Goal: Book appointment/travel/reservation

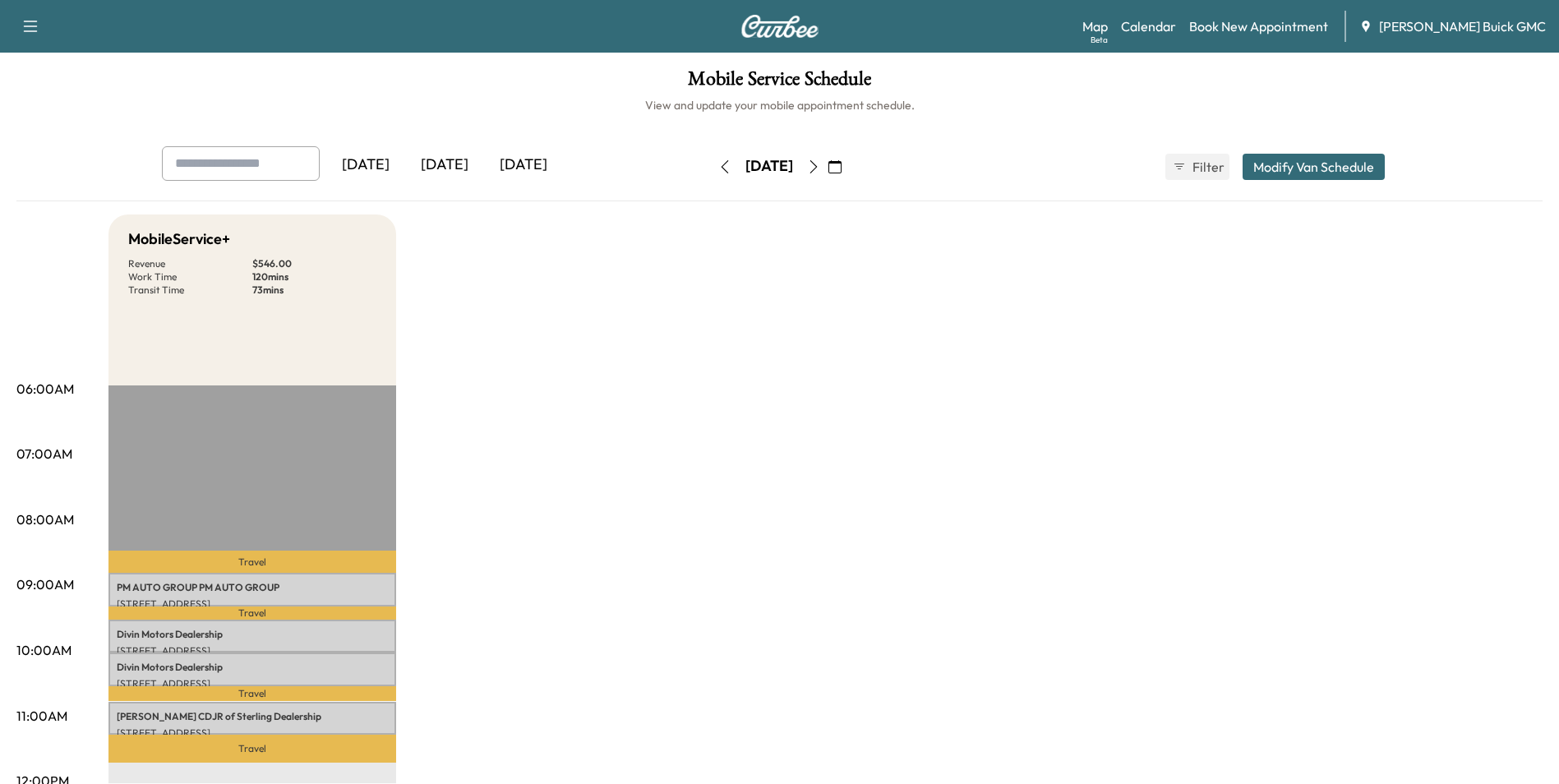
scroll to position [82, 0]
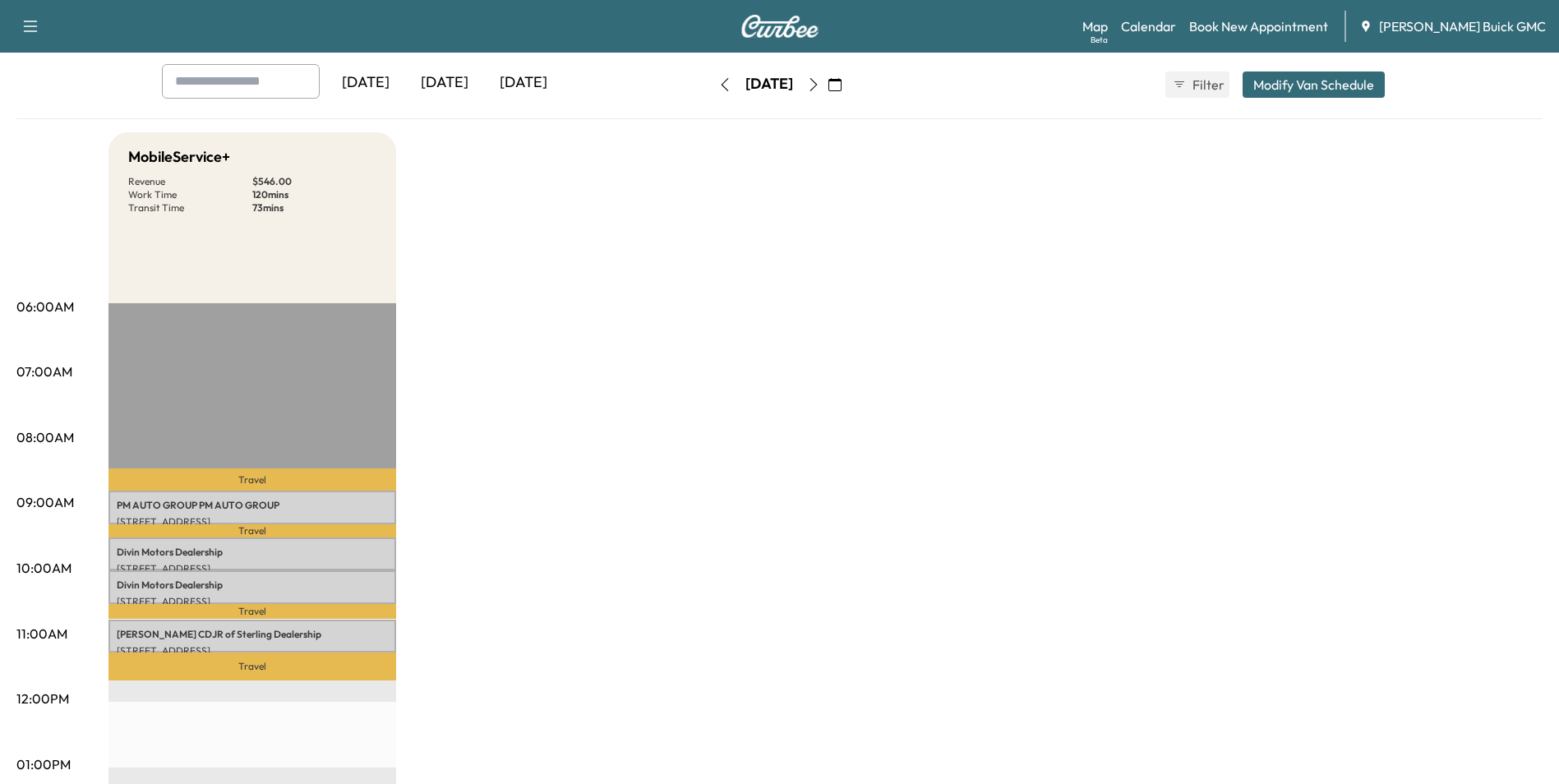
click at [738, 350] on div "MobileService+ Revenue $ 546.00 Work Time 120 mins Transit Time 73 mins Travel …" at bounding box center [825, 748] width 1435 height 1232
click at [745, 345] on div "MobileService+ Revenue $ 546.00 Work Time 120 mins Transit Time 73 mins Travel …" at bounding box center [825, 748] width 1435 height 1232
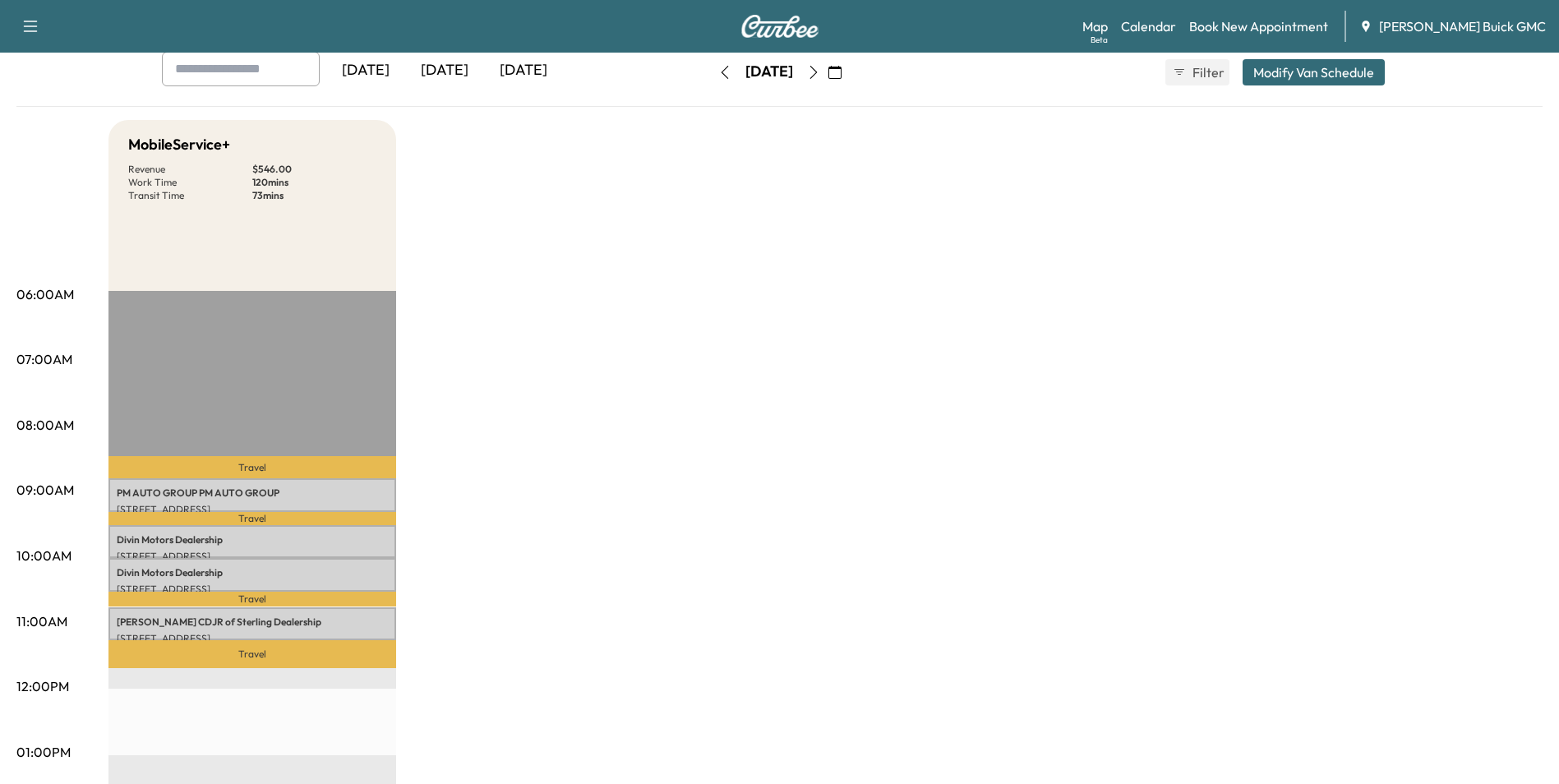
scroll to position [246, 0]
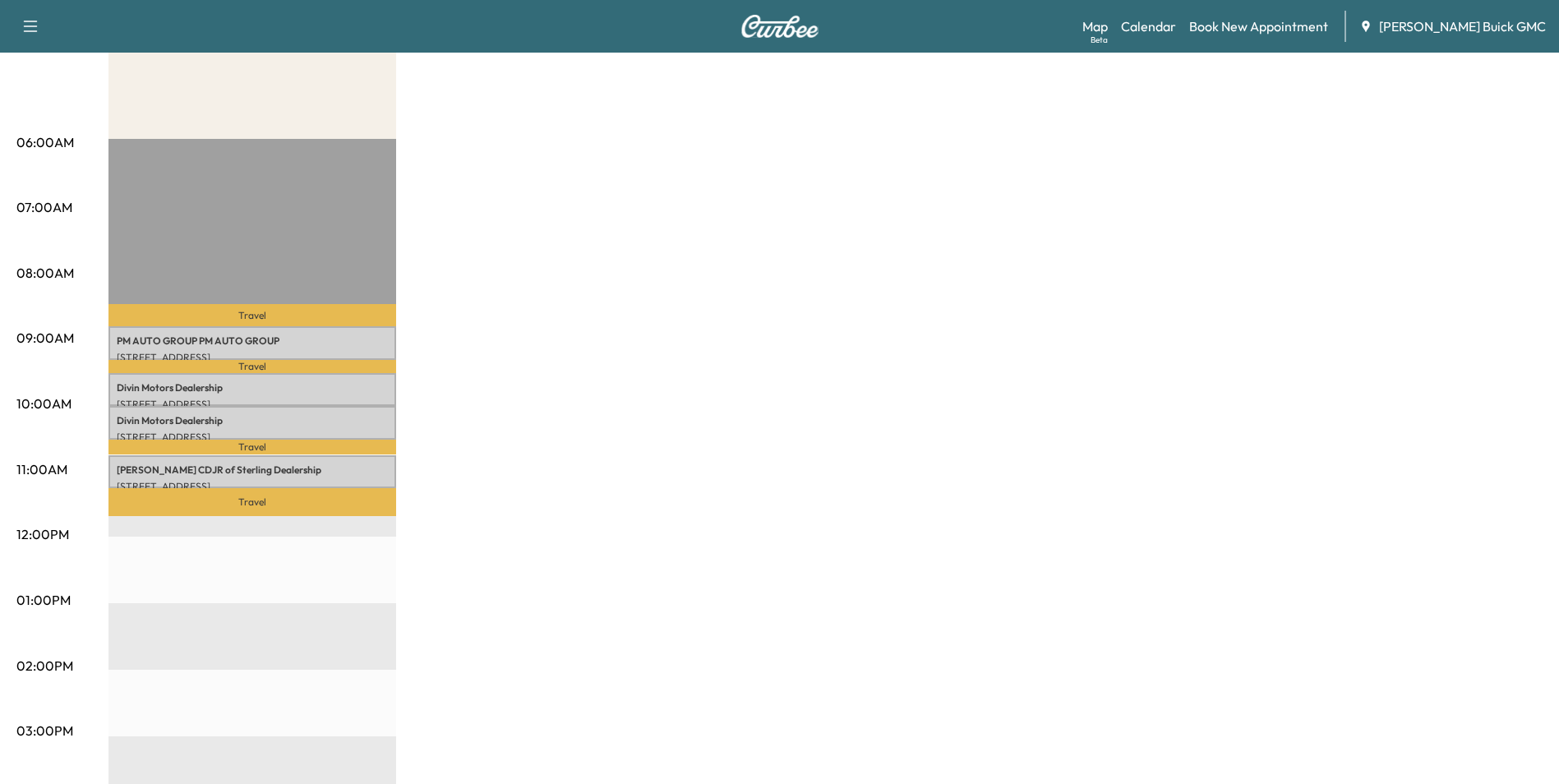
click at [806, 316] on div "MobileService+ Revenue $ 546.00 Work Time 120 mins Transit Time 73 mins Travel …" at bounding box center [825, 584] width 1435 height 1232
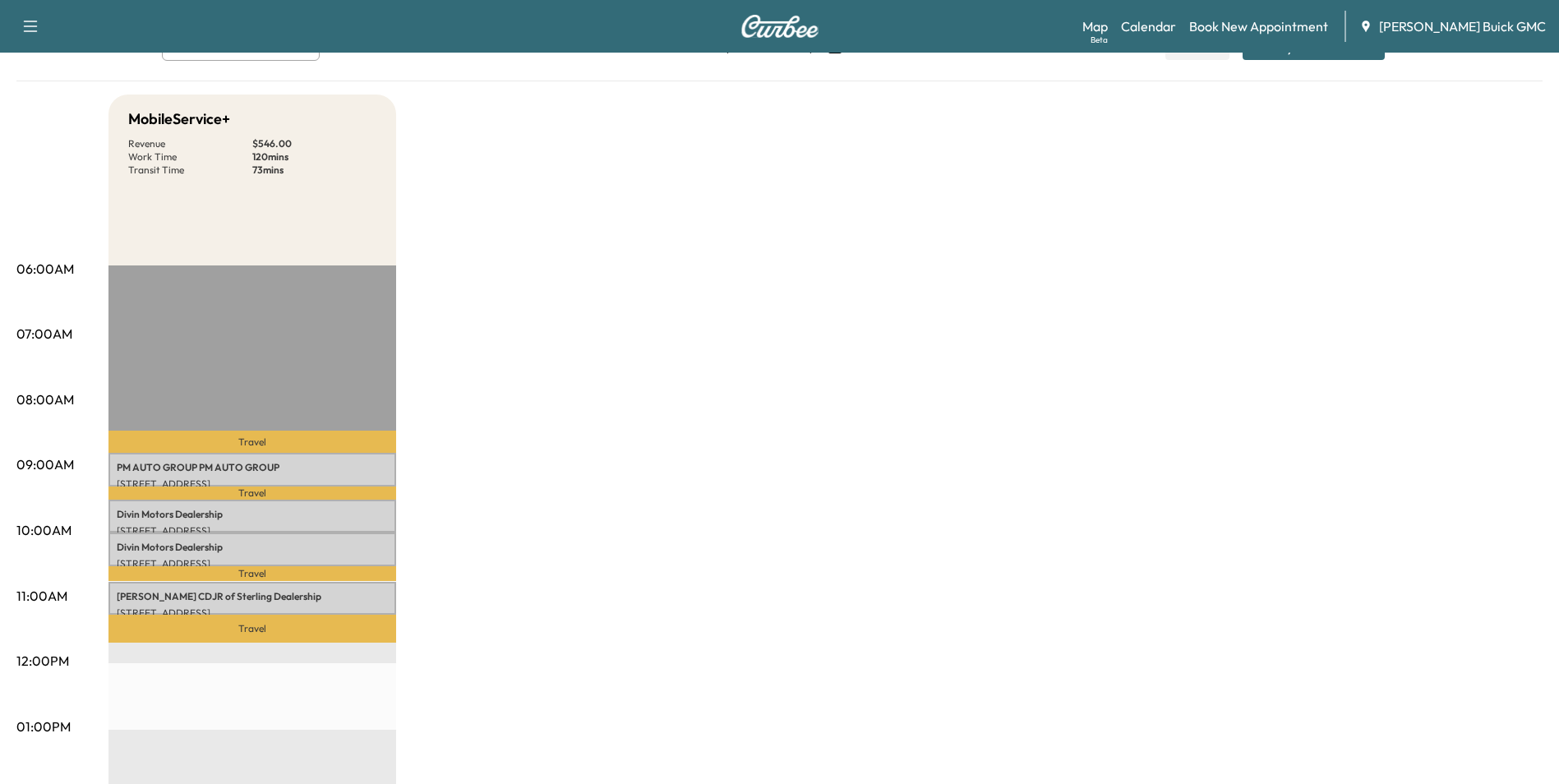
scroll to position [82, 0]
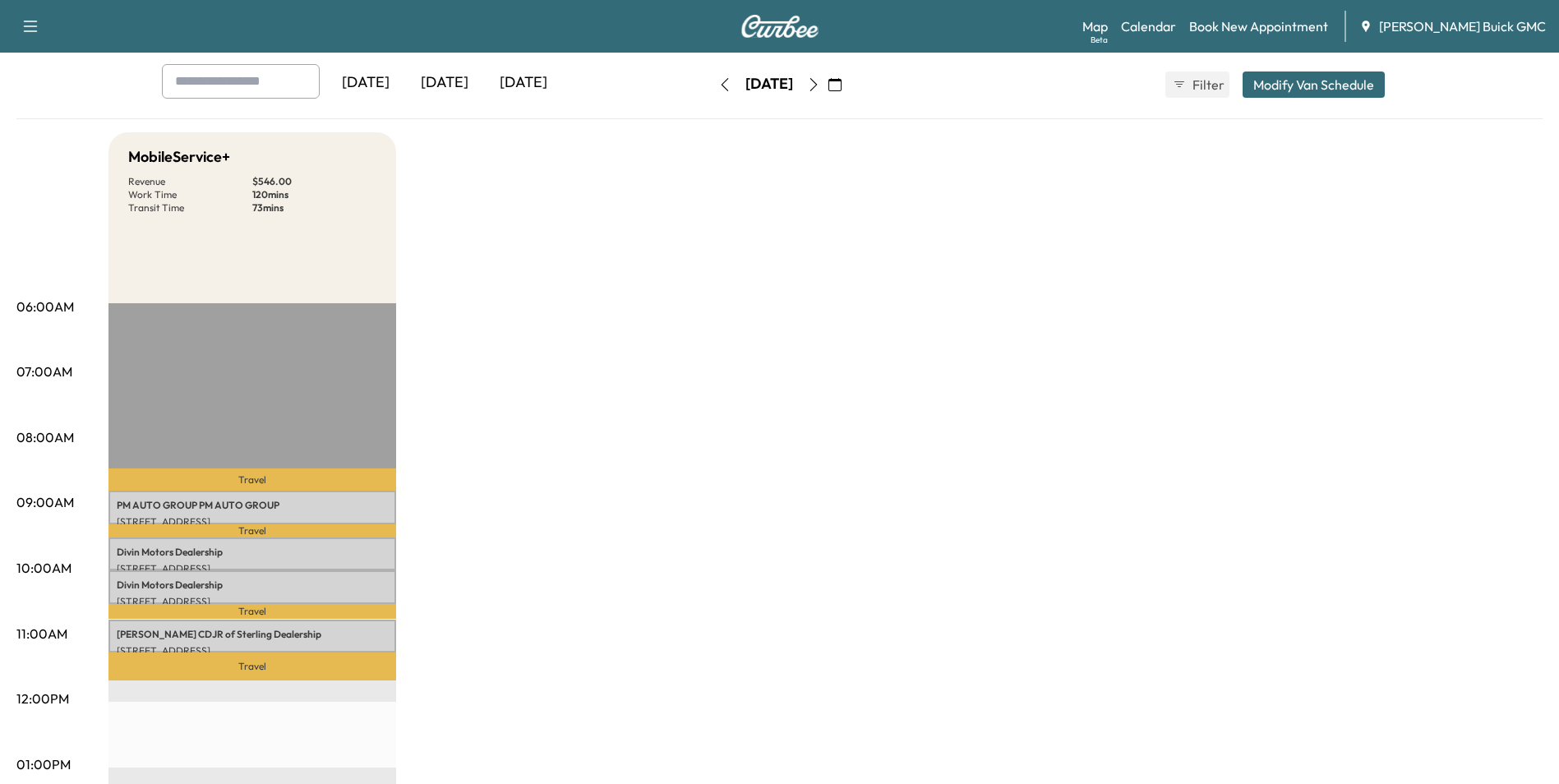
click at [1051, 297] on div "MobileService+ Revenue $ 546.00 Work Time 120 mins Transit Time 73 mins Travel …" at bounding box center [825, 748] width 1435 height 1232
drag, startPoint x: 1287, startPoint y: 306, endPoint x: 1264, endPoint y: 301, distance: 23.5
click at [1286, 305] on div "MobileService+ Revenue $ 546.00 Work Time 120 mins Transit Time 73 mins Travel …" at bounding box center [825, 748] width 1435 height 1232
click at [1312, 705] on div "MobileService+ Revenue $ 546.00 Work Time 120 mins Transit Time 73 mins Travel …" at bounding box center [825, 748] width 1435 height 1232
click at [1243, 706] on div "MobileService+ Revenue $ 546.00 Work Time 120 mins Transit Time 73 mins Travel …" at bounding box center [825, 748] width 1435 height 1232
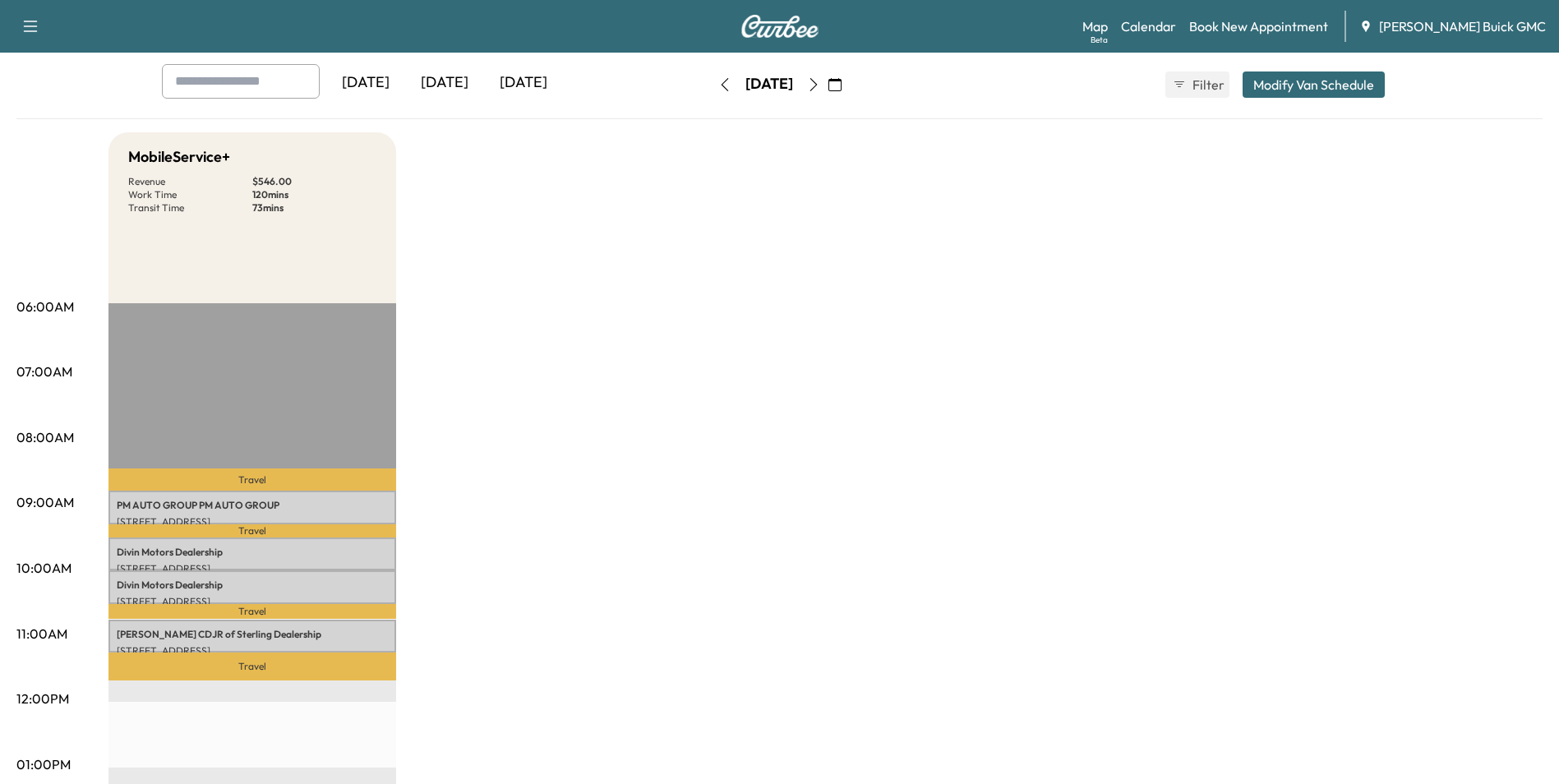
click at [1070, 328] on div "MobileService+ Revenue $ 546.00 Work Time 120 mins Transit Time 73 mins Travel …" at bounding box center [825, 748] width 1435 height 1232
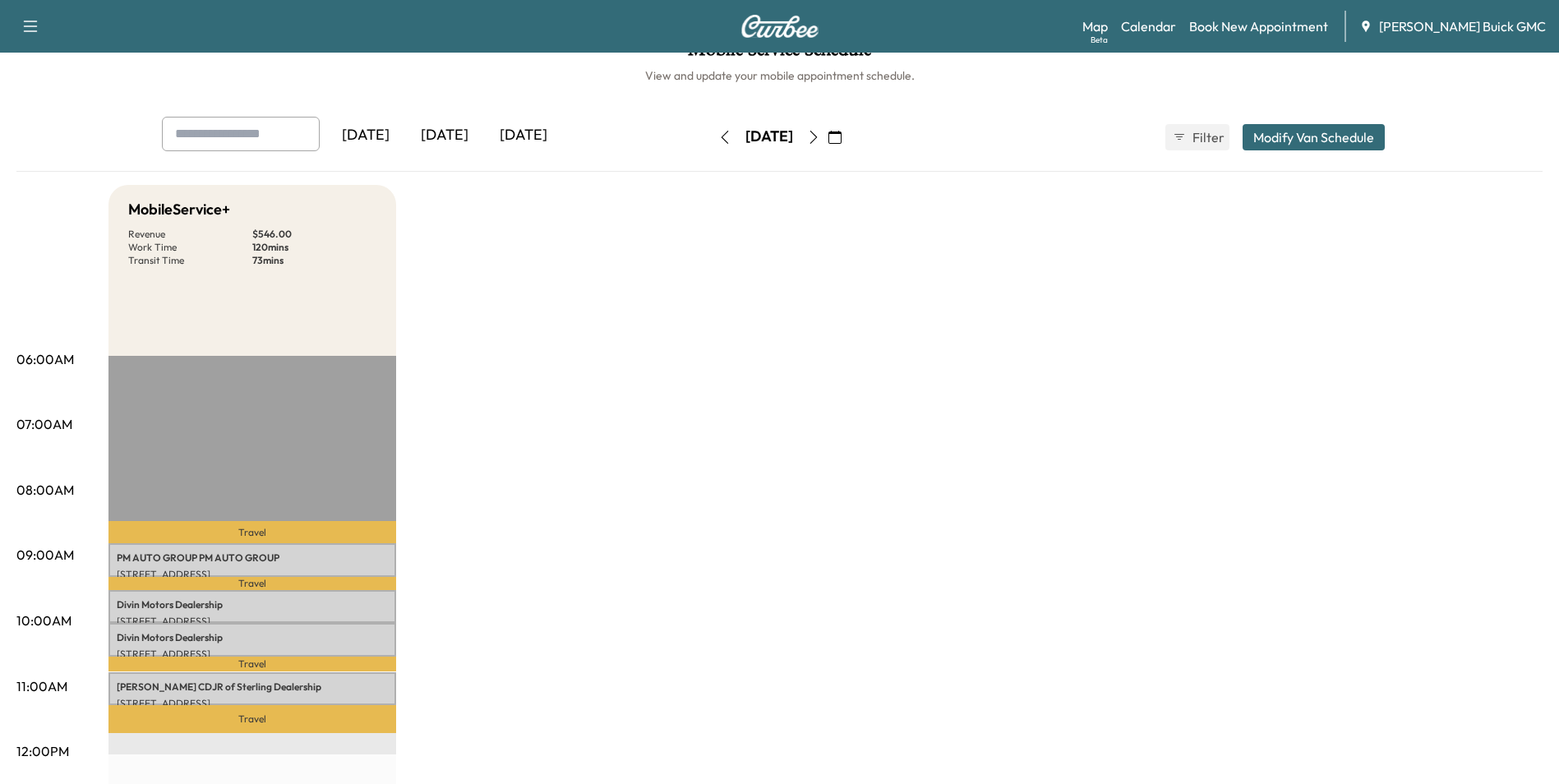
scroll to position [0, 0]
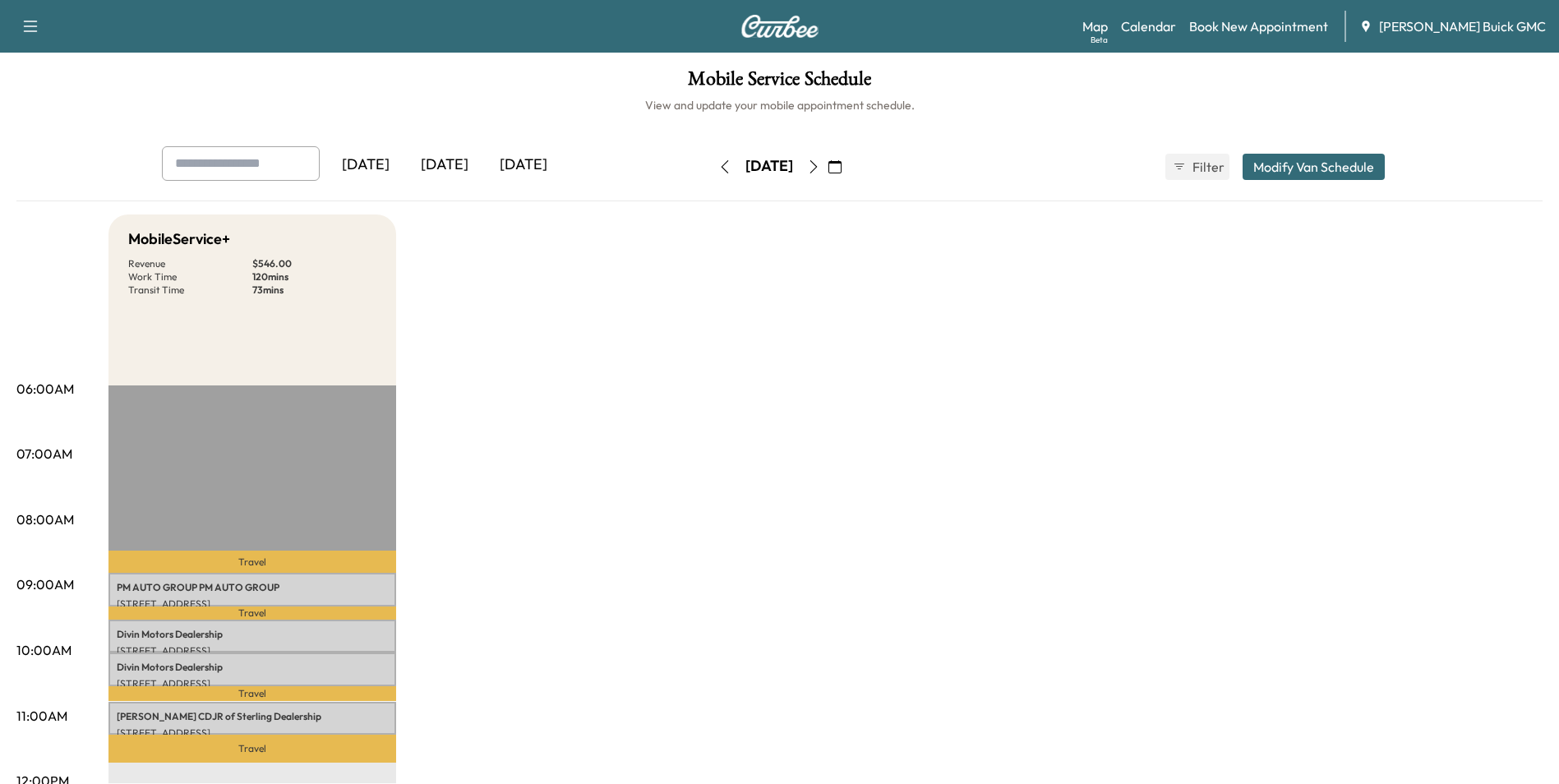
drag, startPoint x: 875, startPoint y: 463, endPoint x: 884, endPoint y: 456, distance: 11.4
click at [451, 158] on div "[DATE]" at bounding box center [444, 165] width 79 height 37
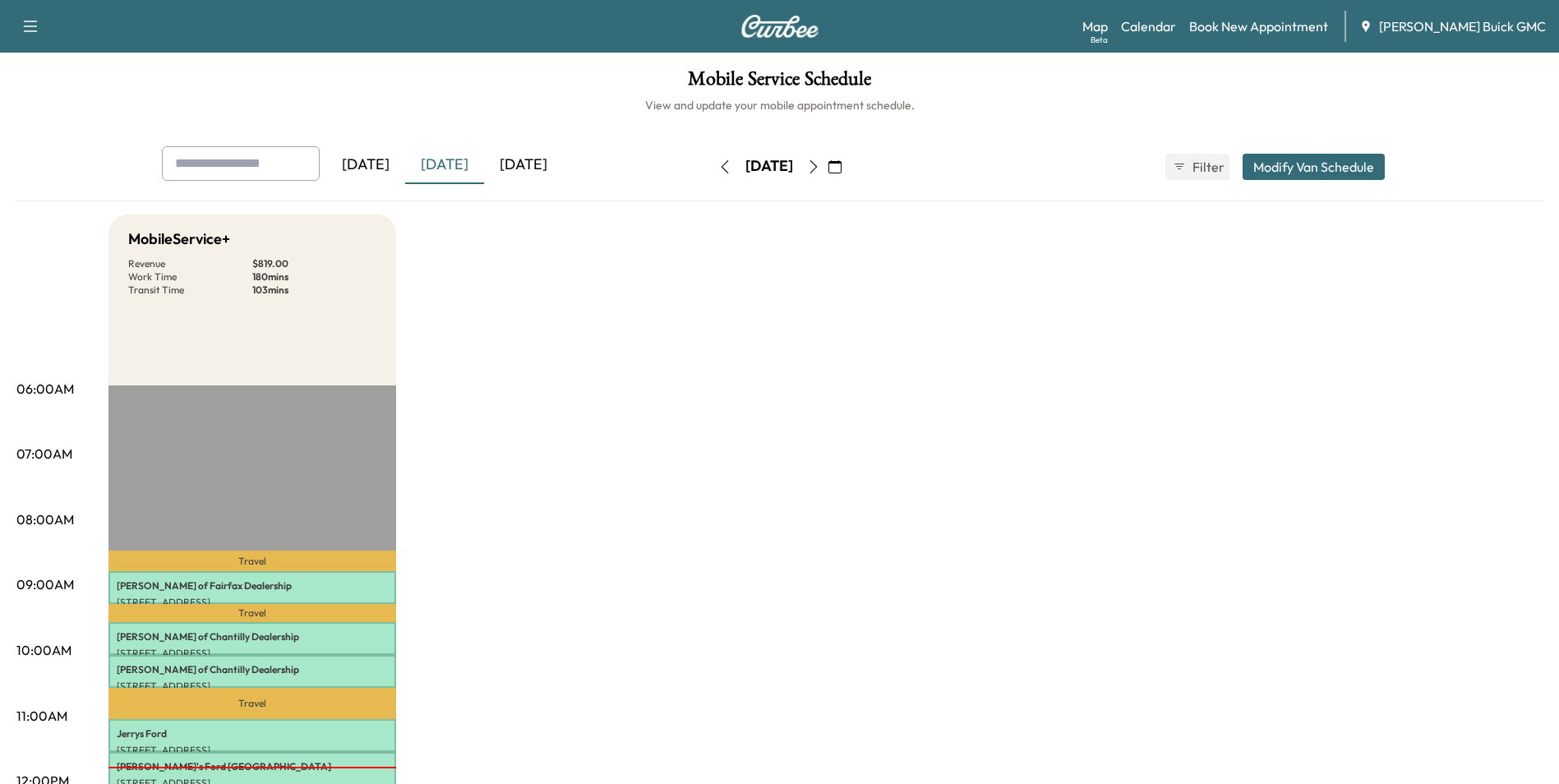
click at [542, 160] on div "[DATE]" at bounding box center [524, 165] width 79 height 37
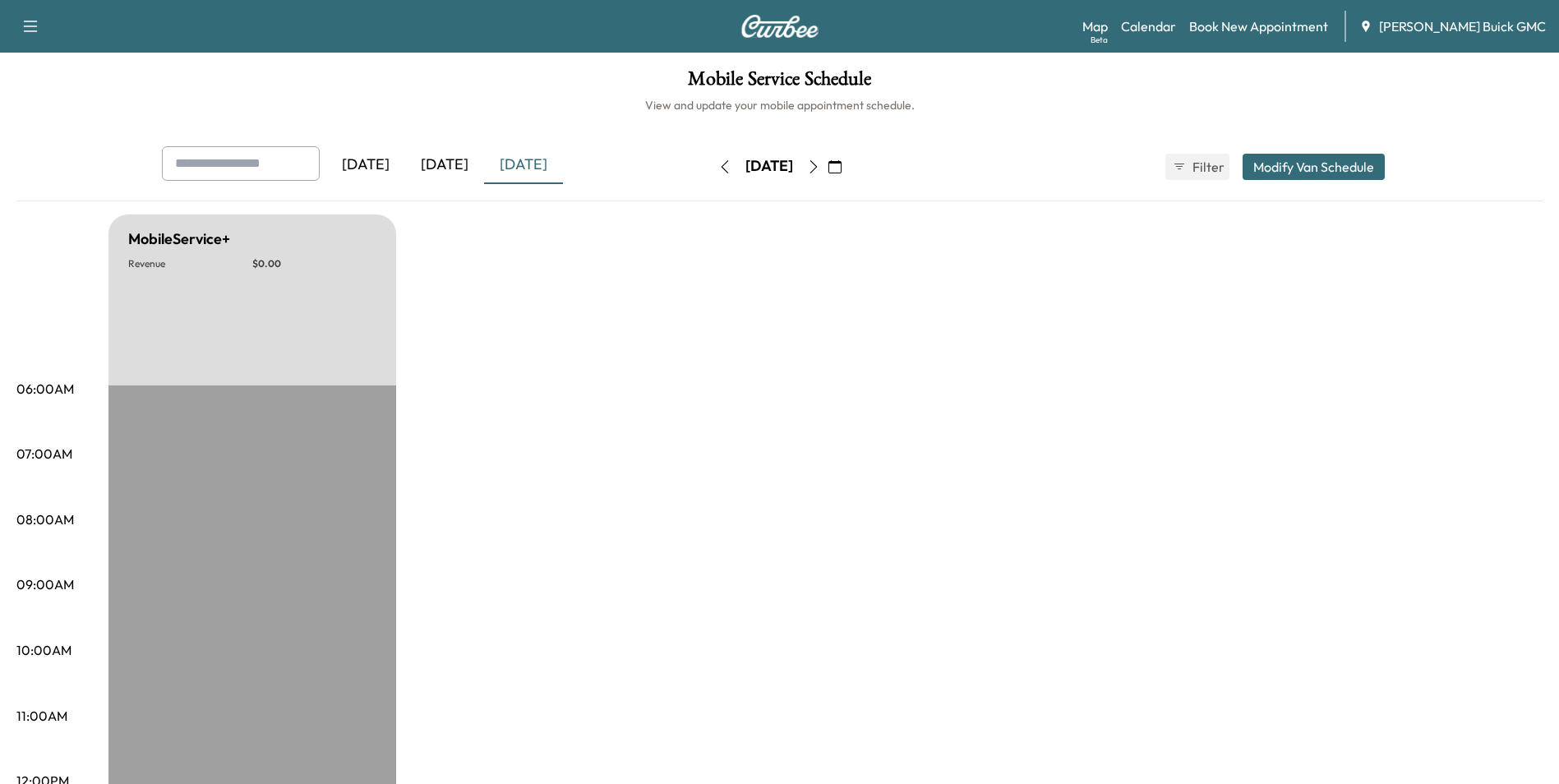
click at [842, 163] on icon "button" at bounding box center [835, 167] width 13 height 13
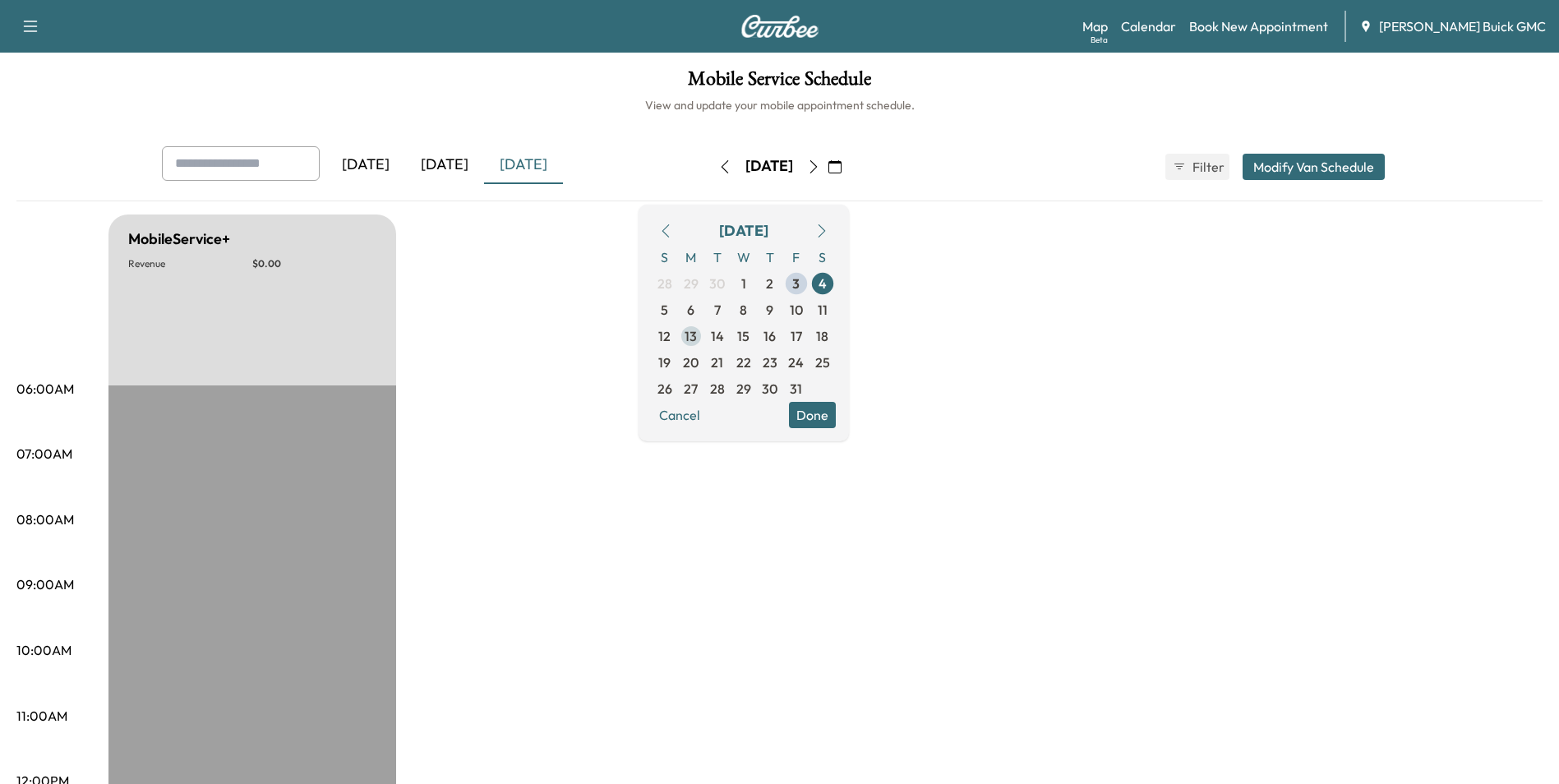
click at [697, 334] on span "13" at bounding box center [690, 336] width 12 height 20
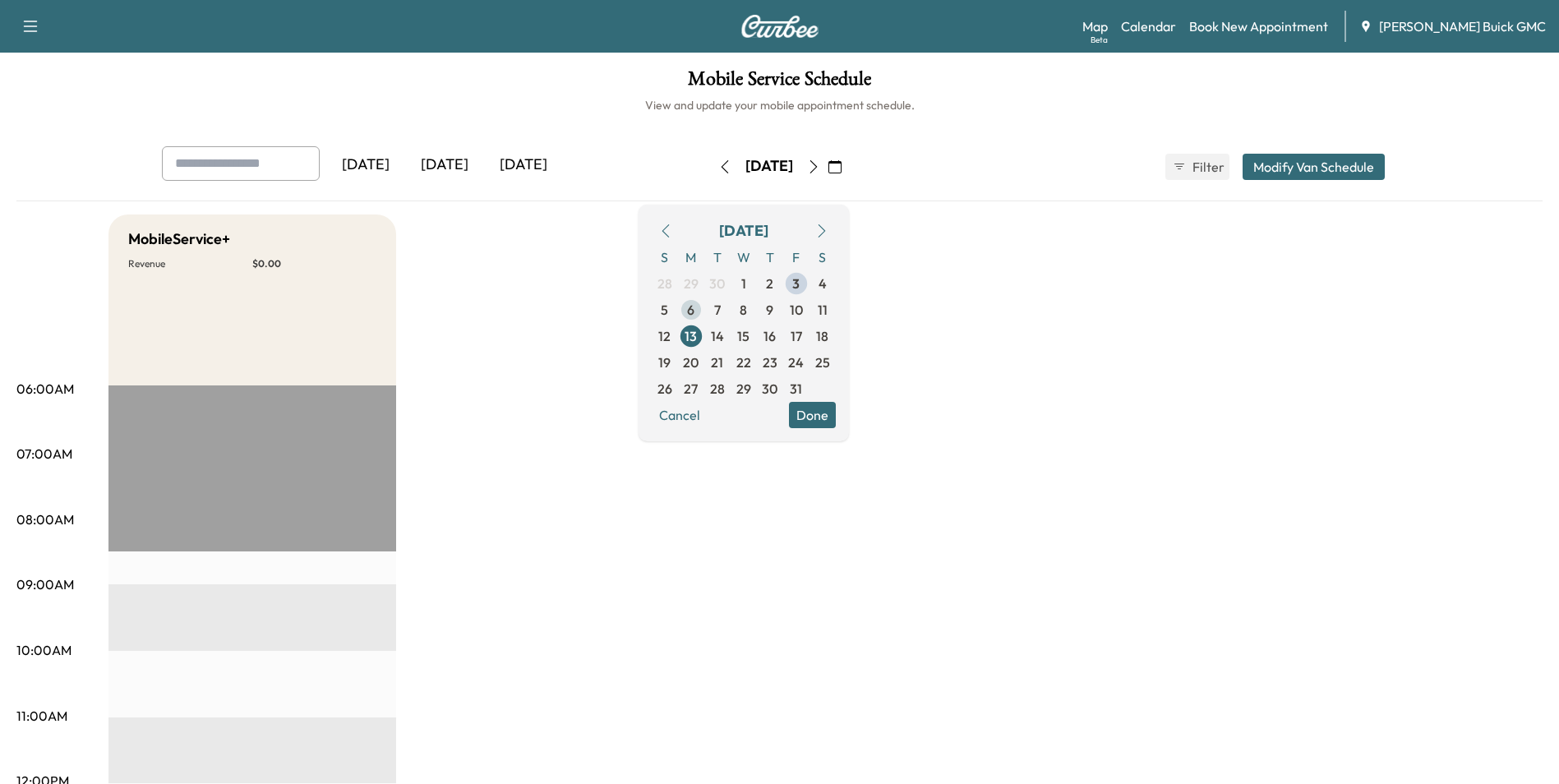
click at [694, 305] on span "6" at bounding box center [691, 309] width 8 height 20
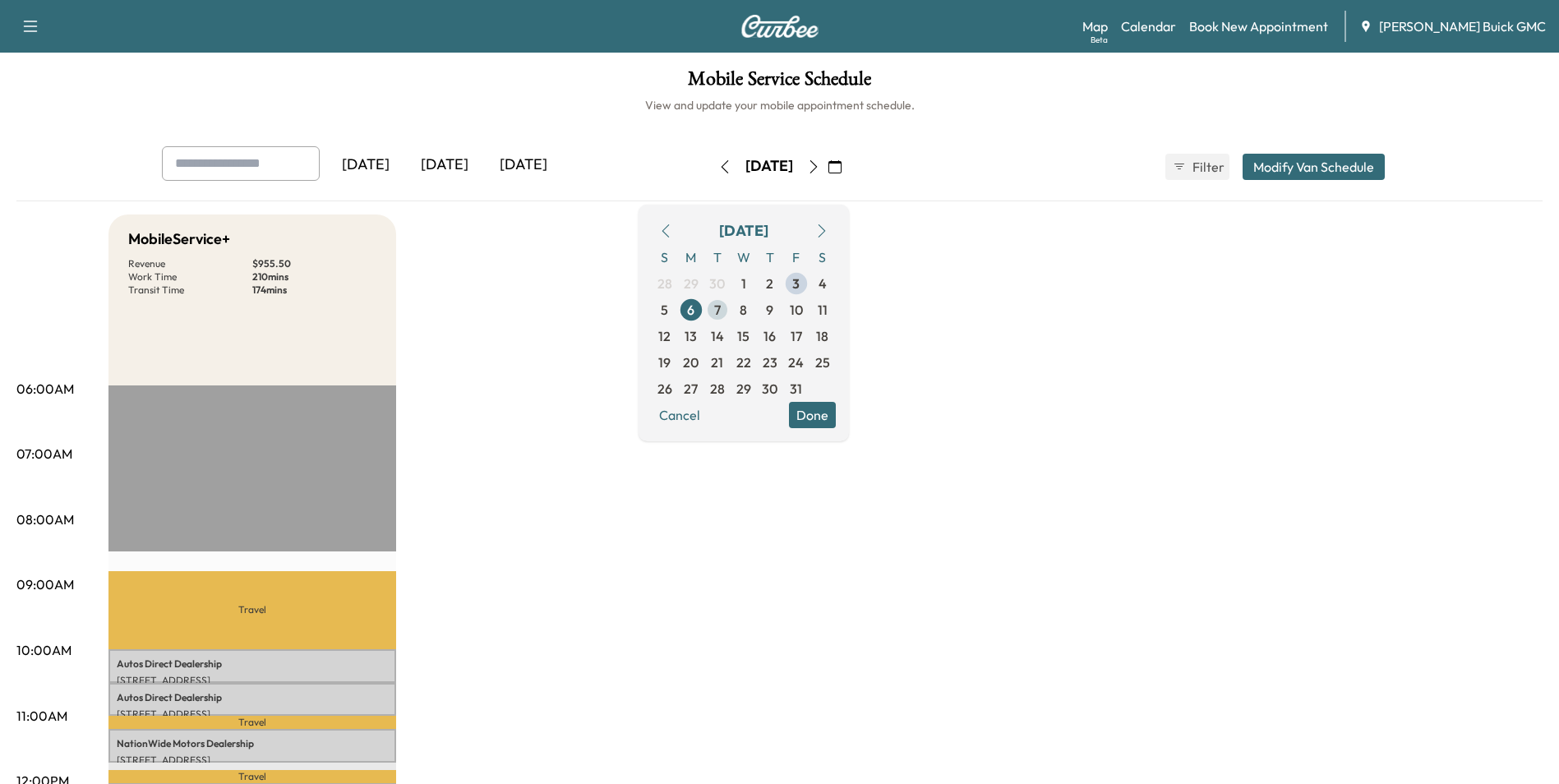
click at [721, 306] on span "7" at bounding box center [717, 309] width 7 height 20
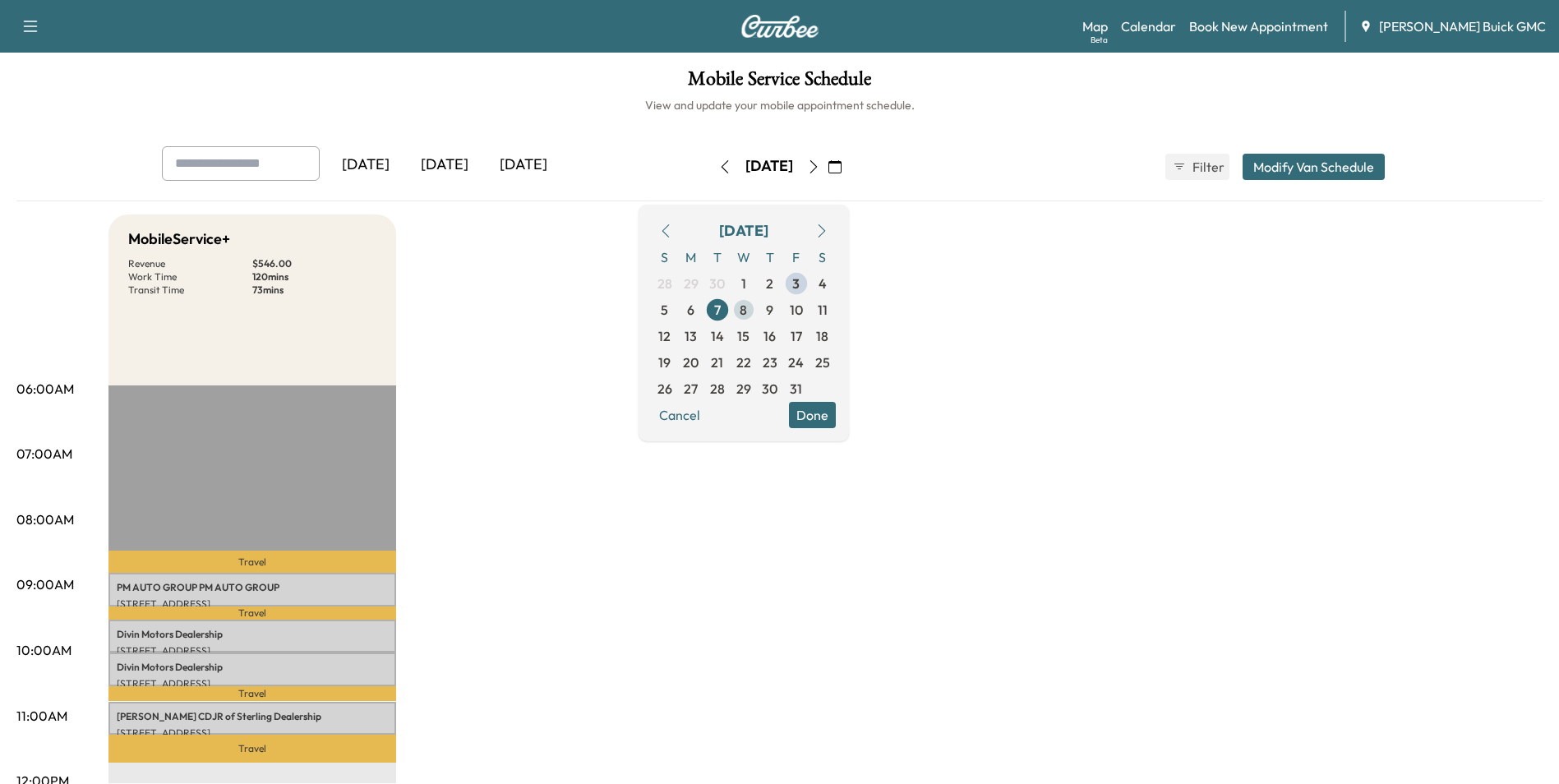
click at [747, 307] on span "8" at bounding box center [743, 309] width 8 height 20
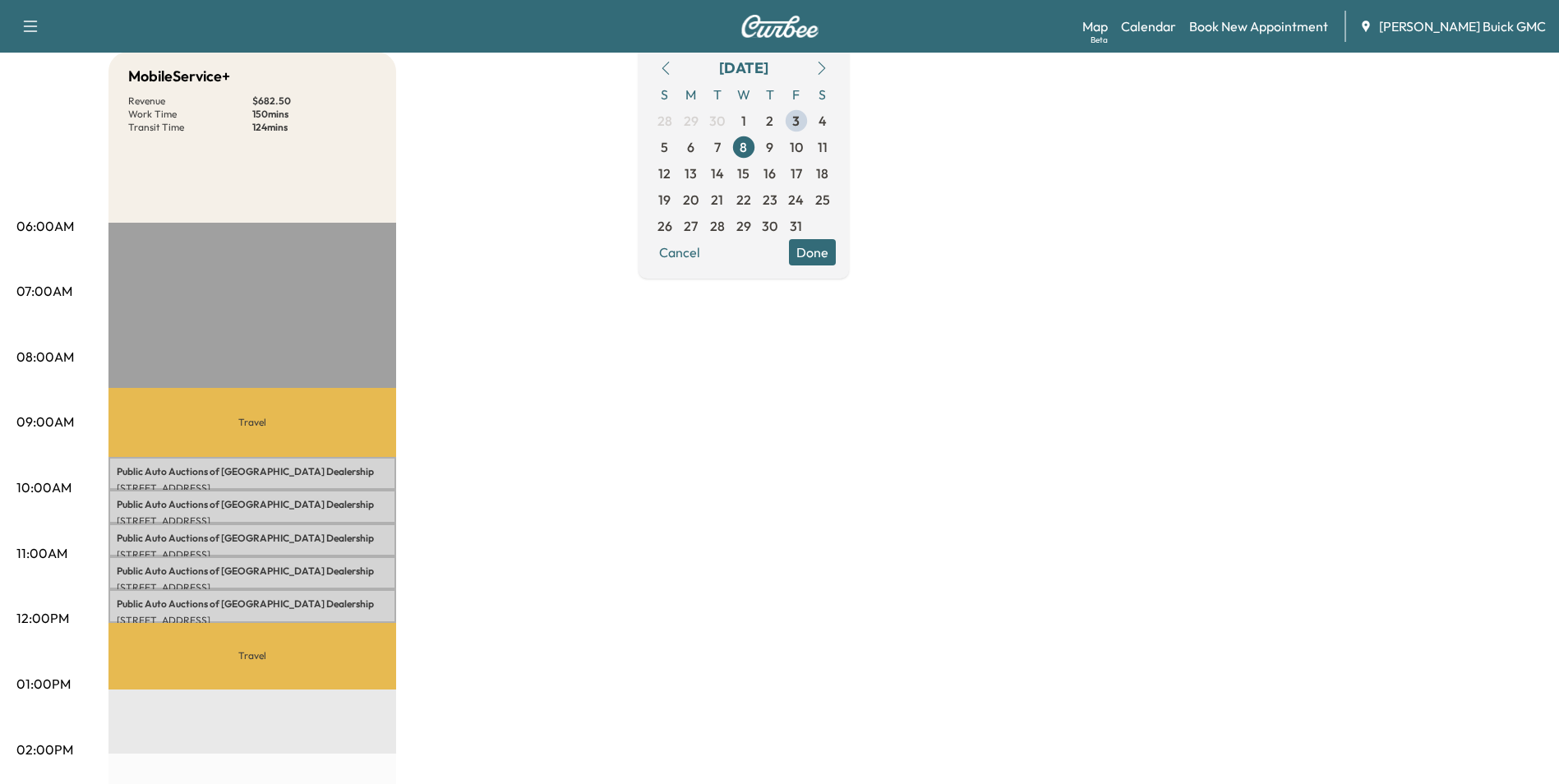
scroll to position [165, 0]
click at [1084, 367] on div "MobileService+ Revenue $ 682.50 Work Time 150 mins Transit Time 124 mins Travel…" at bounding box center [825, 665] width 1435 height 1232
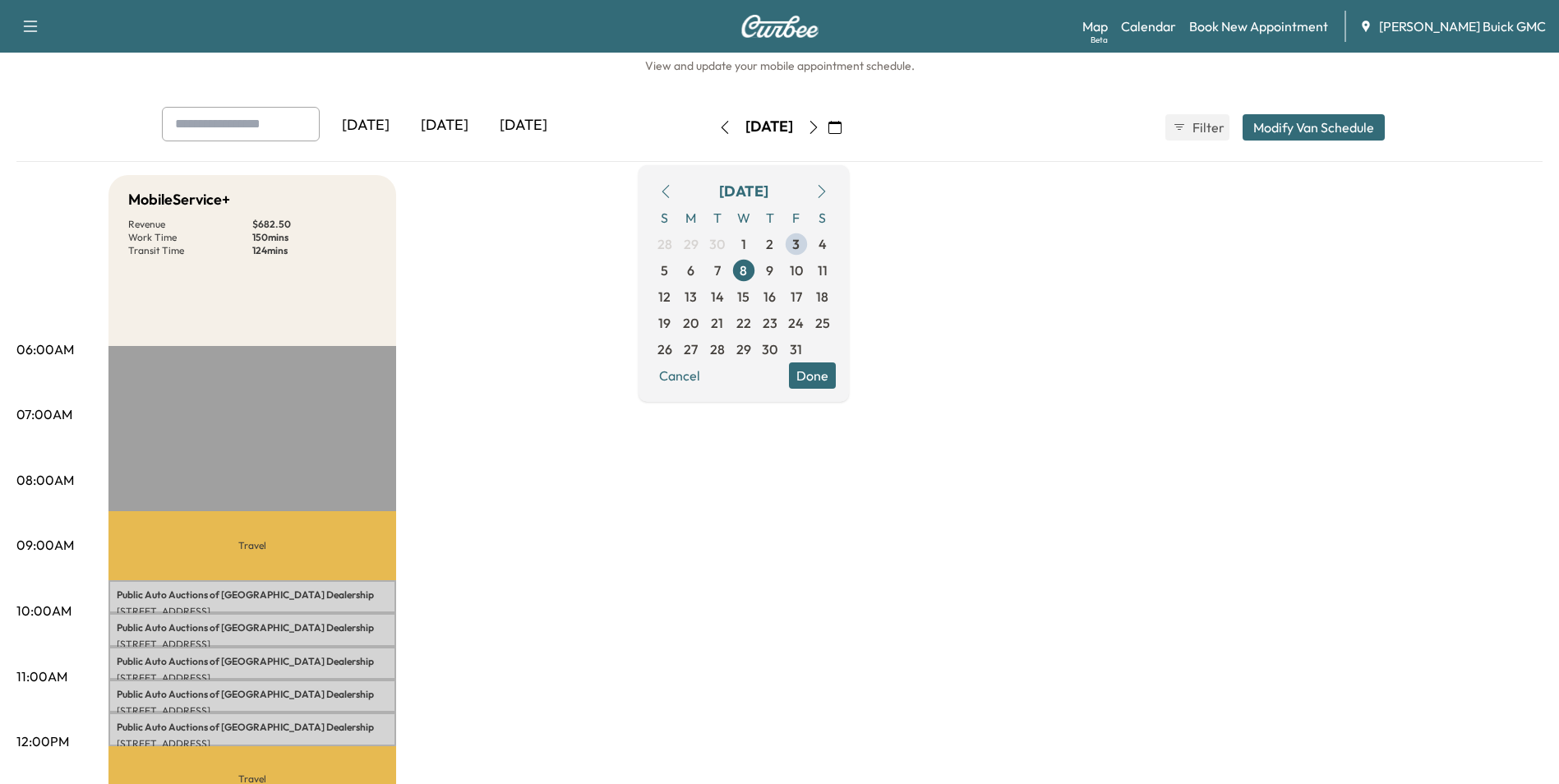
scroll to position [0, 0]
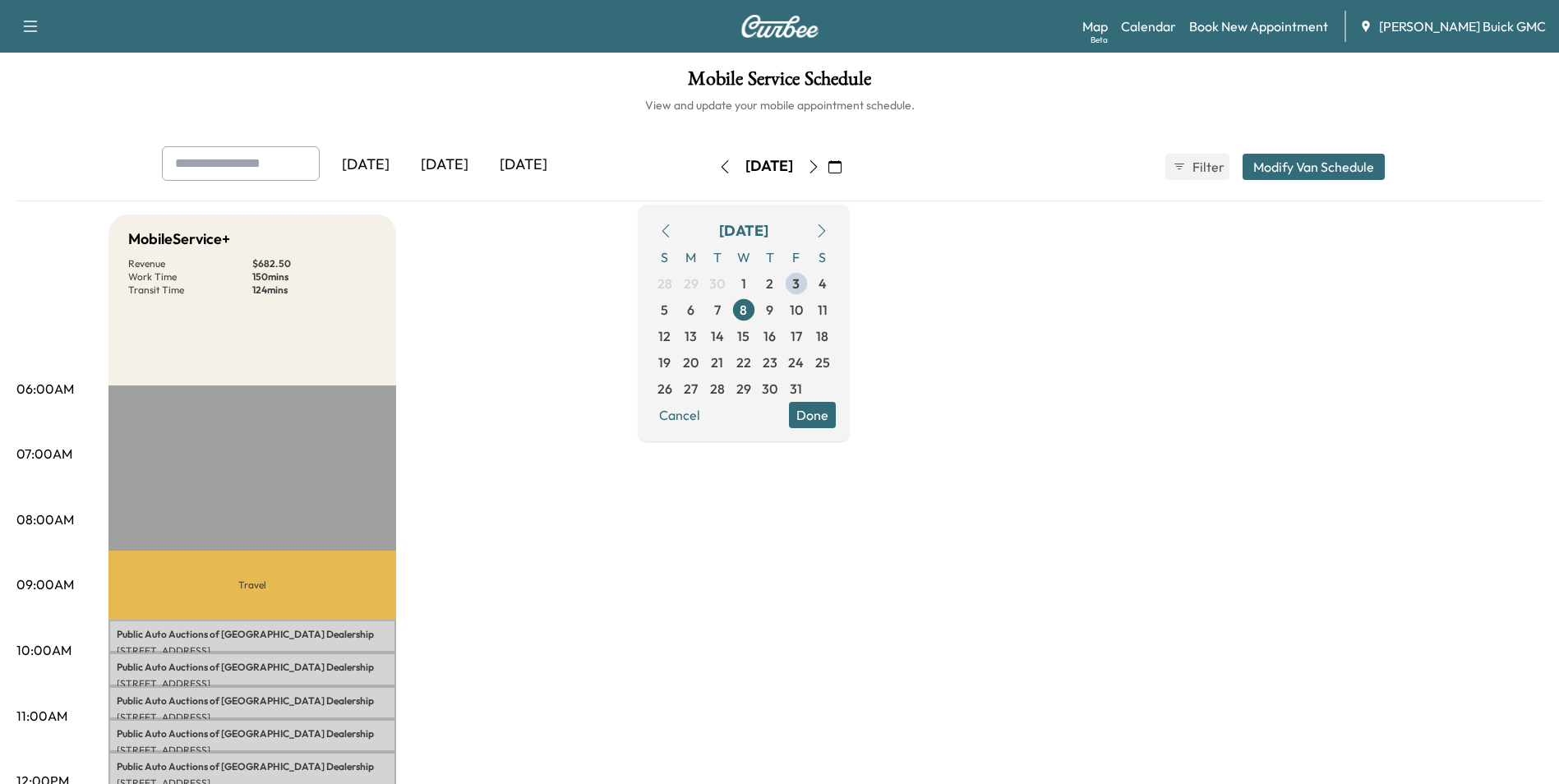
click at [1278, 26] on link "Book New Appointment" at bounding box center [1258, 26] width 139 height 20
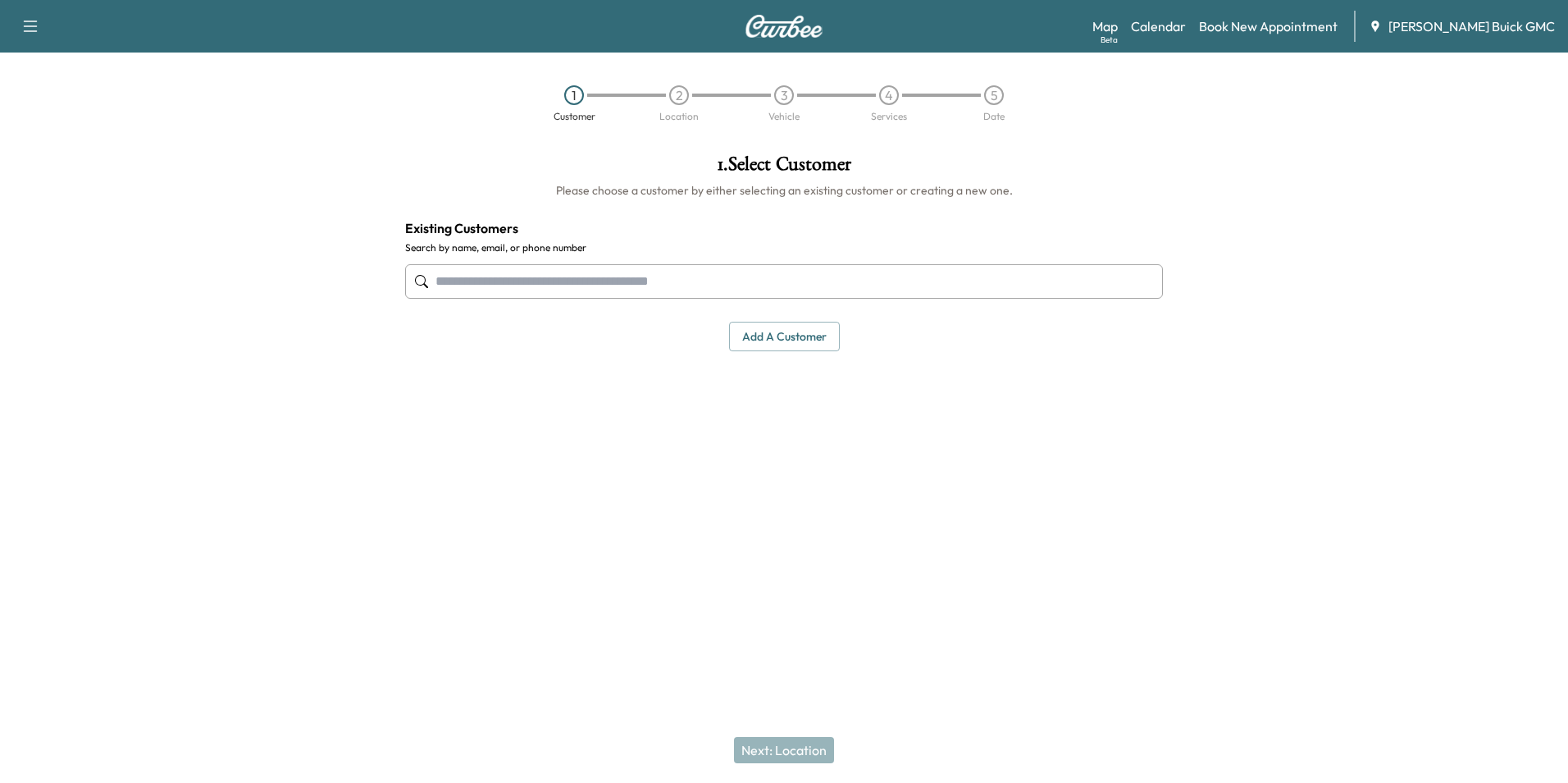
click at [620, 272] on input "text" at bounding box center [784, 281] width 758 height 34
click at [793, 328] on button "Add a customer" at bounding box center [784, 337] width 111 height 31
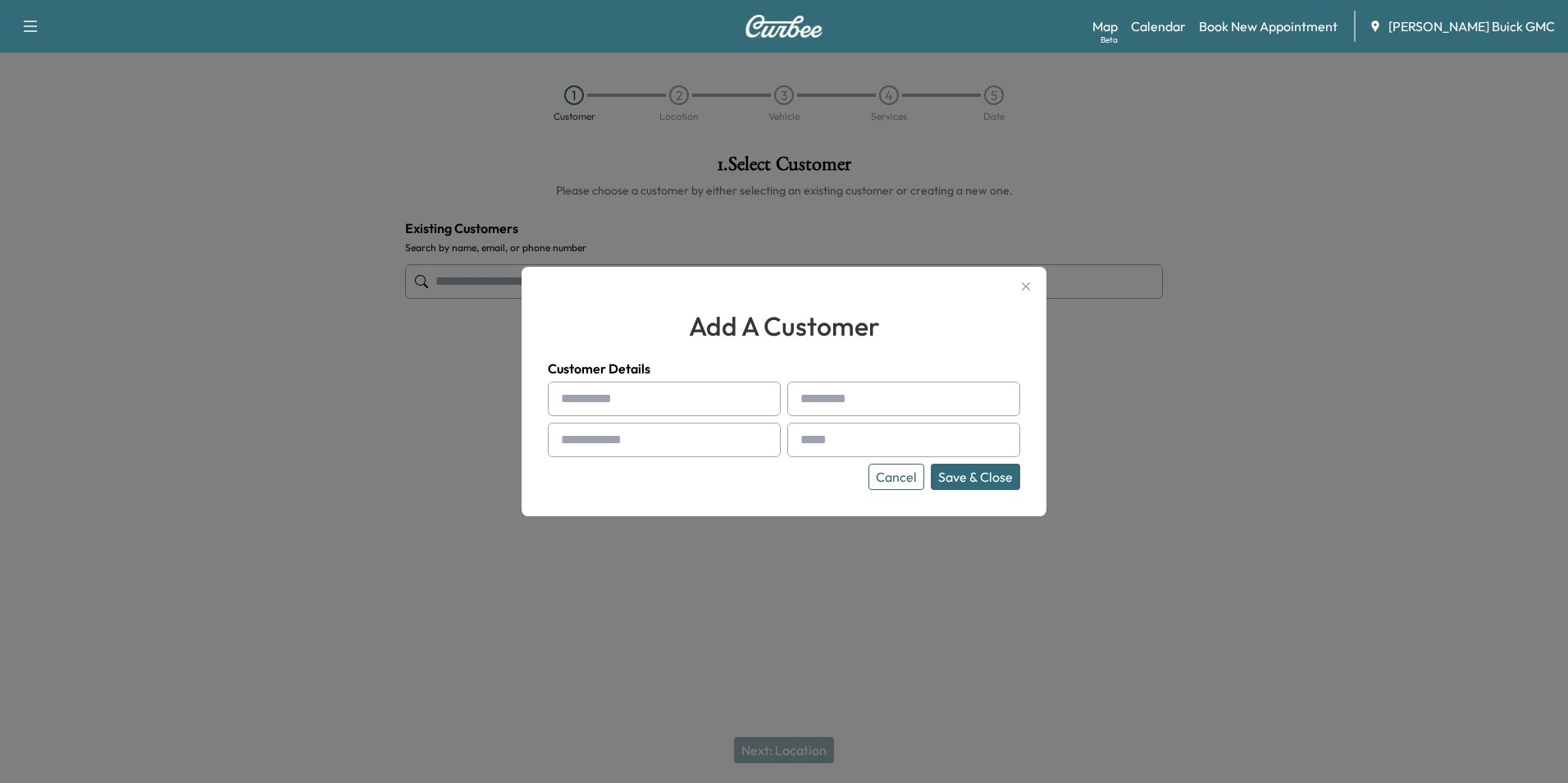
click at [596, 397] on input "text" at bounding box center [664, 399] width 233 height 34
type input "*"
type input "**********"
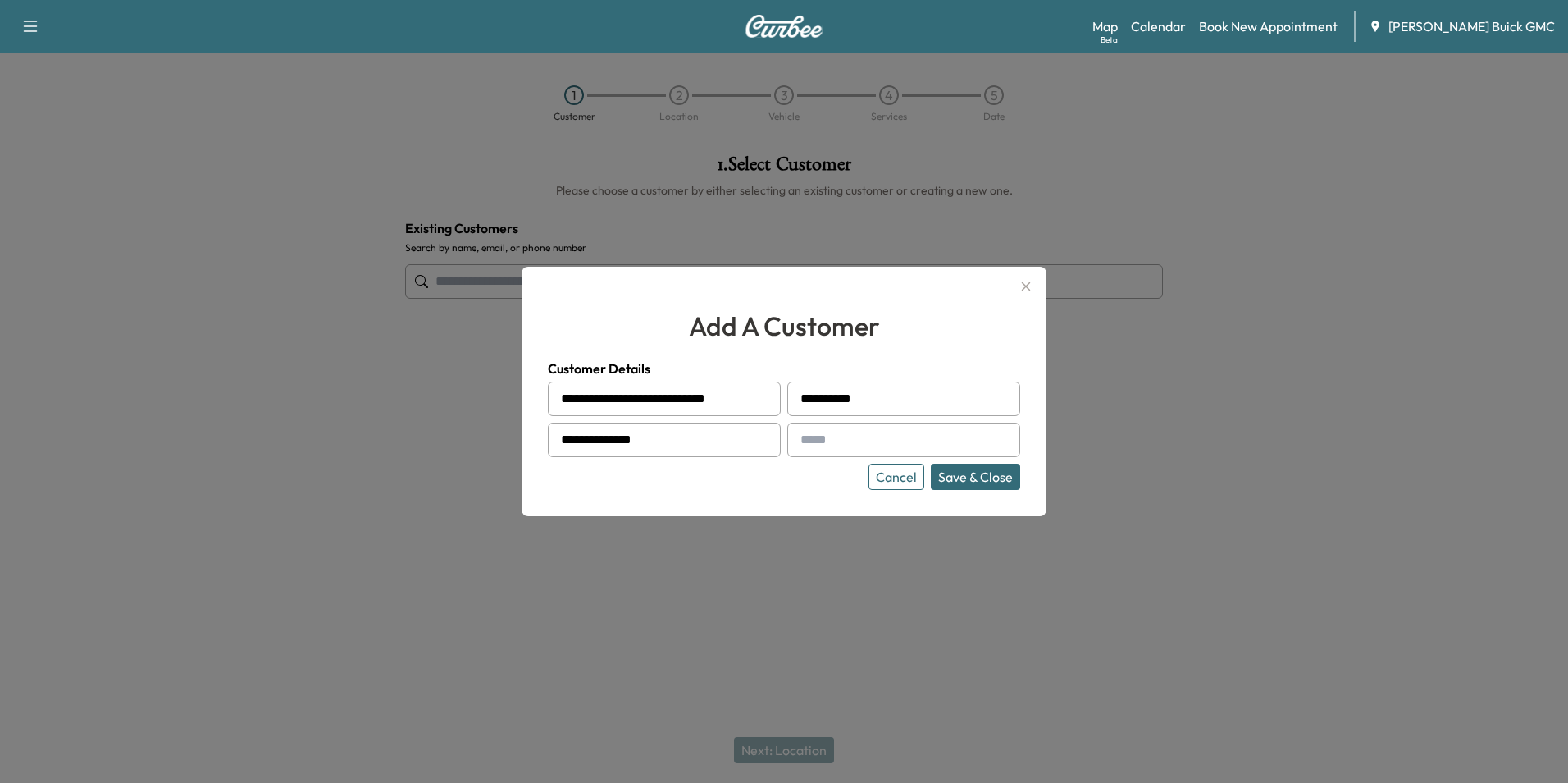
type input "*"
type input "**********"
click at [961, 474] on button "Save & Close" at bounding box center [976, 476] width 90 height 26
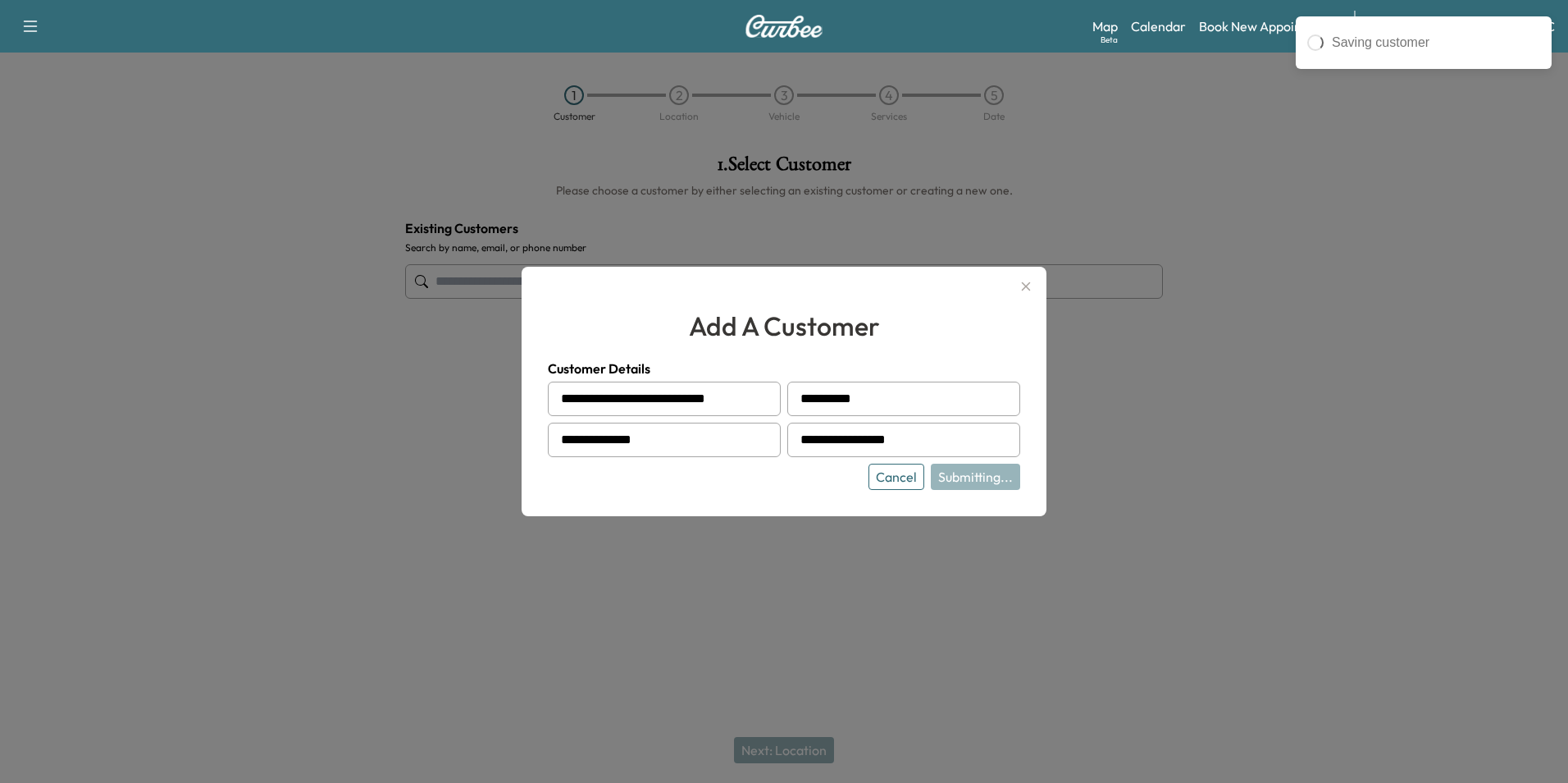
type input "**********"
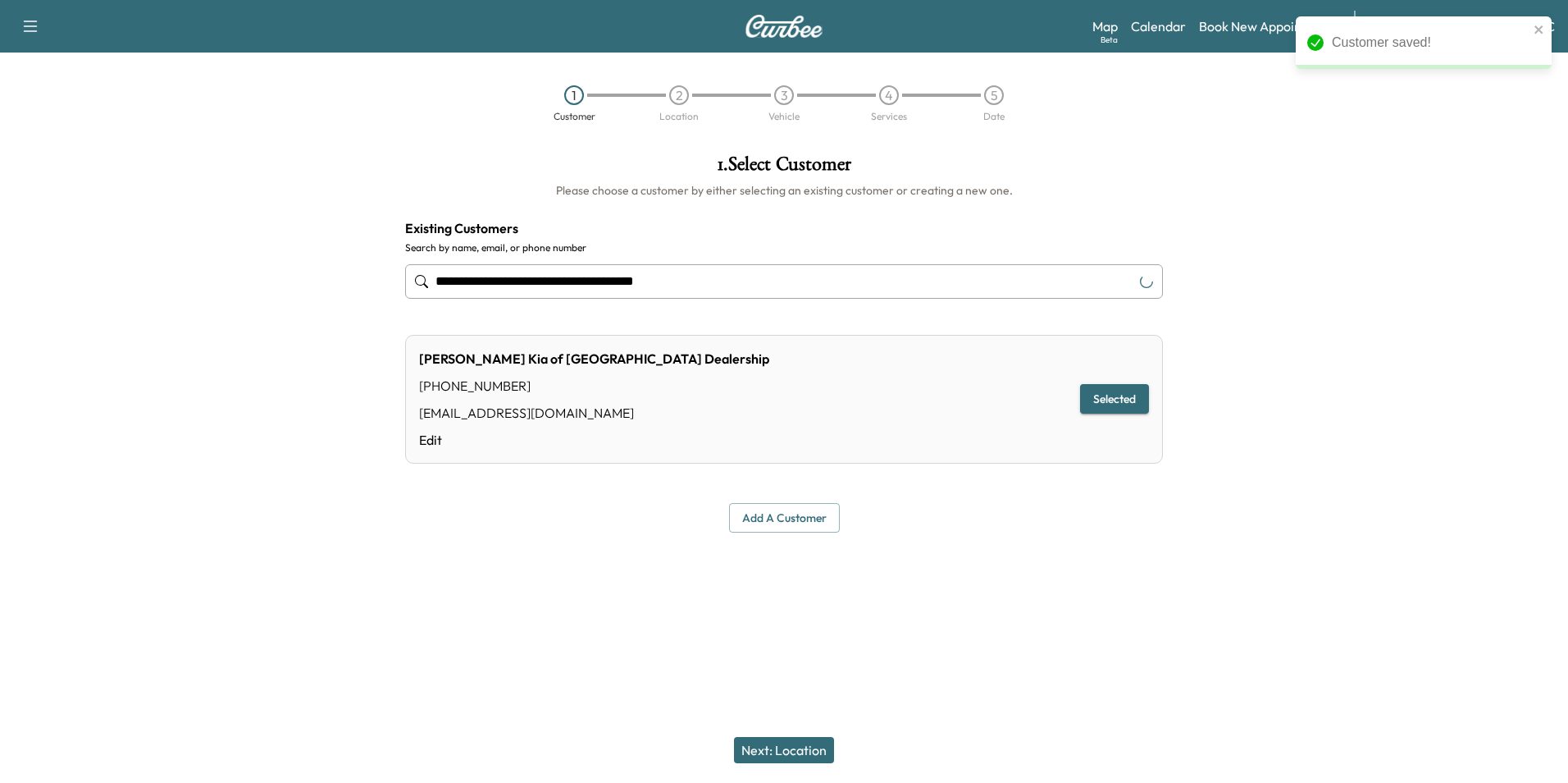
click at [807, 749] on button "Next: Location" at bounding box center [784, 750] width 100 height 26
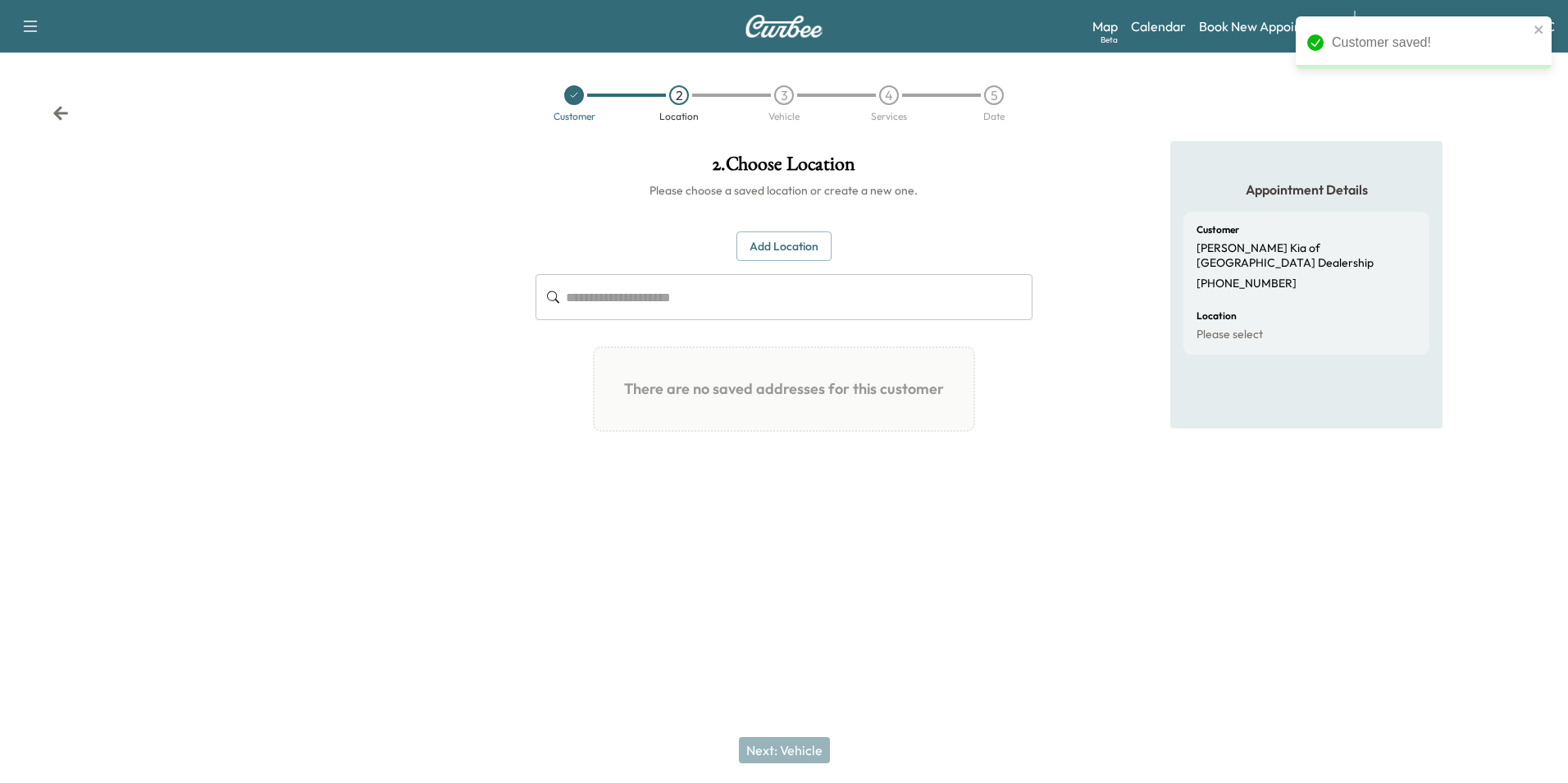
click at [801, 242] on button "Add Location" at bounding box center [784, 247] width 96 height 31
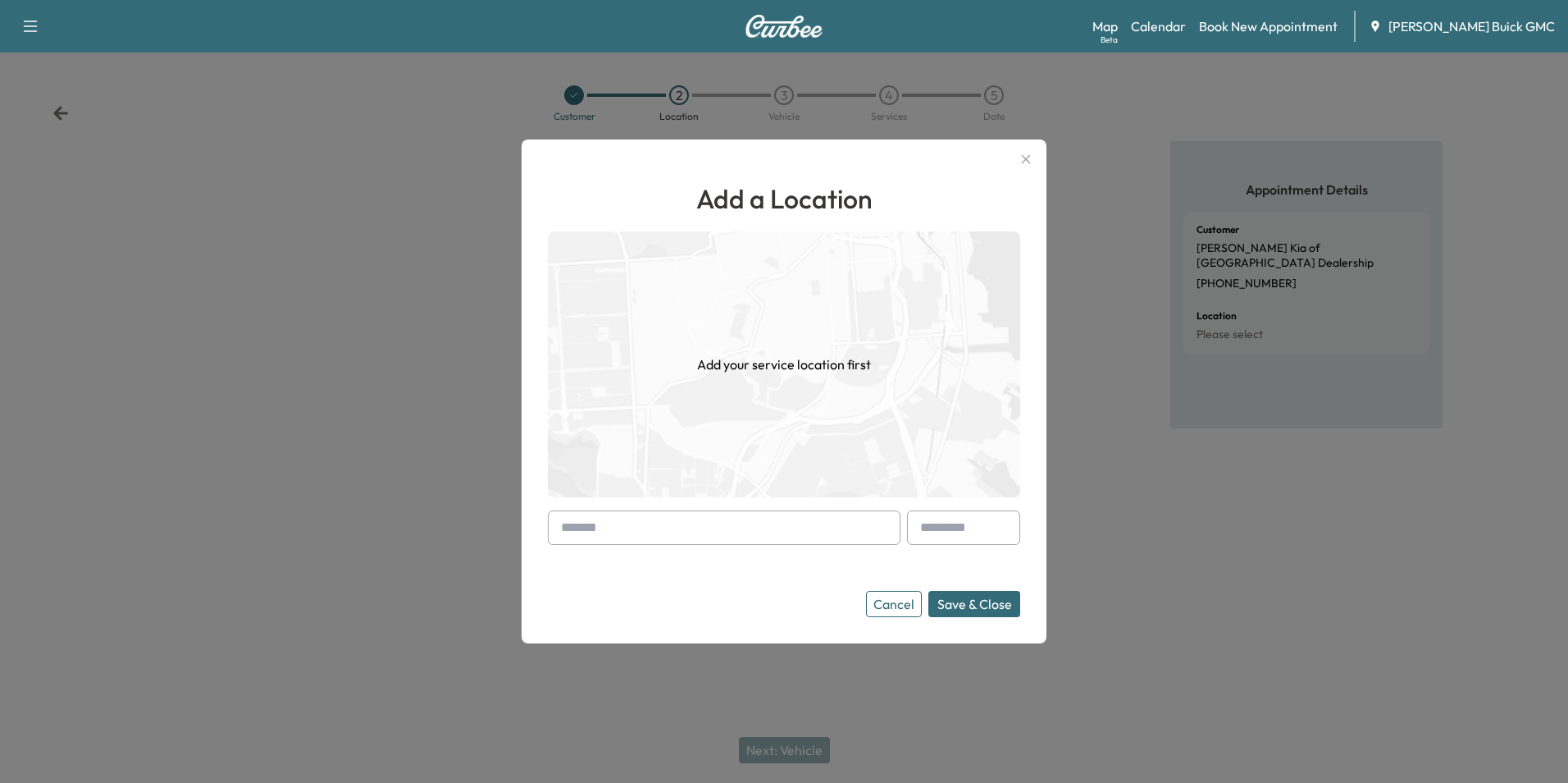
click at [711, 525] on input "text" at bounding box center [723, 528] width 353 height 34
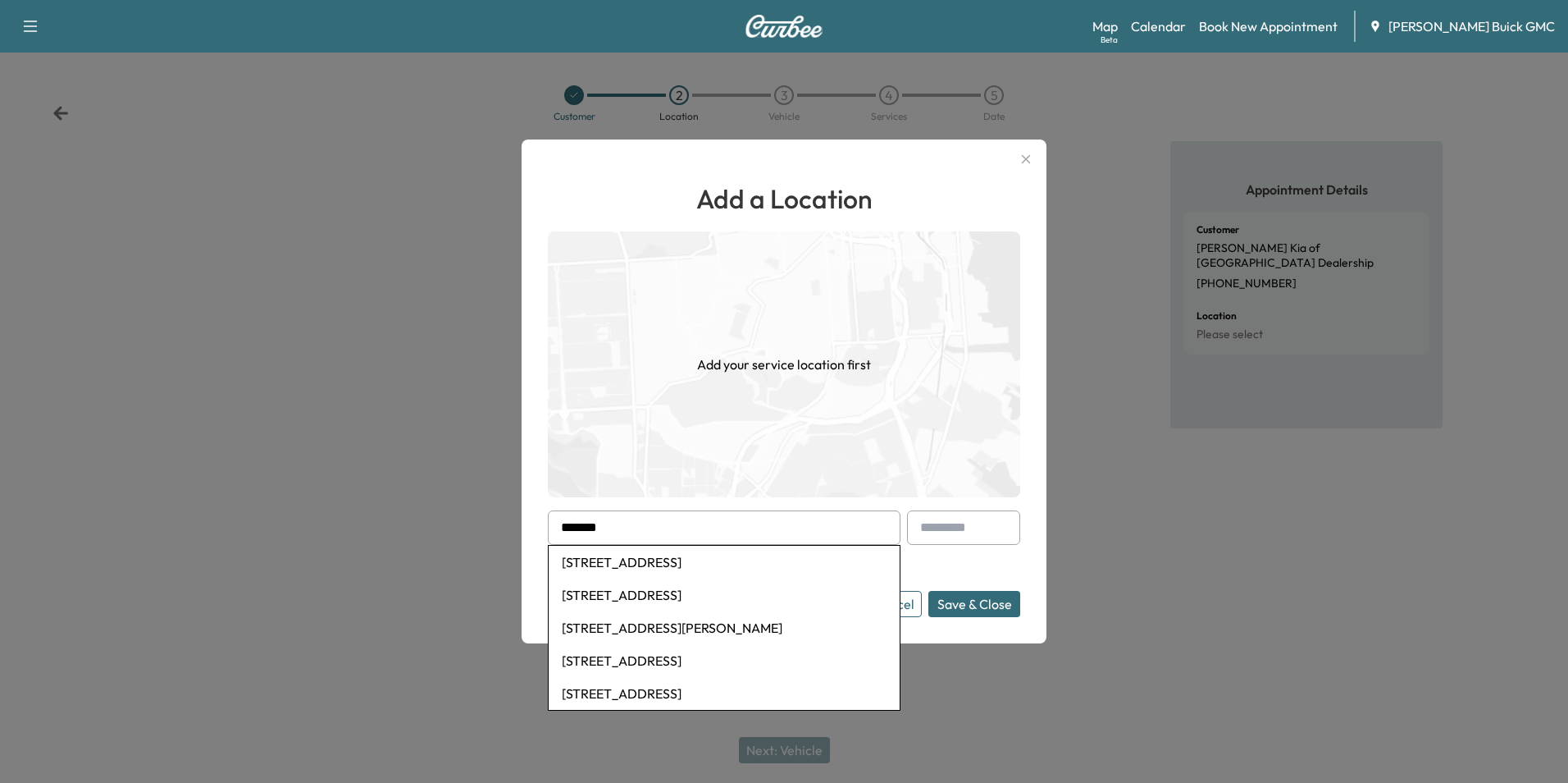
click at [687, 558] on li "[STREET_ADDRESS]" at bounding box center [723, 562] width 351 height 33
type input "**********"
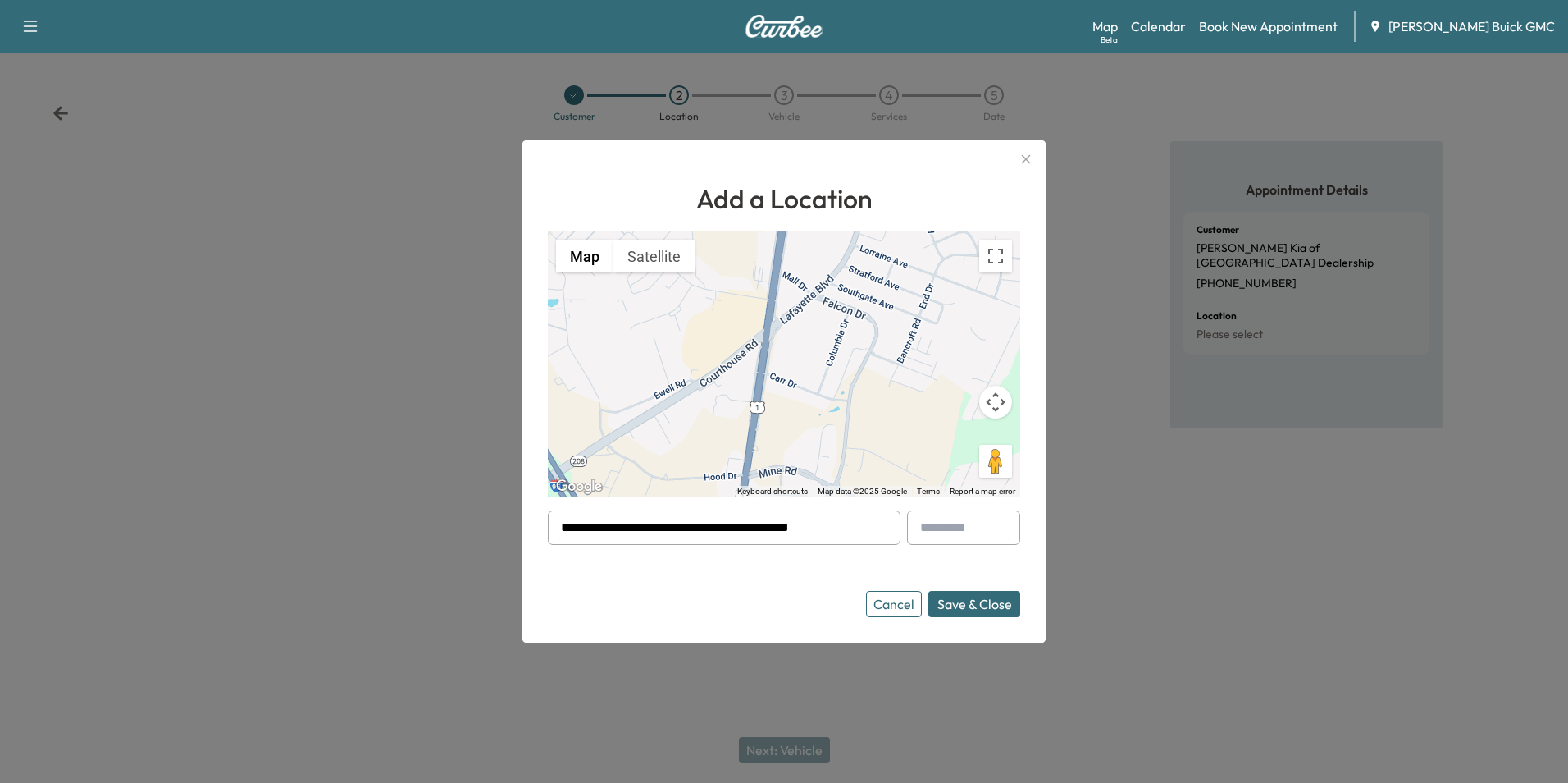
click at [968, 600] on button "Save & Close" at bounding box center [975, 603] width 92 height 26
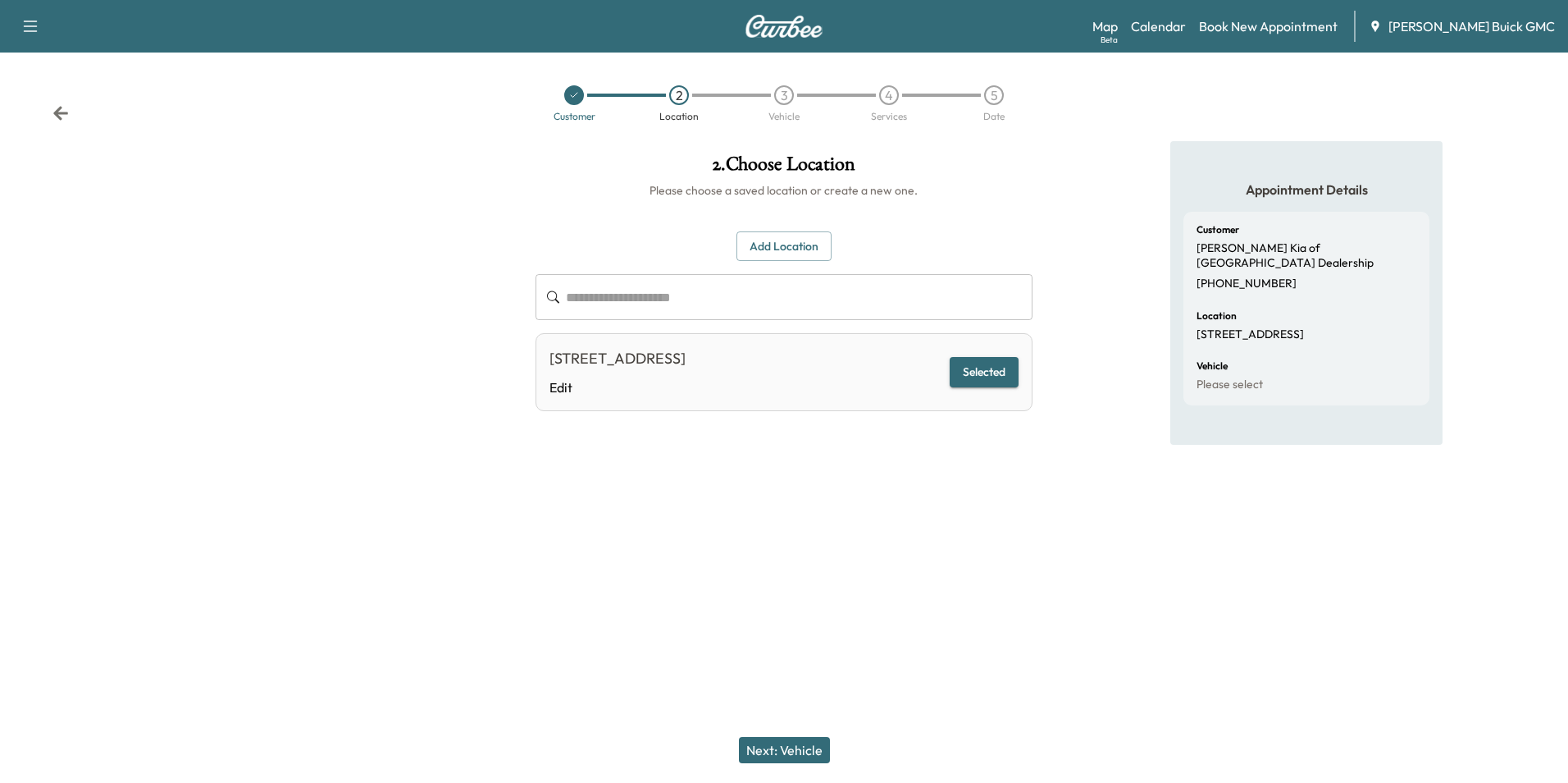
click at [807, 743] on button "Next: Vehicle" at bounding box center [784, 750] width 91 height 26
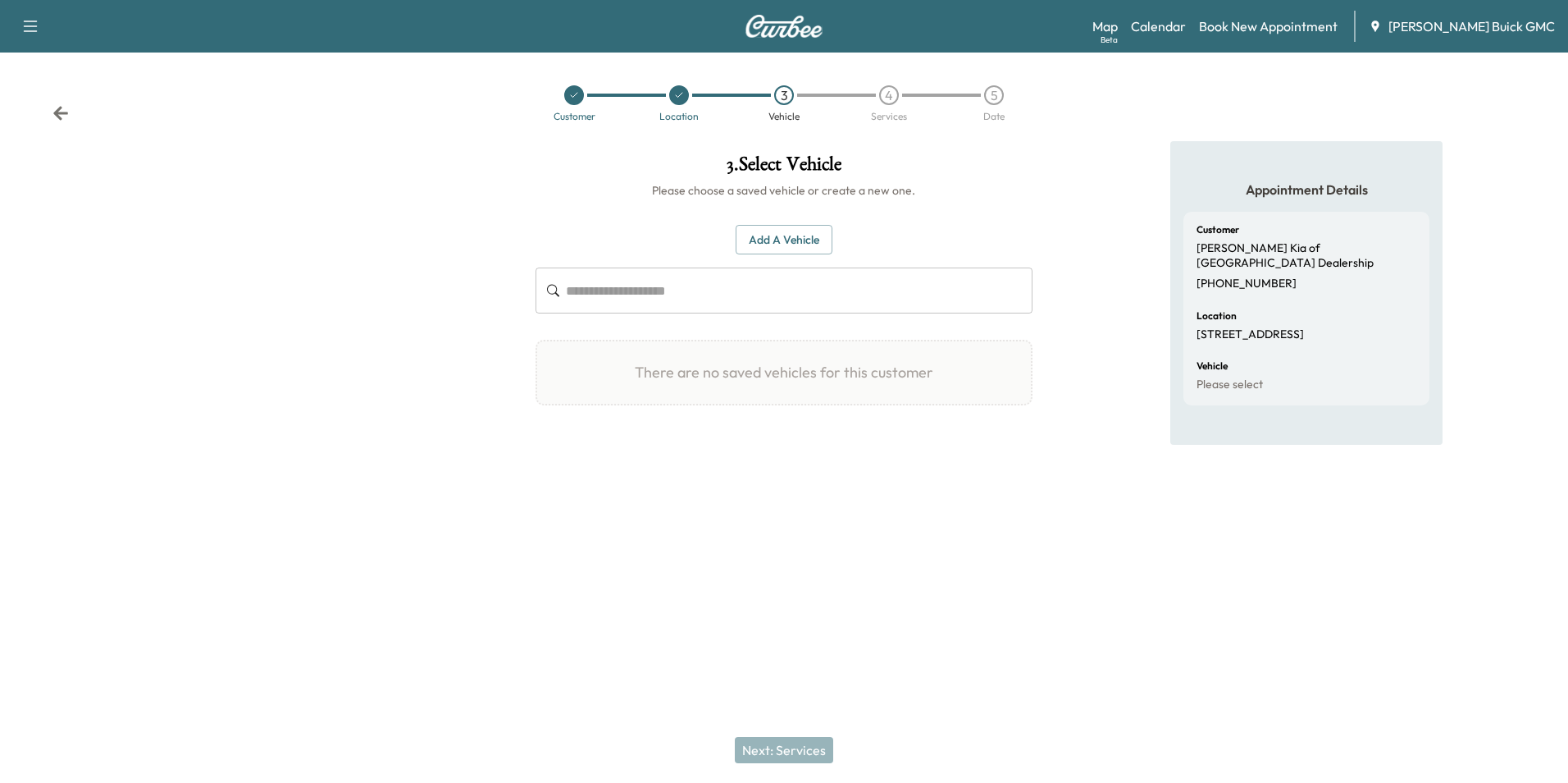
click at [792, 234] on button "Add a Vehicle" at bounding box center [784, 240] width 97 height 31
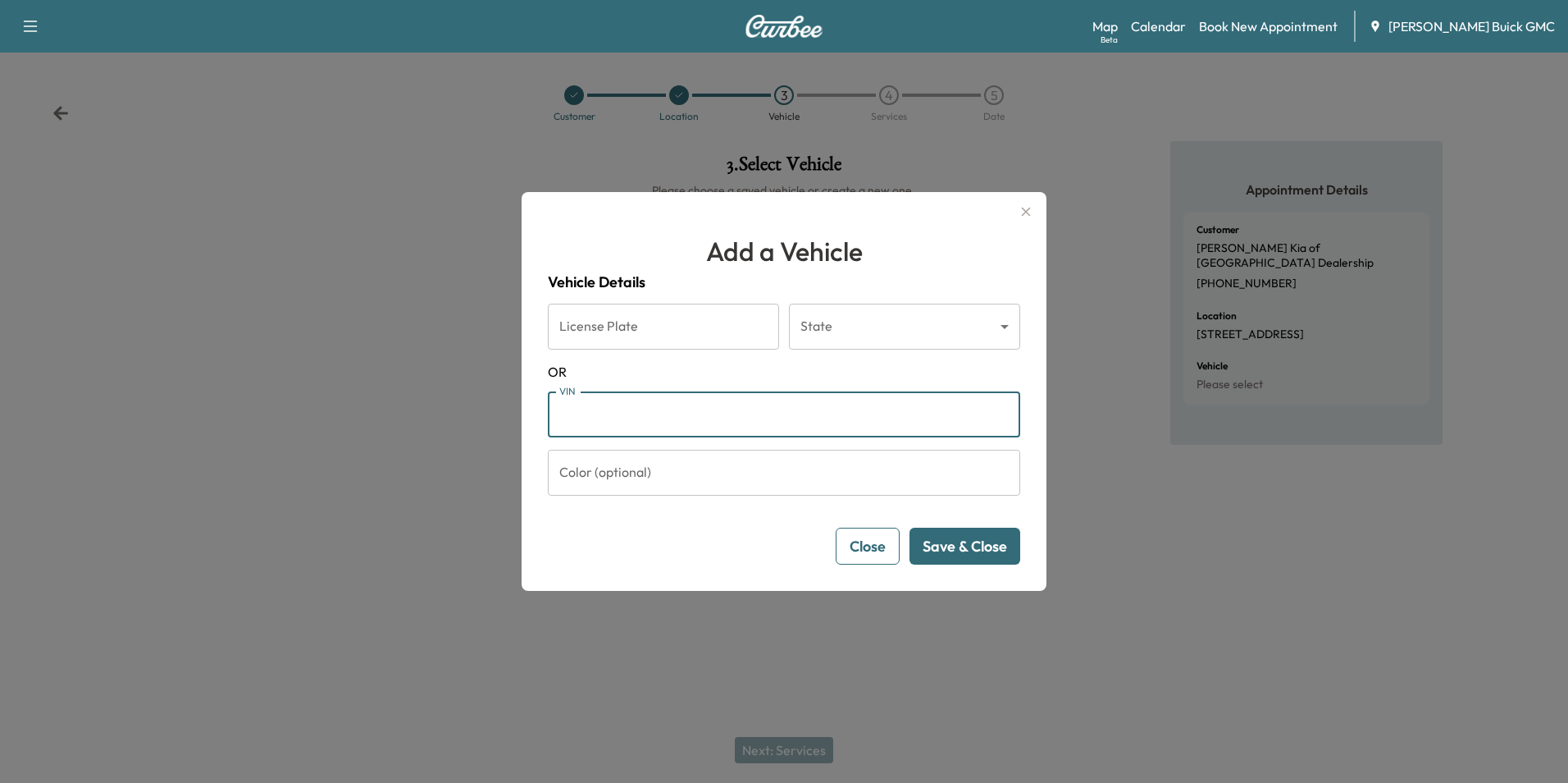
click at [664, 414] on input "VIN" at bounding box center [784, 414] width 472 height 46
type input "**********"
click at [981, 541] on button "Save & Close" at bounding box center [965, 546] width 111 height 37
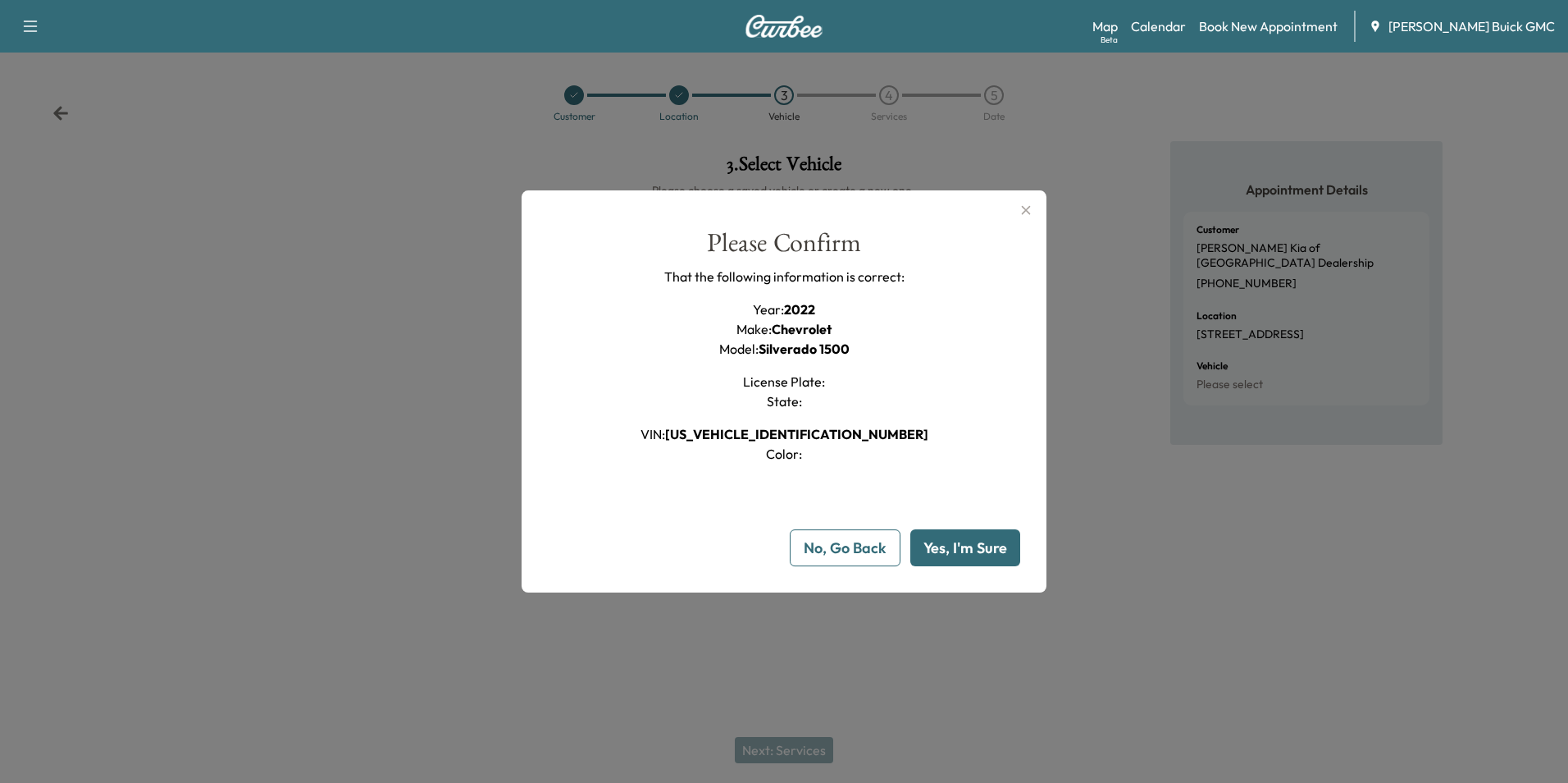
click at [969, 547] on button "Yes, I'm Sure" at bounding box center [965, 548] width 110 height 37
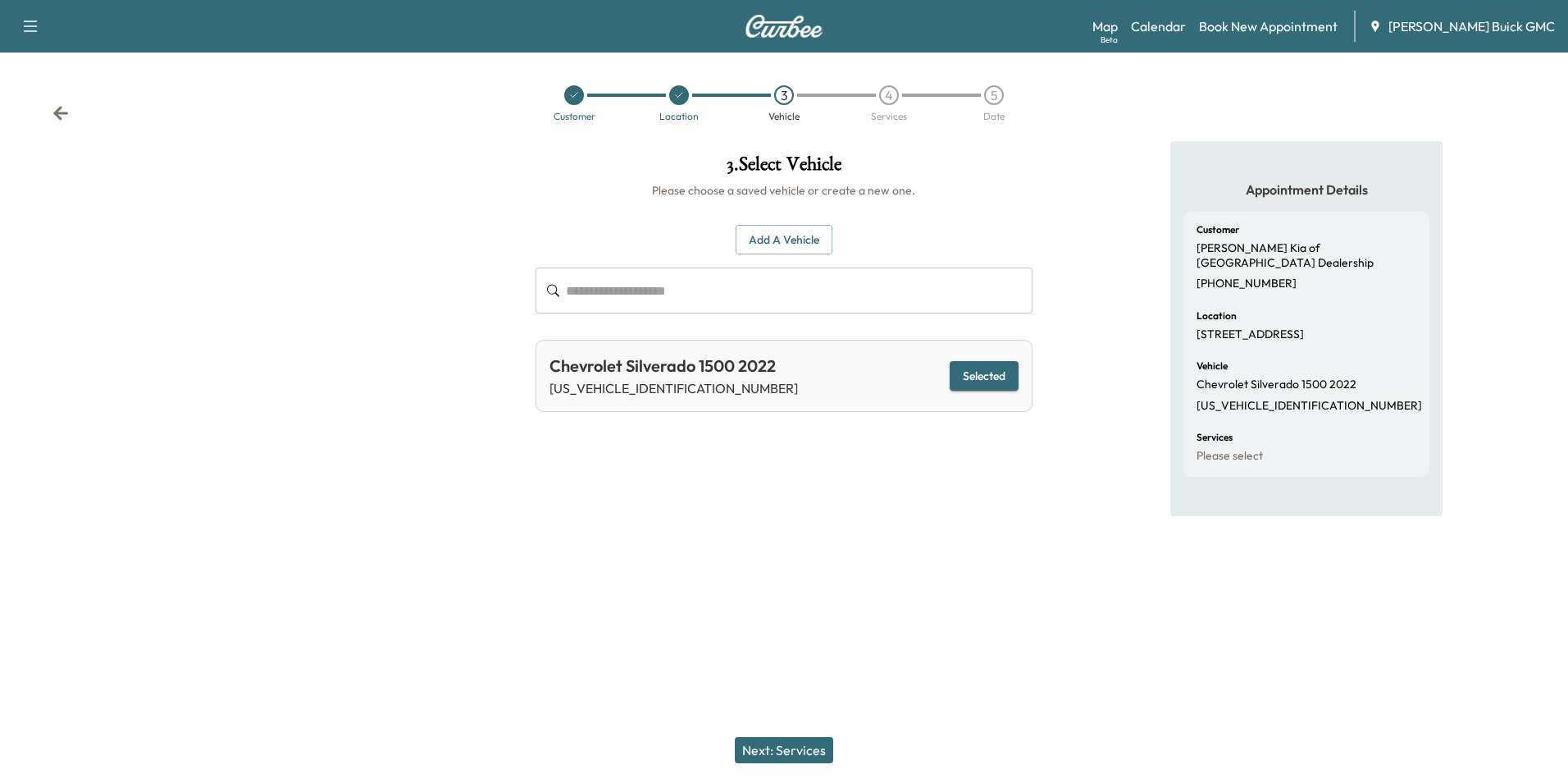
click at [797, 745] on button "Next: Services" at bounding box center [784, 750] width 98 height 26
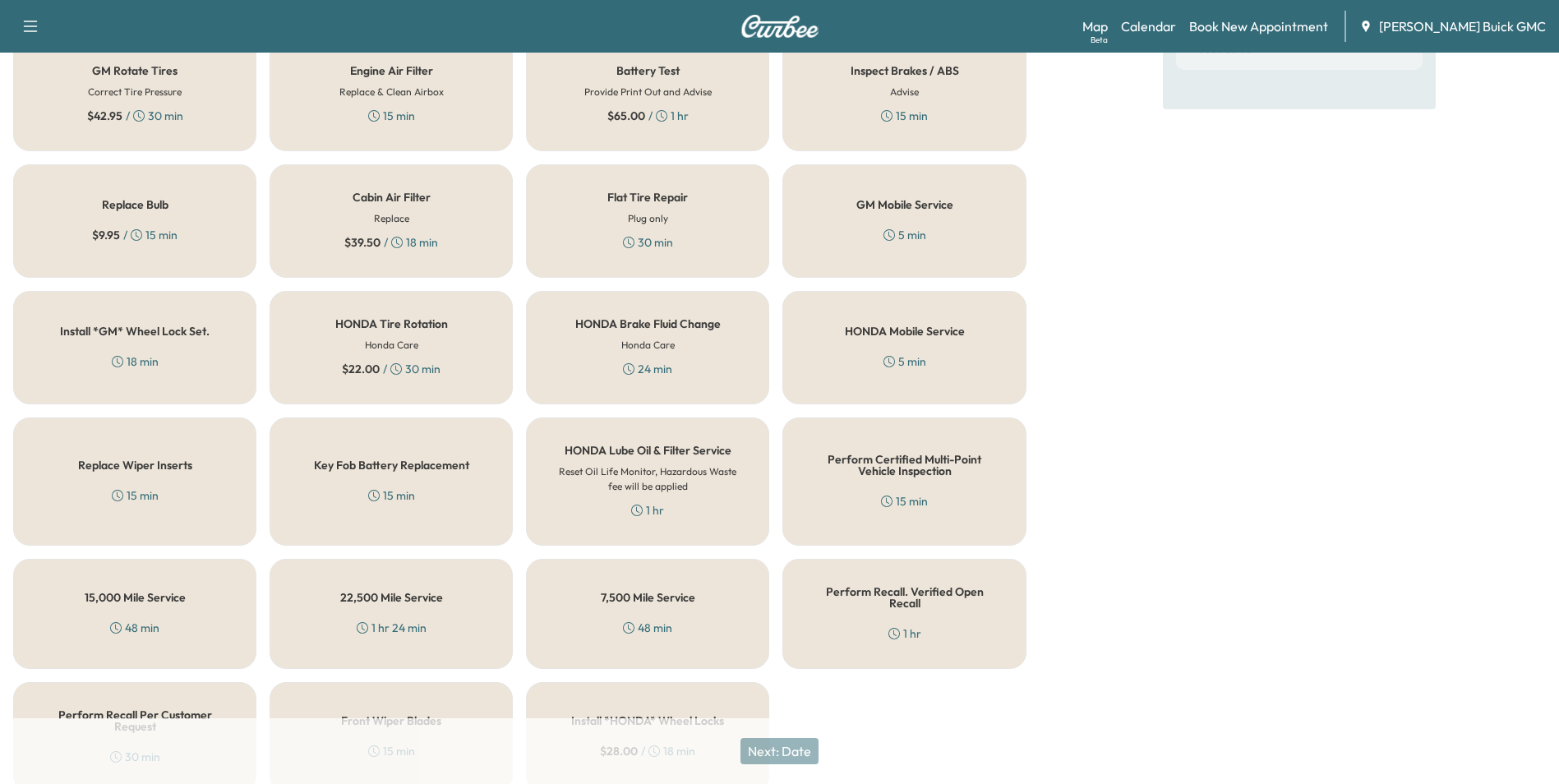
scroll to position [470, 0]
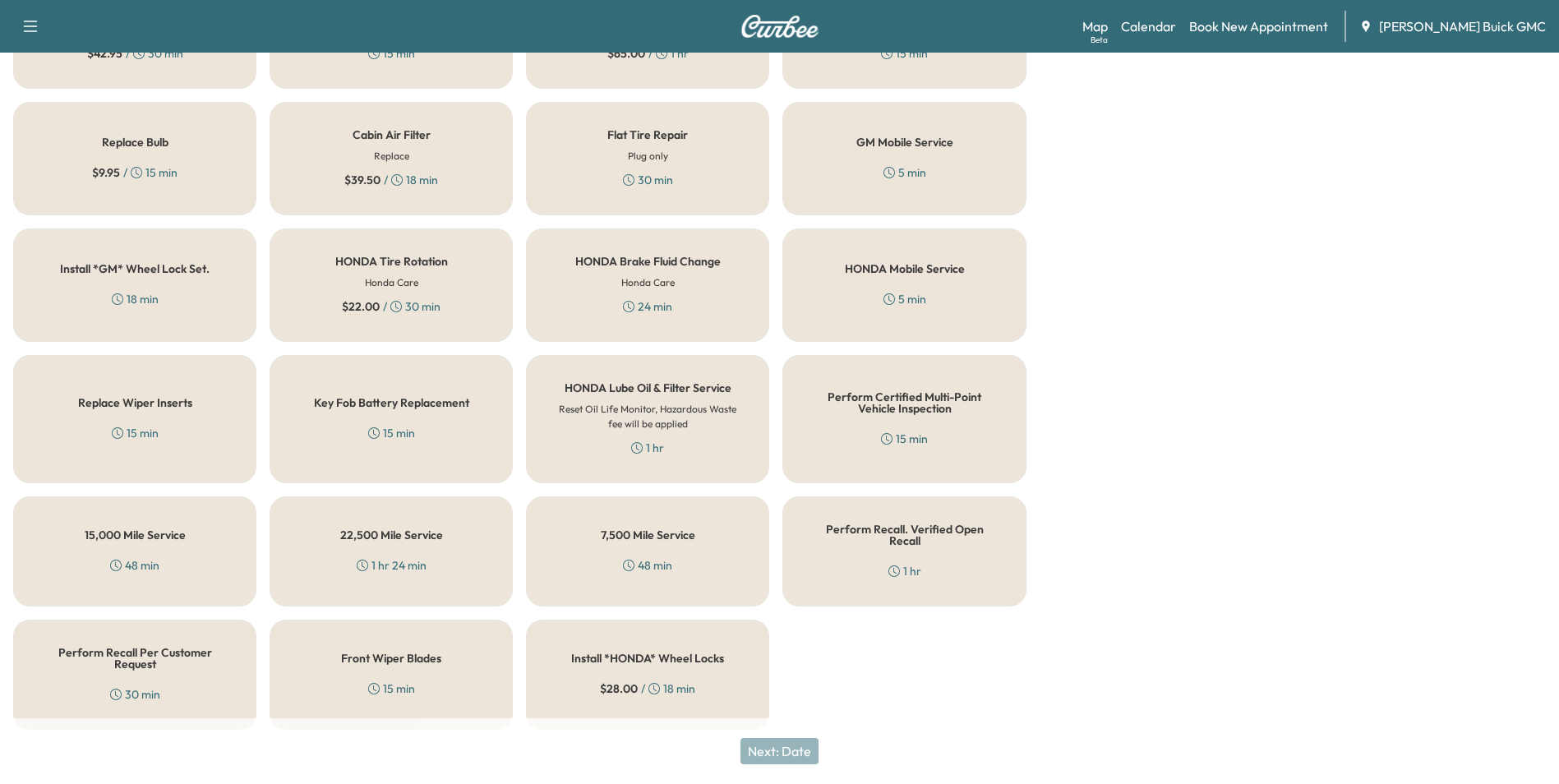
click at [147, 647] on h5 "Perform Recall Per Customer Request" at bounding box center [134, 658] width 189 height 23
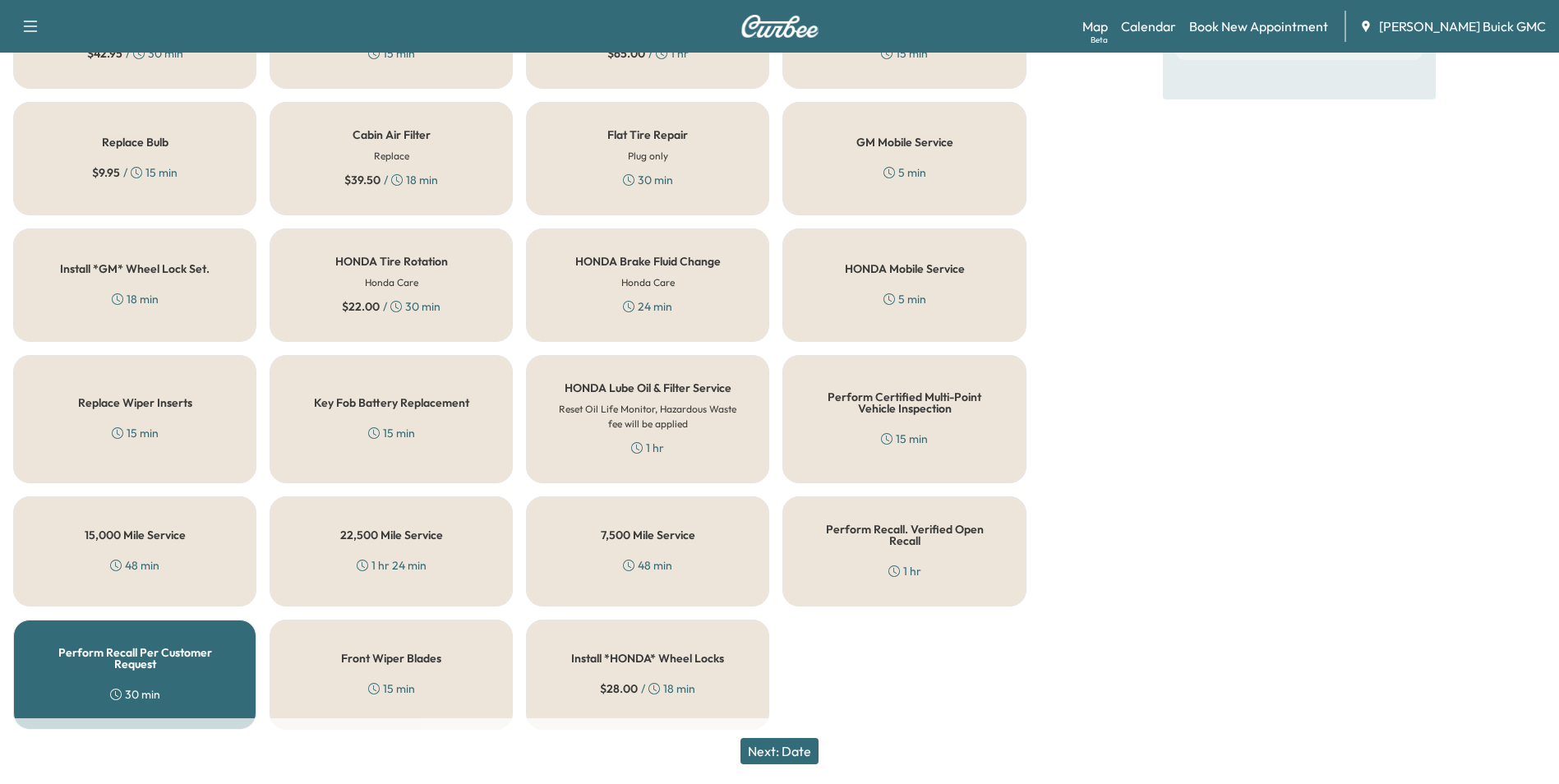
click at [808, 750] on button "Next: Date" at bounding box center [780, 750] width 79 height 26
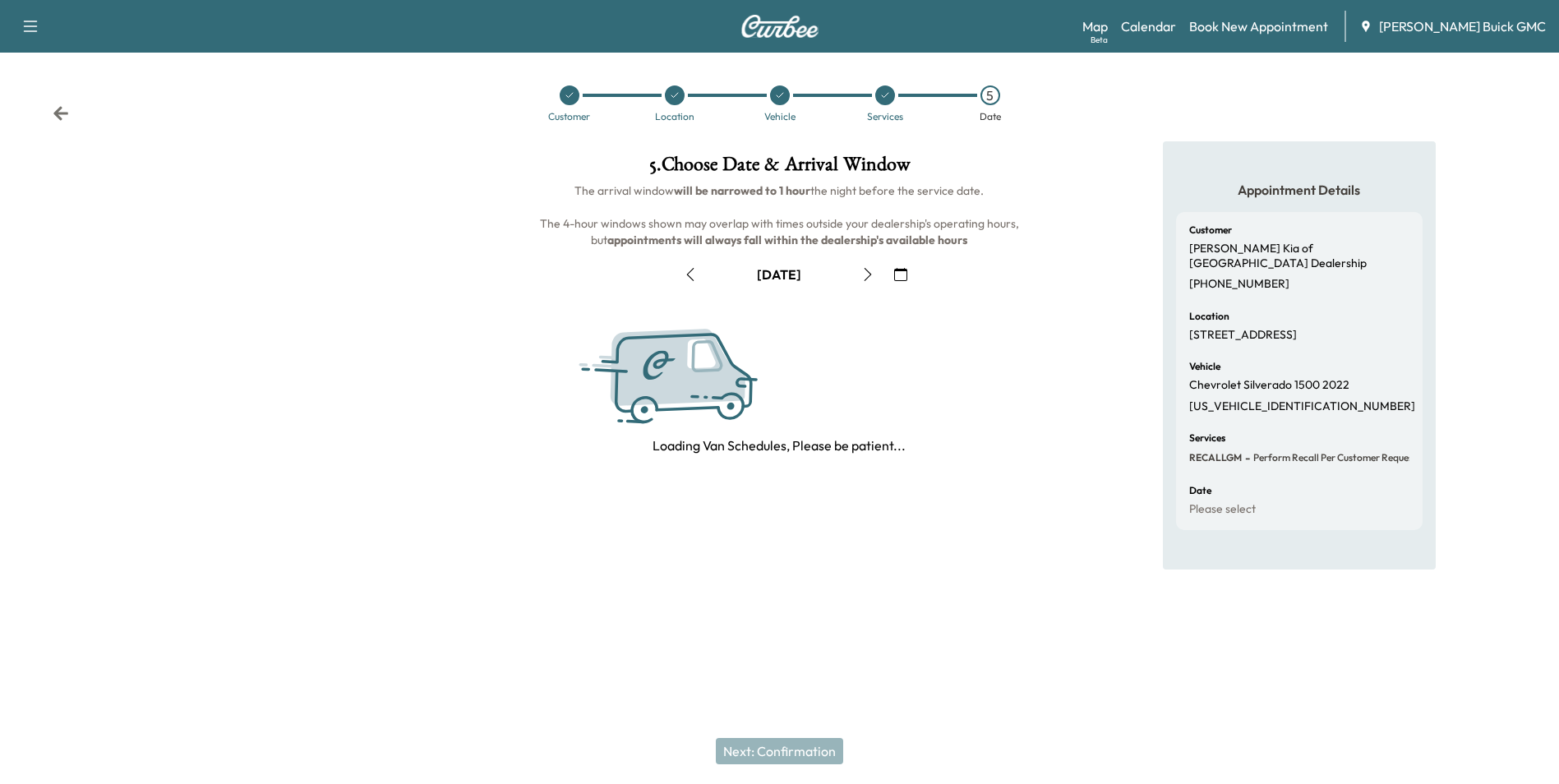
scroll to position [0, 0]
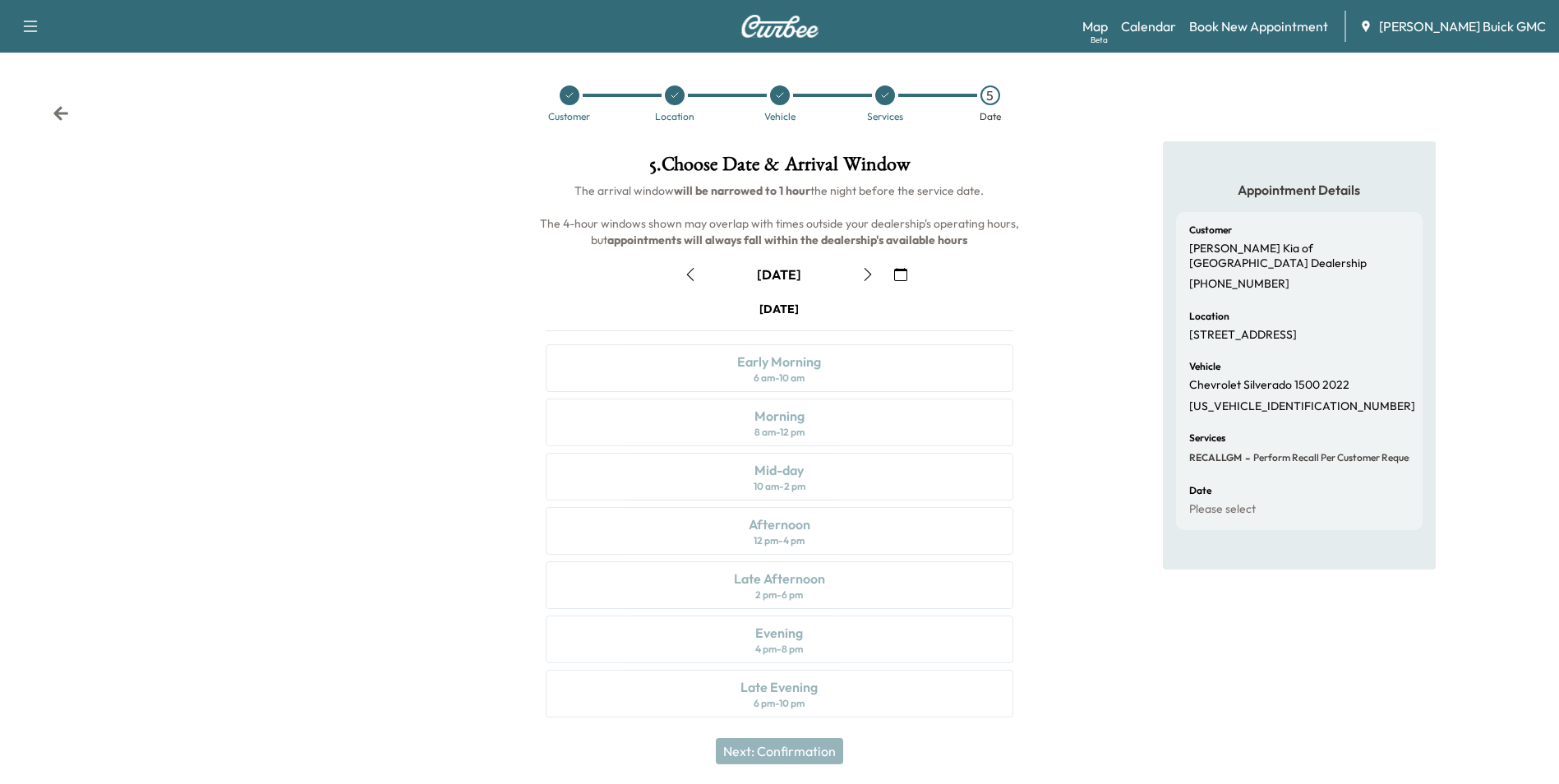
click at [900, 272] on icon "button" at bounding box center [901, 275] width 13 height 13
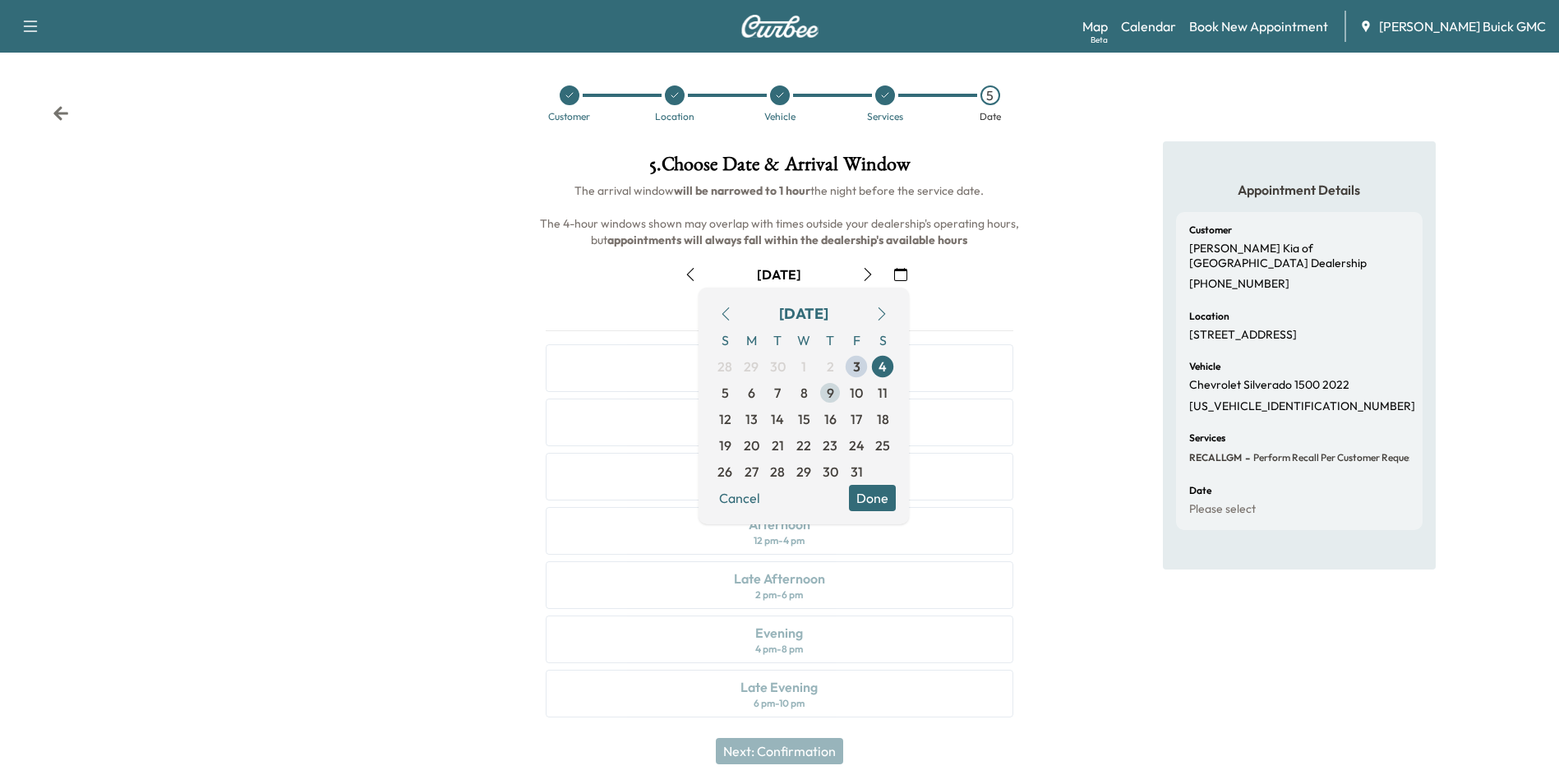
click at [826, 390] on span "9" at bounding box center [830, 392] width 8 height 20
click at [874, 495] on button "Done" at bounding box center [872, 497] width 47 height 26
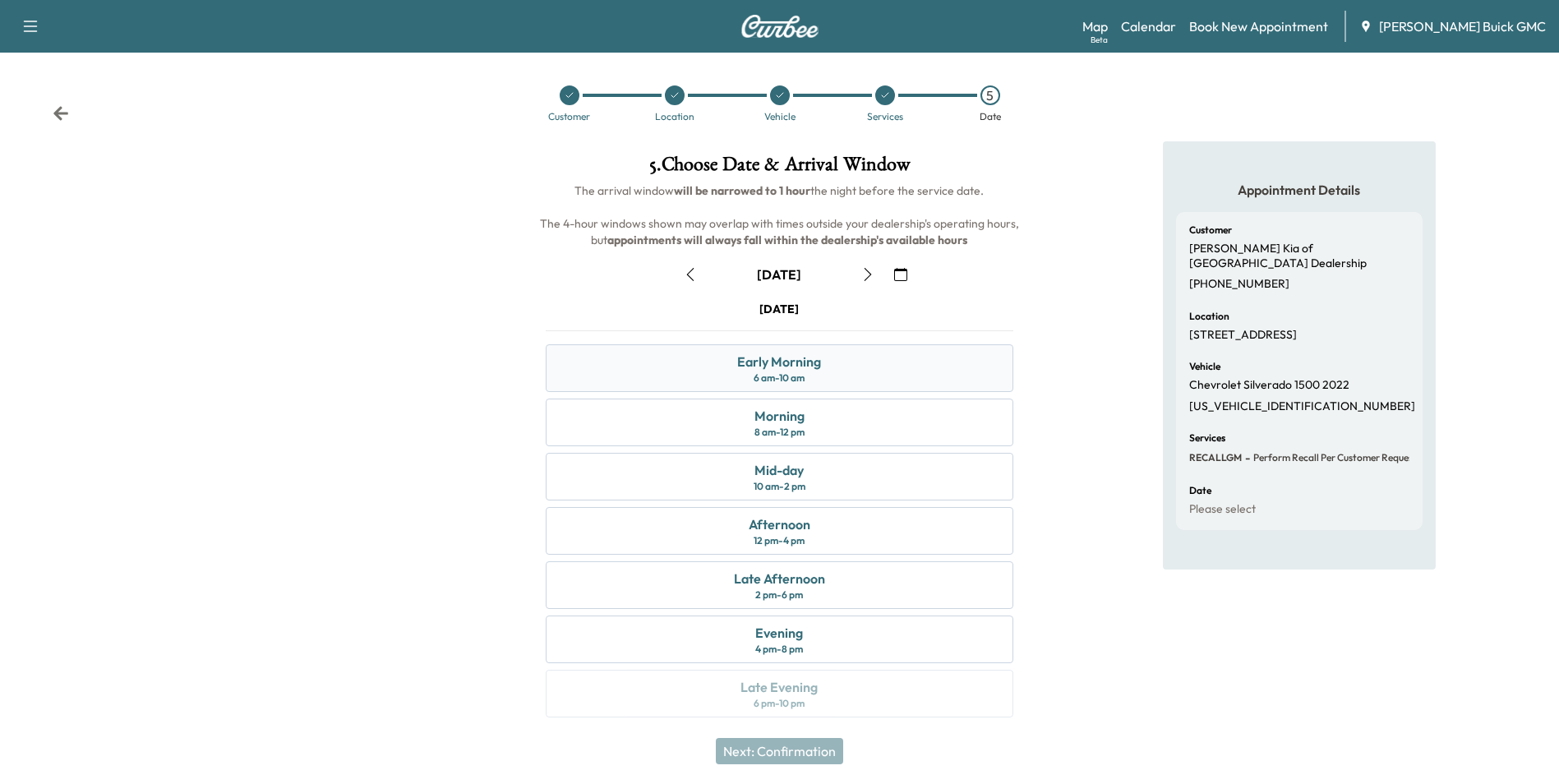
click at [836, 364] on div "Early Morning 6 am - 10 am" at bounding box center [780, 369] width 467 height 48
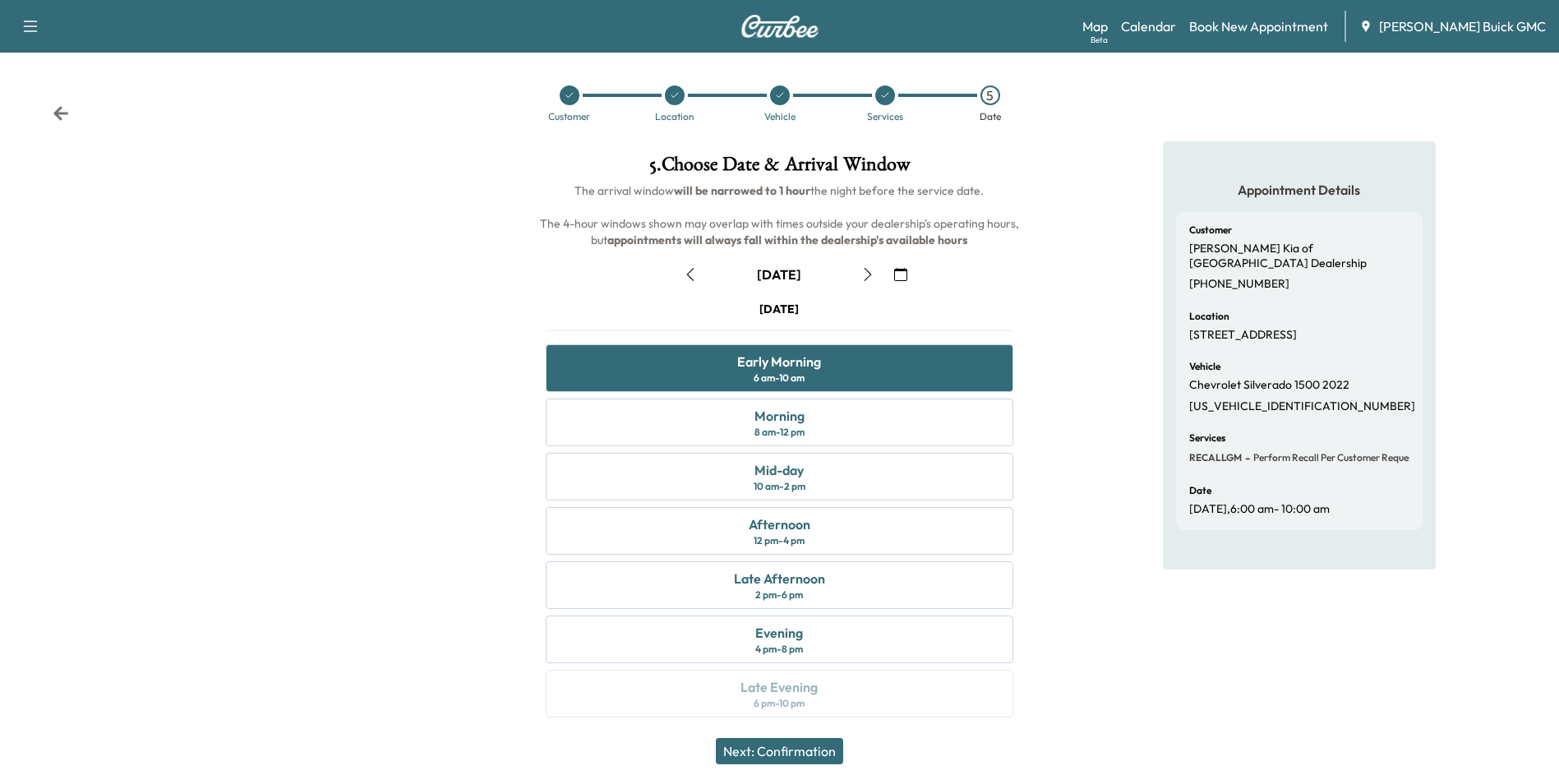
click at [803, 746] on button "Next: Confirmation" at bounding box center [780, 750] width 127 height 26
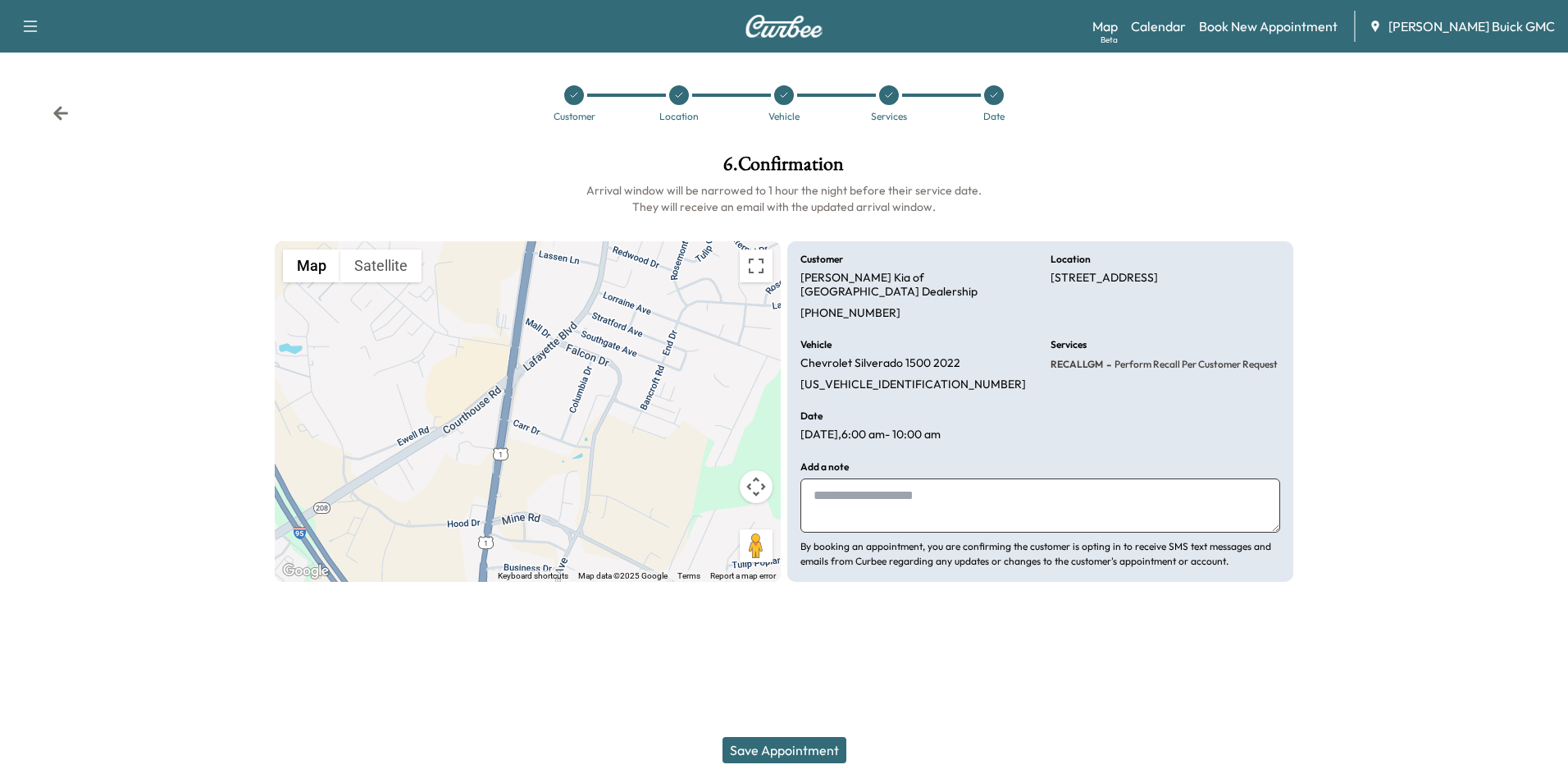
click at [867, 492] on textarea at bounding box center [1041, 505] width 480 height 54
type textarea "**********"
click at [796, 748] on button "Save Appointment" at bounding box center [784, 750] width 124 height 26
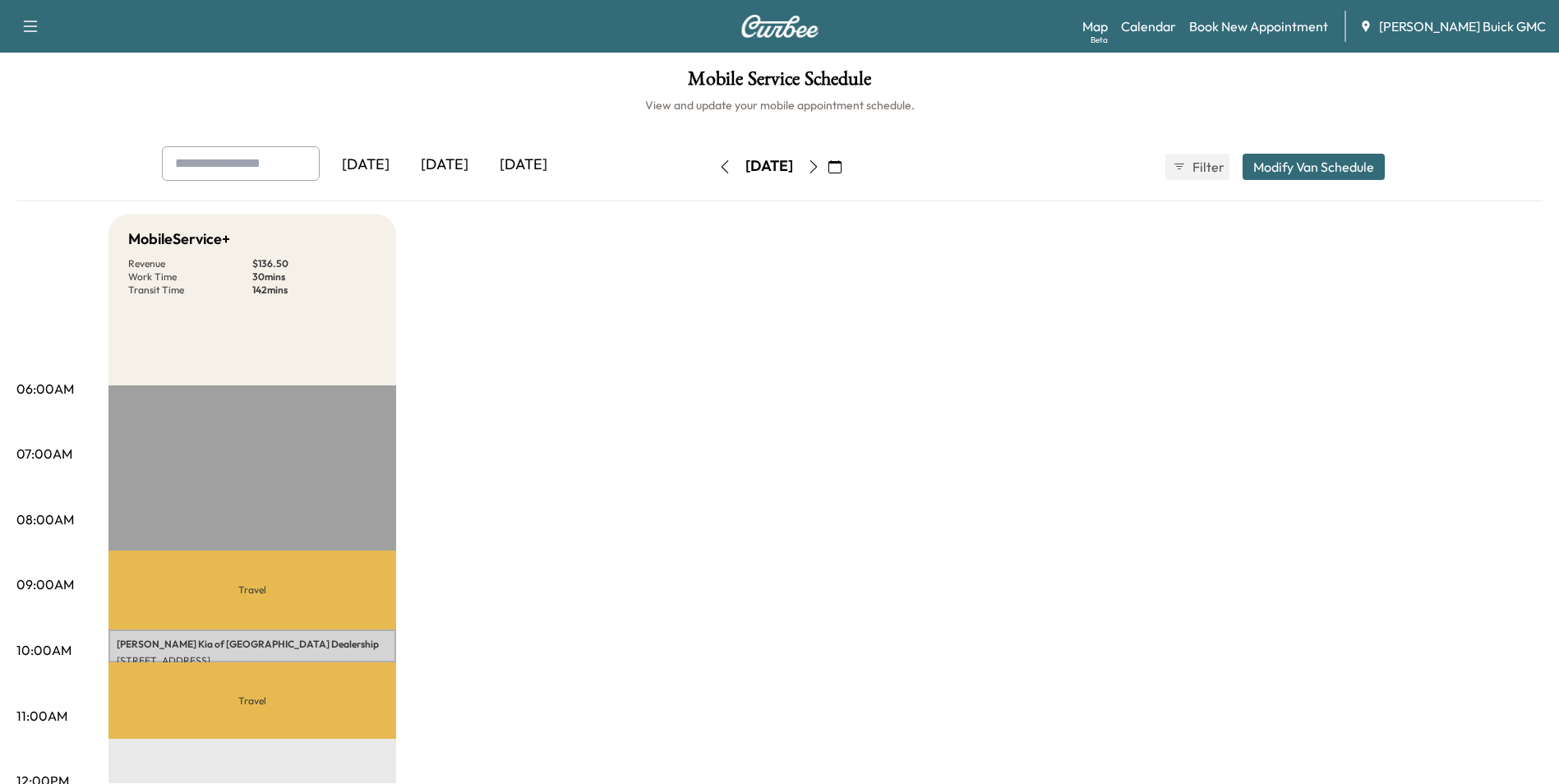
drag, startPoint x: 1175, startPoint y: 389, endPoint x: 1216, endPoint y: 350, distance: 56.6
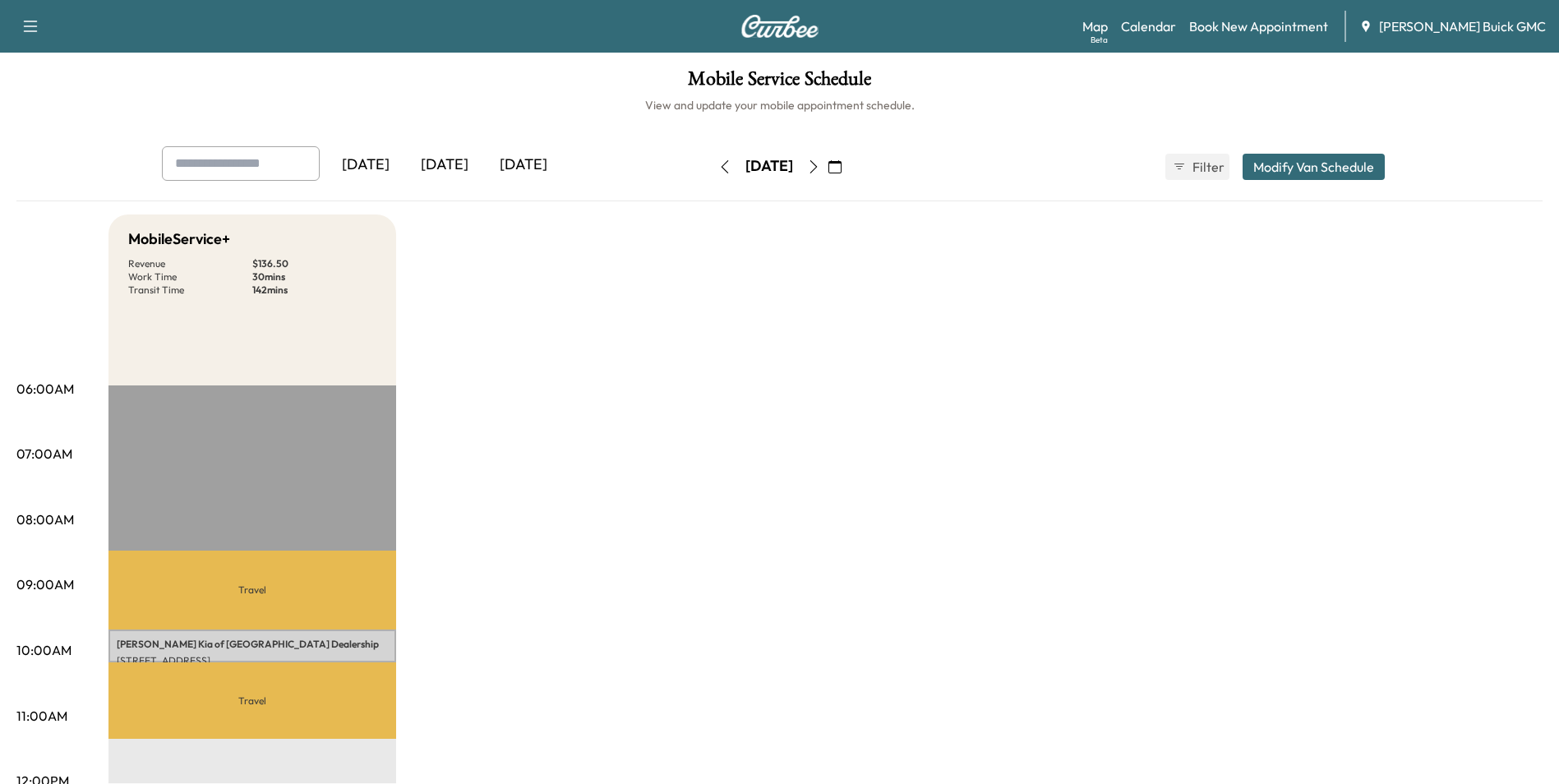
click at [842, 163] on icon "button" at bounding box center [835, 167] width 13 height 13
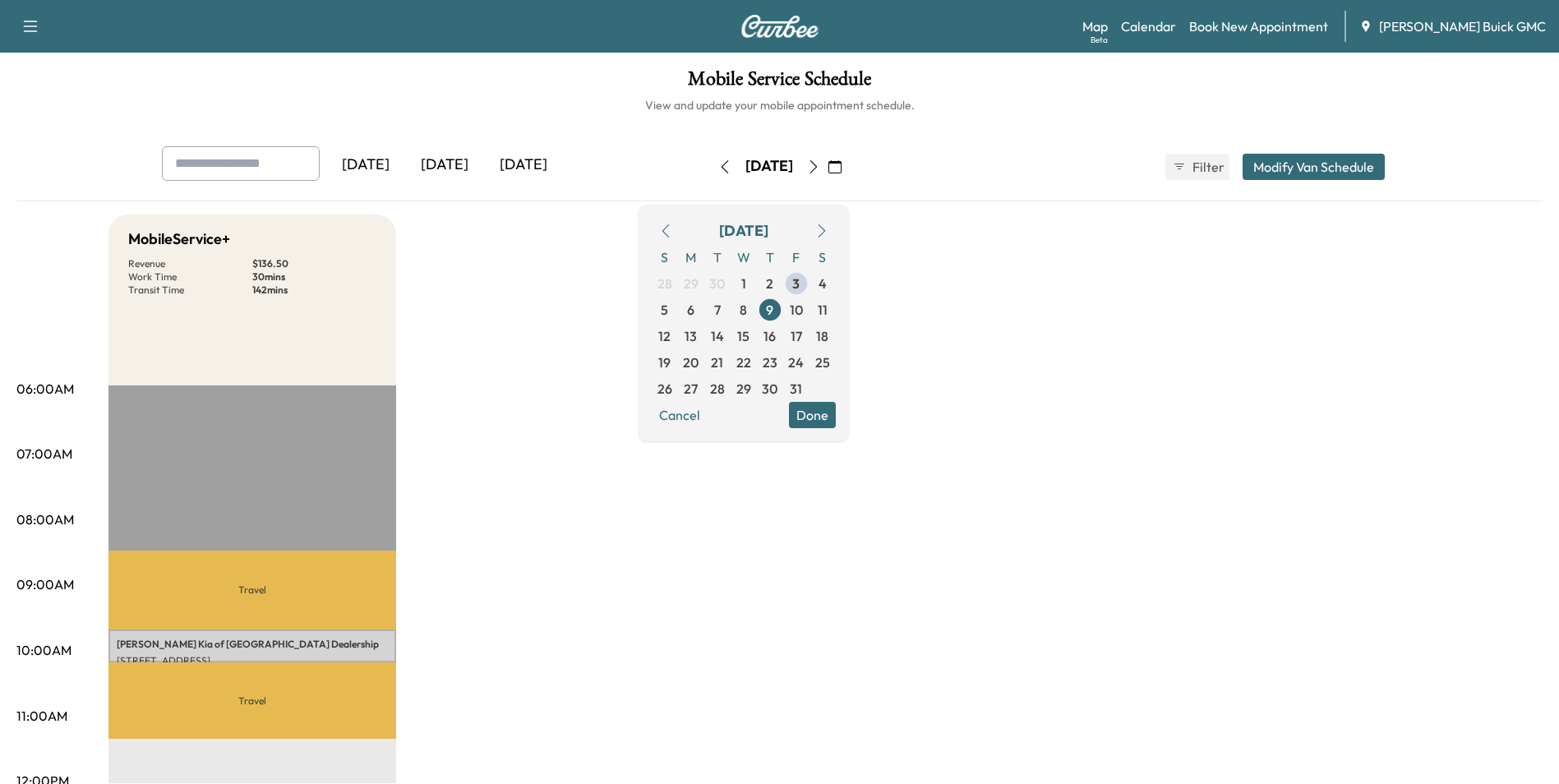
drag, startPoint x: 1132, startPoint y: 358, endPoint x: 1134, endPoint y: 369, distance: 11.2
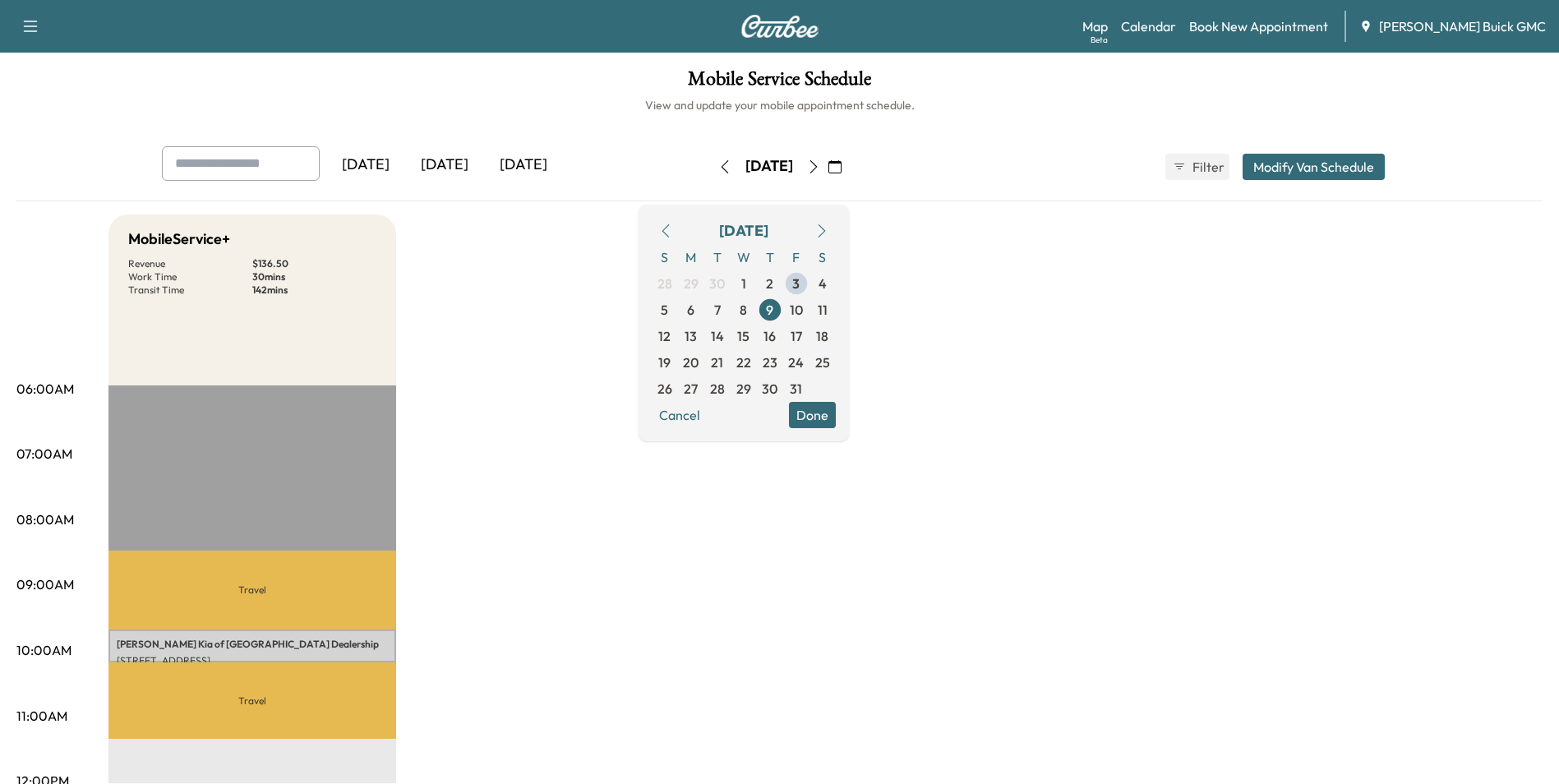
click at [1314, 23] on link "Book New Appointment" at bounding box center [1258, 26] width 139 height 20
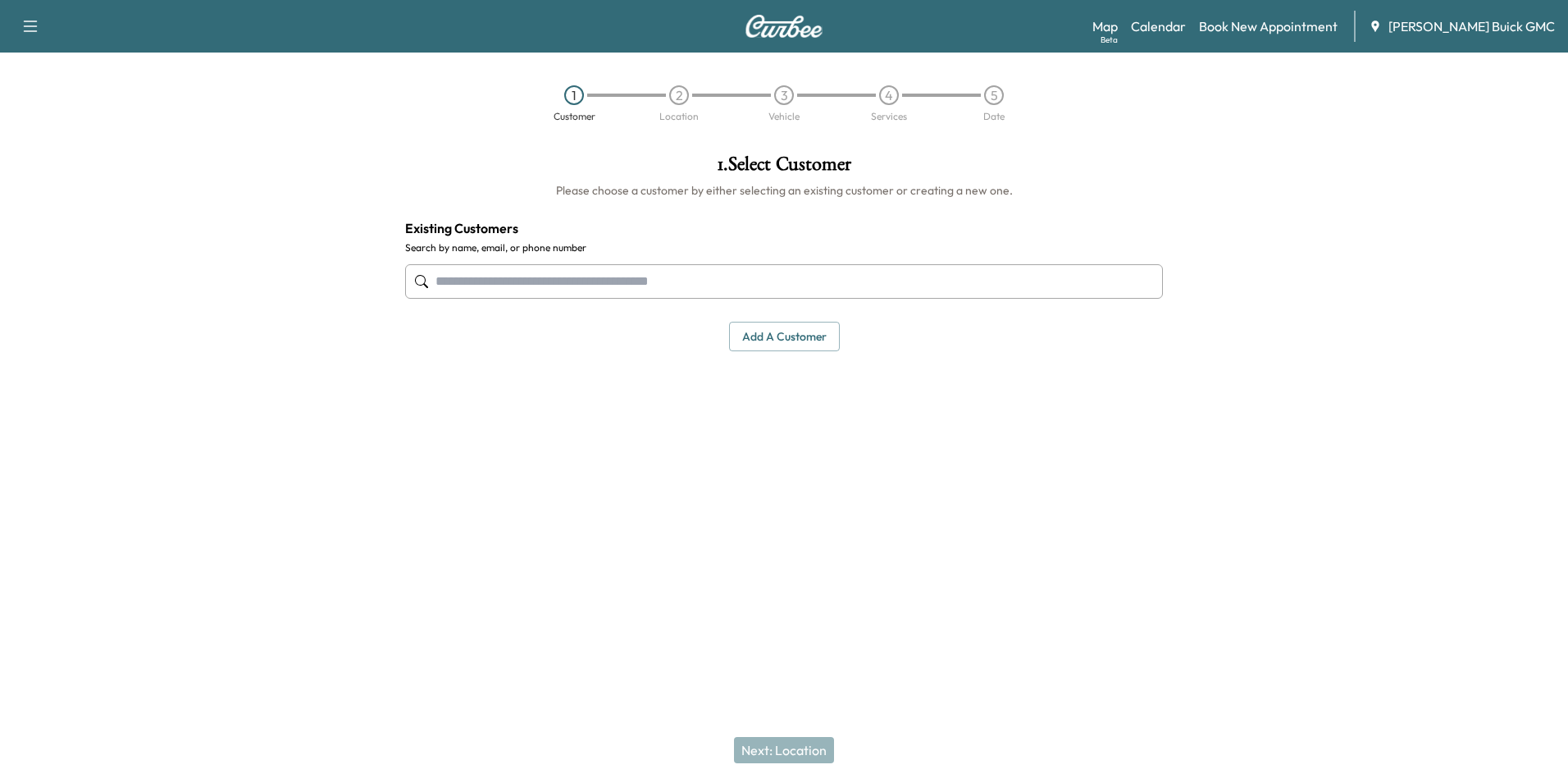
click at [707, 290] on input "text" at bounding box center [784, 281] width 758 height 34
drag, startPoint x: 739, startPoint y: 281, endPoint x: 726, endPoint y: 280, distance: 13.0
click at [739, 282] on input "text" at bounding box center [784, 281] width 758 height 34
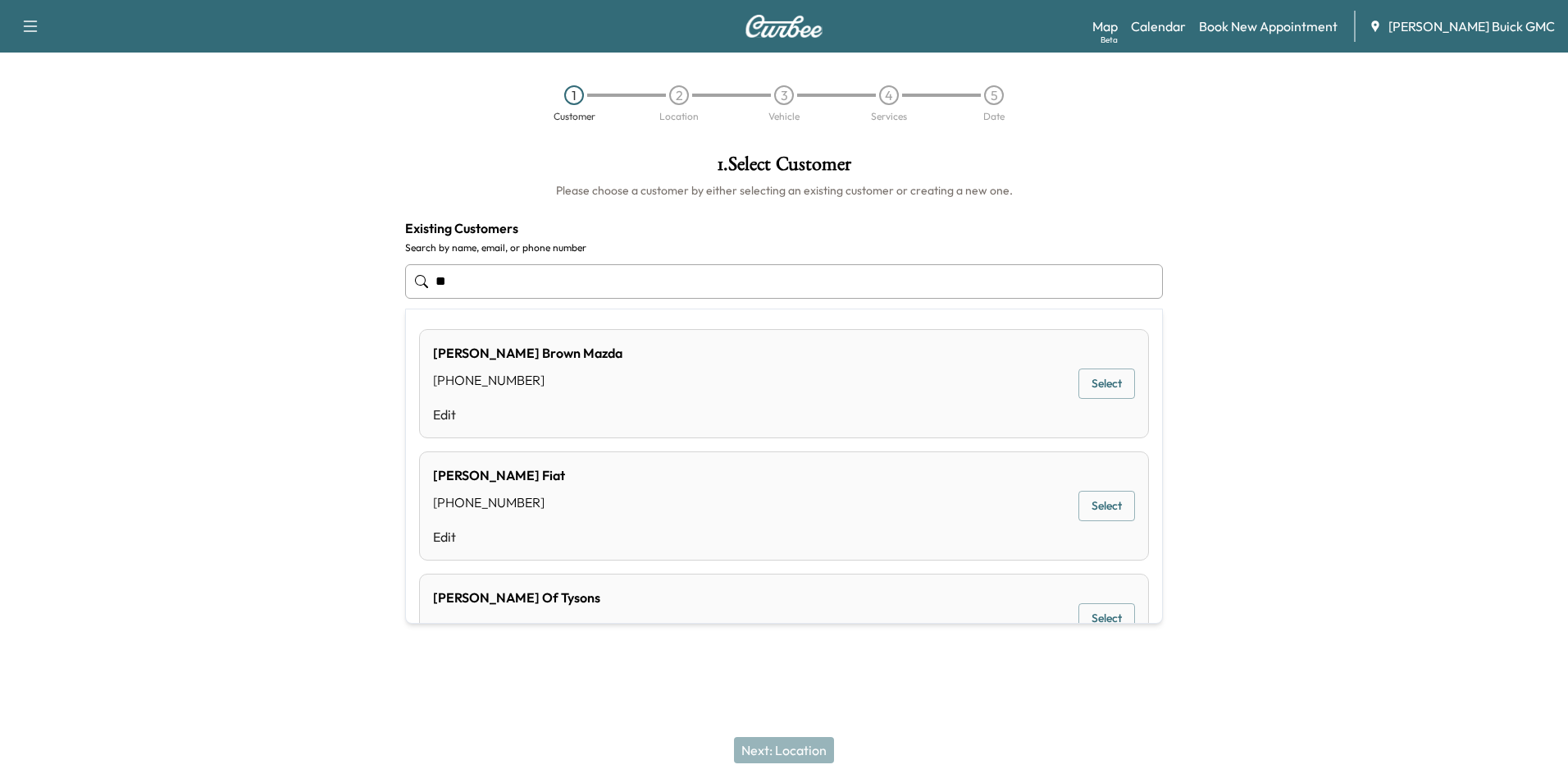
type input "*"
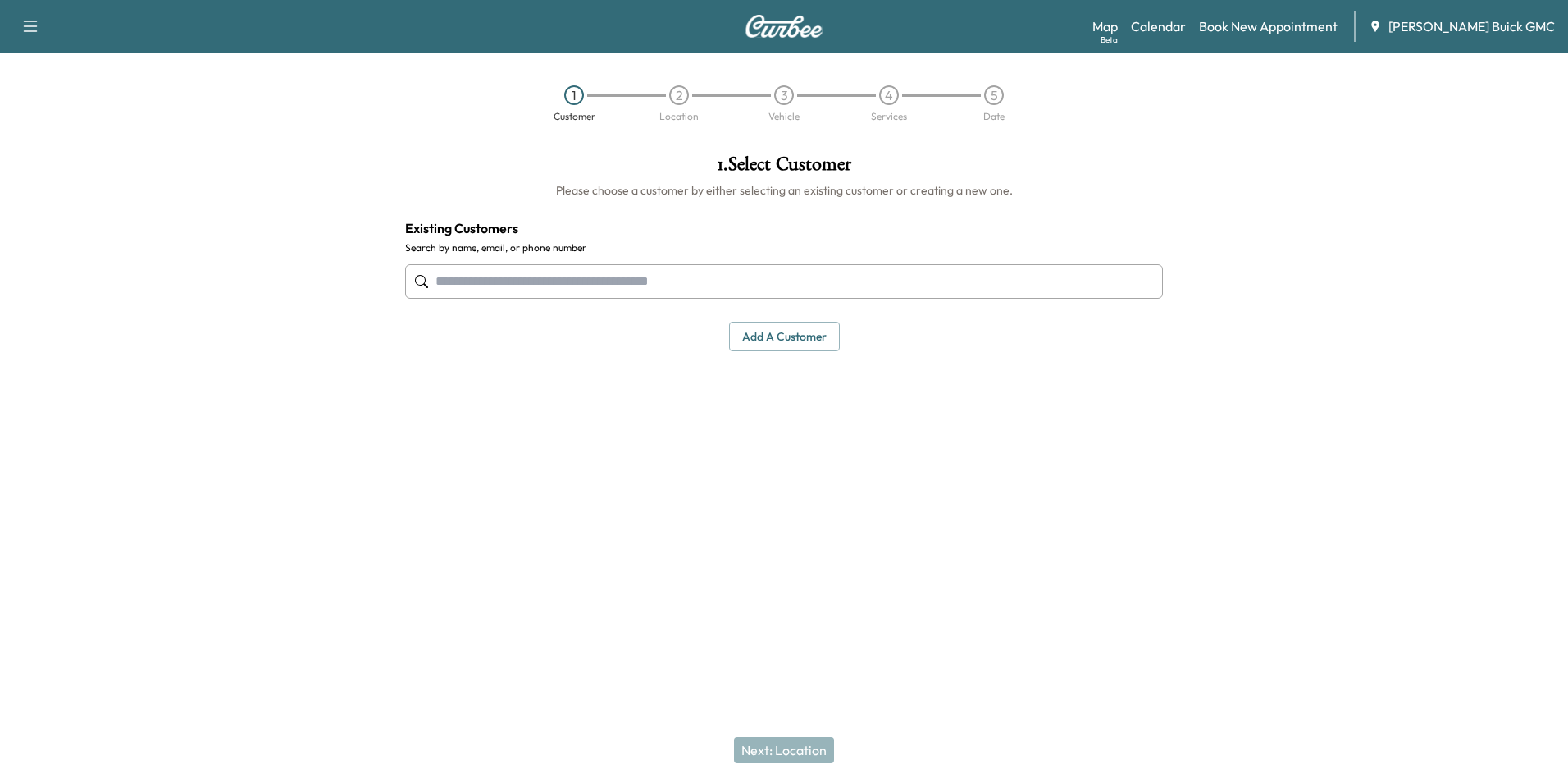
click at [788, 331] on button "Add a customer" at bounding box center [784, 337] width 111 height 31
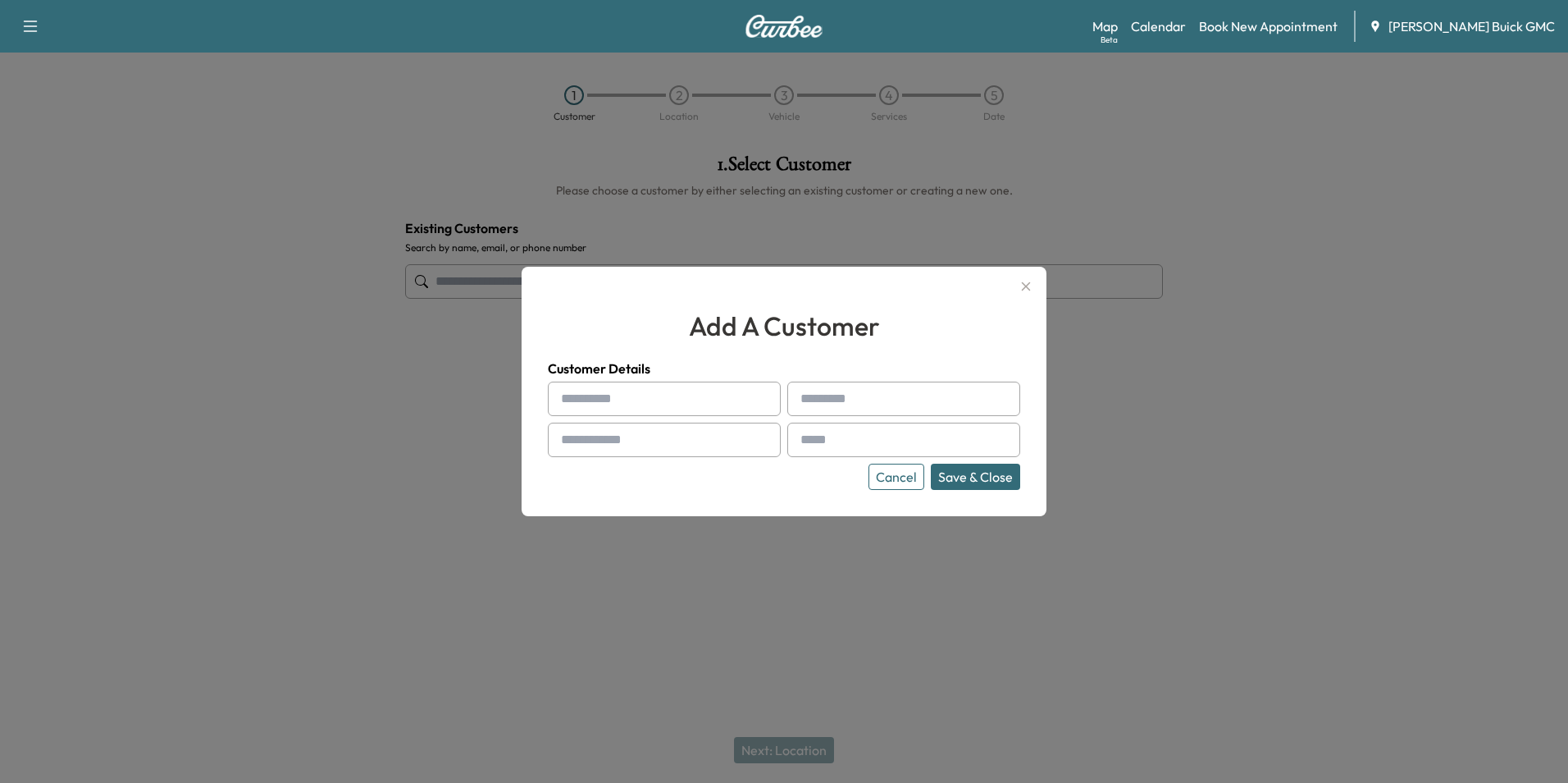
click at [672, 391] on input "text" at bounding box center [664, 399] width 233 height 34
type input "**********"
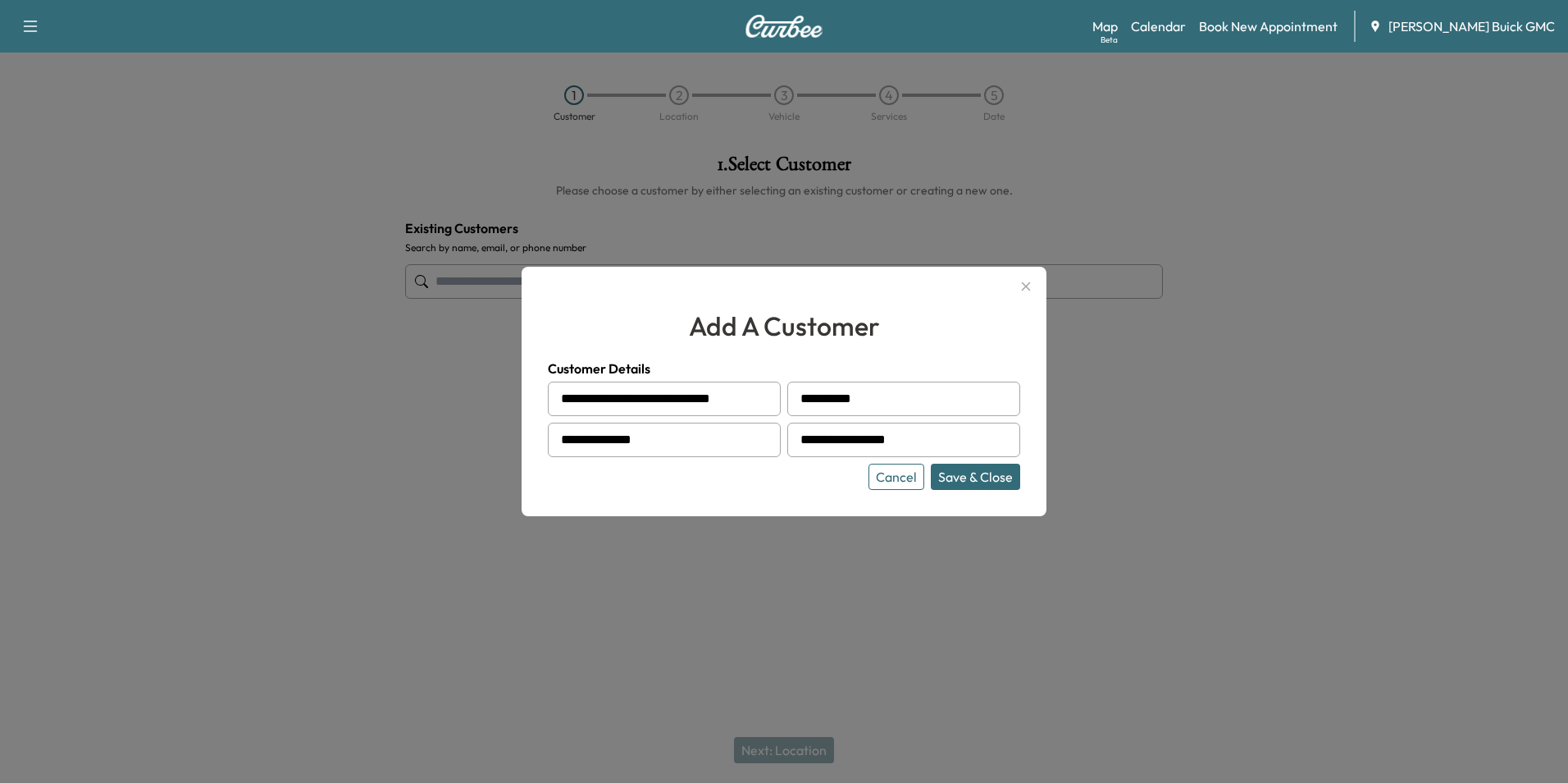
click at [964, 470] on button "Save & Close" at bounding box center [976, 476] width 90 height 26
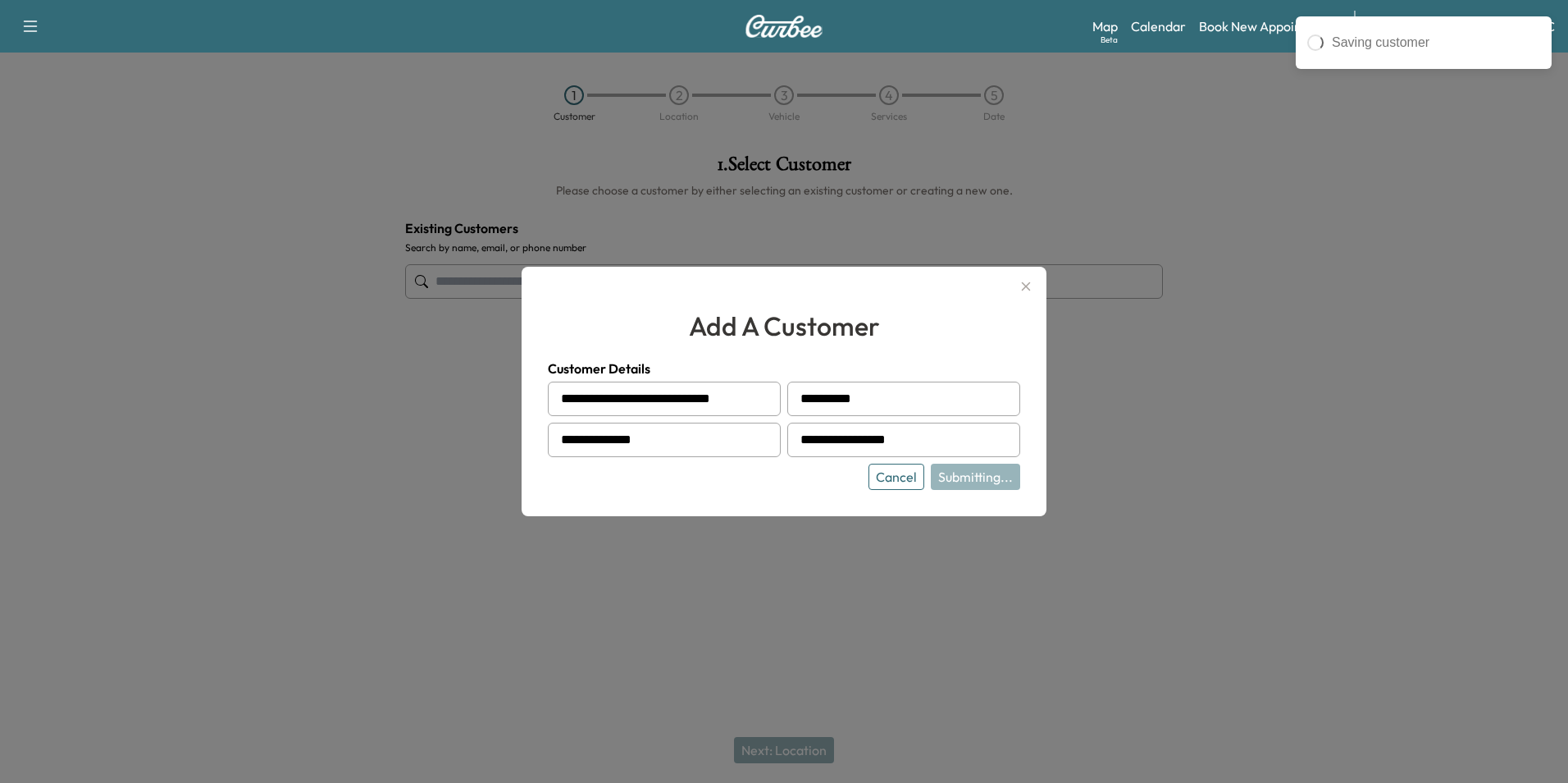
type input "**********"
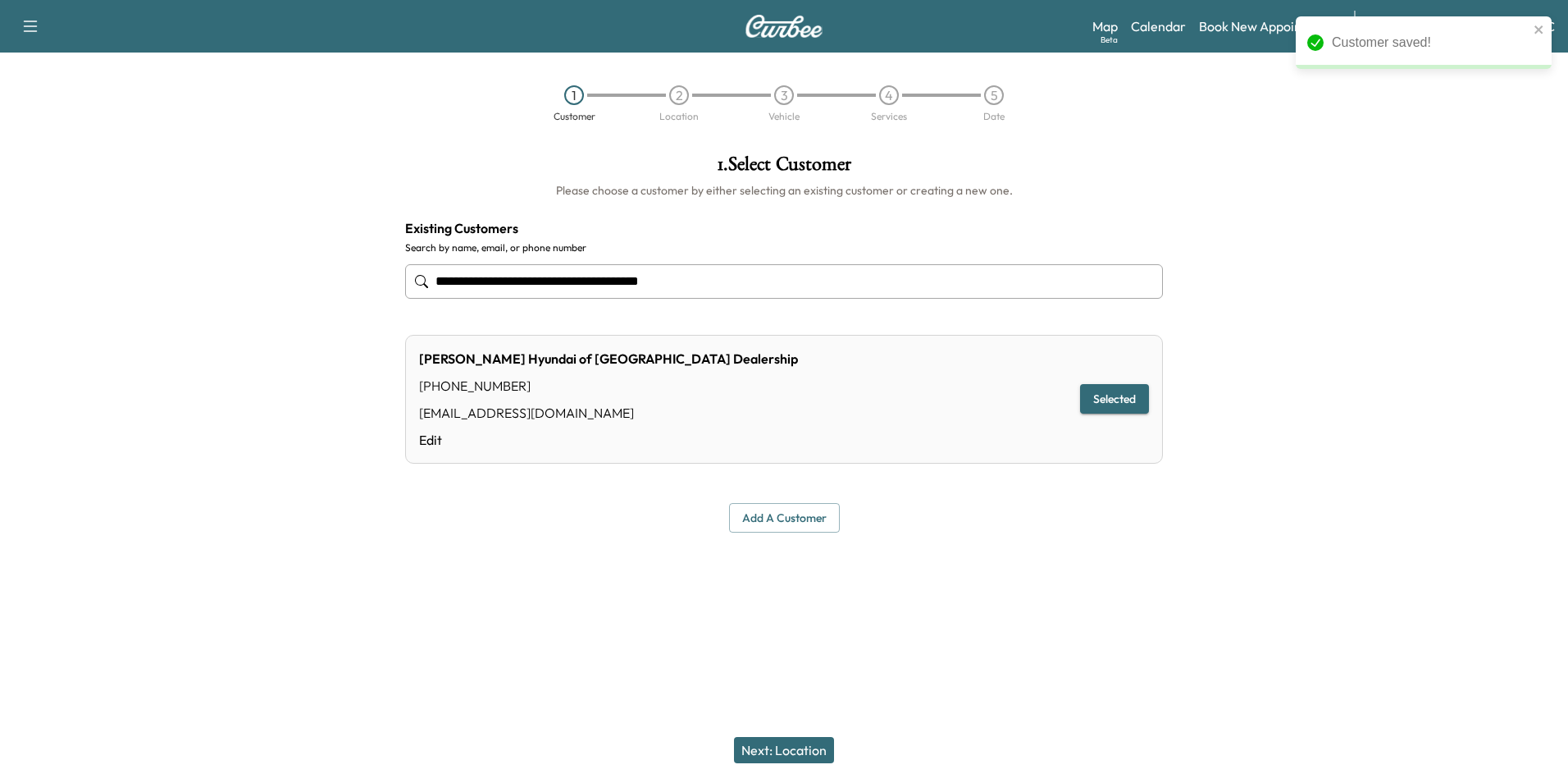
click at [814, 743] on button "Next: Location" at bounding box center [784, 750] width 100 height 26
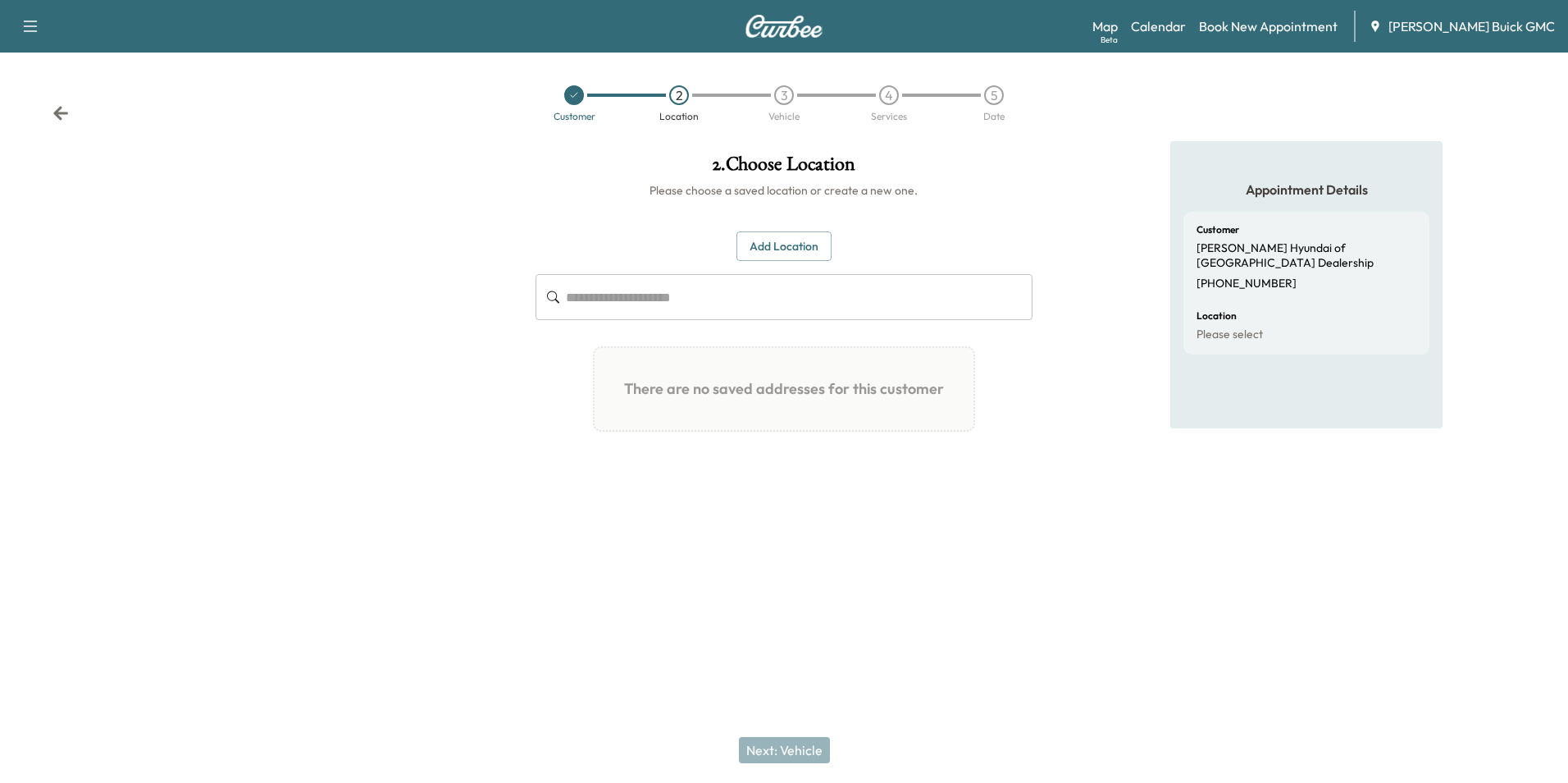
click at [779, 240] on button "Add Location" at bounding box center [784, 247] width 96 height 31
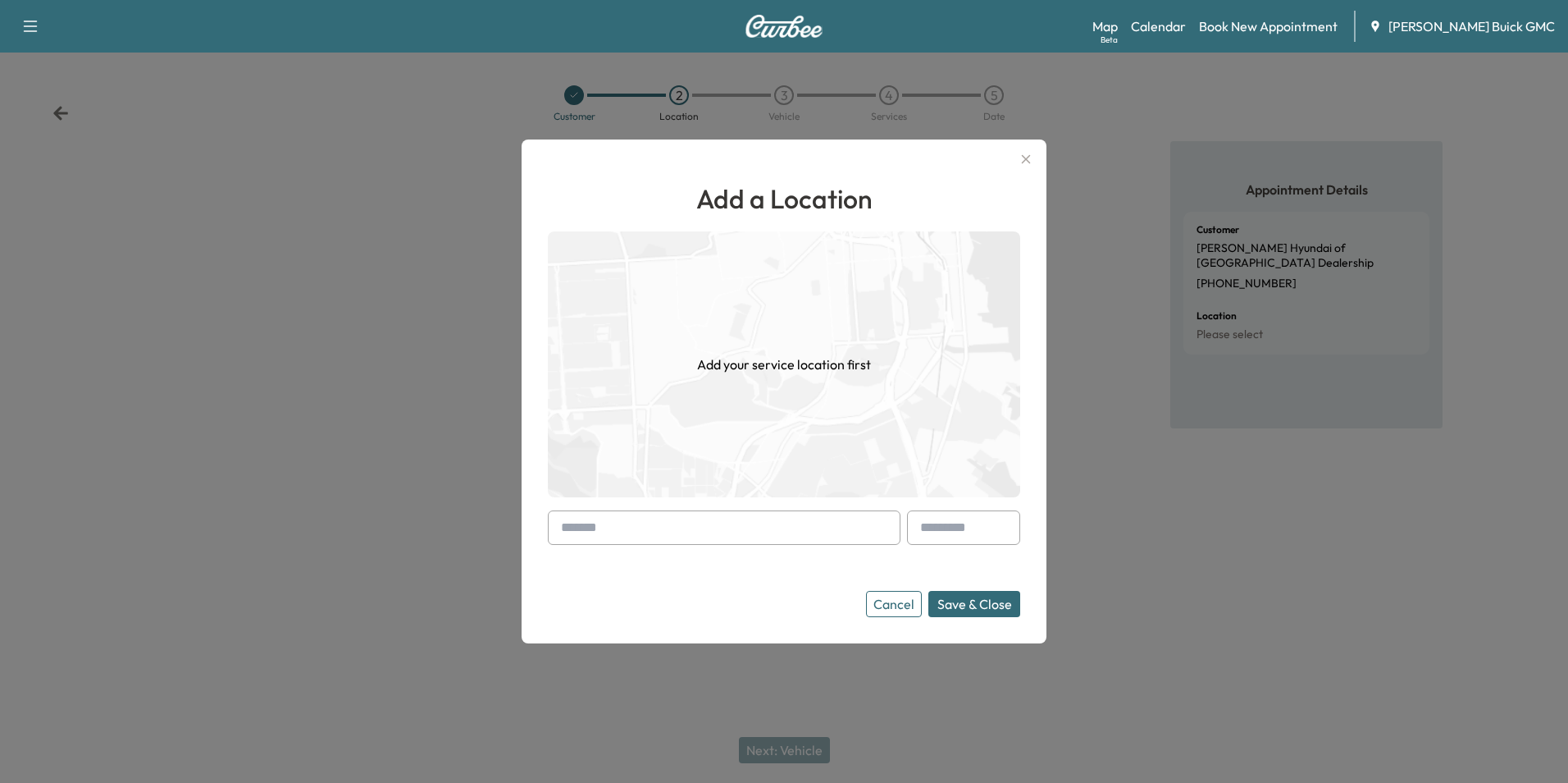
click at [709, 532] on input "text" at bounding box center [723, 528] width 353 height 34
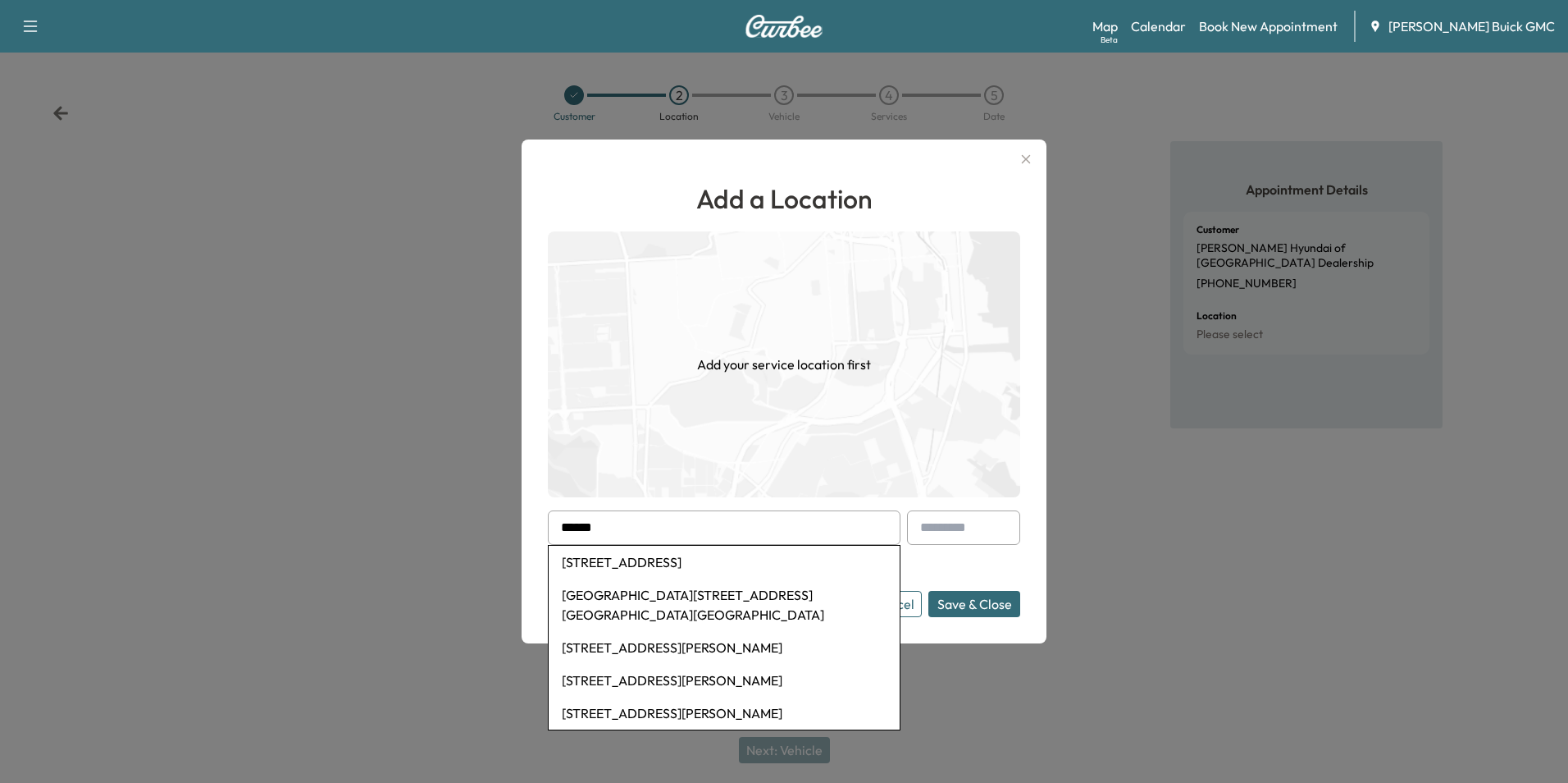
click at [723, 563] on li "[STREET_ADDRESS]" at bounding box center [723, 562] width 351 height 33
type input "**********"
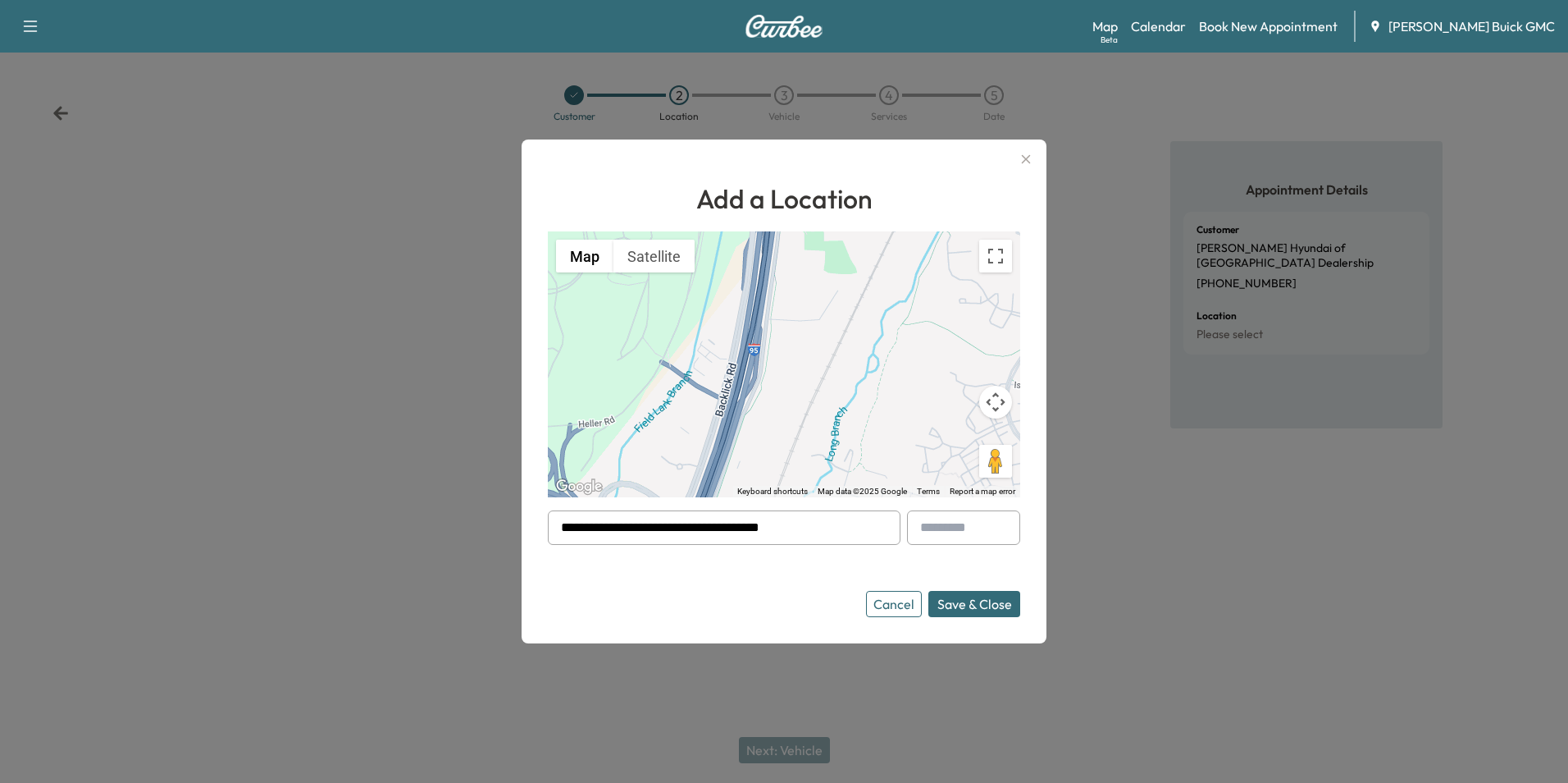
click at [999, 602] on button "Save & Close" at bounding box center [975, 603] width 92 height 26
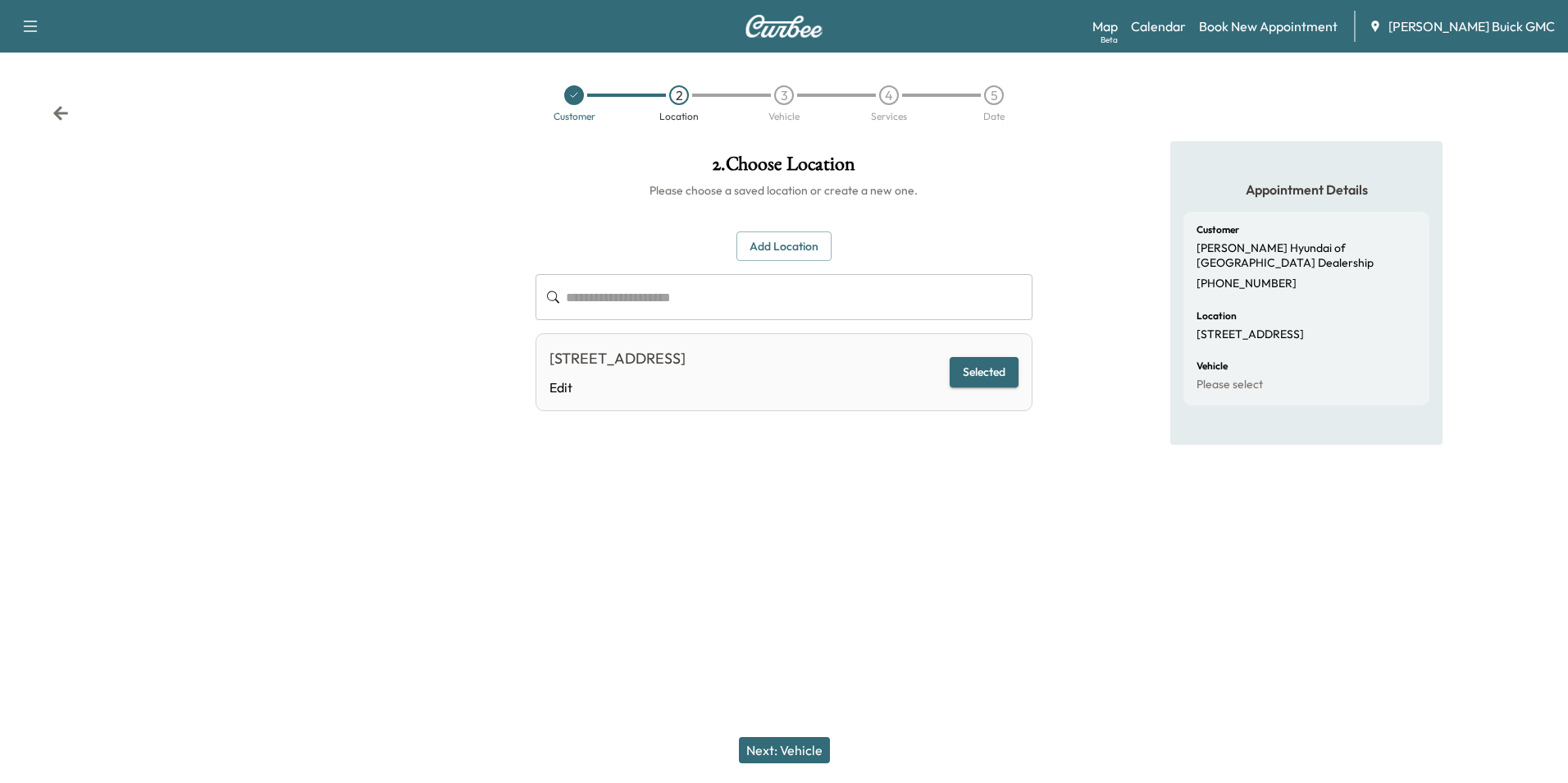
click at [807, 751] on button "Next: Vehicle" at bounding box center [784, 750] width 91 height 26
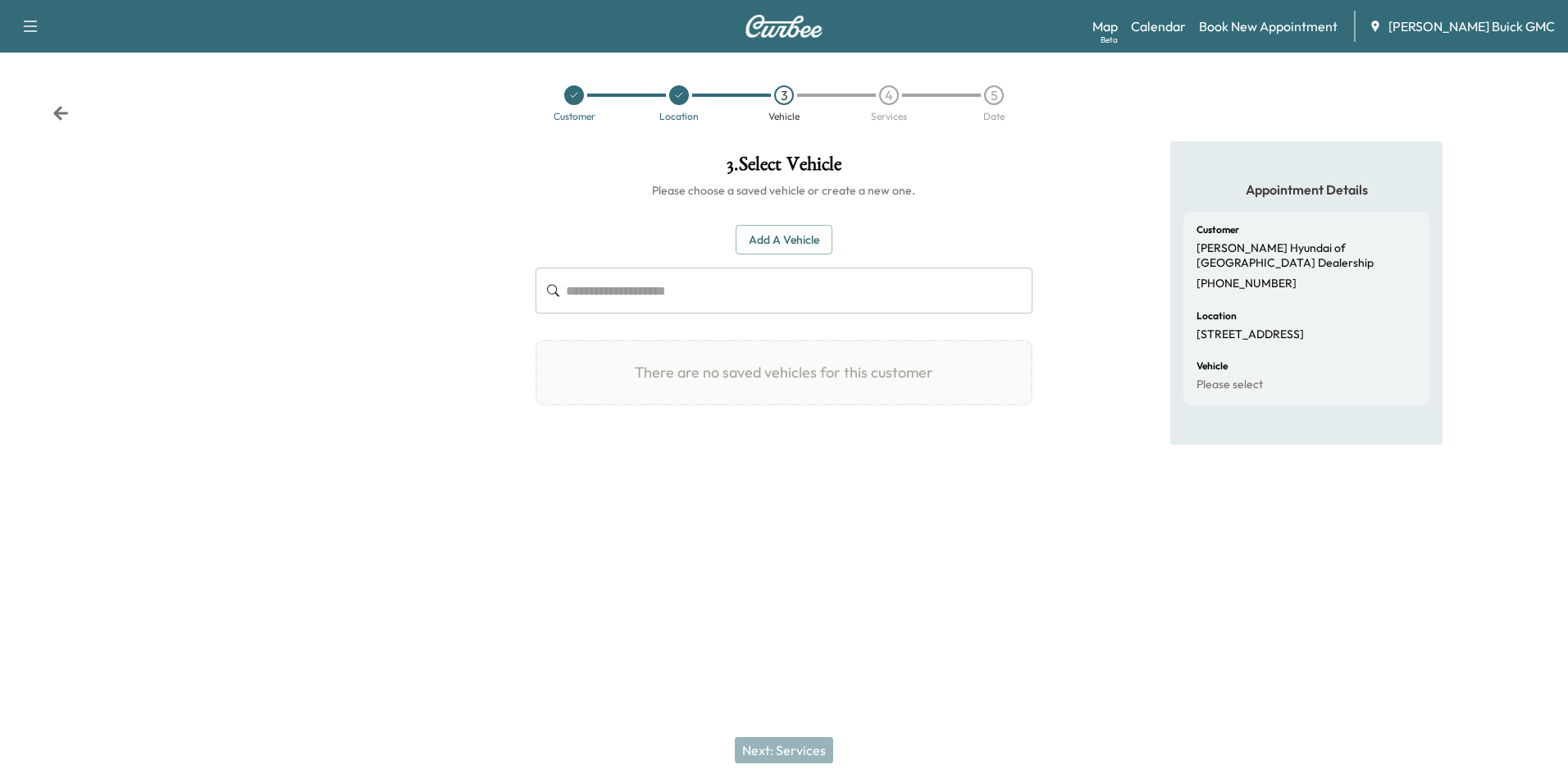
click at [794, 232] on button "Add a Vehicle" at bounding box center [784, 240] width 97 height 31
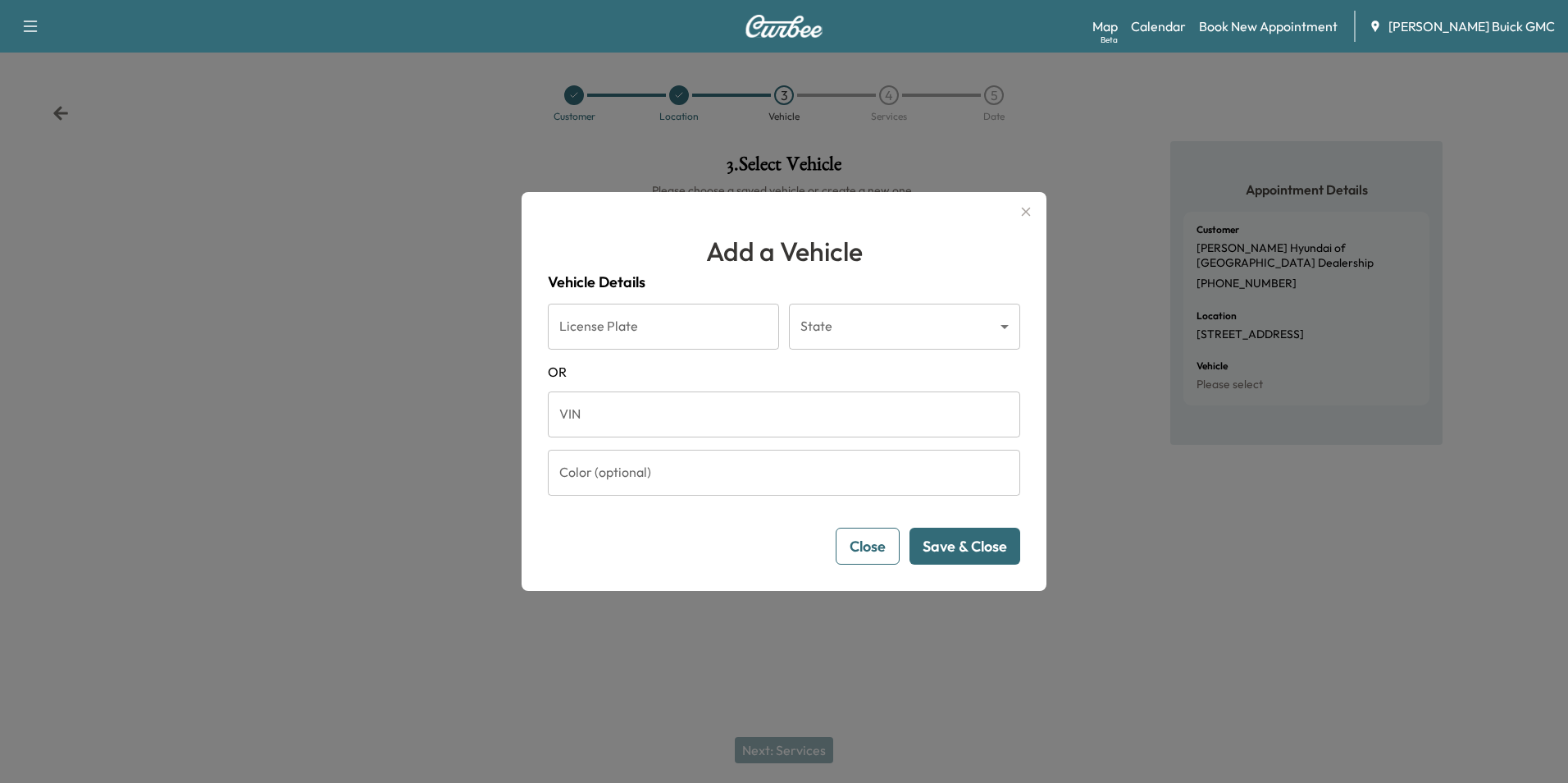
click at [621, 410] on input "VIN" at bounding box center [784, 414] width 472 height 46
type input "**********"
click at [951, 547] on button "Save & Close" at bounding box center [965, 546] width 111 height 37
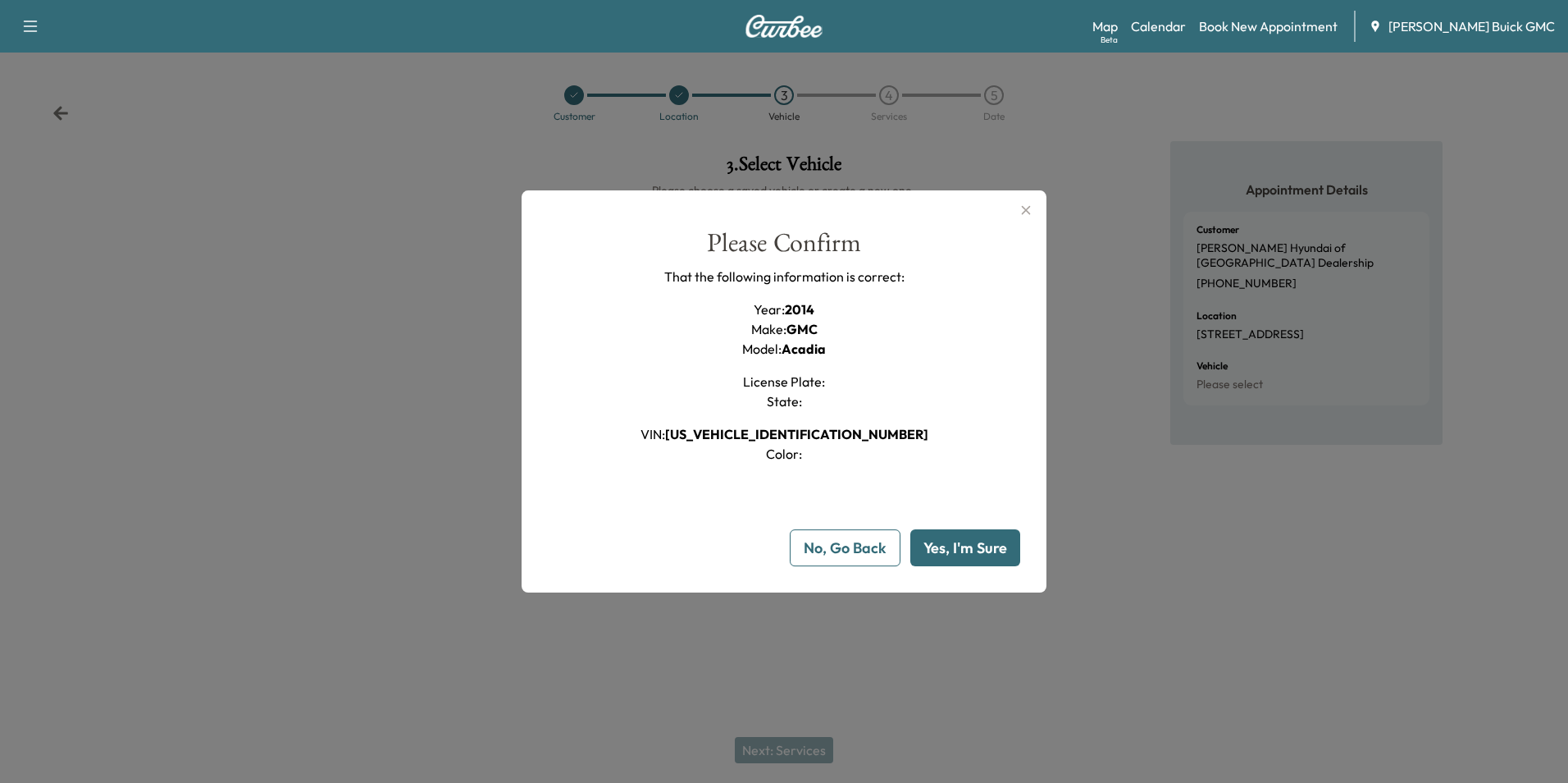
click at [951, 544] on button "Yes, I'm Sure" at bounding box center [965, 548] width 110 height 37
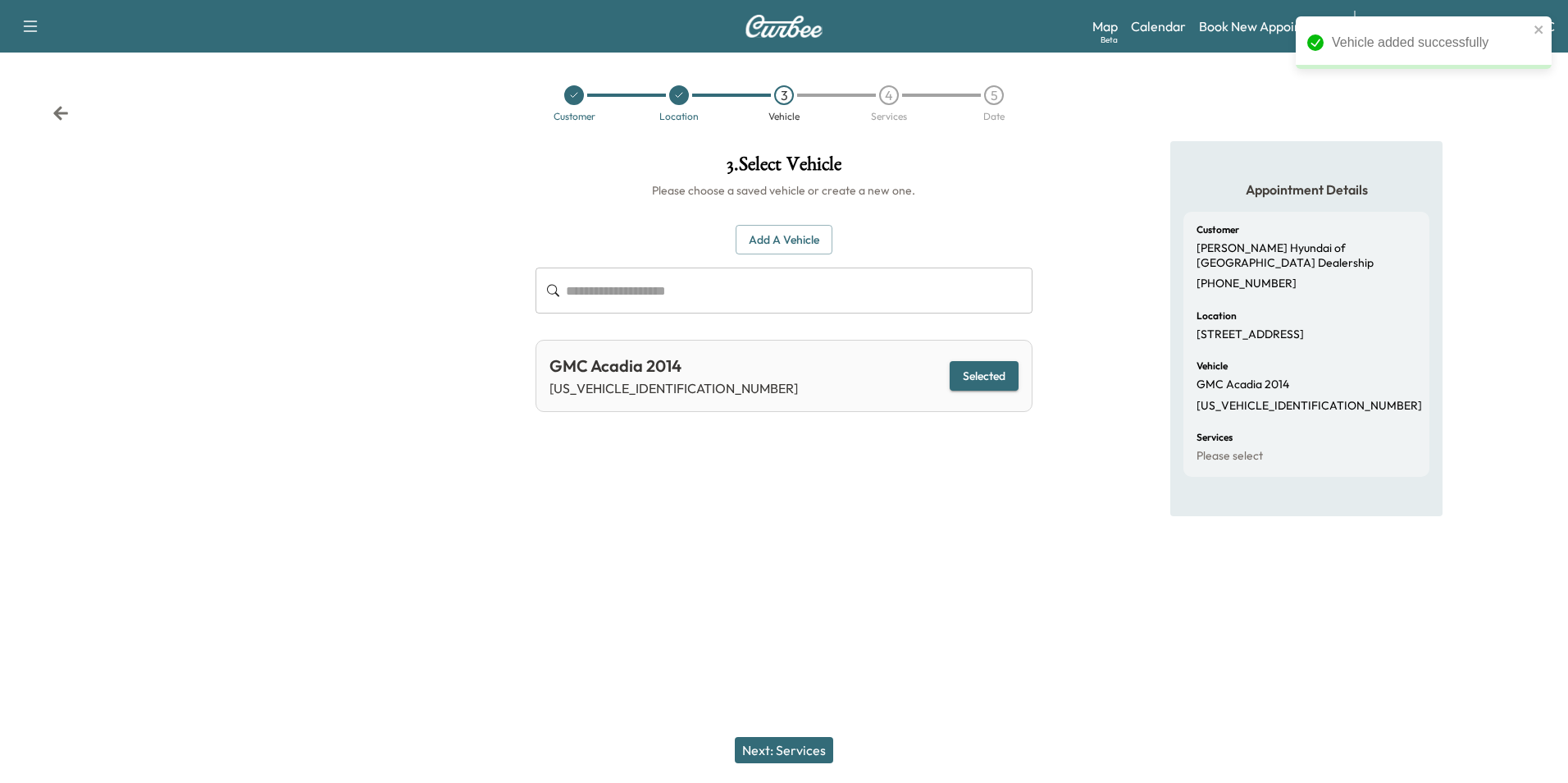
click at [801, 747] on button "Next: Services" at bounding box center [784, 750] width 98 height 26
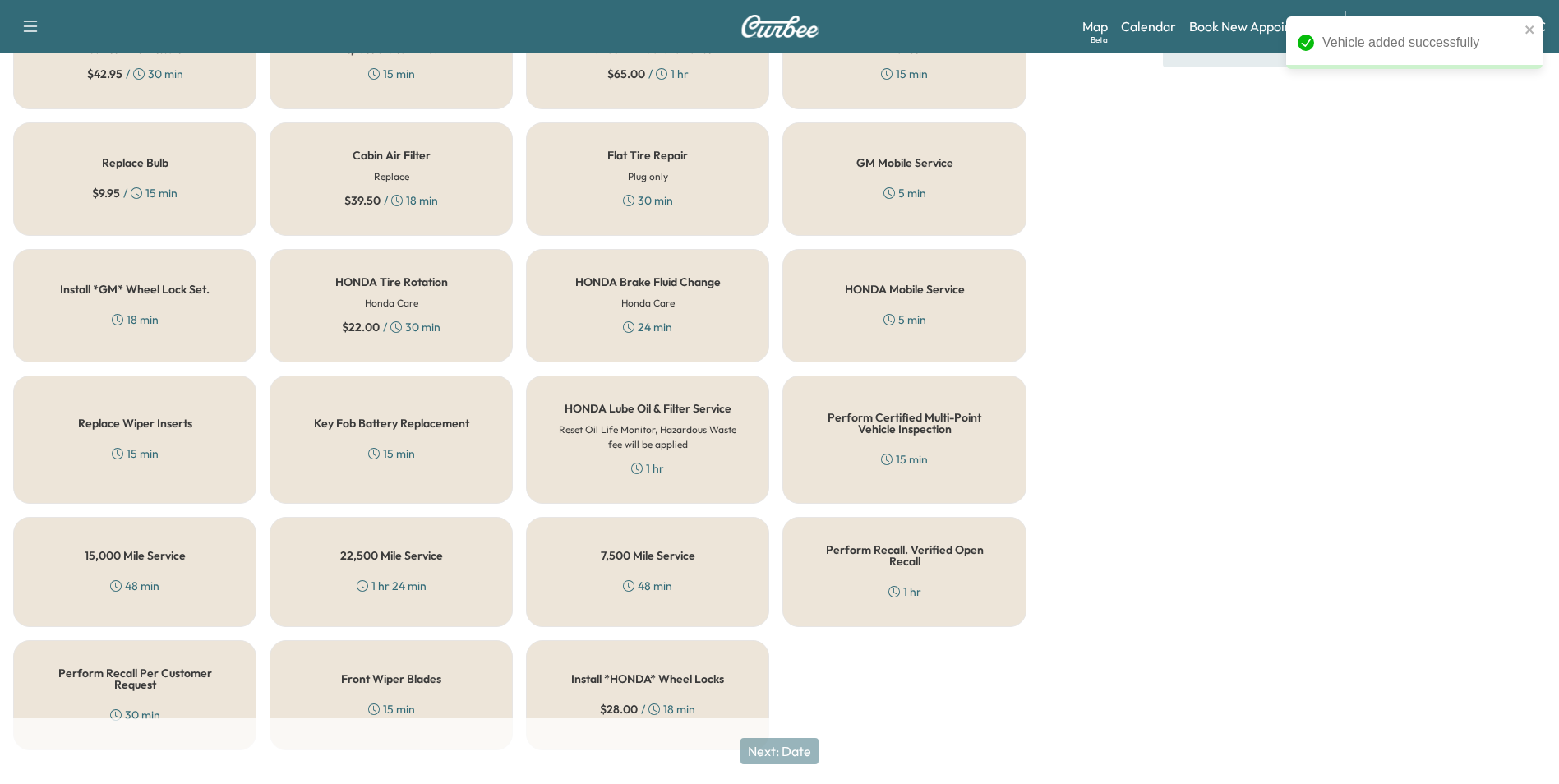
scroll to position [470, 0]
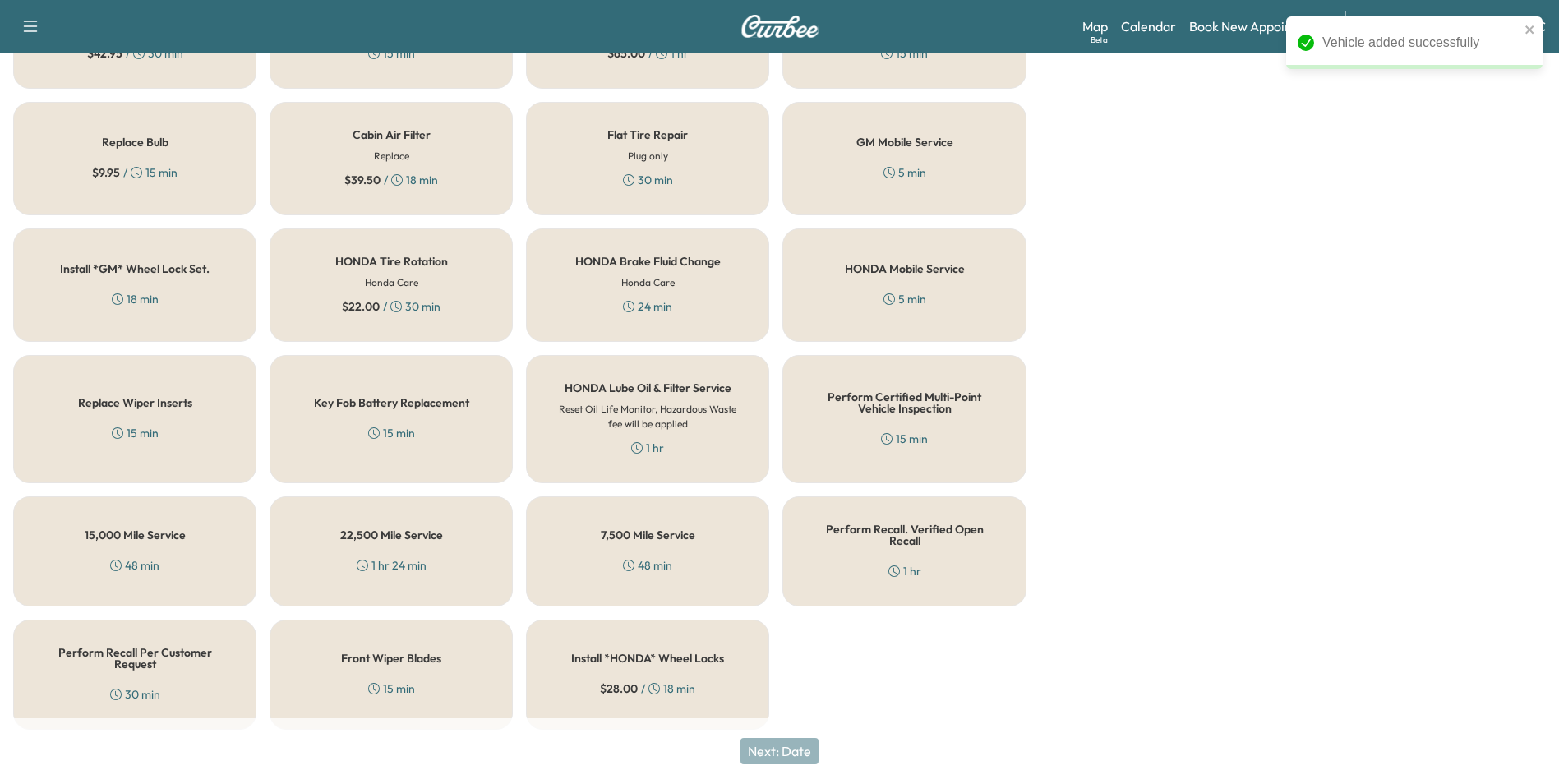
click at [90, 660] on div "Perform Recall Per Customer Request 30 min" at bounding box center [135, 674] width 243 height 110
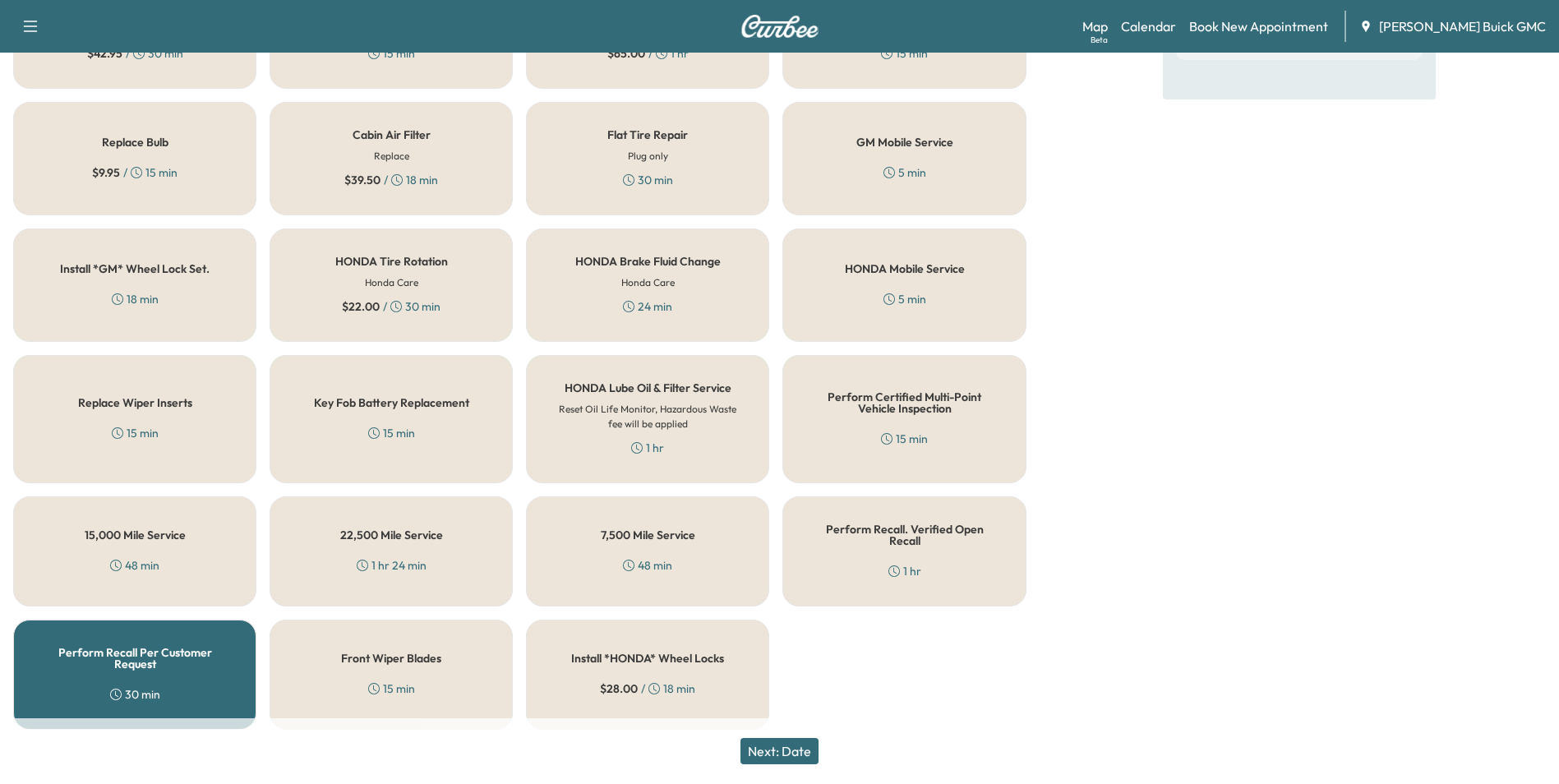
drag, startPoint x: 811, startPoint y: 745, endPoint x: 820, endPoint y: 749, distance: 9.8
click at [812, 745] on button "Next: Date" at bounding box center [780, 750] width 79 height 26
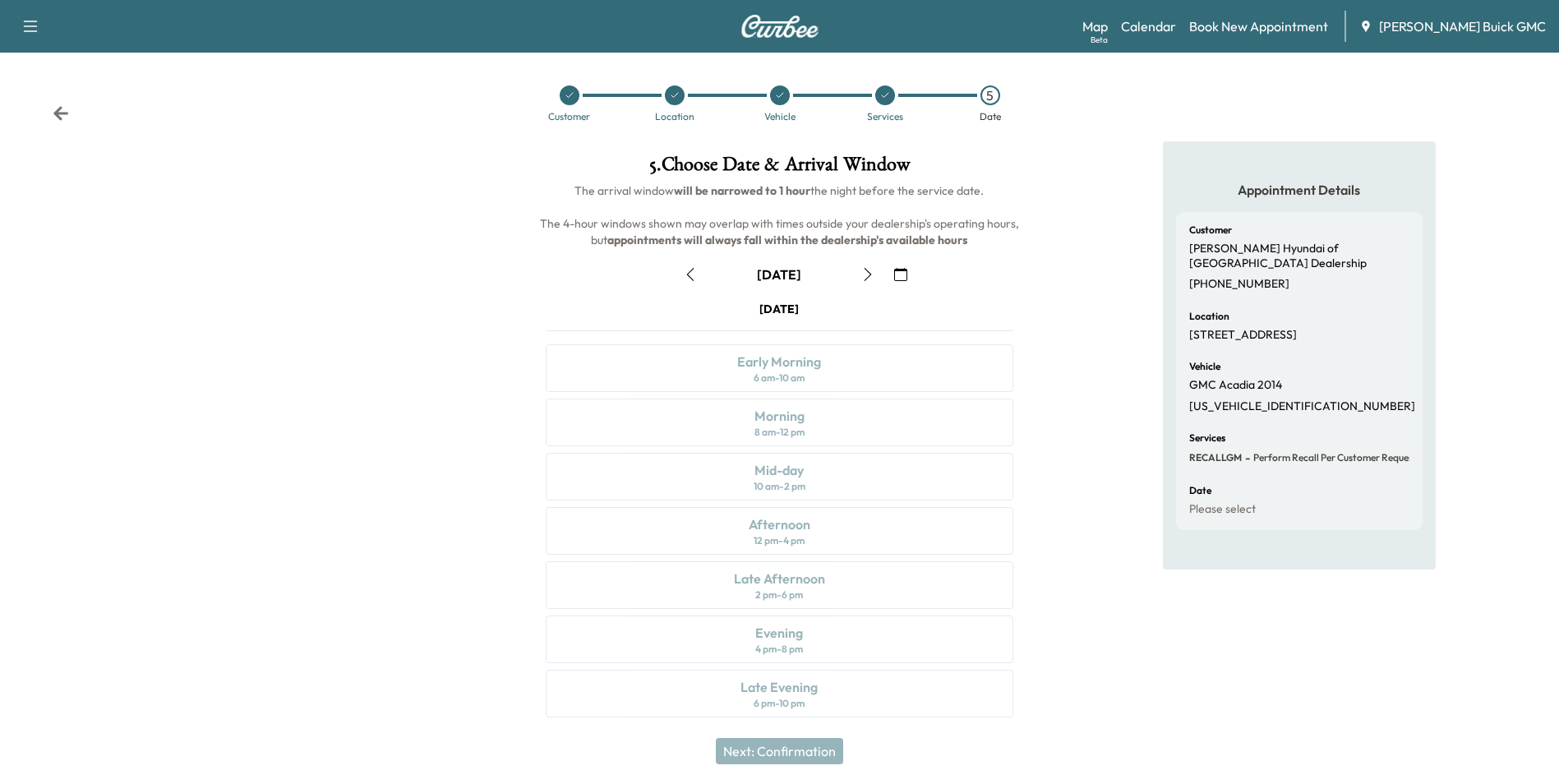
click at [902, 272] on icon "button" at bounding box center [901, 275] width 13 height 13
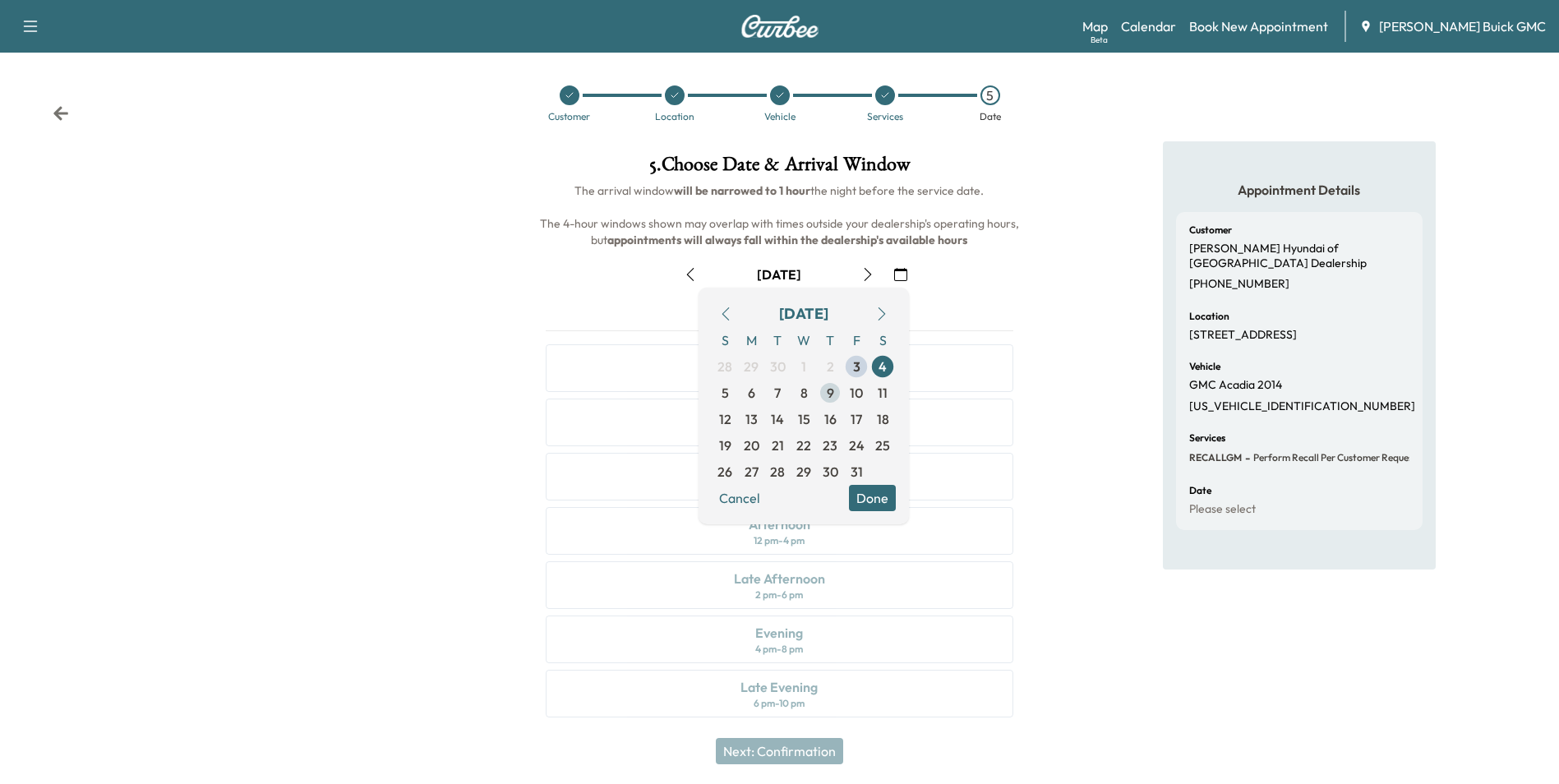
click at [832, 392] on span "9" at bounding box center [830, 392] width 8 height 20
click at [868, 493] on button "Done" at bounding box center [872, 497] width 47 height 26
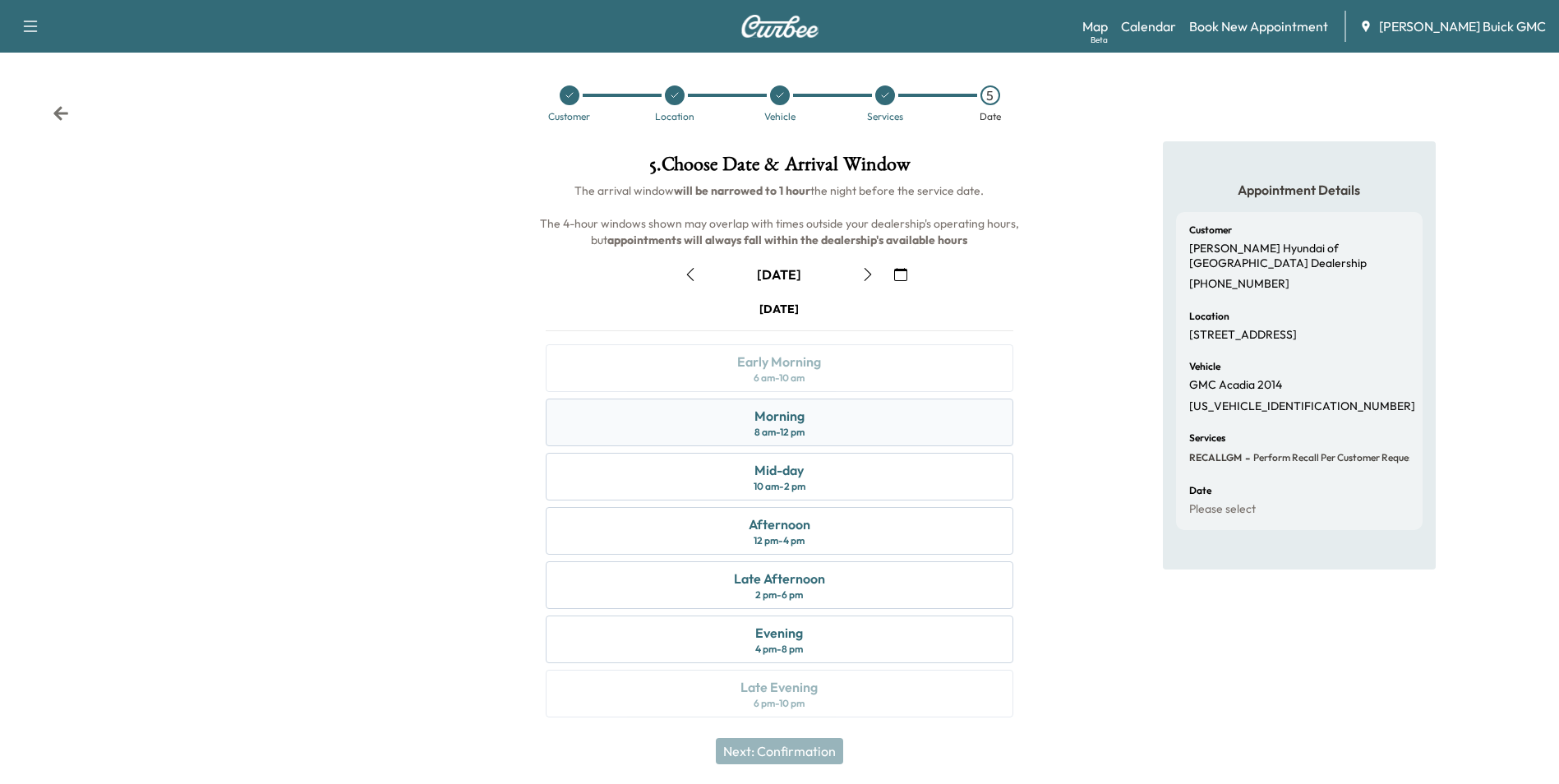
click at [847, 415] on div "Morning 8 am - 12 pm" at bounding box center [780, 422] width 467 height 48
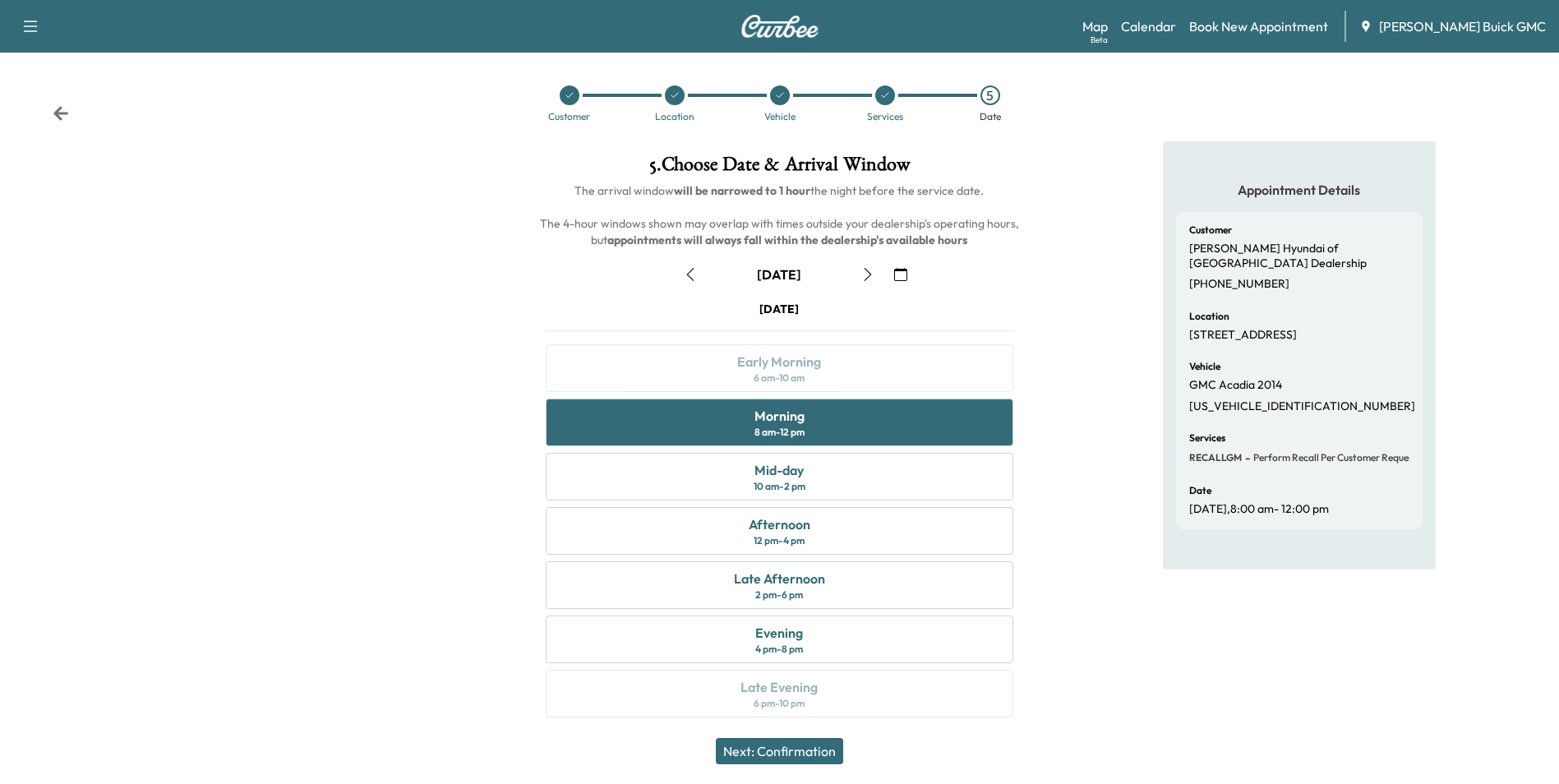
click at [821, 749] on button "Next: Confirmation" at bounding box center [780, 750] width 127 height 26
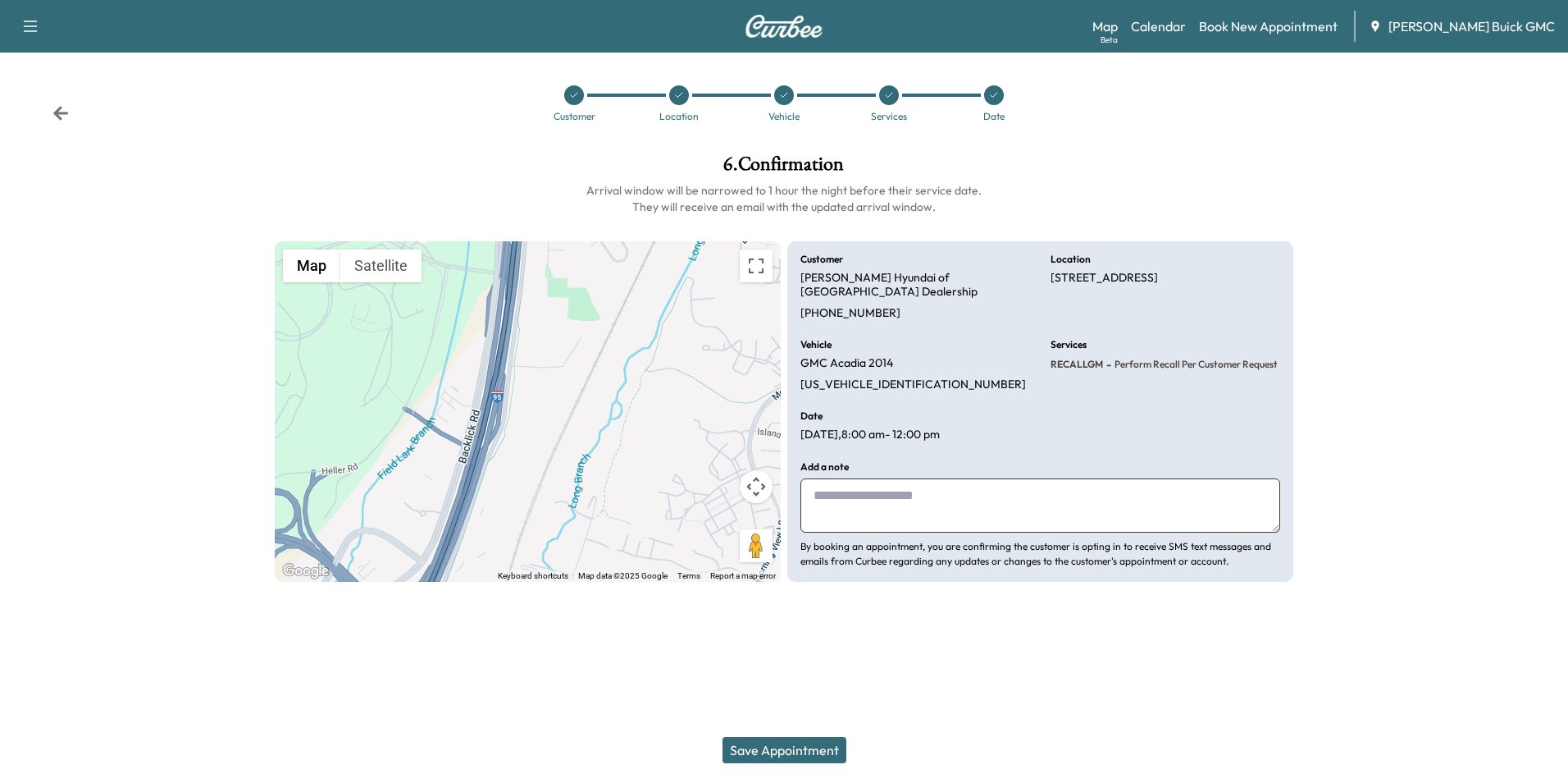
drag, startPoint x: 931, startPoint y: 473, endPoint x: 943, endPoint y: 470, distance: 12.4
click at [937, 478] on textarea at bounding box center [1041, 505] width 480 height 54
type textarea "**********"
click at [1032, 662] on div "Support Log Out Map Beta Calendar Book New Appointment [PERSON_NAME] Buick GMC …" at bounding box center [784, 391] width 1568 height 783
click at [811, 746] on button "Save Appointment" at bounding box center [784, 750] width 124 height 26
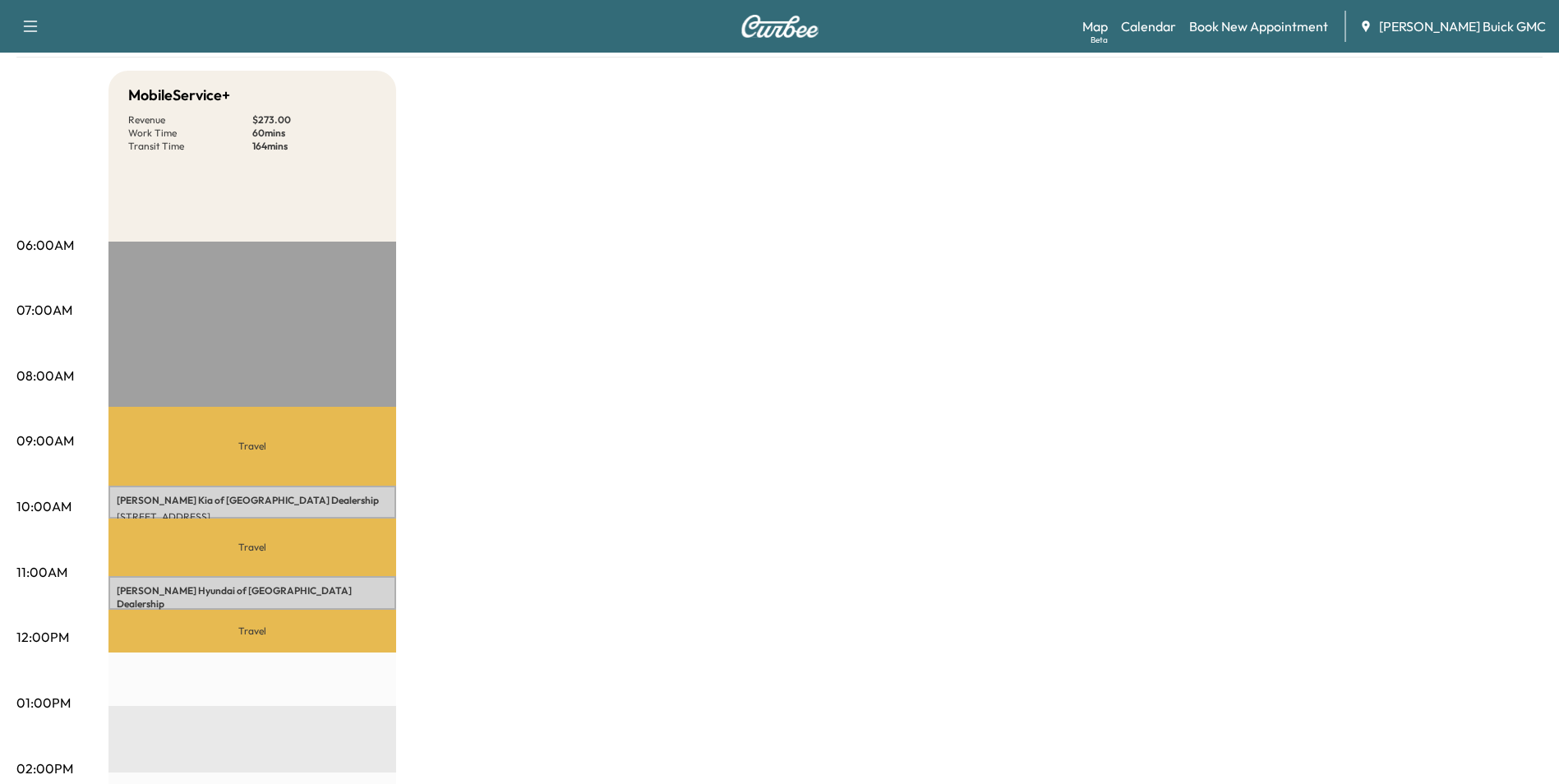
scroll to position [165, 0]
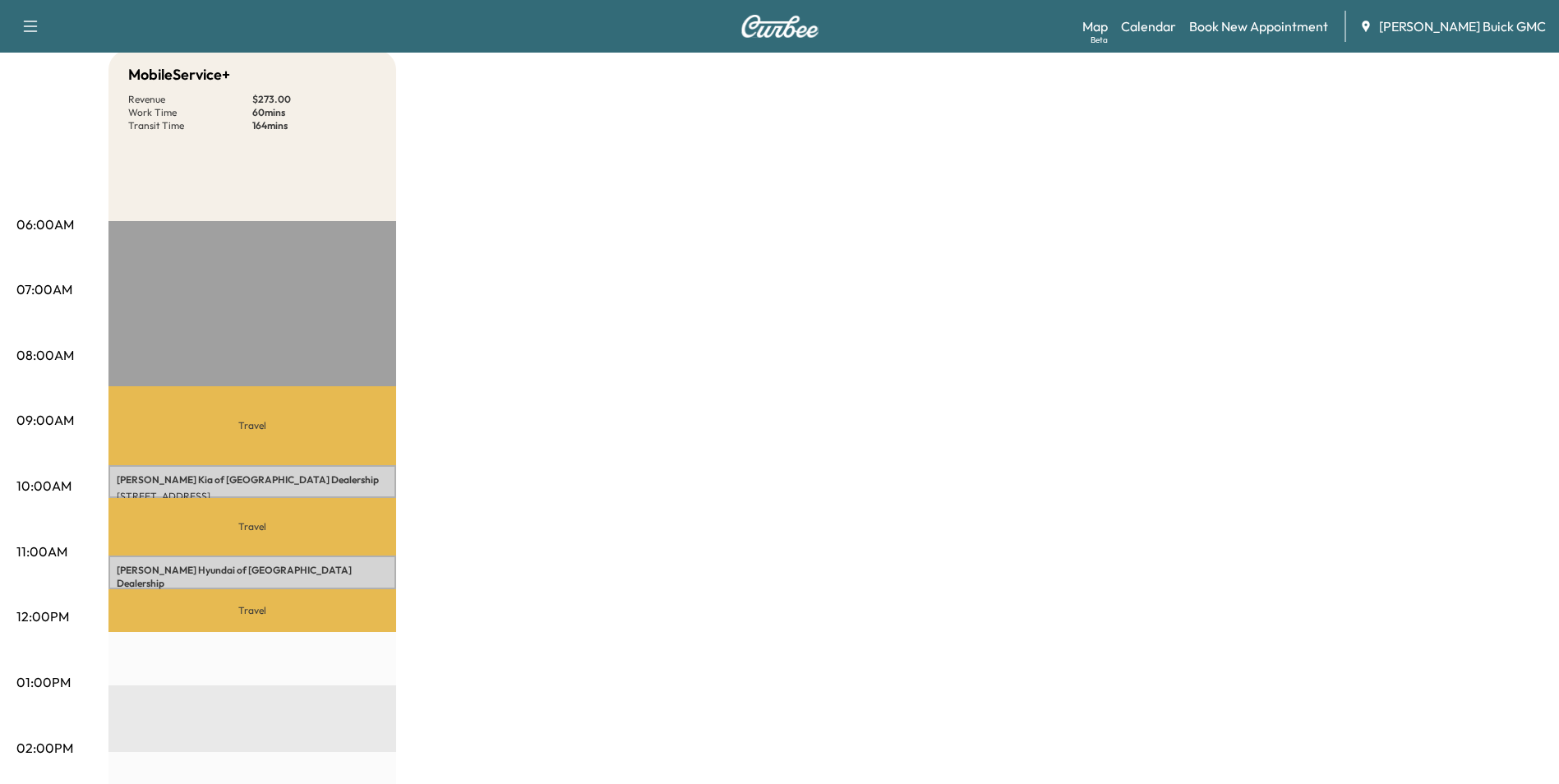
click at [902, 391] on div "MobileService+ Revenue $ 273.00 Work Time 60 mins Transit Time 164 mins Travel …" at bounding box center [825, 665] width 1435 height 1232
click at [903, 382] on div "MobileService+ Revenue $ 273.00 Work Time 60 mins Transit Time 164 mins Travel …" at bounding box center [825, 665] width 1435 height 1232
click at [1061, 468] on div "MobileService+ Revenue $ 273.00 Work Time 60 mins Transit Time 164 mins Travel …" at bounding box center [825, 665] width 1435 height 1232
click at [859, 482] on div "MobileService+ Revenue $ 273.00 Work Time 60 mins Transit Time 164 mins Travel …" at bounding box center [825, 665] width 1435 height 1232
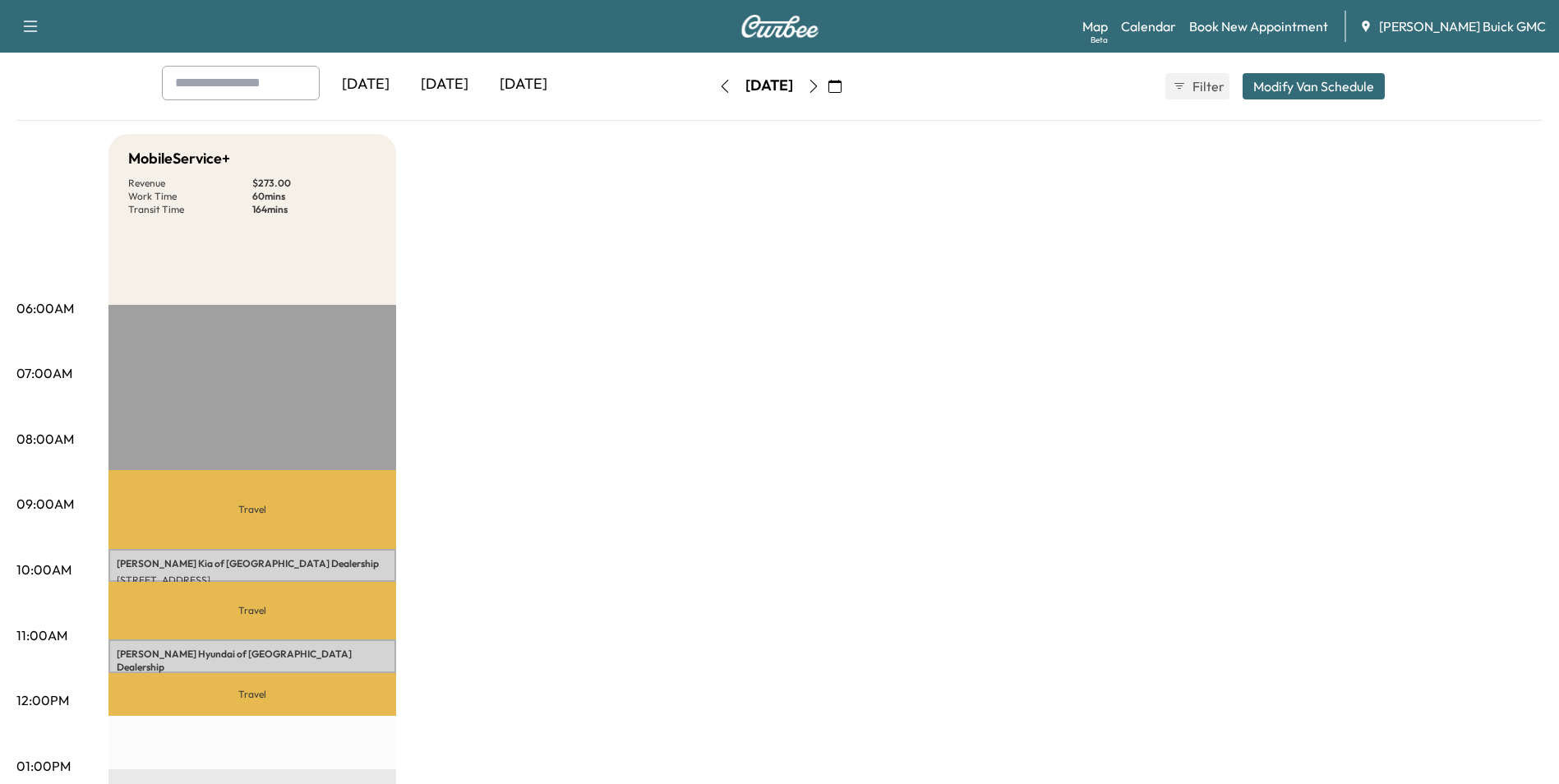
scroll to position [0, 0]
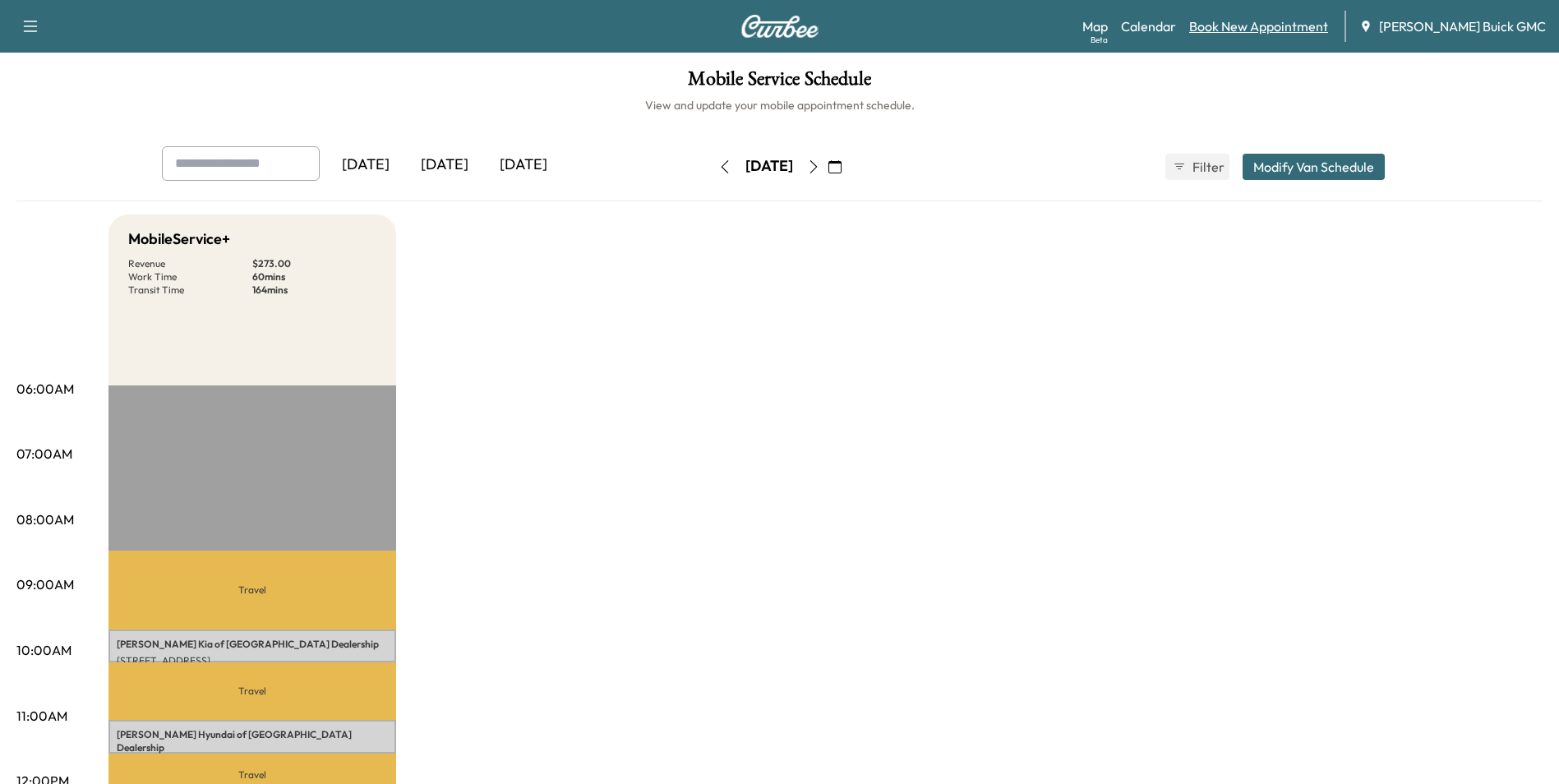
click at [1296, 26] on link "Book New Appointment" at bounding box center [1258, 26] width 139 height 20
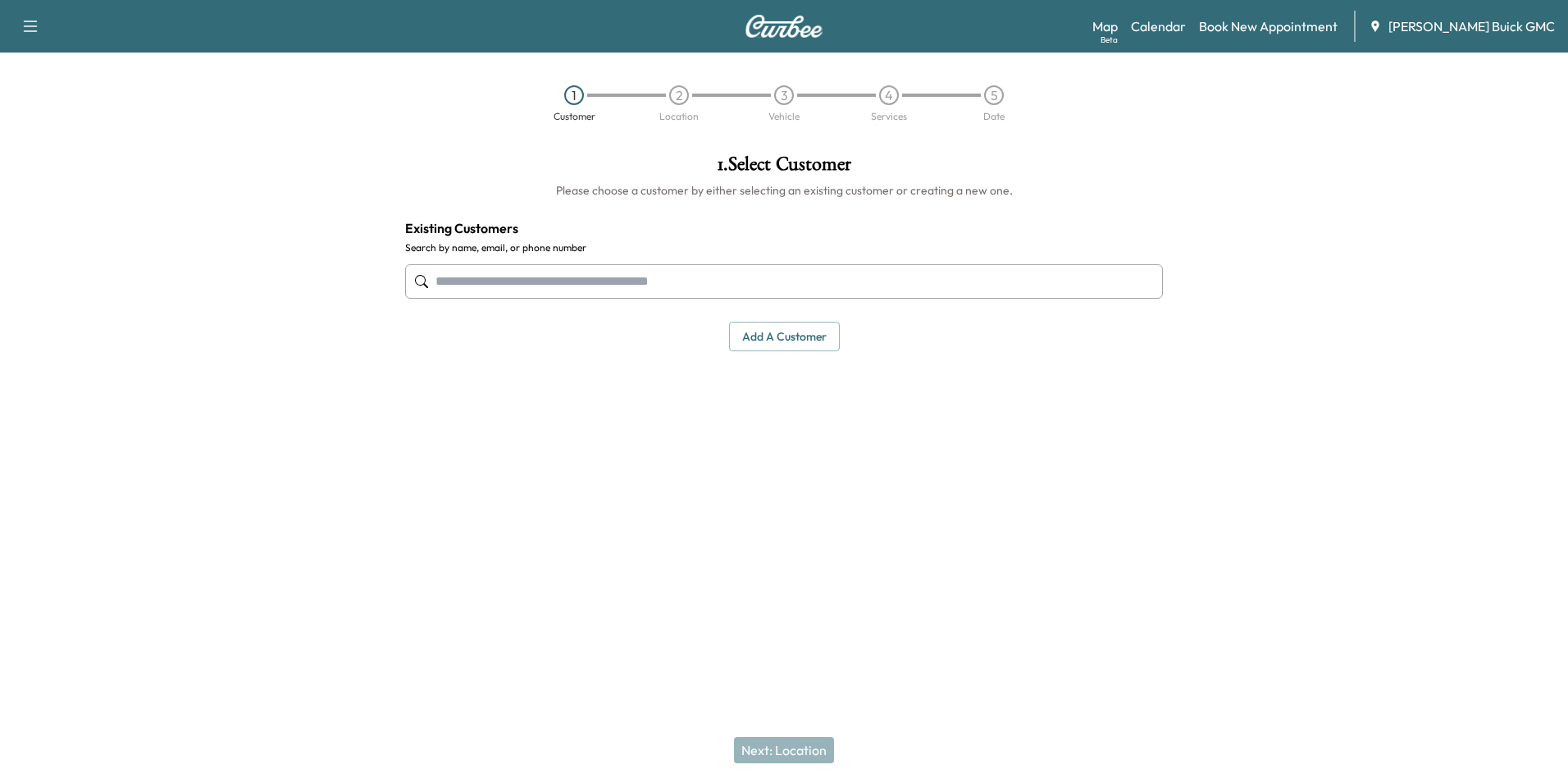
click at [691, 287] on input "text" at bounding box center [784, 281] width 758 height 34
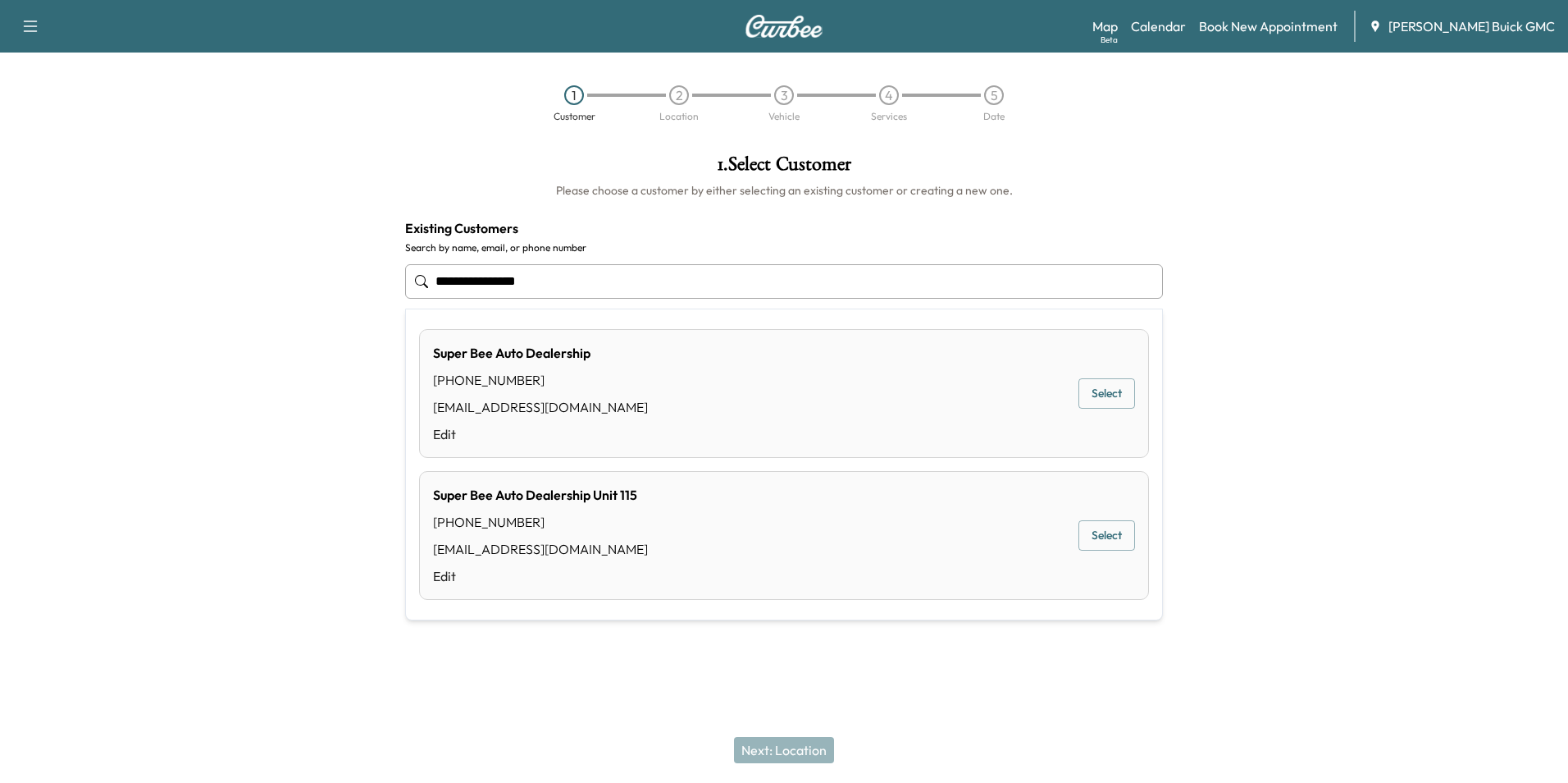
click at [539, 273] on input "**********" at bounding box center [784, 281] width 758 height 34
type input "*"
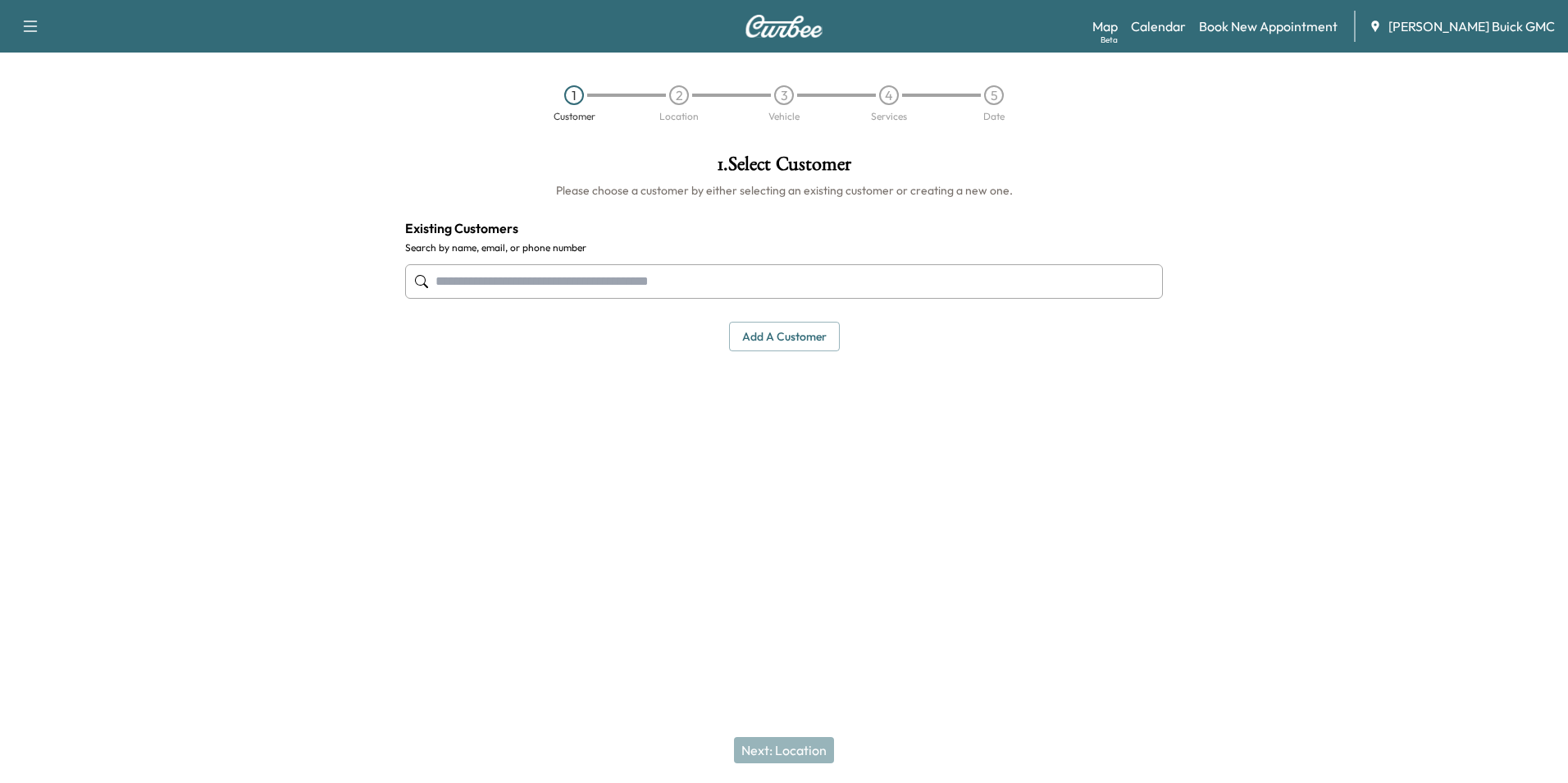
click at [778, 327] on button "Add a customer" at bounding box center [784, 337] width 111 height 31
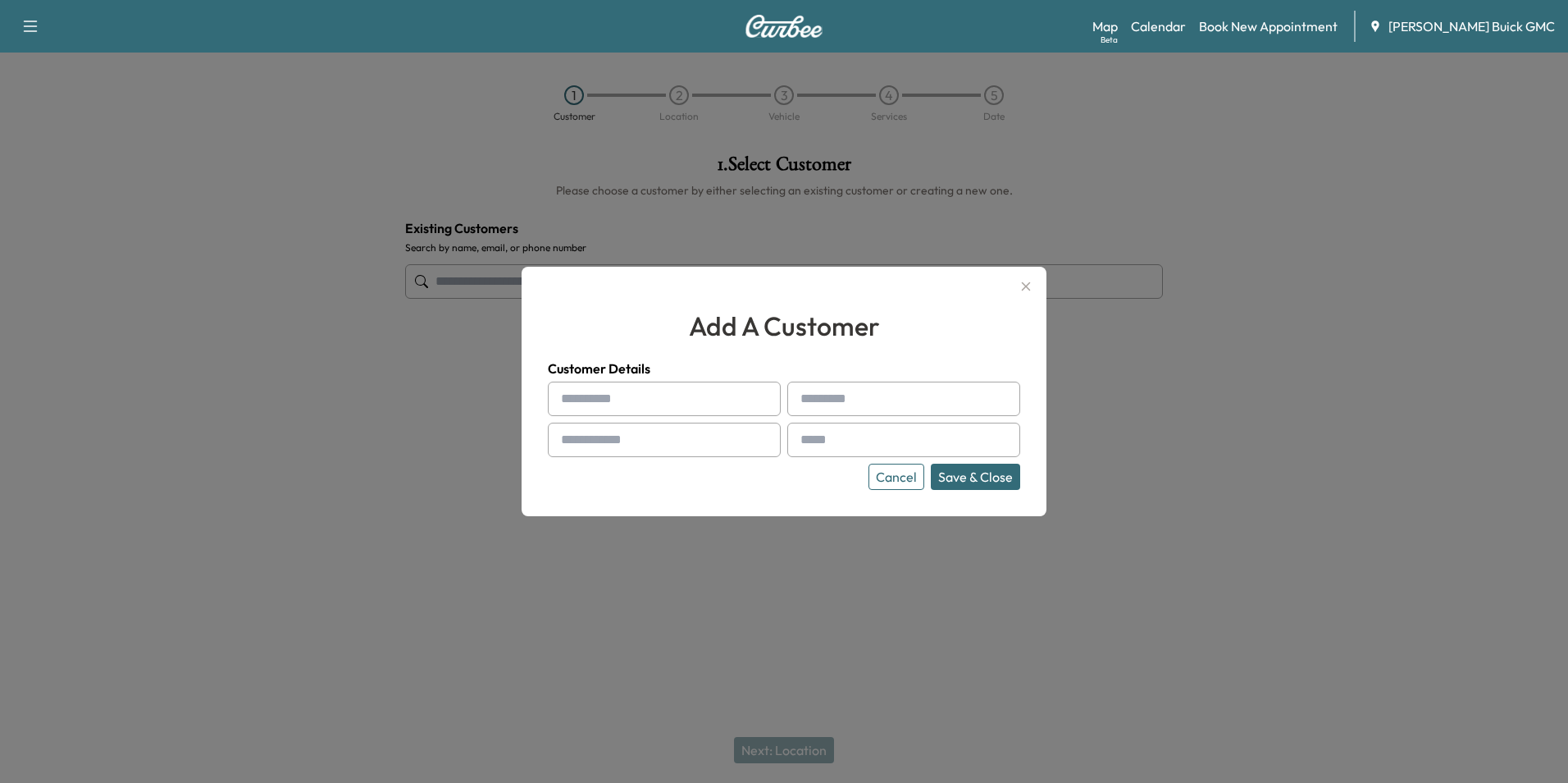
click at [709, 403] on input "text" at bounding box center [664, 399] width 233 height 34
type input "**********"
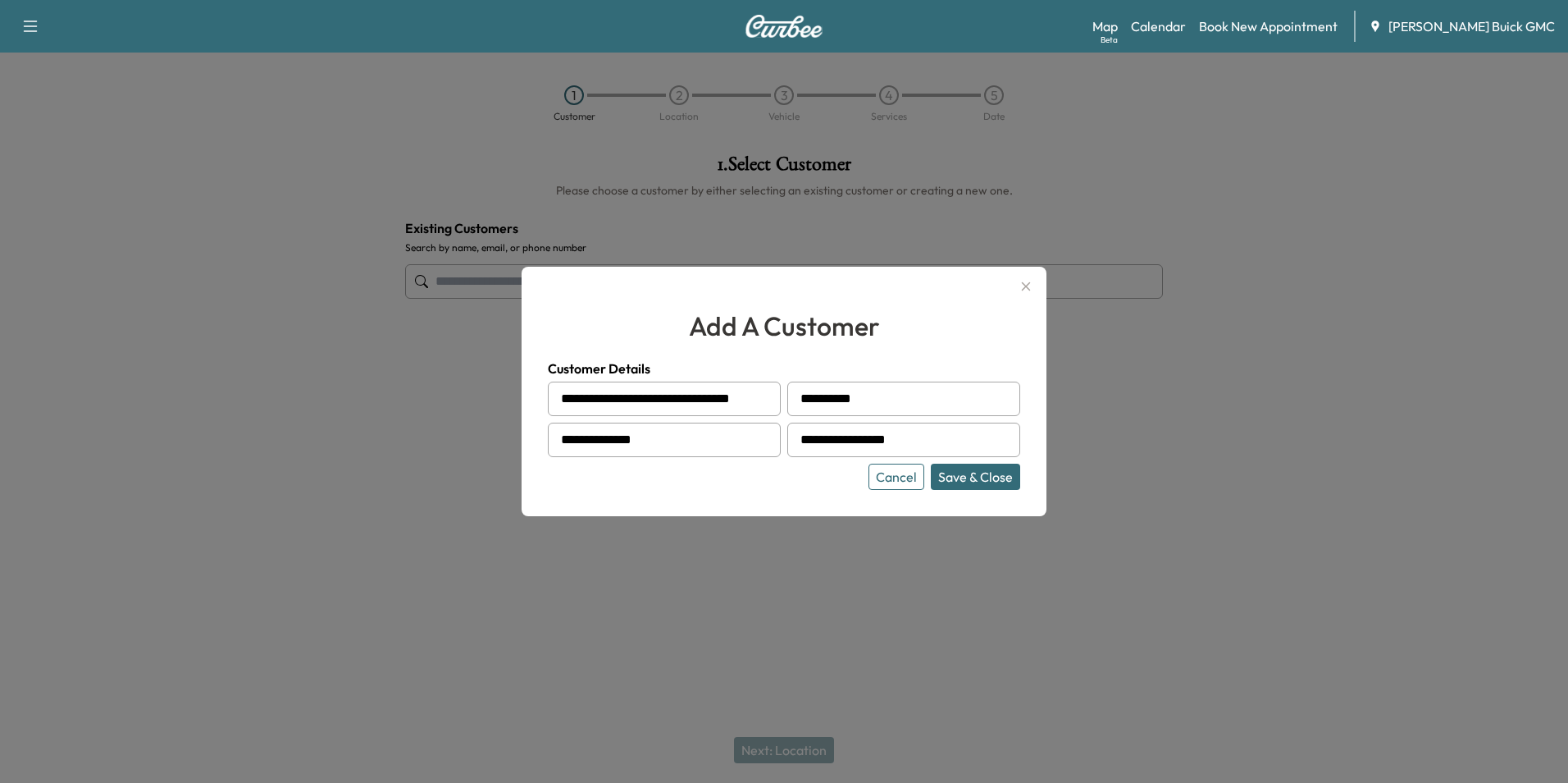
click at [781, 489] on div "Cancel Save & Close" at bounding box center [784, 476] width 472 height 26
click at [973, 473] on button "Save & Close" at bounding box center [976, 476] width 90 height 26
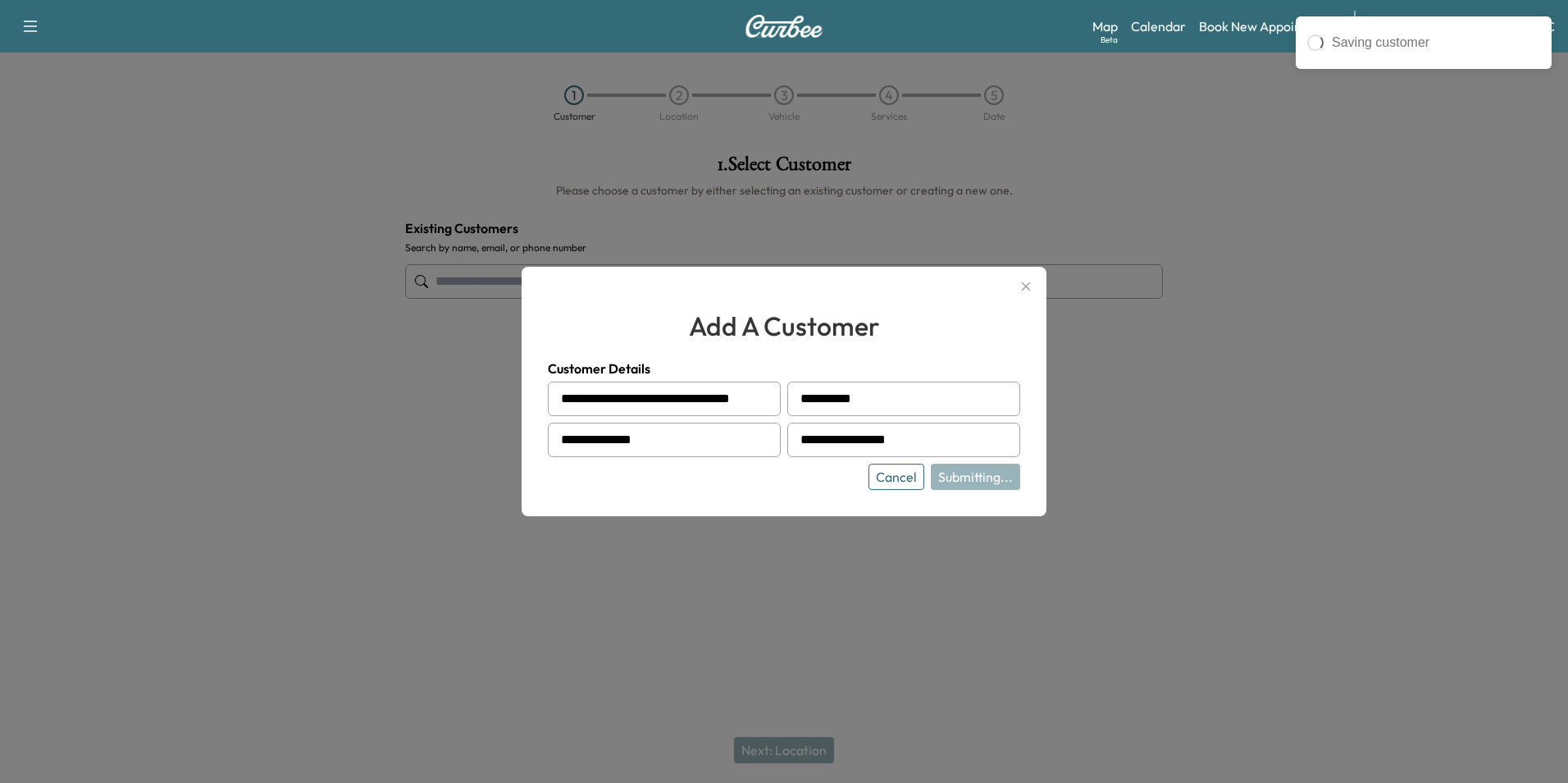
type input "**********"
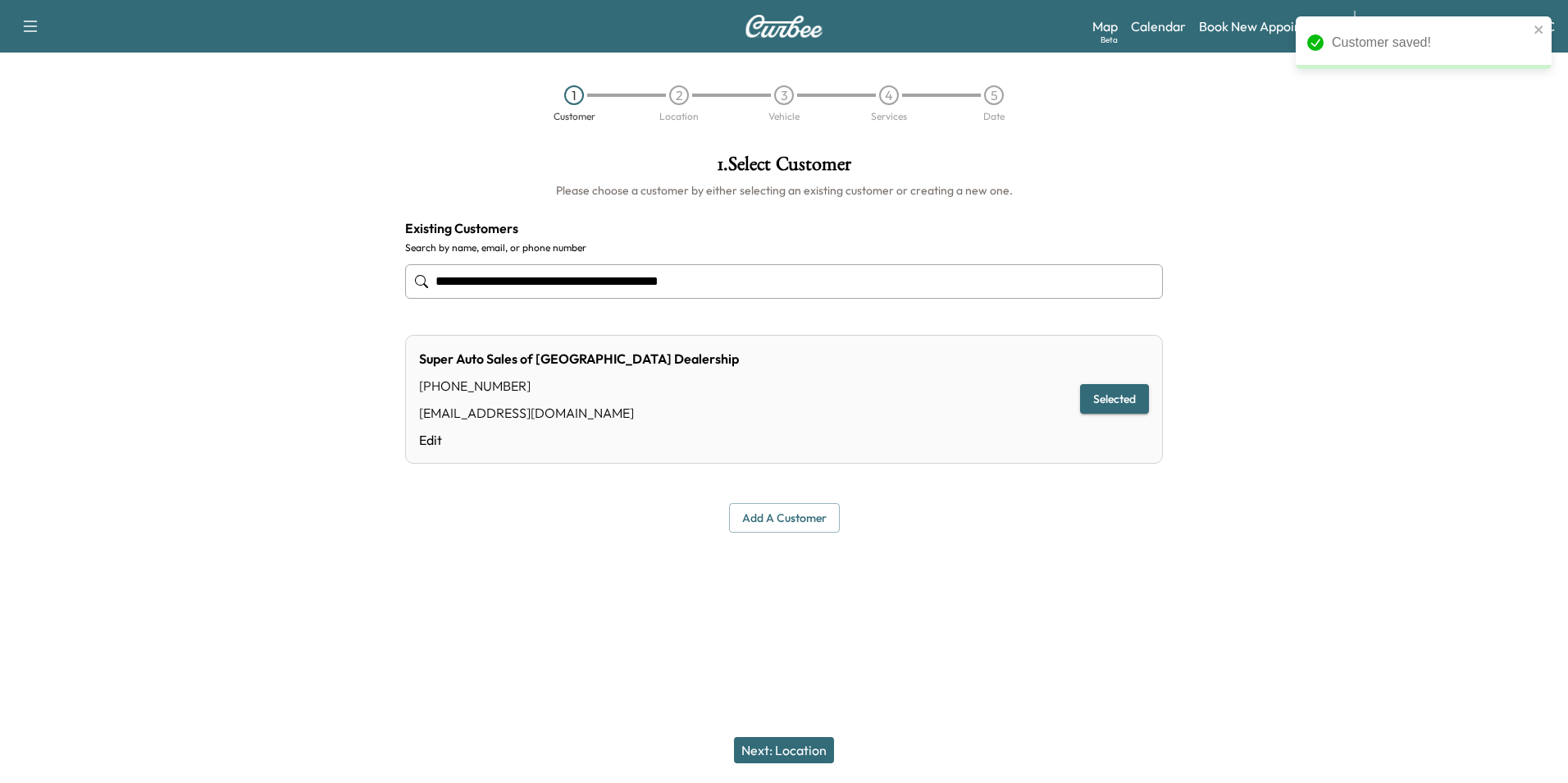
click at [791, 749] on button "Next: Location" at bounding box center [784, 750] width 100 height 26
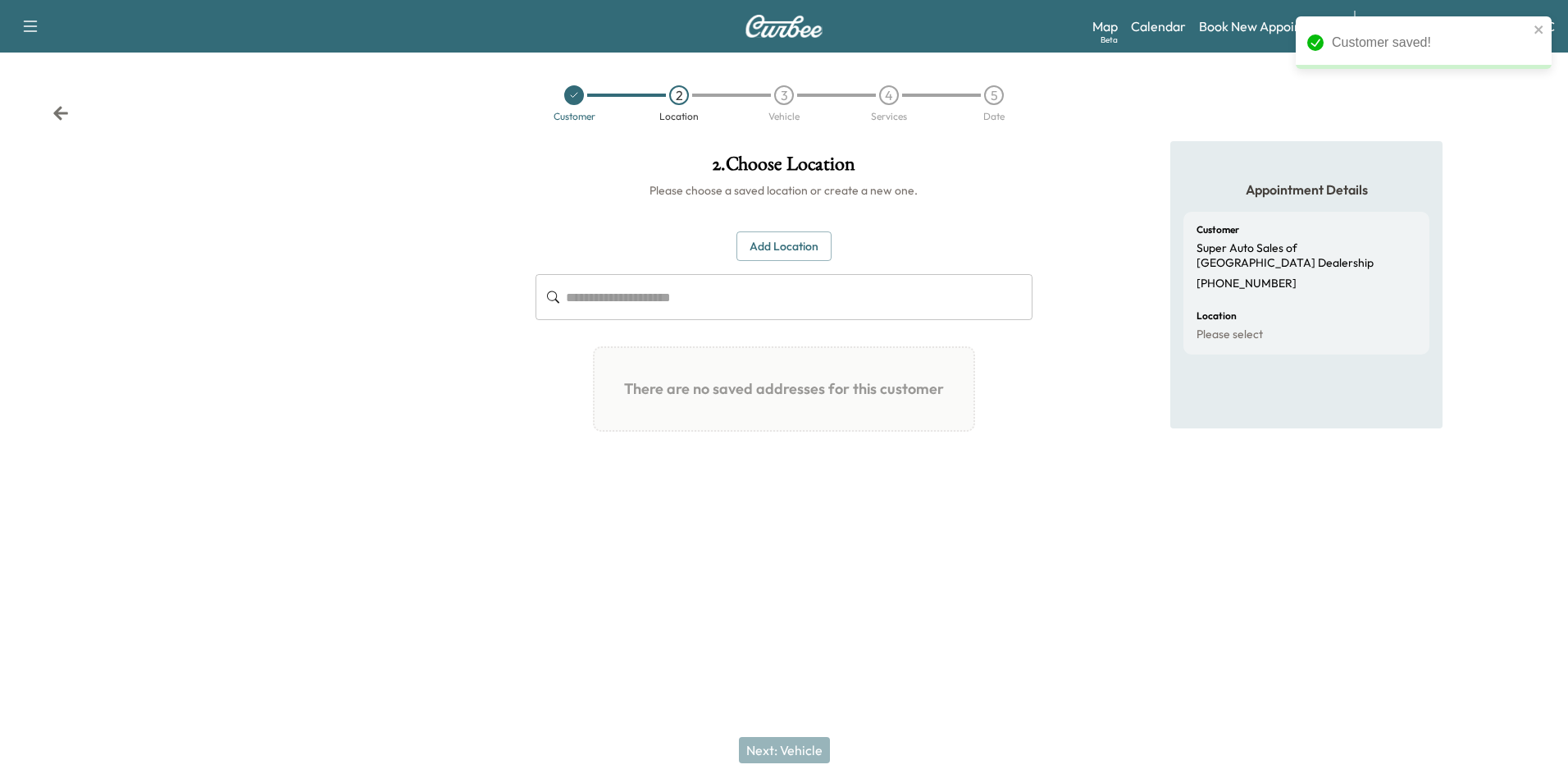
click at [809, 241] on button "Add Location" at bounding box center [784, 247] width 96 height 31
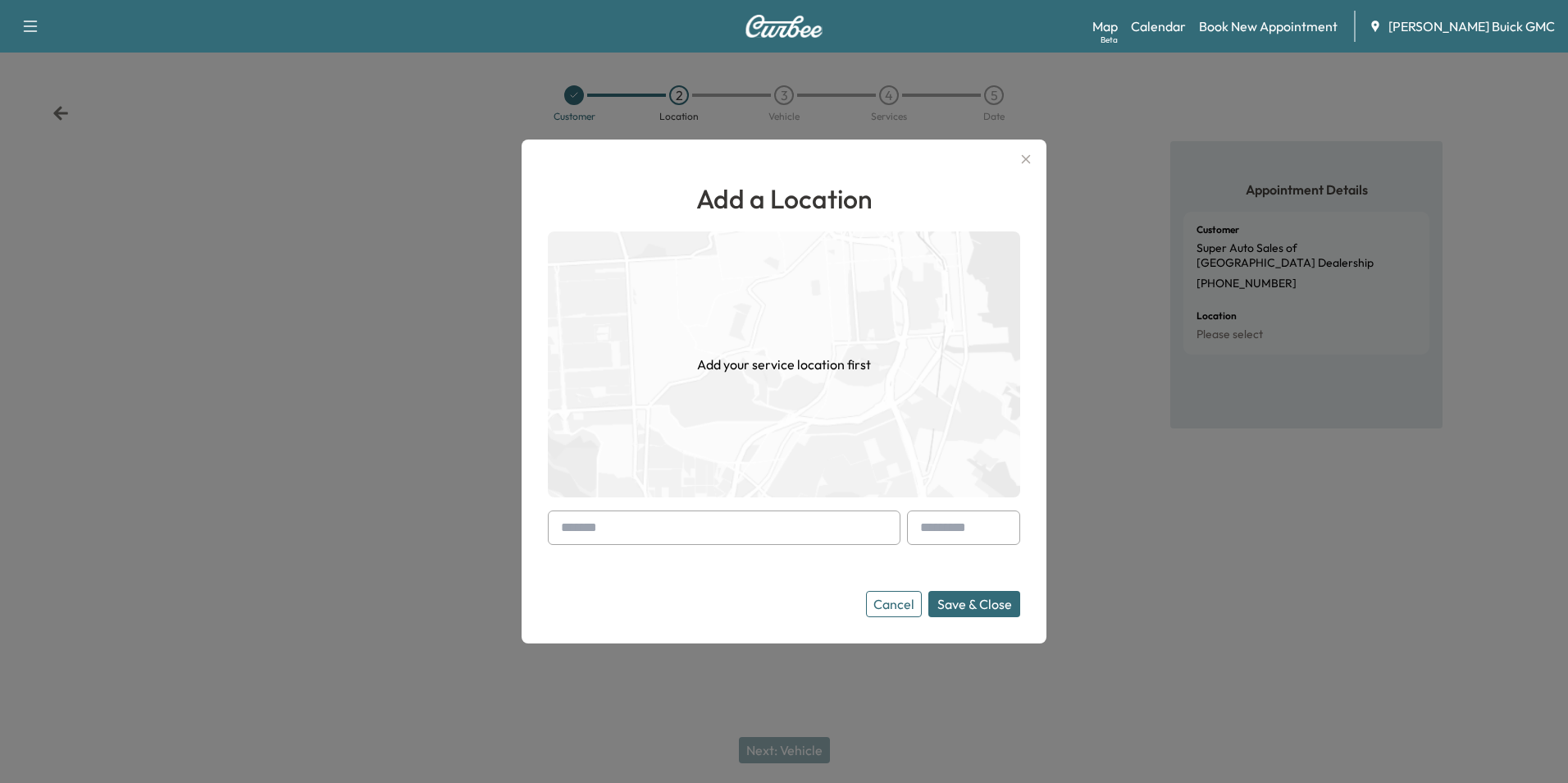
click at [740, 534] on input "text" at bounding box center [723, 528] width 353 height 34
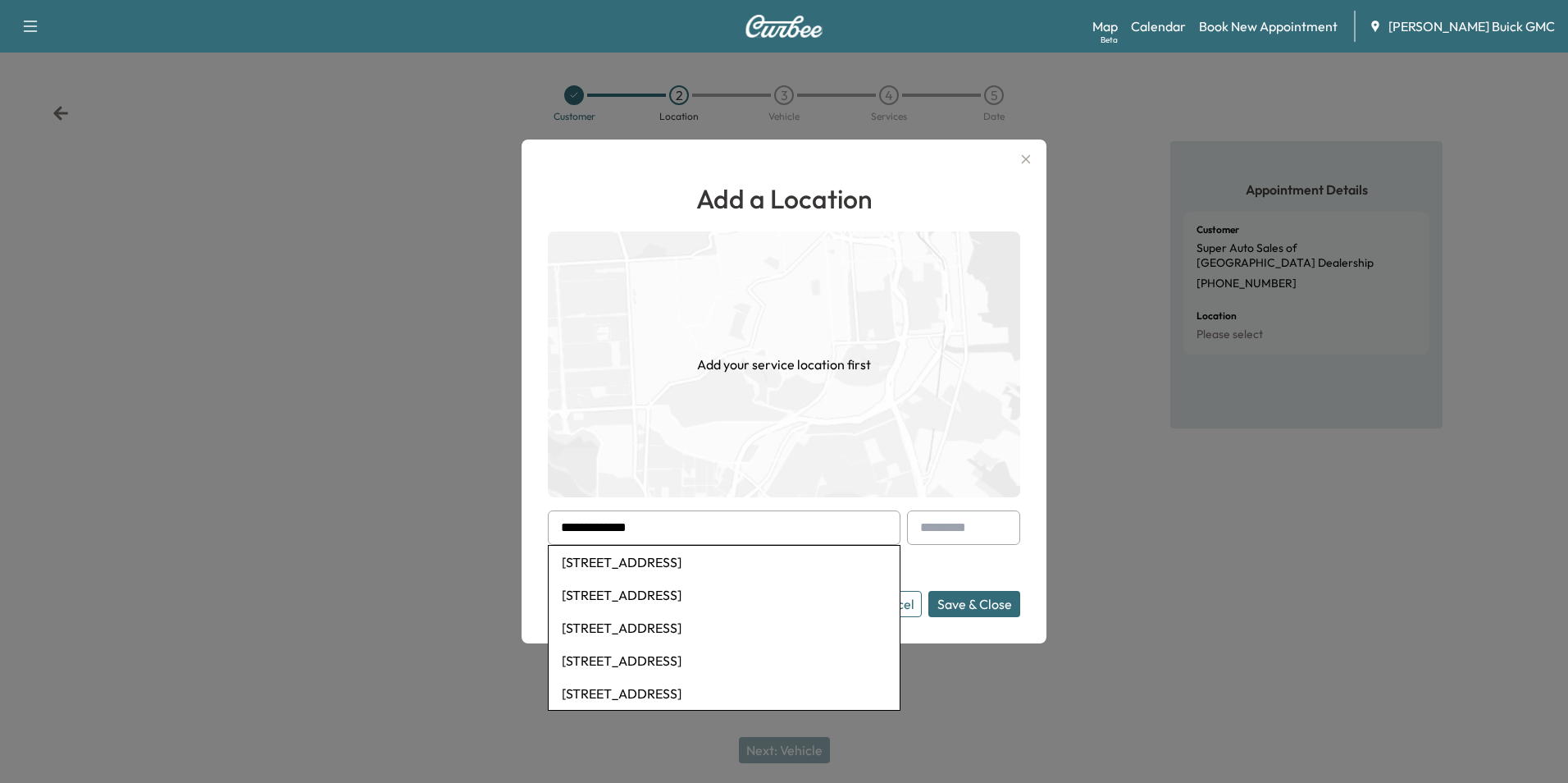
click at [738, 555] on li "[STREET_ADDRESS]" at bounding box center [723, 562] width 351 height 33
type input "**********"
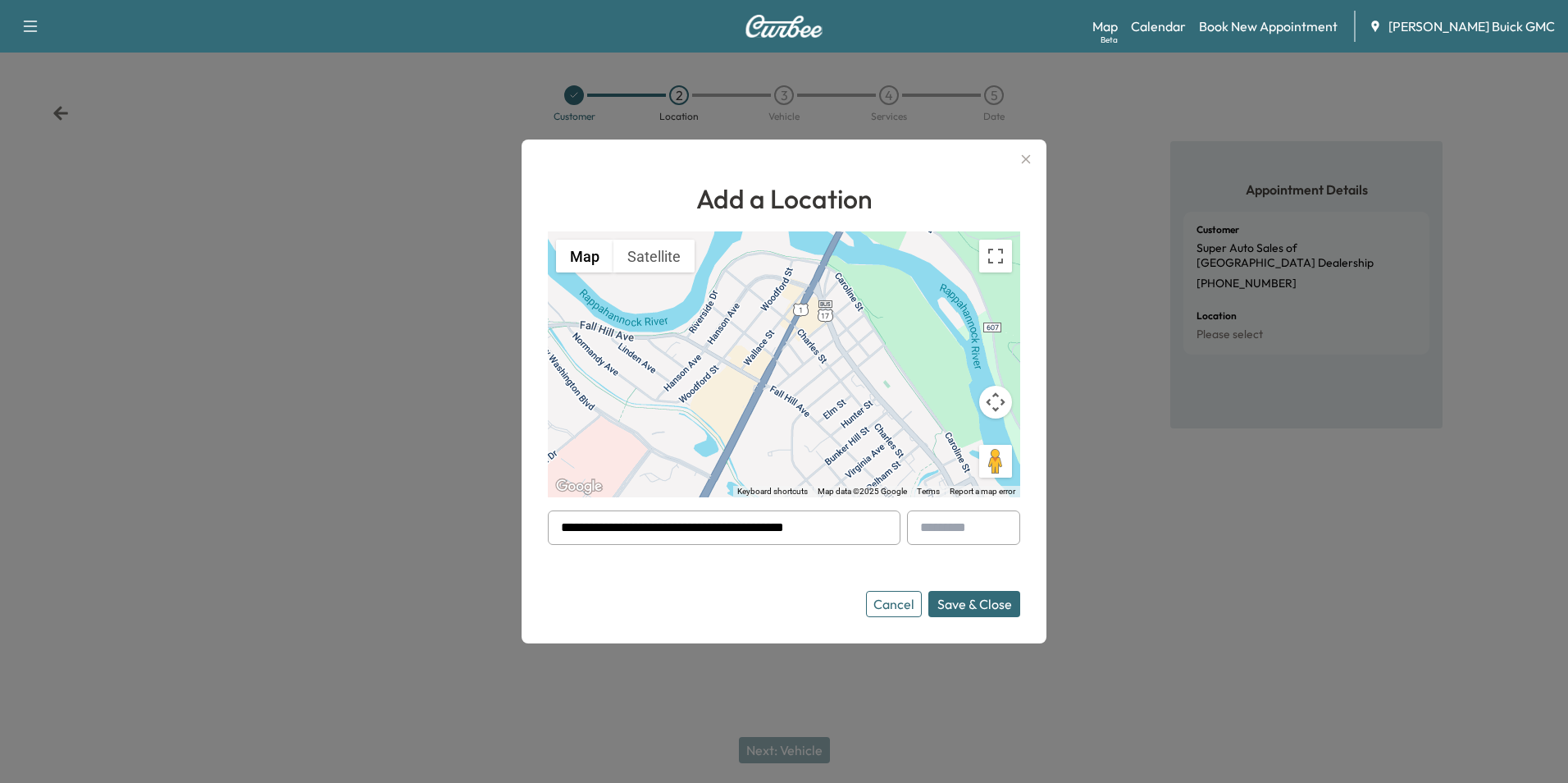
click at [971, 598] on button "Save & Close" at bounding box center [975, 603] width 92 height 26
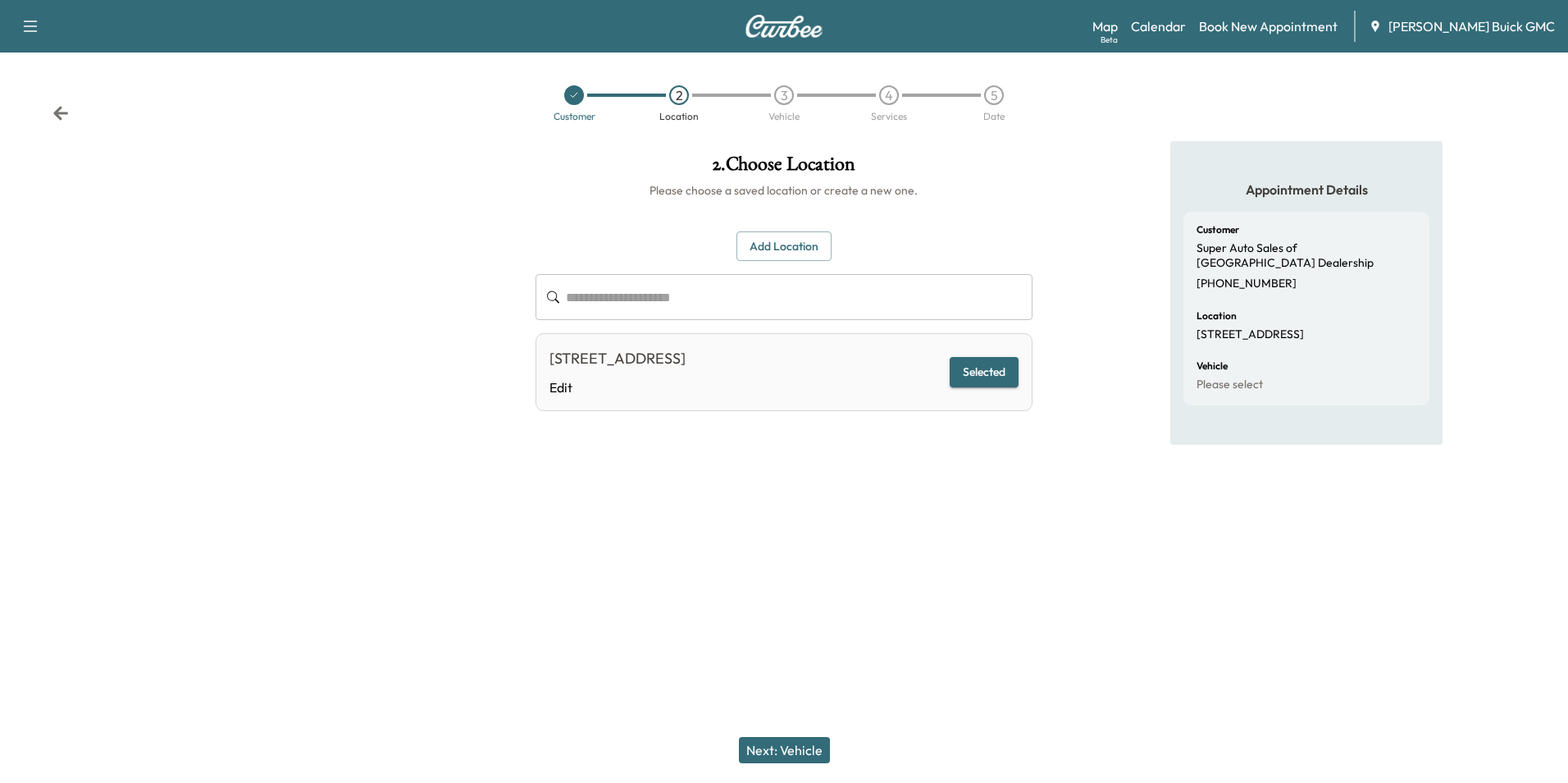
click at [810, 745] on button "Next: Vehicle" at bounding box center [784, 750] width 91 height 26
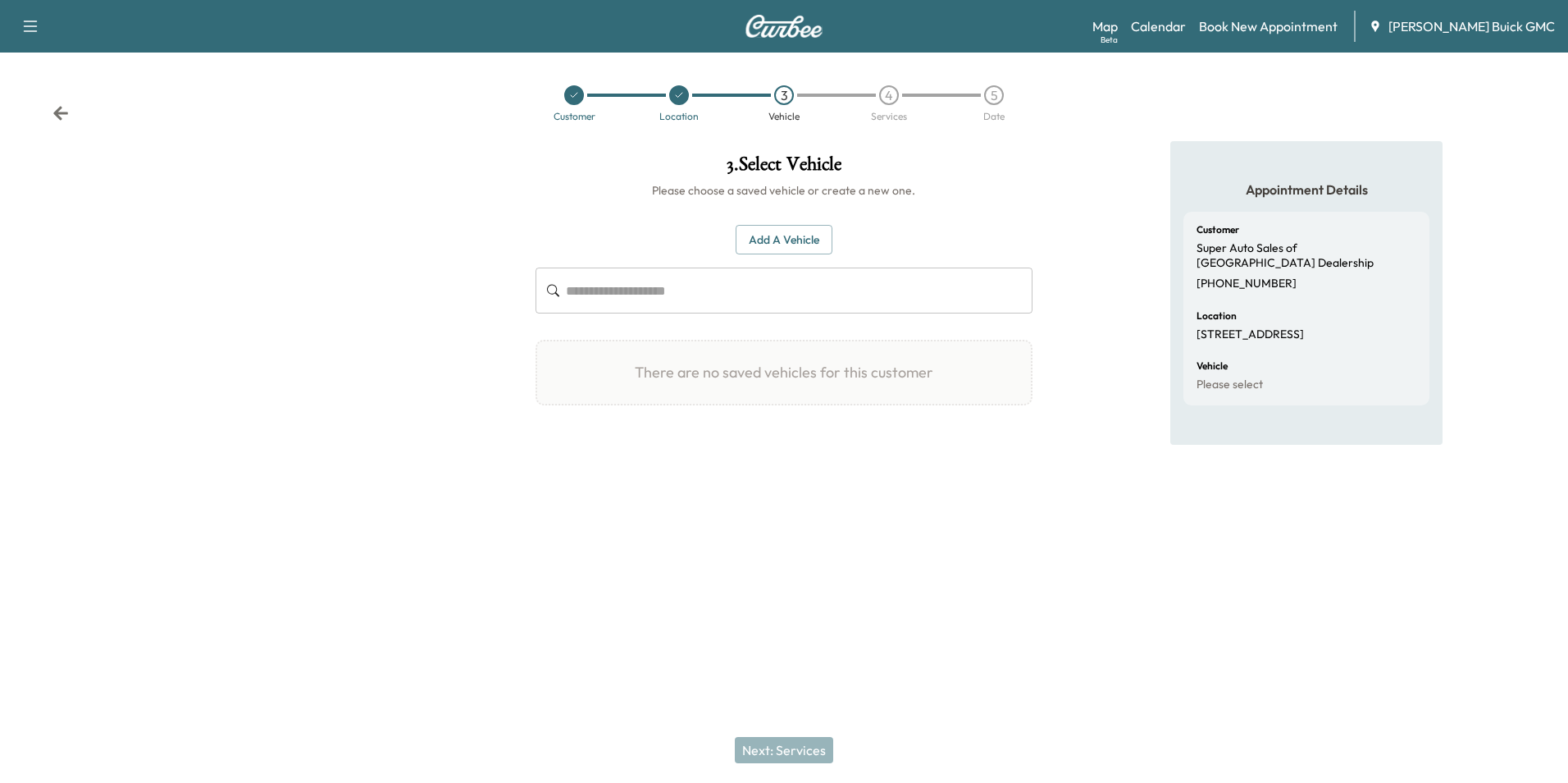
click at [797, 234] on button "Add a Vehicle" at bounding box center [784, 240] width 97 height 31
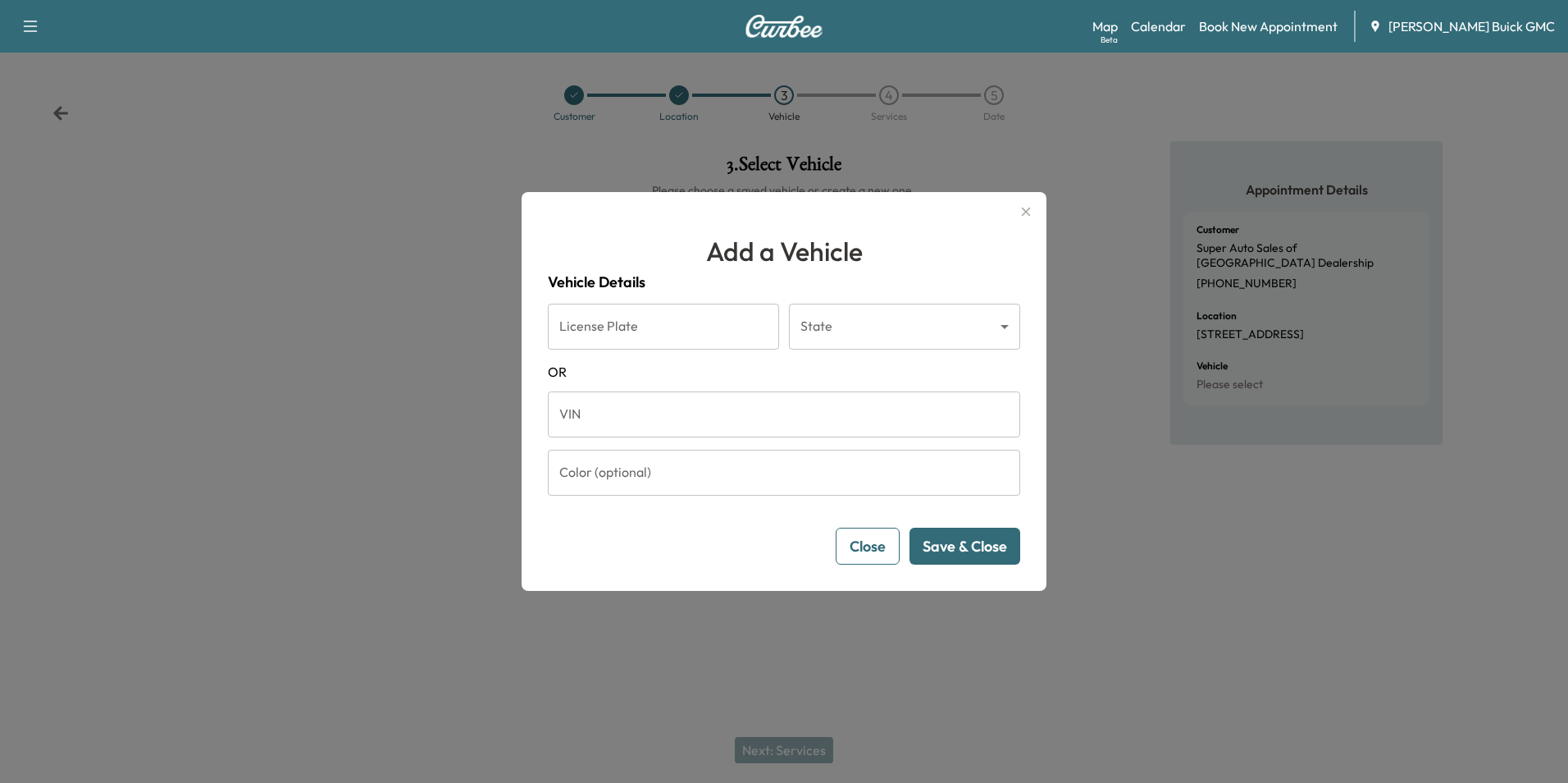
click at [668, 413] on input "VIN" at bounding box center [784, 414] width 472 height 46
type input "**********"
click at [970, 542] on button "Save & Close" at bounding box center [965, 546] width 111 height 37
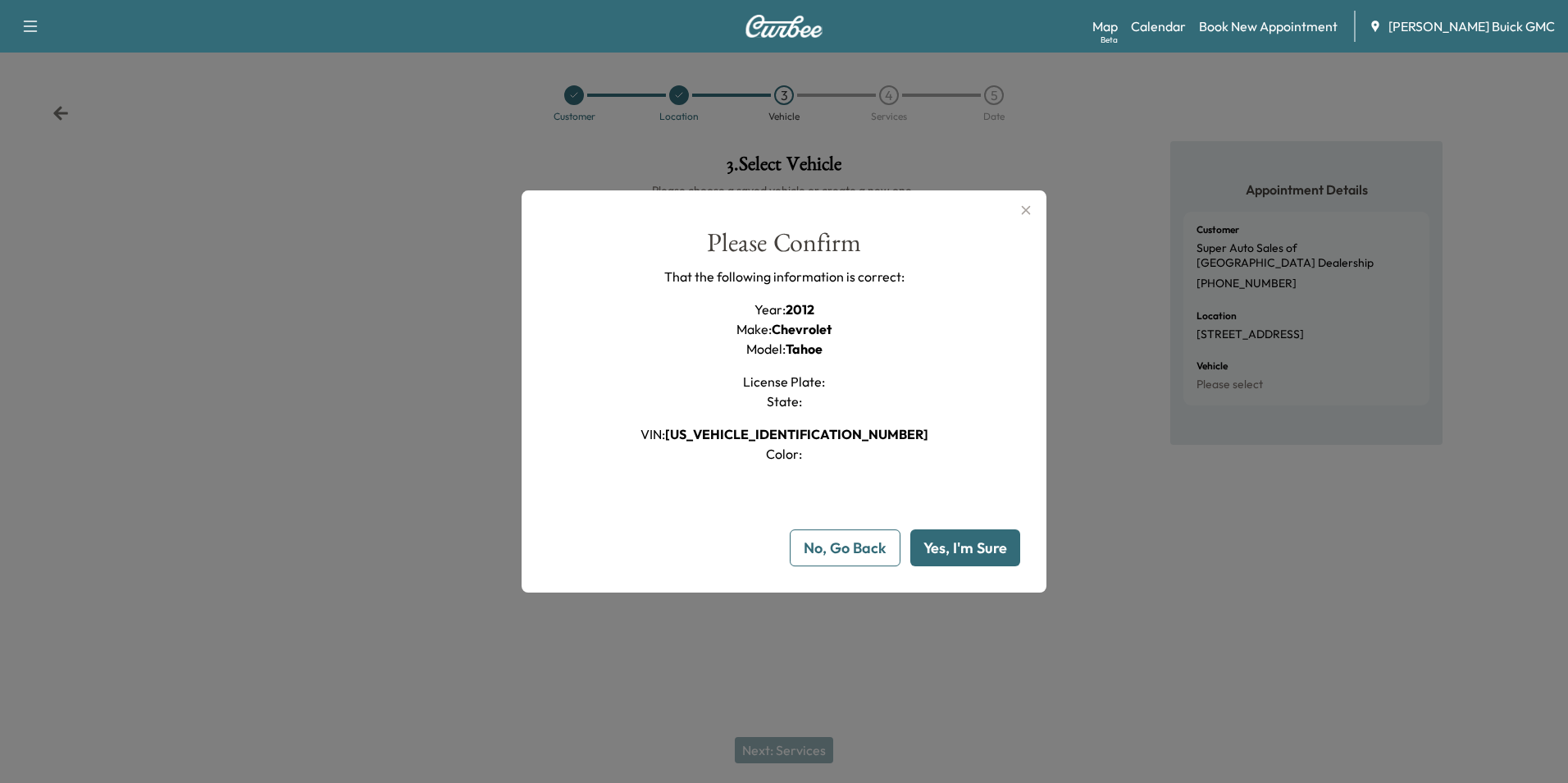
click at [970, 543] on button "Yes, I'm Sure" at bounding box center [965, 548] width 110 height 37
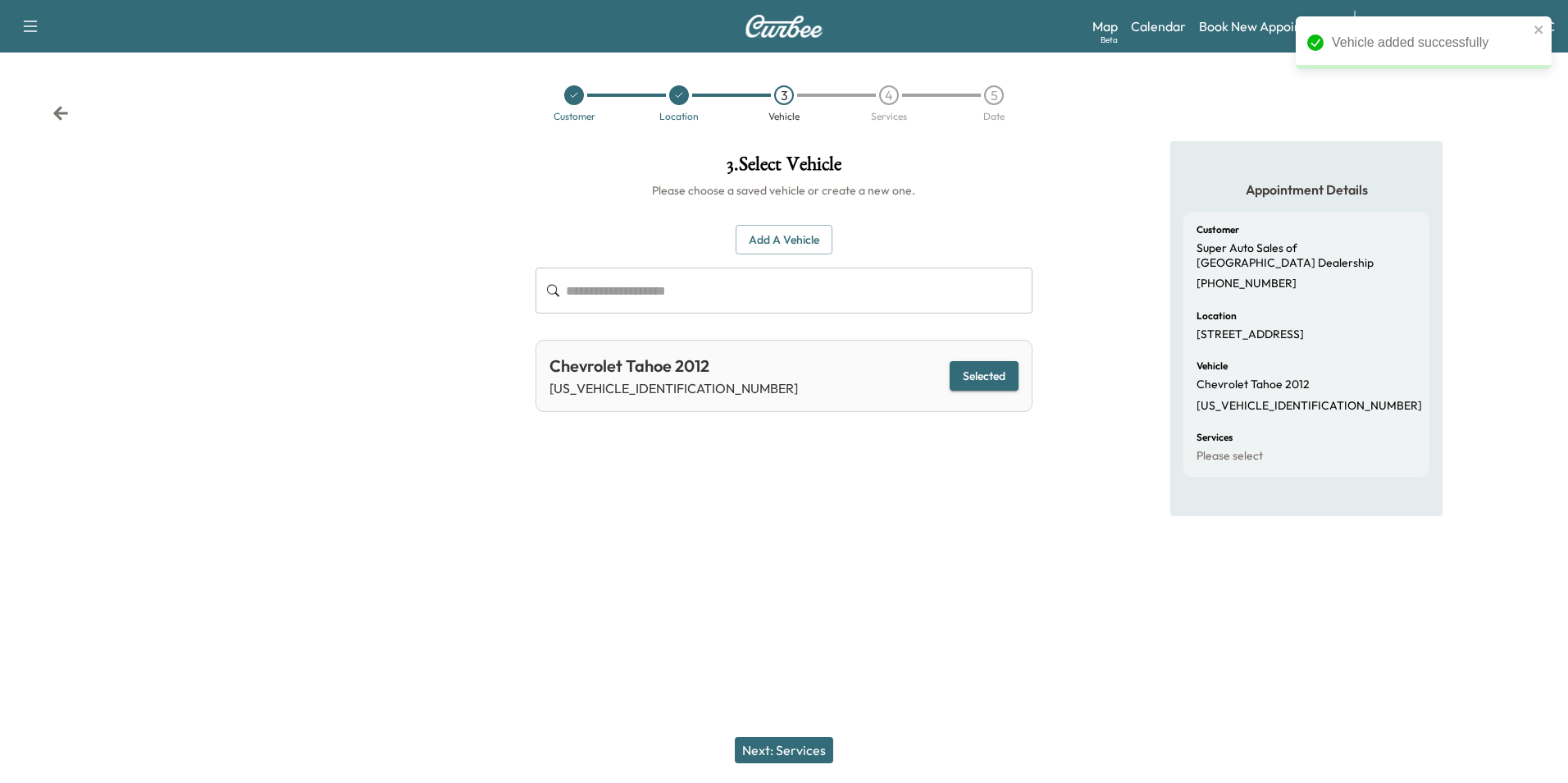
click at [810, 748] on button "Next: Services" at bounding box center [784, 750] width 98 height 26
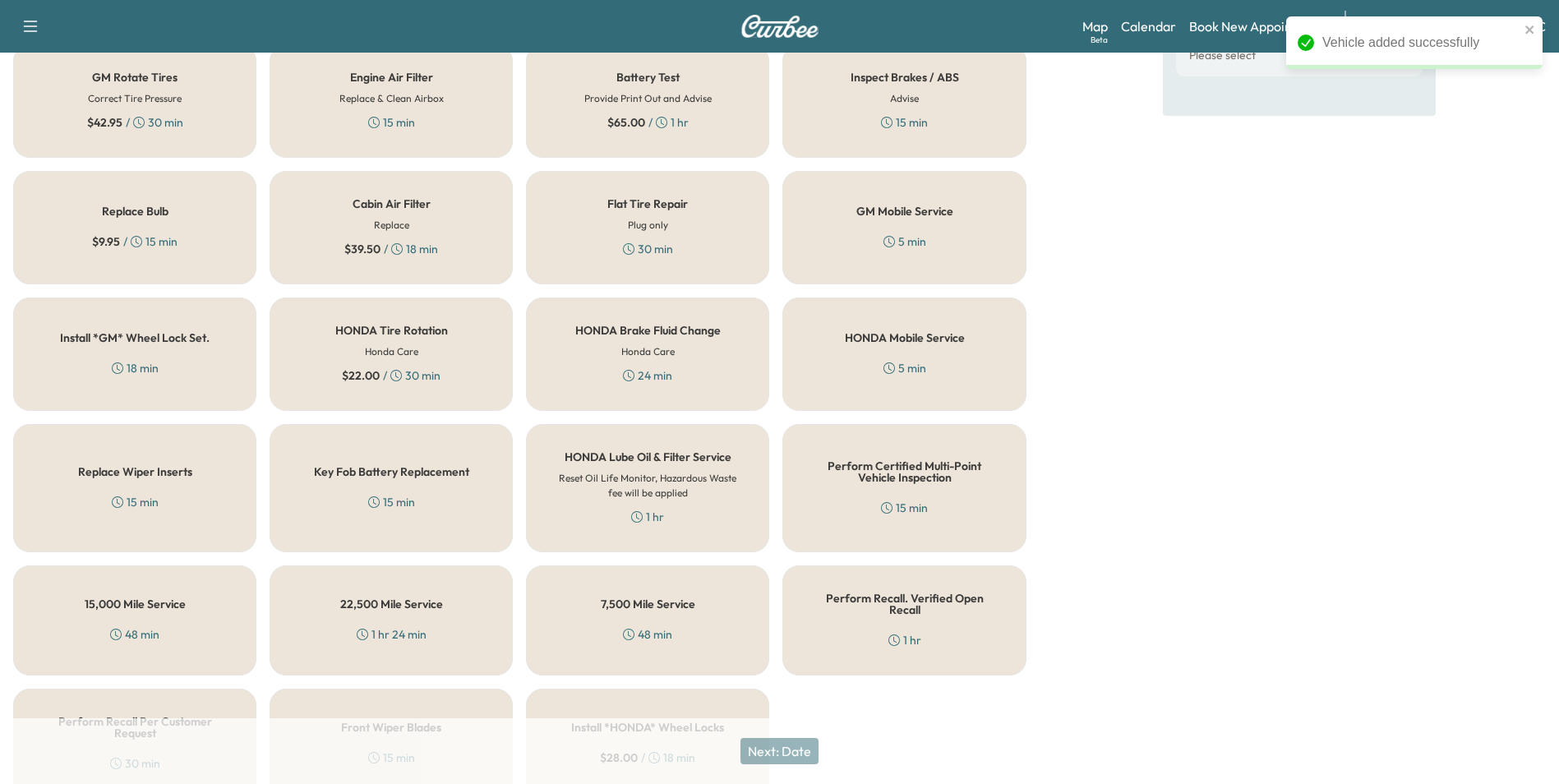
scroll to position [470, 0]
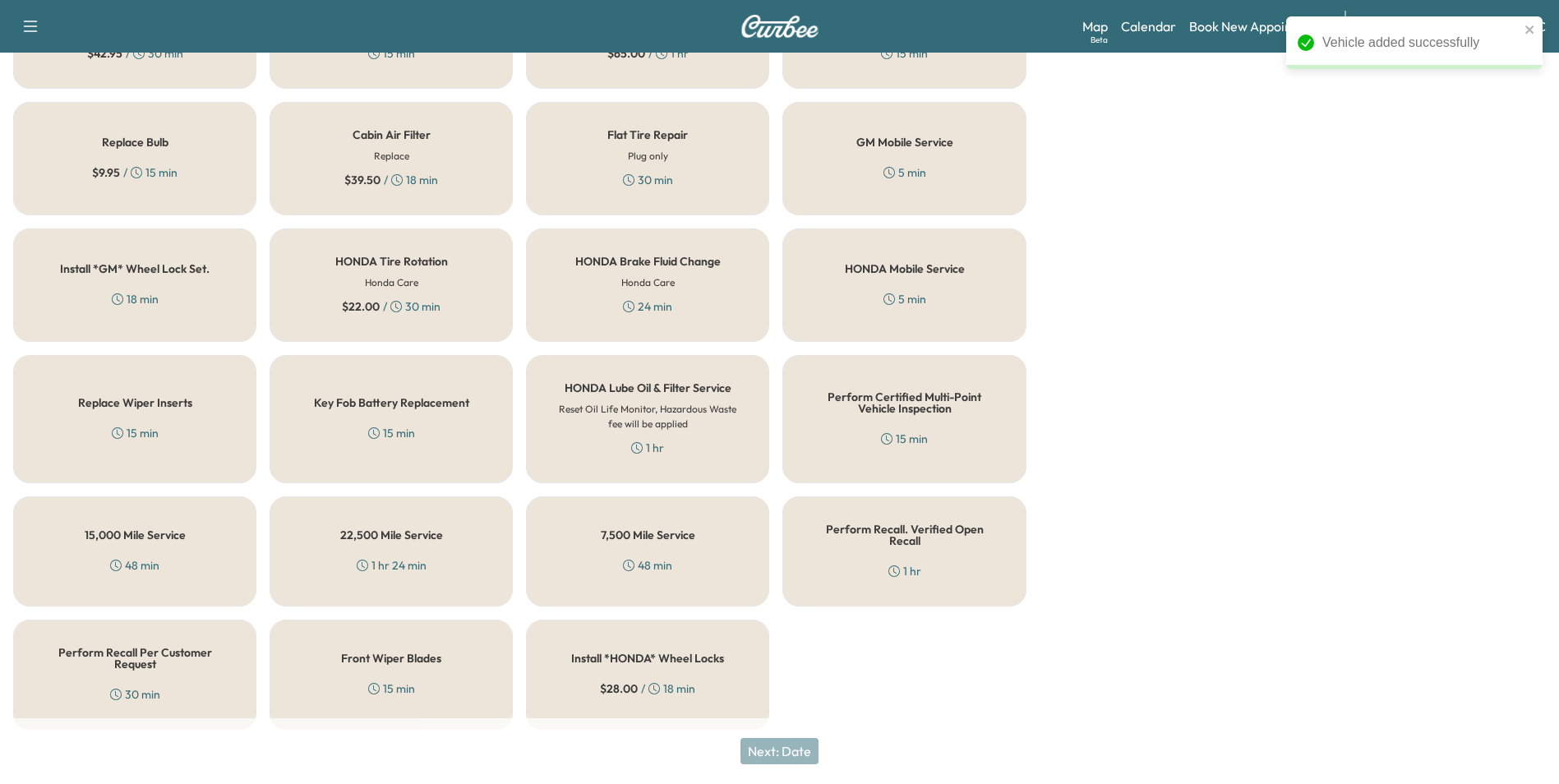
click at [169, 675] on div "Perform Recall Per Customer Request 30 min" at bounding box center [135, 674] width 243 height 110
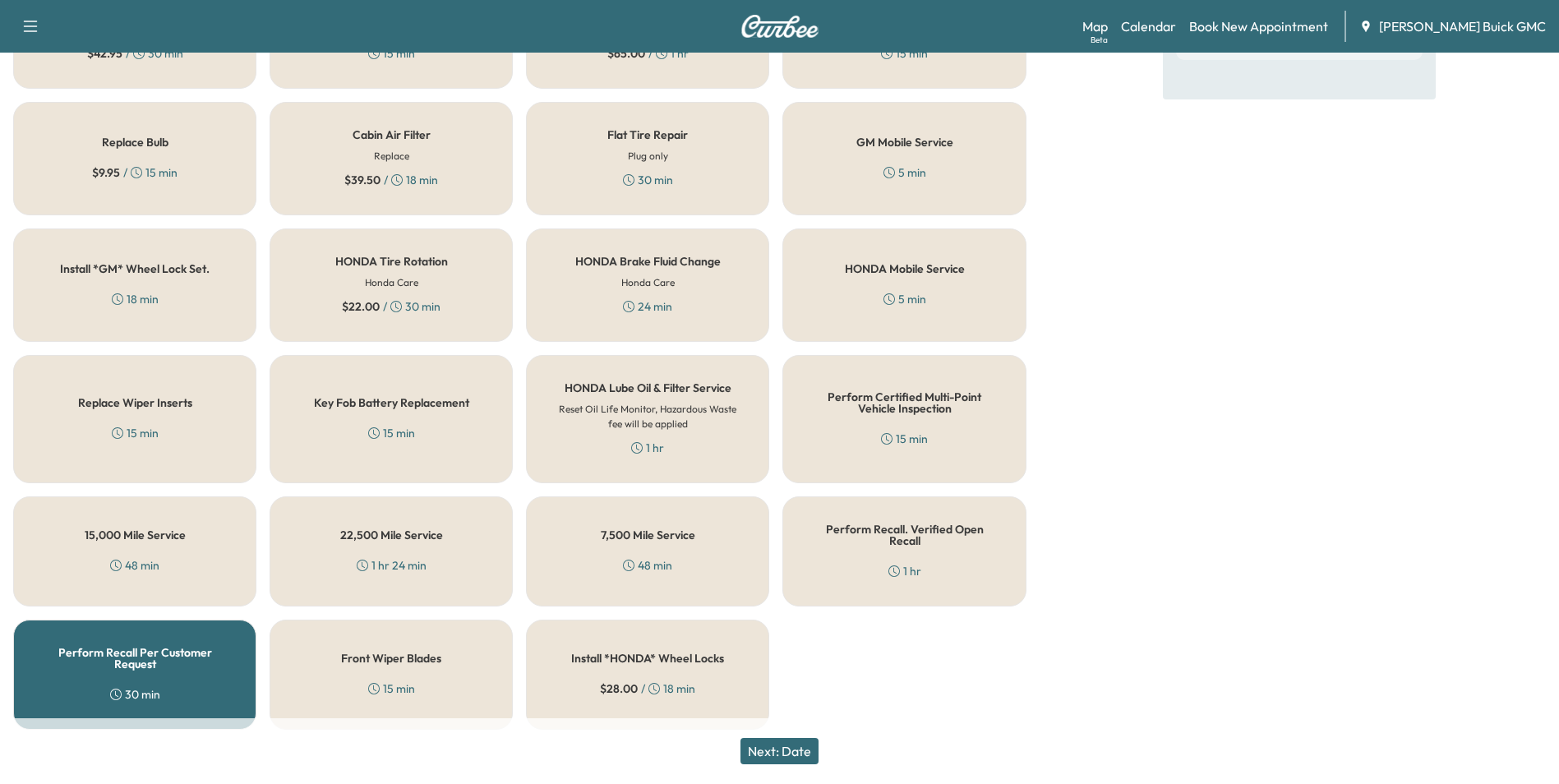
click at [762, 745] on button "Next: Date" at bounding box center [780, 750] width 79 height 26
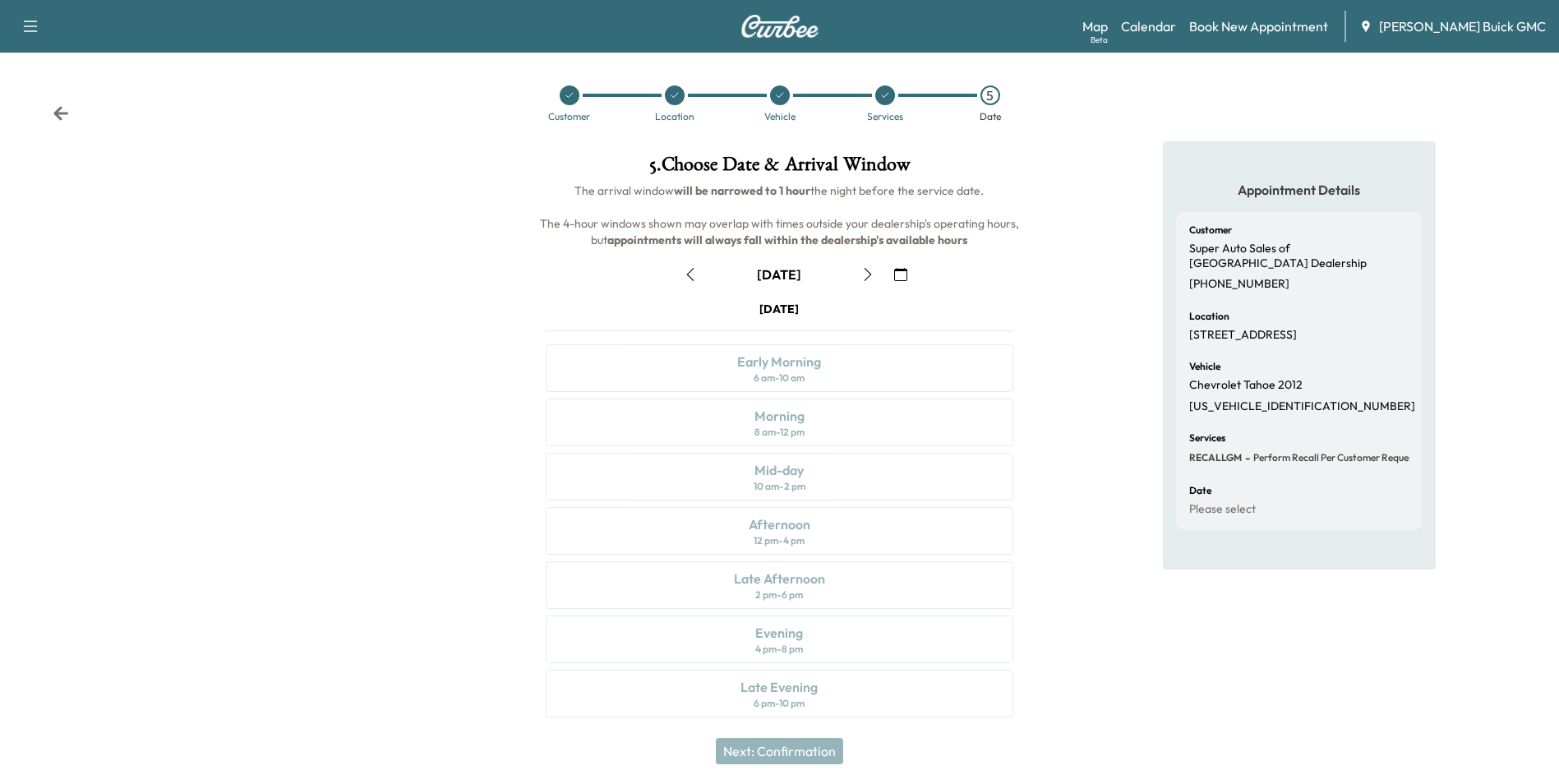
click at [901, 271] on icon "button" at bounding box center [901, 275] width 13 height 13
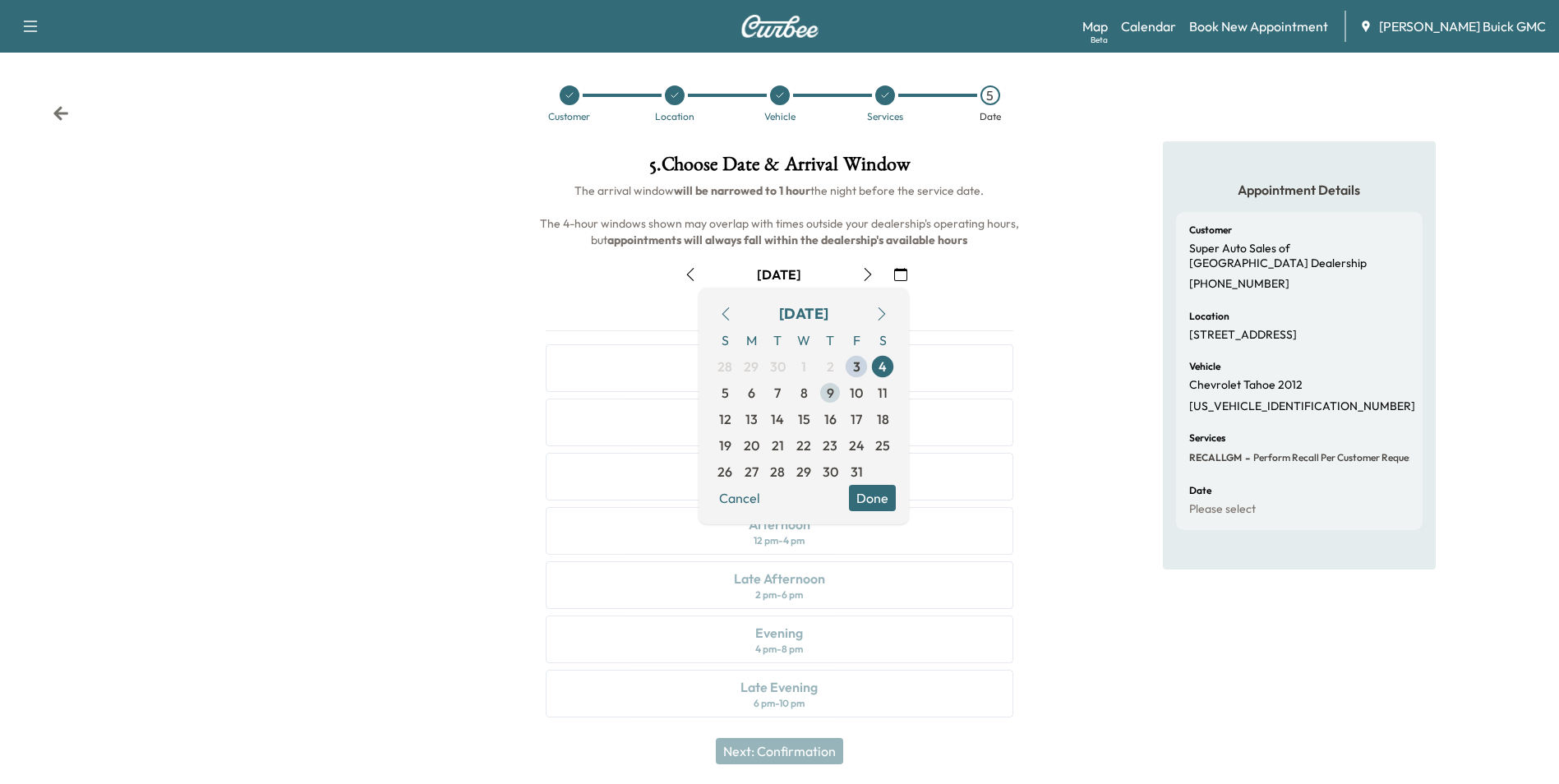
click at [826, 389] on span "9" at bounding box center [830, 392] width 8 height 20
click at [876, 497] on button "Done" at bounding box center [872, 497] width 47 height 26
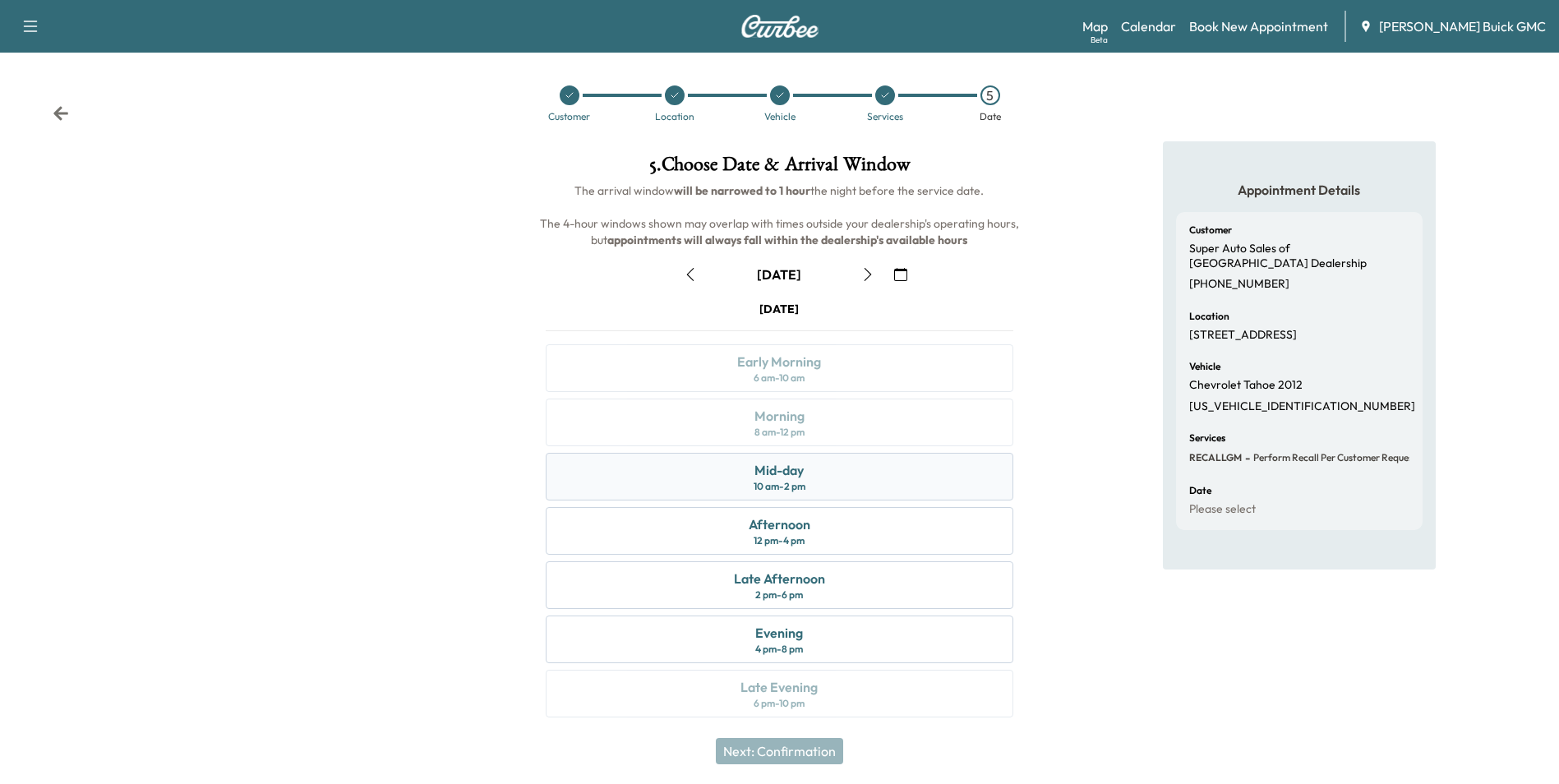
click at [844, 475] on div "Mid-day 10 am - 2 pm" at bounding box center [780, 477] width 467 height 48
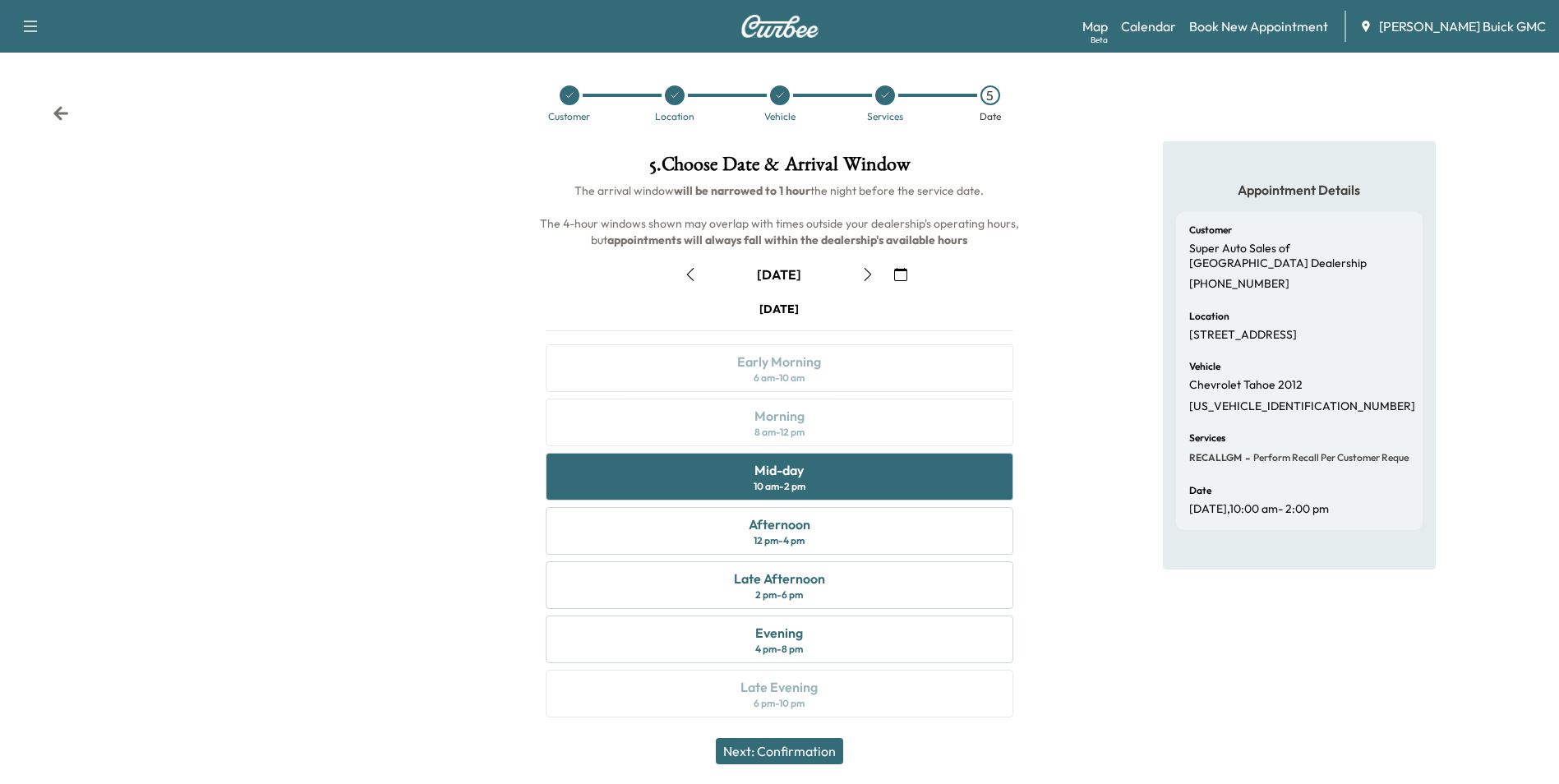
click at [803, 745] on button "Next: Confirmation" at bounding box center [780, 750] width 127 height 26
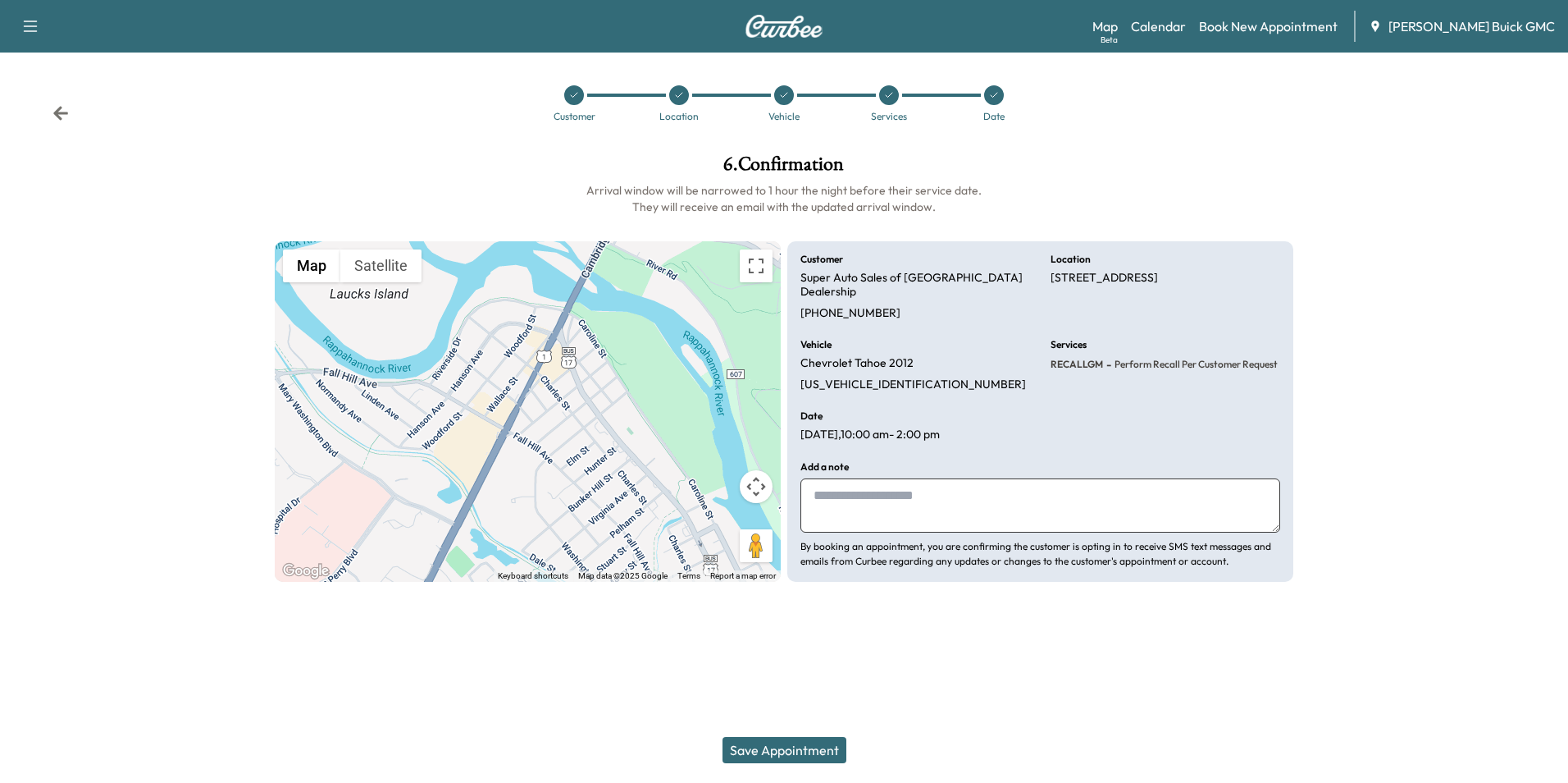
click at [958, 511] on textarea at bounding box center [1041, 505] width 480 height 54
type textarea "**********"
click at [813, 746] on button "Save Appointment" at bounding box center [784, 750] width 124 height 26
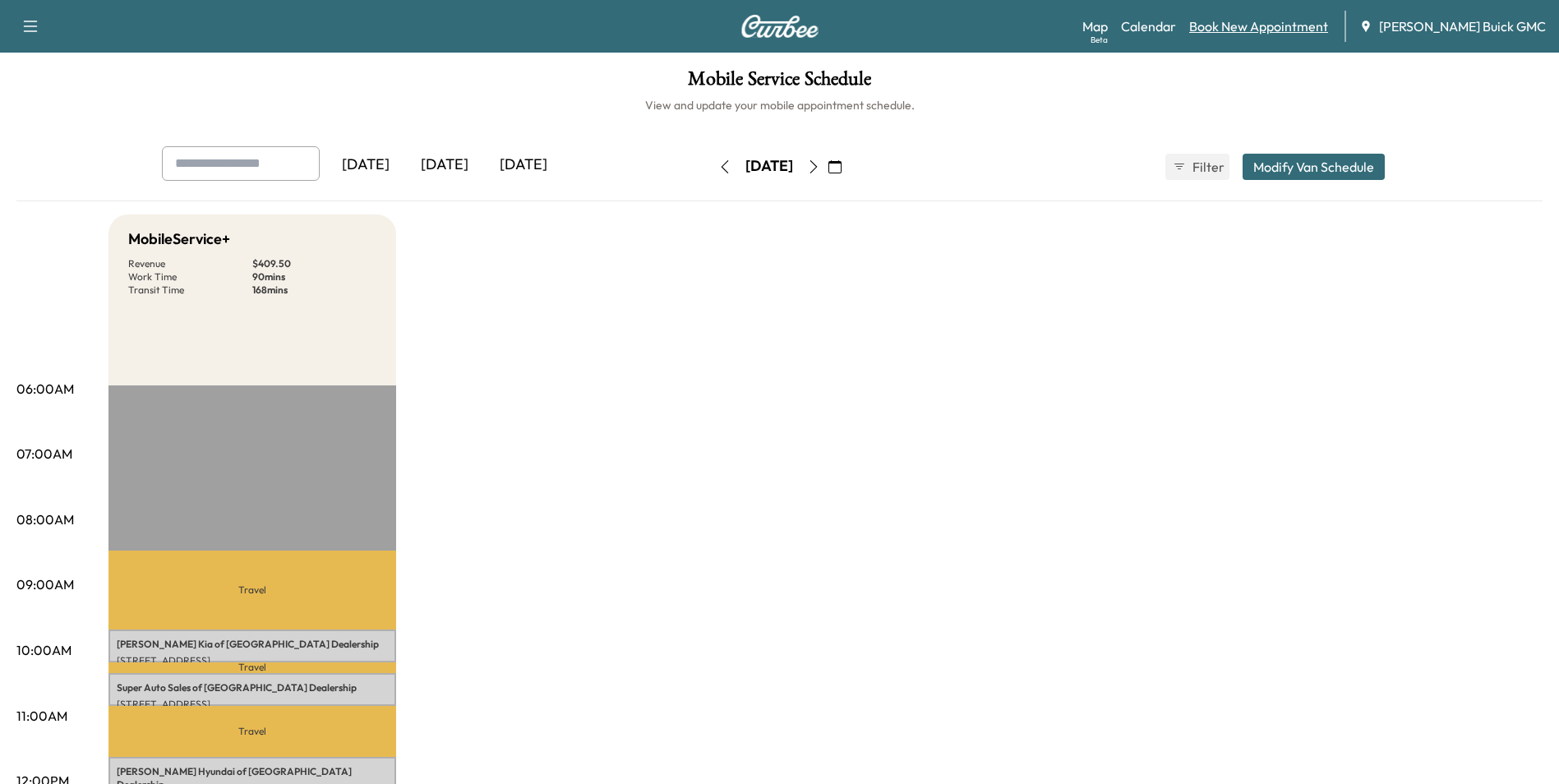
click at [1277, 26] on link "Book New Appointment" at bounding box center [1258, 26] width 139 height 20
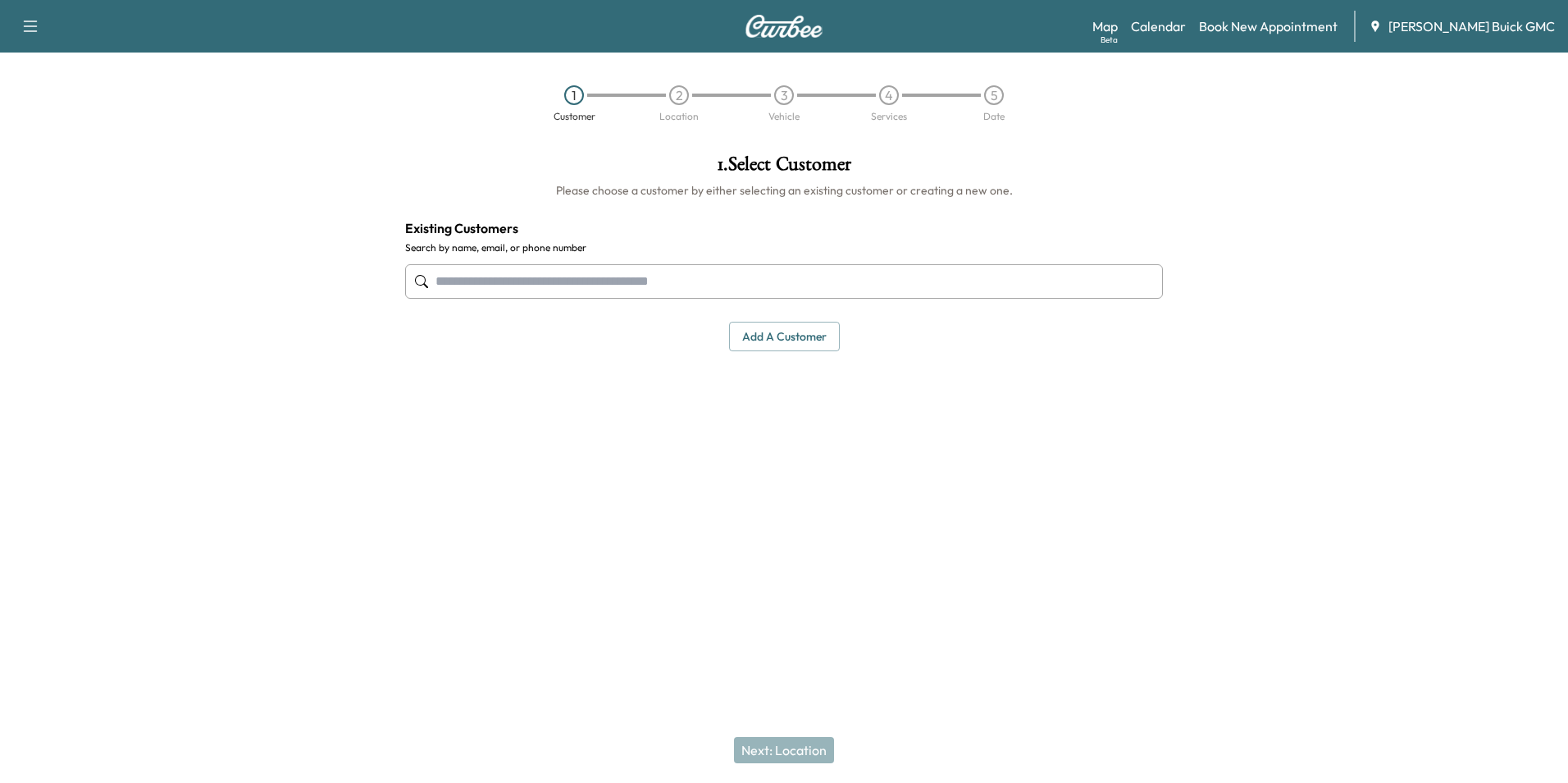
click at [662, 278] on input "text" at bounding box center [784, 281] width 758 height 34
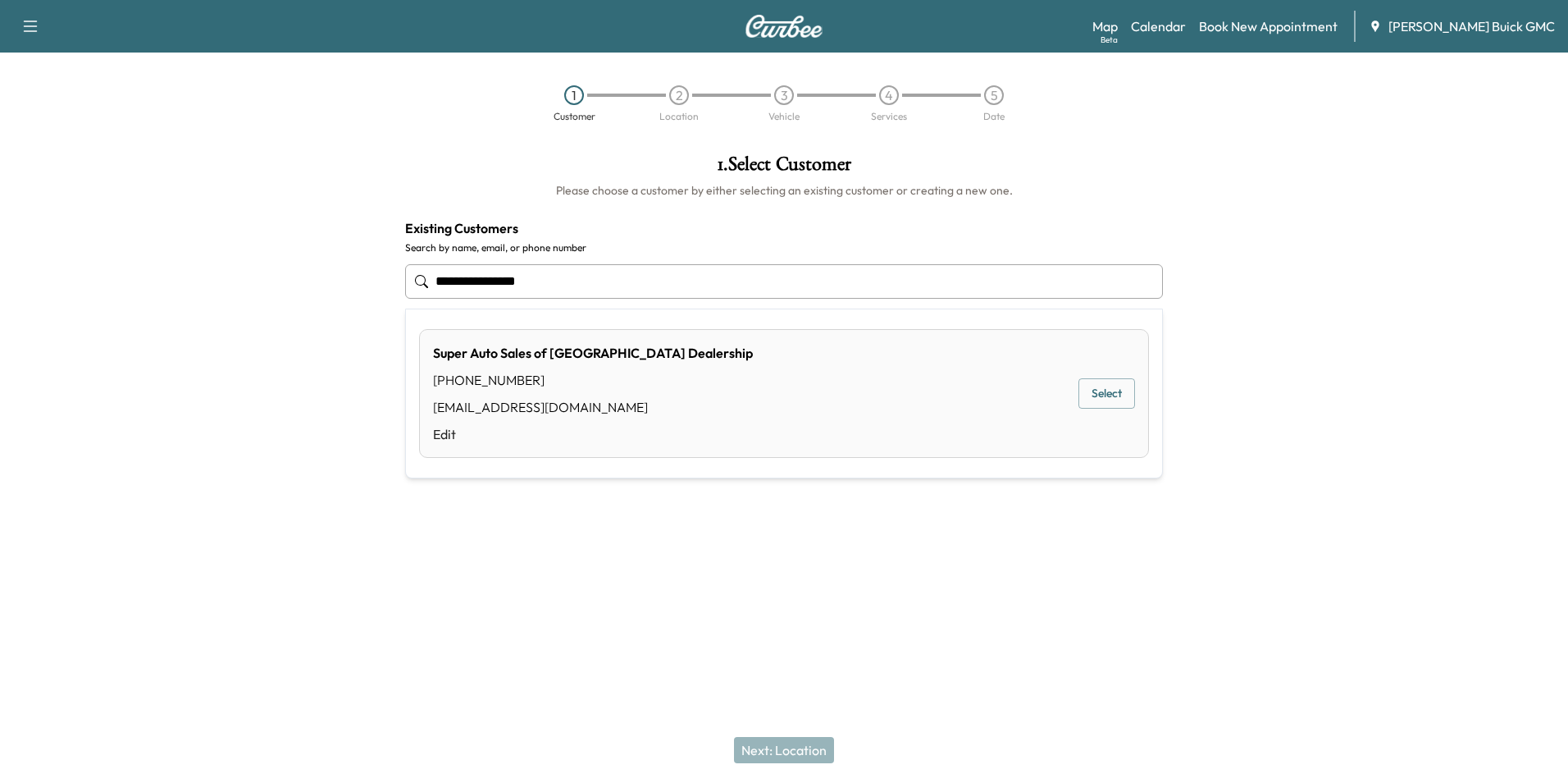
click at [1105, 391] on button "Select" at bounding box center [1106, 394] width 56 height 31
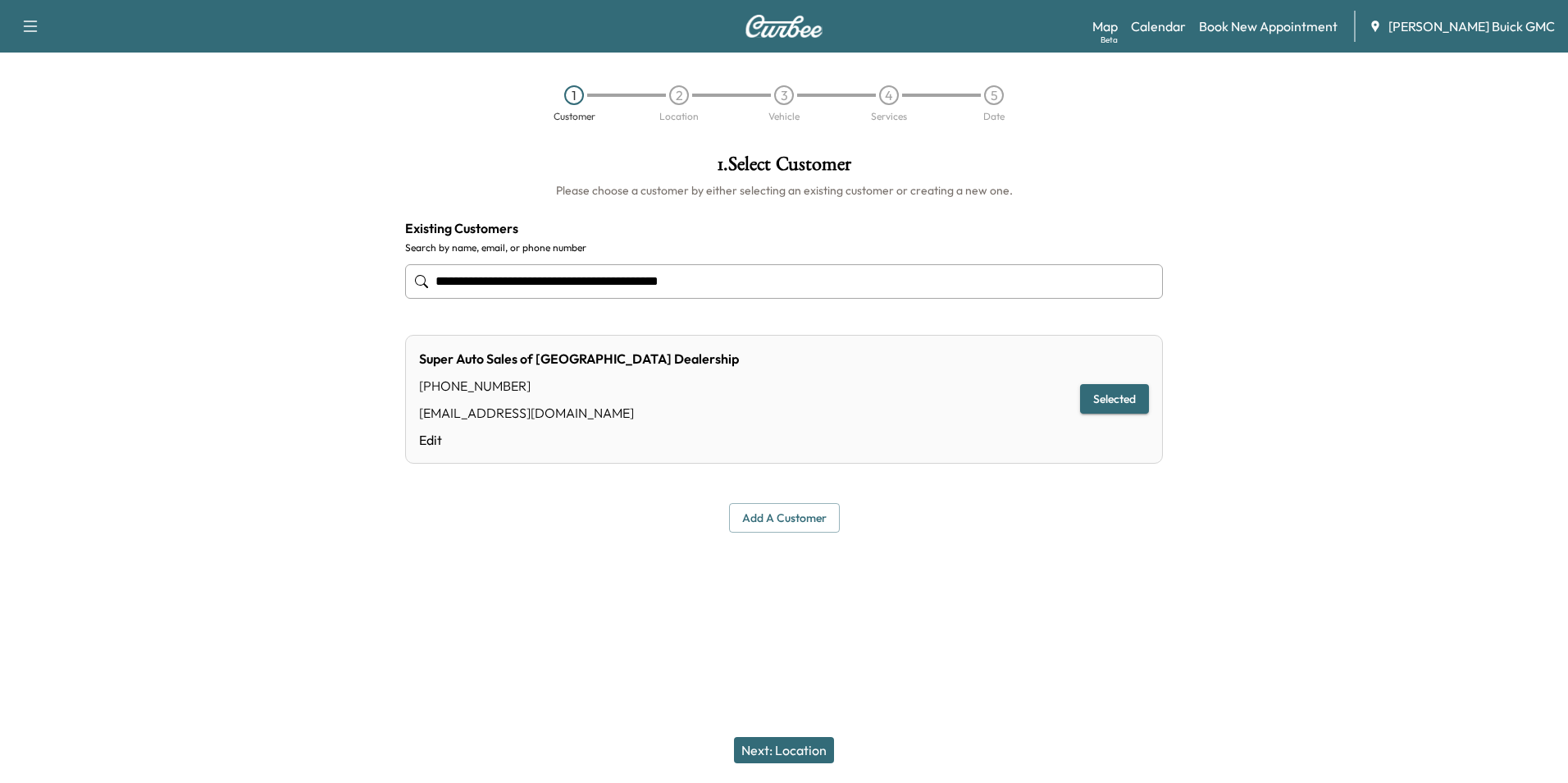
type input "**********"
click at [807, 749] on button "Next: Location" at bounding box center [784, 750] width 100 height 26
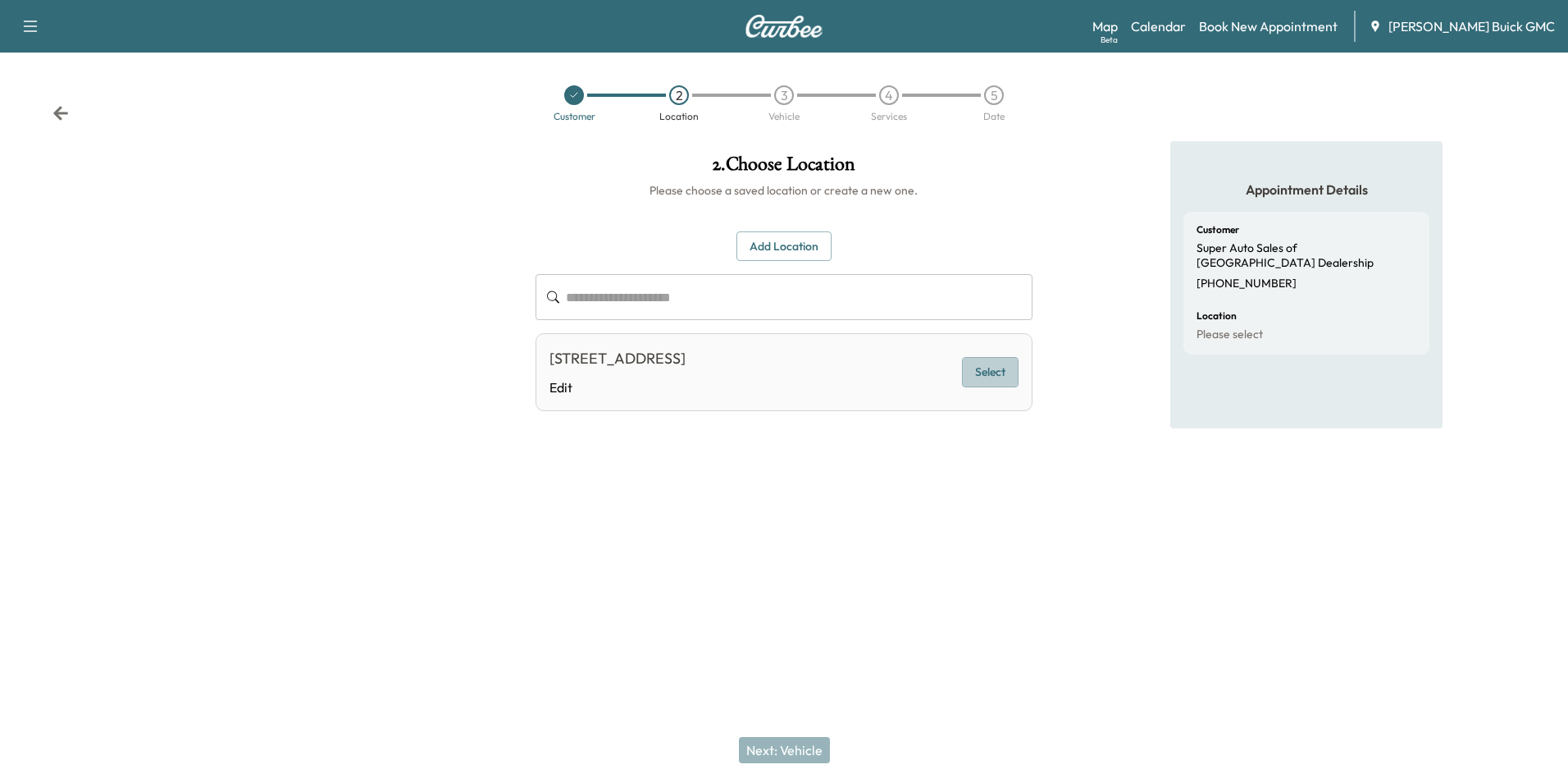
click at [987, 370] on button "Select" at bounding box center [990, 372] width 56 height 31
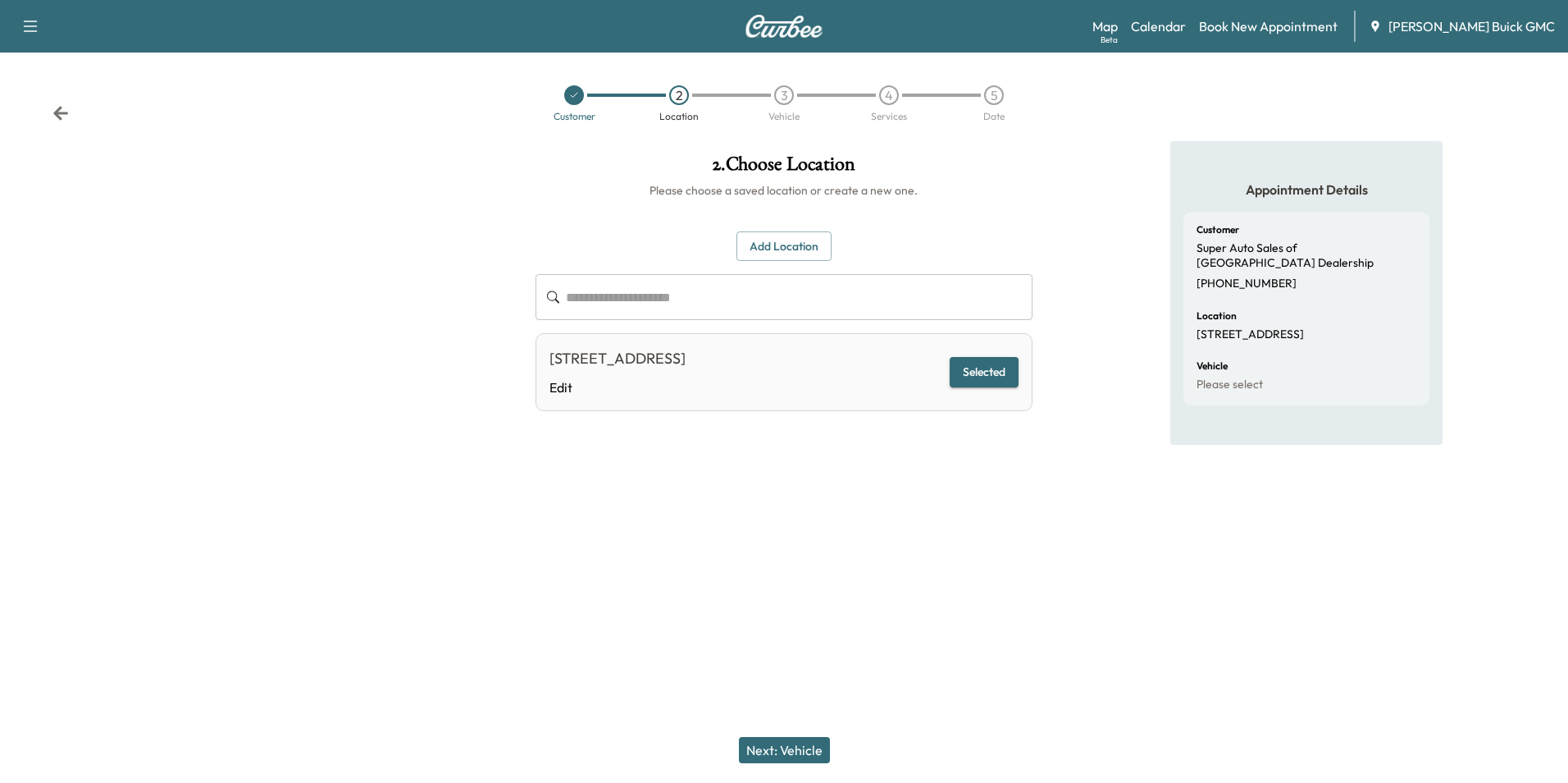
click at [790, 750] on button "Next: Vehicle" at bounding box center [784, 750] width 91 height 26
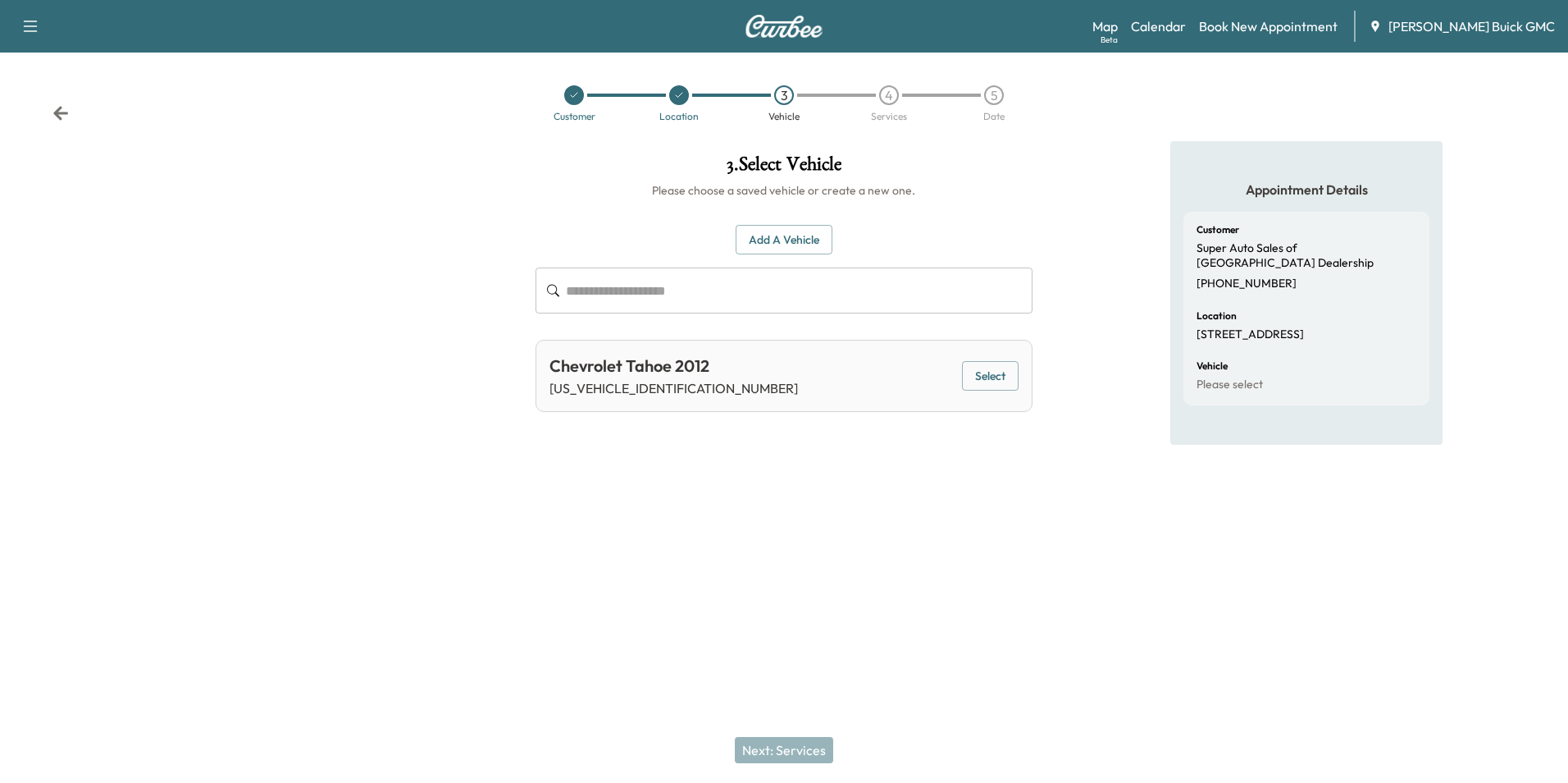
click at [777, 240] on button "Add a Vehicle" at bounding box center [784, 240] width 97 height 31
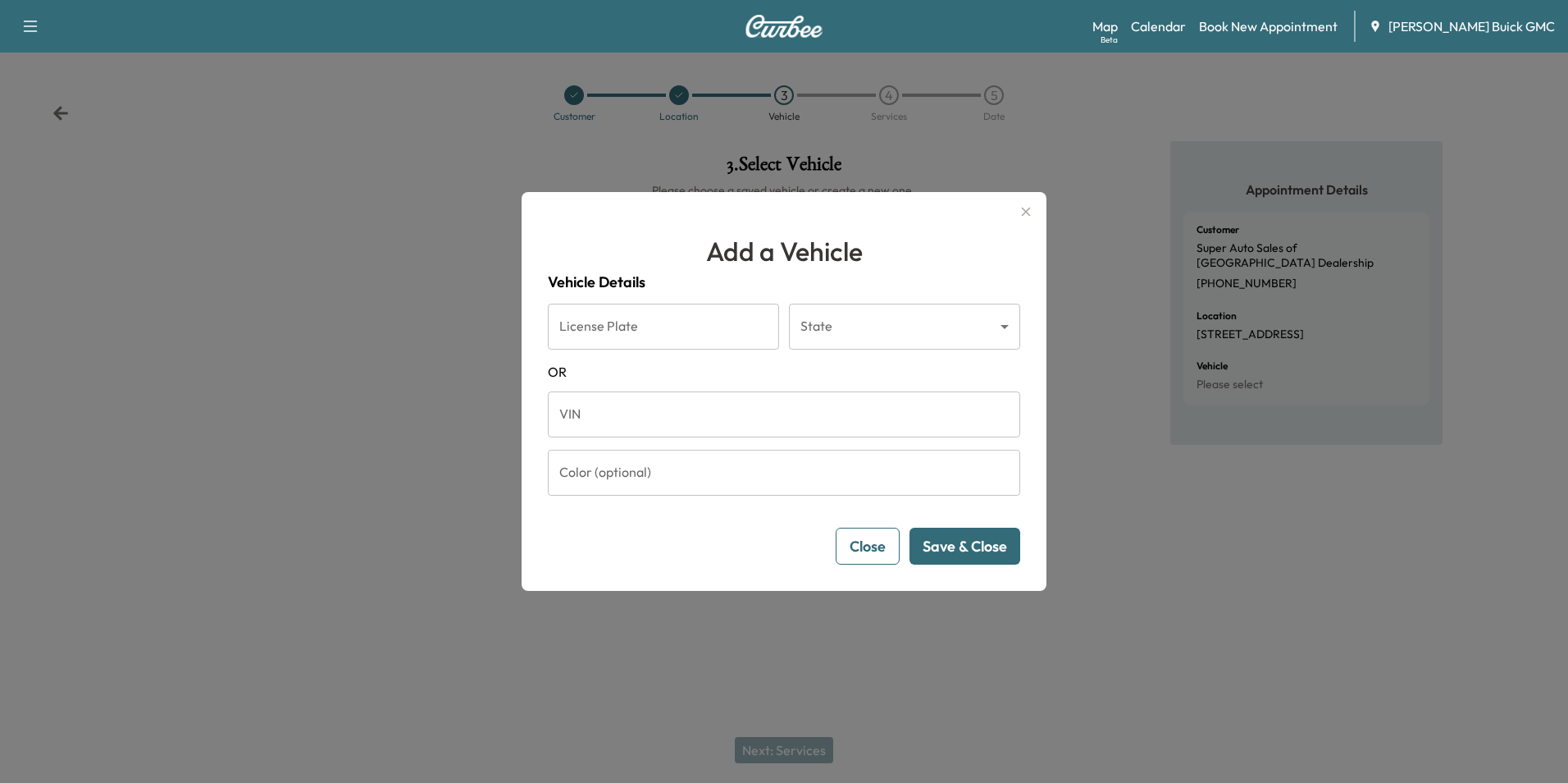
click at [689, 413] on input "VIN" at bounding box center [784, 414] width 472 height 46
click at [972, 542] on button "Save & Close" at bounding box center [965, 546] width 111 height 37
click at [957, 545] on button "Save & Close" at bounding box center [965, 546] width 111 height 37
click at [693, 420] on input "**********" at bounding box center [784, 414] width 472 height 46
click at [591, 413] on input "**********" at bounding box center [784, 414] width 472 height 46
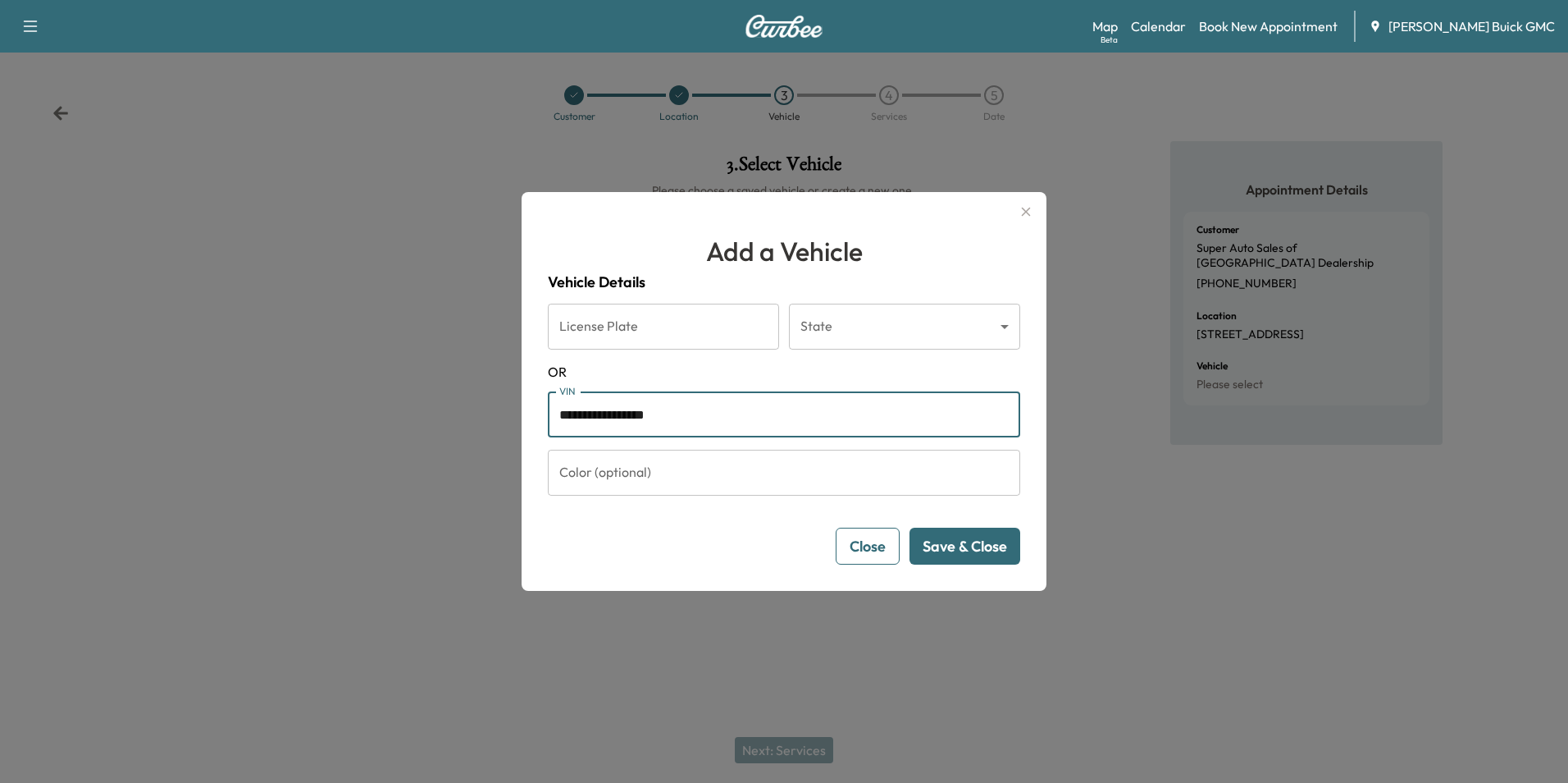
type input "**********"
click at [946, 546] on button "Save & Close" at bounding box center [965, 546] width 111 height 37
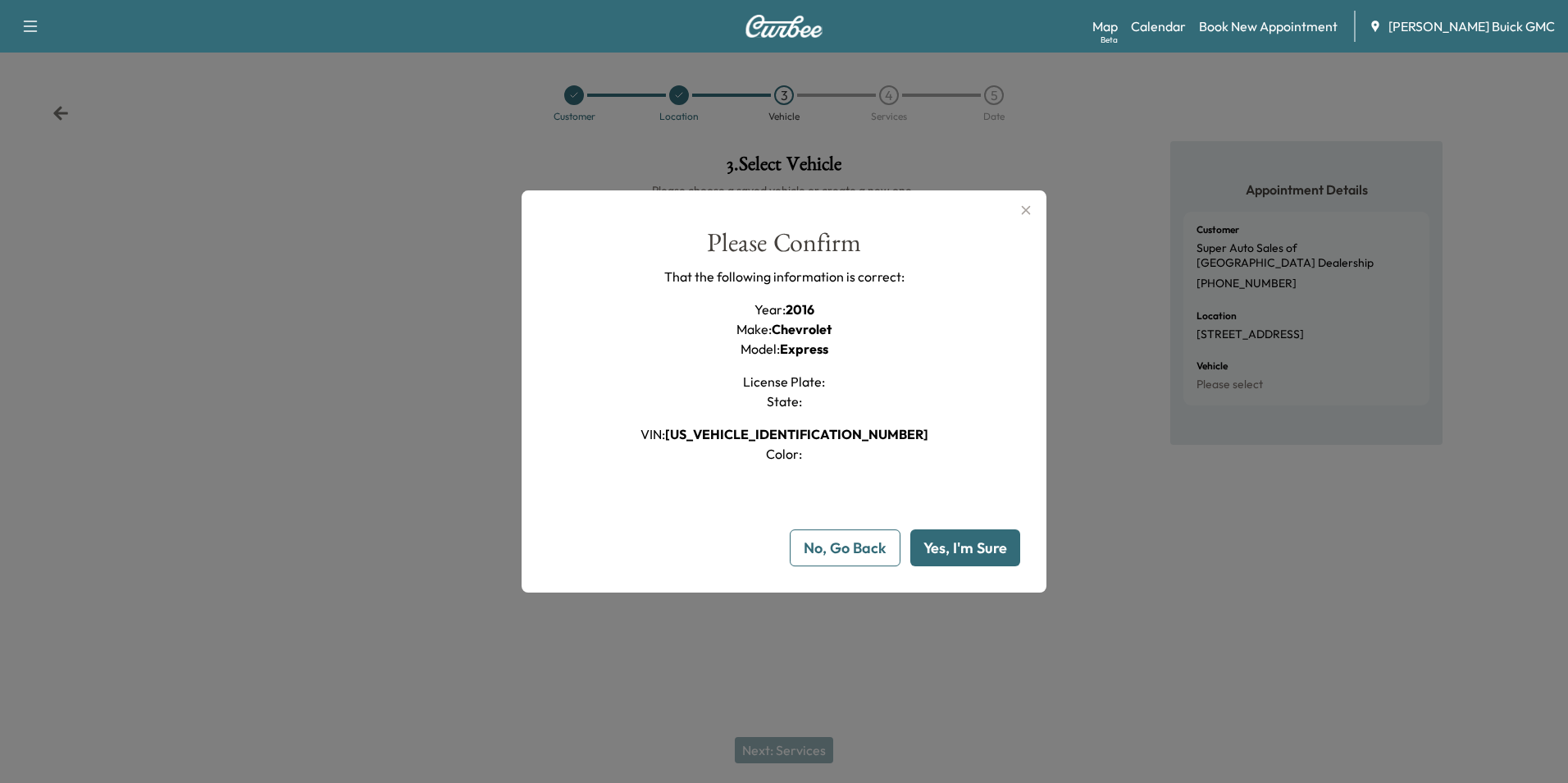
click at [965, 539] on button "Yes, I'm Sure" at bounding box center [965, 548] width 110 height 37
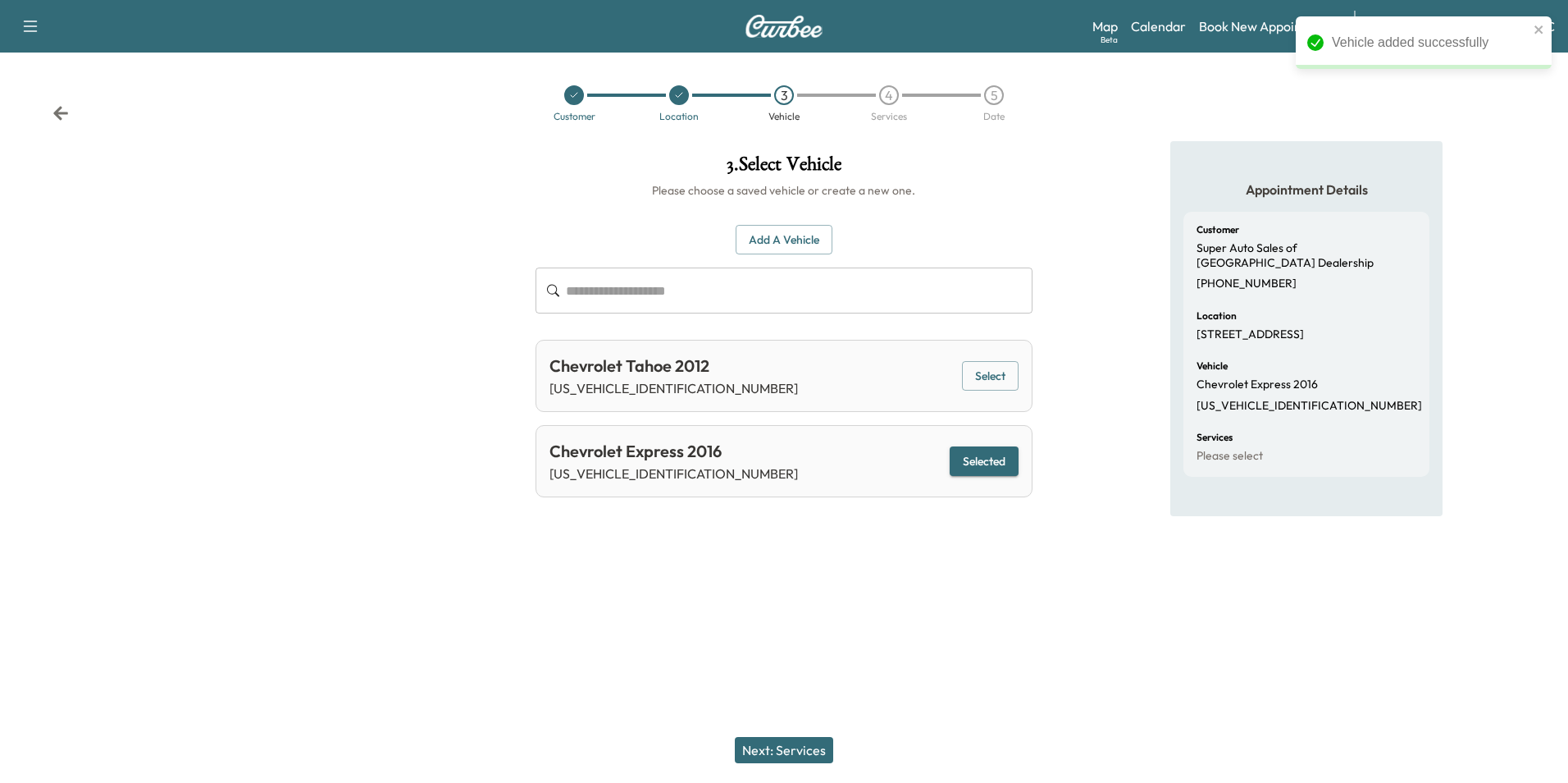
click at [806, 746] on button "Next: Services" at bounding box center [784, 750] width 98 height 26
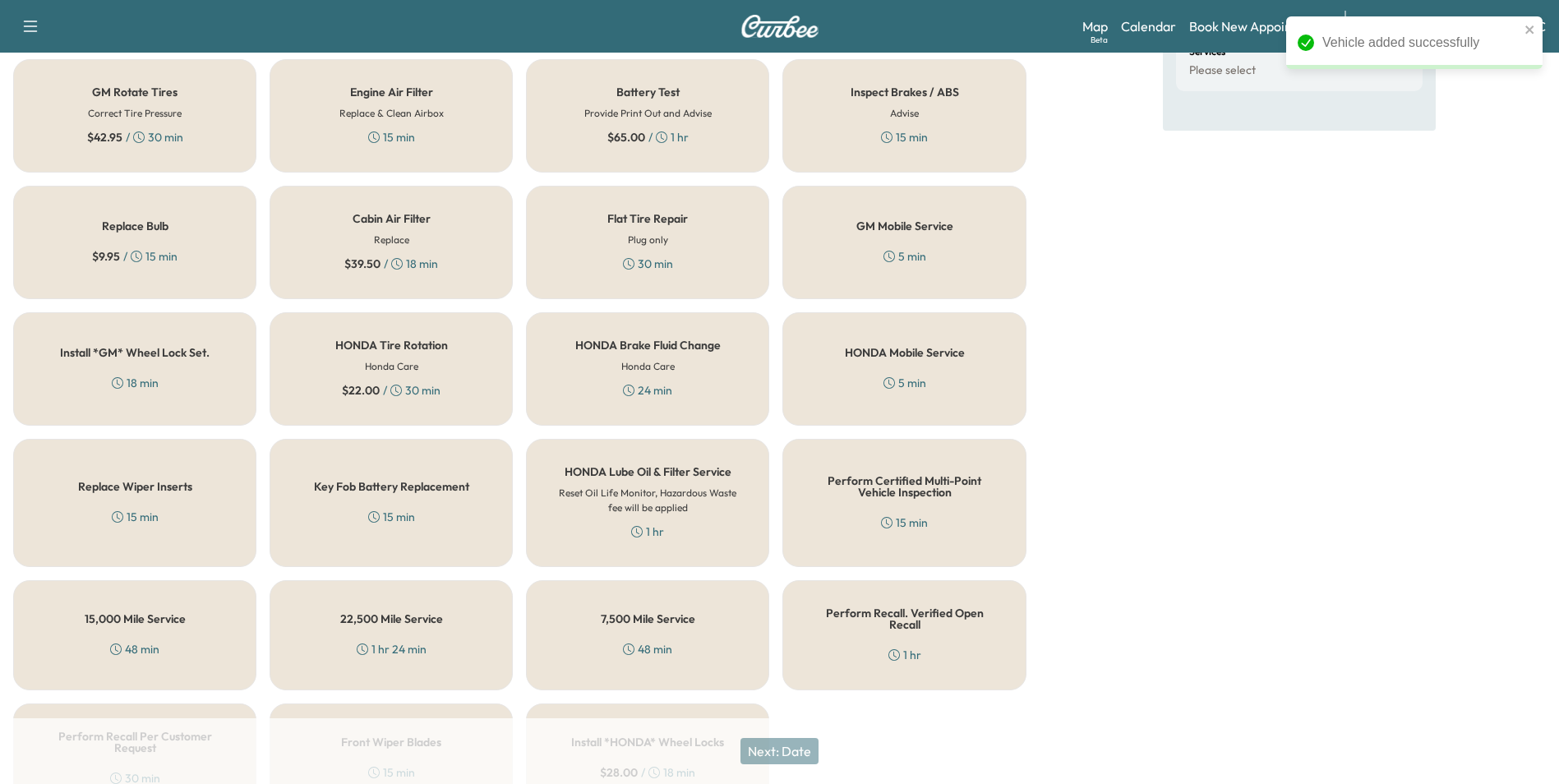
scroll to position [470, 0]
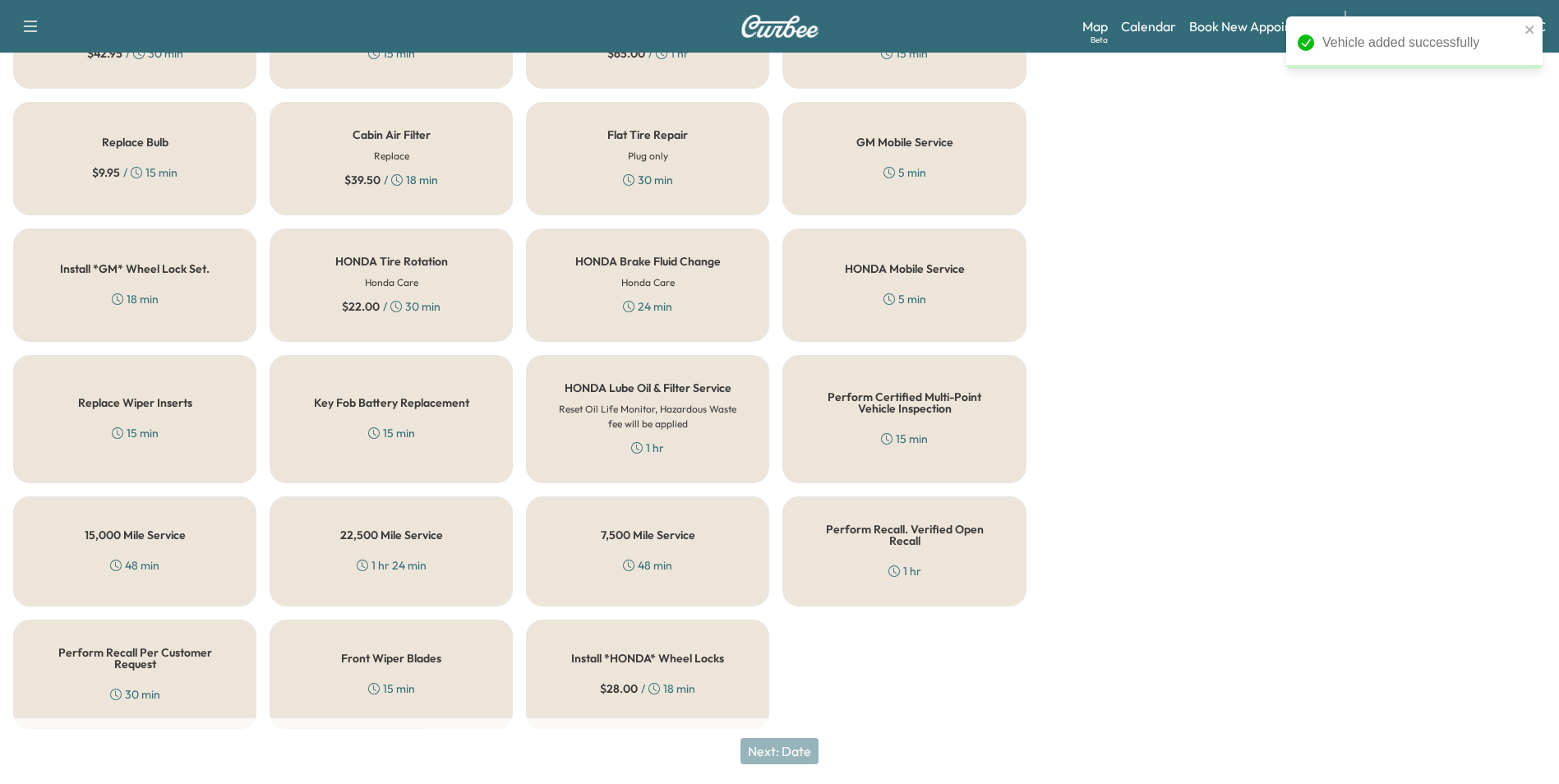
click at [138, 661] on div "Perform Recall Per Customer Request 30 min" at bounding box center [135, 674] width 243 height 110
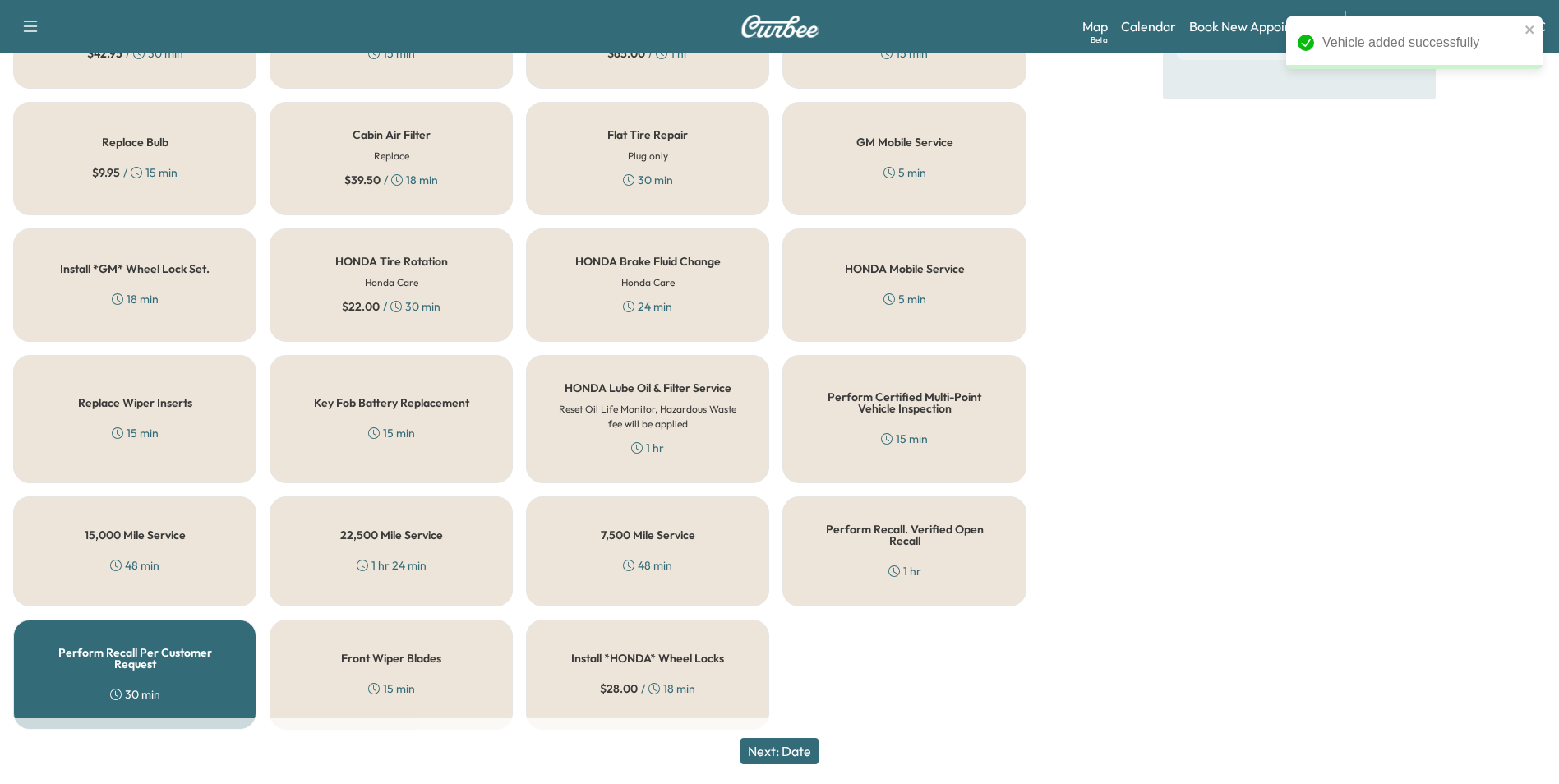
click at [796, 745] on button "Next: Date" at bounding box center [780, 750] width 79 height 26
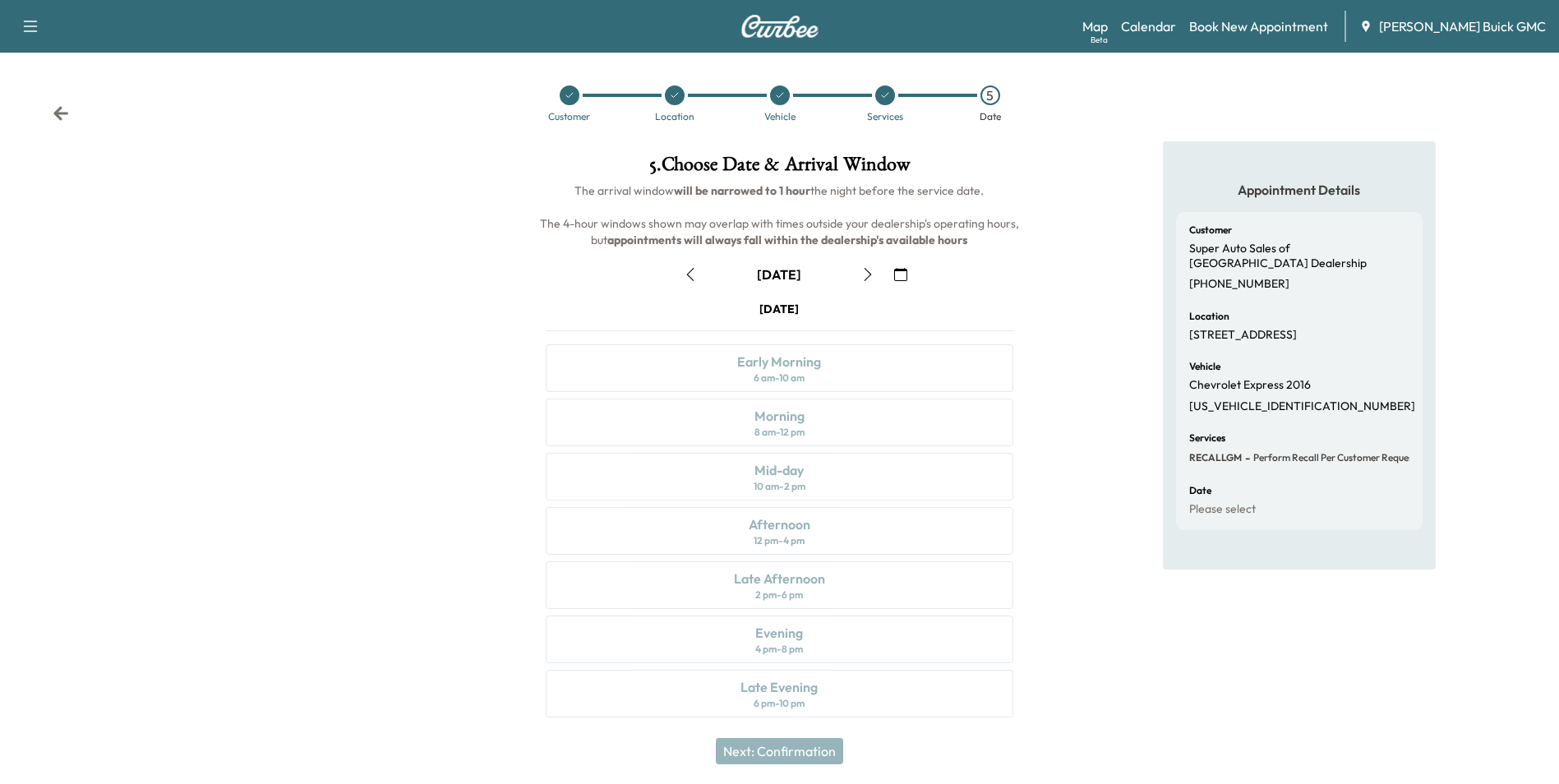
click at [900, 270] on icon "button" at bounding box center [901, 275] width 13 height 13
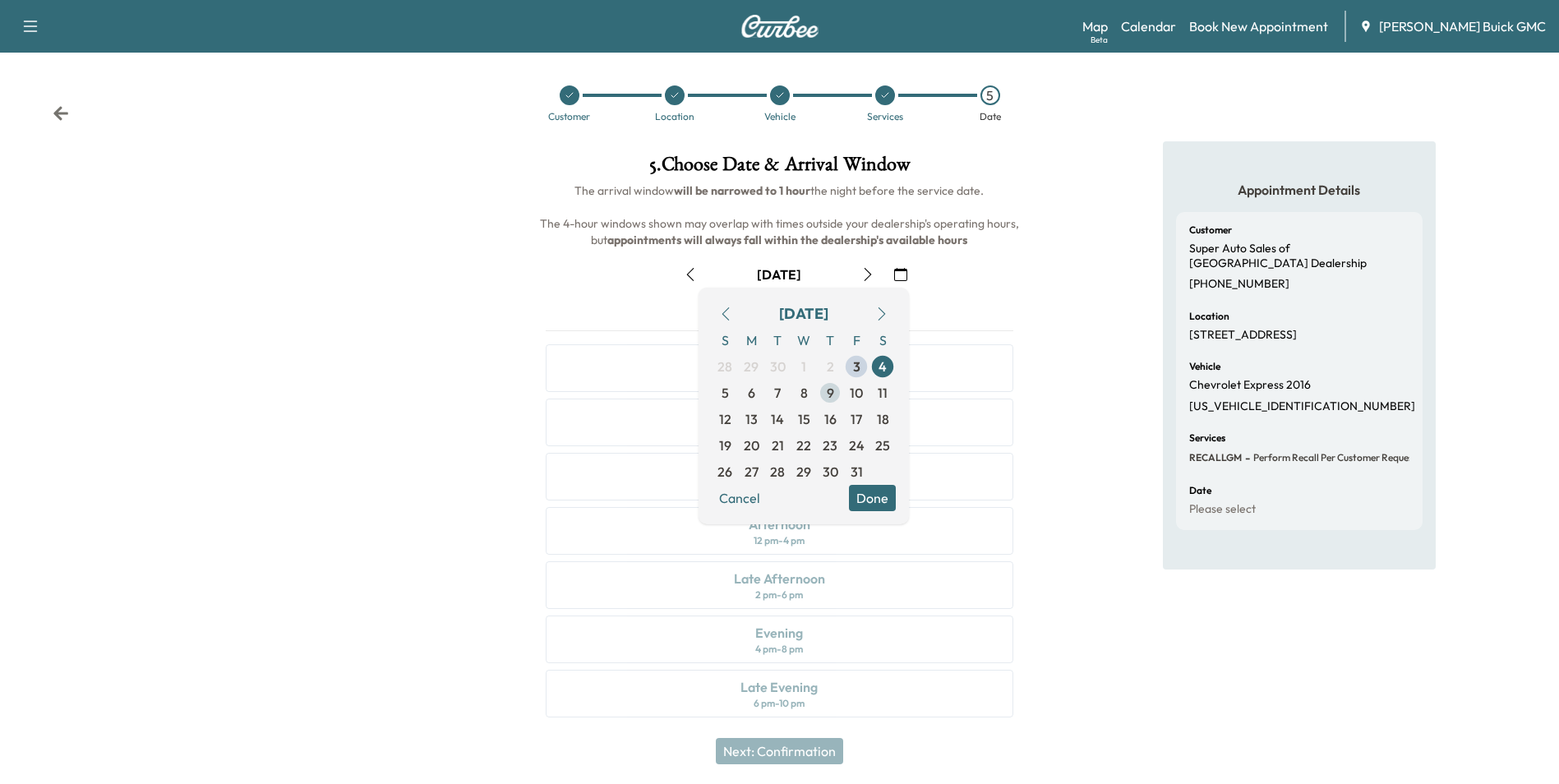
click at [830, 387] on span "9" at bounding box center [830, 392] width 8 height 20
click at [878, 496] on button "Done" at bounding box center [872, 497] width 47 height 26
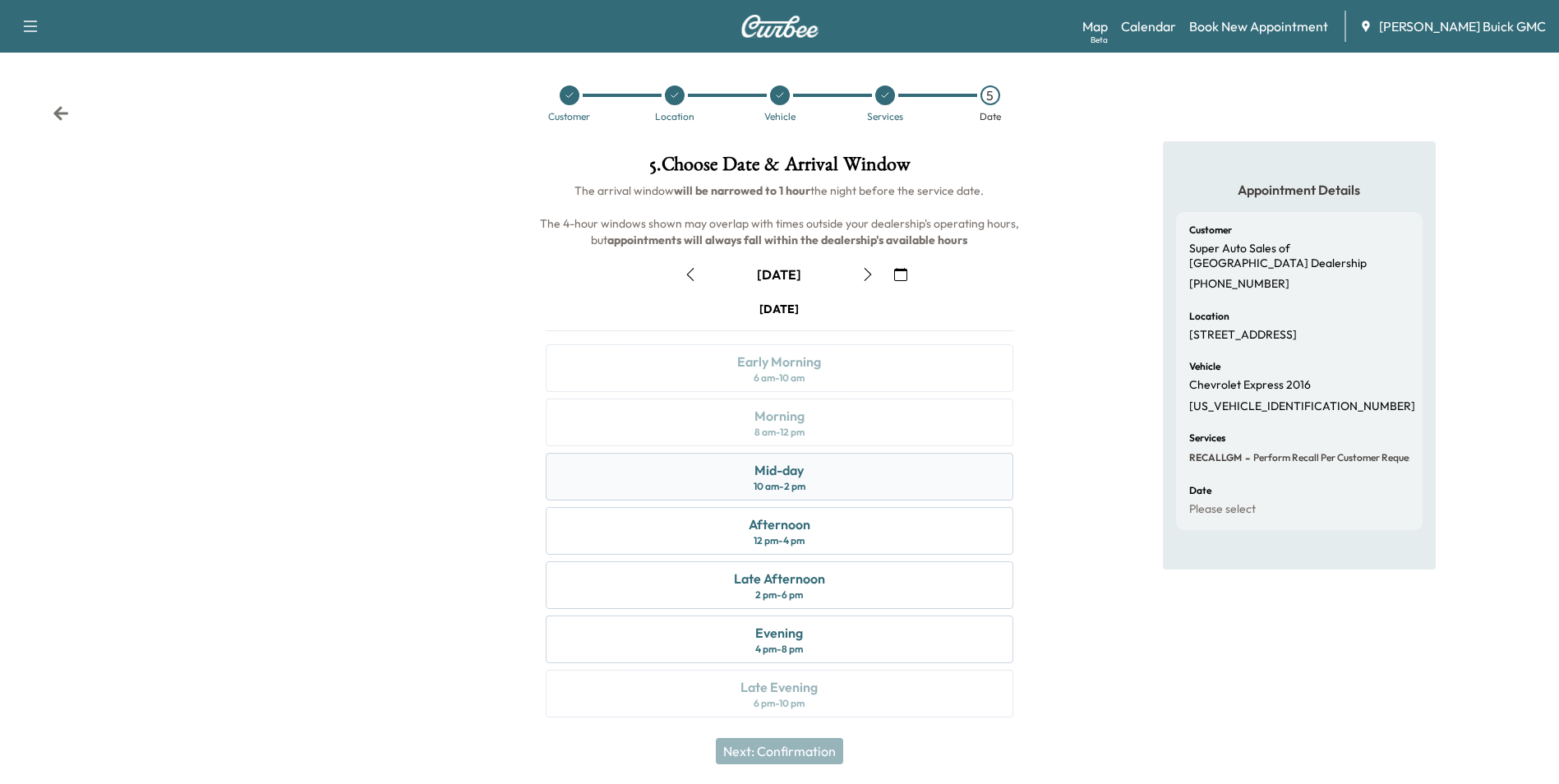
click at [844, 468] on div "Mid-day 10 am - 2 pm" at bounding box center [780, 477] width 467 height 48
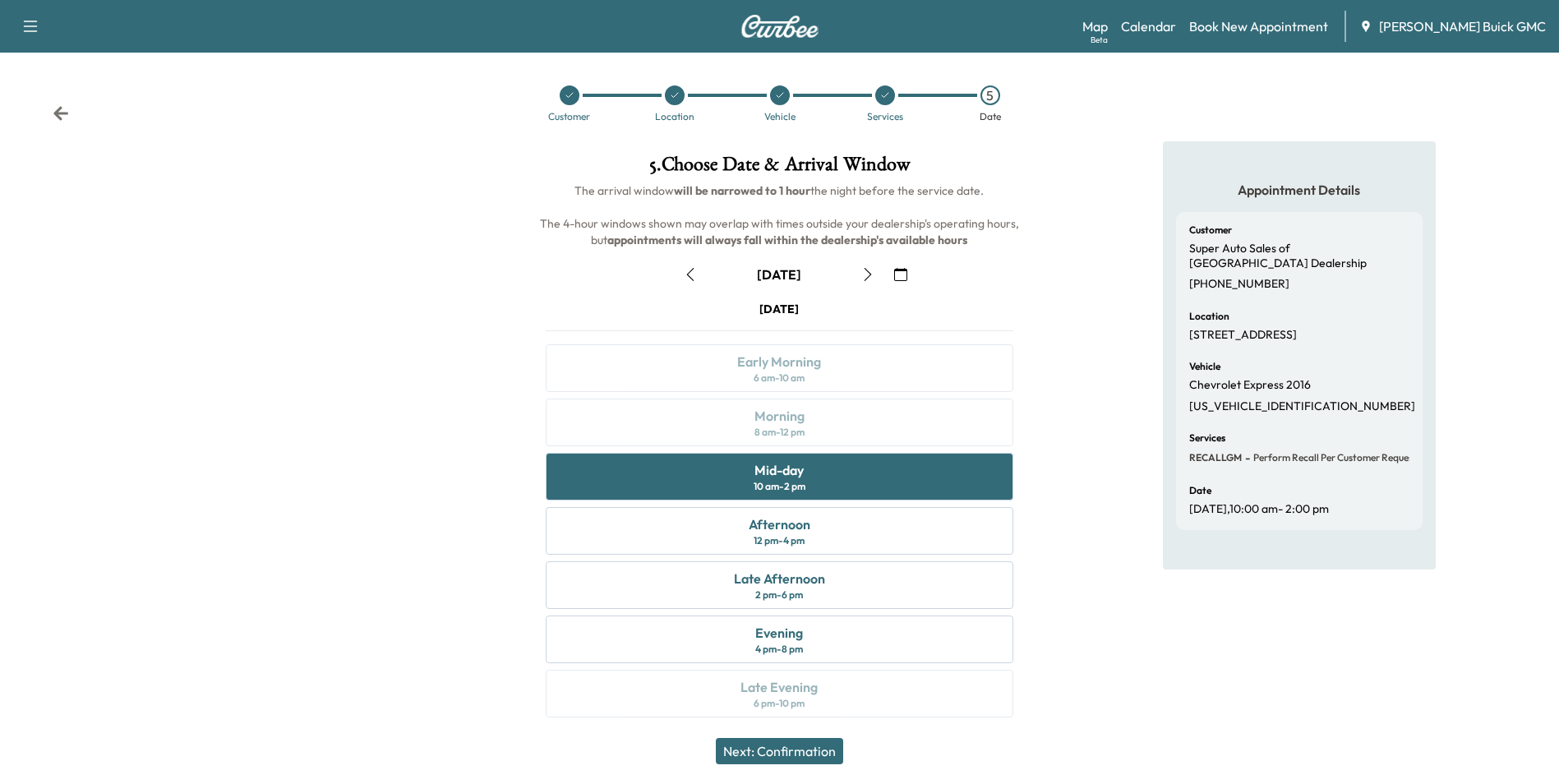
click at [810, 747] on button "Next: Confirmation" at bounding box center [780, 750] width 127 height 26
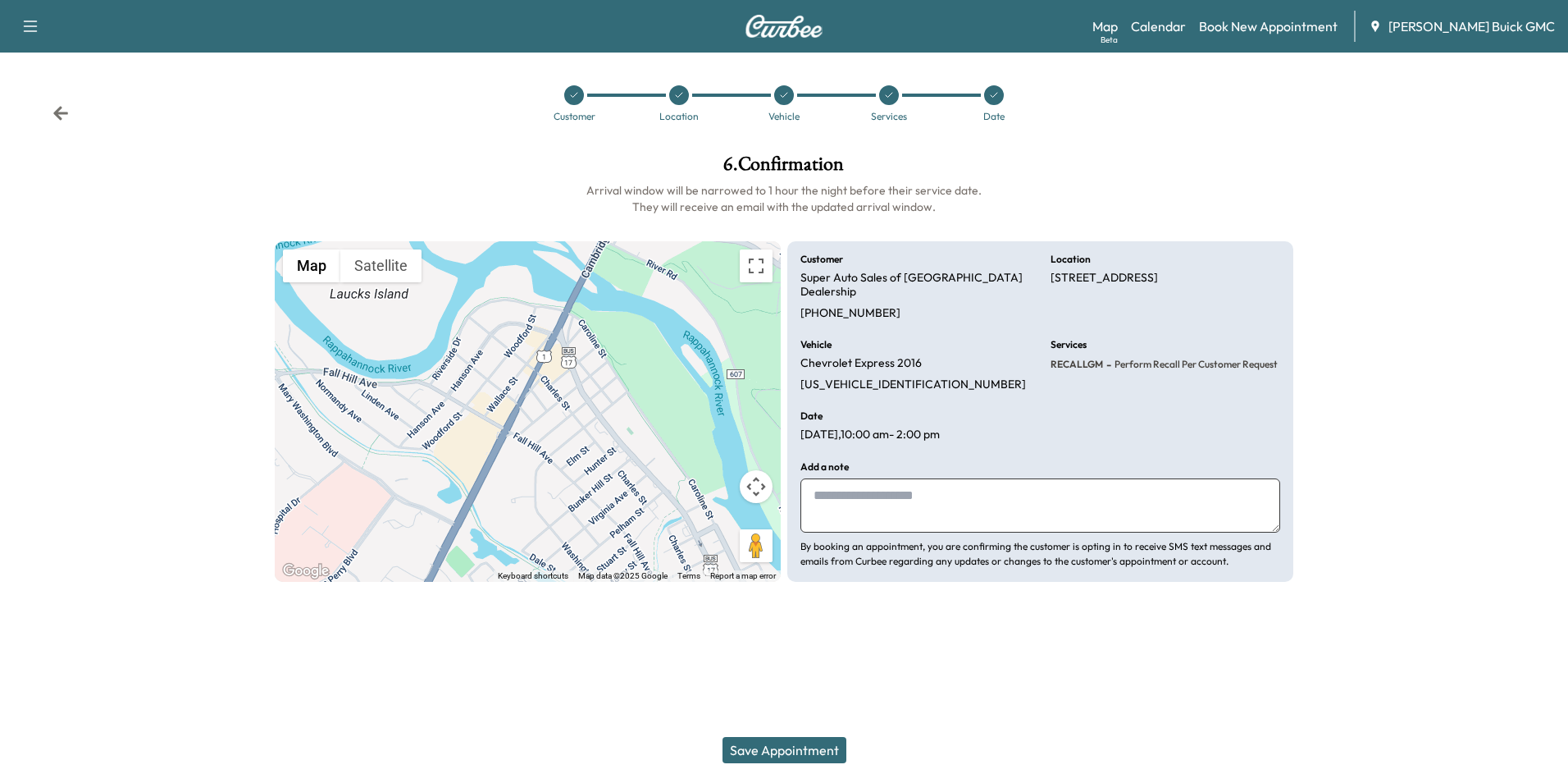
click at [952, 499] on textarea at bounding box center [1041, 505] width 480 height 54
type textarea "**********"
click at [799, 744] on button "Save Appointment" at bounding box center [784, 750] width 124 height 26
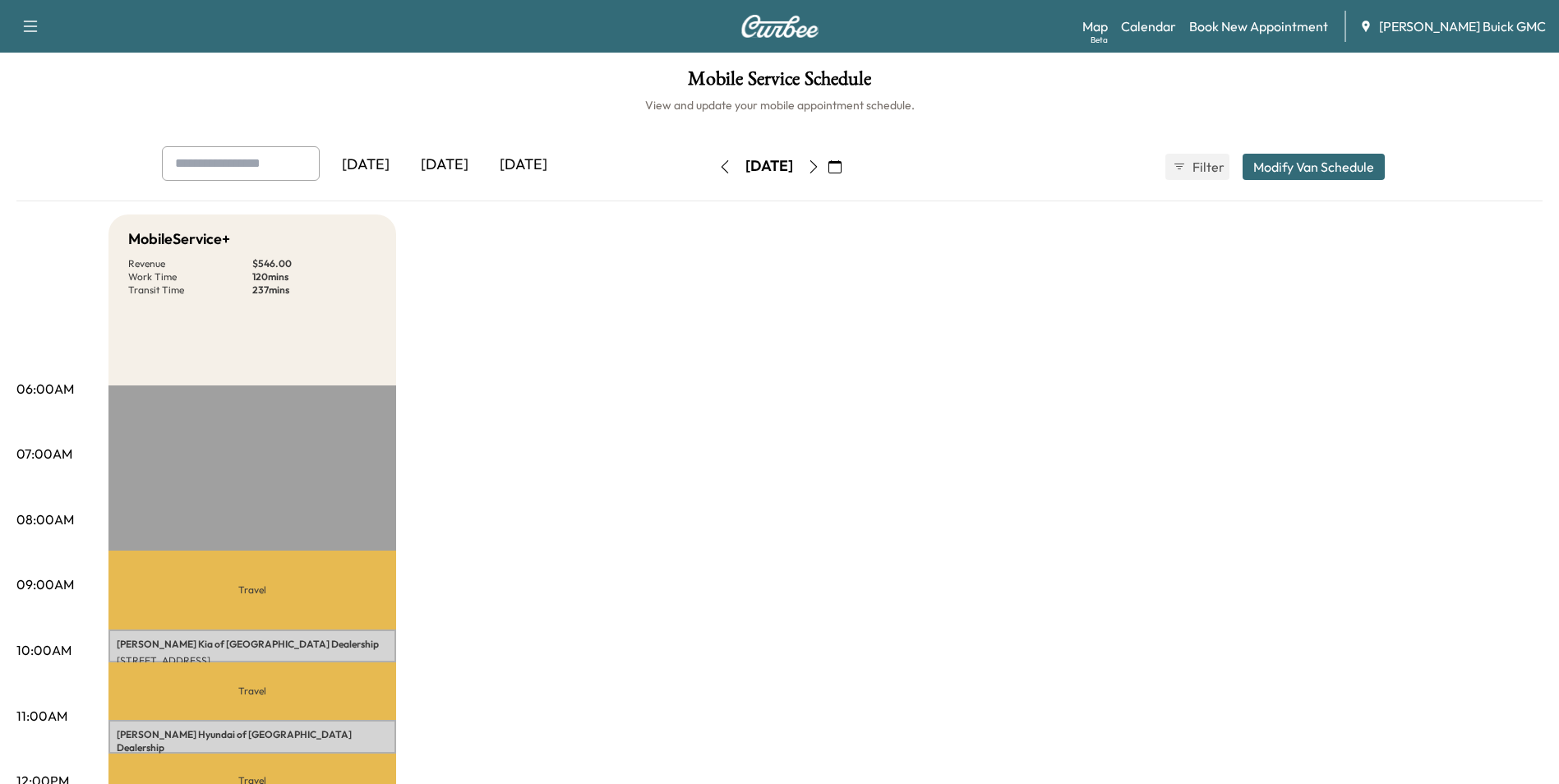
drag, startPoint x: 1089, startPoint y: 327, endPoint x: 1082, endPoint y: 318, distance: 11.4
click at [1300, 23] on link "Book New Appointment" at bounding box center [1258, 26] width 139 height 20
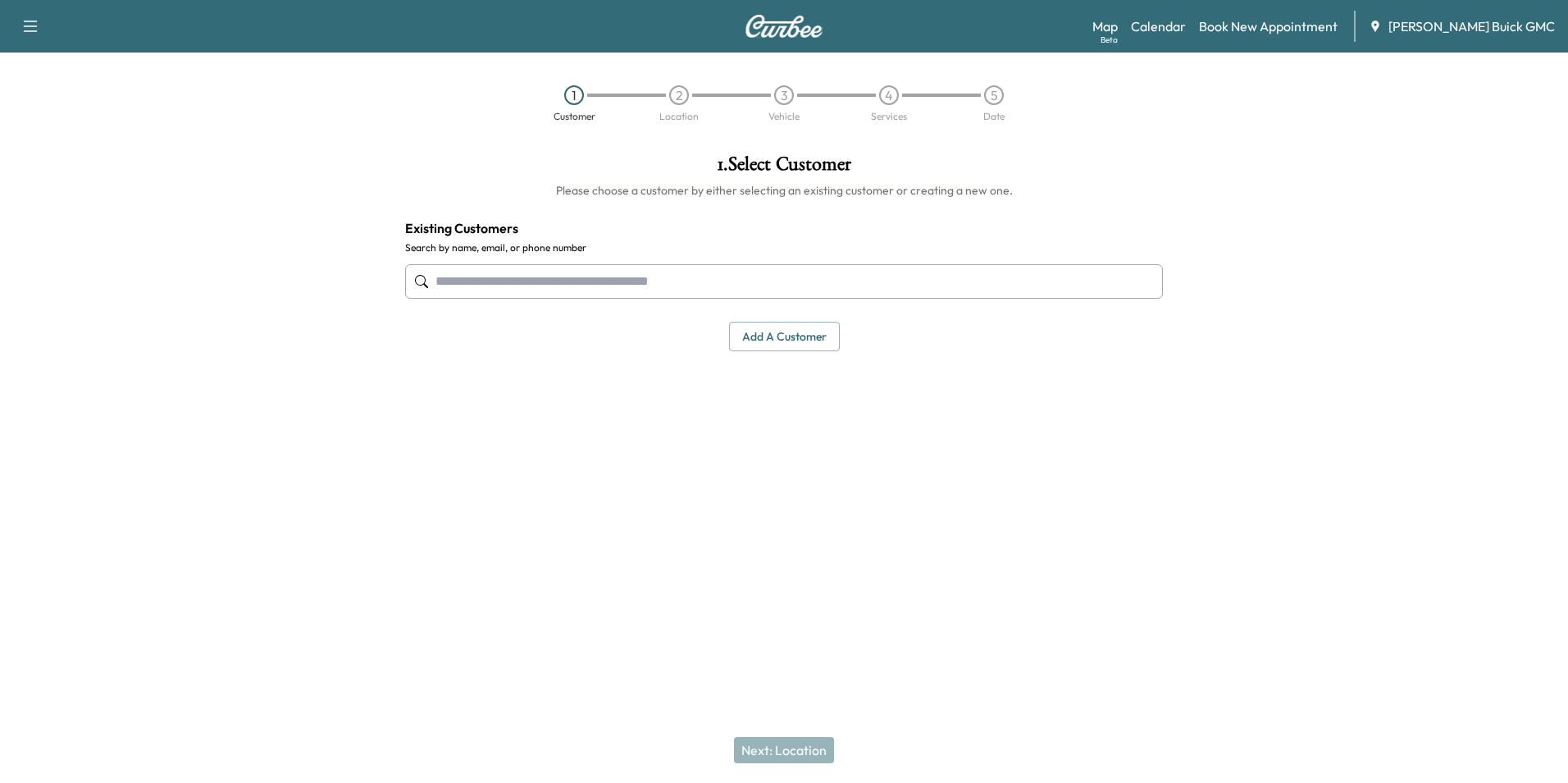
click at [598, 282] on input "text" at bounding box center [784, 281] width 758 height 34
type input "*"
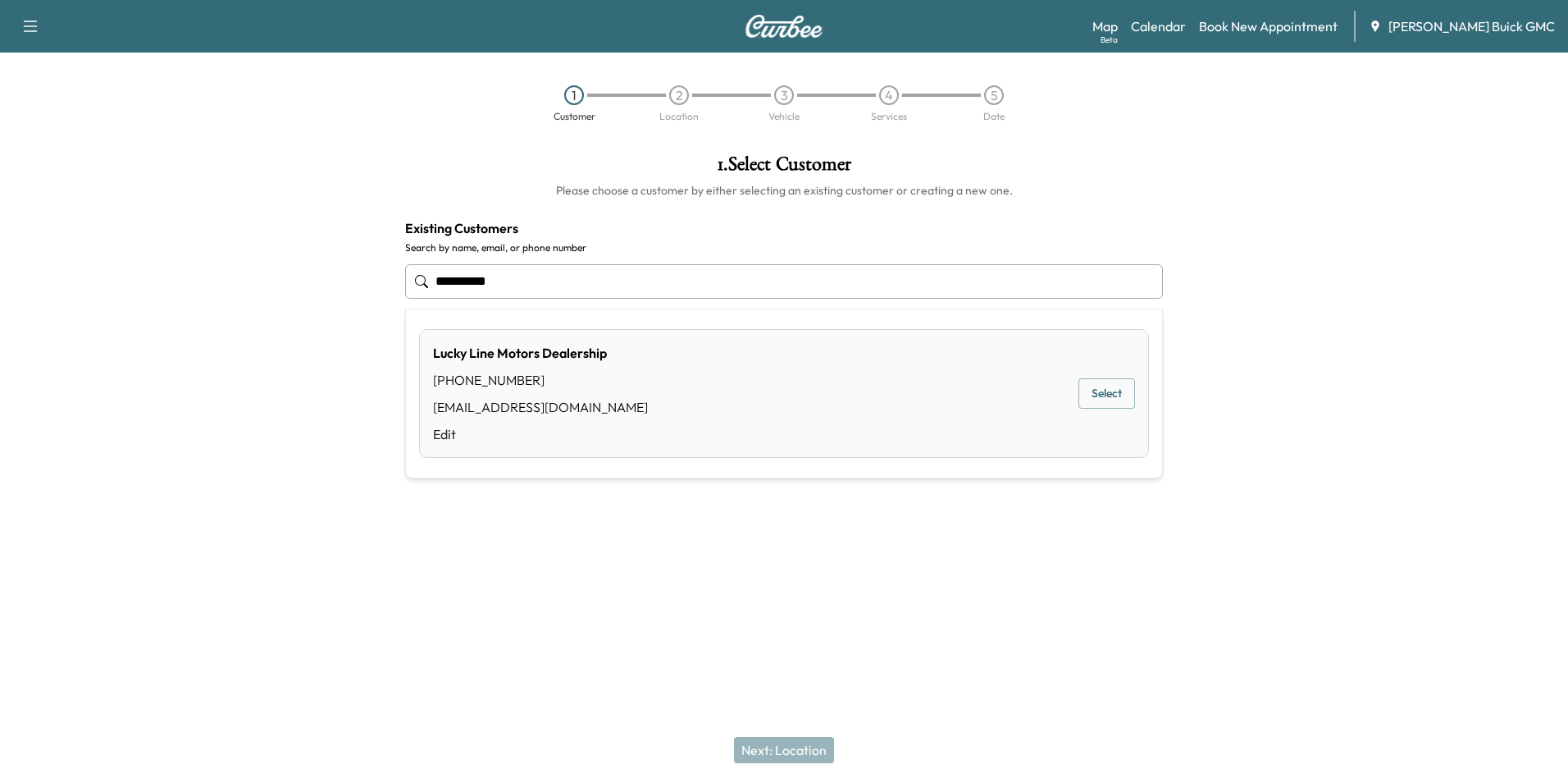
click at [1108, 389] on button "Select" at bounding box center [1106, 394] width 56 height 31
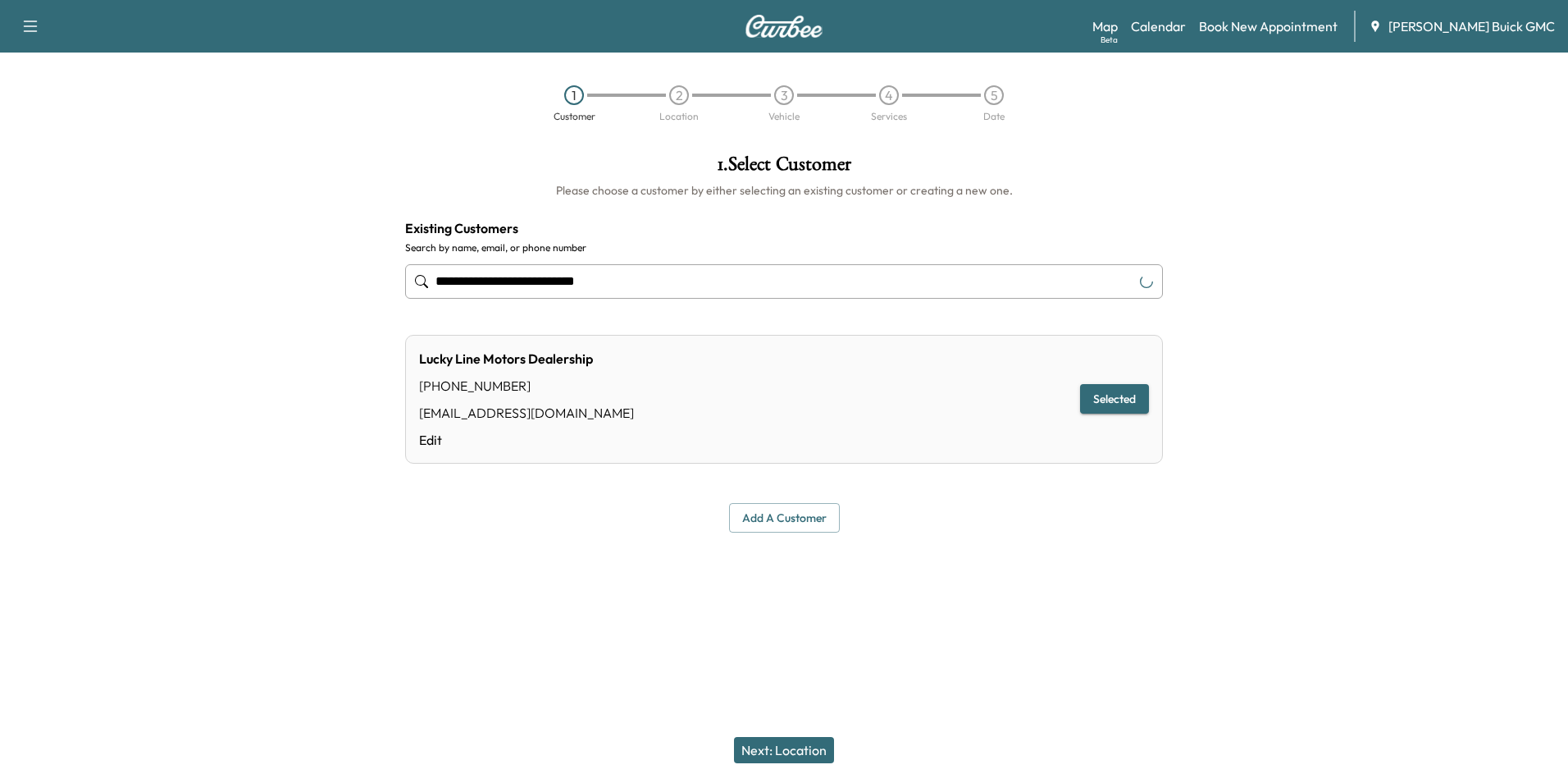
type input "**********"
click at [803, 750] on button "Next: Location" at bounding box center [784, 750] width 100 height 26
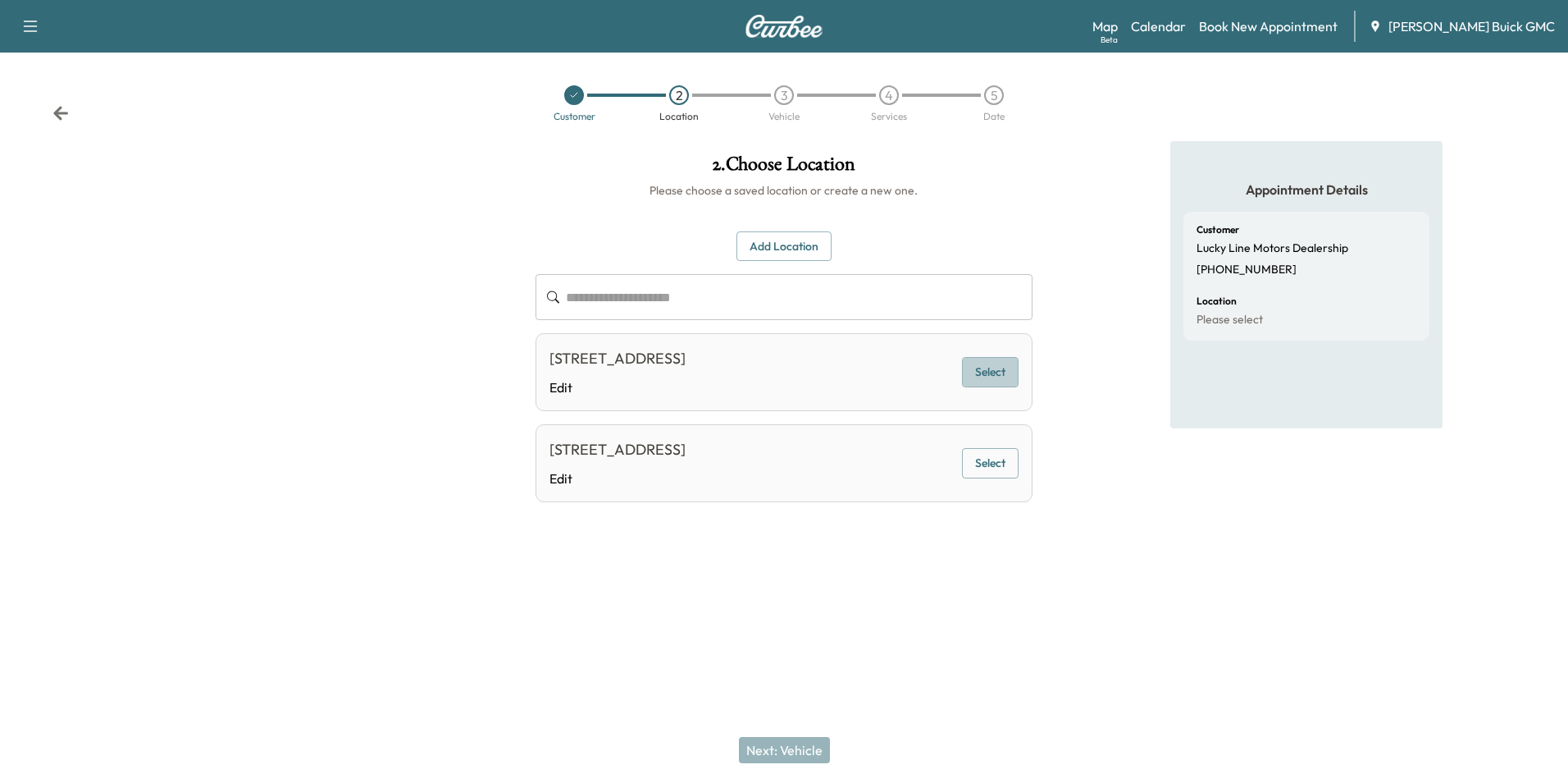
click at [996, 367] on button "Select" at bounding box center [990, 372] width 56 height 31
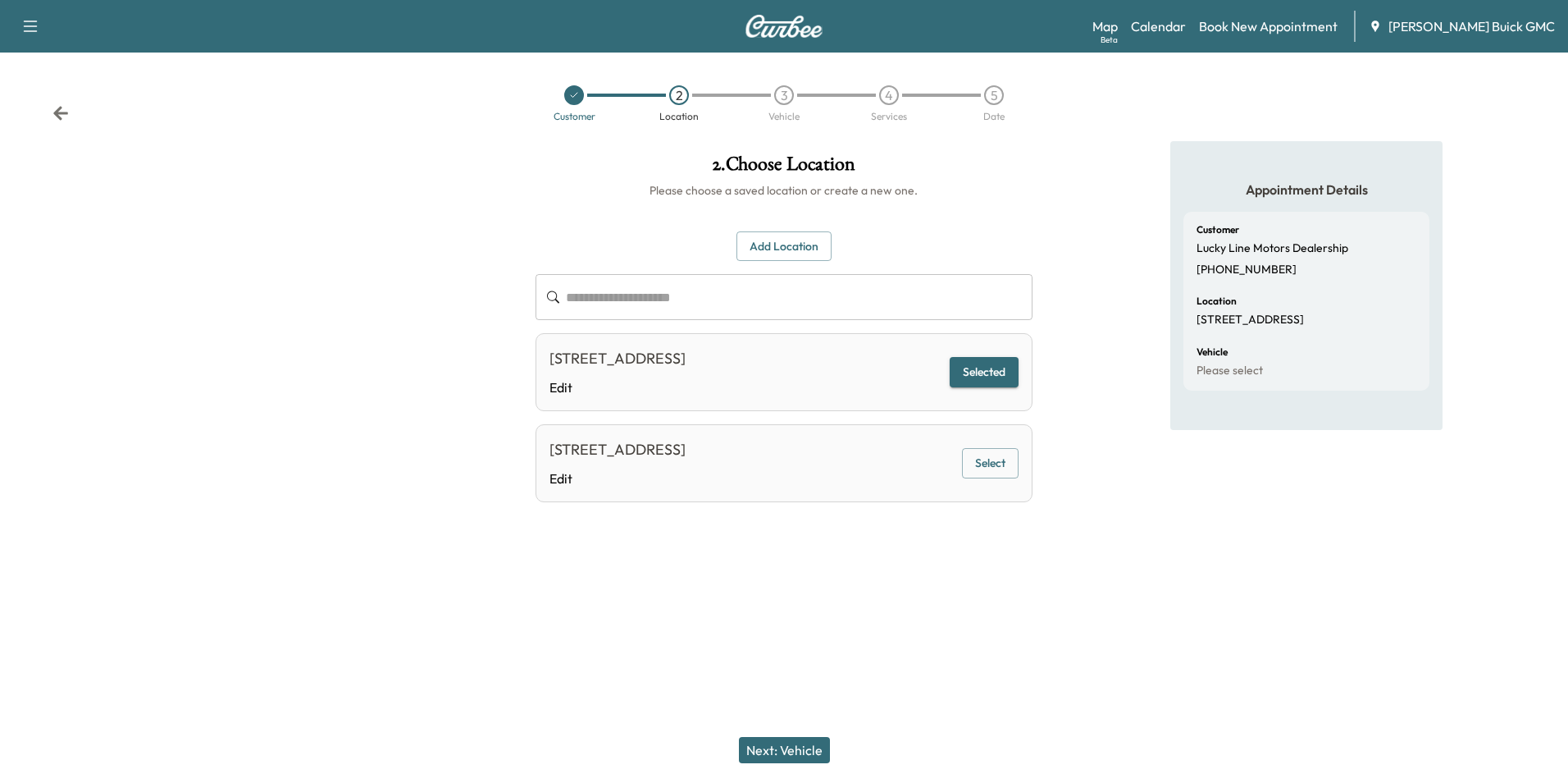
click at [819, 744] on button "Next: Vehicle" at bounding box center [784, 750] width 91 height 26
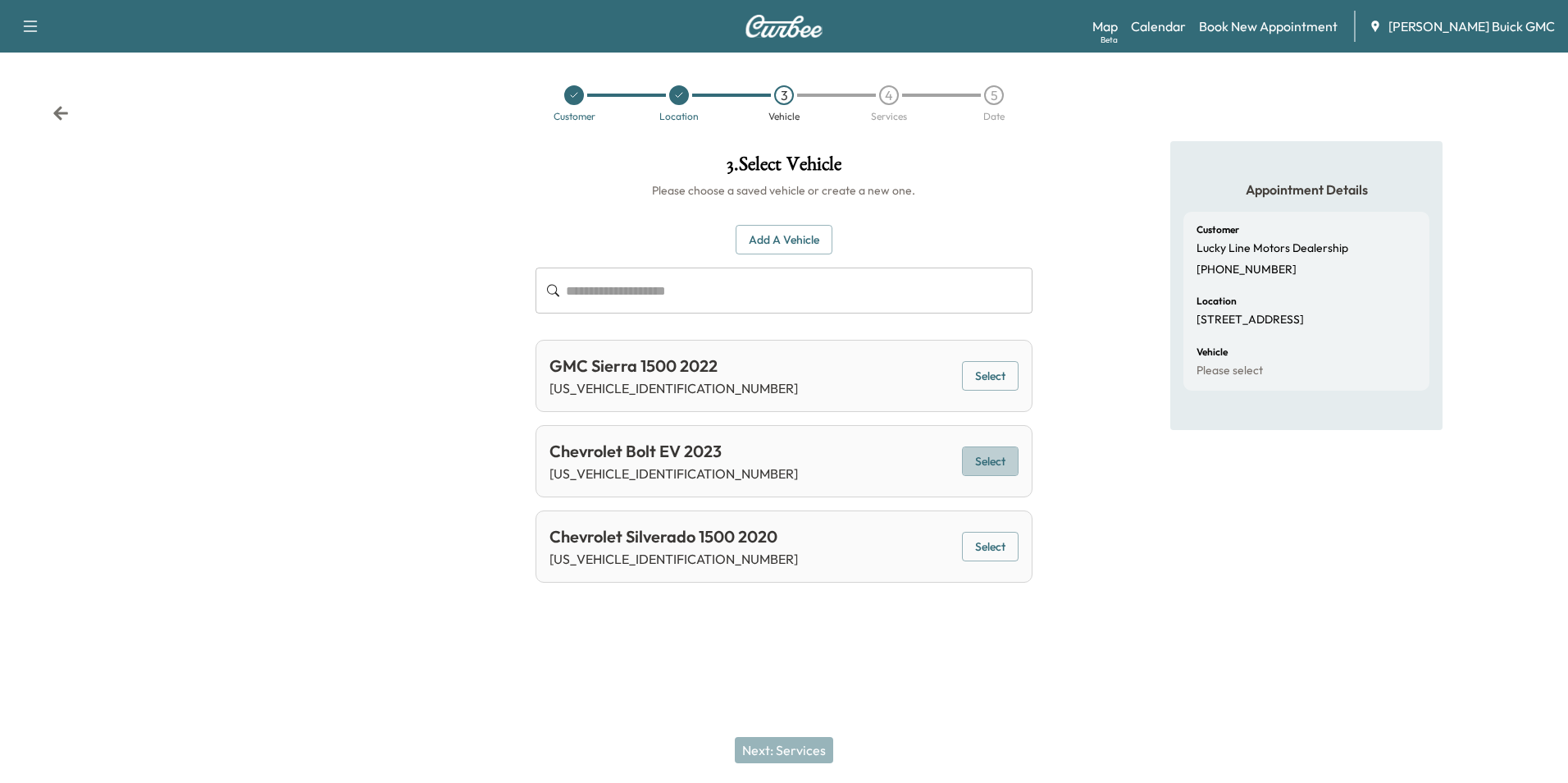
click at [992, 456] on button "Select" at bounding box center [990, 462] width 56 height 31
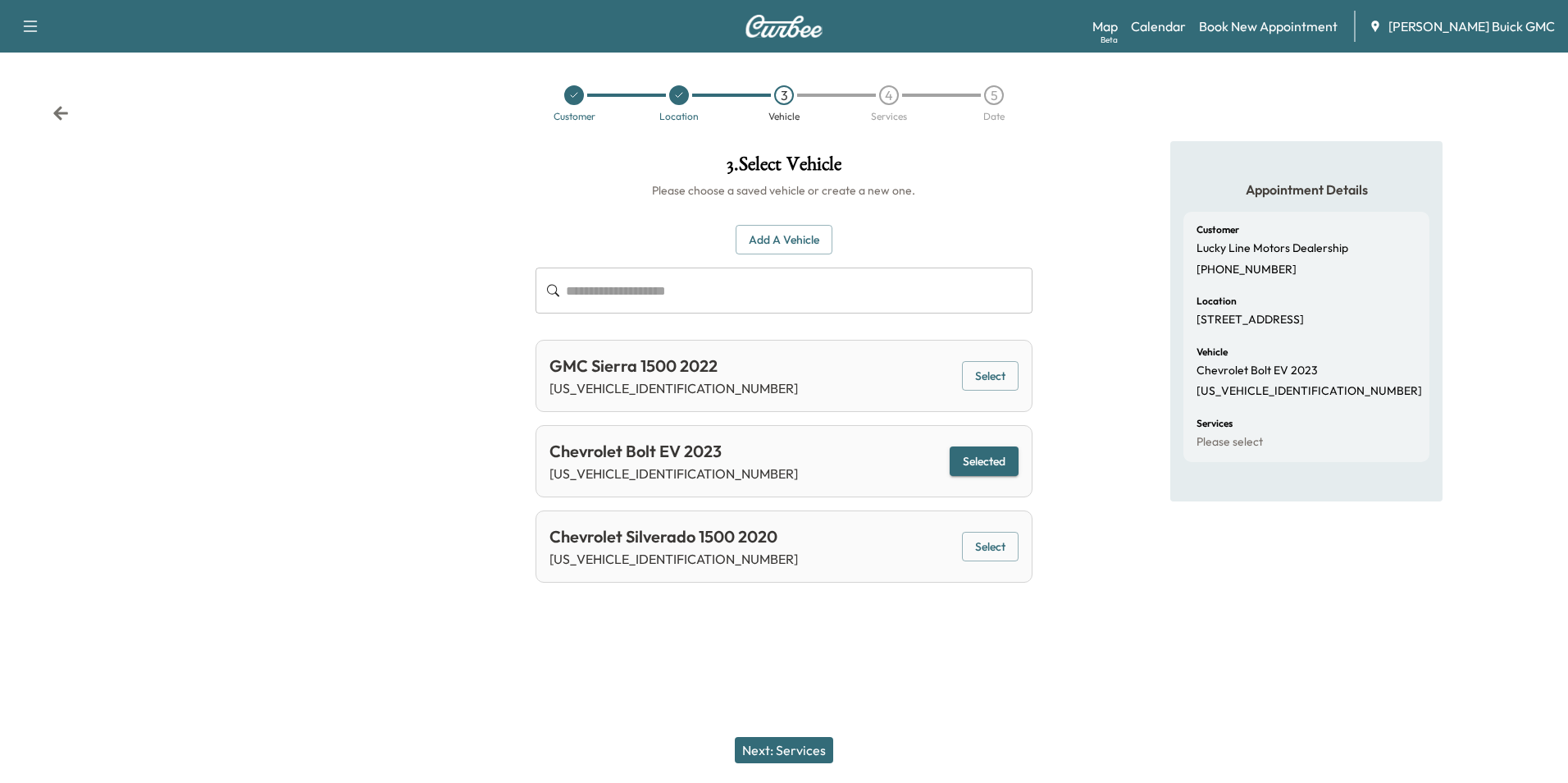
click at [808, 745] on button "Next: Services" at bounding box center [784, 750] width 98 height 26
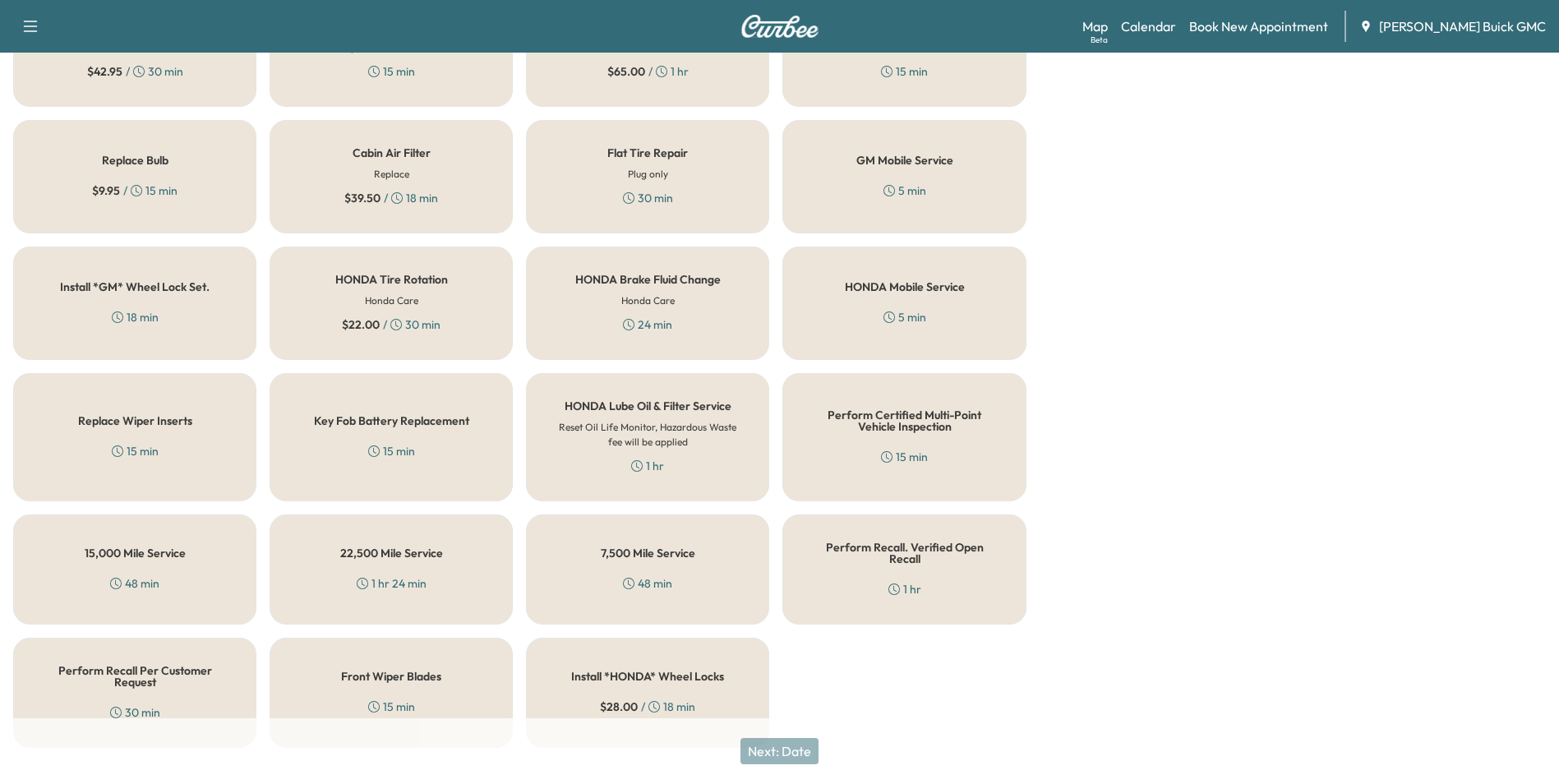
scroll to position [470, 0]
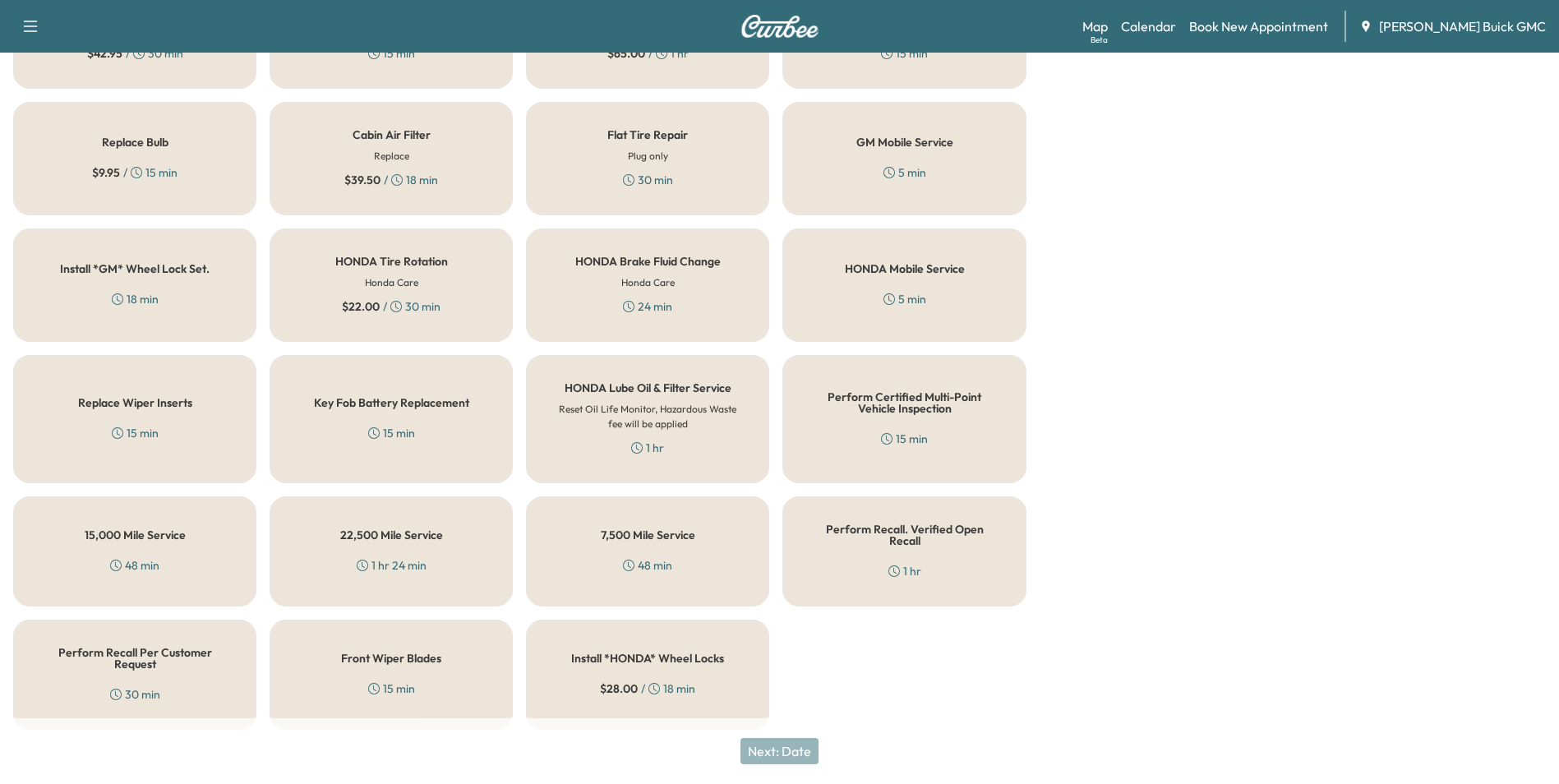
click at [147, 652] on h5 "Perform Recall Per Customer Request" at bounding box center [134, 658] width 189 height 23
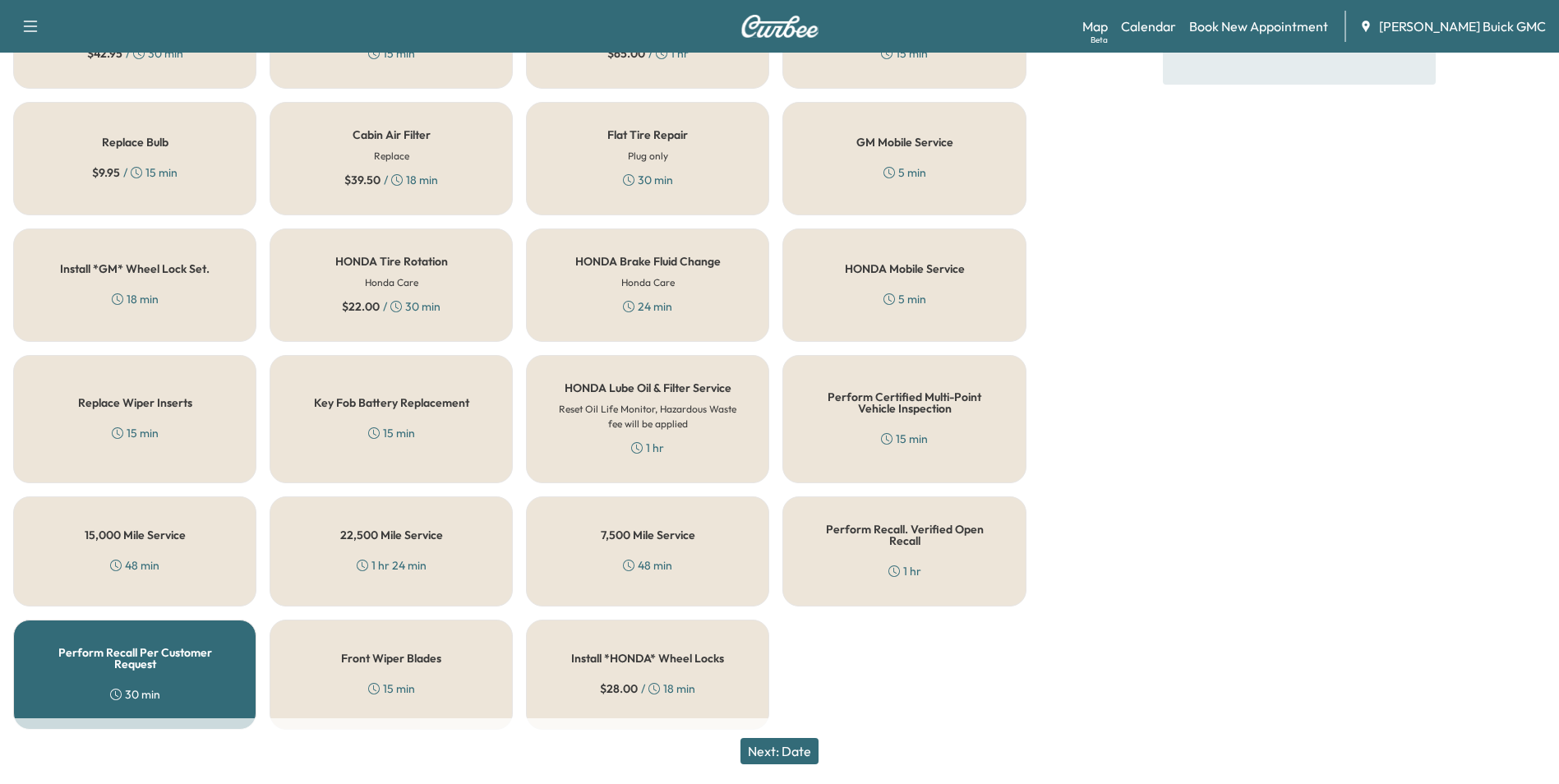
click at [780, 747] on button "Next: Date" at bounding box center [780, 750] width 79 height 26
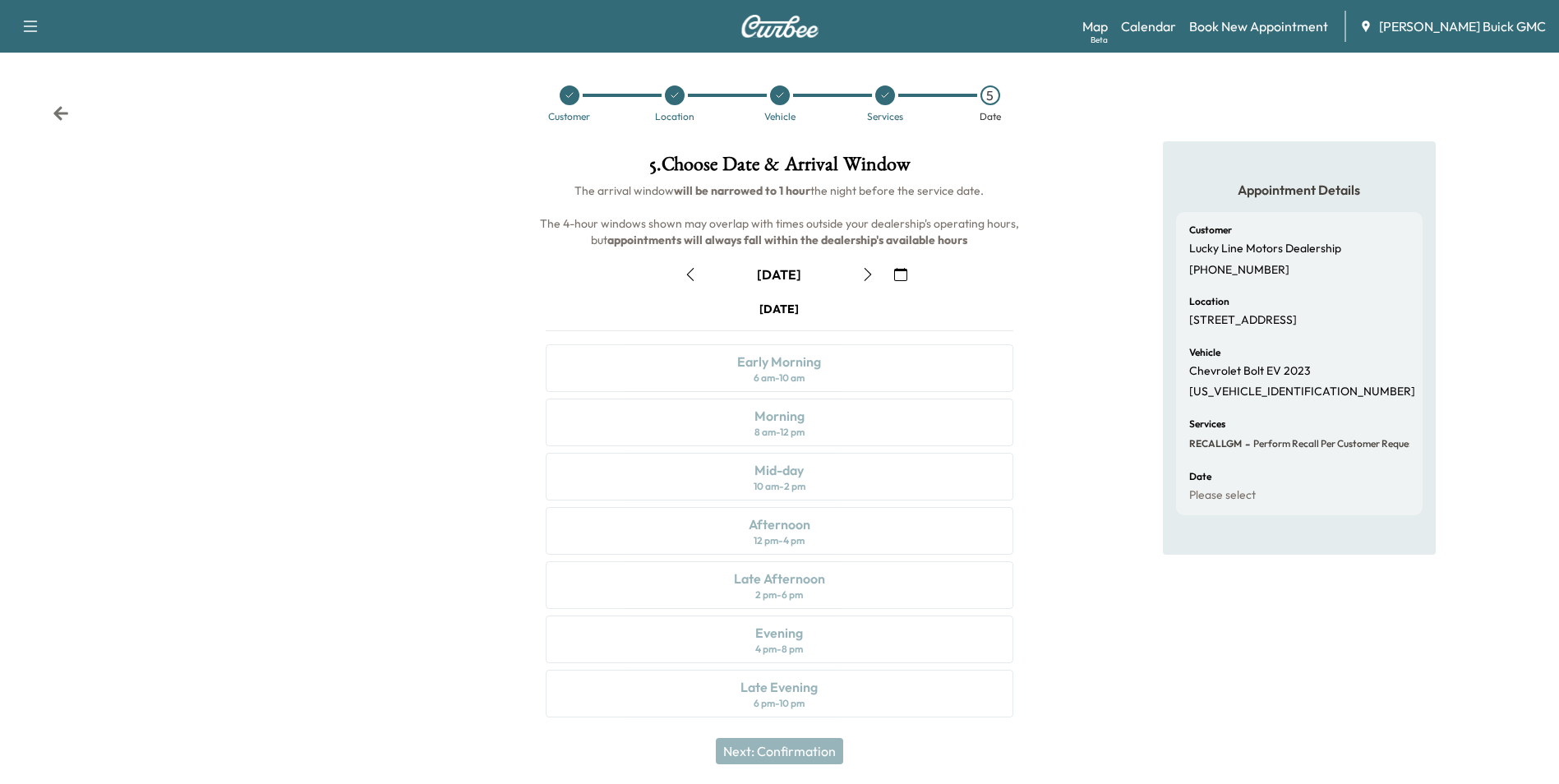
click at [900, 276] on icon "button" at bounding box center [901, 275] width 13 height 13
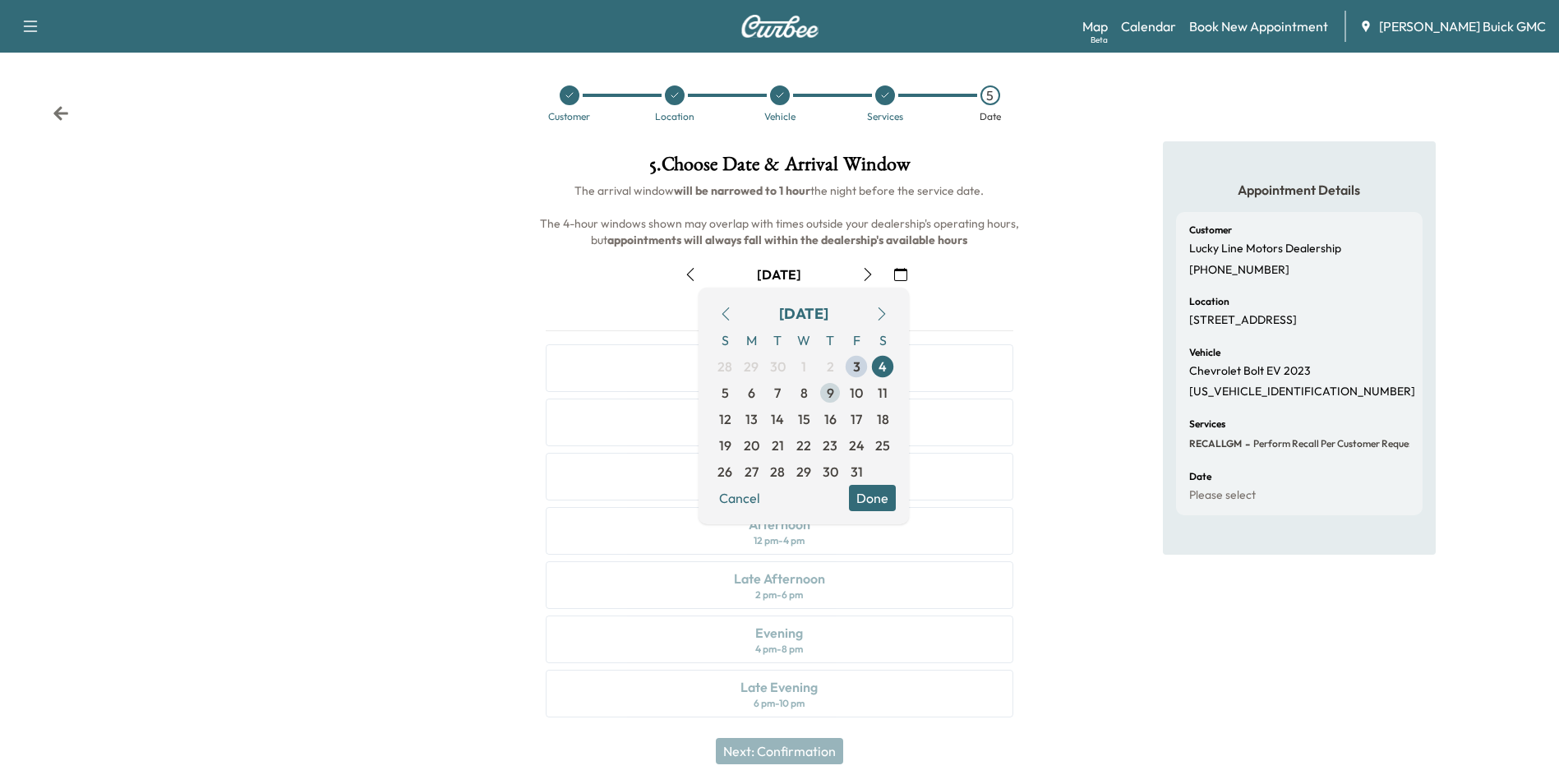
click at [829, 389] on span "9" at bounding box center [830, 392] width 8 height 20
click at [872, 494] on button "Done" at bounding box center [872, 497] width 47 height 26
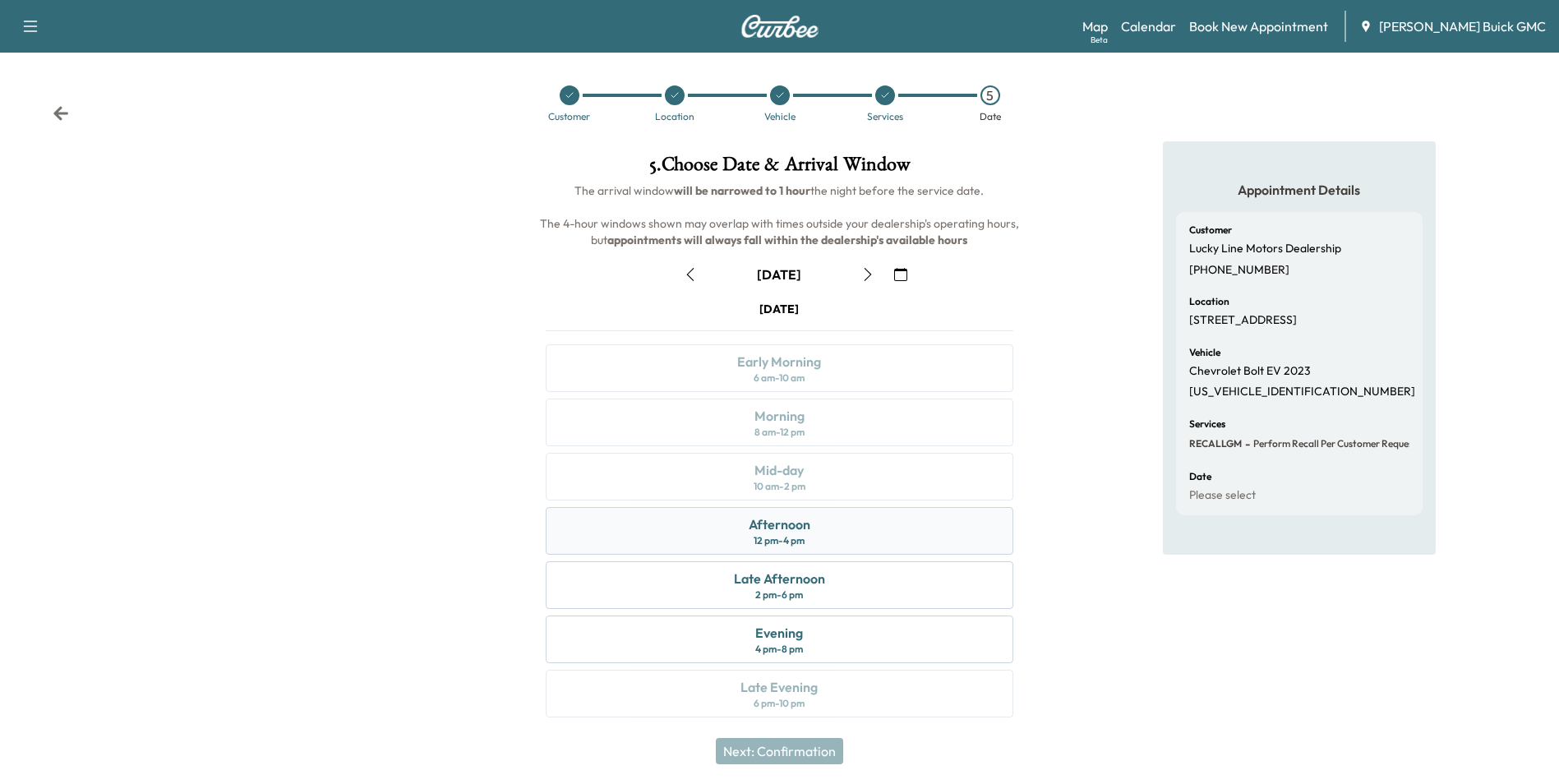
click at [778, 536] on div "12 pm - 4 pm" at bounding box center [779, 541] width 51 height 13
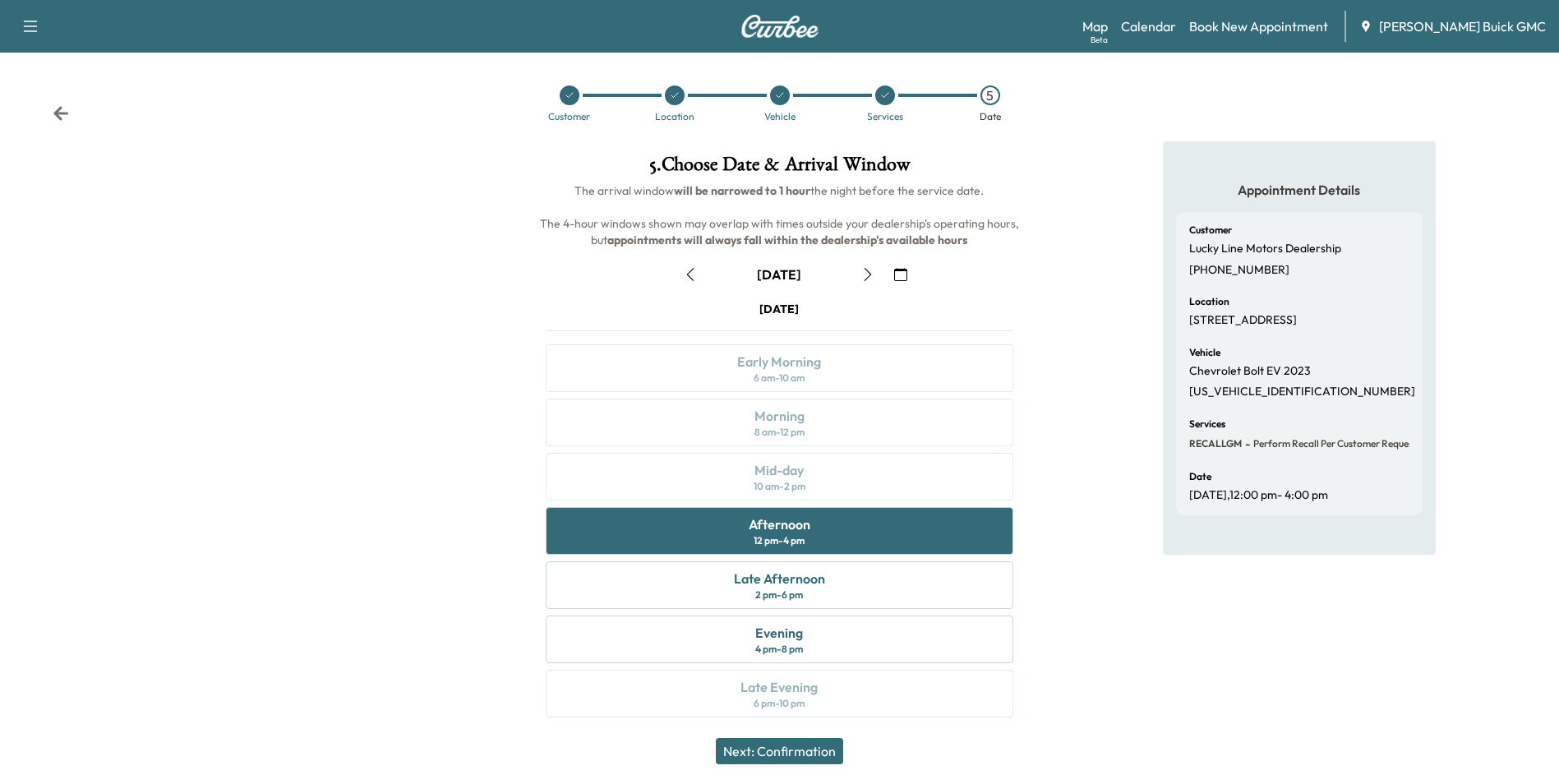
click at [811, 749] on button "Next: Confirmation" at bounding box center [780, 750] width 127 height 26
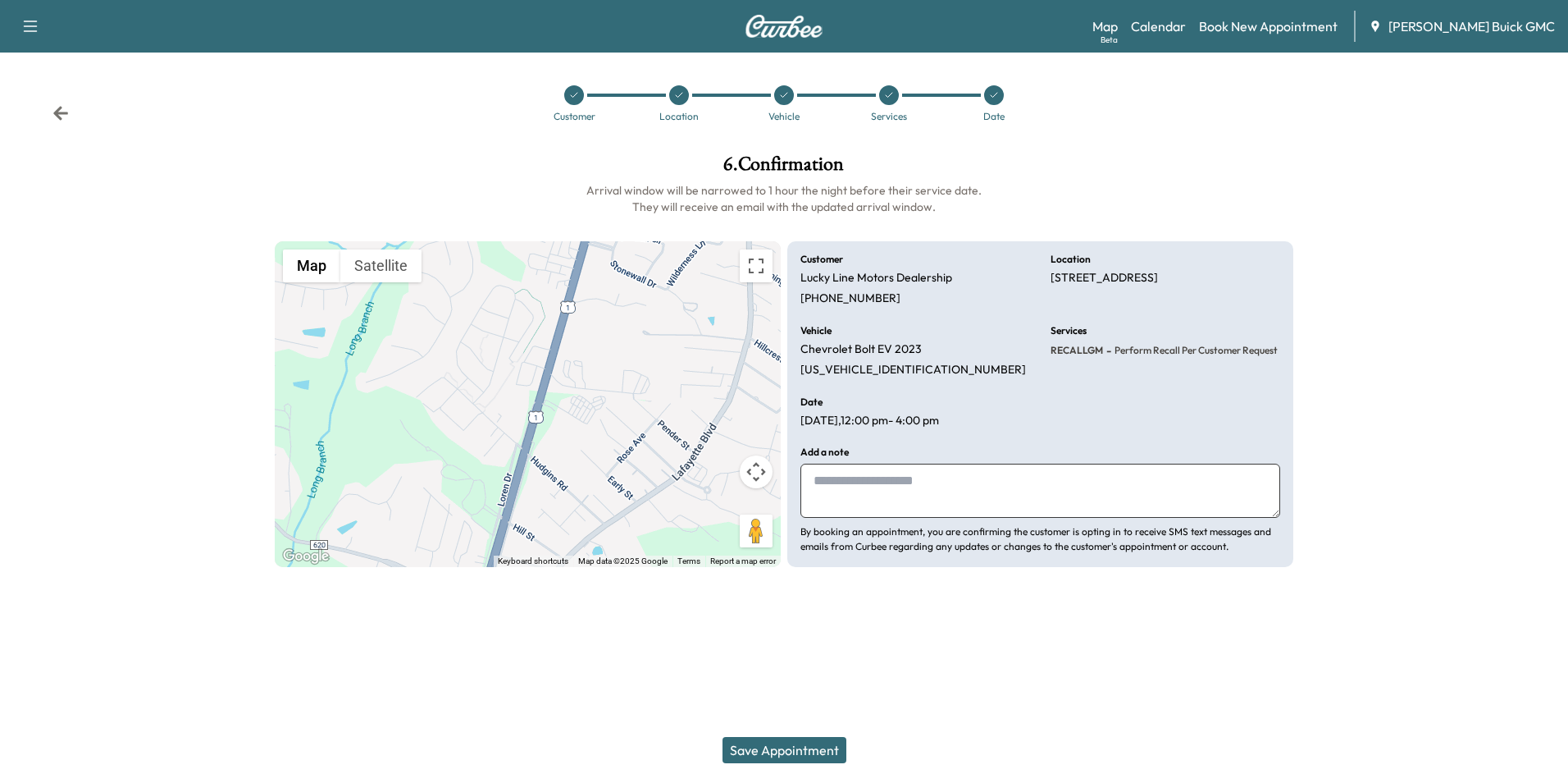
click at [902, 476] on textarea at bounding box center [1041, 490] width 480 height 54
type textarea "**********"
click at [808, 744] on button "Save Appointment" at bounding box center [784, 750] width 124 height 26
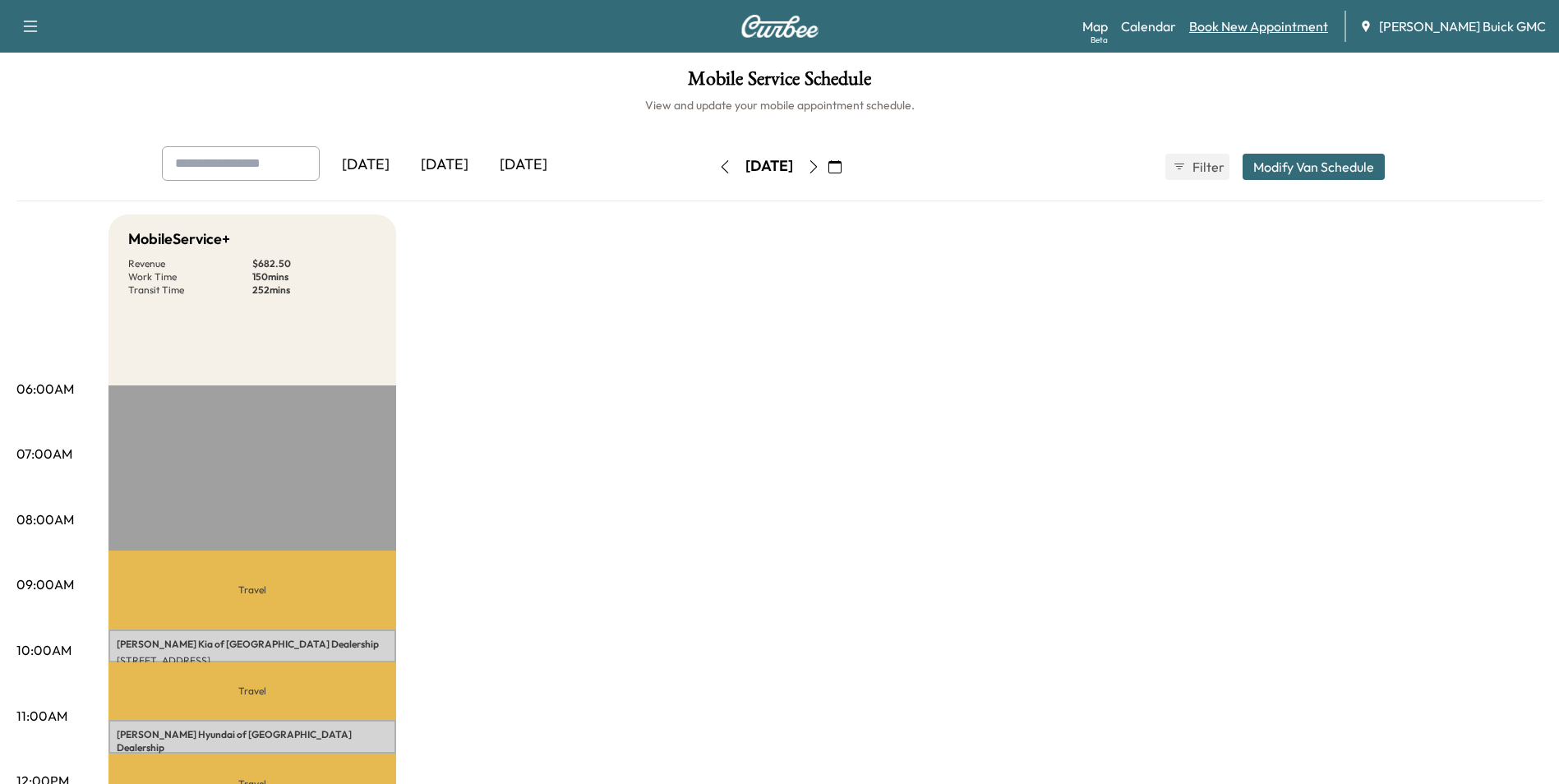
click at [1305, 25] on link "Book New Appointment" at bounding box center [1258, 26] width 139 height 20
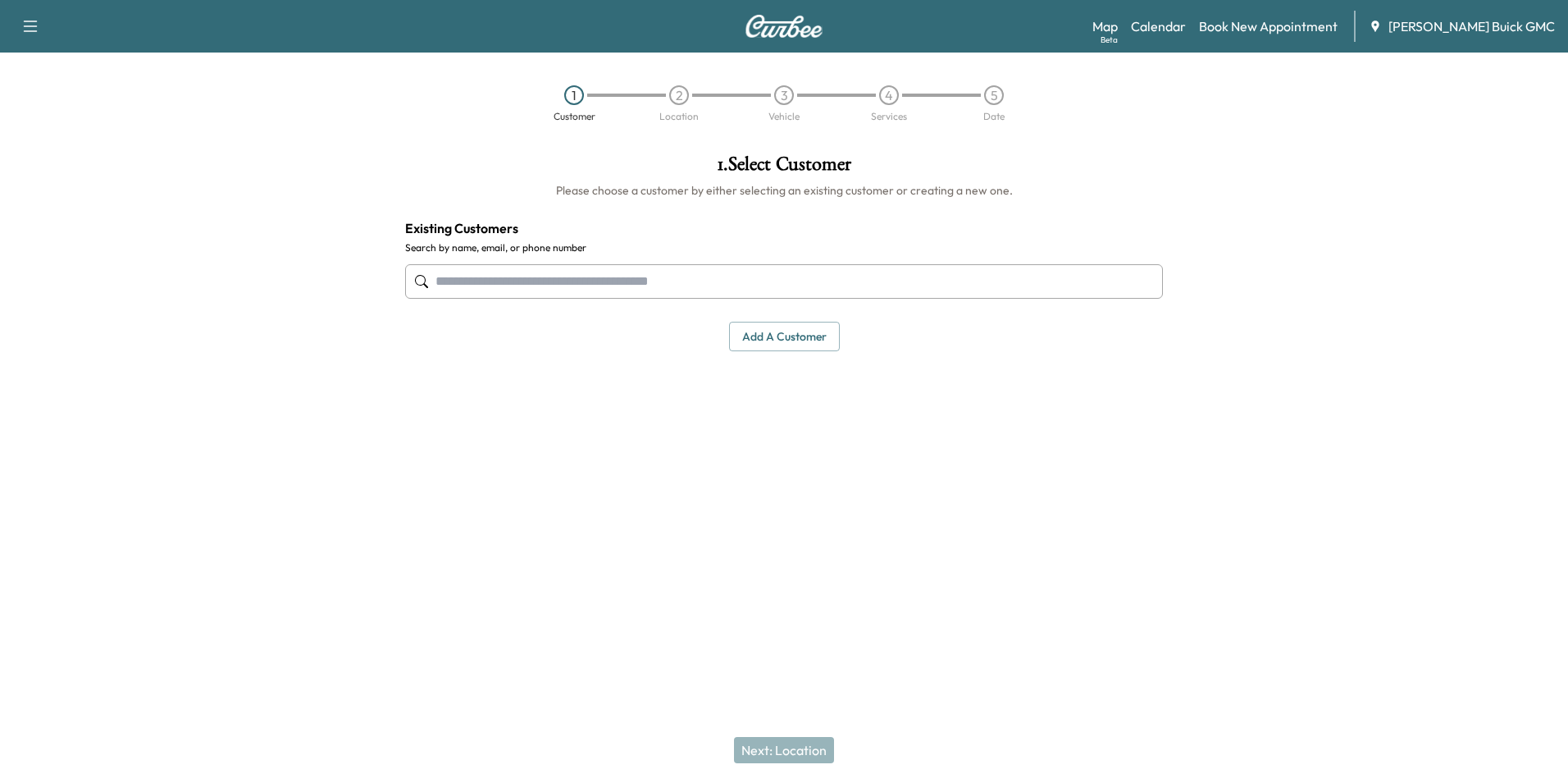
click at [682, 277] on input "text" at bounding box center [784, 281] width 758 height 34
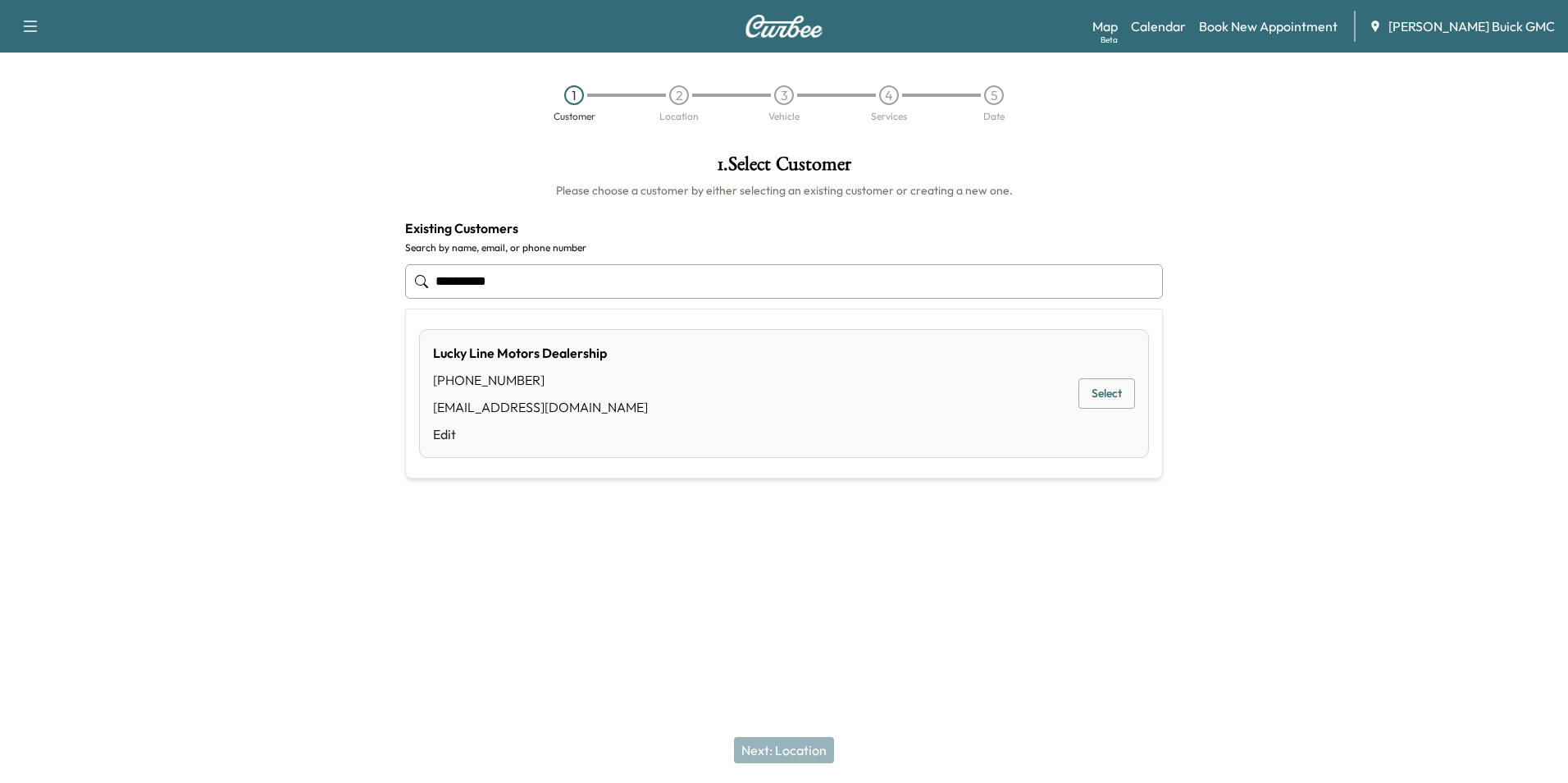
click at [1091, 390] on button "Select" at bounding box center [1106, 394] width 56 height 31
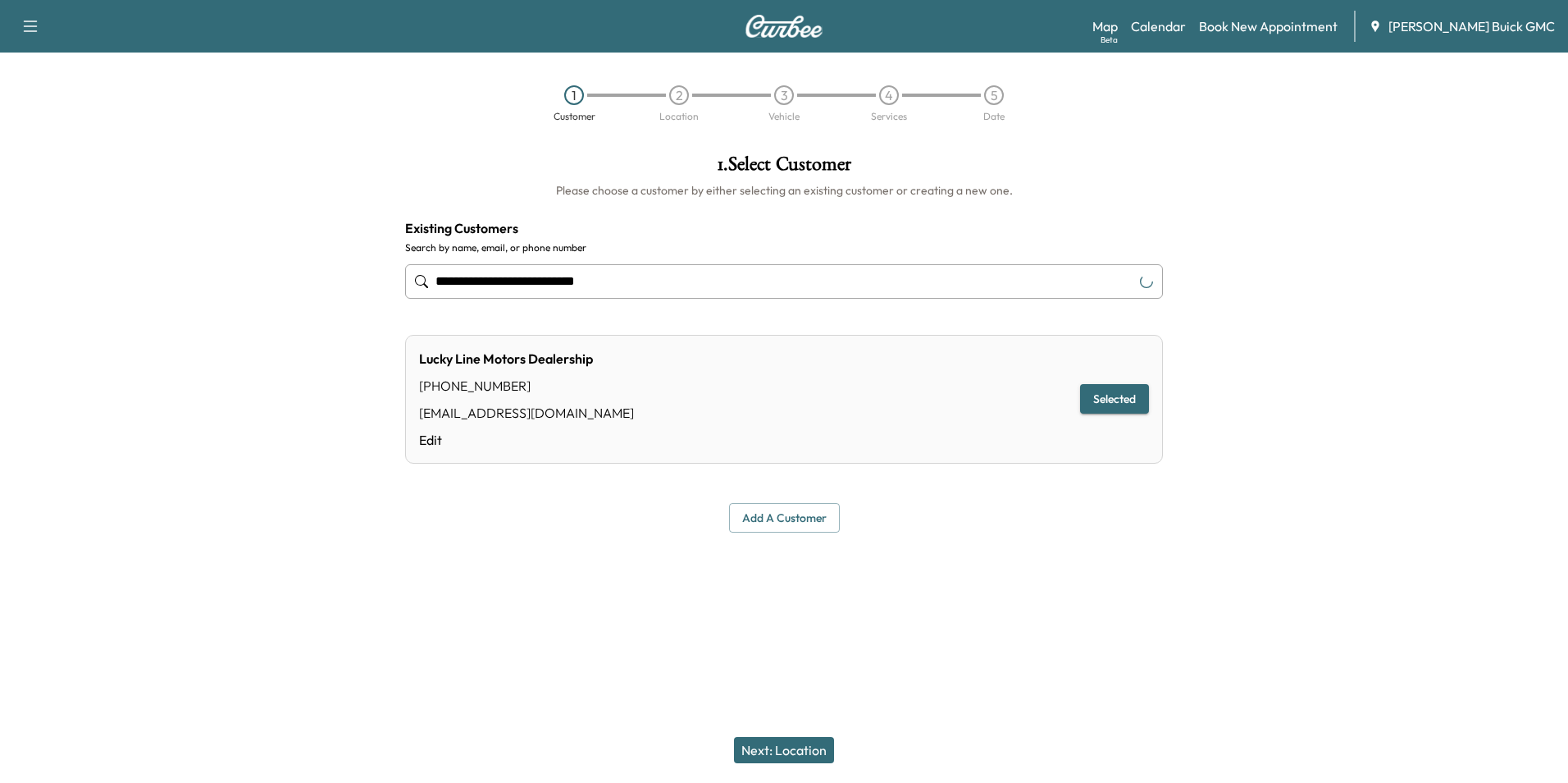
type input "**********"
click at [815, 744] on button "Next: Location" at bounding box center [784, 750] width 100 height 26
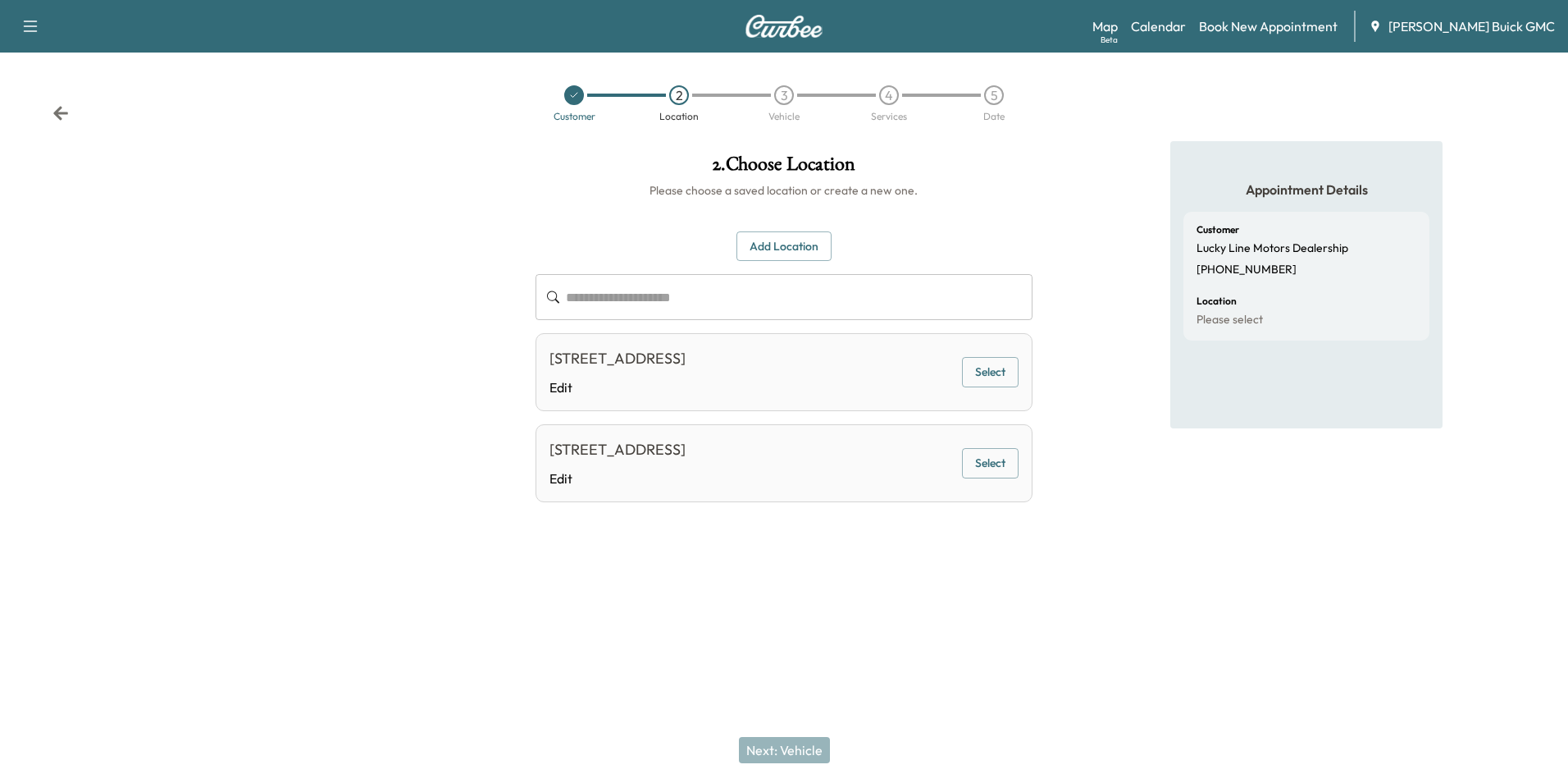
click at [977, 367] on button "Select" at bounding box center [990, 372] width 56 height 31
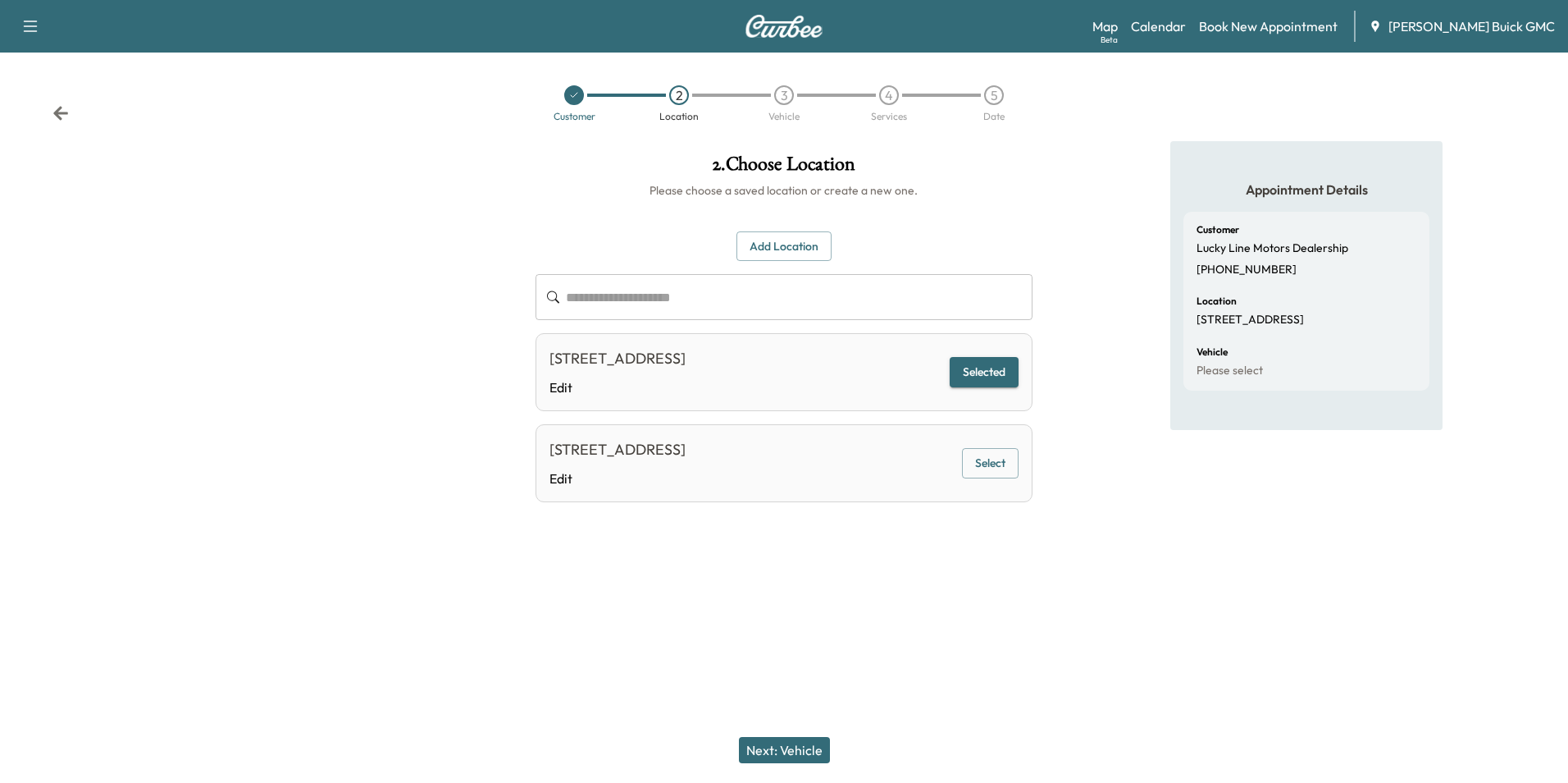
click at [790, 748] on button "Next: Vehicle" at bounding box center [784, 750] width 91 height 26
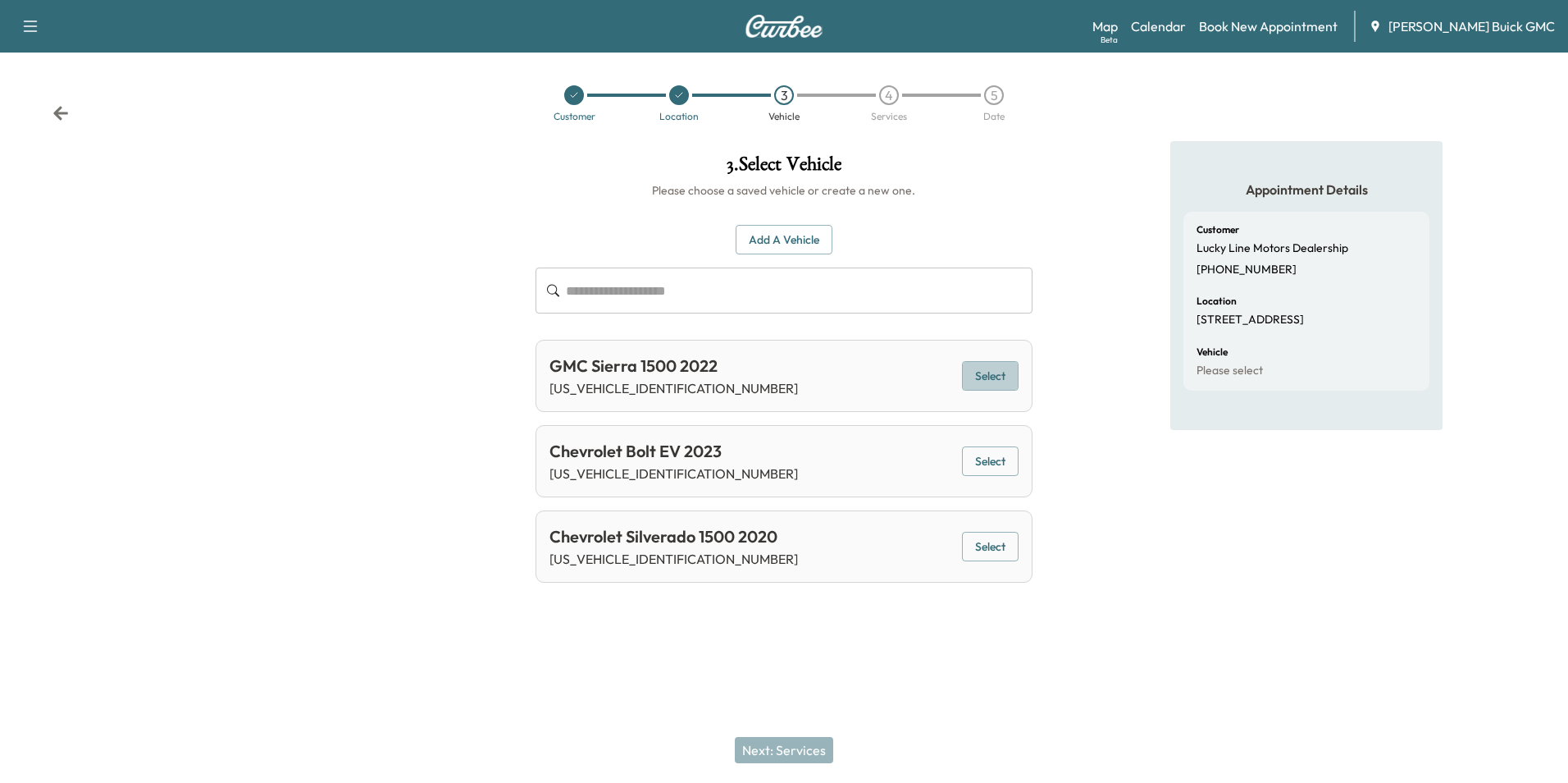
click at [987, 370] on button "Select" at bounding box center [990, 377] width 56 height 31
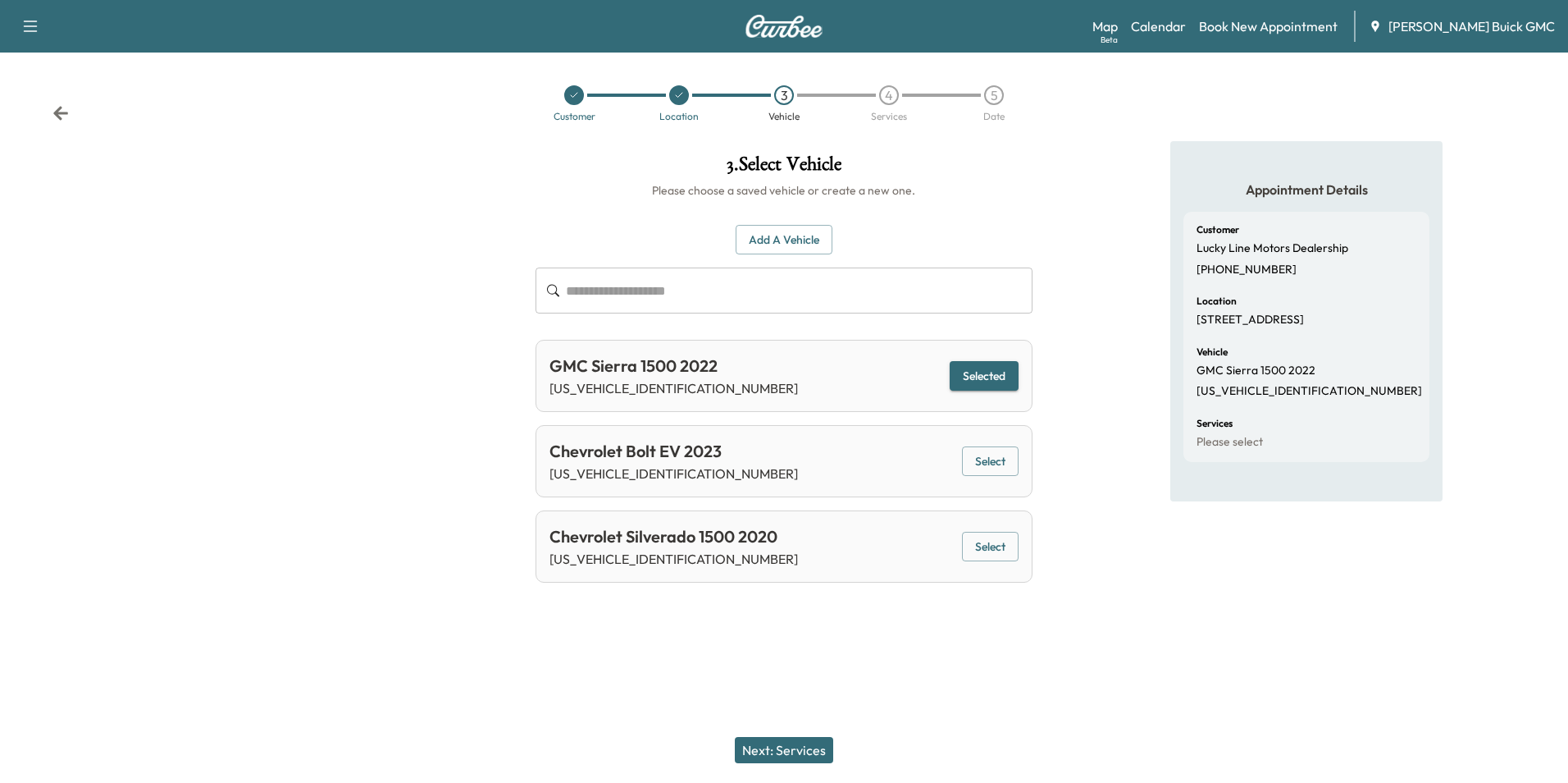
click at [796, 750] on button "Next: Services" at bounding box center [784, 750] width 98 height 26
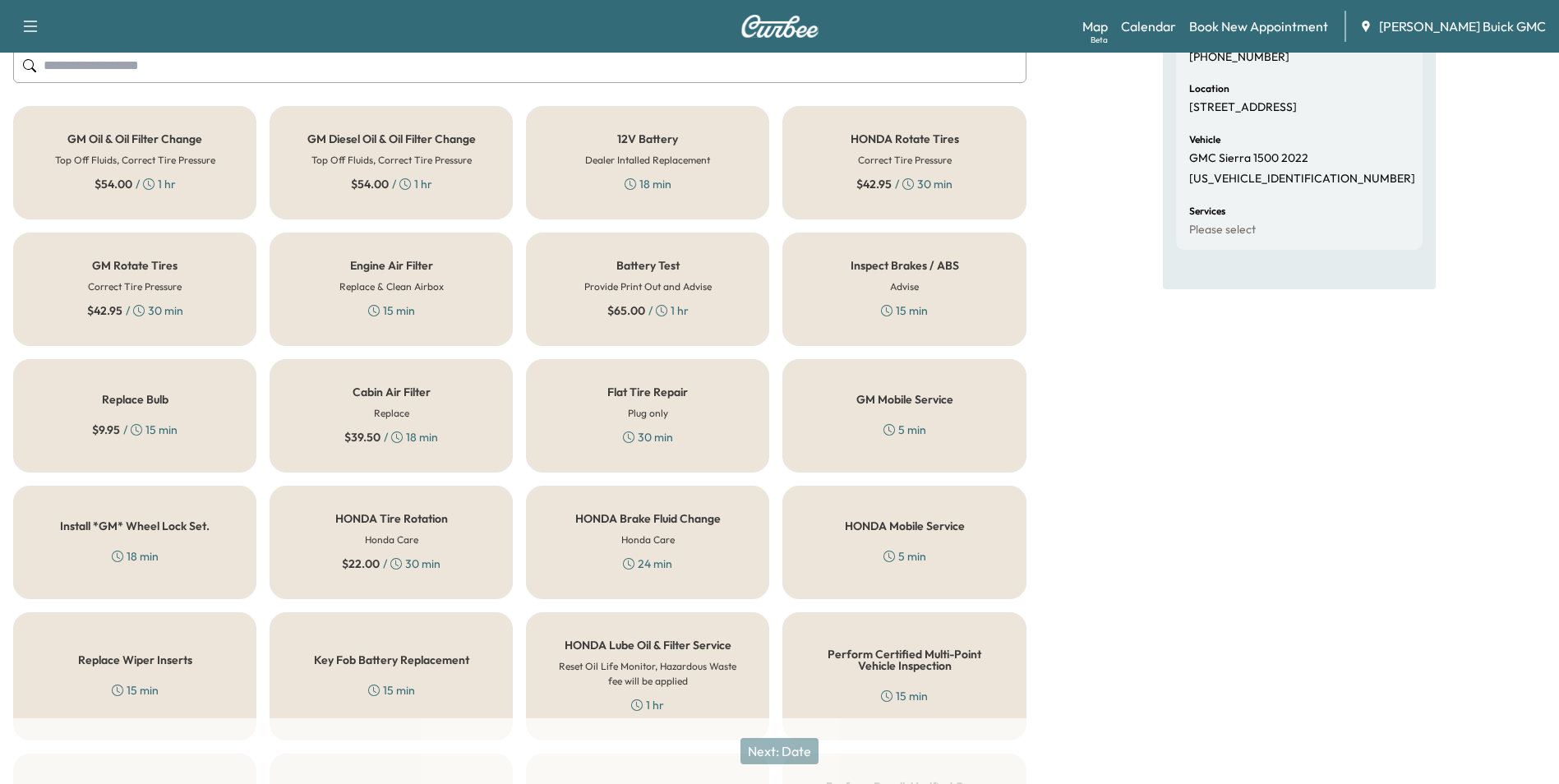
scroll to position [470, 0]
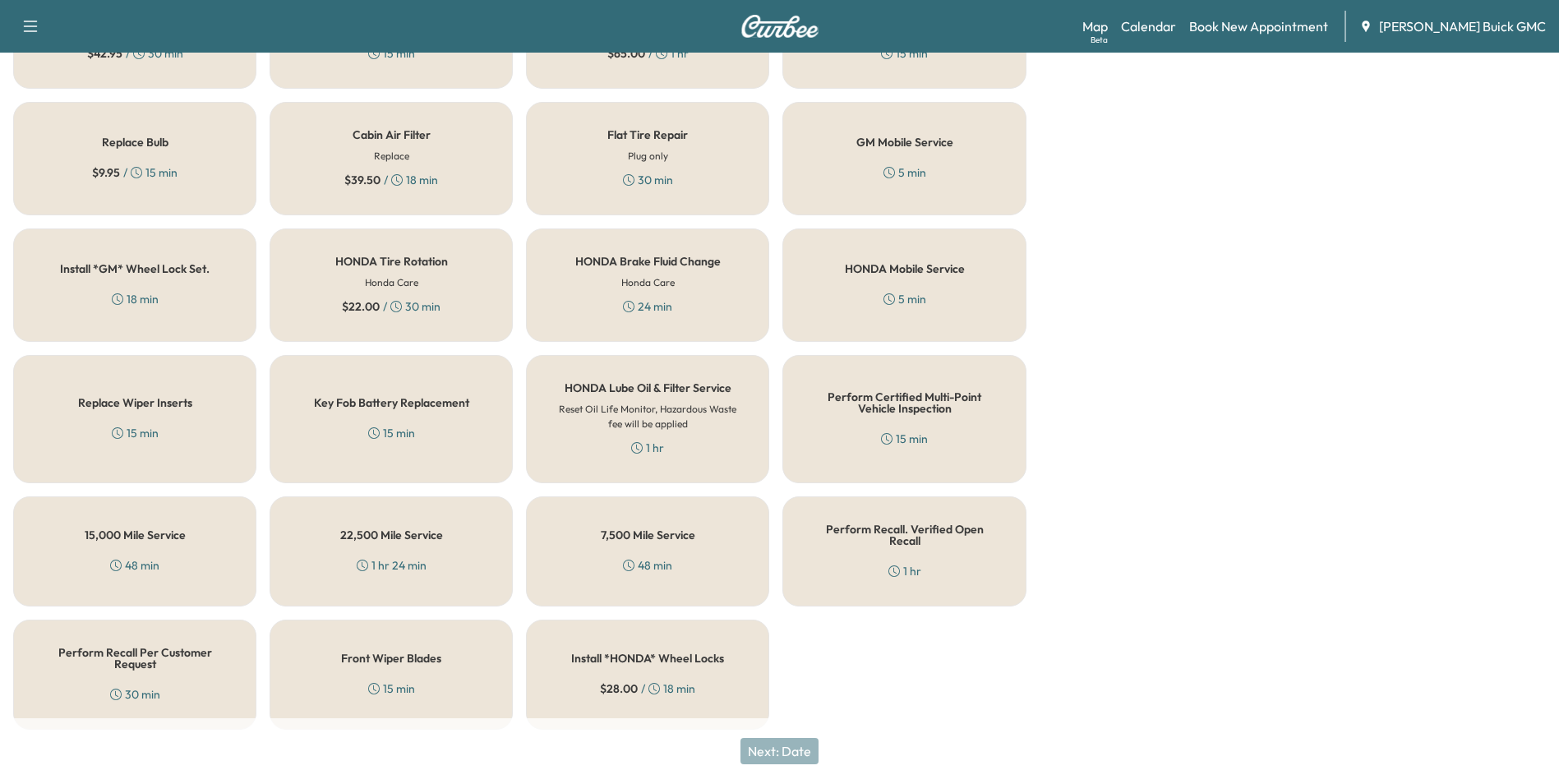
click at [124, 646] on h5 "Perform Recall Per Customer Request" at bounding box center [134, 658] width 189 height 23
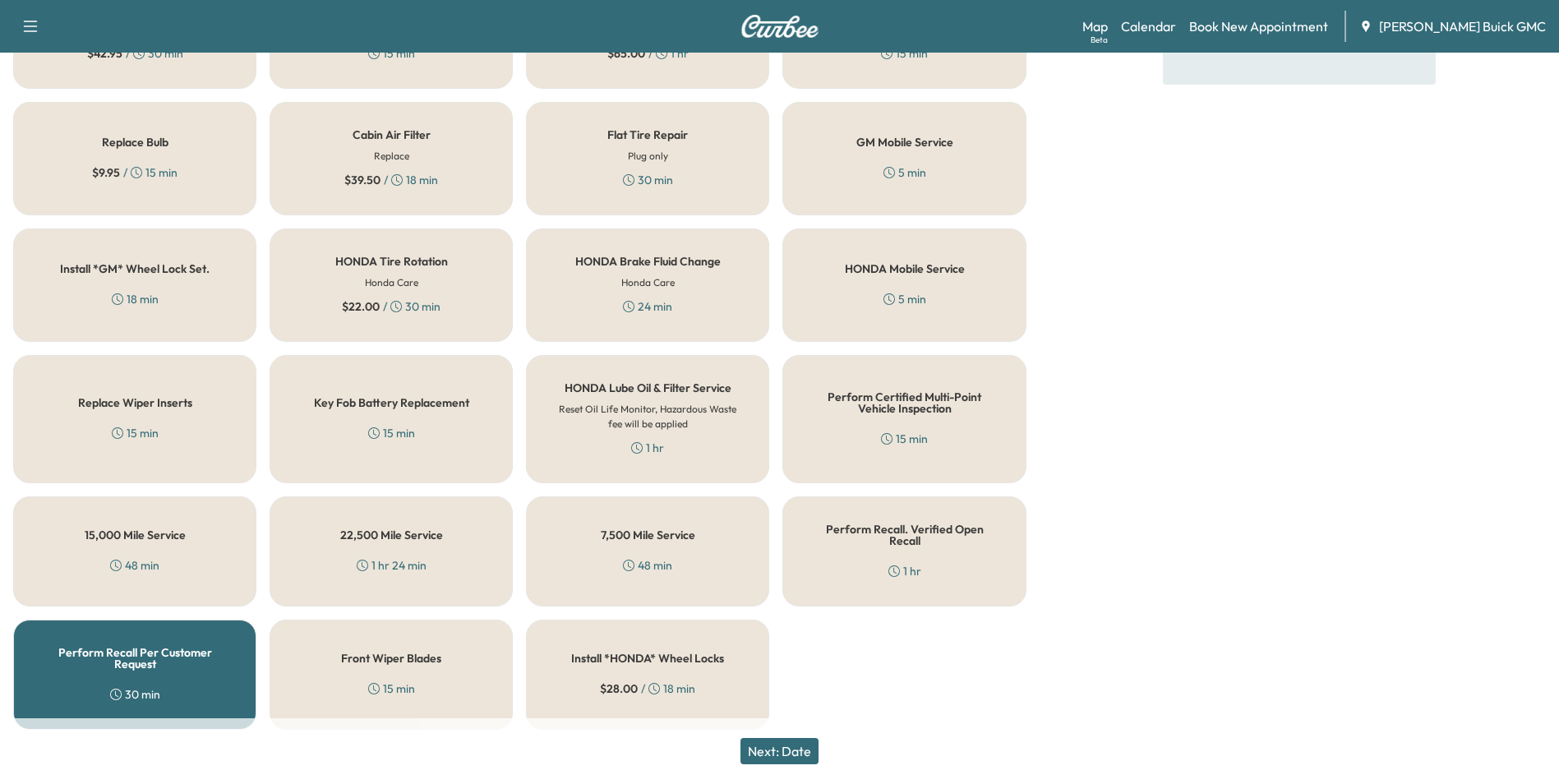
click at [792, 747] on button "Next: Date" at bounding box center [780, 750] width 79 height 26
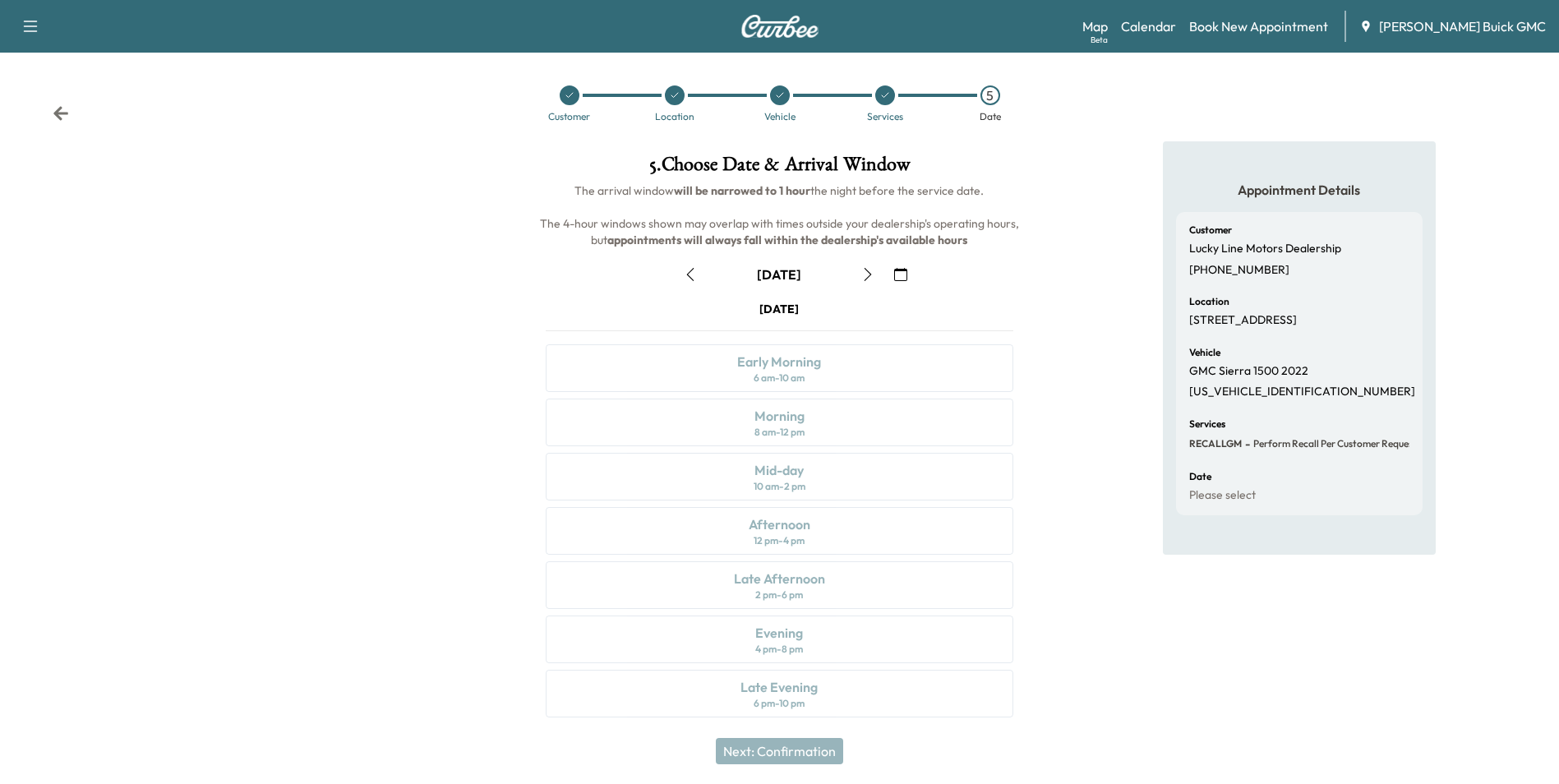
click at [899, 273] on icon "button" at bounding box center [901, 275] width 13 height 13
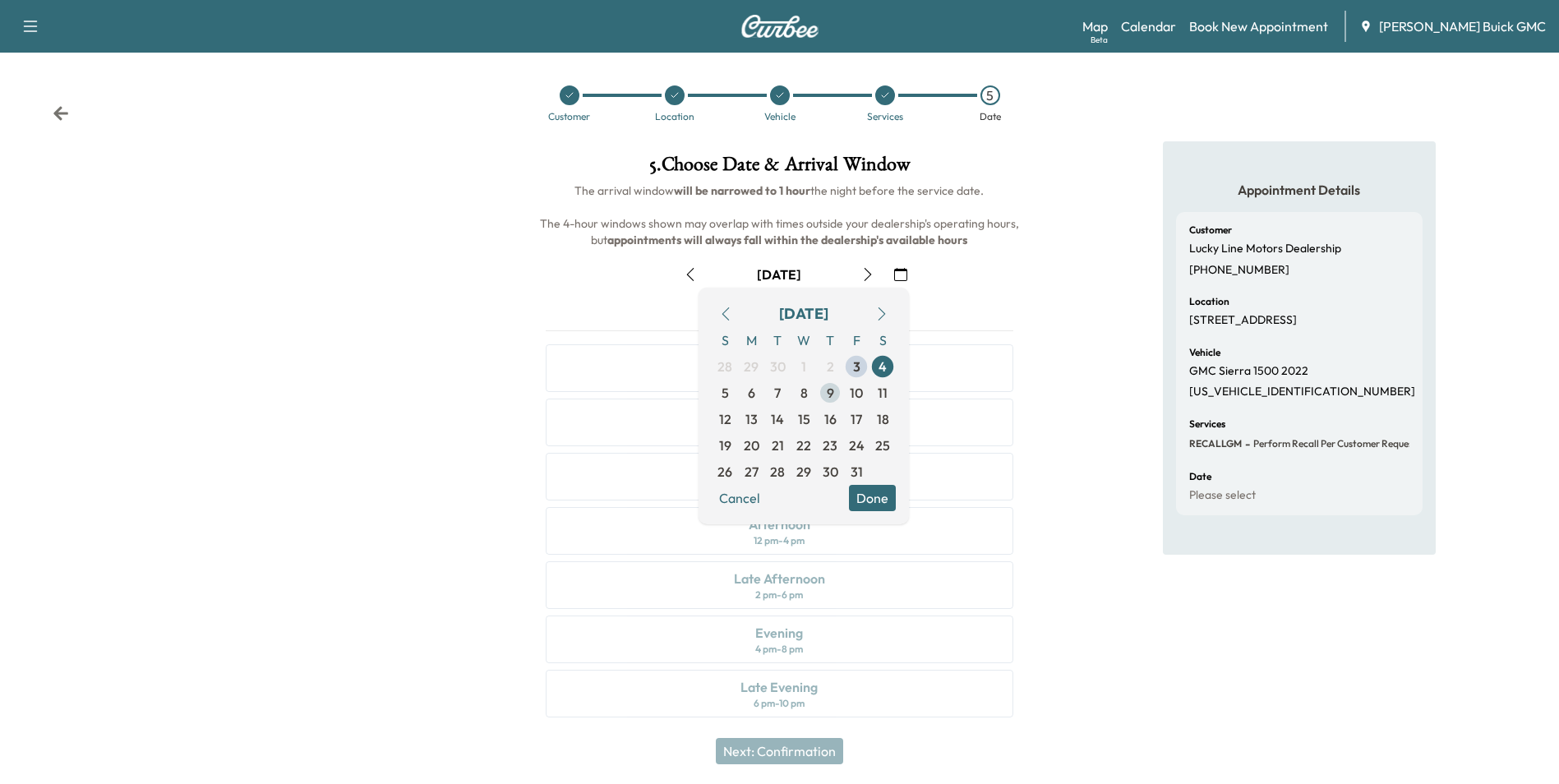
click at [830, 392] on span "9" at bounding box center [830, 392] width 8 height 20
click at [865, 490] on button "Done" at bounding box center [872, 497] width 47 height 26
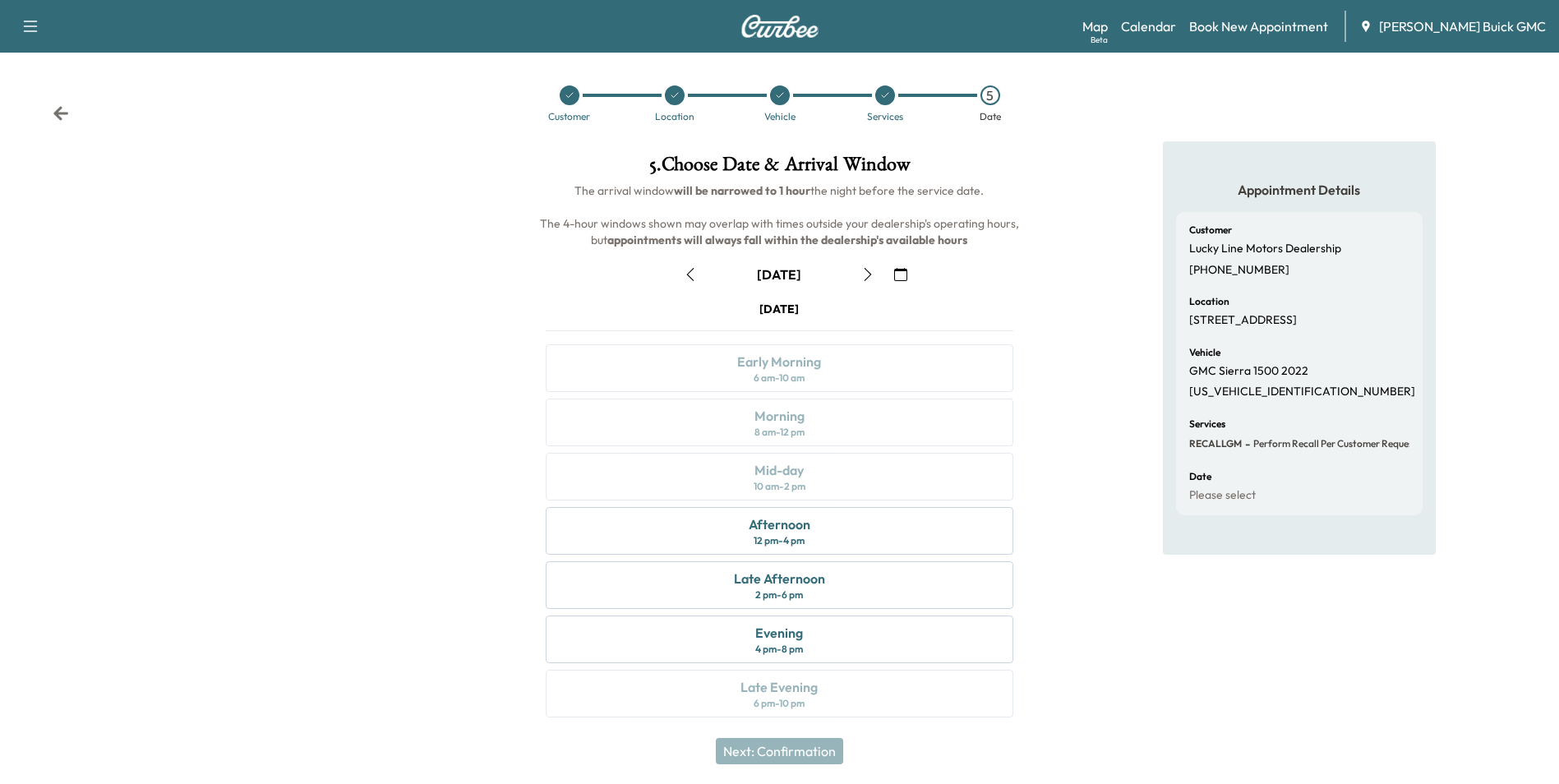
scroll to position [6, 0]
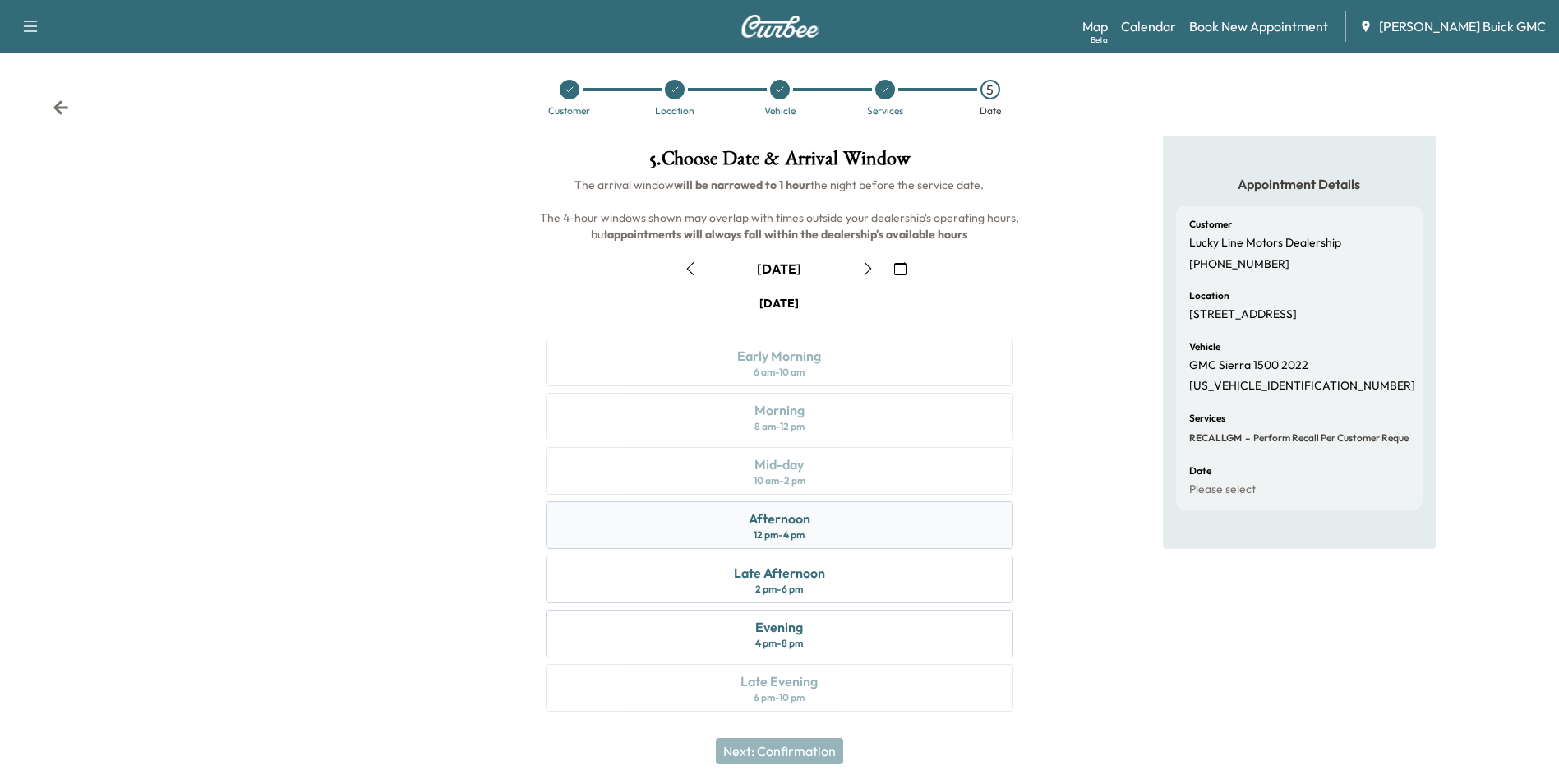
click at [830, 519] on div "Afternoon 12 pm - 4 pm" at bounding box center [780, 526] width 467 height 48
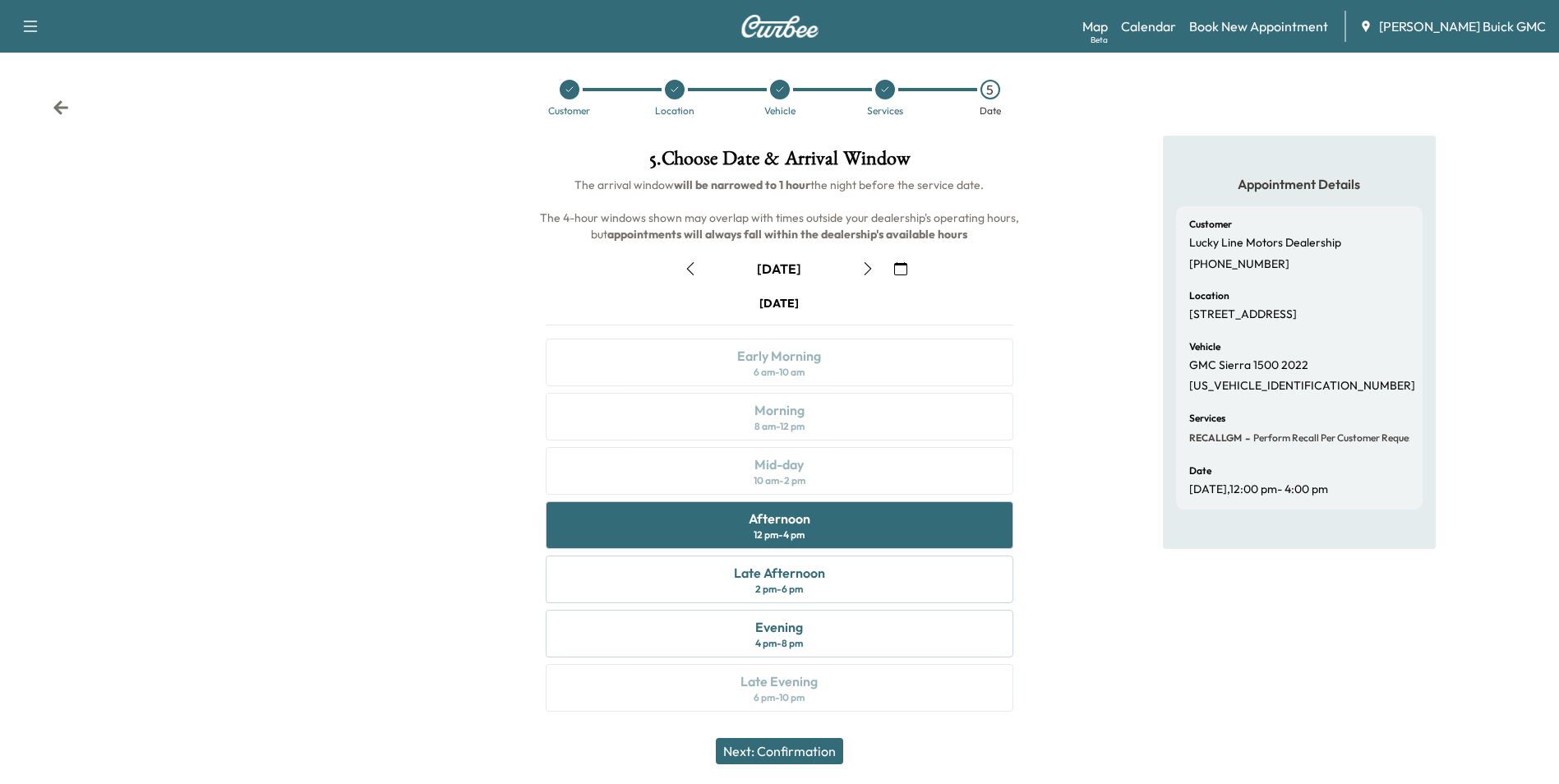
click at [813, 748] on button "Next: Confirmation" at bounding box center [780, 750] width 127 height 26
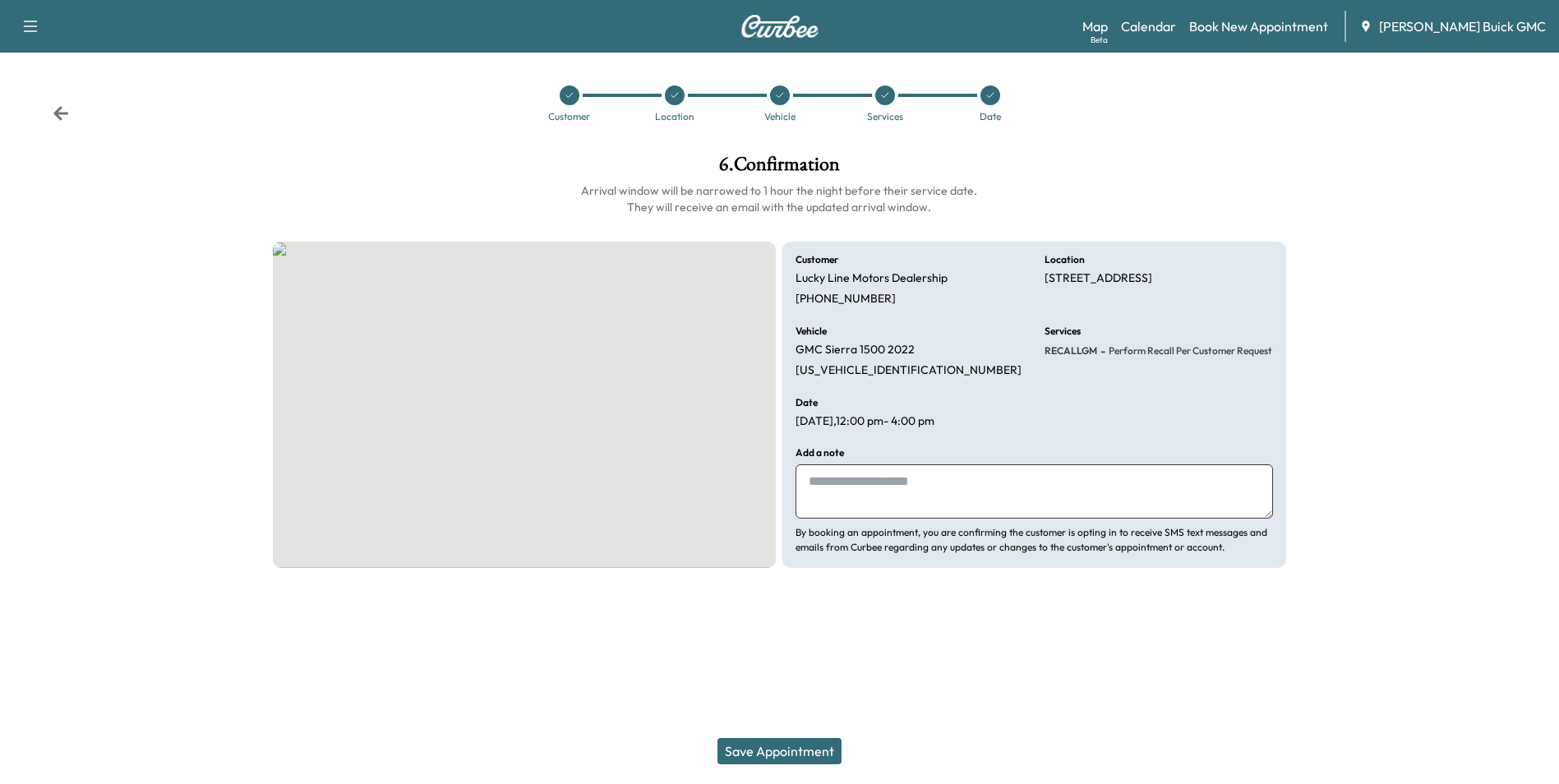
scroll to position [0, 0]
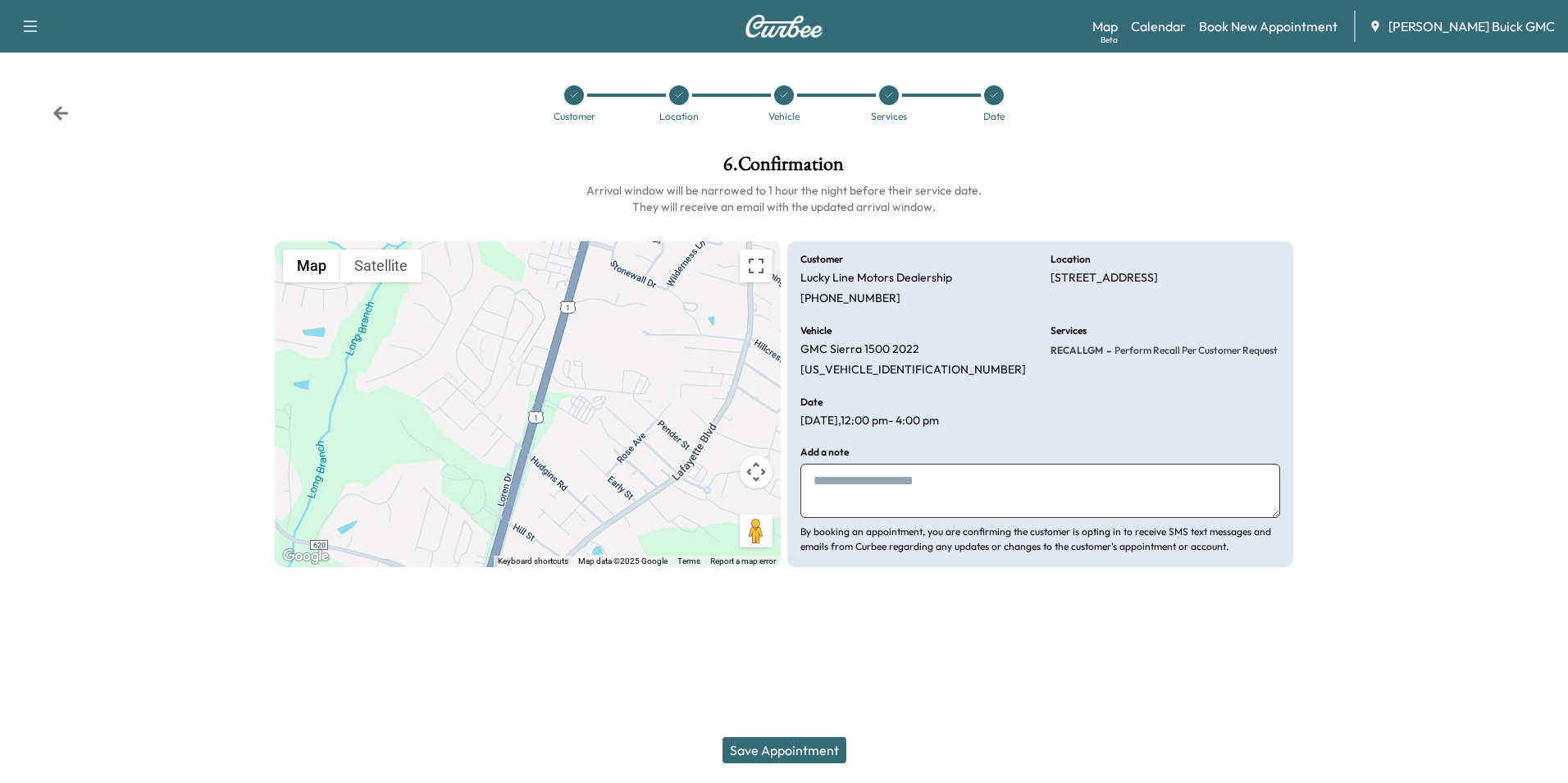
click at [904, 491] on textarea at bounding box center [1041, 490] width 480 height 54
type textarea "**********"
click at [809, 744] on button "Save Appointment" at bounding box center [784, 750] width 124 height 26
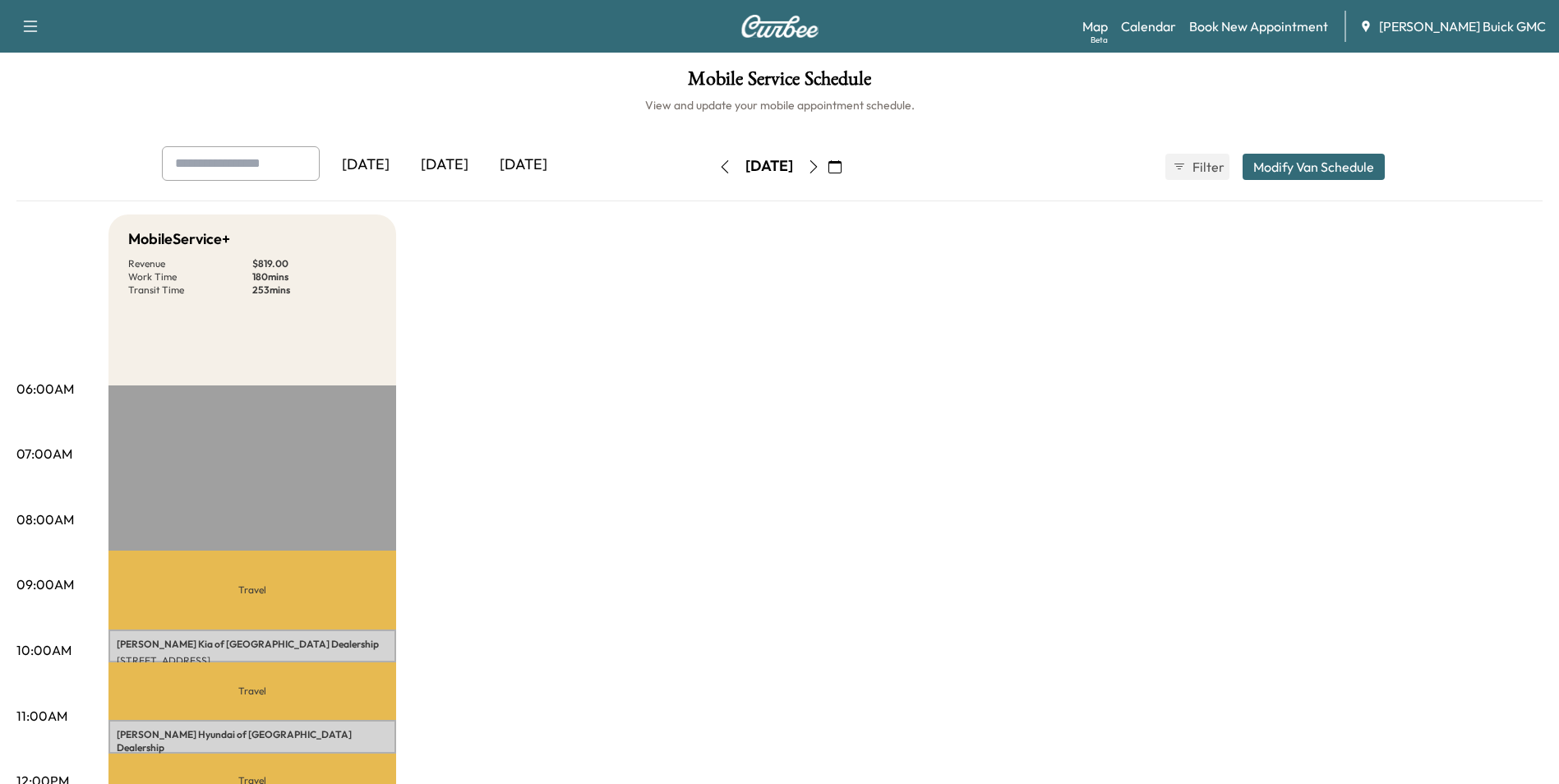
drag, startPoint x: 1024, startPoint y: 426, endPoint x: 1035, endPoint y: 421, distance: 12.1
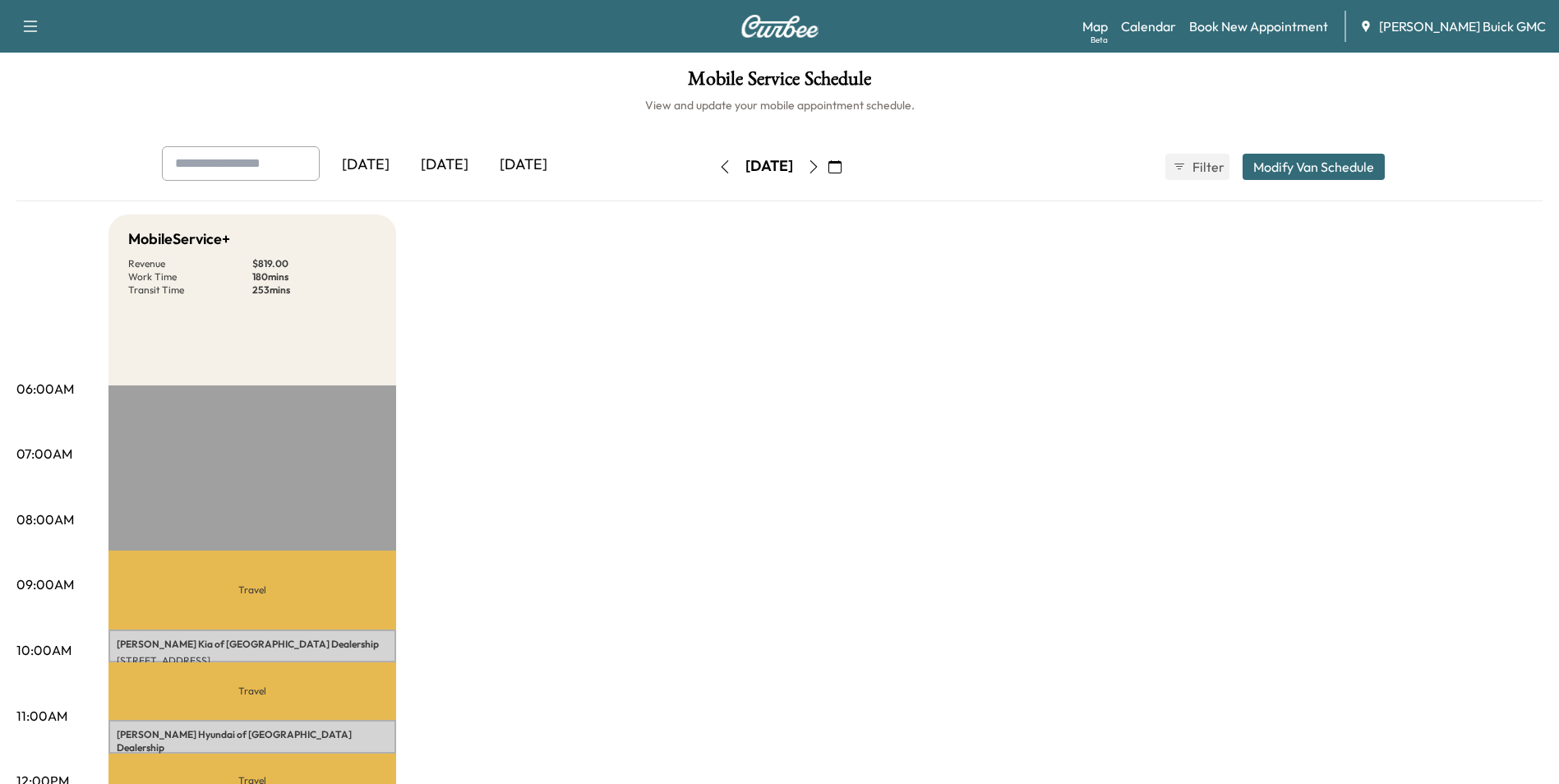
click at [1289, 22] on link "Book New Appointment" at bounding box center [1258, 26] width 139 height 20
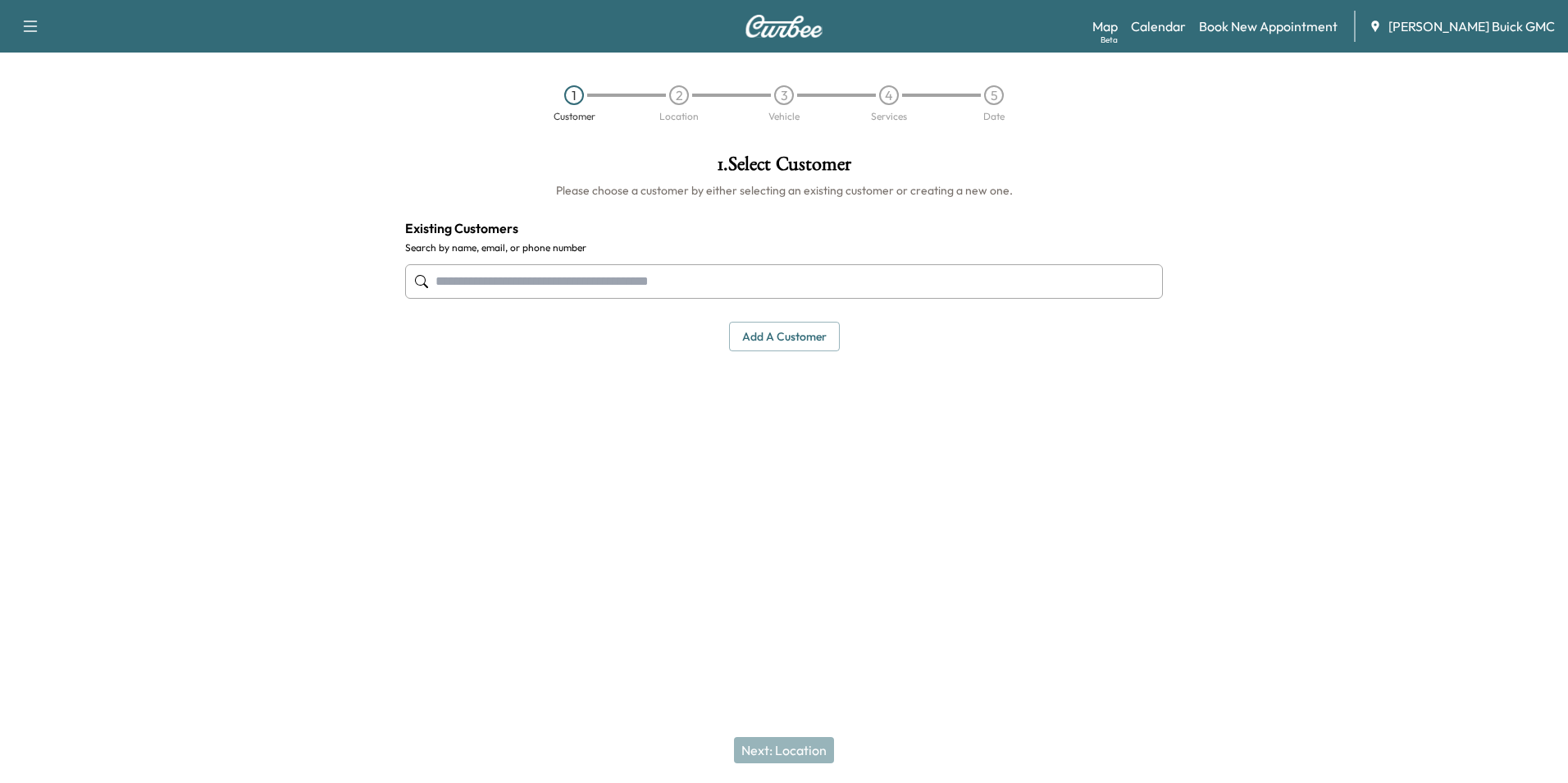
click at [738, 281] on input "text" at bounding box center [784, 281] width 758 height 34
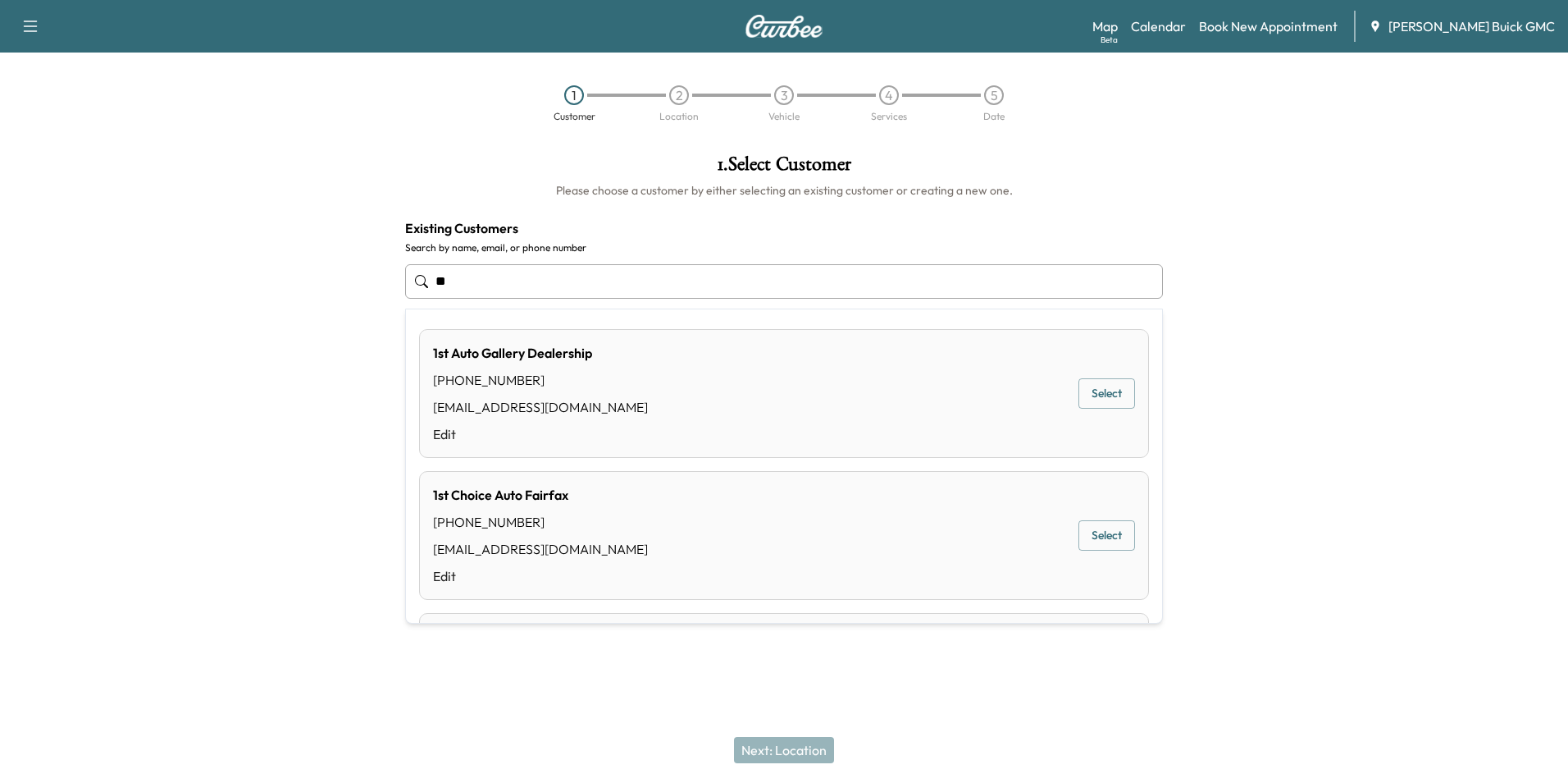
type input "*"
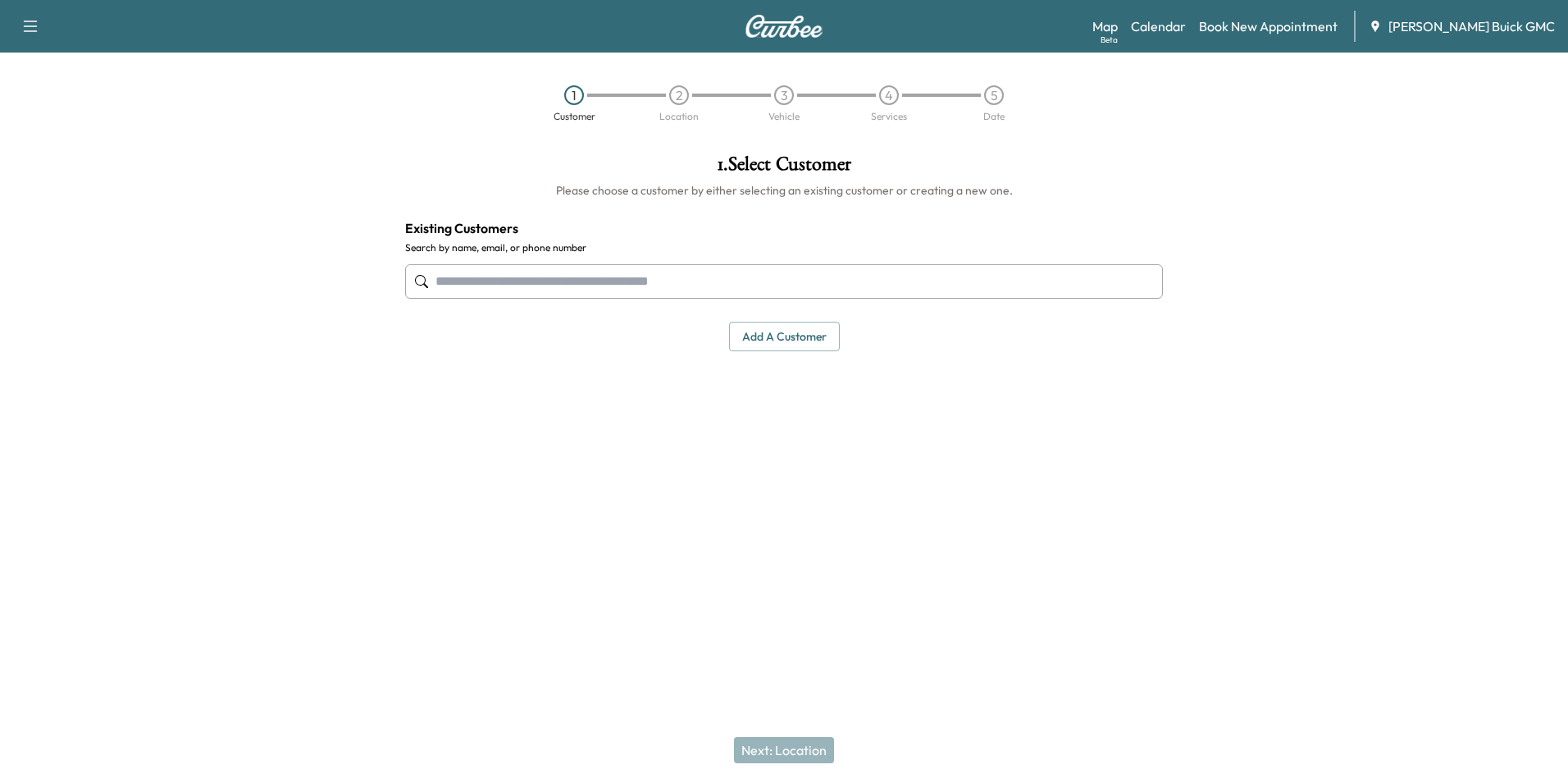
click at [794, 329] on button "Add a customer" at bounding box center [784, 337] width 111 height 31
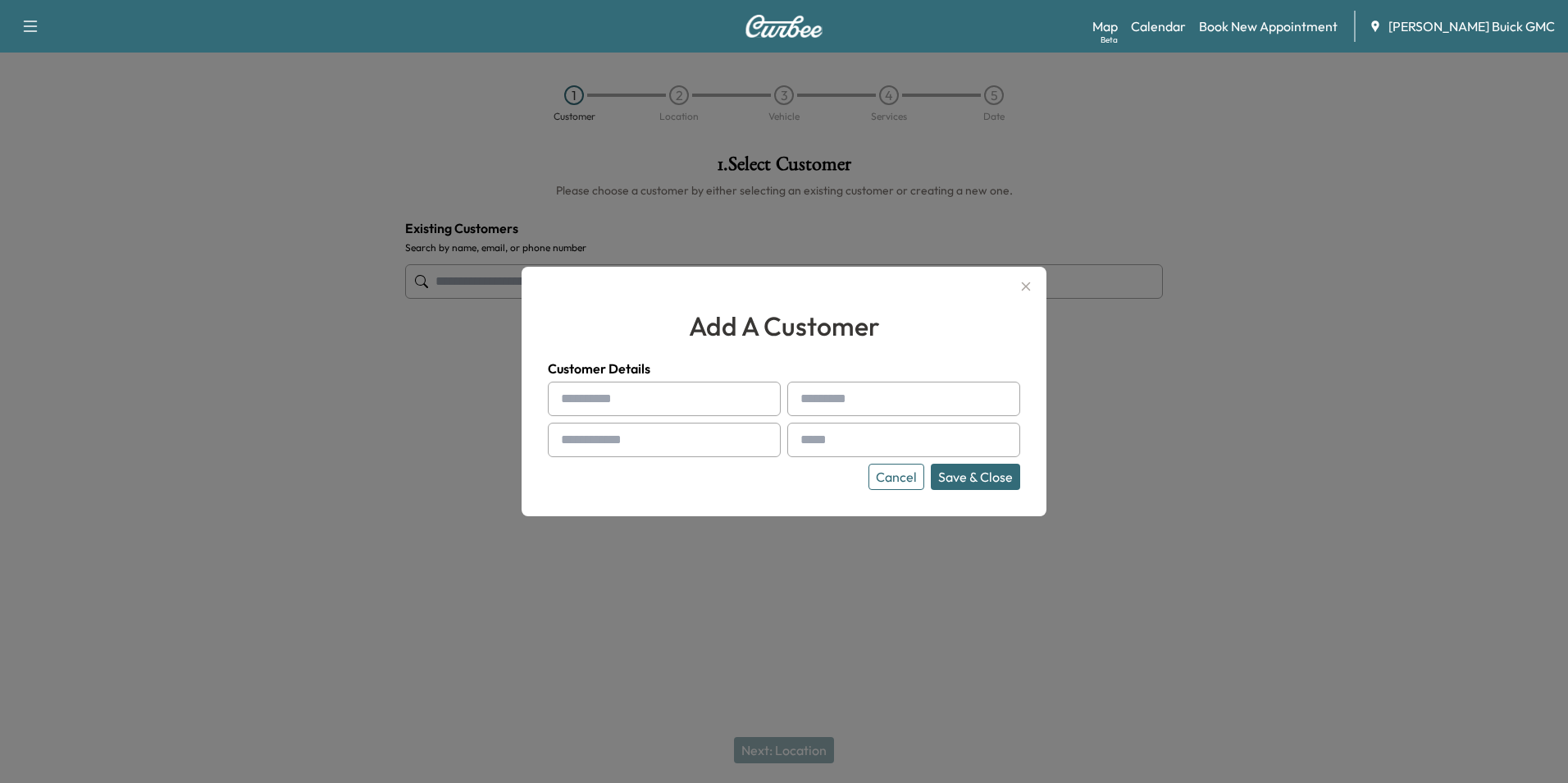
click at [698, 393] on input "text" at bounding box center [664, 399] width 233 height 34
type input "**********"
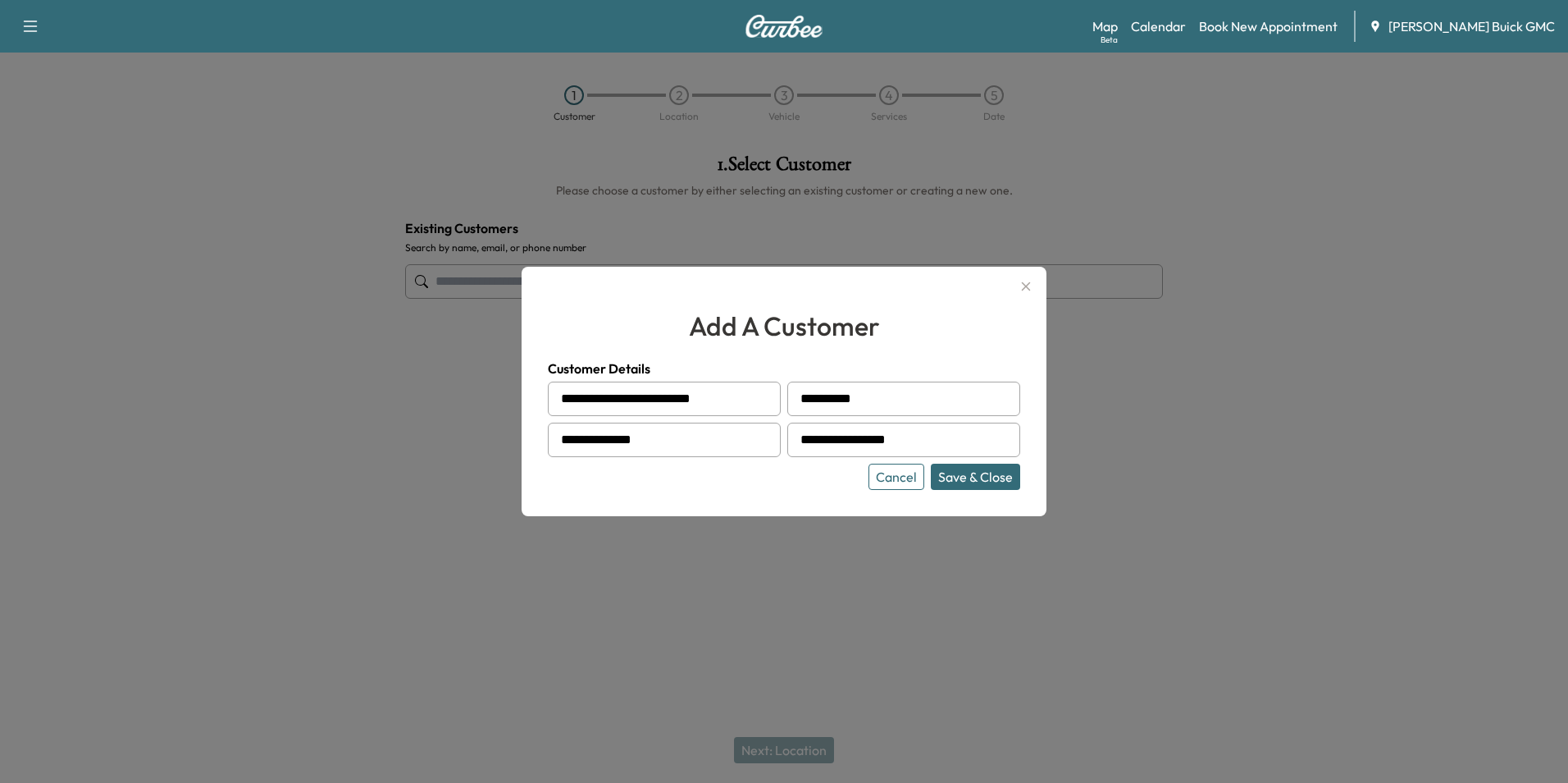
click at [990, 476] on button "Save & Close" at bounding box center [976, 476] width 90 height 26
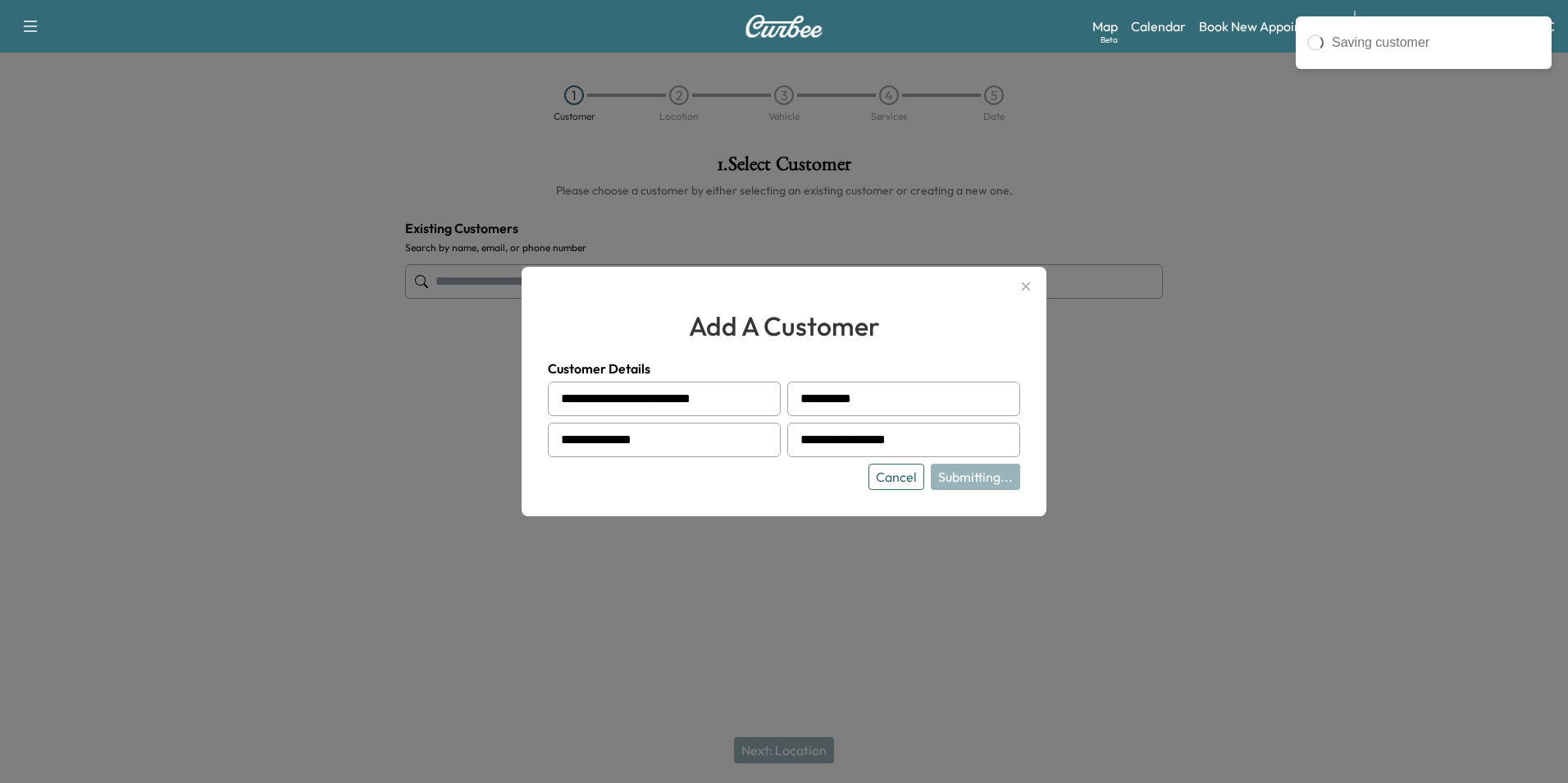
type input "**********"
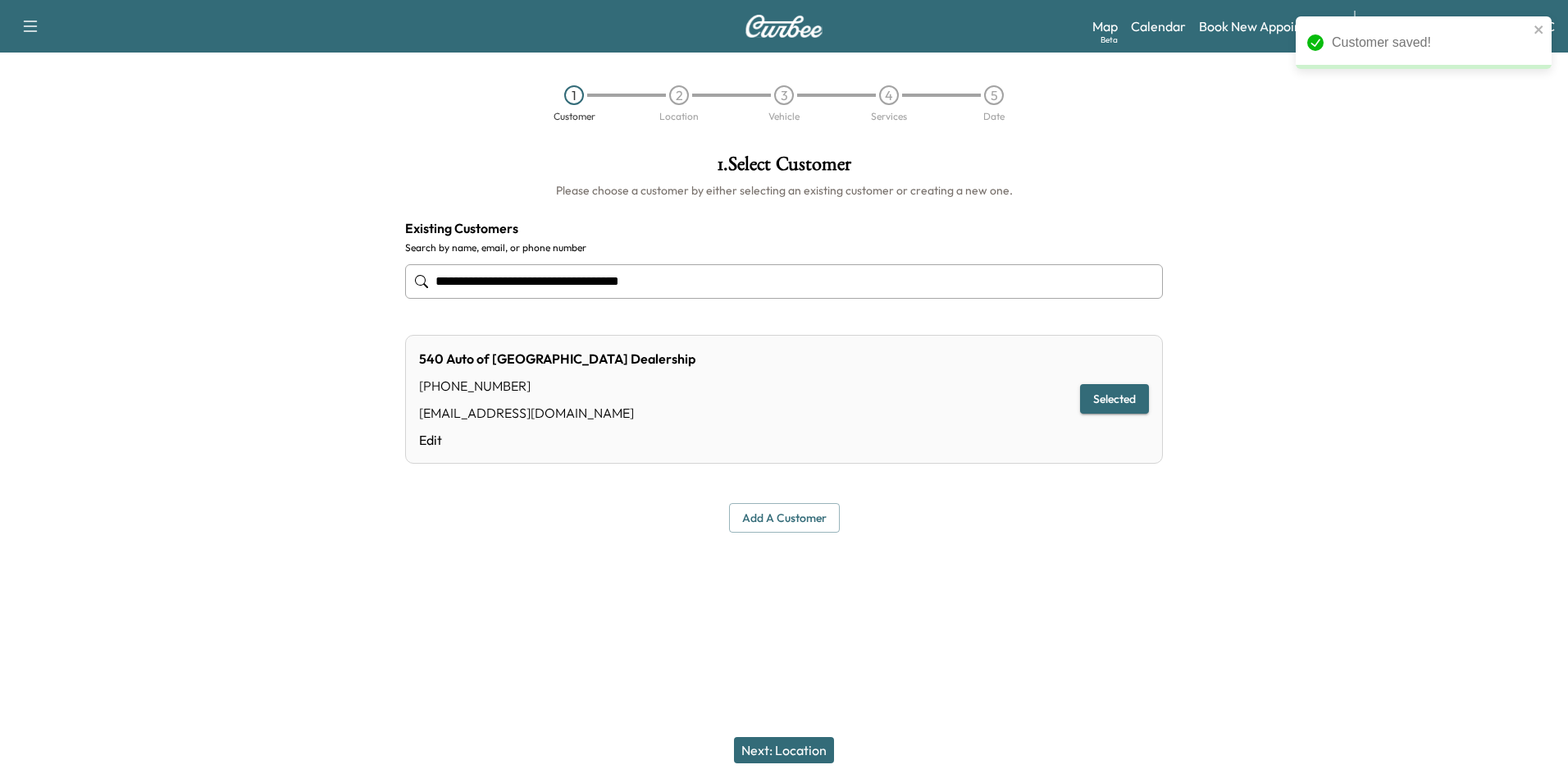
click at [789, 744] on button "Next: Location" at bounding box center [784, 750] width 100 height 26
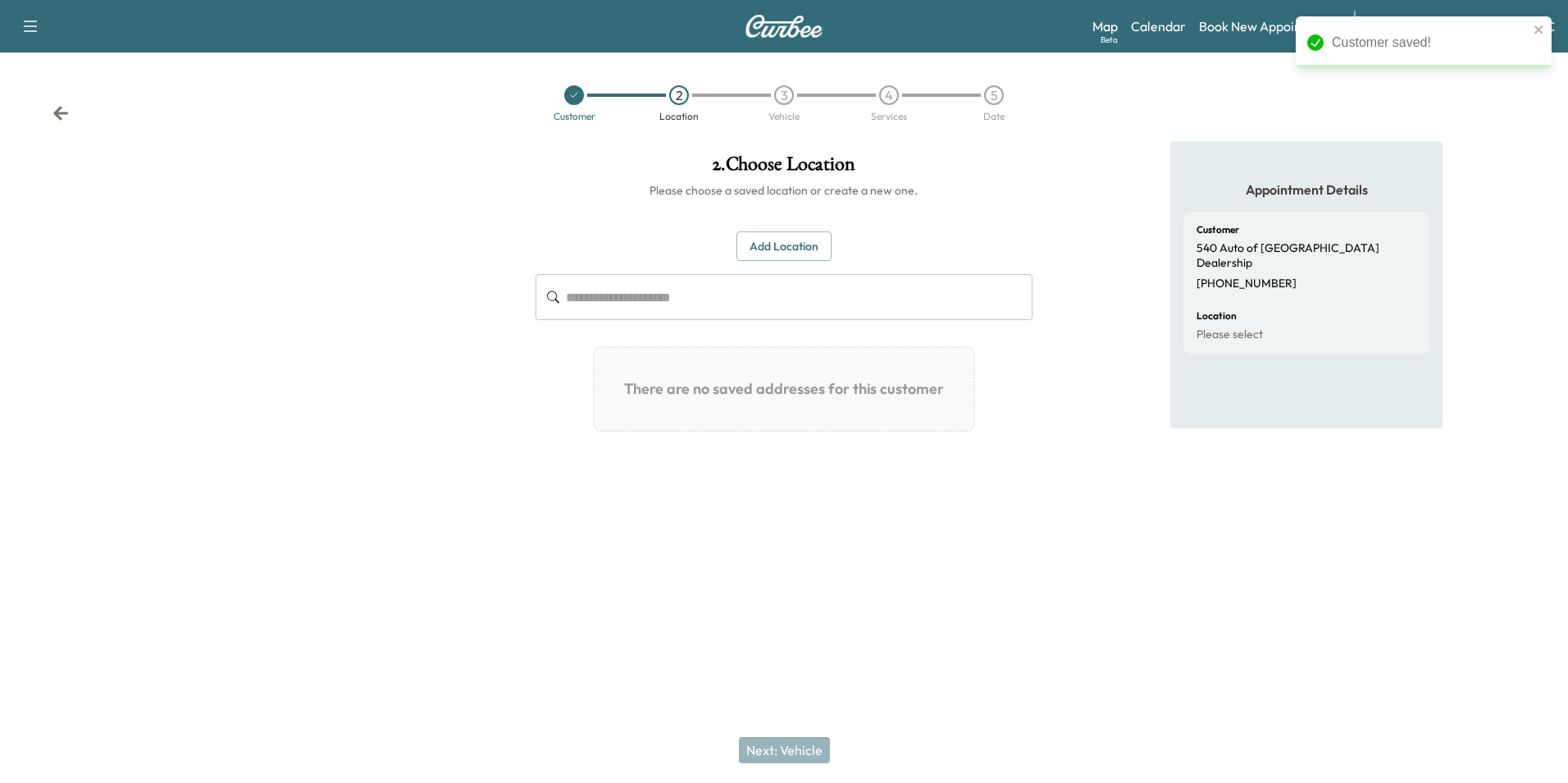
click at [786, 240] on button "Add Location" at bounding box center [784, 247] width 96 height 31
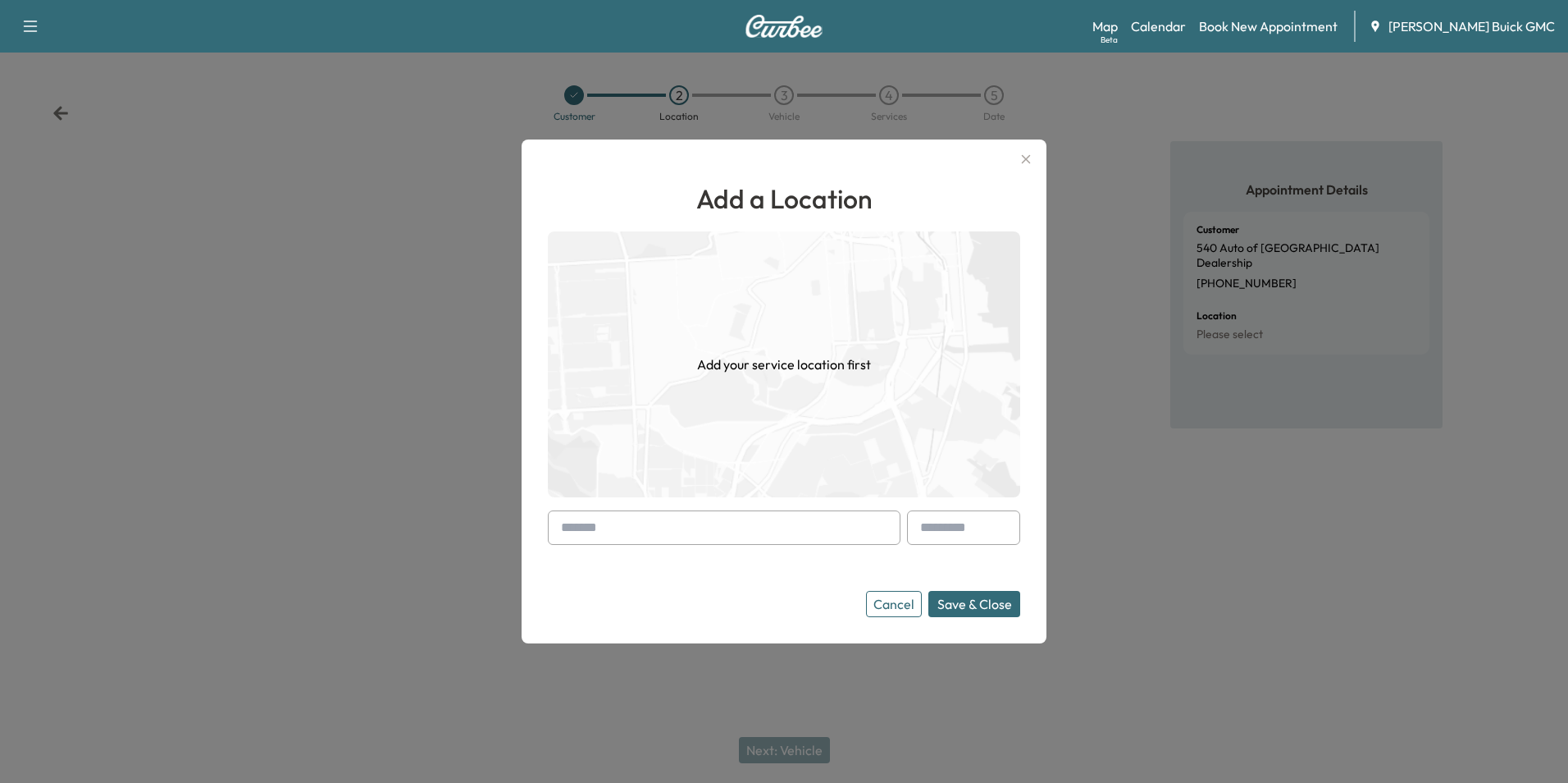
click at [732, 517] on input "text" at bounding box center [723, 528] width 353 height 34
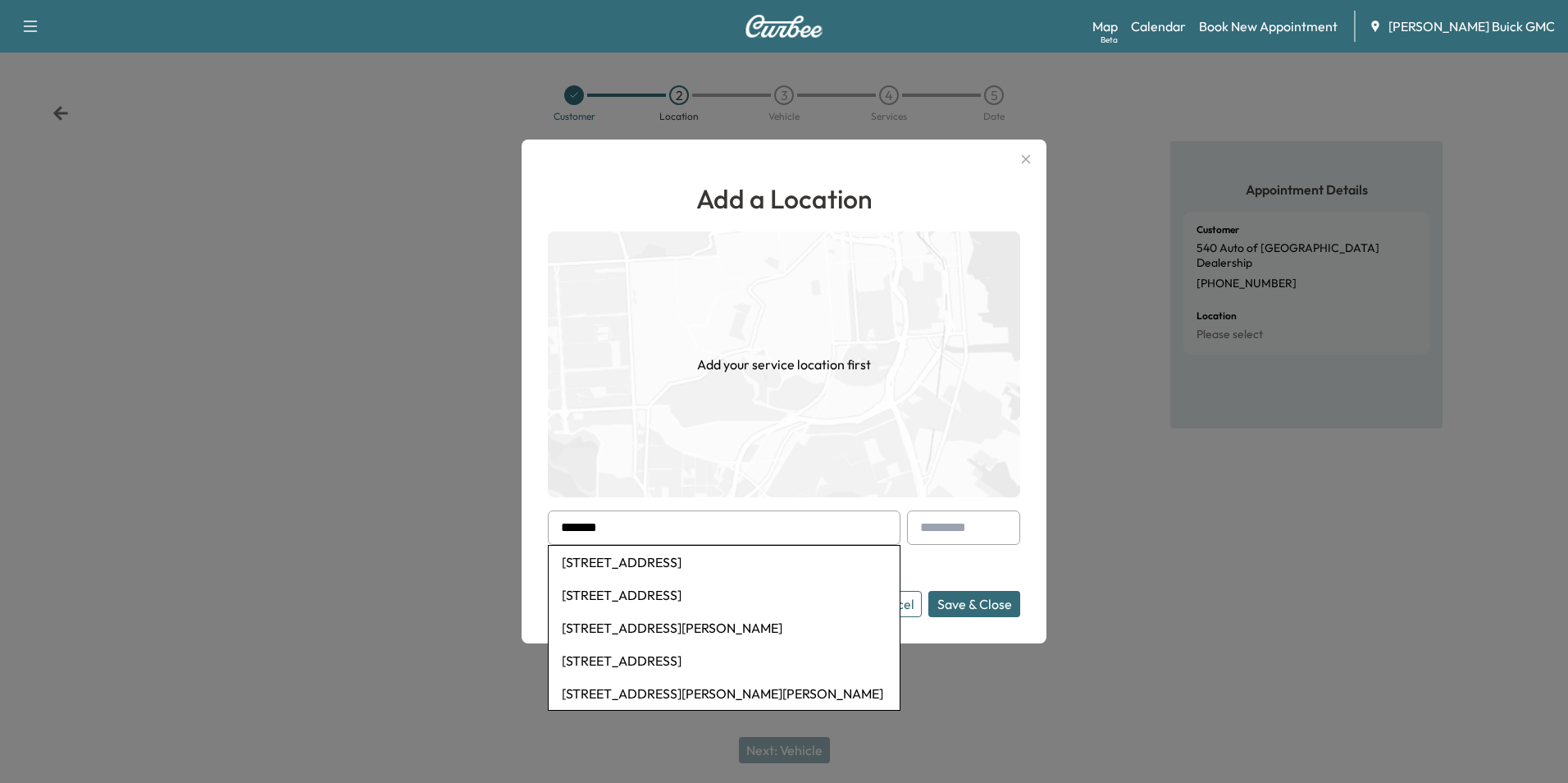
click at [728, 558] on li "[STREET_ADDRESS]" at bounding box center [723, 562] width 351 height 33
type input "**********"
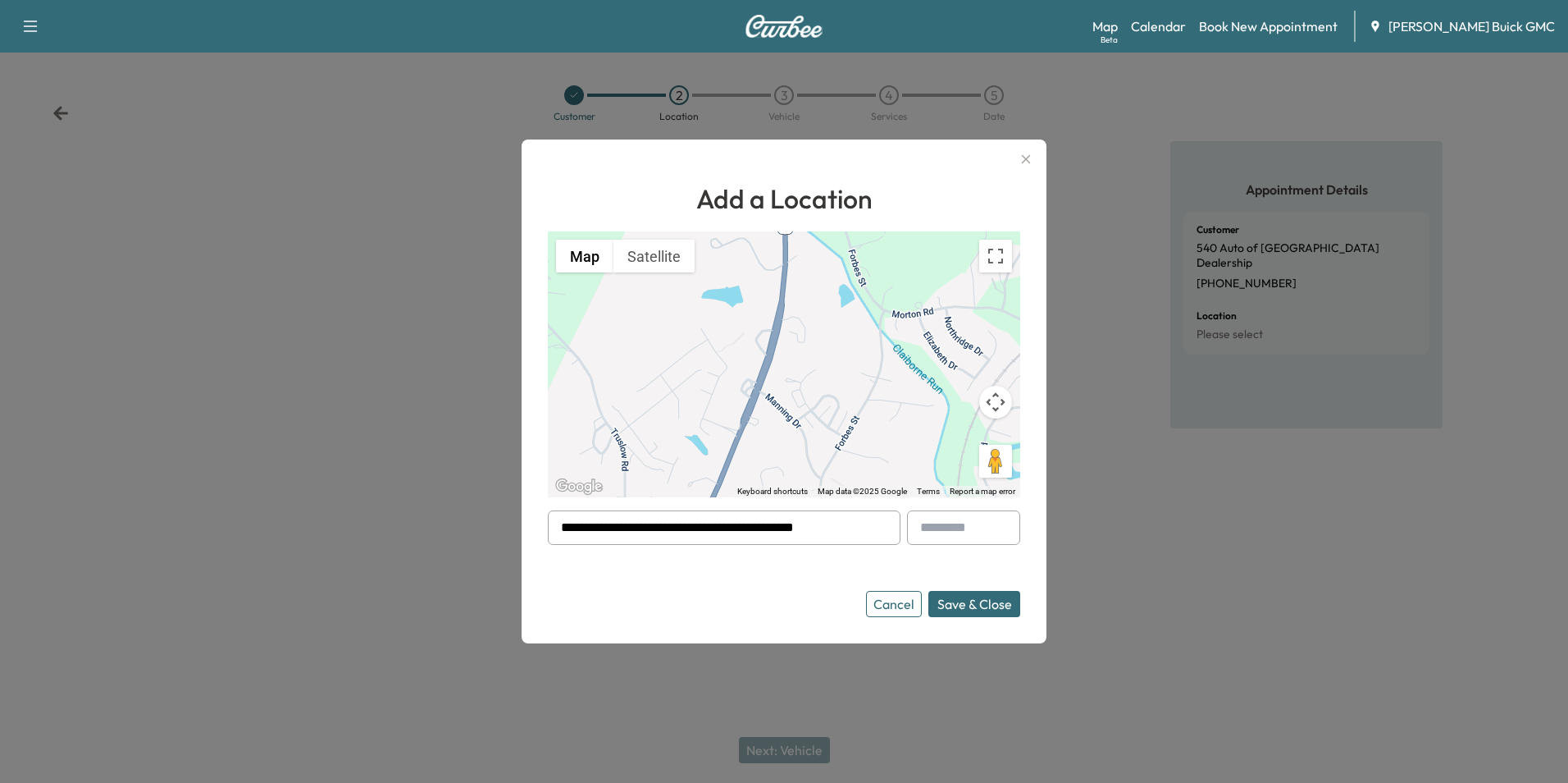
click at [963, 604] on button "Save & Close" at bounding box center [975, 603] width 92 height 26
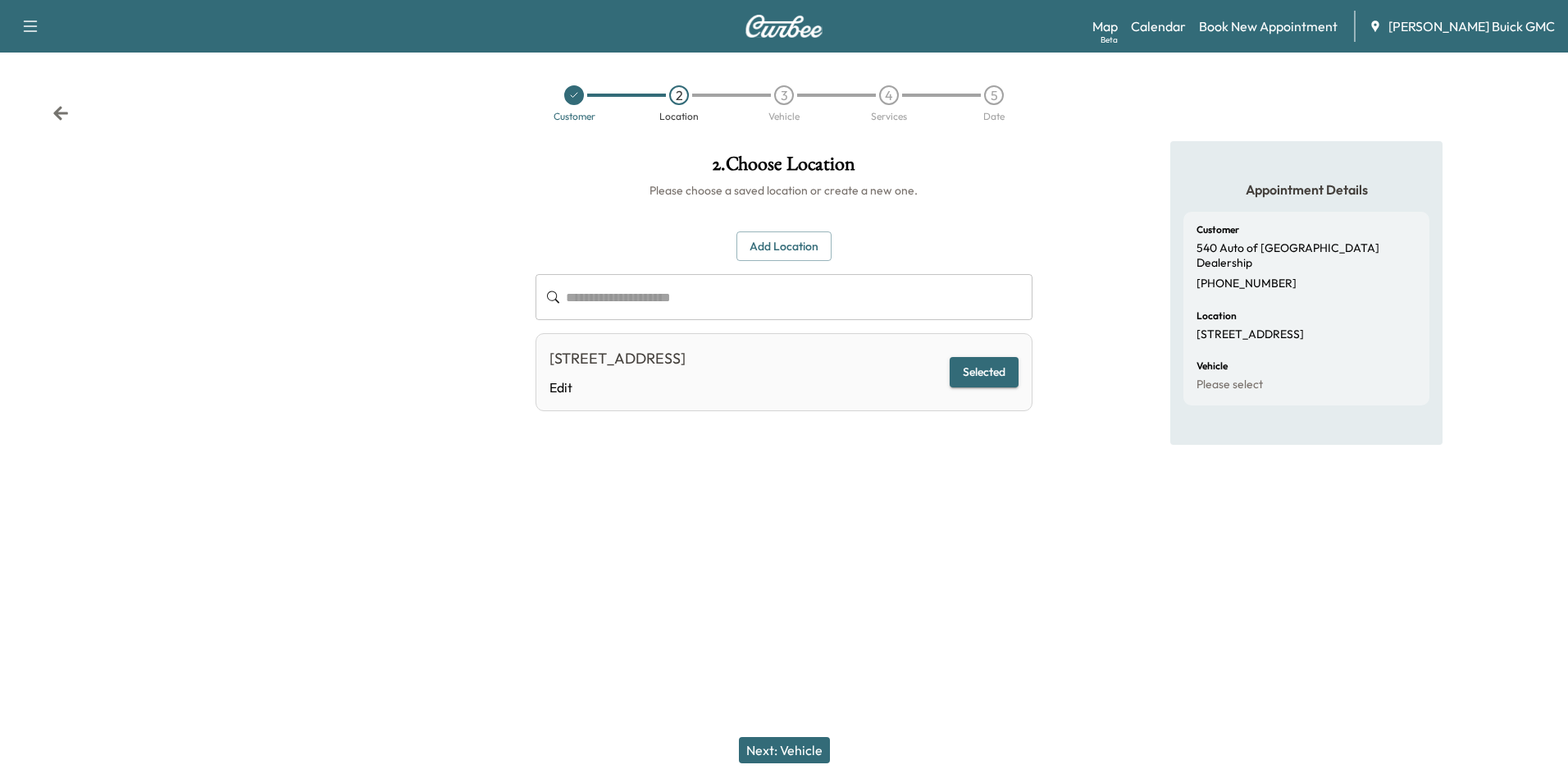
click at [799, 750] on button "Next: Vehicle" at bounding box center [784, 750] width 91 height 26
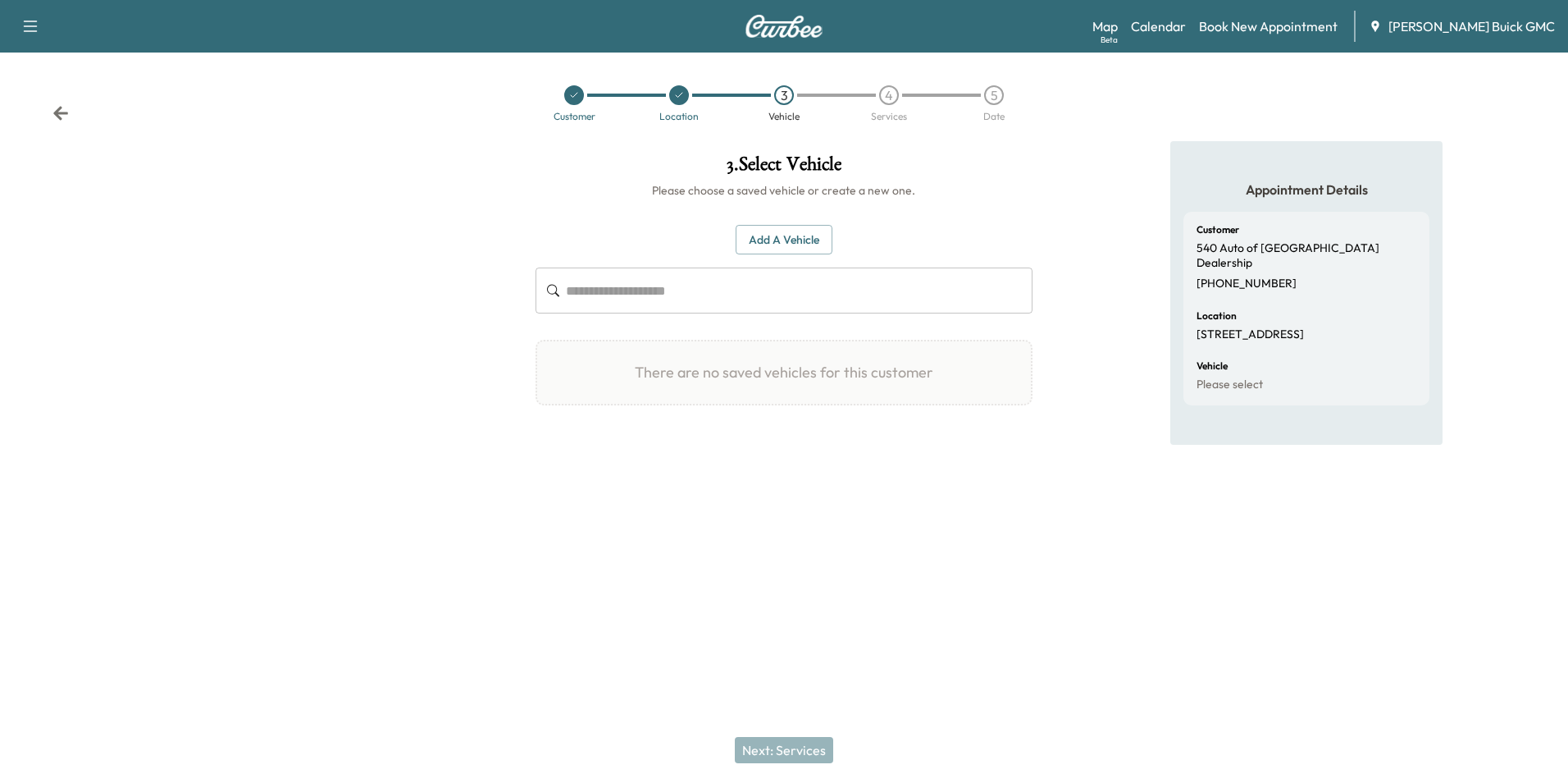
click at [794, 232] on button "Add a Vehicle" at bounding box center [784, 240] width 97 height 31
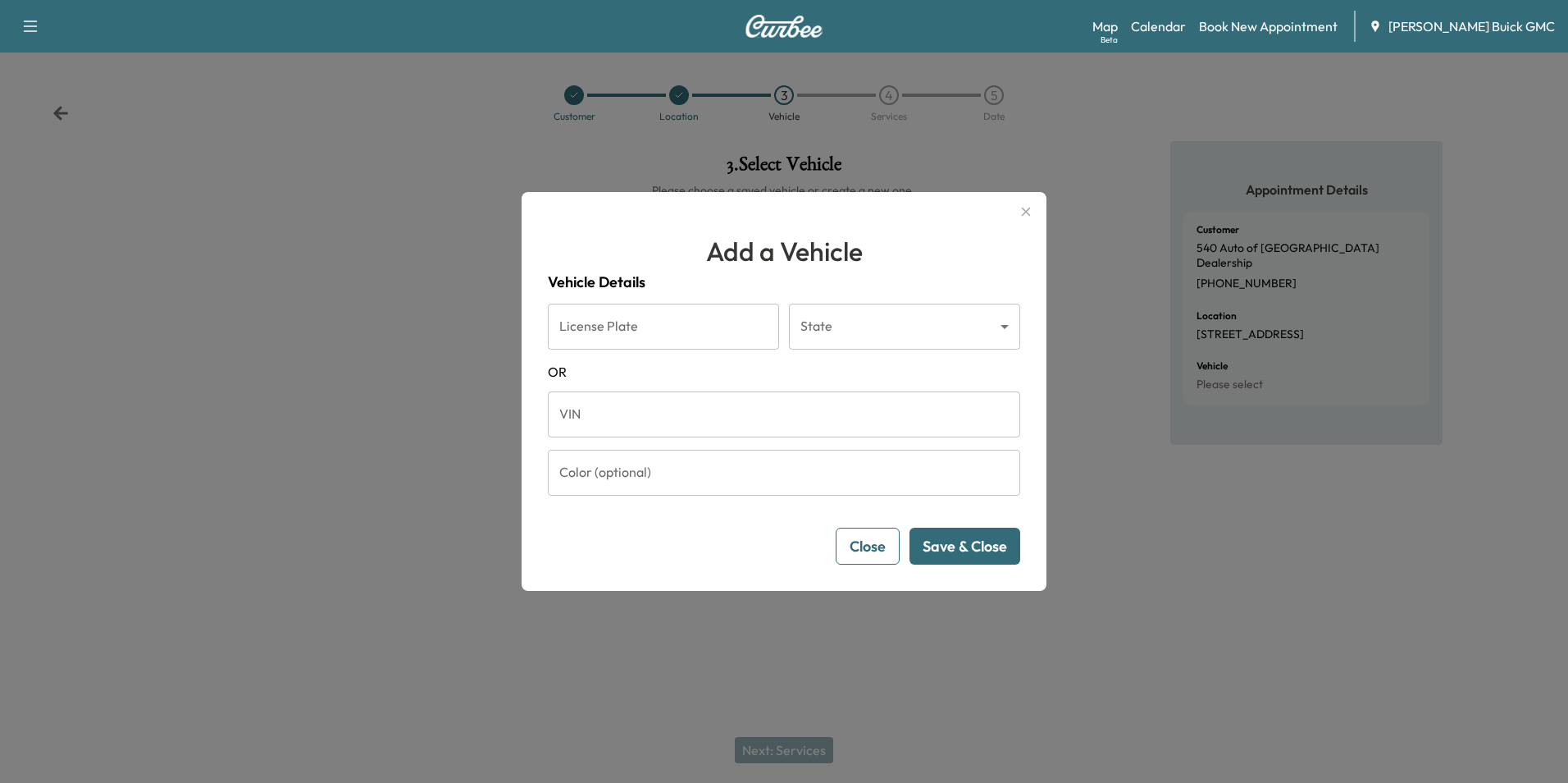
click at [695, 424] on input "VIN" at bounding box center [784, 414] width 472 height 46
type input "**********"
click at [977, 548] on button "Save & Close" at bounding box center [965, 546] width 111 height 37
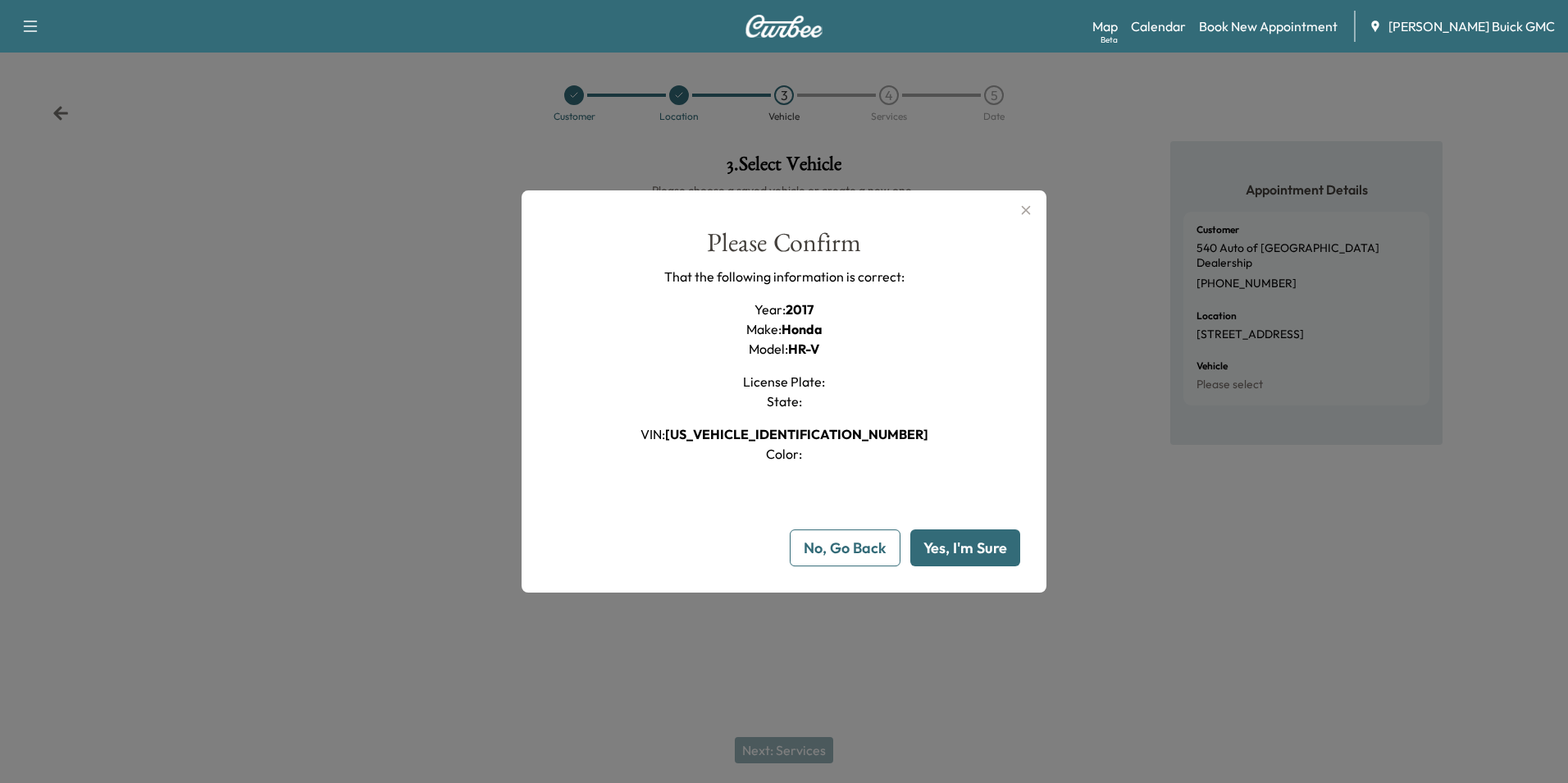
click at [977, 547] on button "Yes, I'm Sure" at bounding box center [965, 548] width 110 height 37
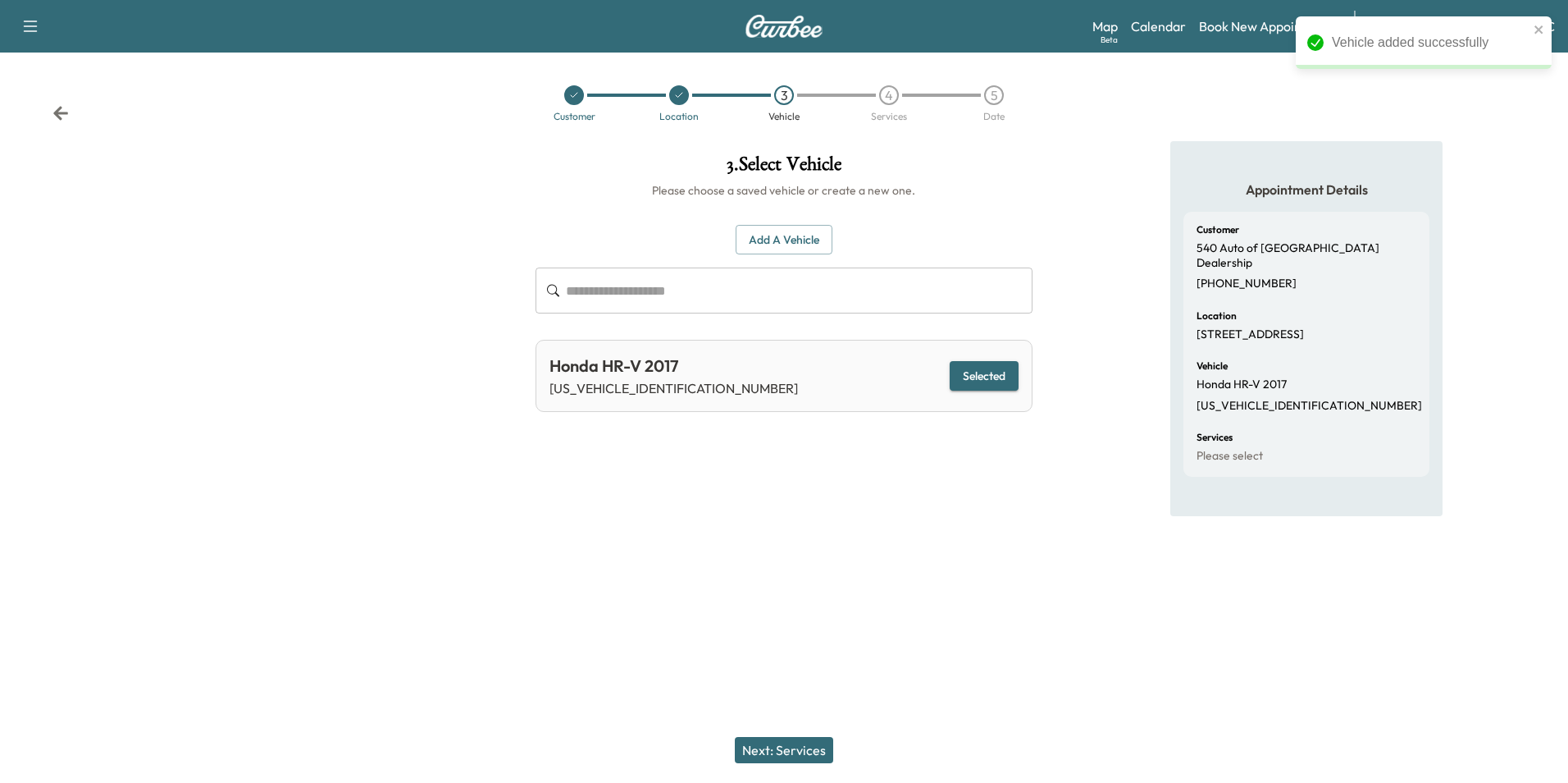
click at [811, 748] on button "Next: Services" at bounding box center [784, 750] width 98 height 26
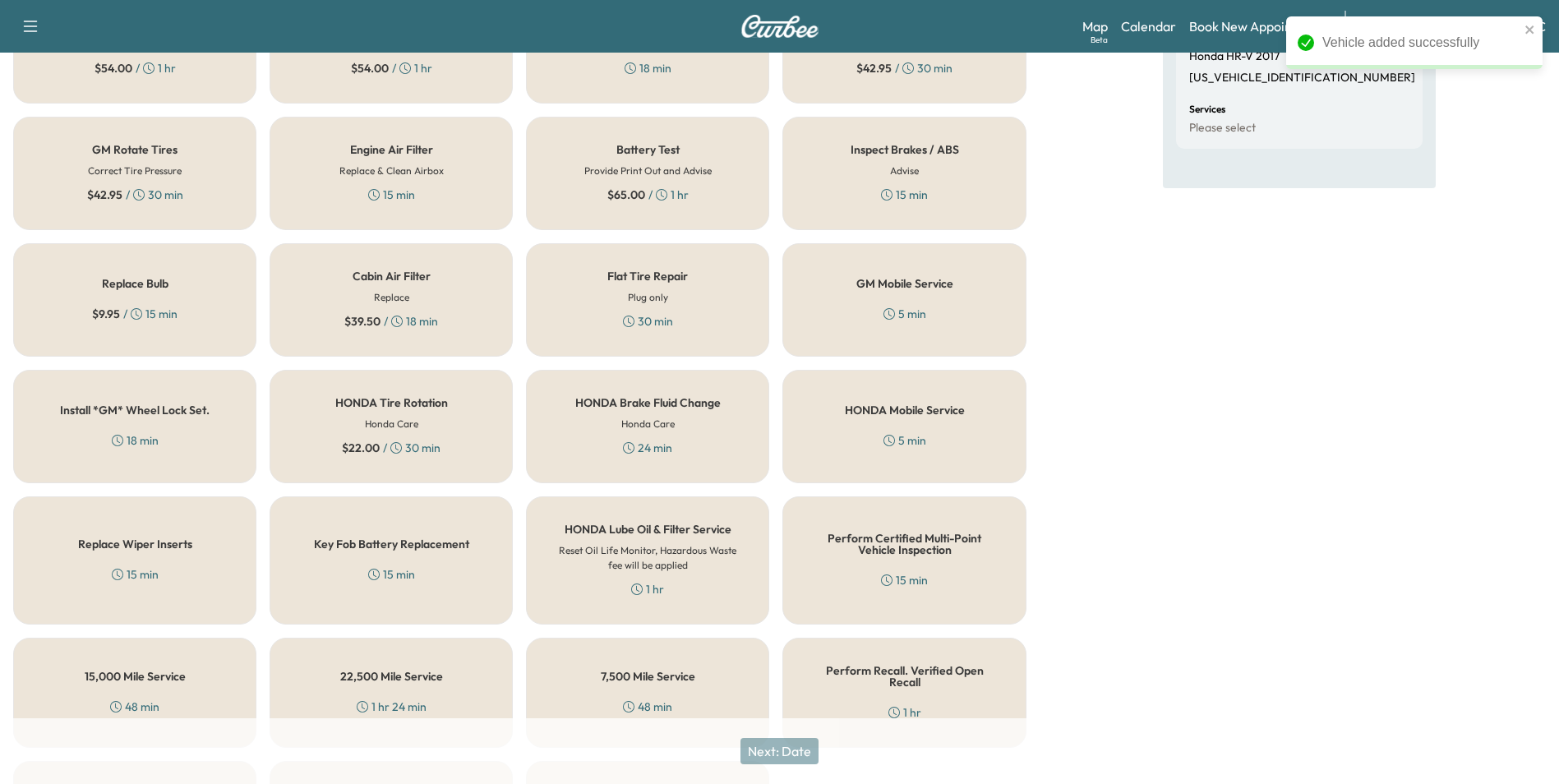
scroll to position [470, 0]
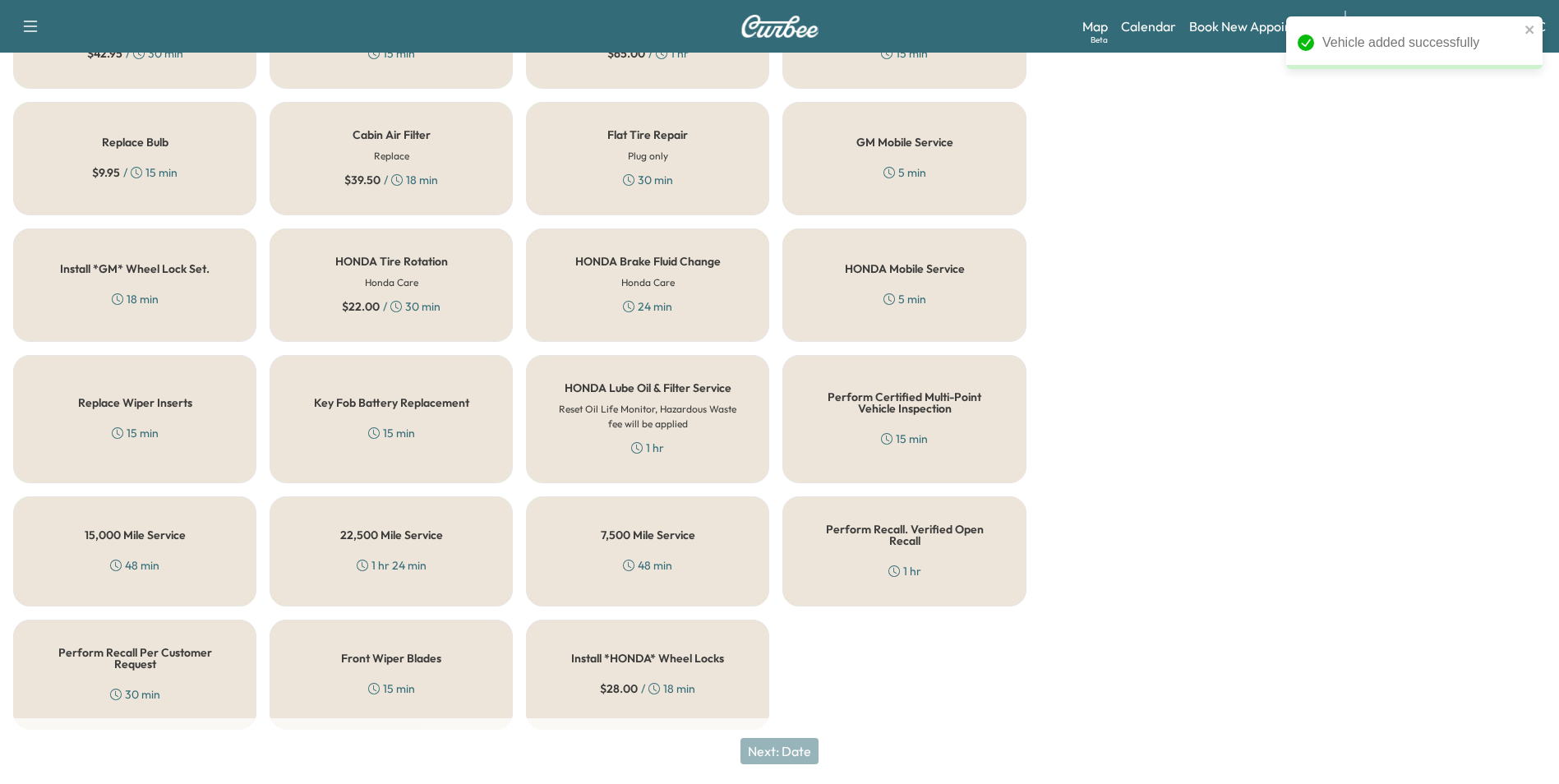
click at [237, 664] on div "Perform Recall Per Customer Request 30 min" at bounding box center [135, 674] width 243 height 110
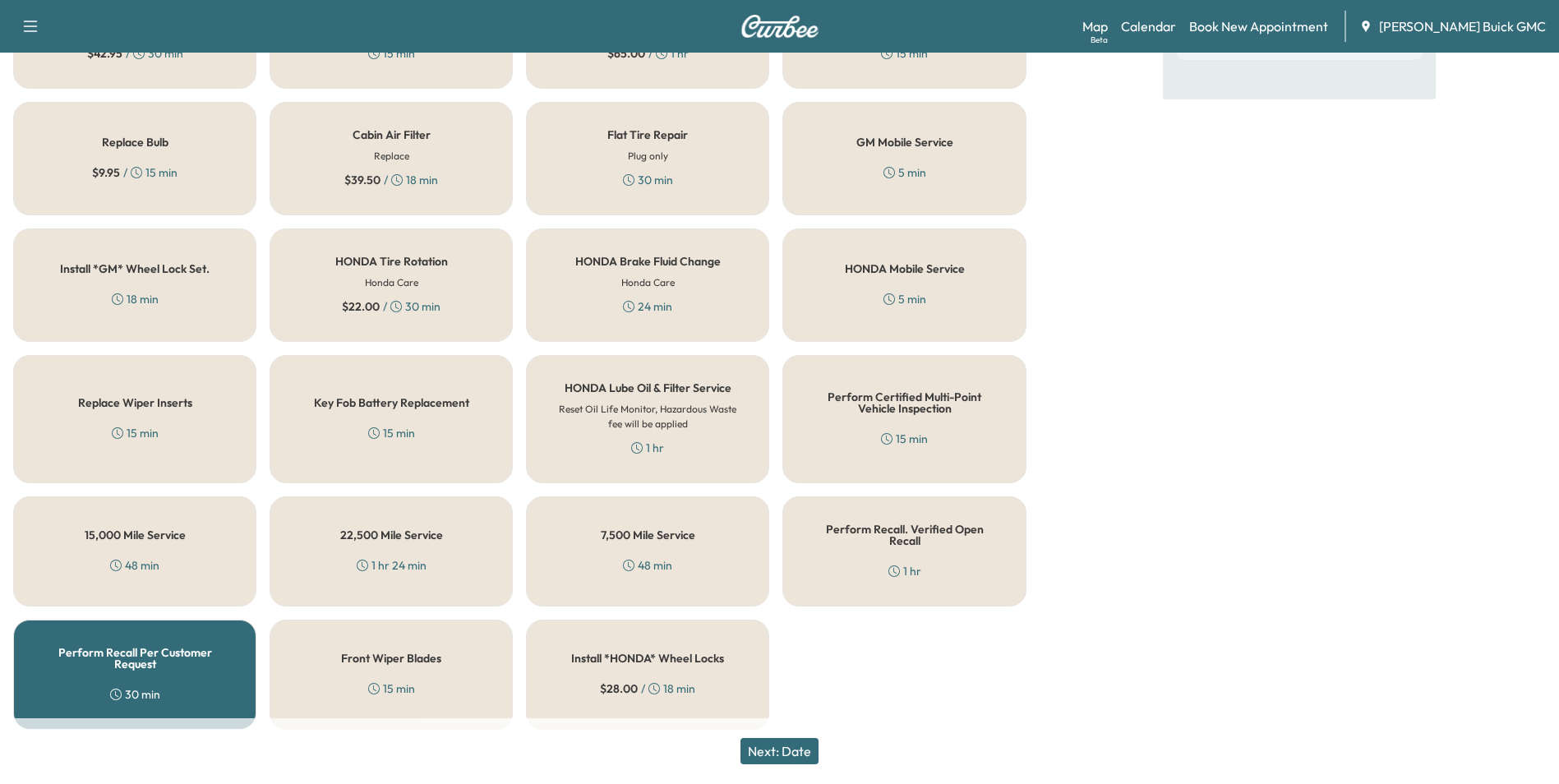
click at [787, 751] on button "Next: Date" at bounding box center [780, 750] width 79 height 26
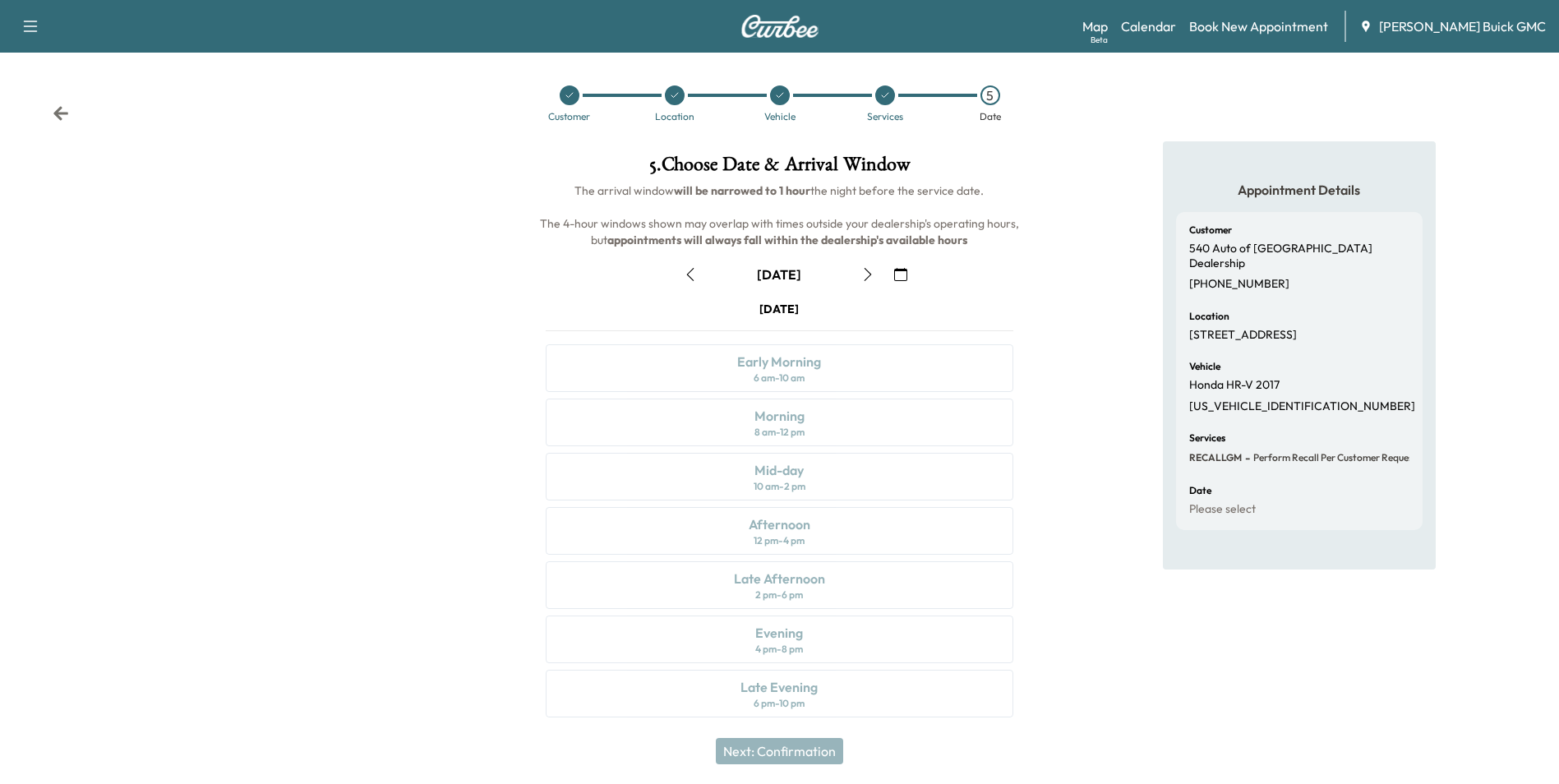
click at [900, 272] on icon "button" at bounding box center [901, 275] width 13 height 13
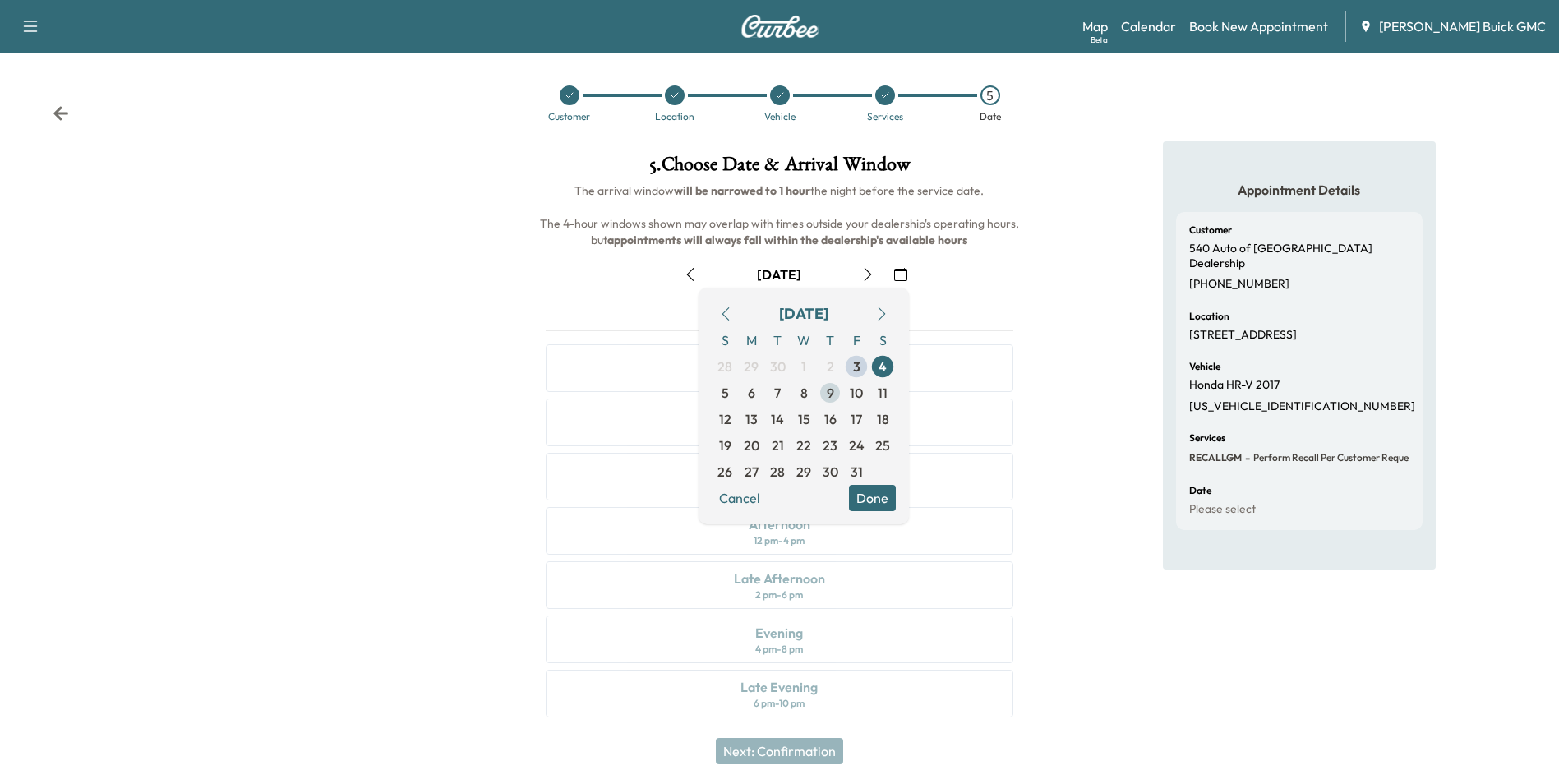
click at [828, 391] on span "9" at bounding box center [830, 392] width 8 height 20
click at [873, 493] on button "Done" at bounding box center [872, 497] width 47 height 26
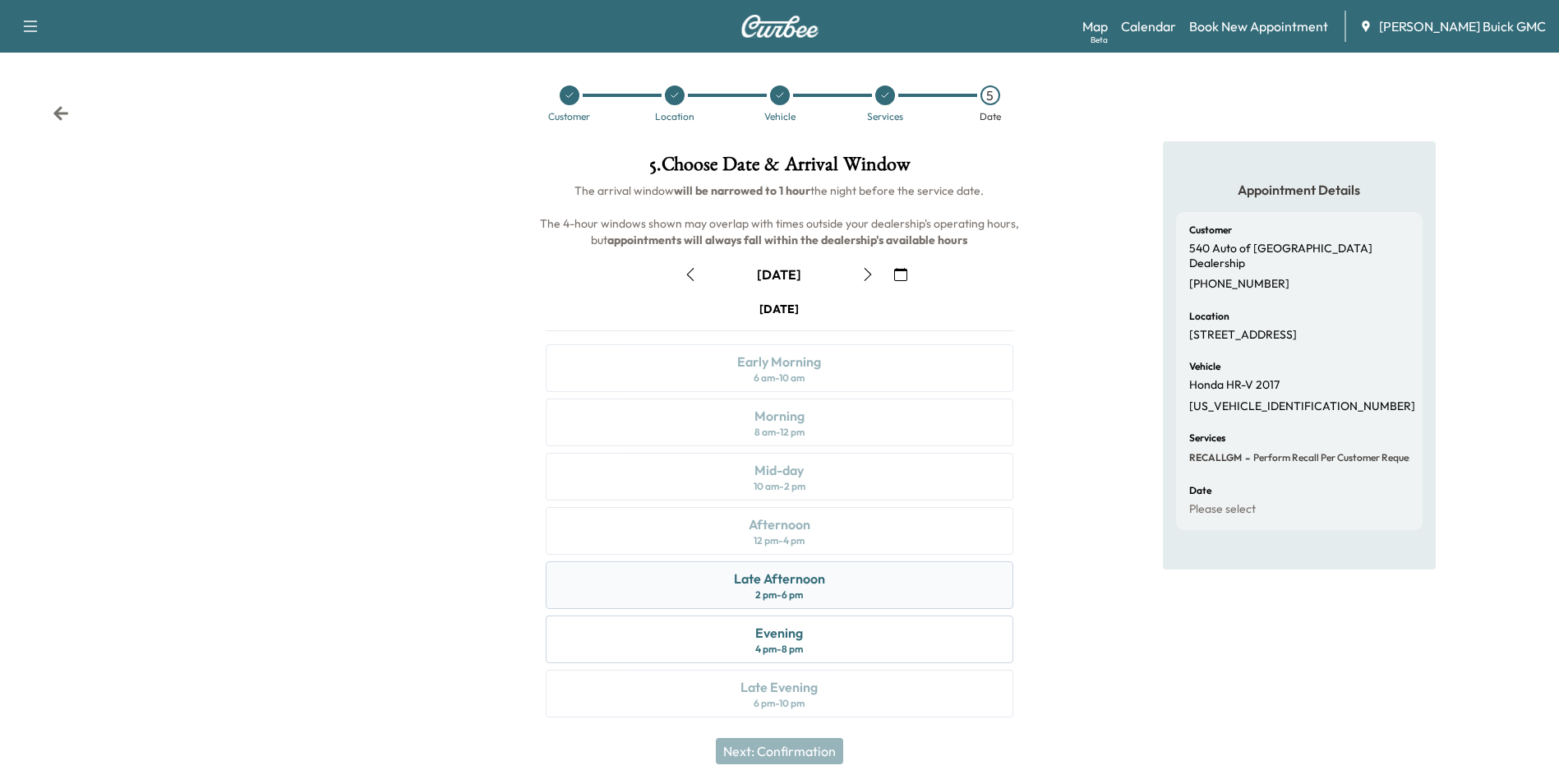
click at [859, 587] on div "Late Afternoon 2 pm - 6 pm" at bounding box center [780, 585] width 467 height 48
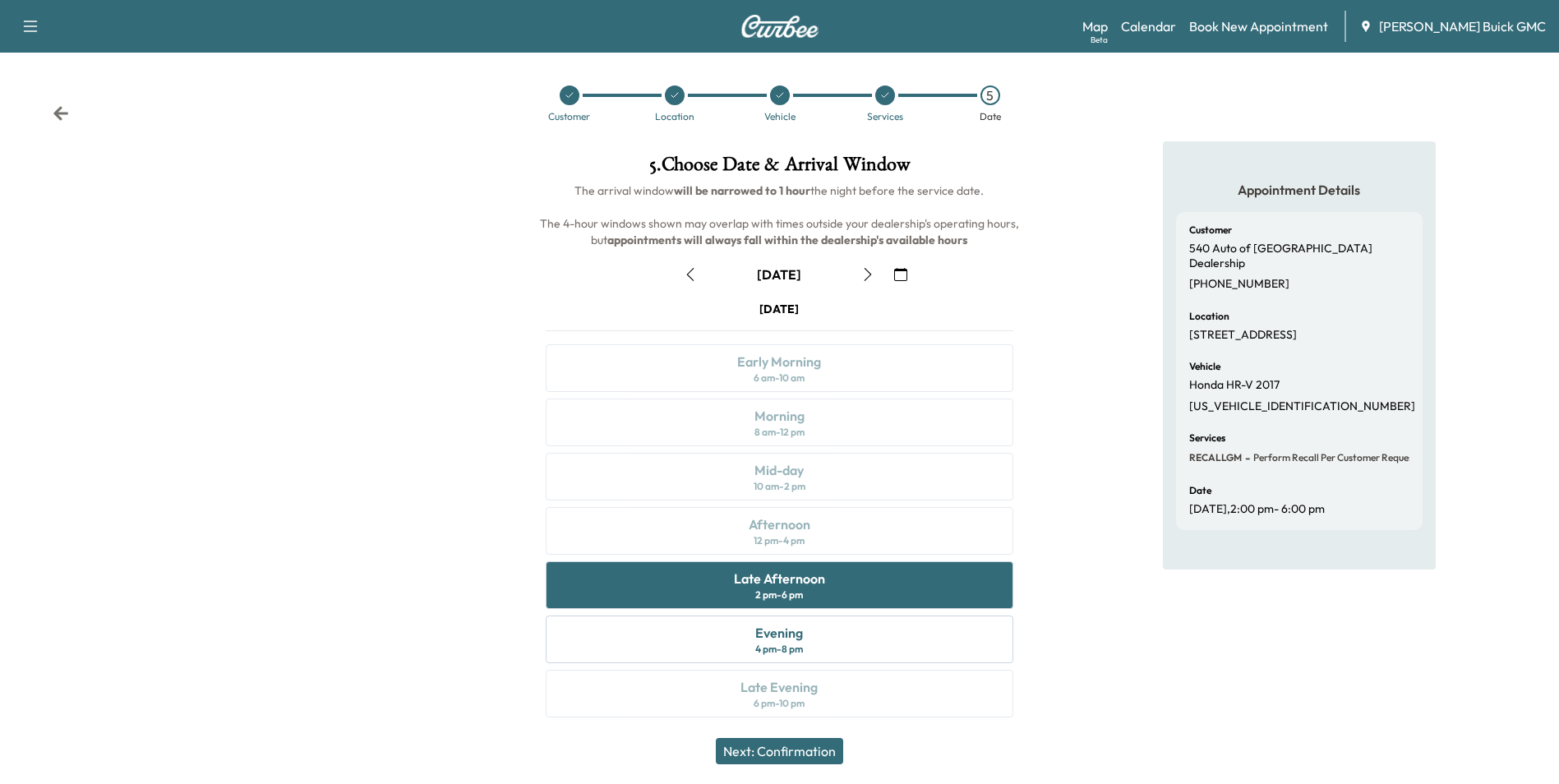
click at [815, 752] on button "Next: Confirmation" at bounding box center [780, 750] width 127 height 26
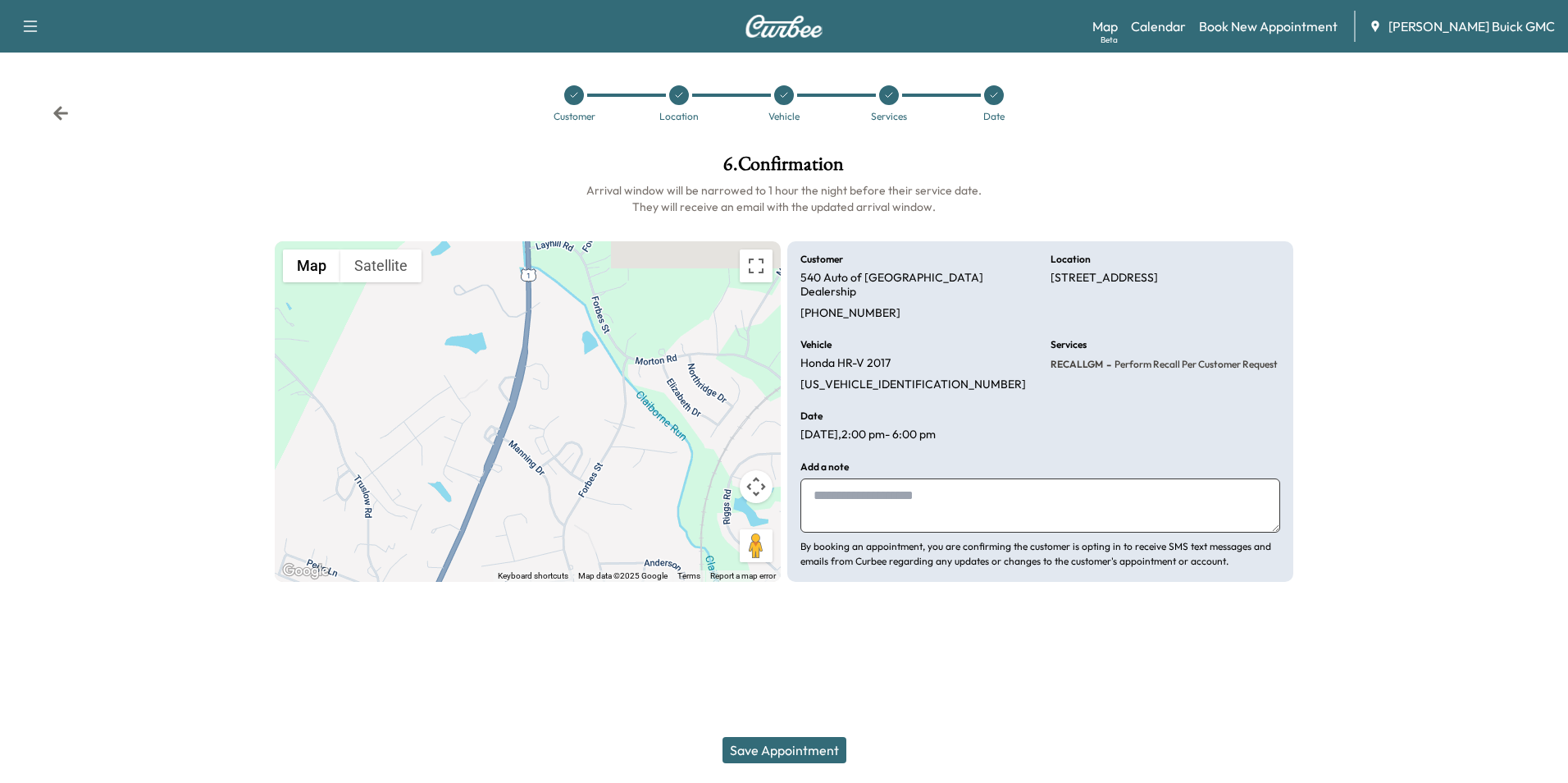
click at [841, 478] on textarea at bounding box center [1041, 505] width 480 height 54
type textarea "**********"
click at [822, 748] on button "Save Appointment" at bounding box center [784, 750] width 124 height 26
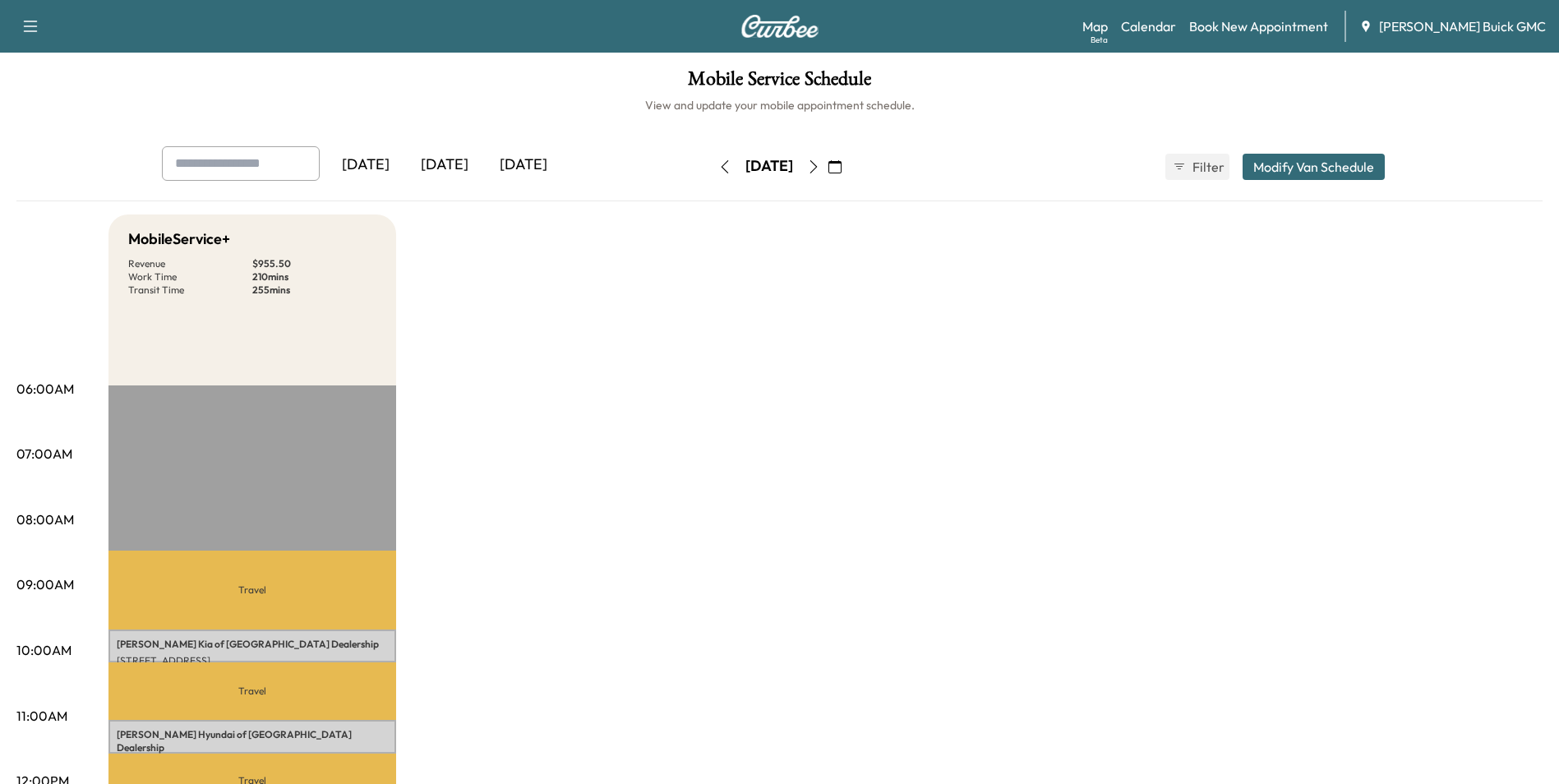
click at [718, 166] on icon "button" at bounding box center [725, 167] width 13 height 13
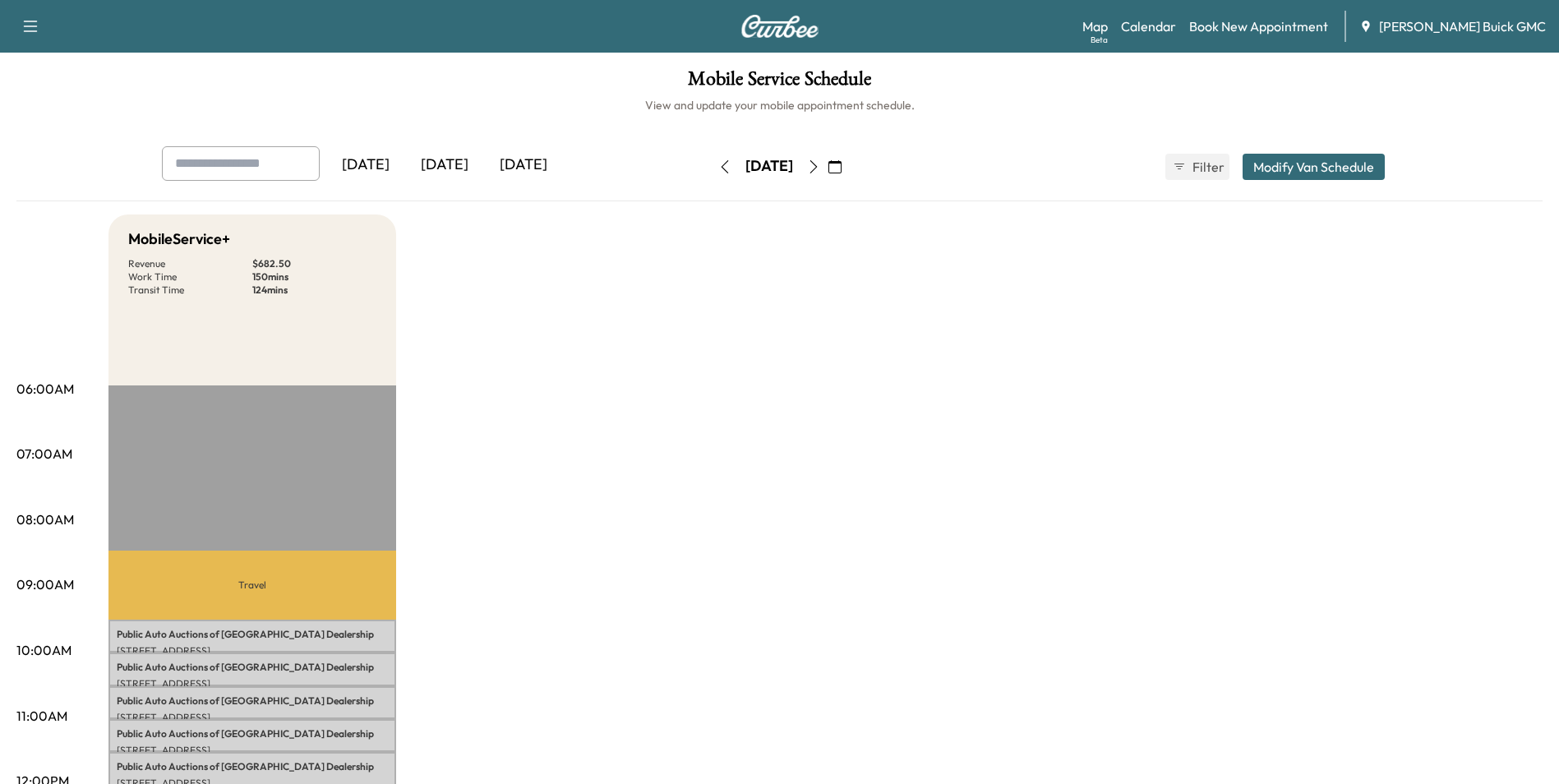
click at [721, 165] on icon "button" at bounding box center [725, 167] width 8 height 13
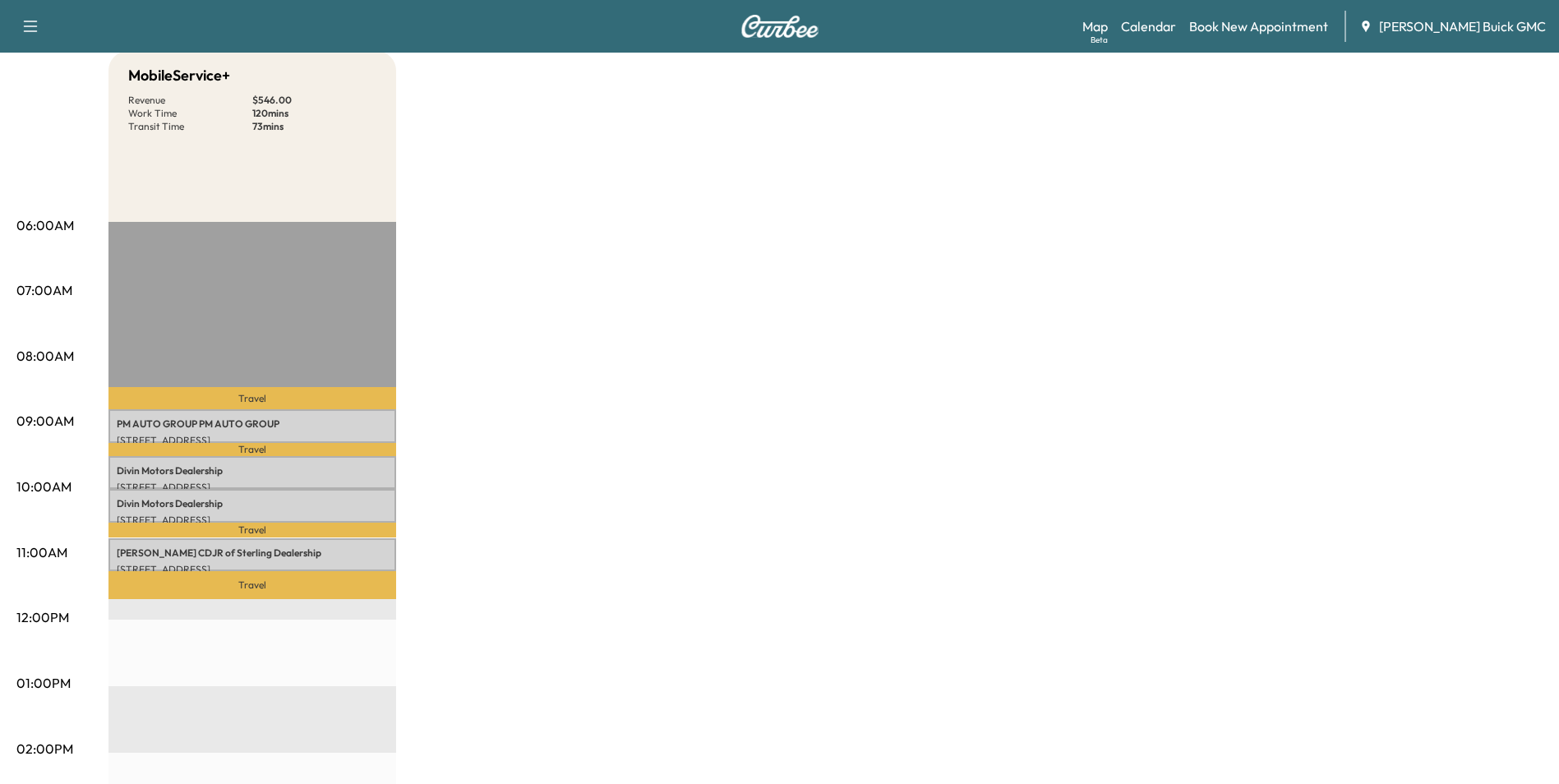
scroll to position [165, 0]
click at [779, 318] on div "MobileService+ Revenue $ 546.00 Work Time 120 mins Transit Time 73 mins Travel …" at bounding box center [825, 665] width 1435 height 1232
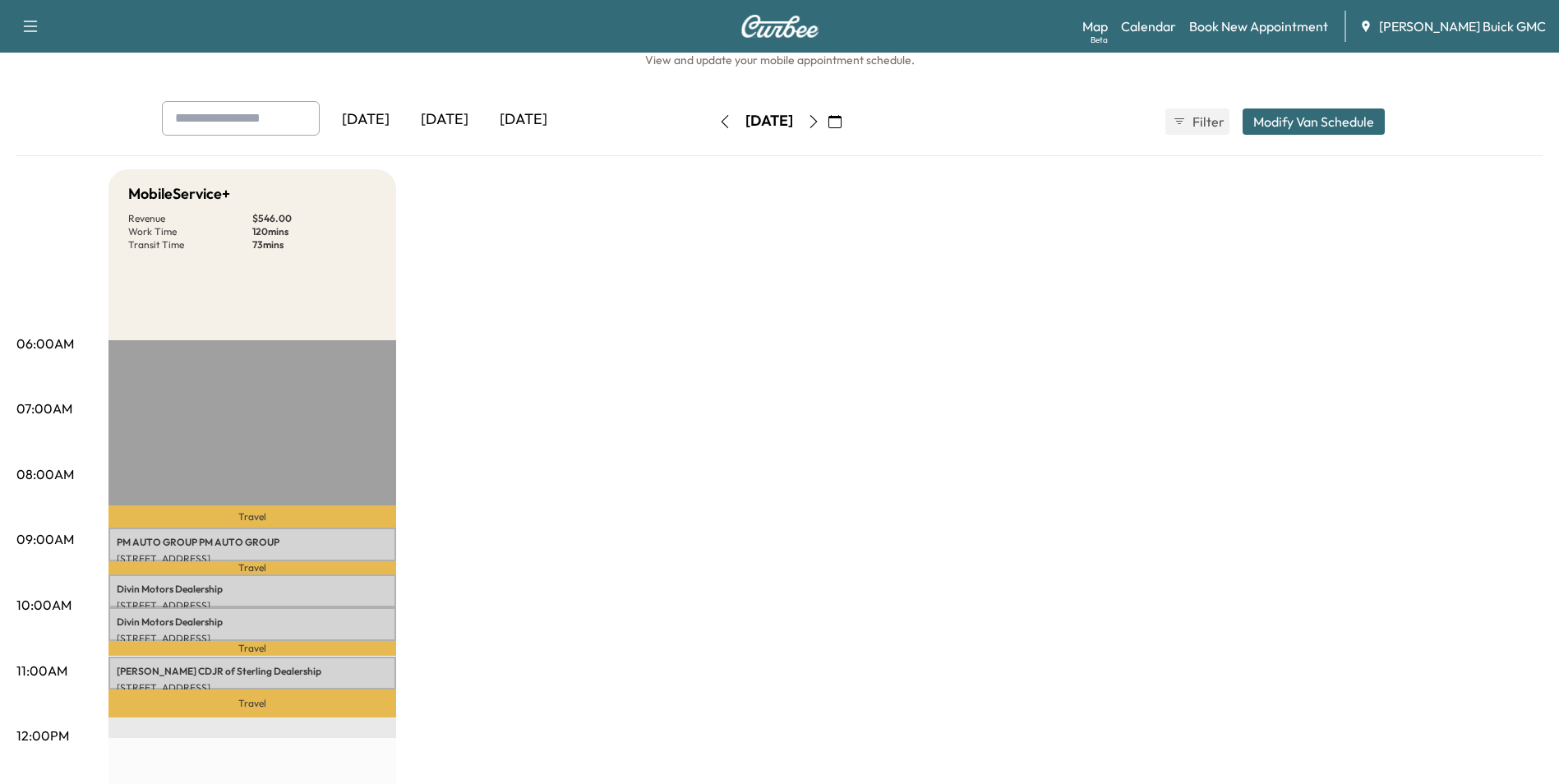
scroll to position [82, 0]
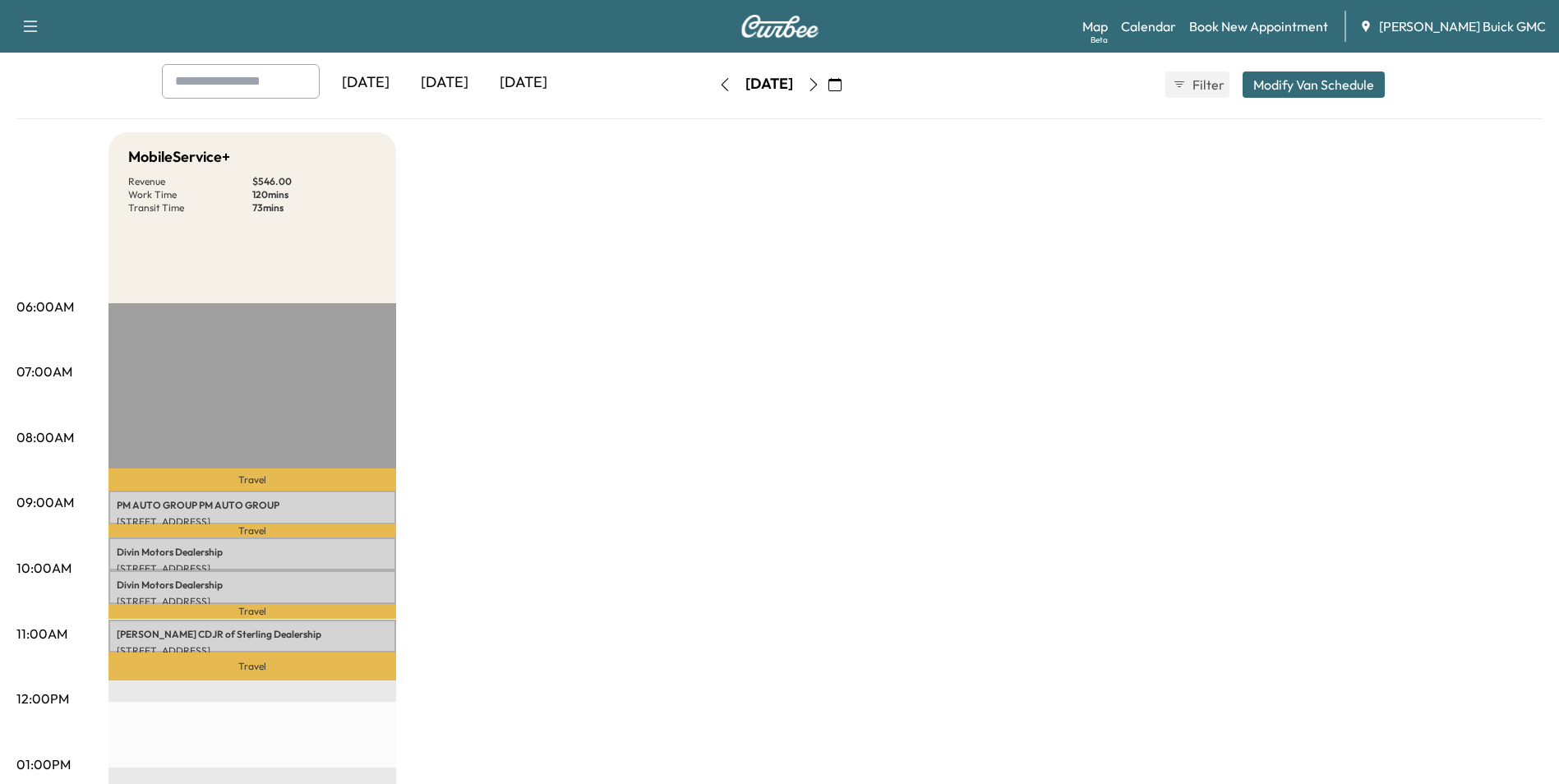
click at [1076, 373] on div "MobileService+ Revenue $ 546.00 Work Time 120 mins Transit Time 73 mins Travel …" at bounding box center [825, 748] width 1435 height 1232
click at [1073, 425] on div "MobileService+ Revenue $ 546.00 Work Time 120 mins Transit Time 73 mins Travel …" at bounding box center [825, 748] width 1435 height 1232
click at [1076, 428] on div "MobileService+ Revenue $ 546.00 Work Time 120 mins Transit Time 73 mins Travel …" at bounding box center [825, 748] width 1435 height 1232
drag, startPoint x: 921, startPoint y: 486, endPoint x: 929, endPoint y: 481, distance: 9.4
click at [923, 486] on div "MobileService+ Revenue $ 546.00 Work Time 120 mins Transit Time 73 mins Travel …" at bounding box center [825, 748] width 1435 height 1232
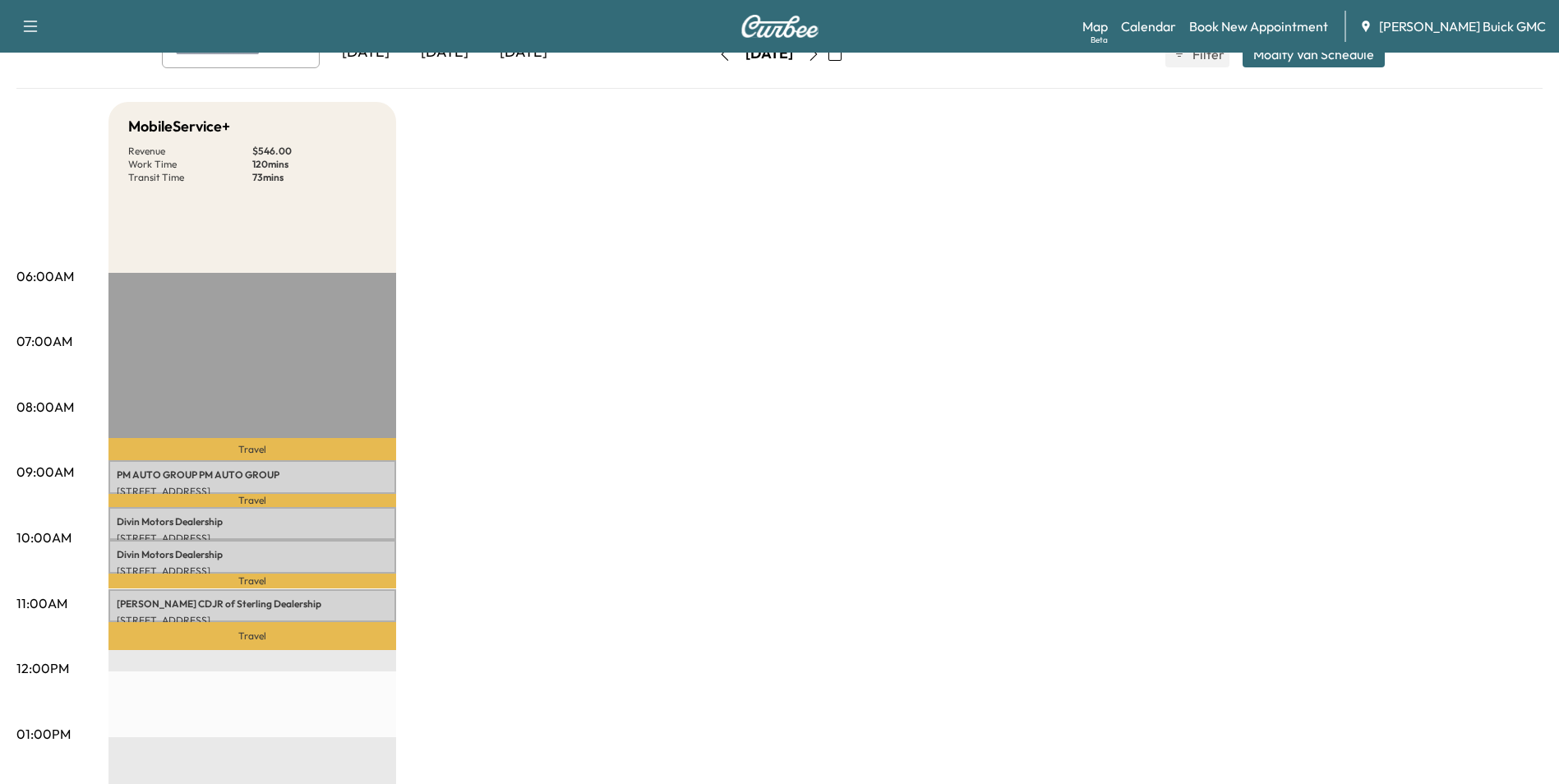
scroll to position [0, 0]
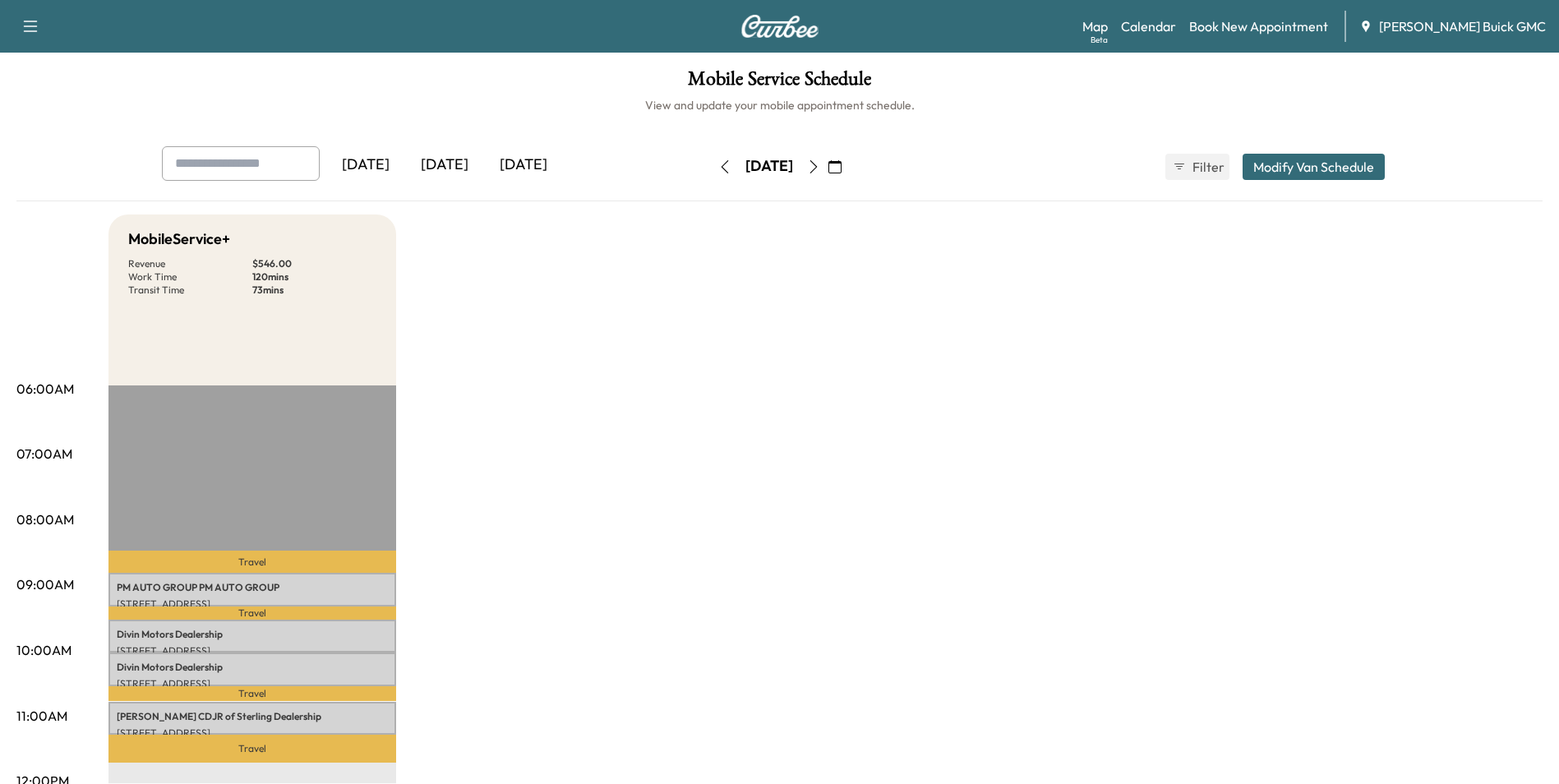
click at [1284, 24] on link "Book New Appointment" at bounding box center [1258, 26] width 139 height 20
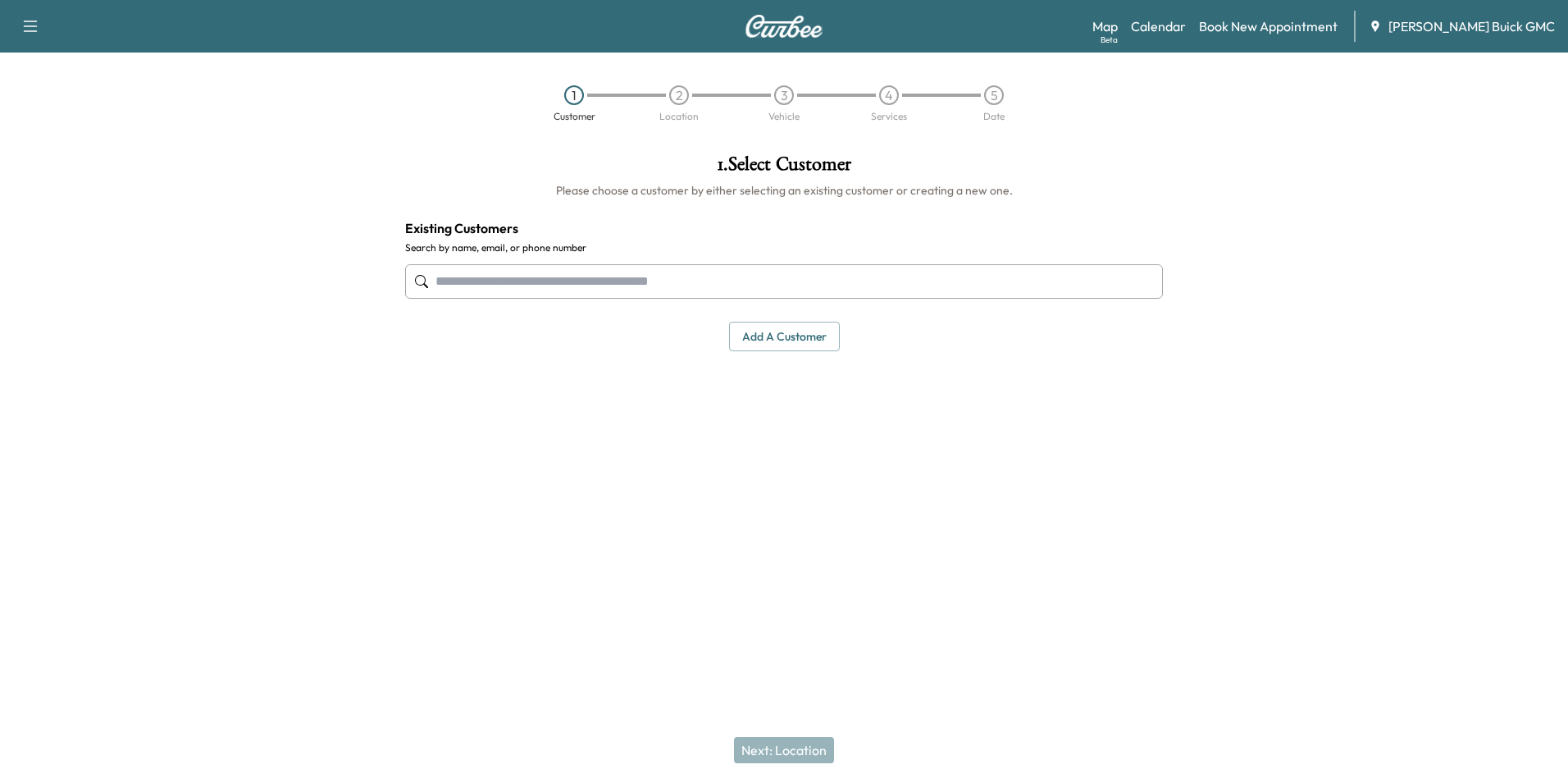
click at [692, 276] on input "text" at bounding box center [784, 281] width 758 height 34
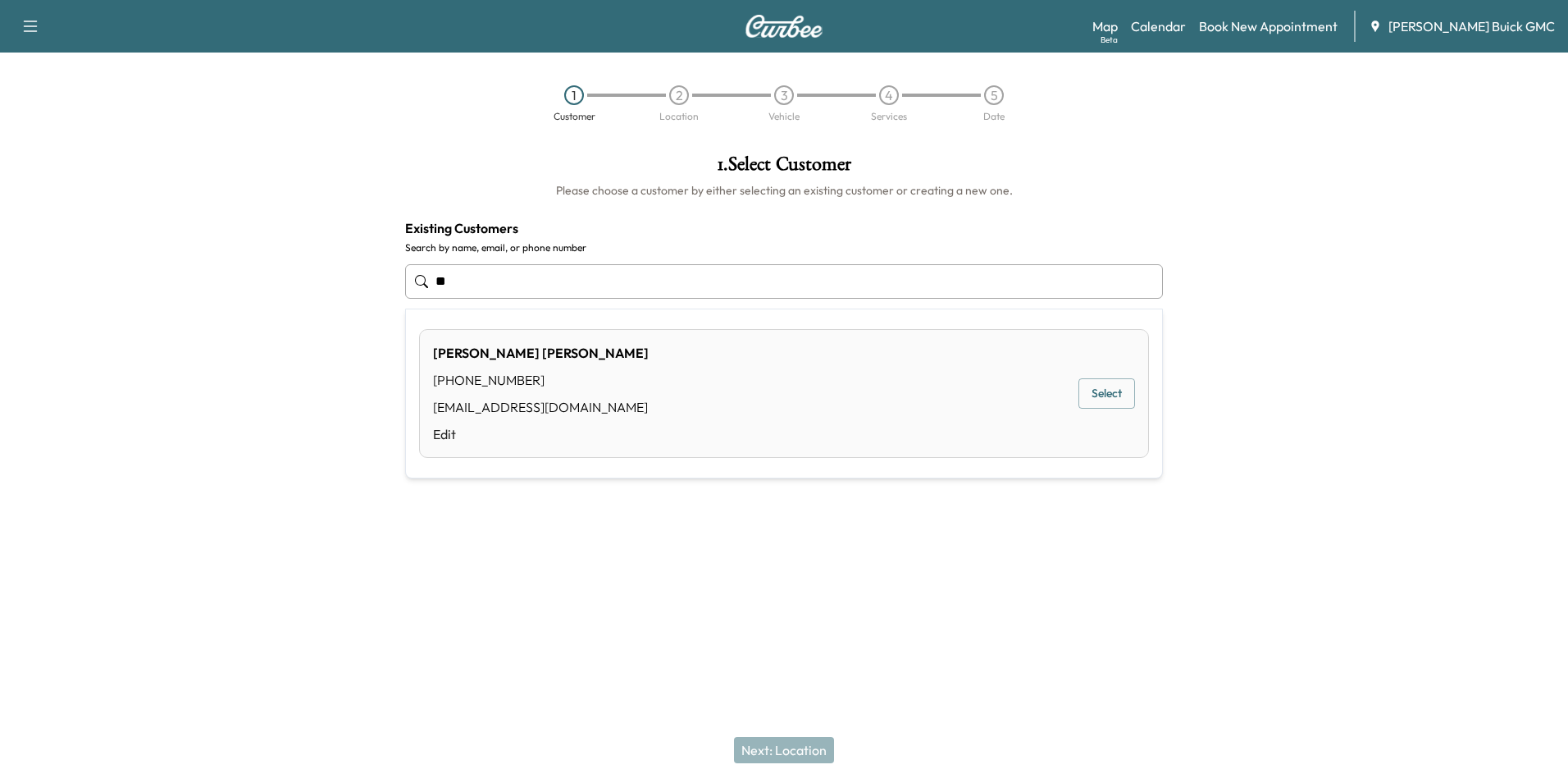
type input "*"
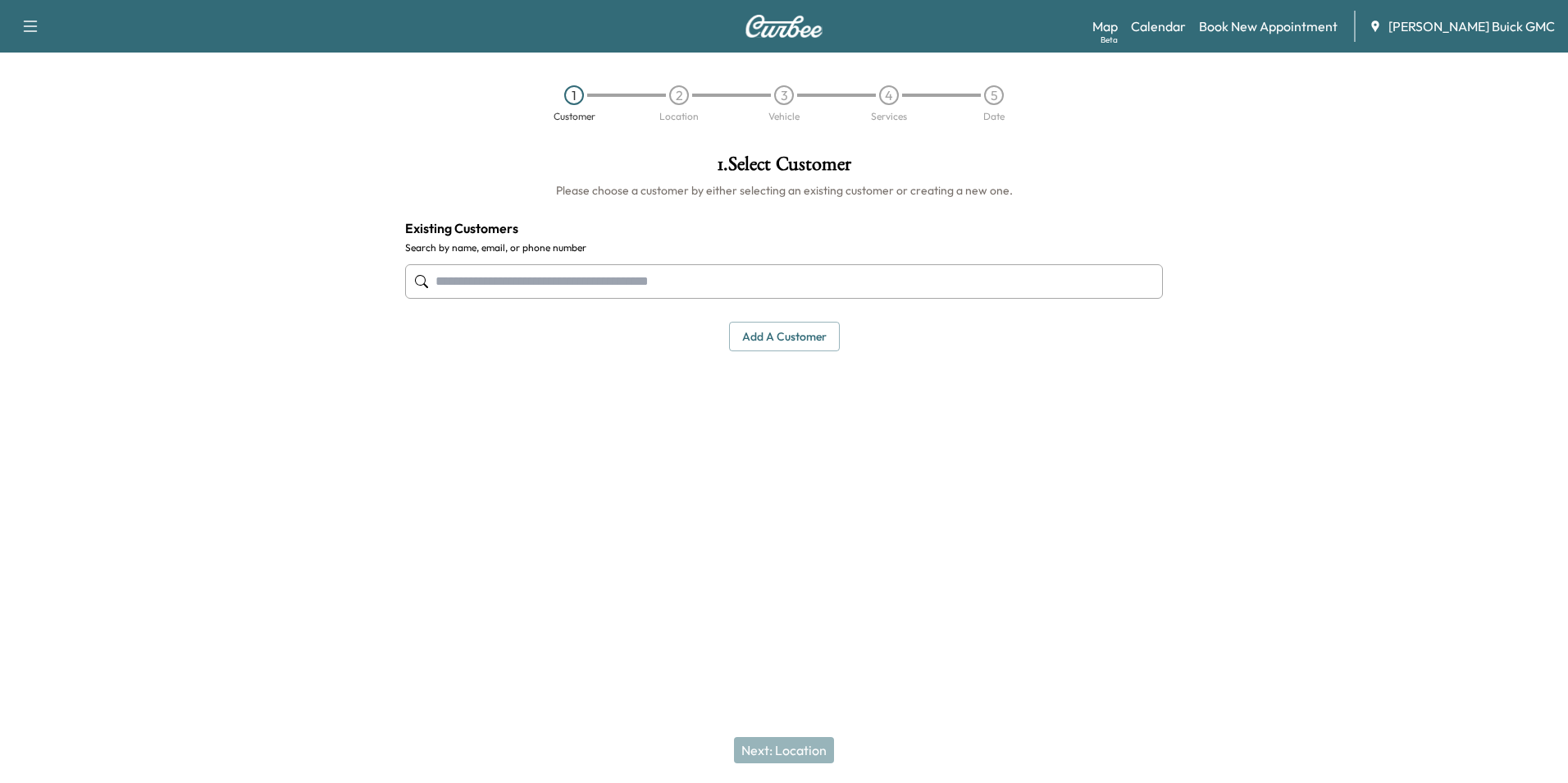
click at [761, 333] on button "Add a customer" at bounding box center [784, 337] width 111 height 31
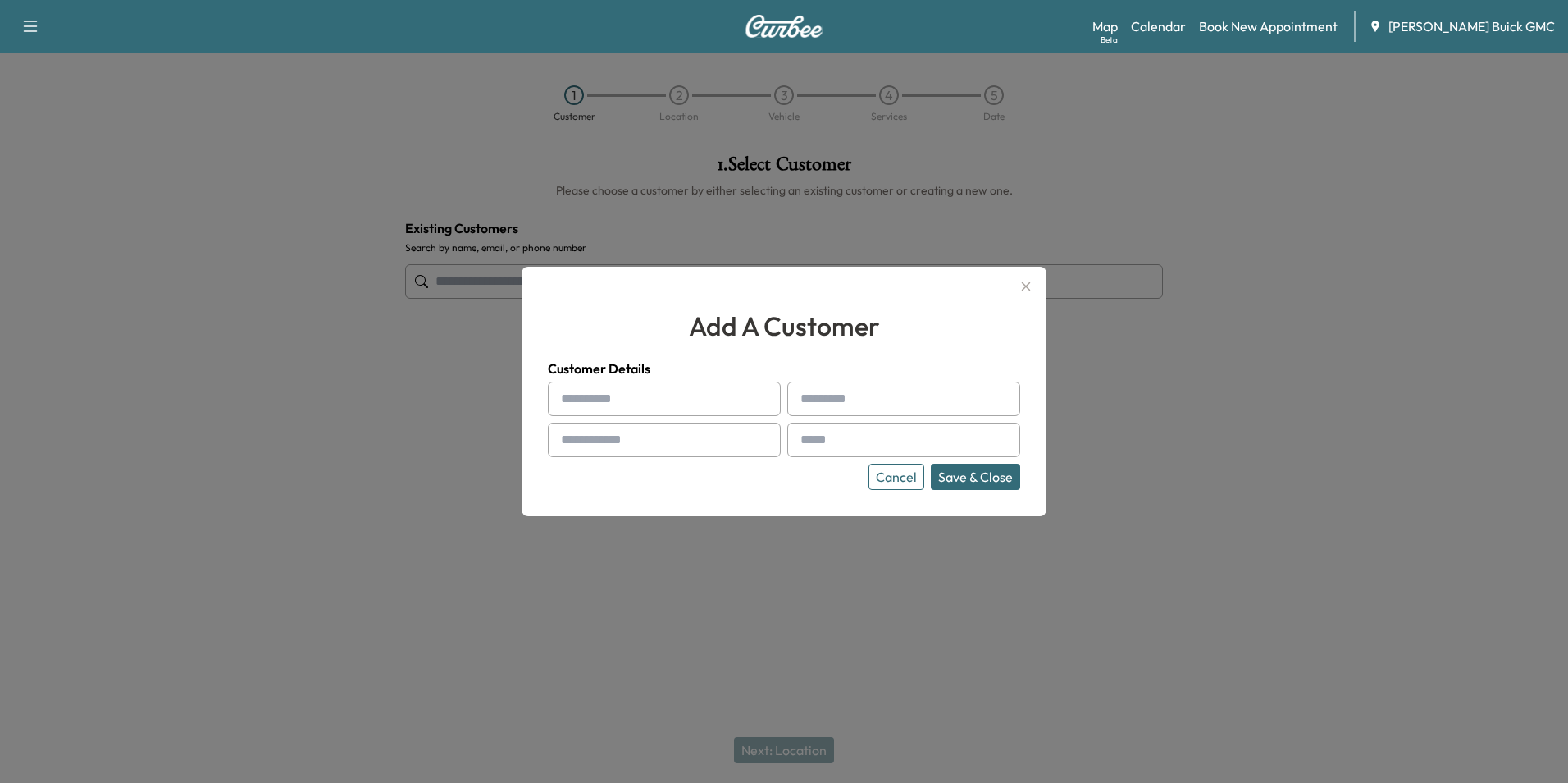
click at [661, 402] on input "text" at bounding box center [664, 399] width 233 height 34
type input "**********"
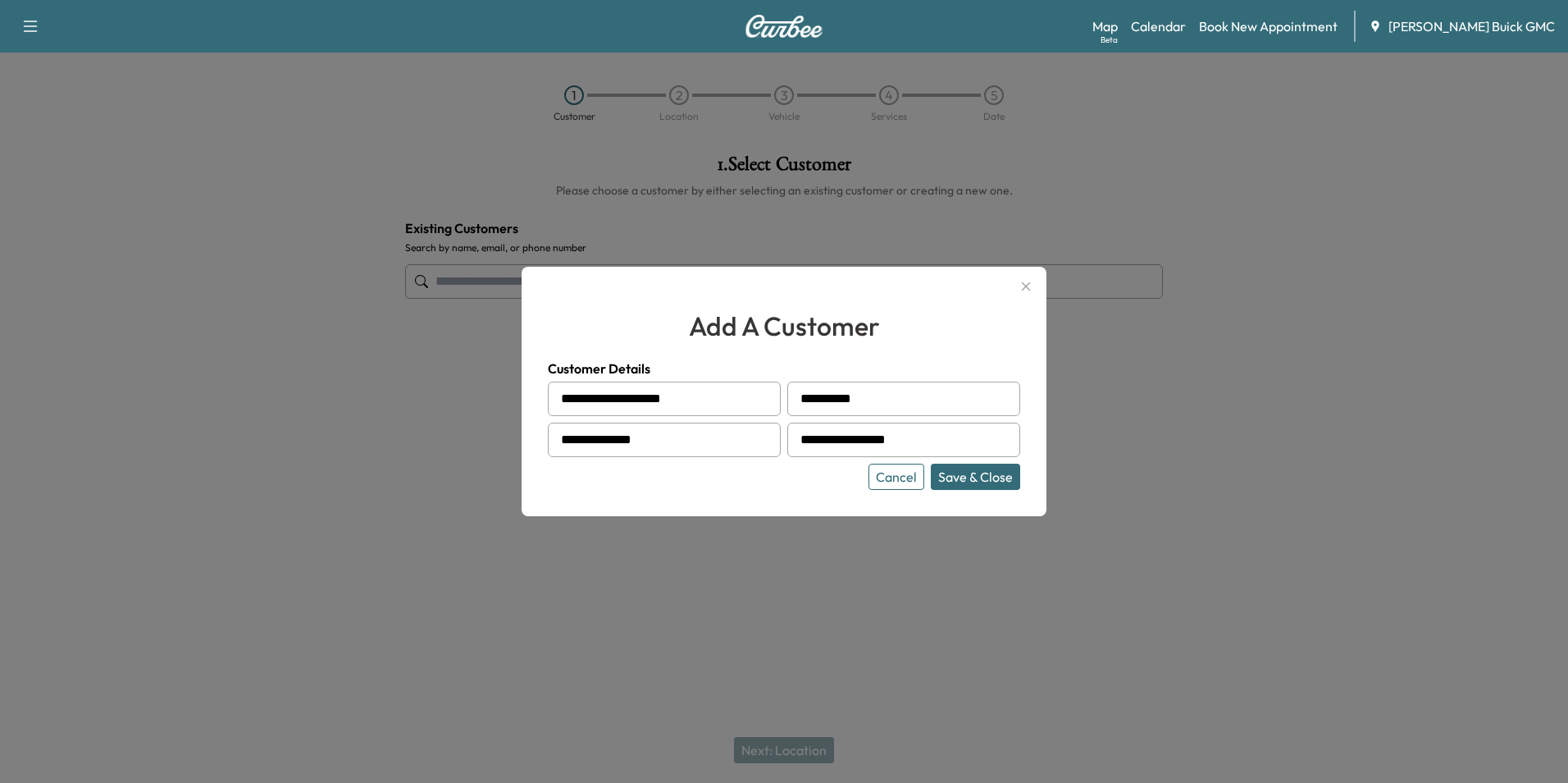
click at [977, 478] on button "Save & Close" at bounding box center [976, 476] width 90 height 26
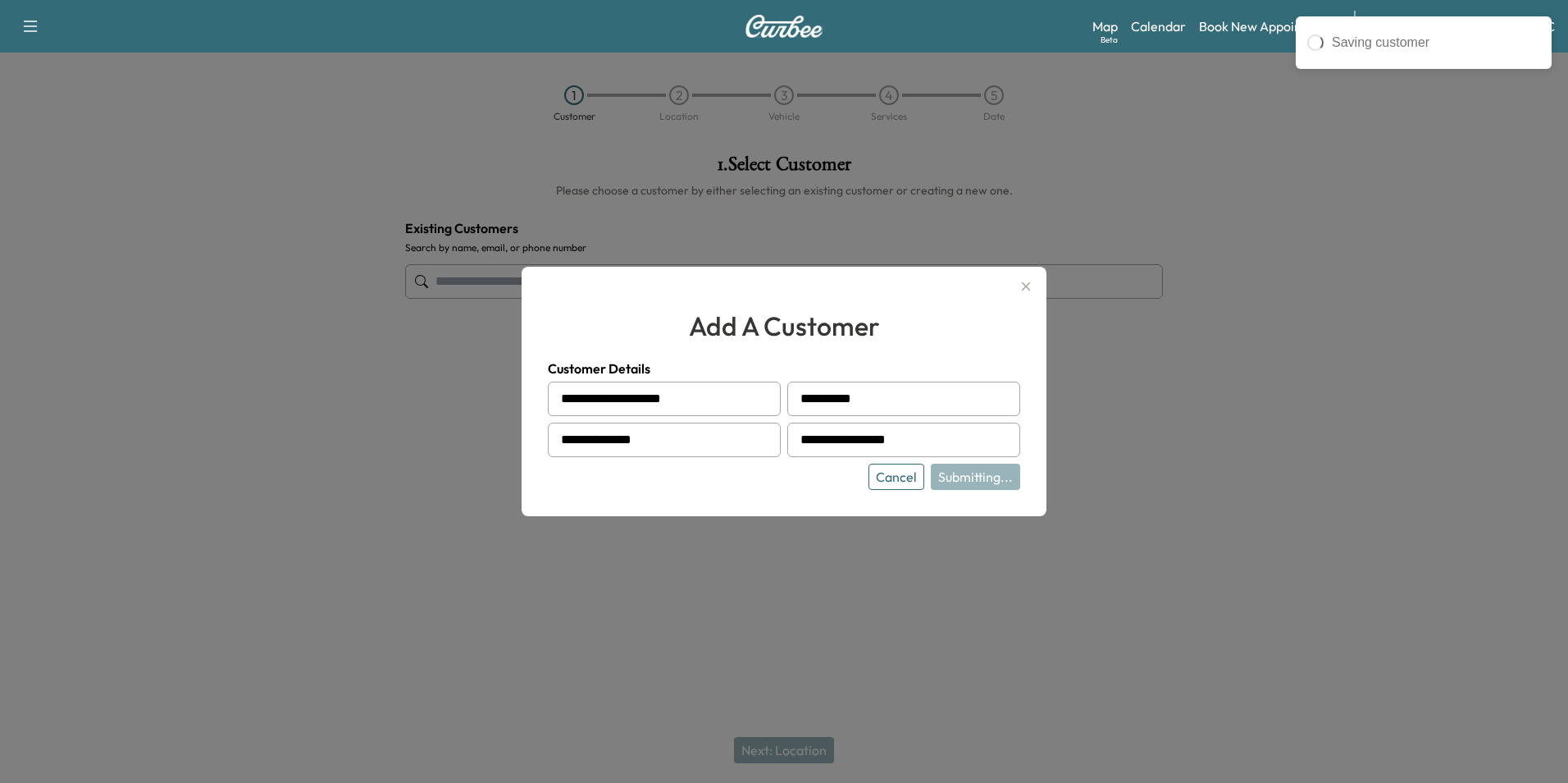
type input "**********"
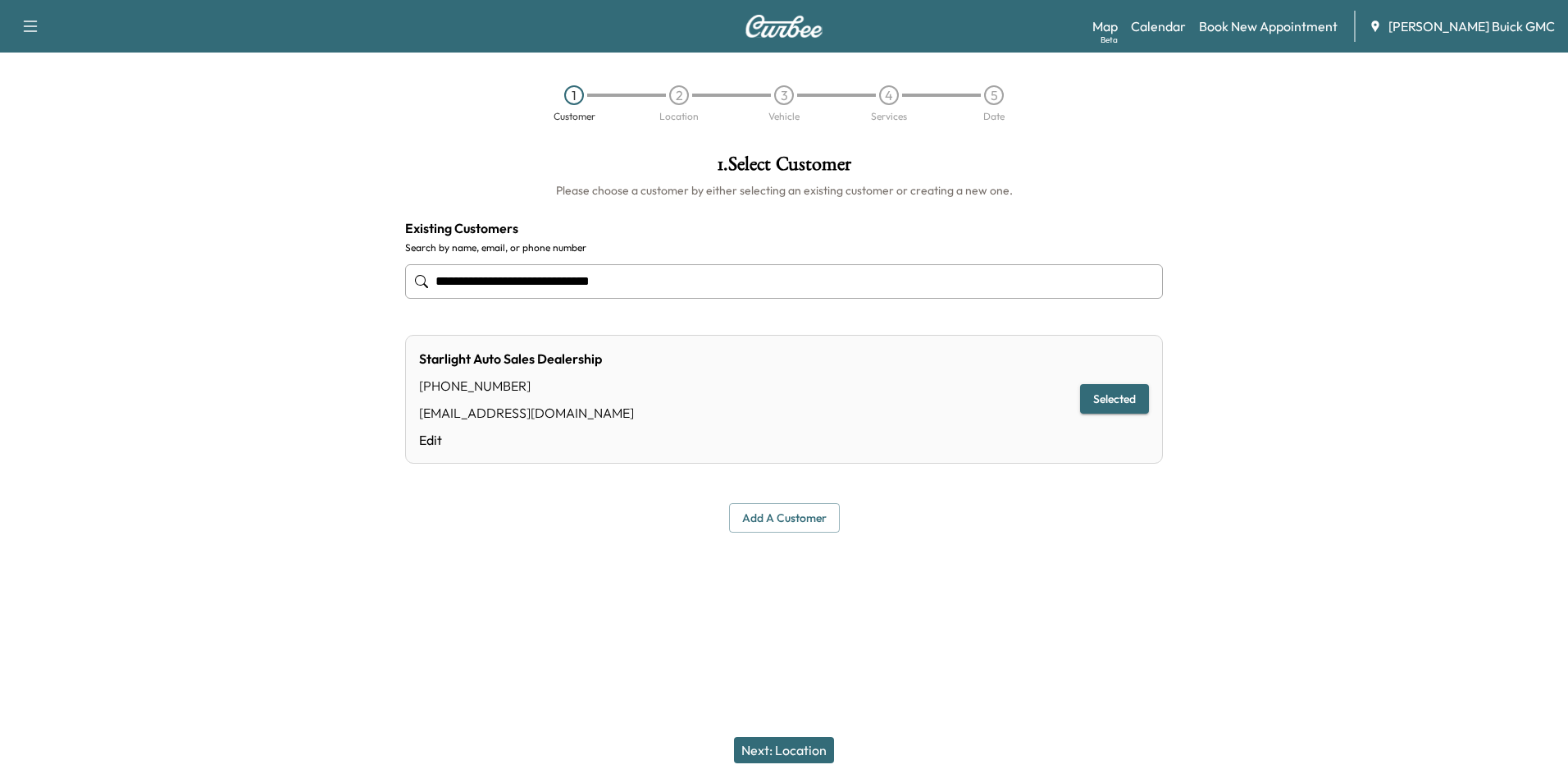
click at [805, 745] on button "Next: Location" at bounding box center [784, 750] width 100 height 26
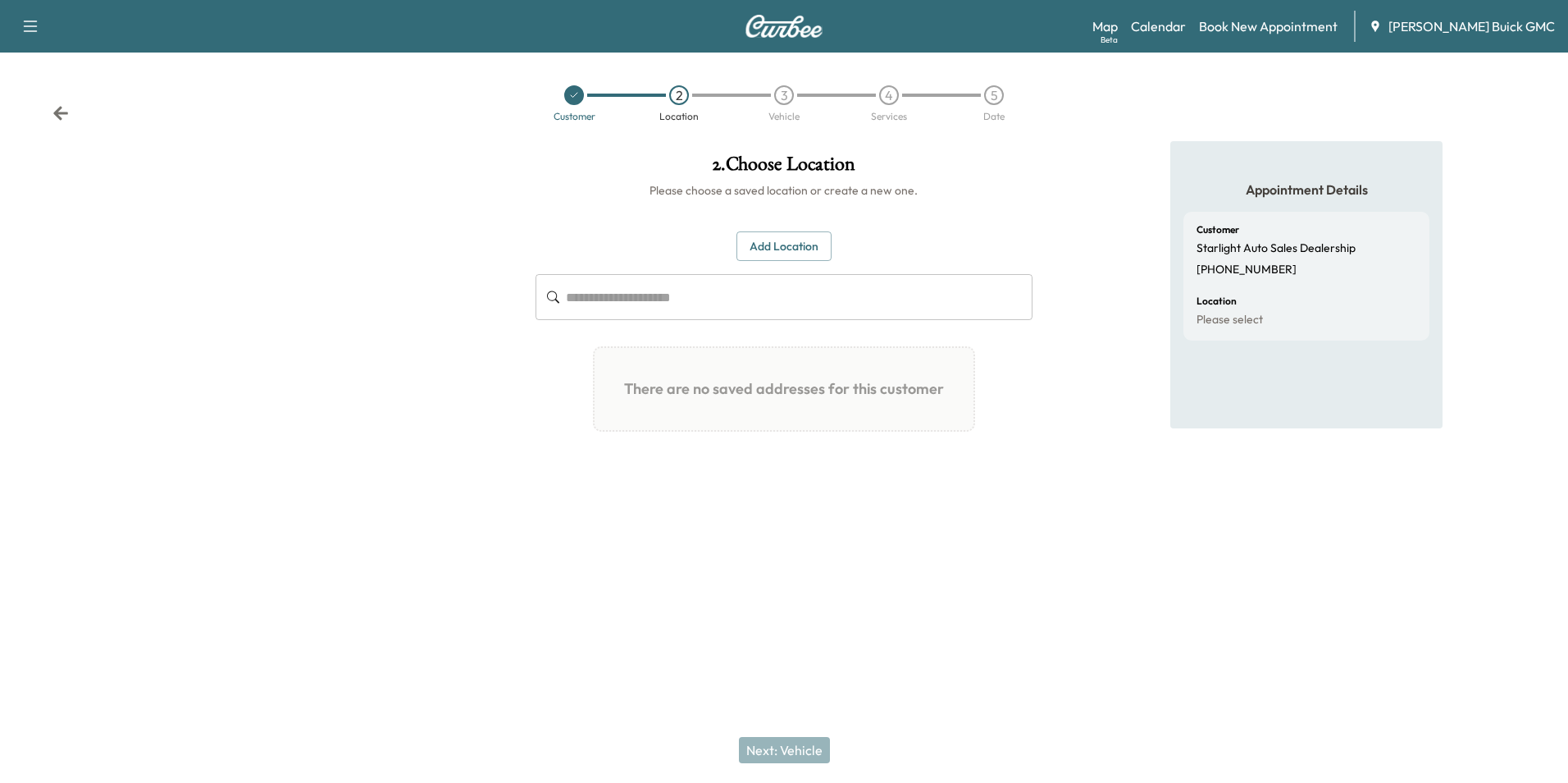
click at [787, 242] on button "Add Location" at bounding box center [784, 247] width 96 height 31
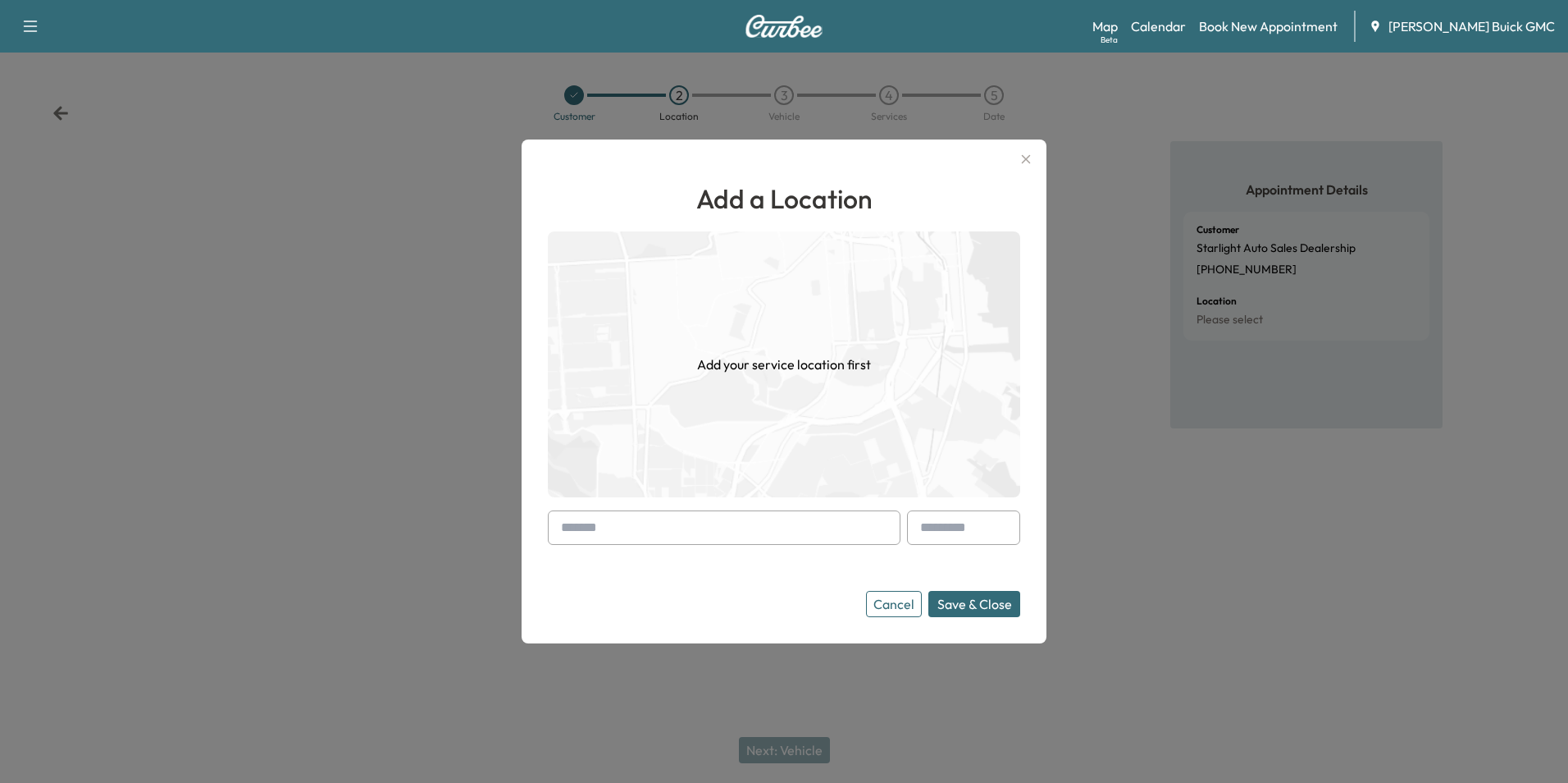
click at [725, 518] on input "text" at bounding box center [723, 528] width 353 height 34
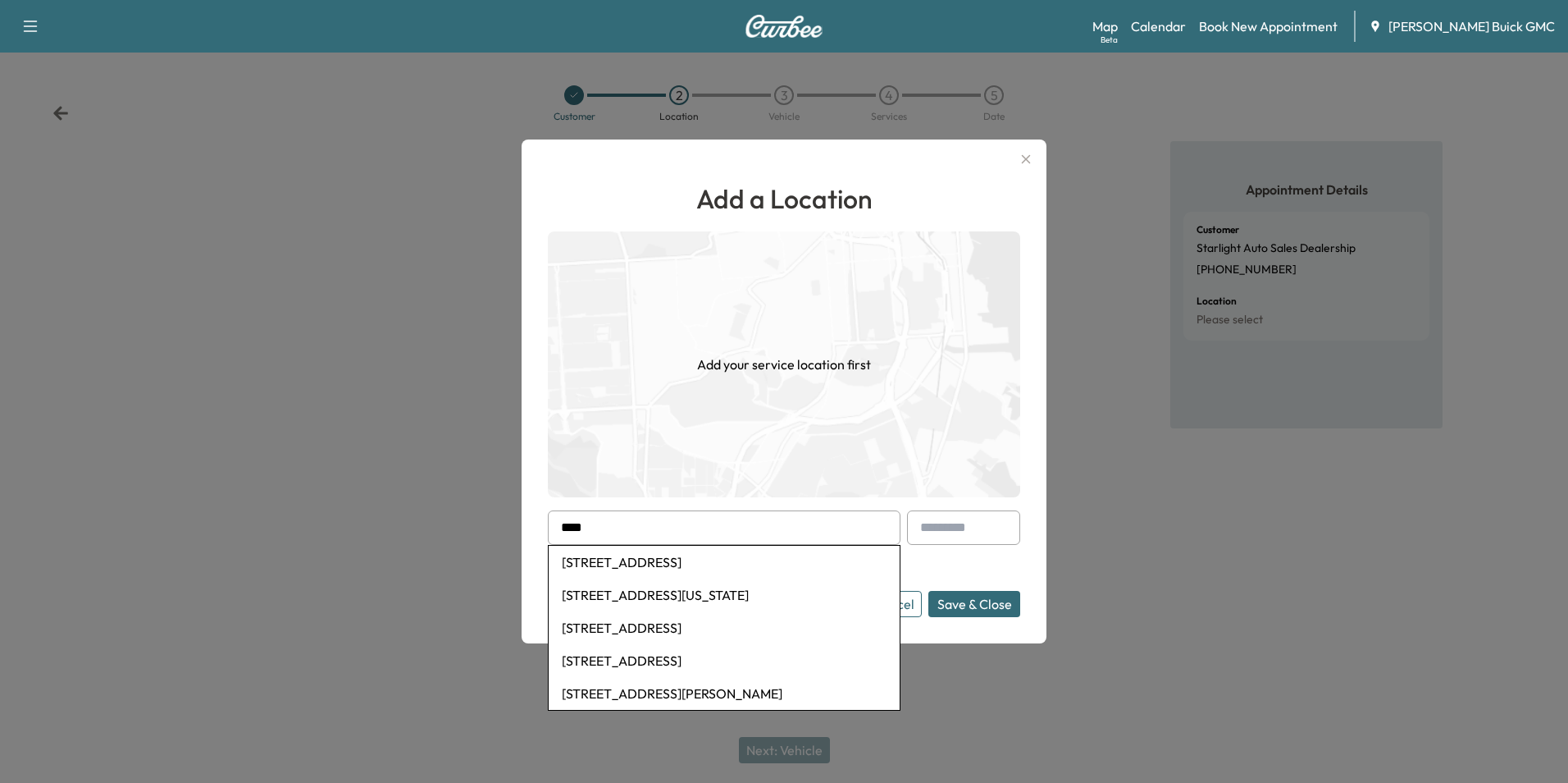
click at [657, 623] on li "[STREET_ADDRESS]" at bounding box center [723, 627] width 351 height 33
type input "**********"
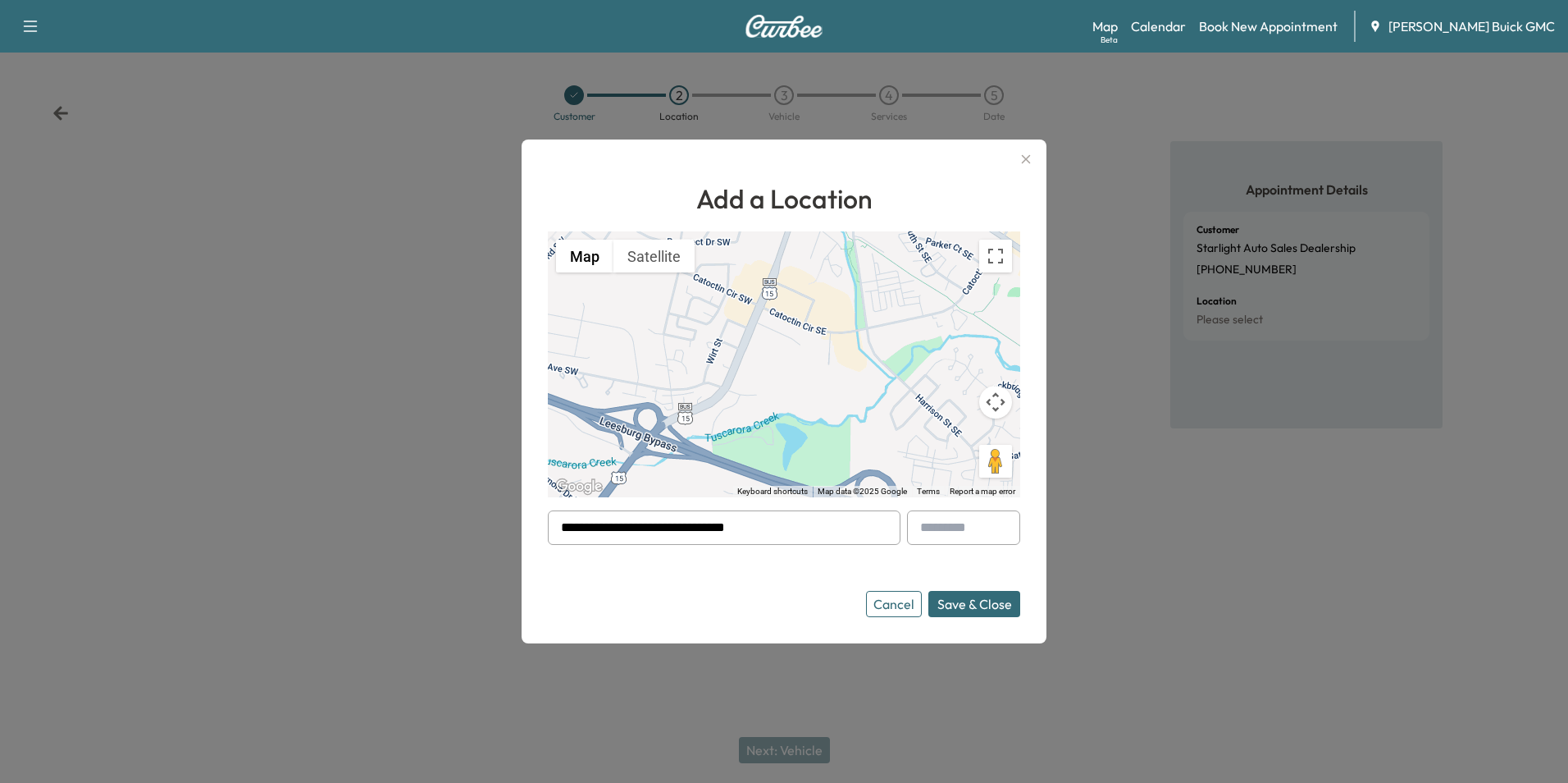
click at [957, 598] on button "Save & Close" at bounding box center [975, 603] width 92 height 26
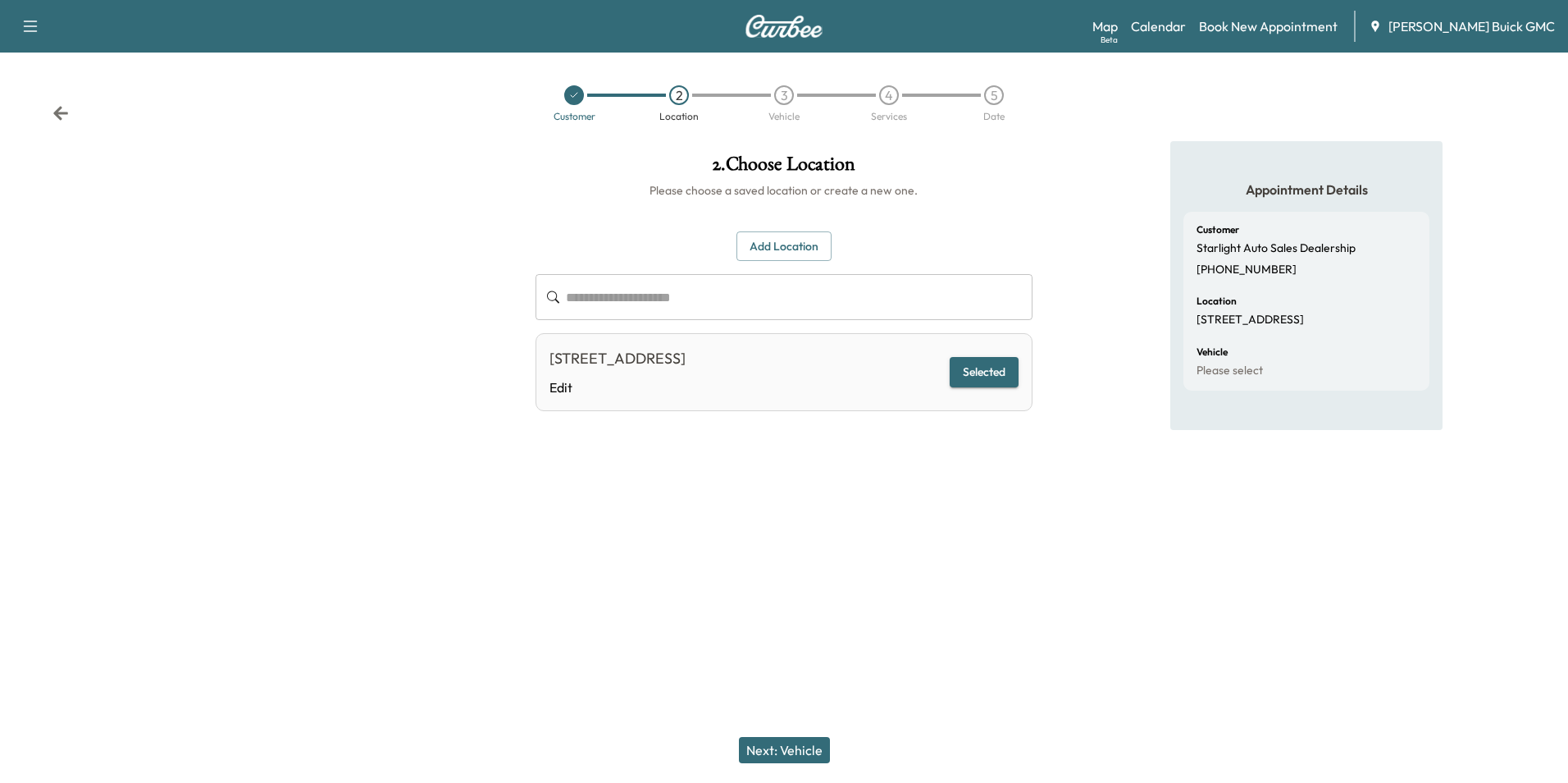
click at [804, 749] on button "Next: Vehicle" at bounding box center [784, 750] width 91 height 26
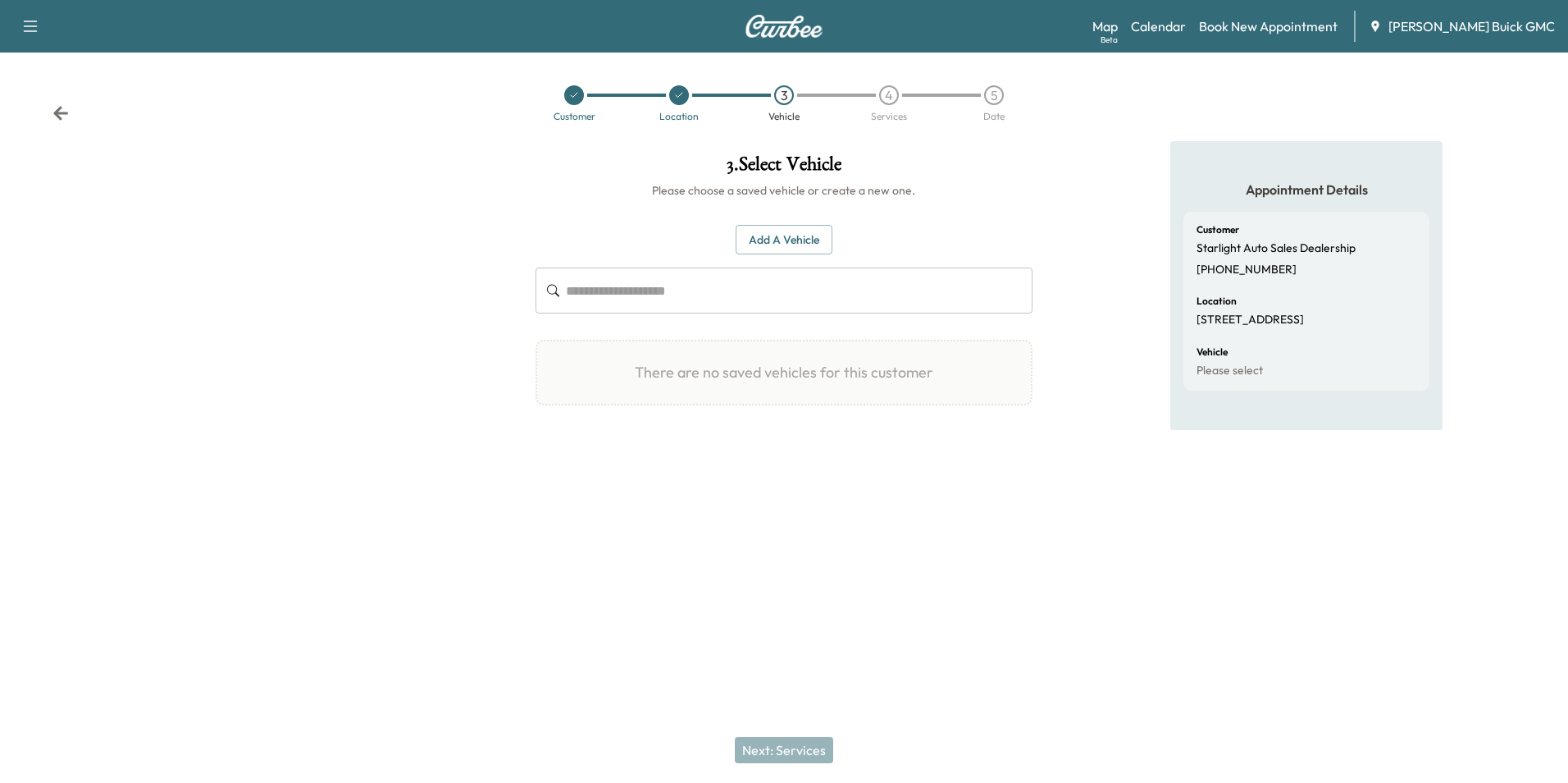
click at [782, 240] on button "Add a Vehicle" at bounding box center [784, 240] width 97 height 31
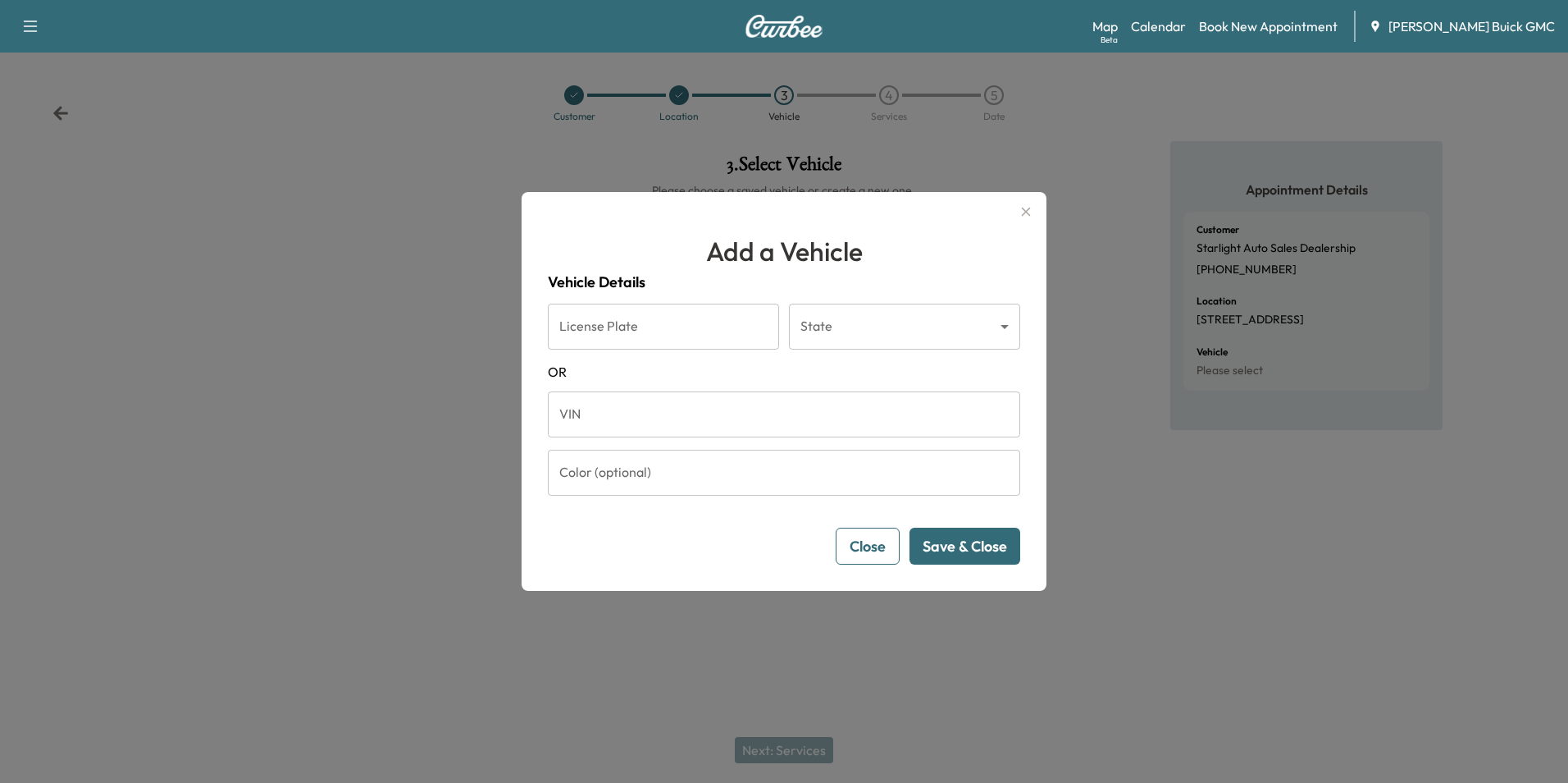
click at [655, 413] on input "VIN" at bounding box center [784, 414] width 472 height 46
type input "**********"
click at [970, 549] on button "Save & Close" at bounding box center [965, 546] width 111 height 37
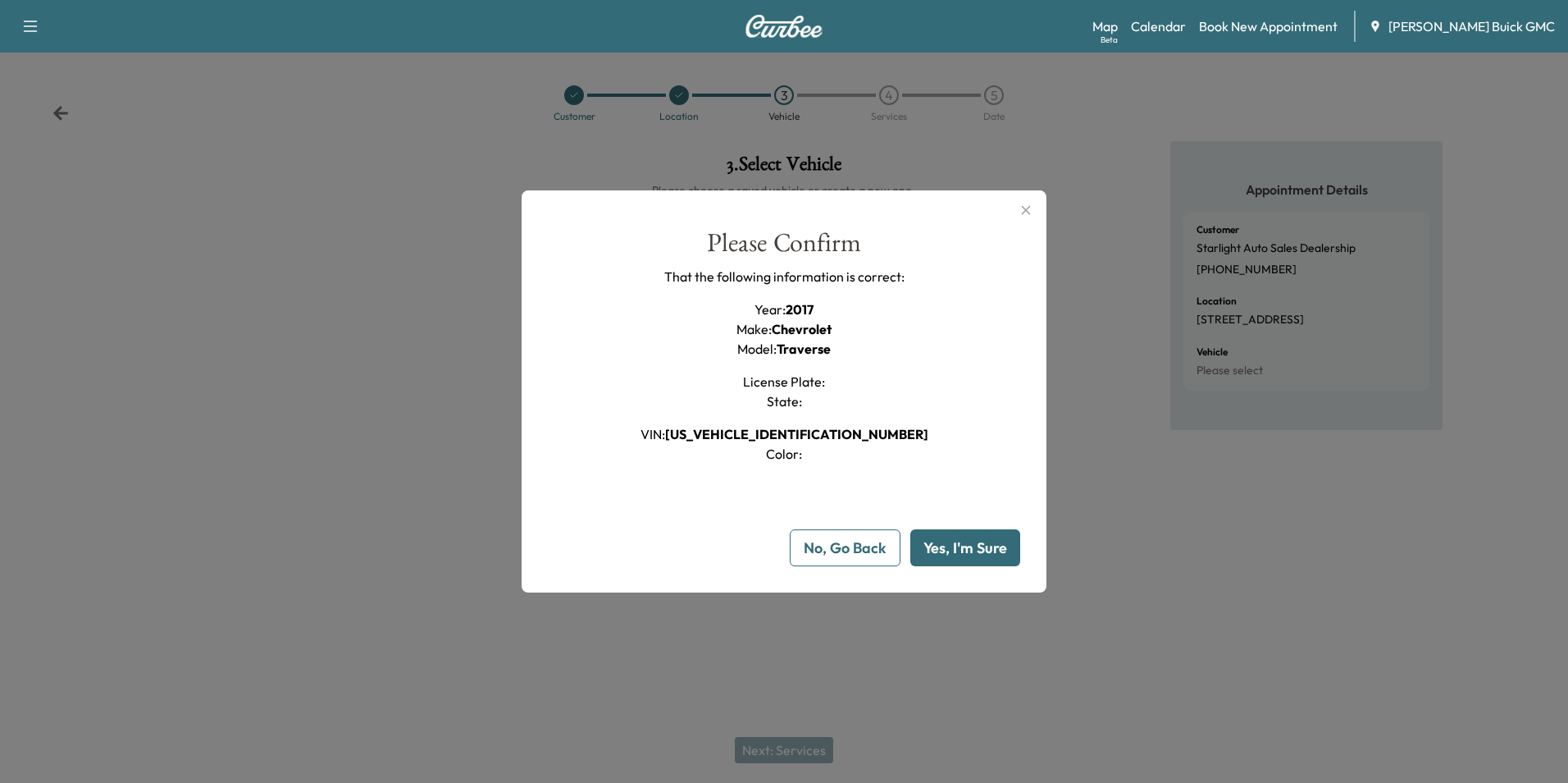
click at [972, 549] on button "Yes, I'm Sure" at bounding box center [965, 548] width 110 height 37
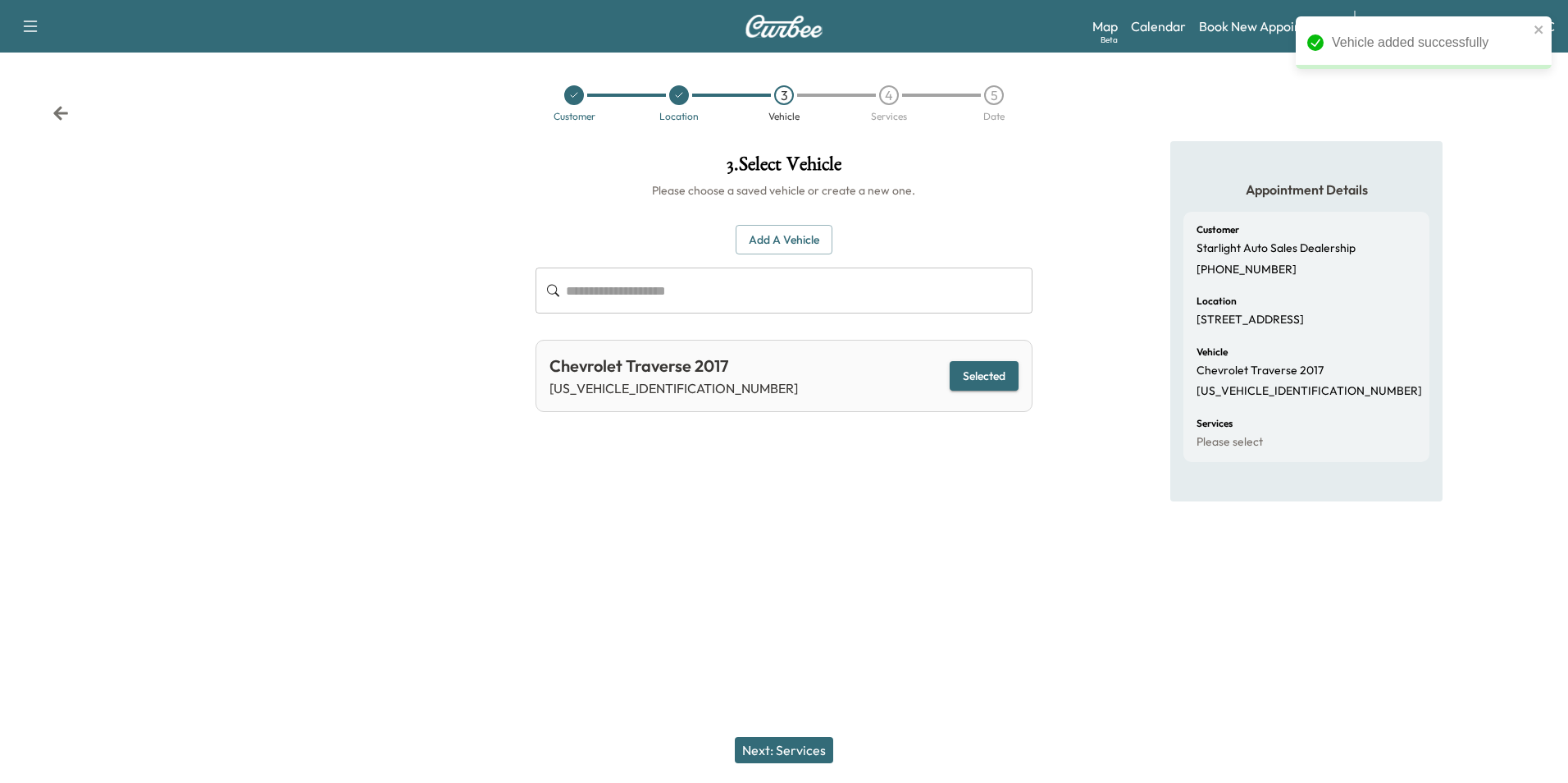
click at [802, 749] on button "Next: Services" at bounding box center [784, 750] width 98 height 26
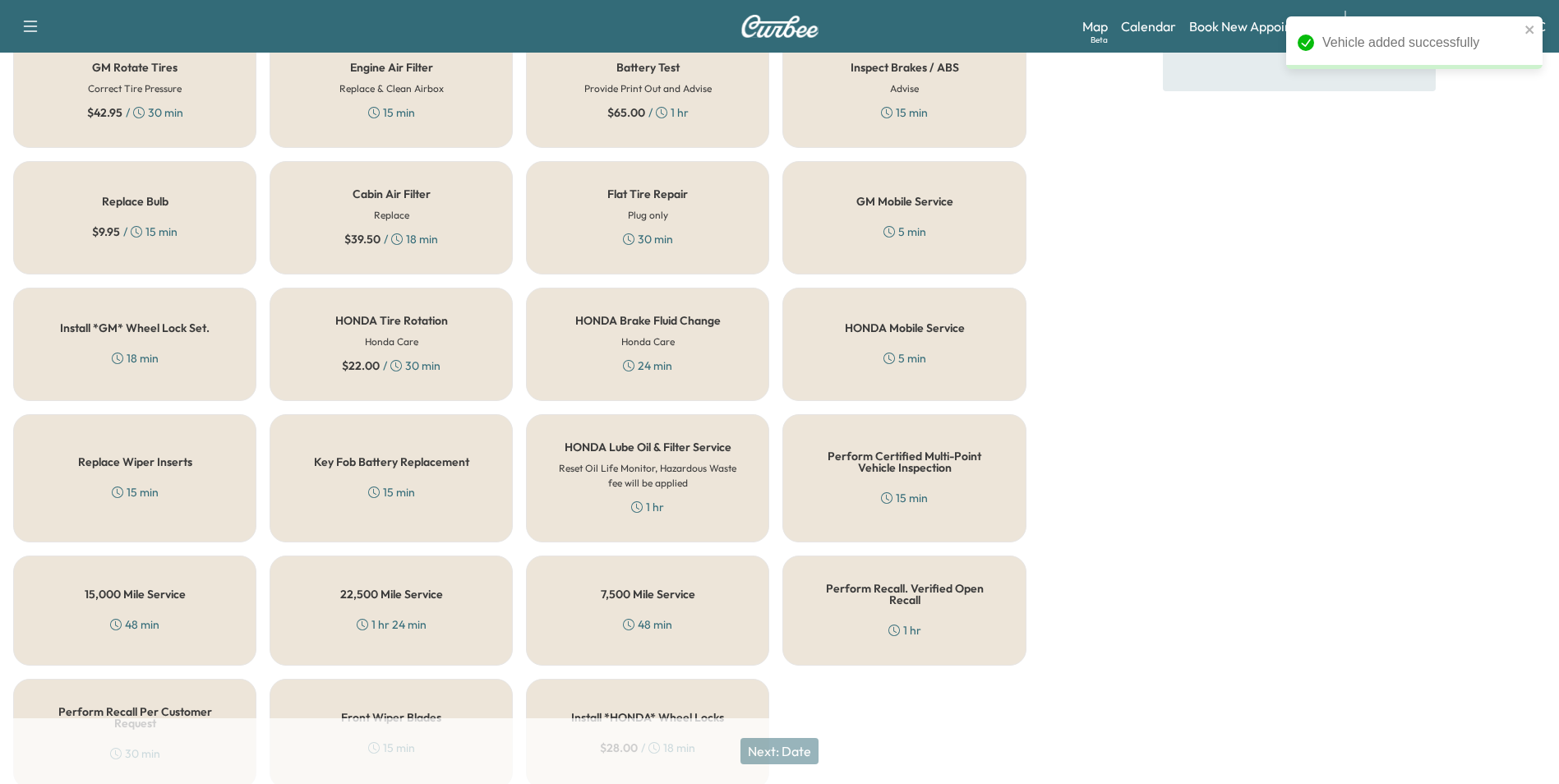
scroll to position [470, 0]
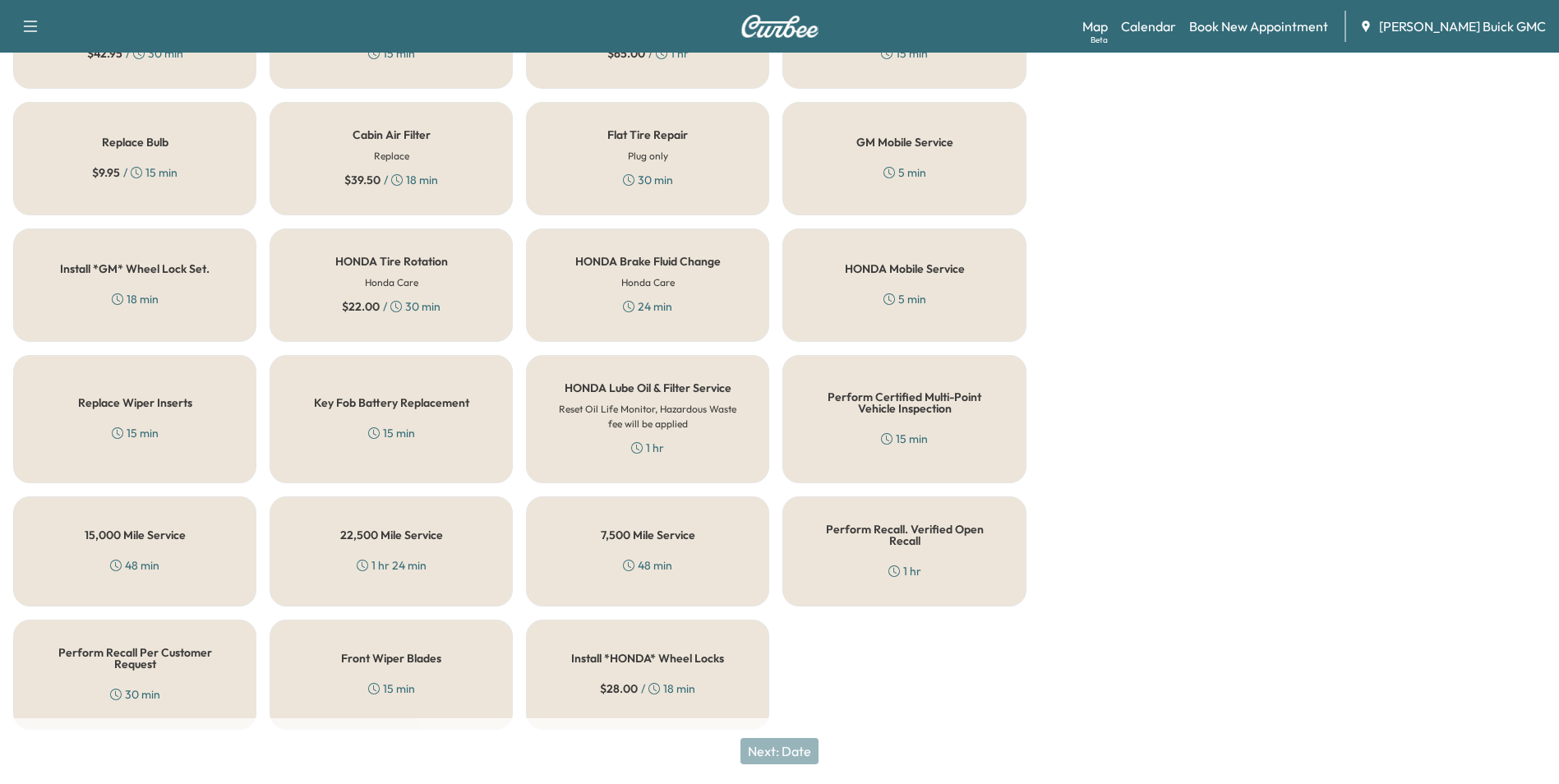
click at [147, 672] on div "Perform Recall Per Customer Request 30 min" at bounding box center [135, 674] width 243 height 110
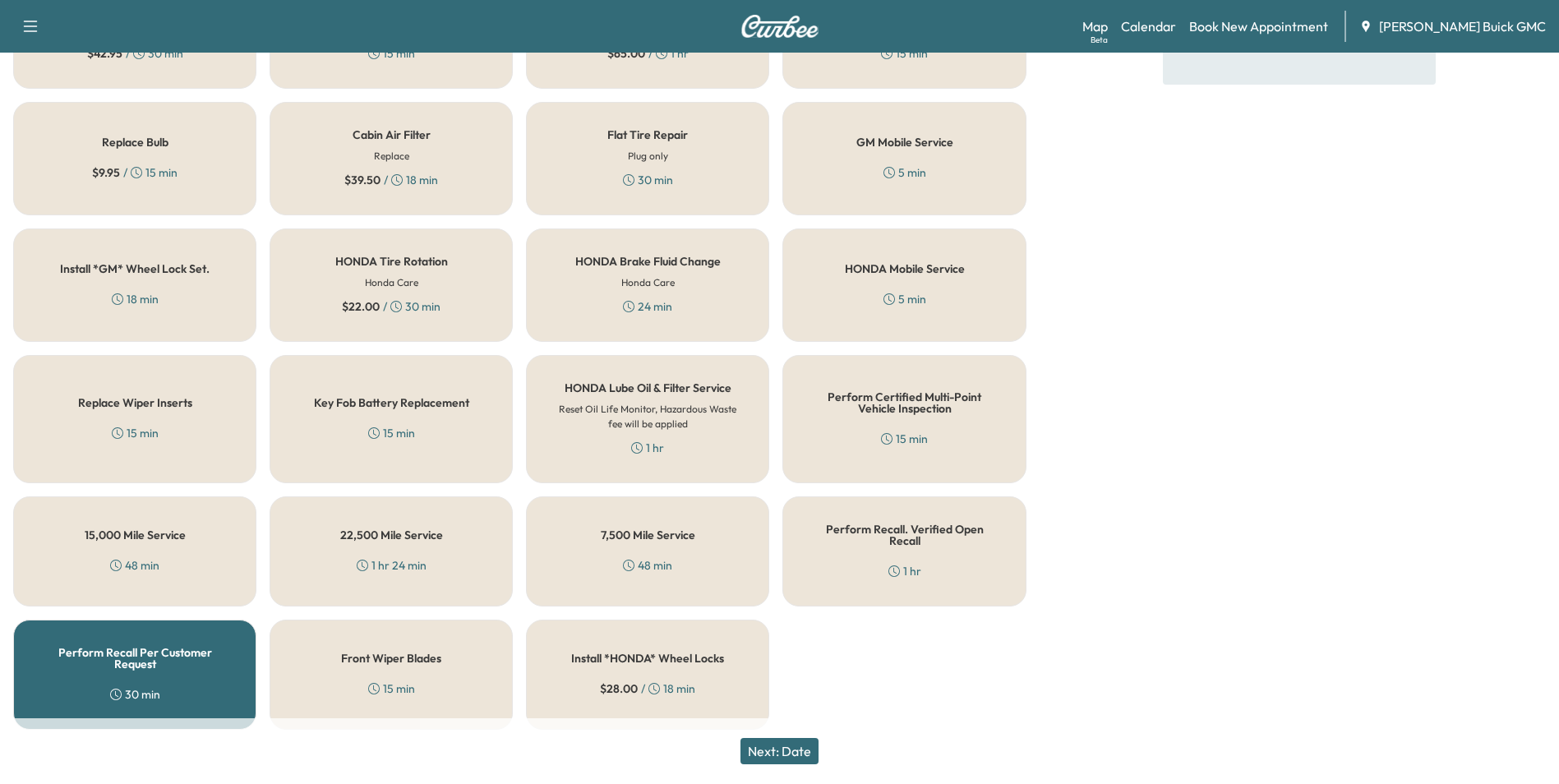
click at [790, 747] on button "Next: Date" at bounding box center [780, 750] width 79 height 26
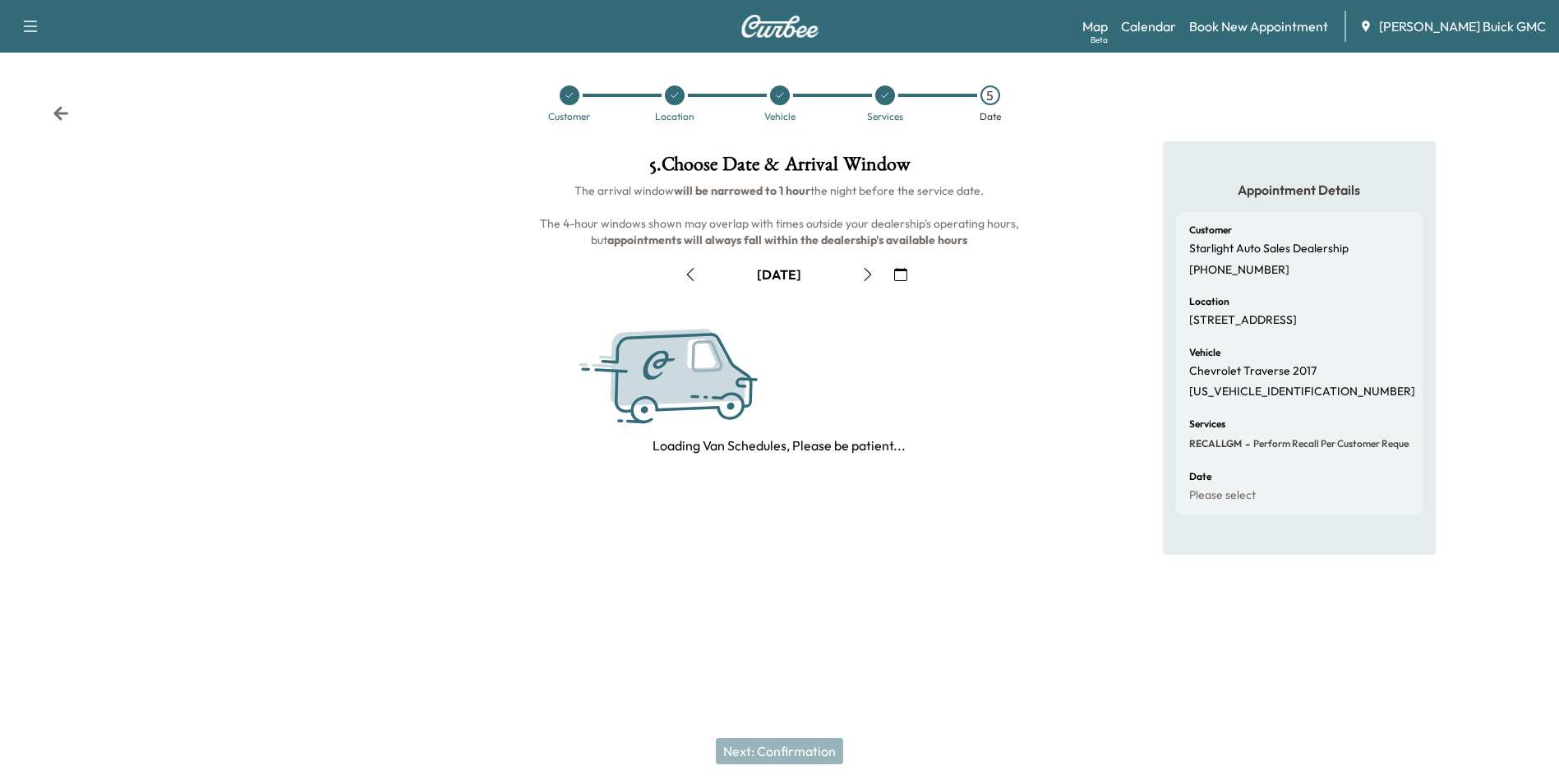
scroll to position [0, 0]
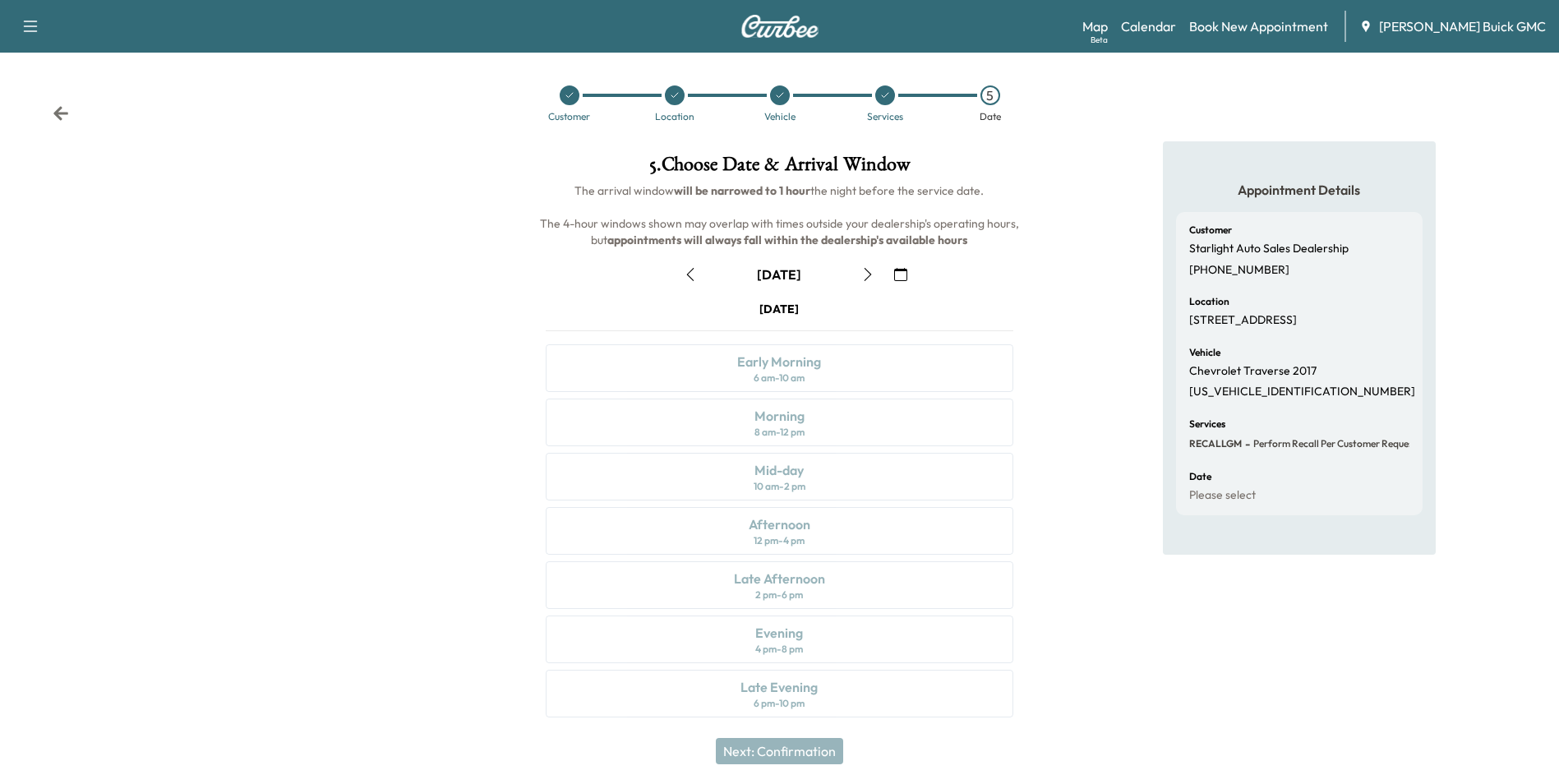
click at [899, 270] on icon "button" at bounding box center [901, 275] width 13 height 13
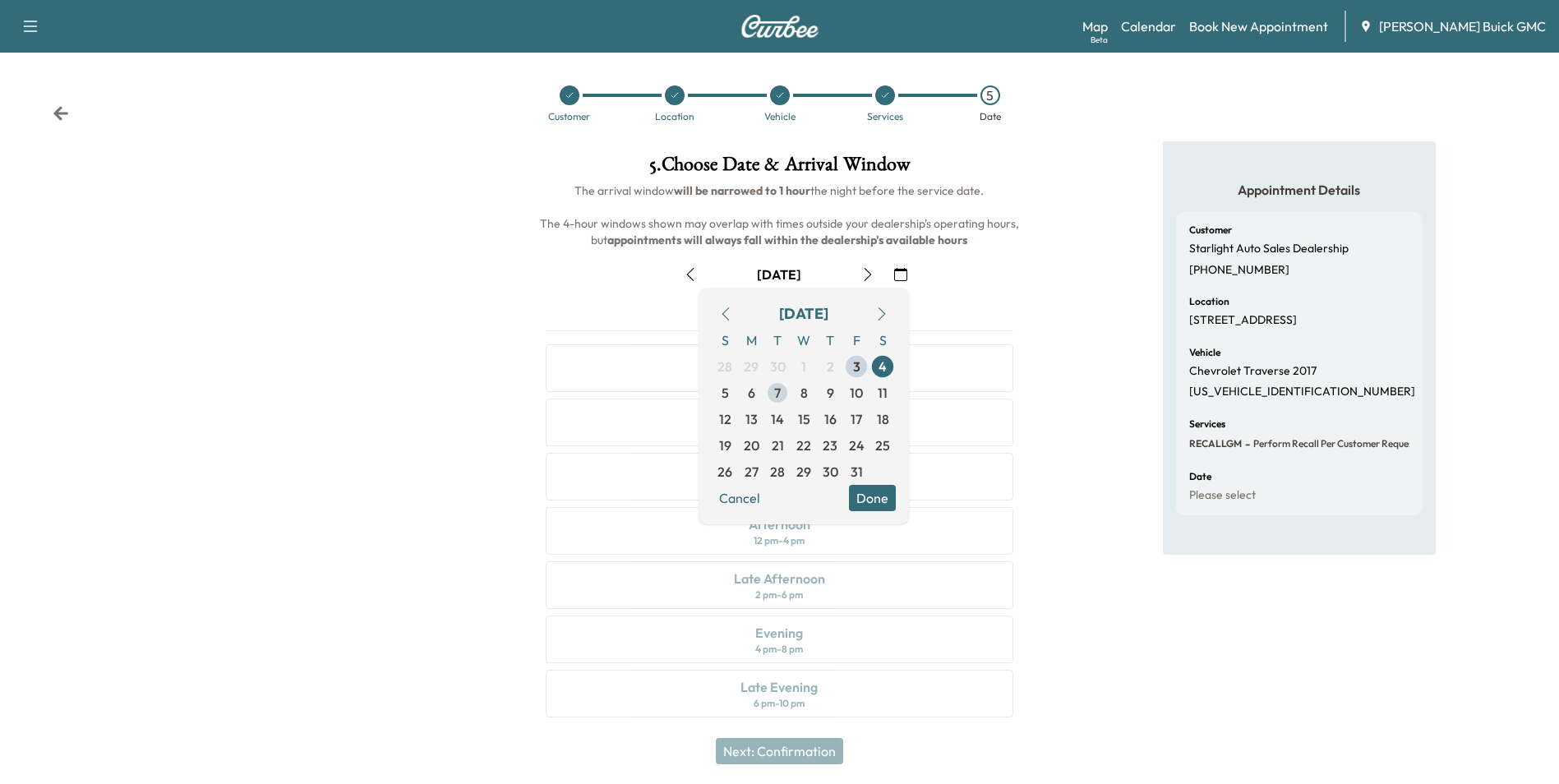
click at [779, 390] on span "7" at bounding box center [778, 392] width 7 height 20
click at [873, 494] on button "Done" at bounding box center [872, 497] width 47 height 26
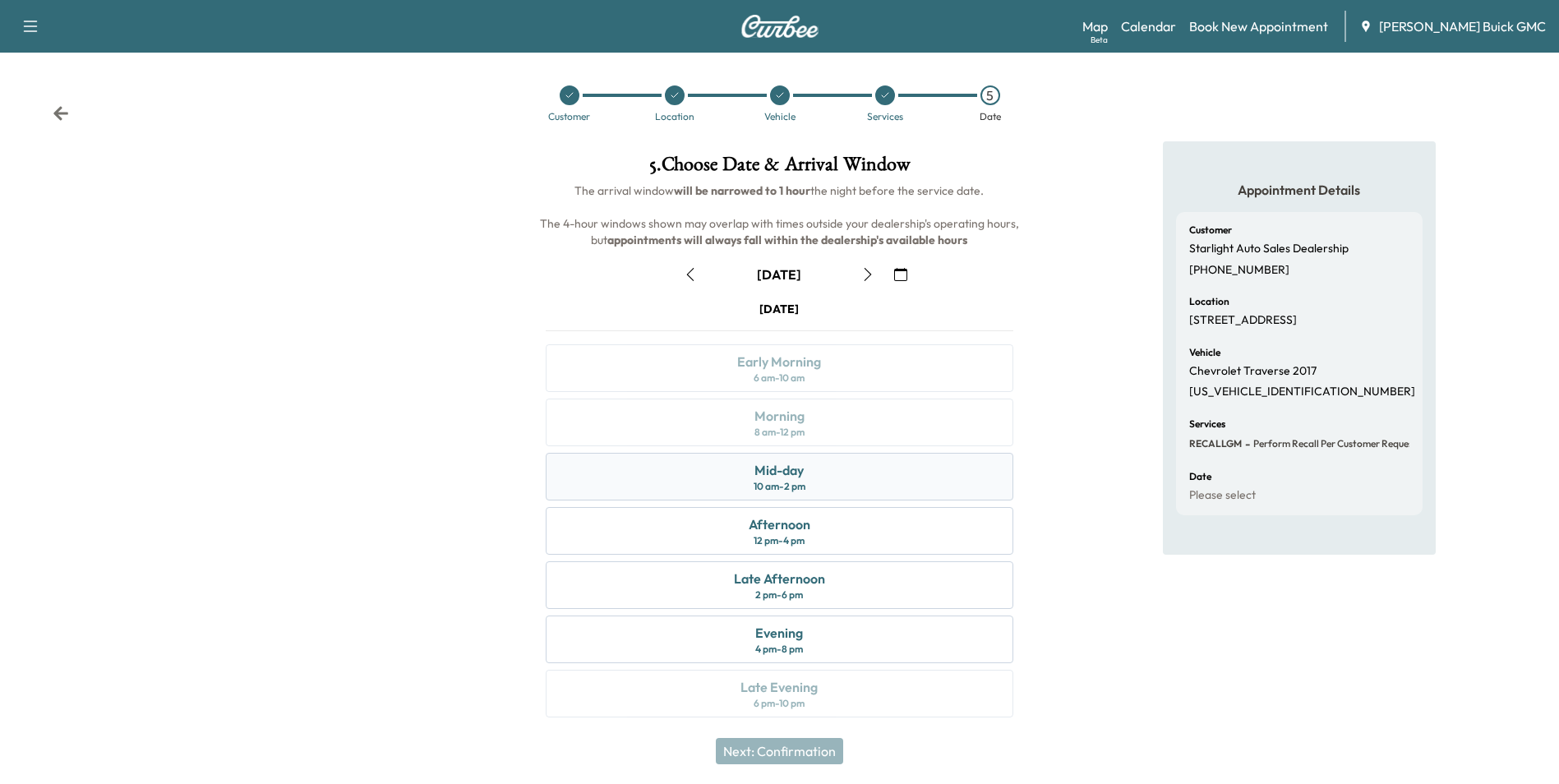
click at [829, 466] on div "Mid-day 10 am - 2 pm" at bounding box center [780, 477] width 467 height 48
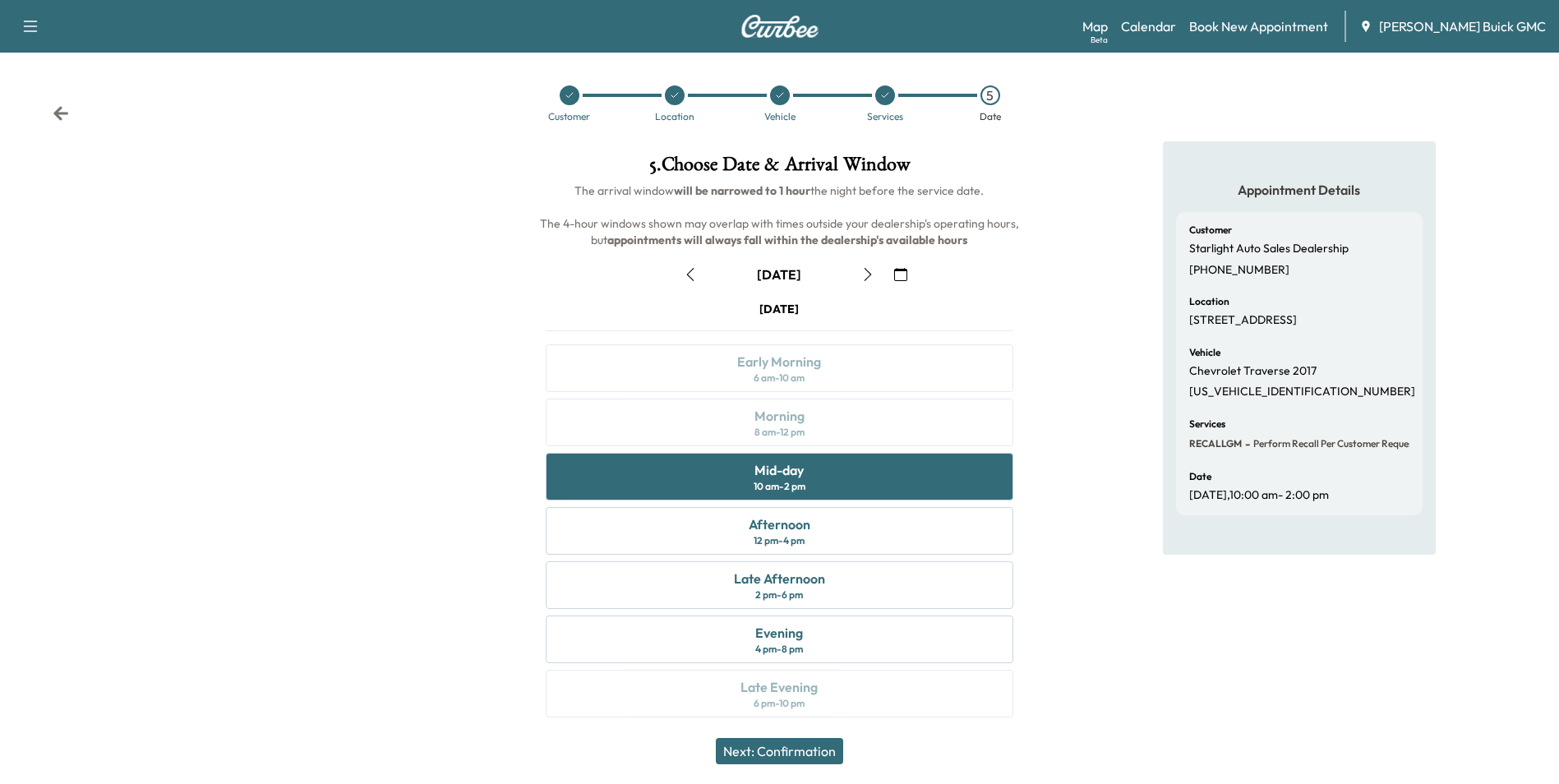
click at [826, 750] on button "Next: Confirmation" at bounding box center [780, 750] width 127 height 26
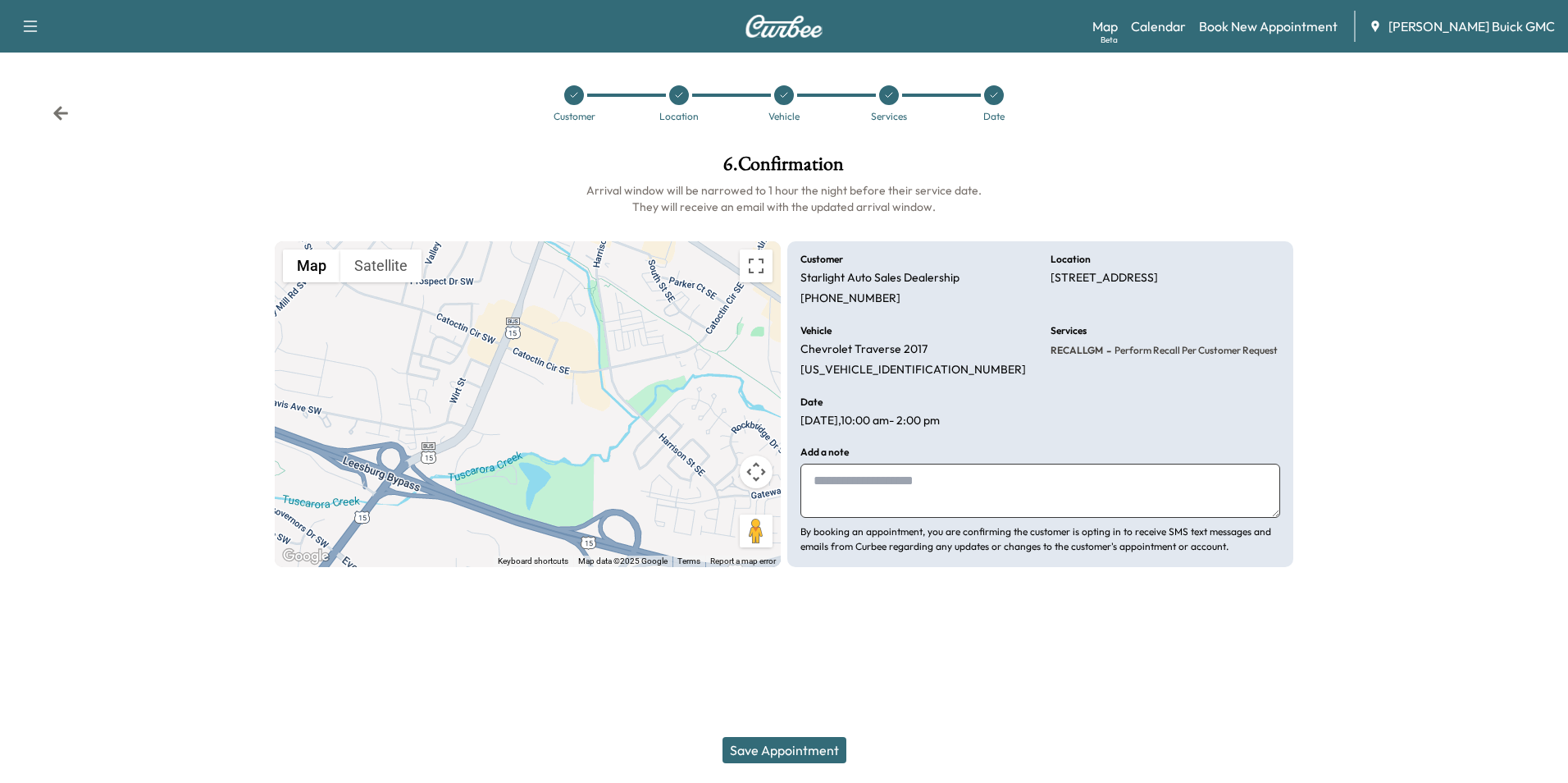
drag, startPoint x: 917, startPoint y: 487, endPoint x: 912, endPoint y: 501, distance: 14.9
click at [917, 487] on textarea at bounding box center [1041, 490] width 480 height 54
type textarea "**********"
click at [807, 747] on button "Save Appointment" at bounding box center [784, 750] width 124 height 26
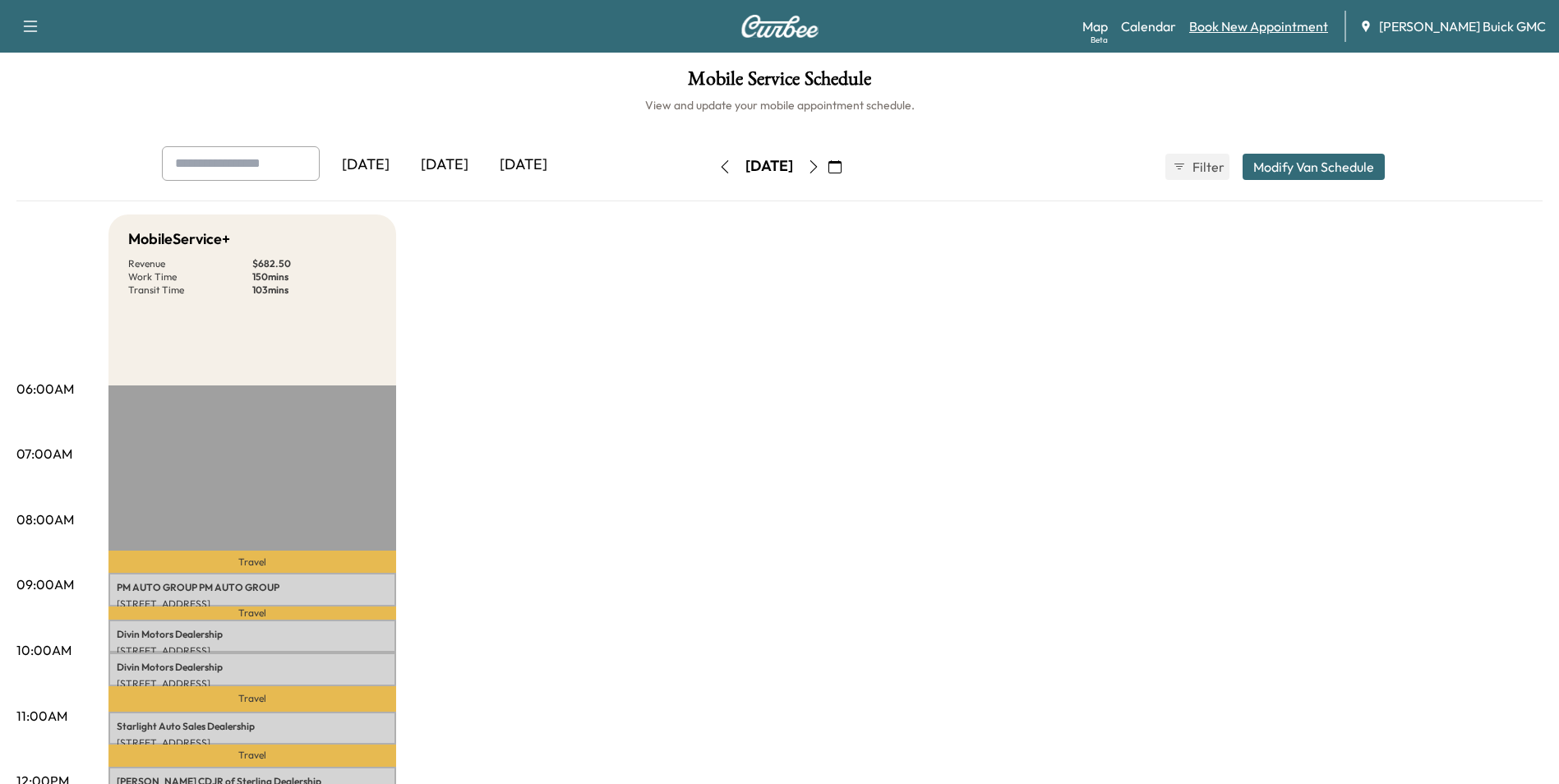
click at [1294, 26] on link "Book New Appointment" at bounding box center [1258, 26] width 139 height 20
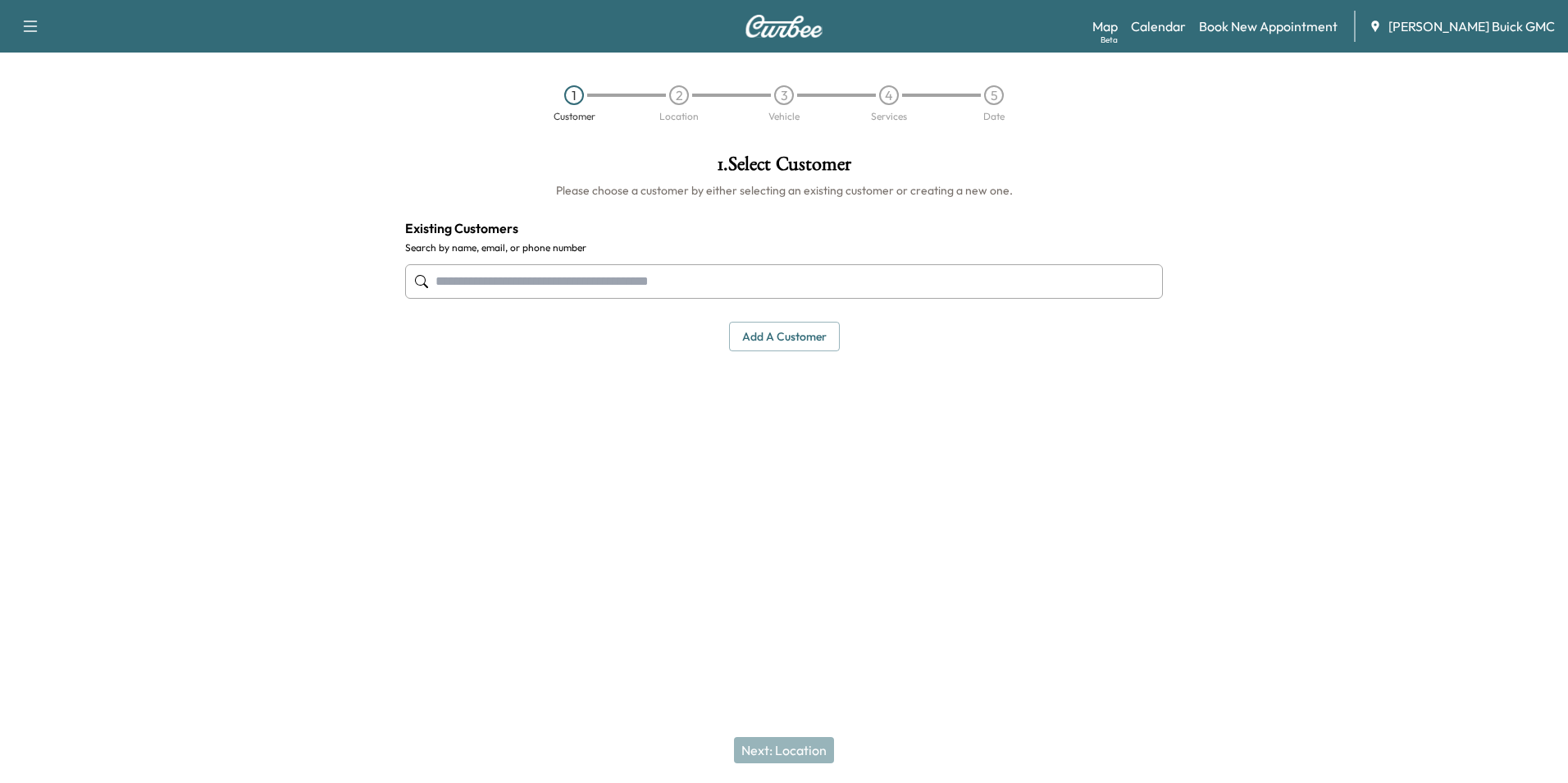
click at [653, 278] on input "text" at bounding box center [784, 281] width 758 height 34
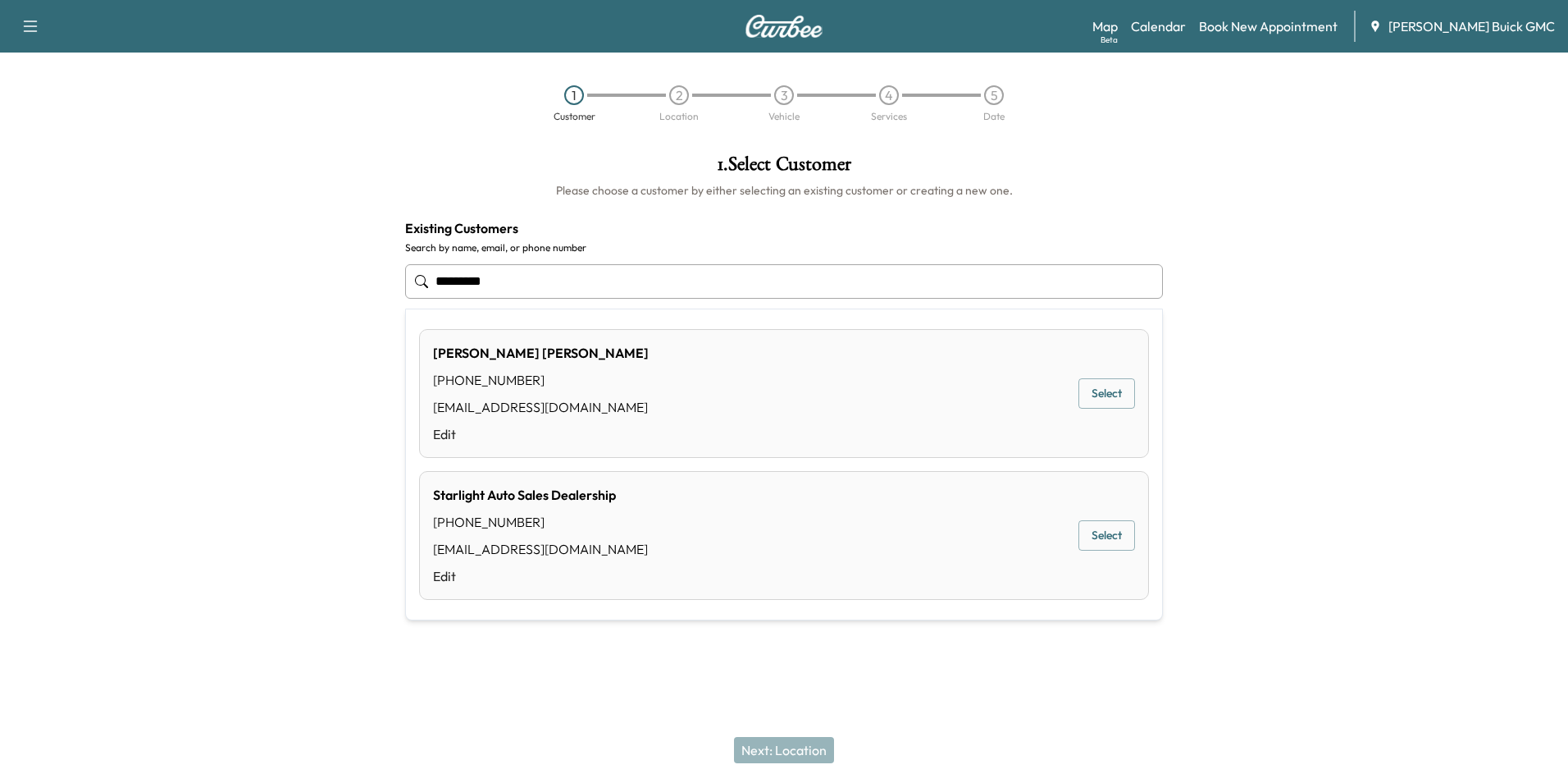
click at [1102, 534] on button "Select" at bounding box center [1106, 535] width 56 height 31
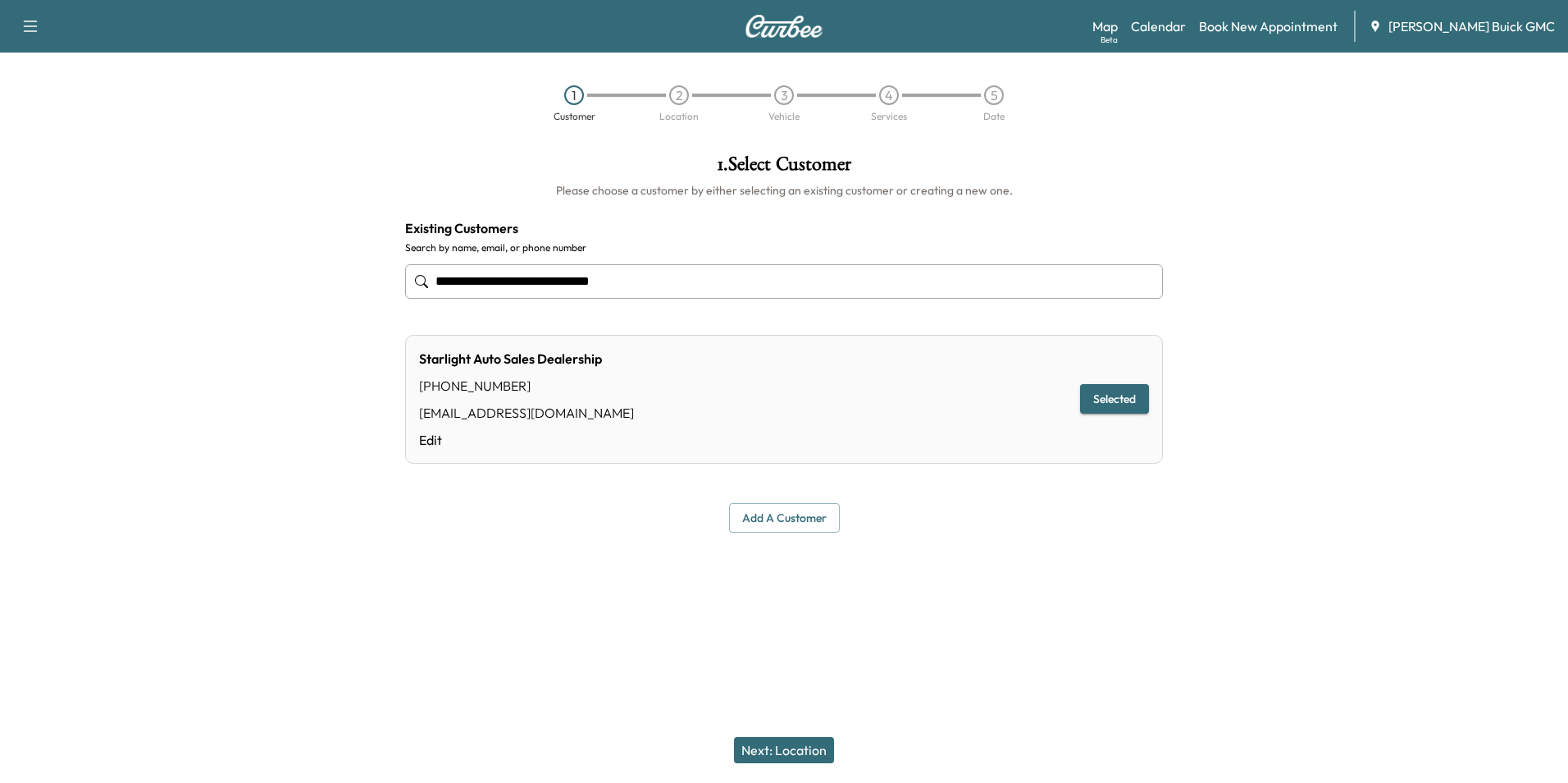
type input "**********"
click at [788, 749] on button "Next: Location" at bounding box center [784, 750] width 100 height 26
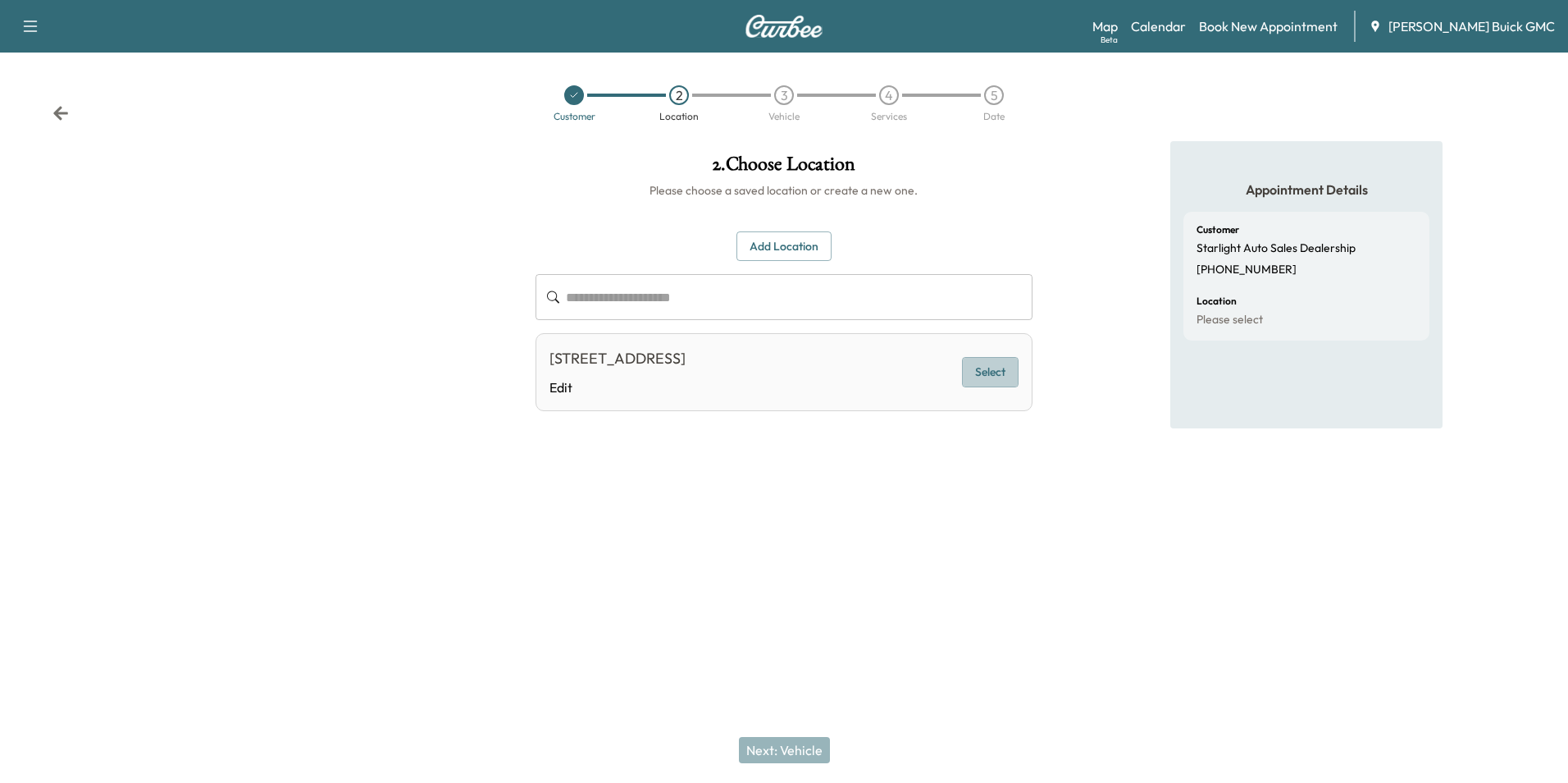
click at [996, 362] on button "Select" at bounding box center [990, 372] width 56 height 31
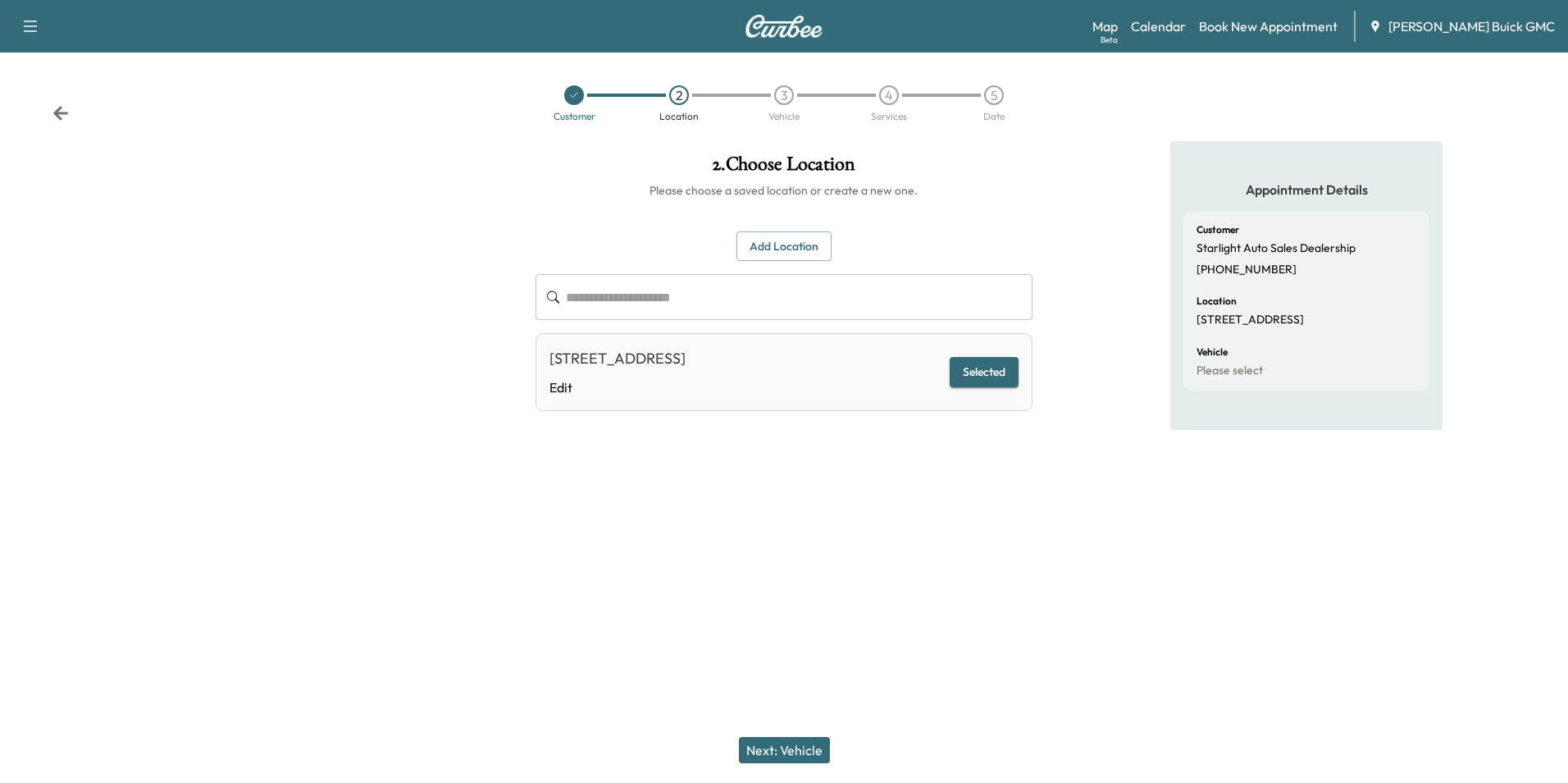
click at [792, 745] on button "Next: Vehicle" at bounding box center [784, 750] width 91 height 26
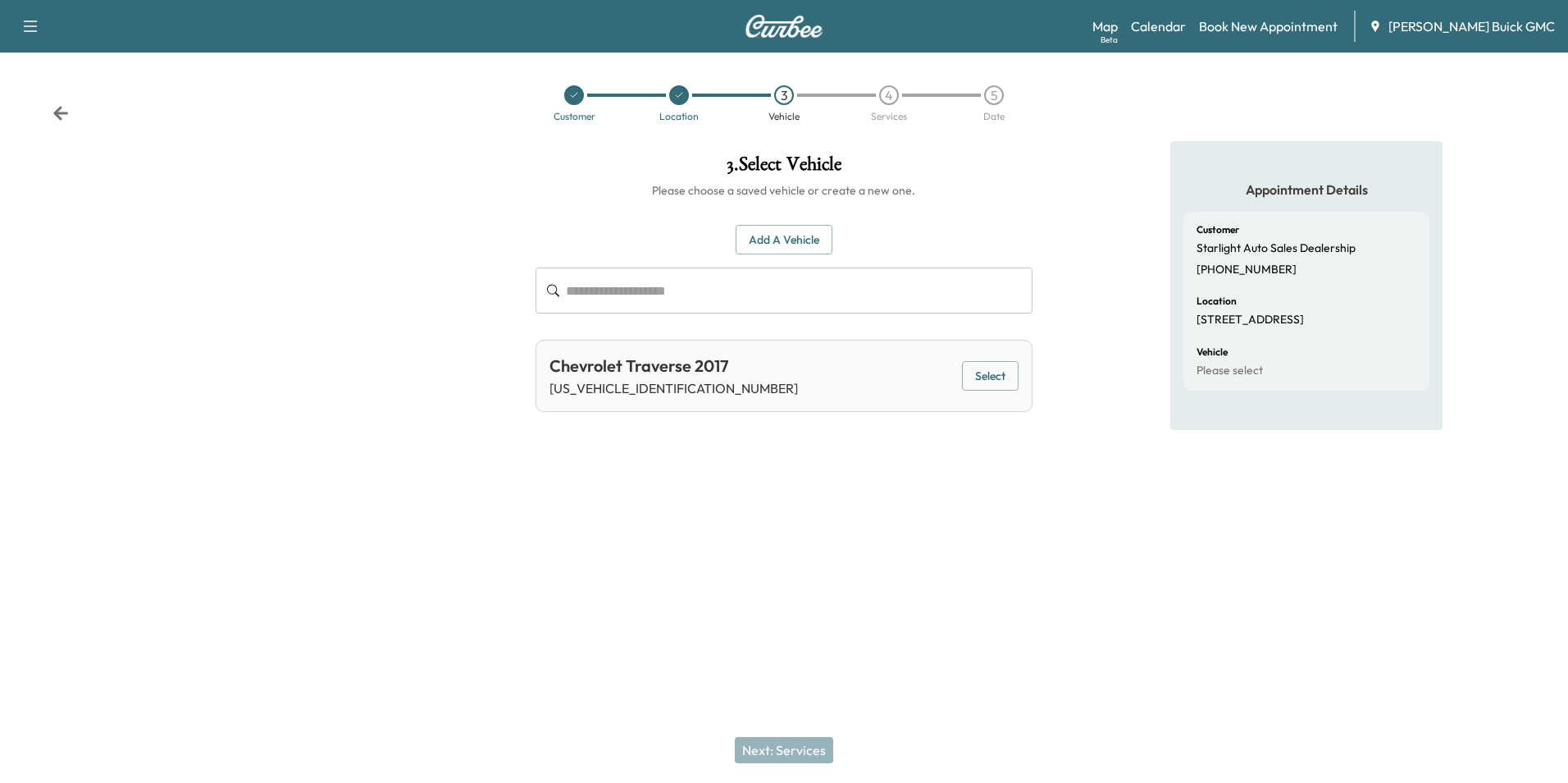
click at [790, 234] on button "Add a Vehicle" at bounding box center [784, 240] width 97 height 31
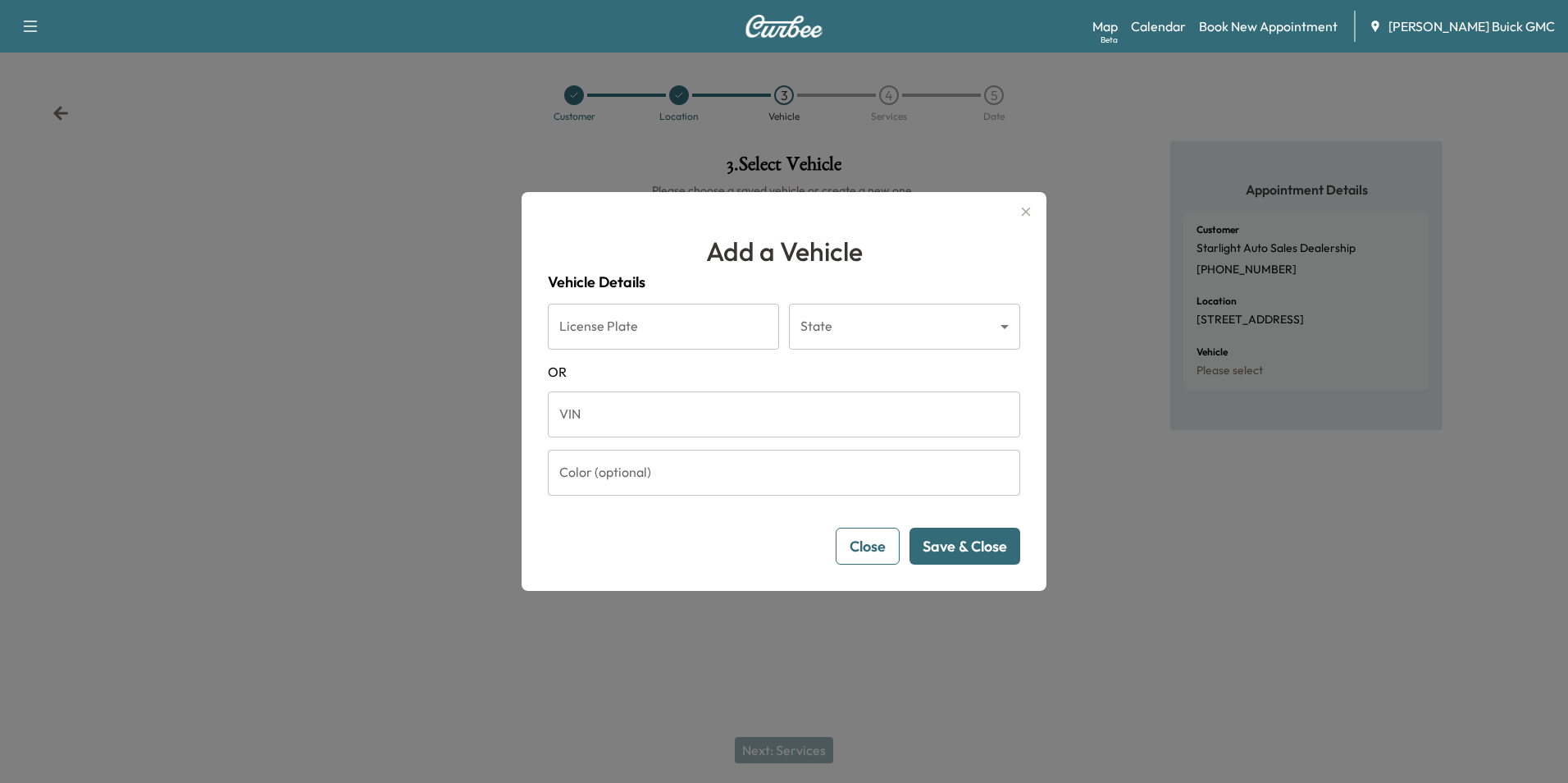
click at [709, 406] on input "VIN" at bounding box center [784, 414] width 472 height 46
type input "**********"
click at [993, 545] on button "Save & Close" at bounding box center [965, 546] width 111 height 37
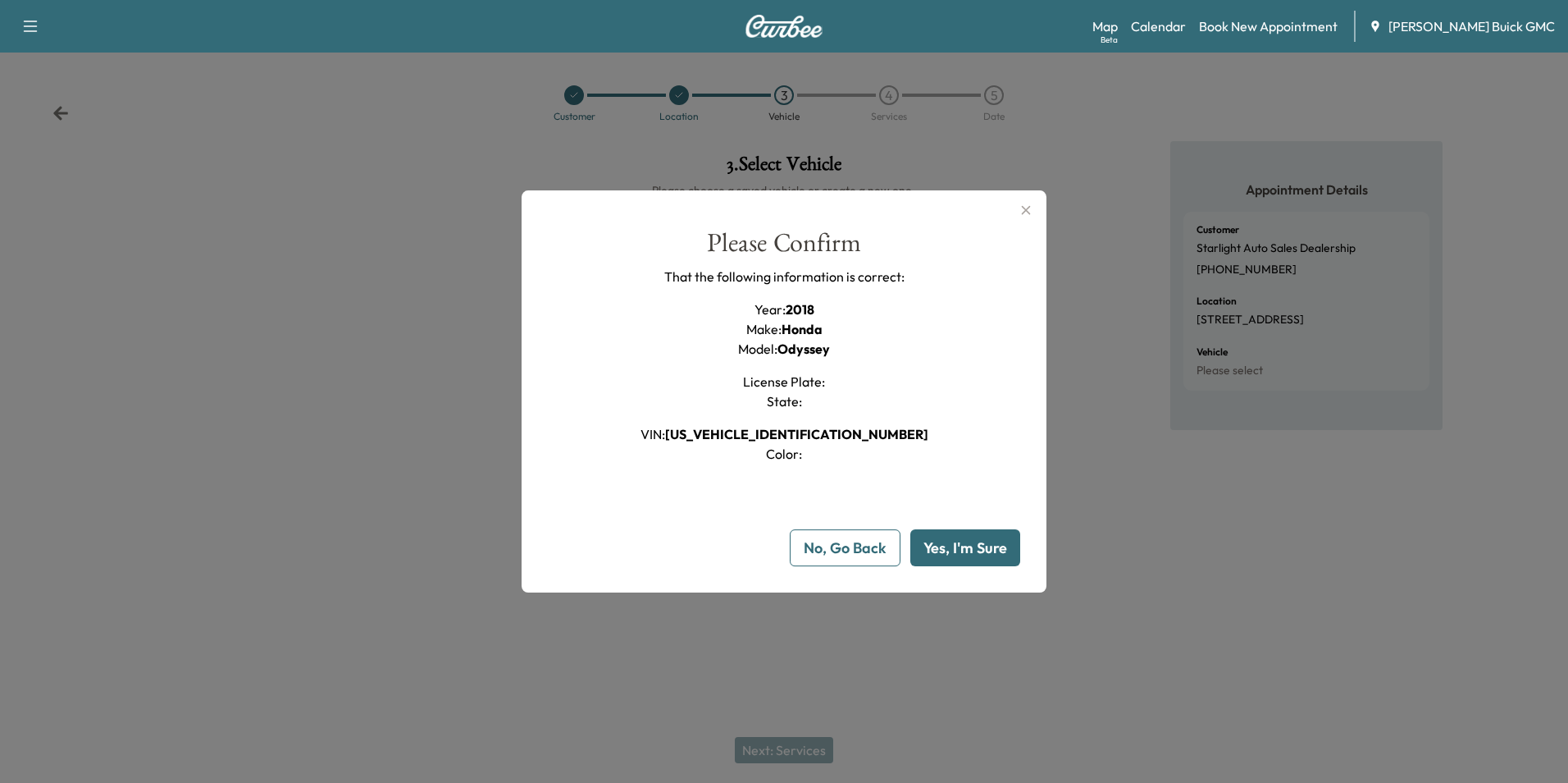
click at [993, 543] on button "Yes, I'm Sure" at bounding box center [965, 548] width 110 height 37
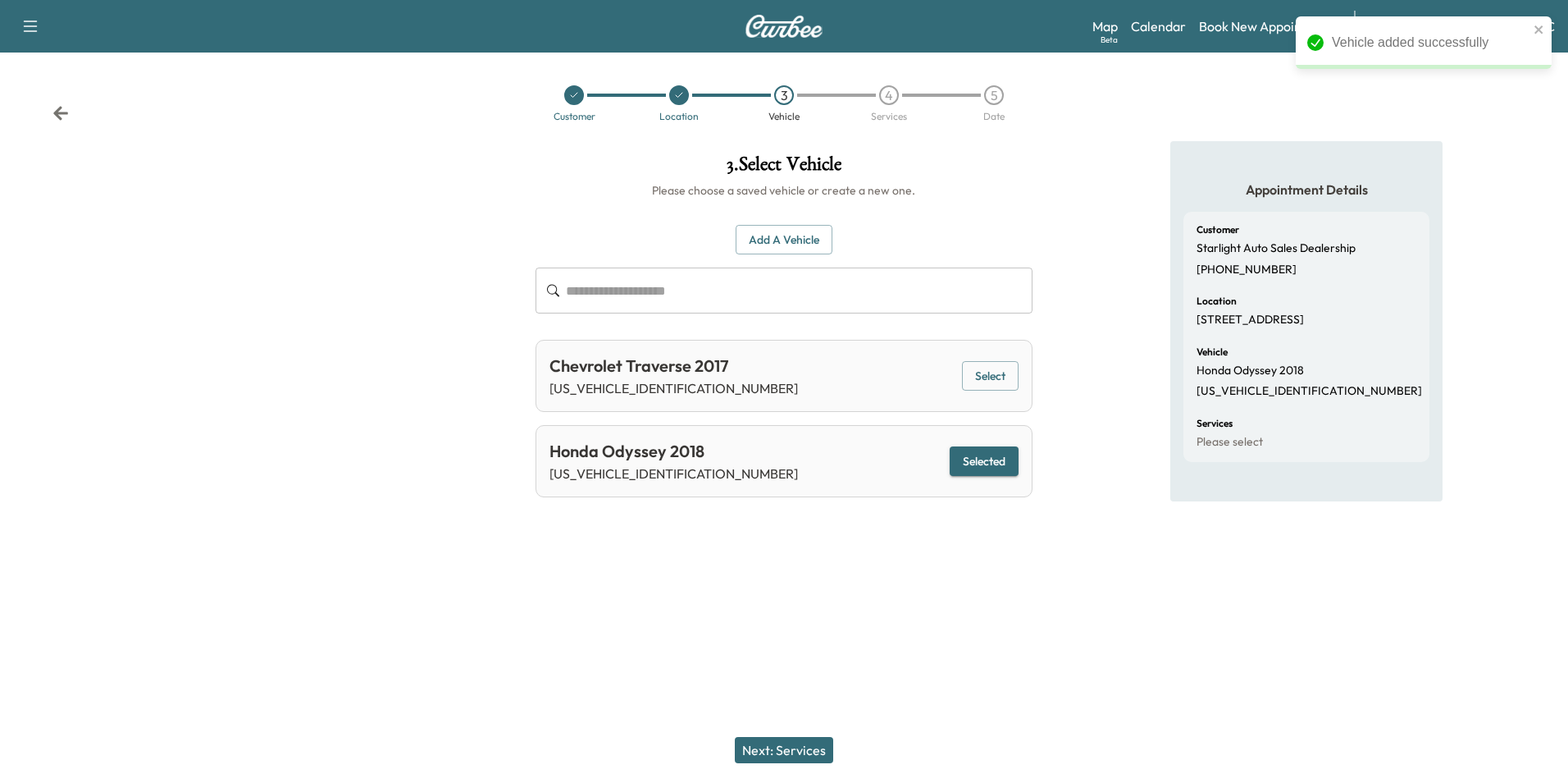
click at [791, 749] on button "Next: Services" at bounding box center [784, 750] width 98 height 26
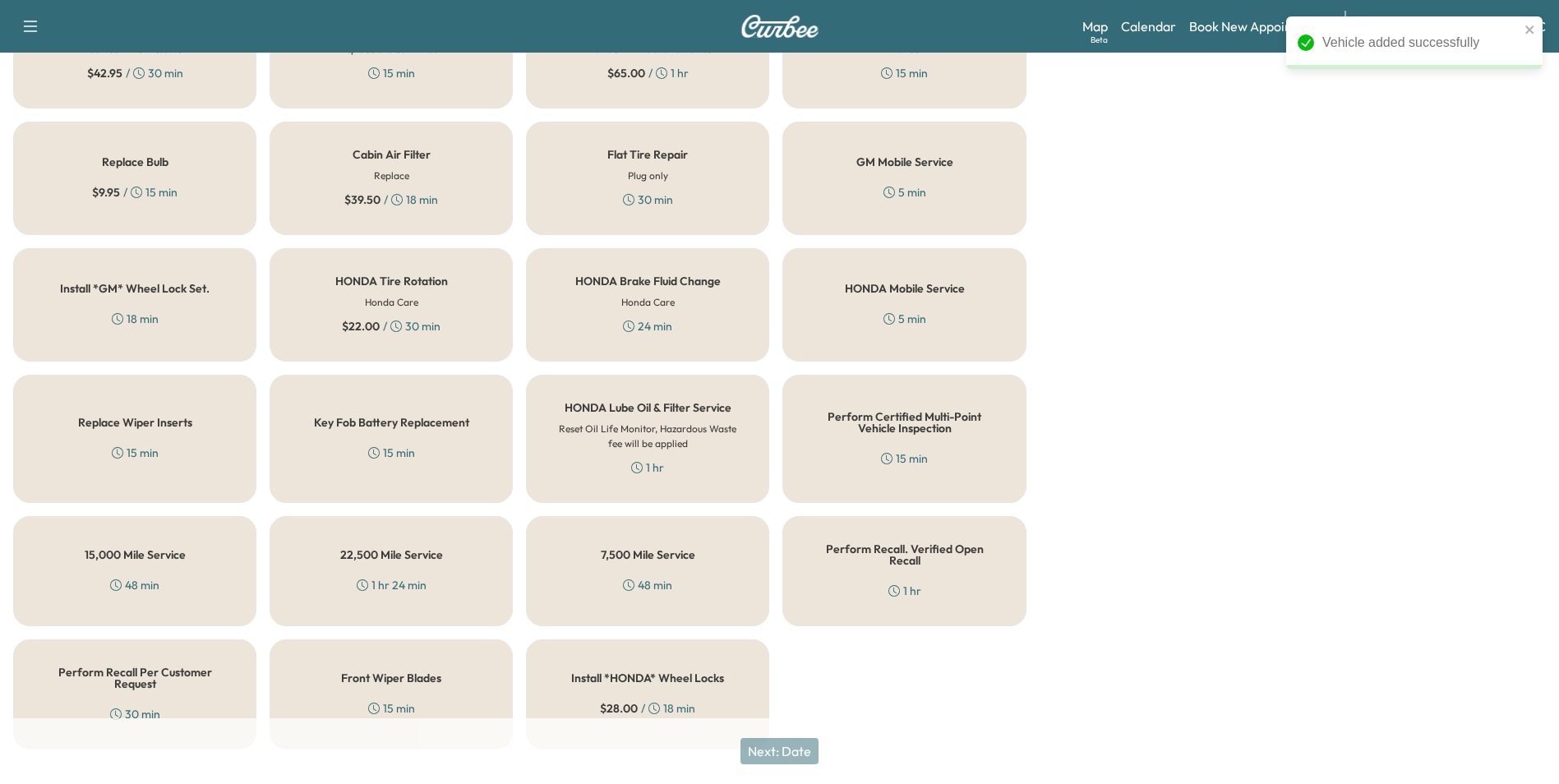
scroll to position [470, 0]
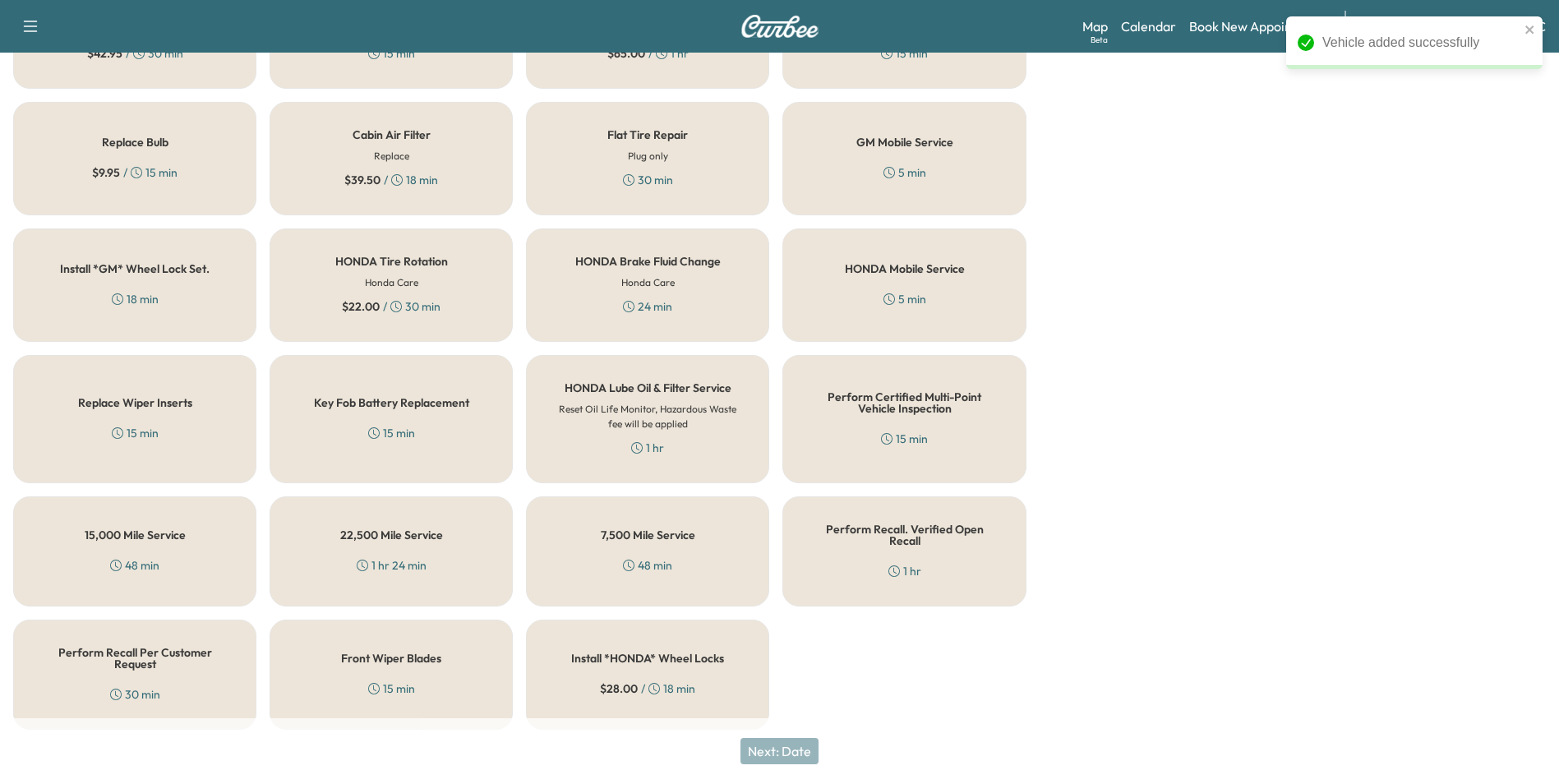
click at [170, 665] on div "Perform Recall Per Customer Request 30 min" at bounding box center [135, 674] width 243 height 110
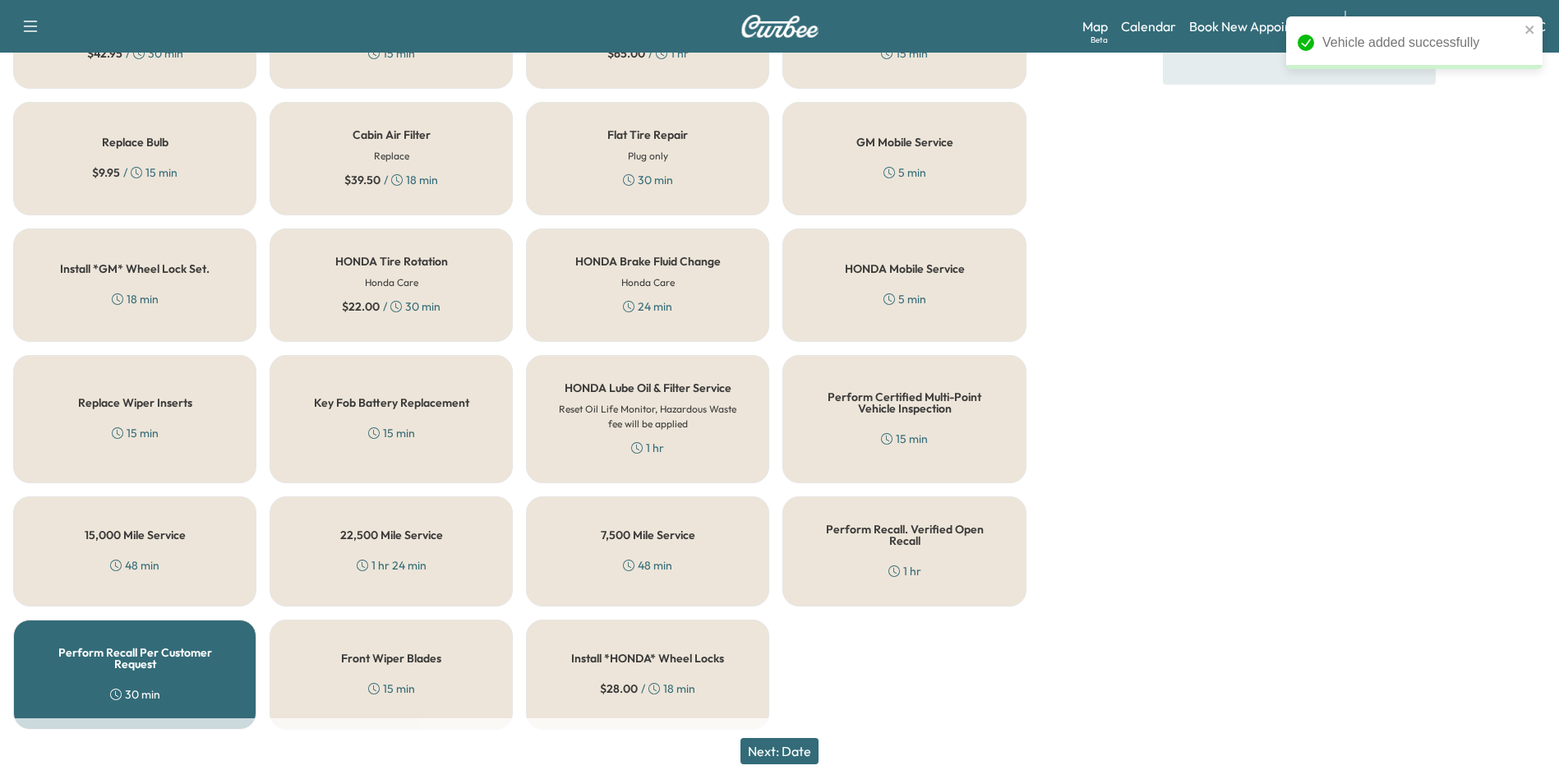
click at [798, 747] on button "Next: Date" at bounding box center [780, 750] width 79 height 26
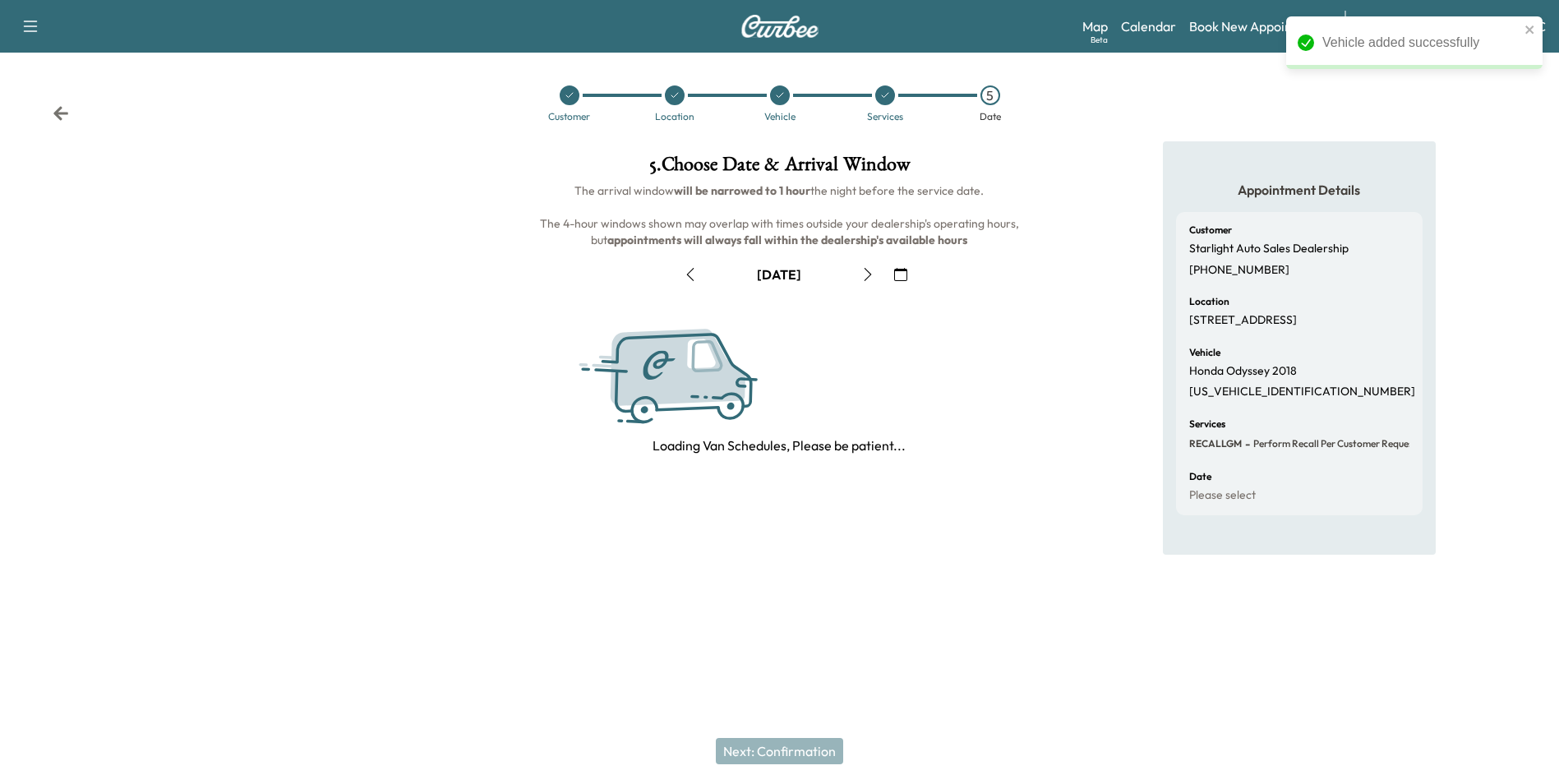
scroll to position [0, 0]
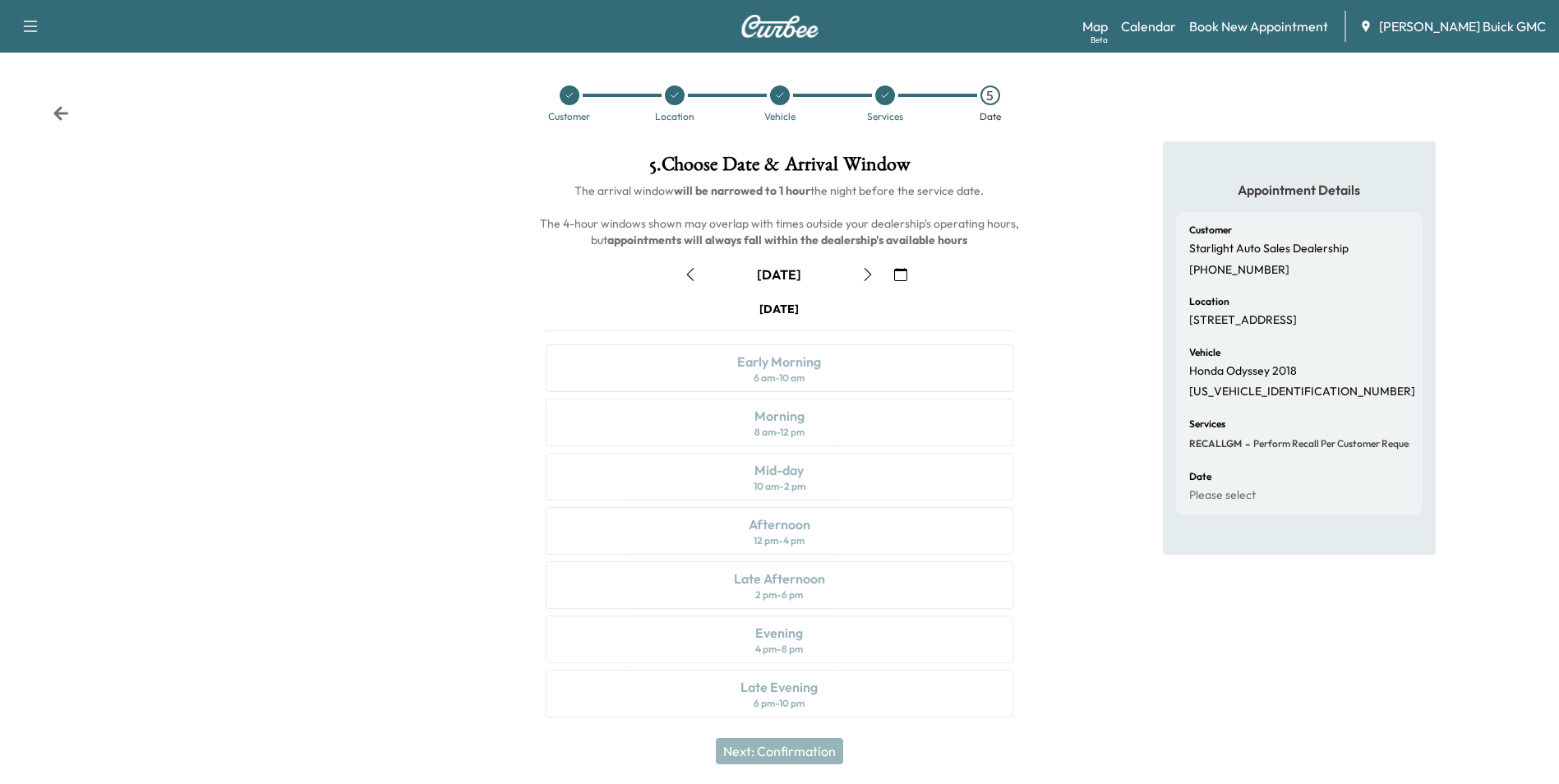
click at [904, 268] on icon "button" at bounding box center [901, 275] width 13 height 13
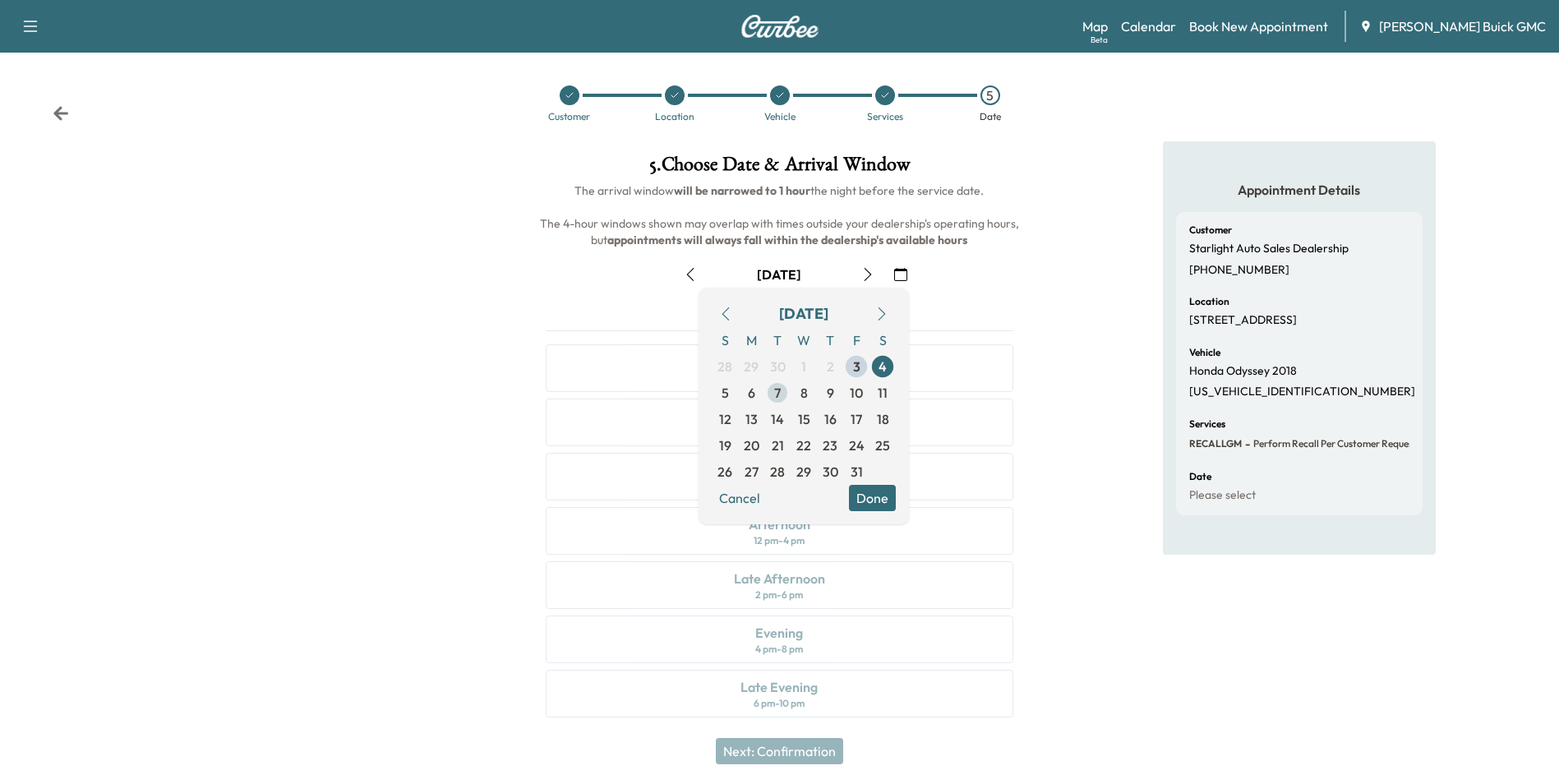
click at [779, 392] on span "7" at bounding box center [778, 392] width 7 height 20
click at [877, 496] on button "Done" at bounding box center [872, 497] width 47 height 26
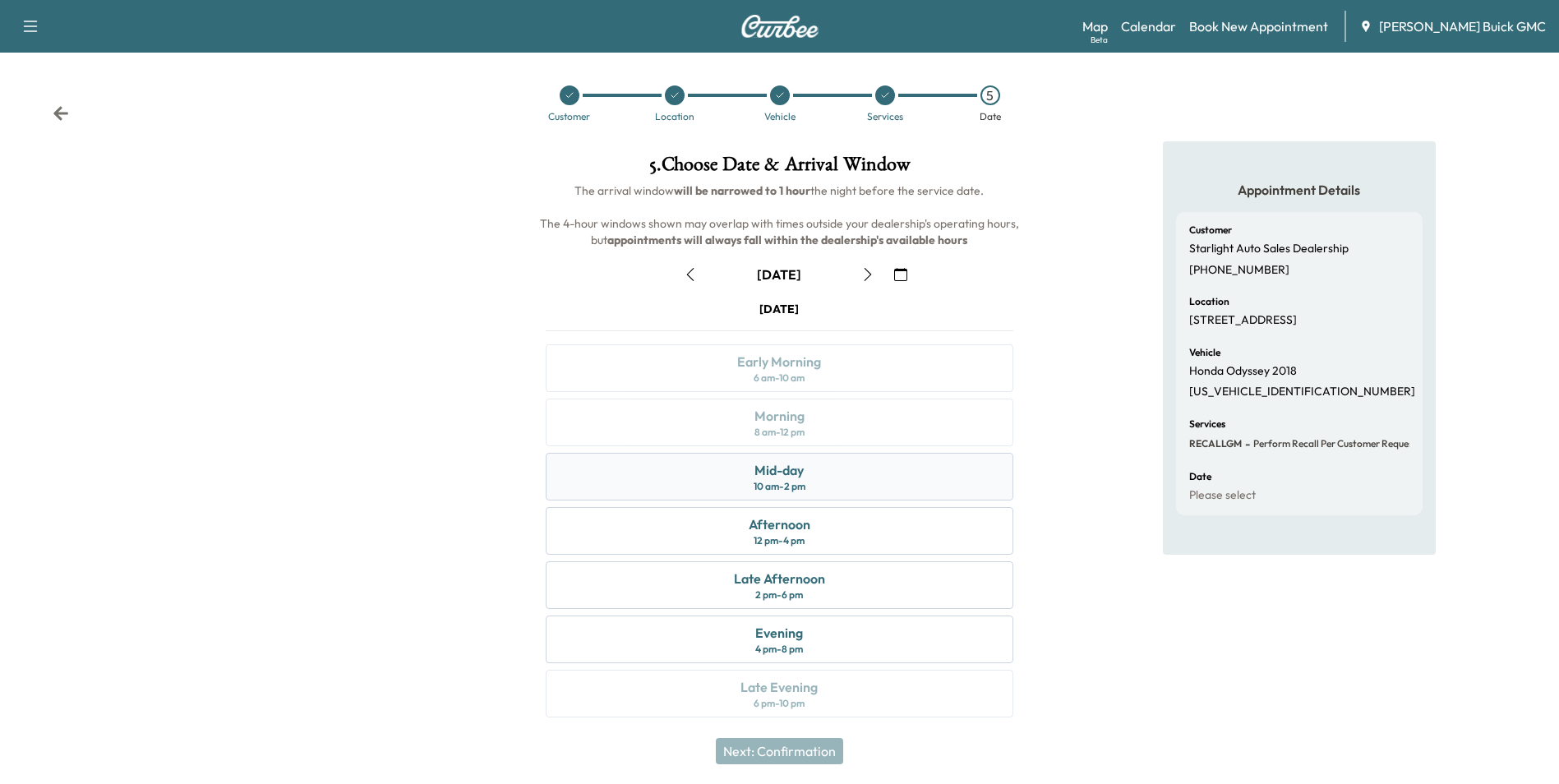
click at [838, 481] on div "Mid-day 10 am - 2 pm" at bounding box center [780, 477] width 467 height 48
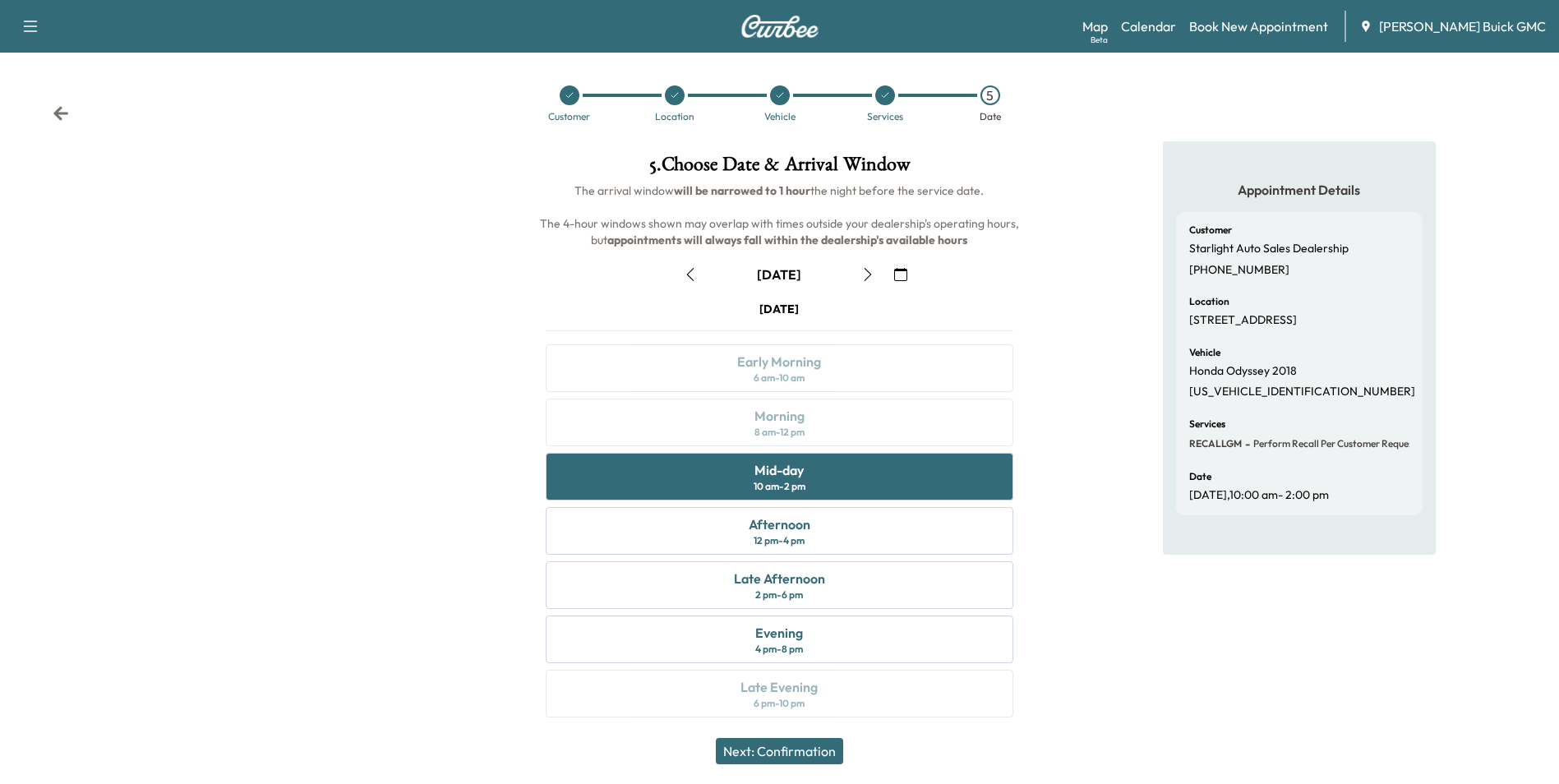
click at [821, 750] on button "Next: Confirmation" at bounding box center [780, 750] width 127 height 26
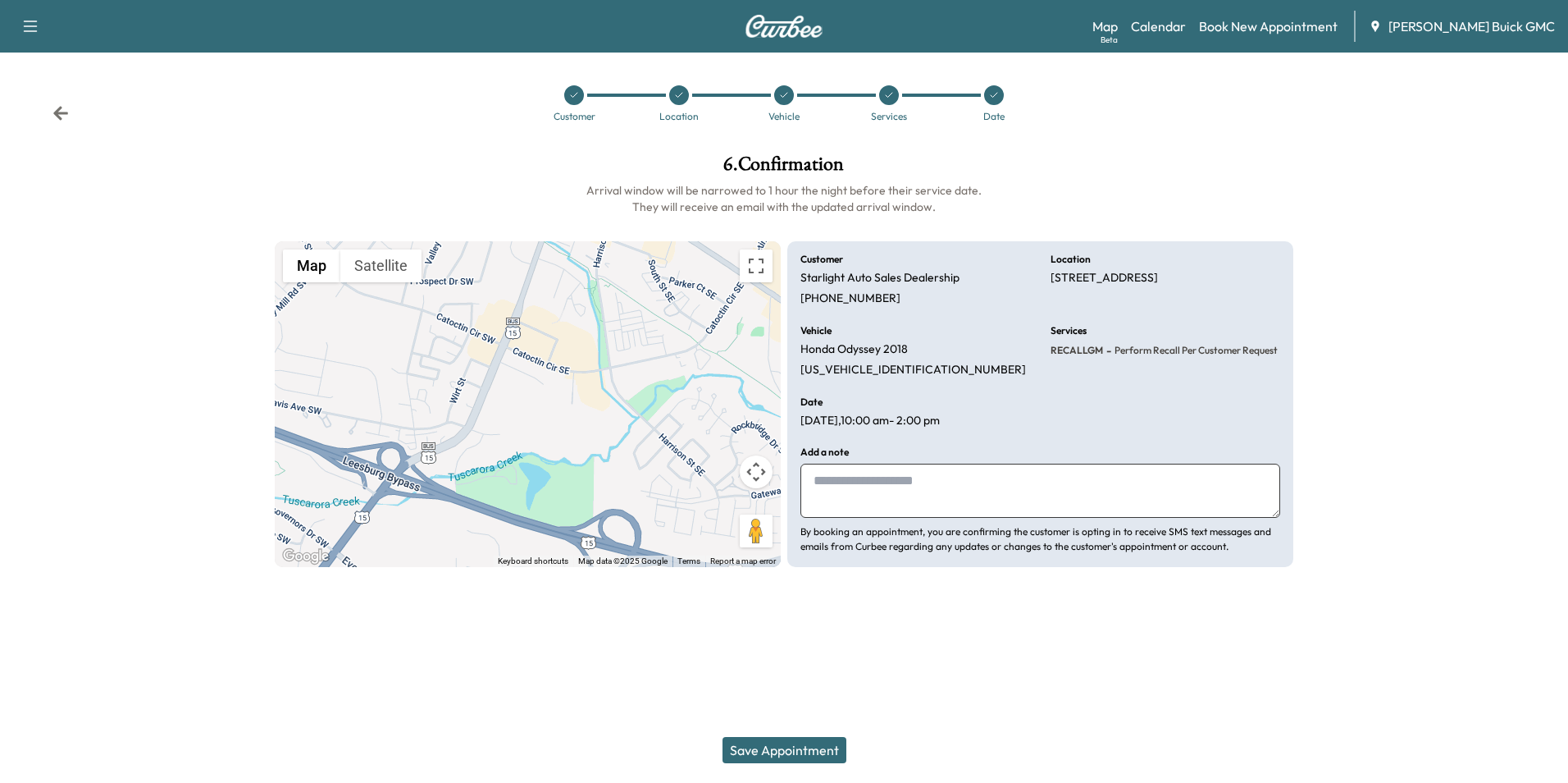
click at [912, 491] on textarea at bounding box center [1041, 490] width 480 height 54
type textarea "**********"
click at [776, 744] on button "Save Appointment" at bounding box center [784, 750] width 124 height 26
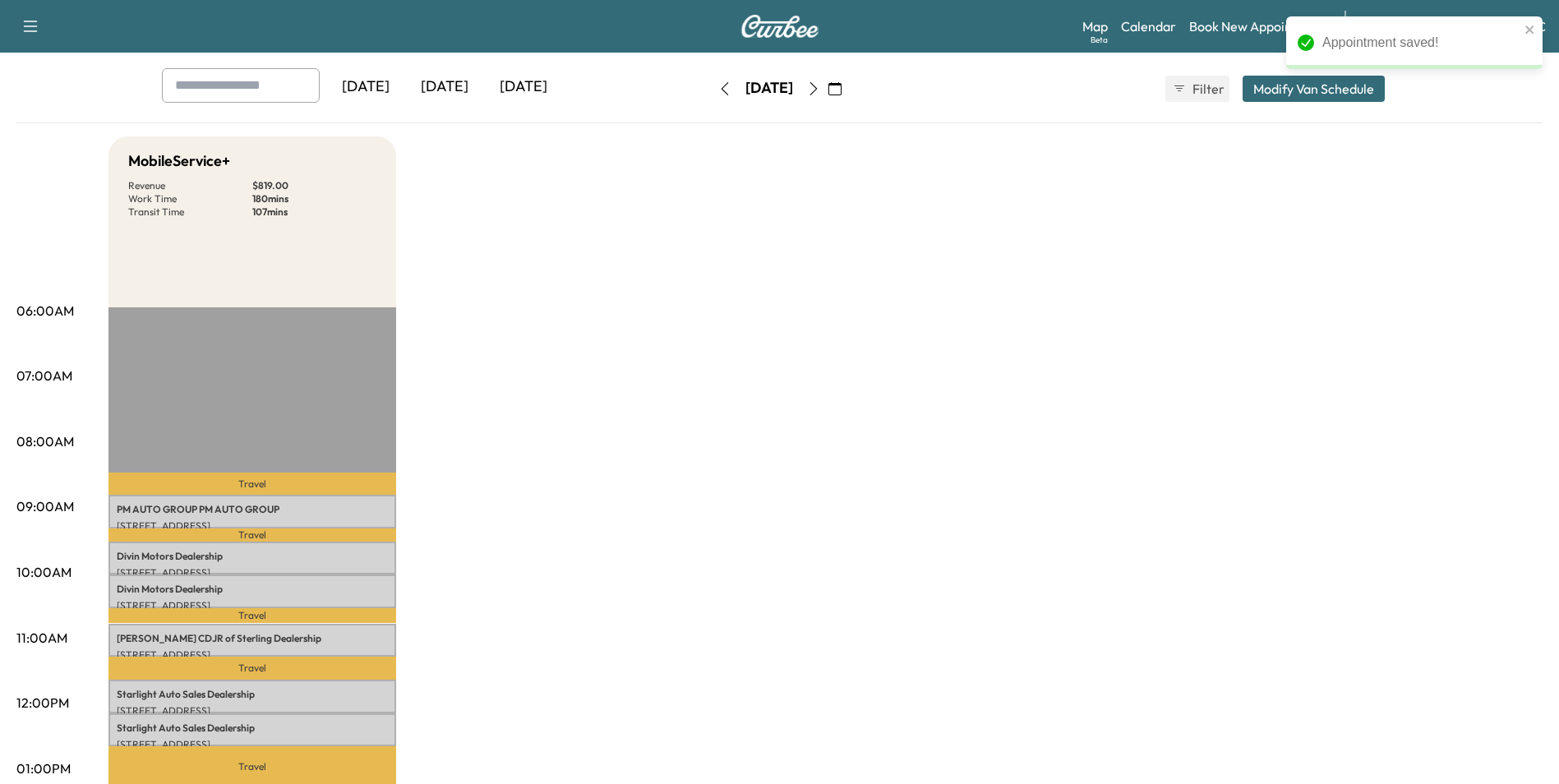
scroll to position [246, 0]
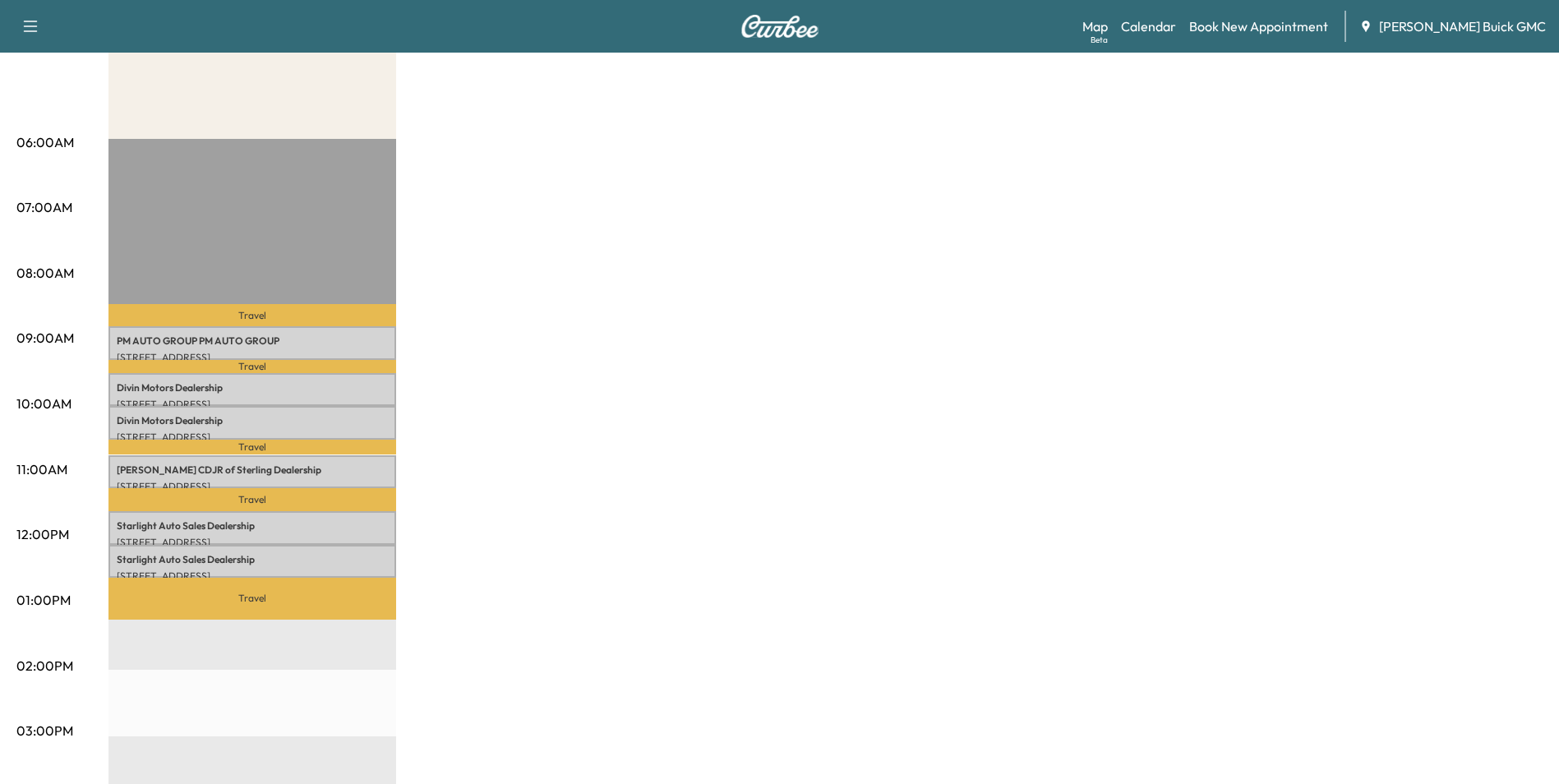
click at [809, 355] on div "MobileService+ Revenue $ 819.00 Work Time 180 mins Transit Time 107 mins Travel…" at bounding box center [825, 584] width 1435 height 1232
click at [981, 300] on div "MobileService+ Revenue $ 819.00 Work Time 180 mins Transit Time 107 mins Travel…" at bounding box center [825, 584] width 1435 height 1232
click at [995, 286] on div "MobileService+ Revenue $ 819.00 Work Time 180 mins Transit Time 107 mins Travel…" at bounding box center [825, 584] width 1435 height 1232
click at [725, 318] on div "MobileService+ Revenue $ 819.00 Work Time 180 mins Transit Time 107 mins Travel…" at bounding box center [825, 584] width 1435 height 1232
click at [806, 388] on div "MobileService+ Revenue $ 819.00 Work Time 180 mins Transit Time 107 mins Travel…" at bounding box center [825, 584] width 1435 height 1232
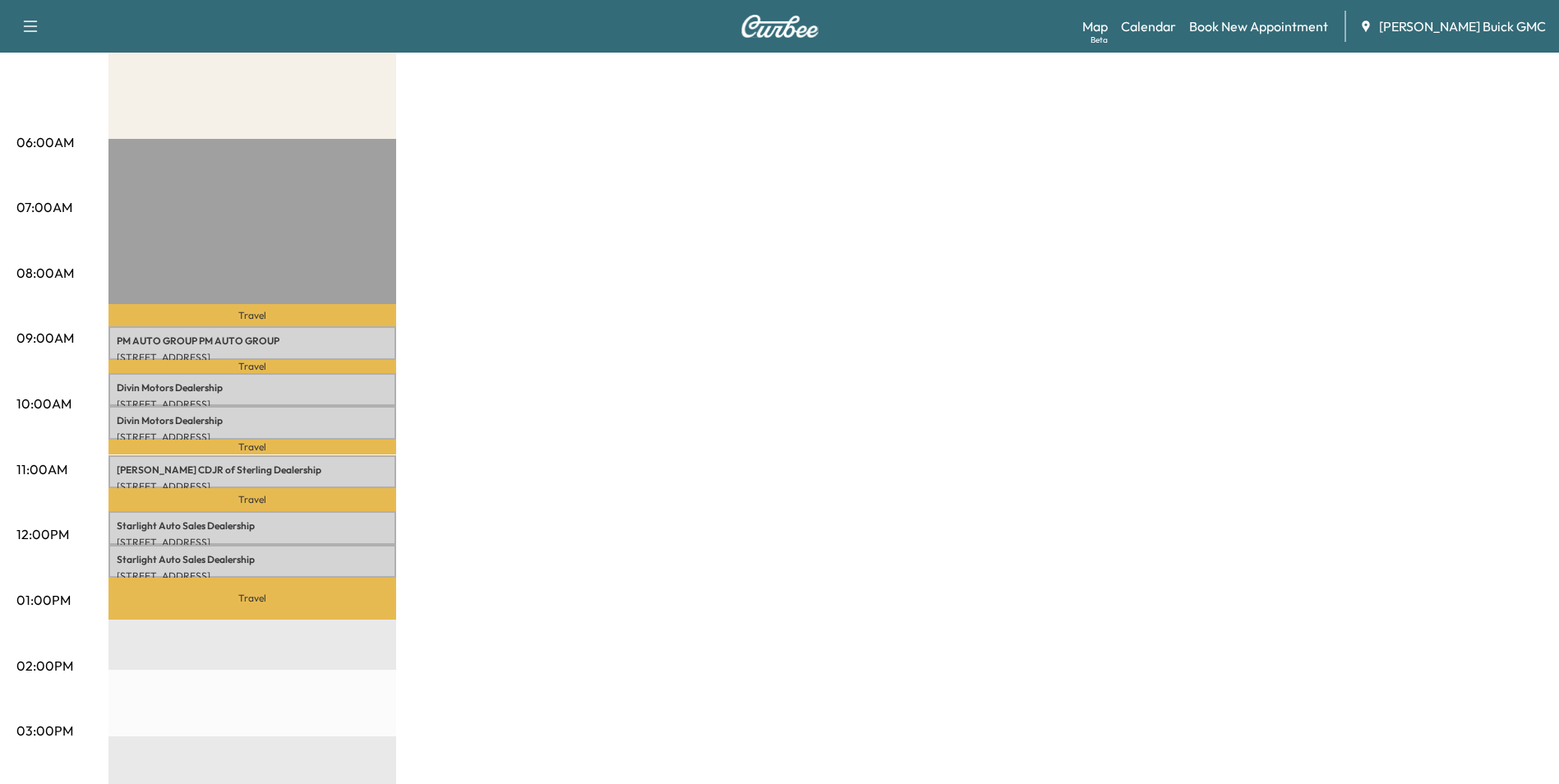
click at [855, 329] on div "MobileService+ Revenue $ 819.00 Work Time 180 mins Transit Time 107 mins Travel…" at bounding box center [825, 584] width 1435 height 1232
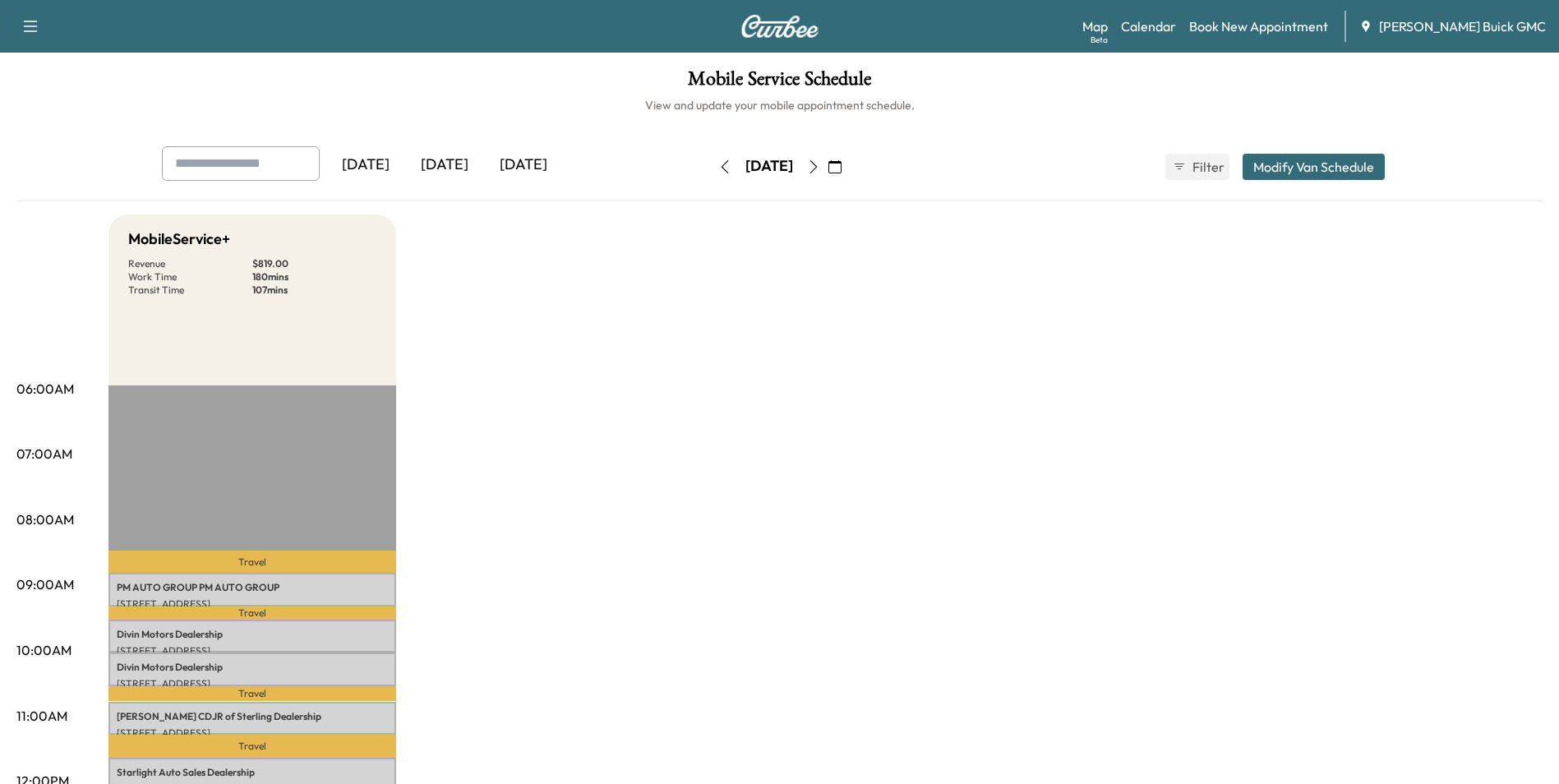
click at [1250, 24] on link "Book New Appointment" at bounding box center [1258, 26] width 139 height 20
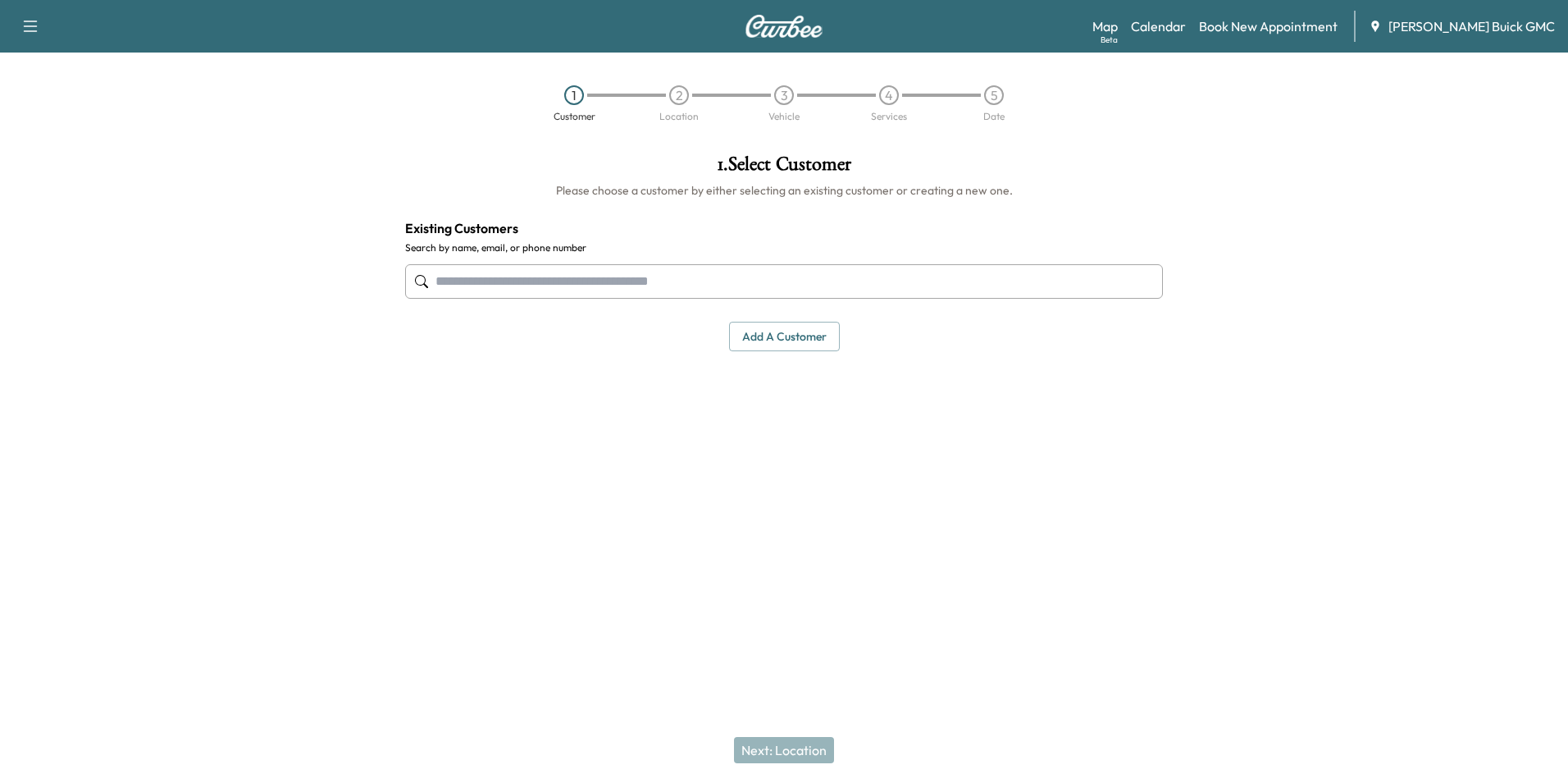
click at [556, 277] on input "text" at bounding box center [784, 281] width 758 height 34
click at [801, 334] on button "Add a customer" at bounding box center [784, 337] width 111 height 31
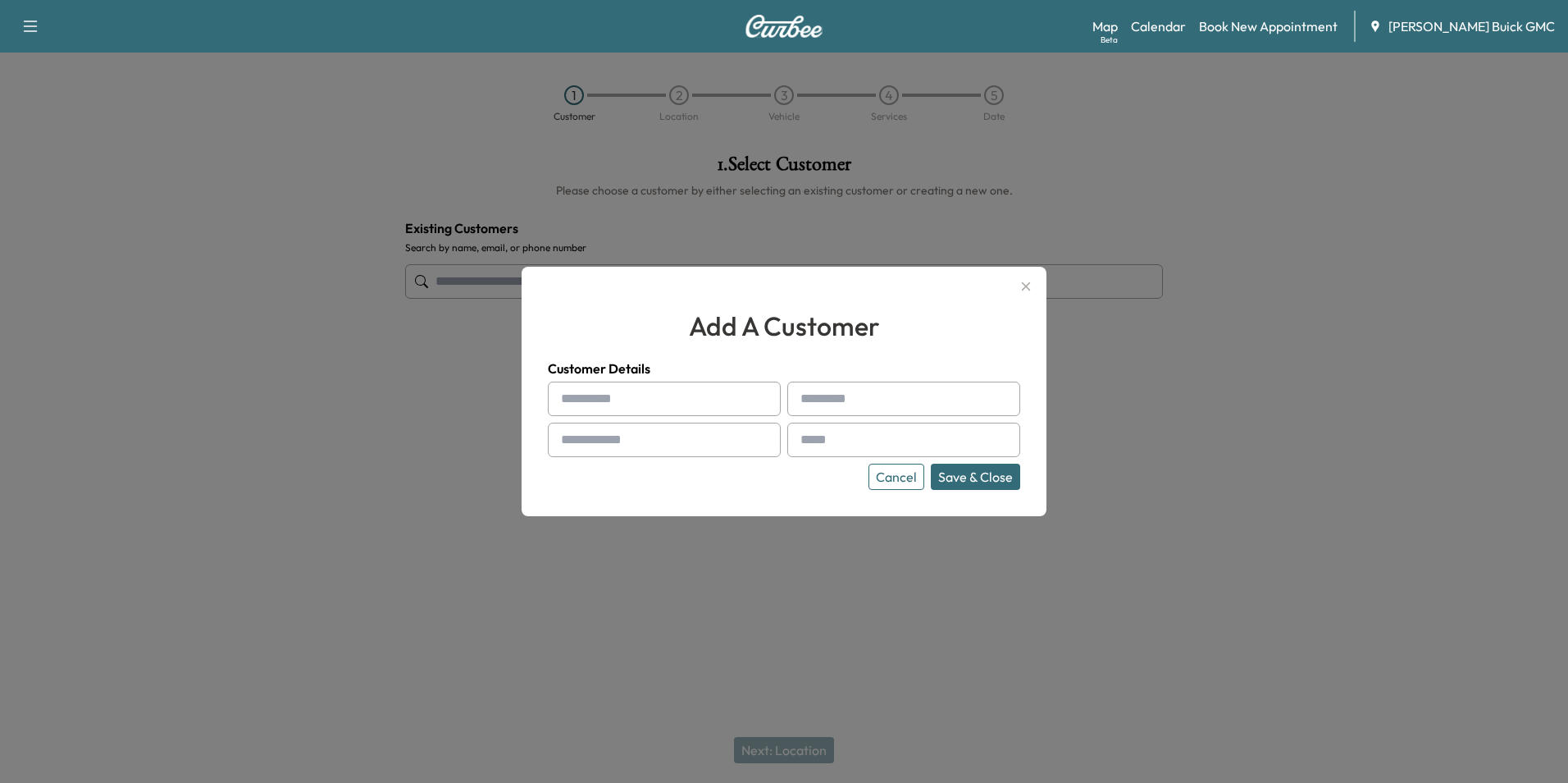
click at [730, 390] on input "text" at bounding box center [664, 399] width 233 height 34
type input "**********"
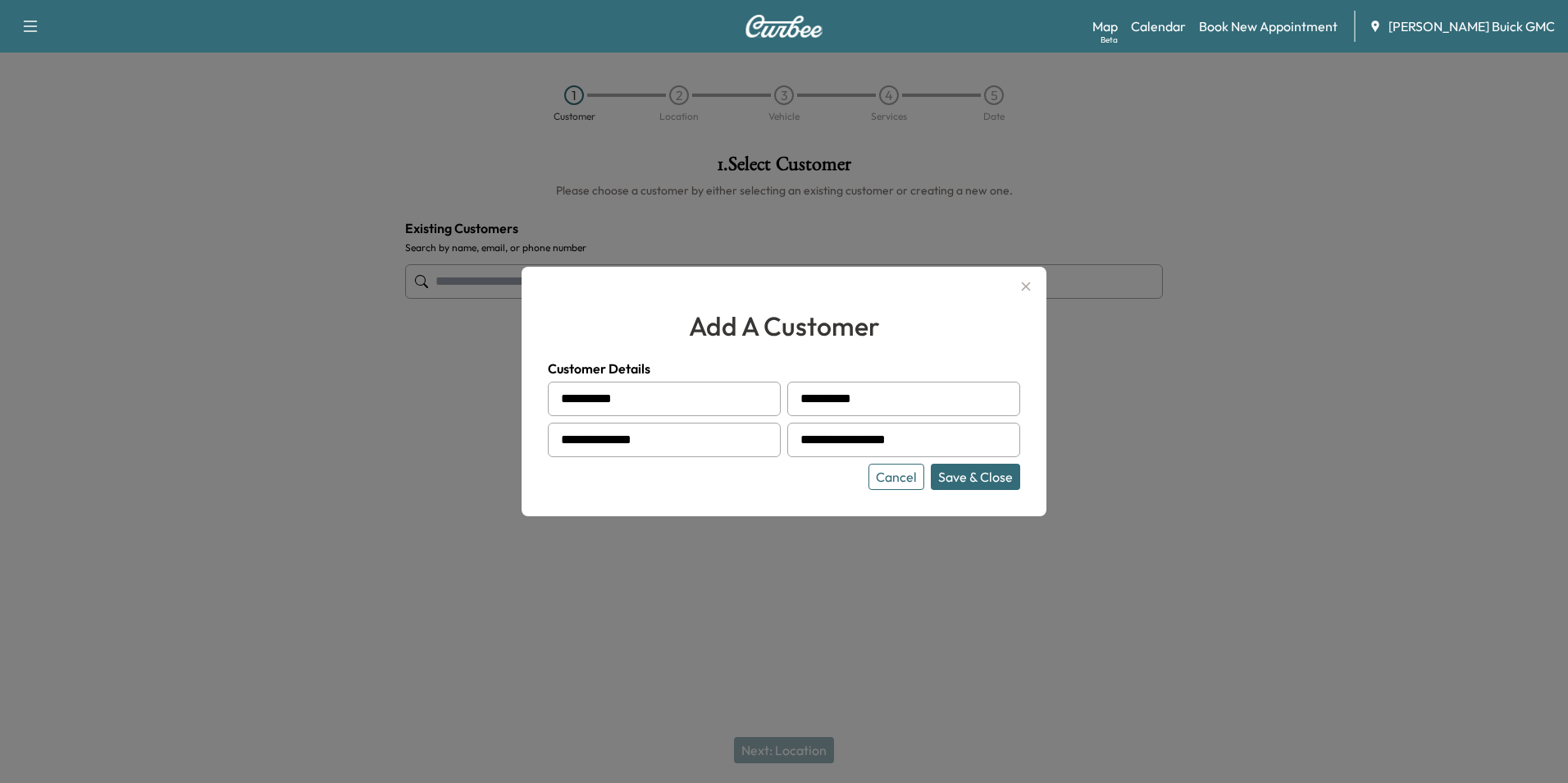
click at [998, 476] on button "Save & Close" at bounding box center [976, 476] width 90 height 26
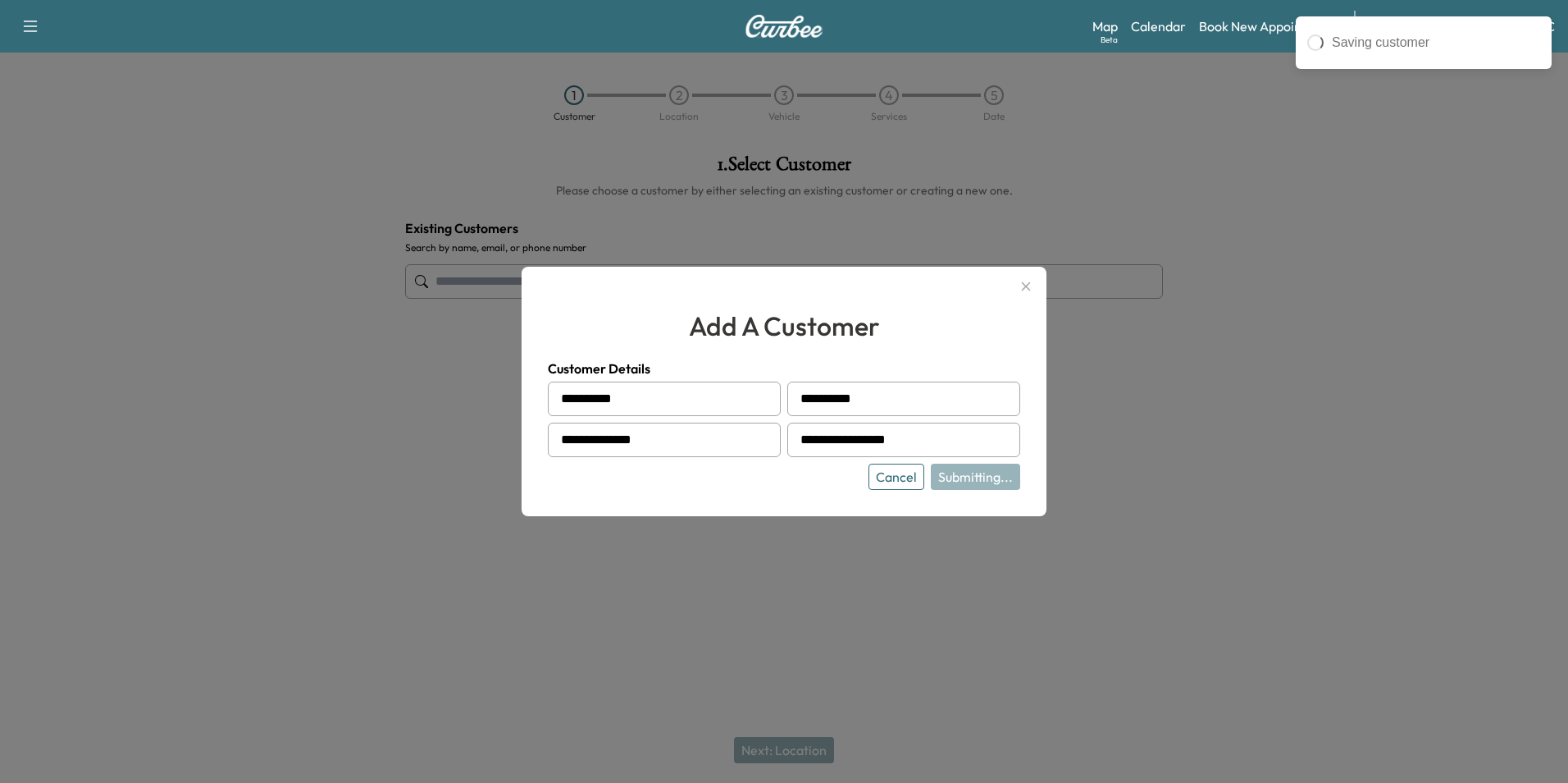
type input "**********"
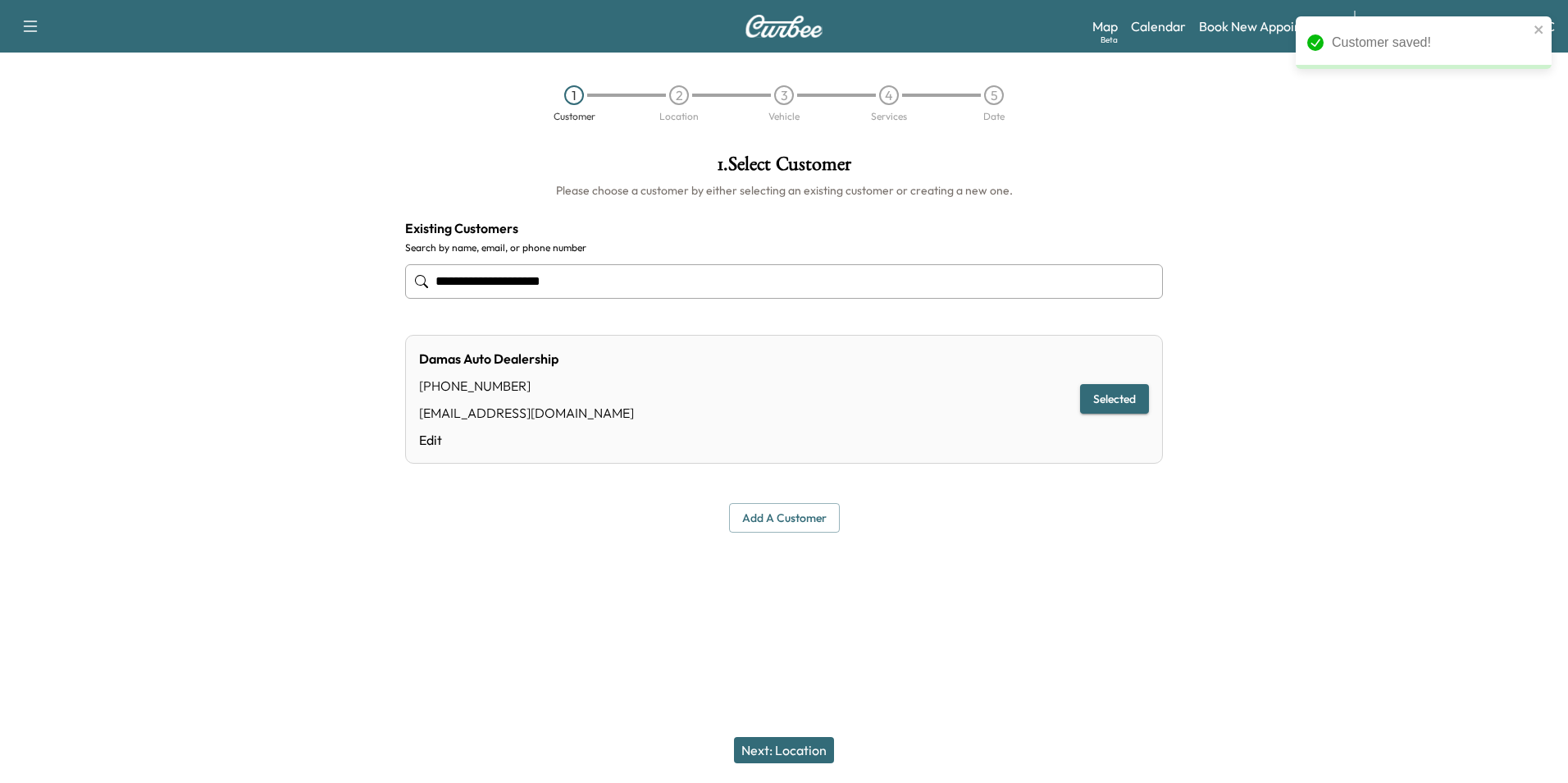
click at [790, 750] on button "Next: Location" at bounding box center [784, 750] width 100 height 26
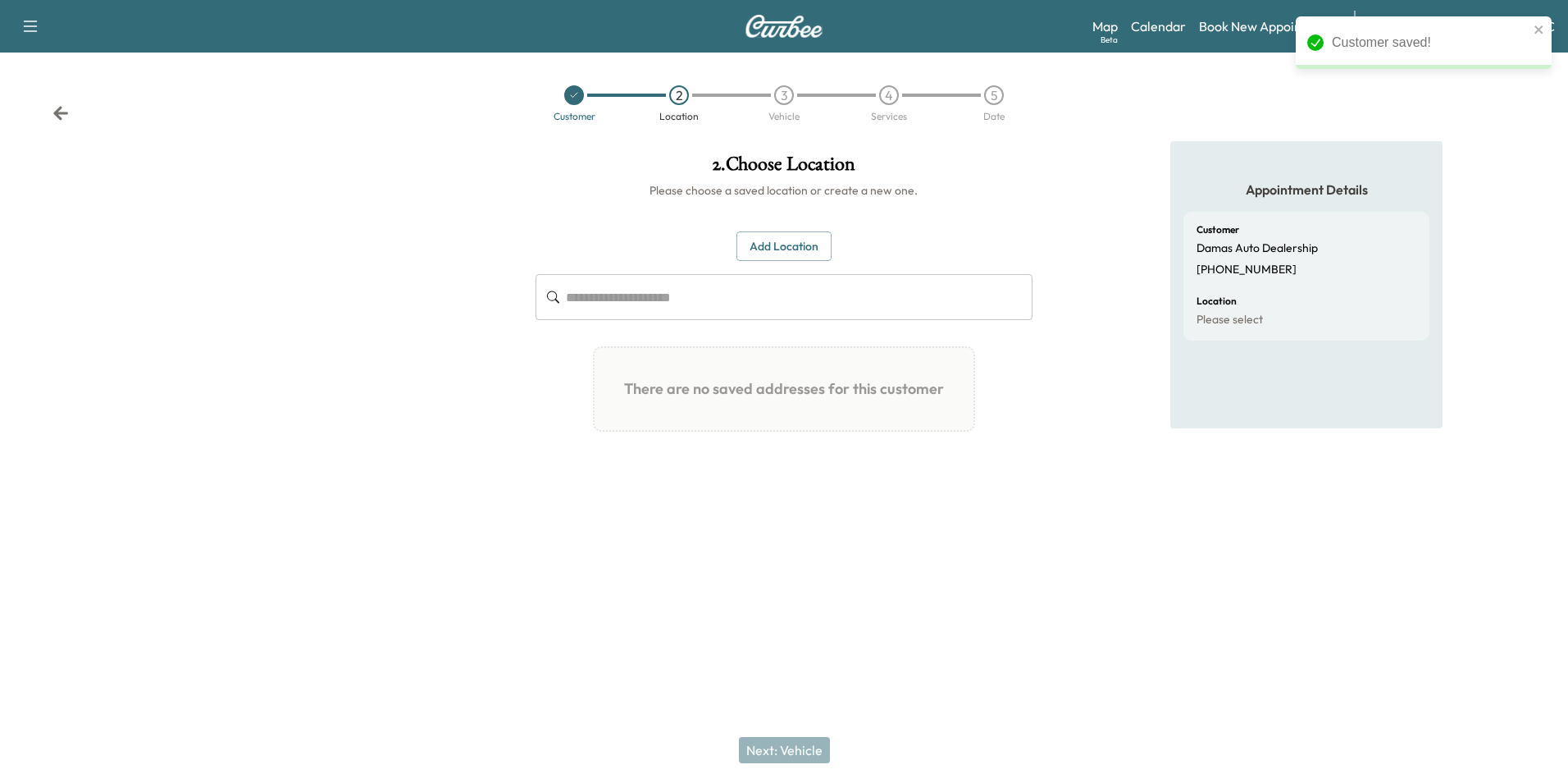
click at [800, 241] on button "Add Location" at bounding box center [784, 247] width 96 height 31
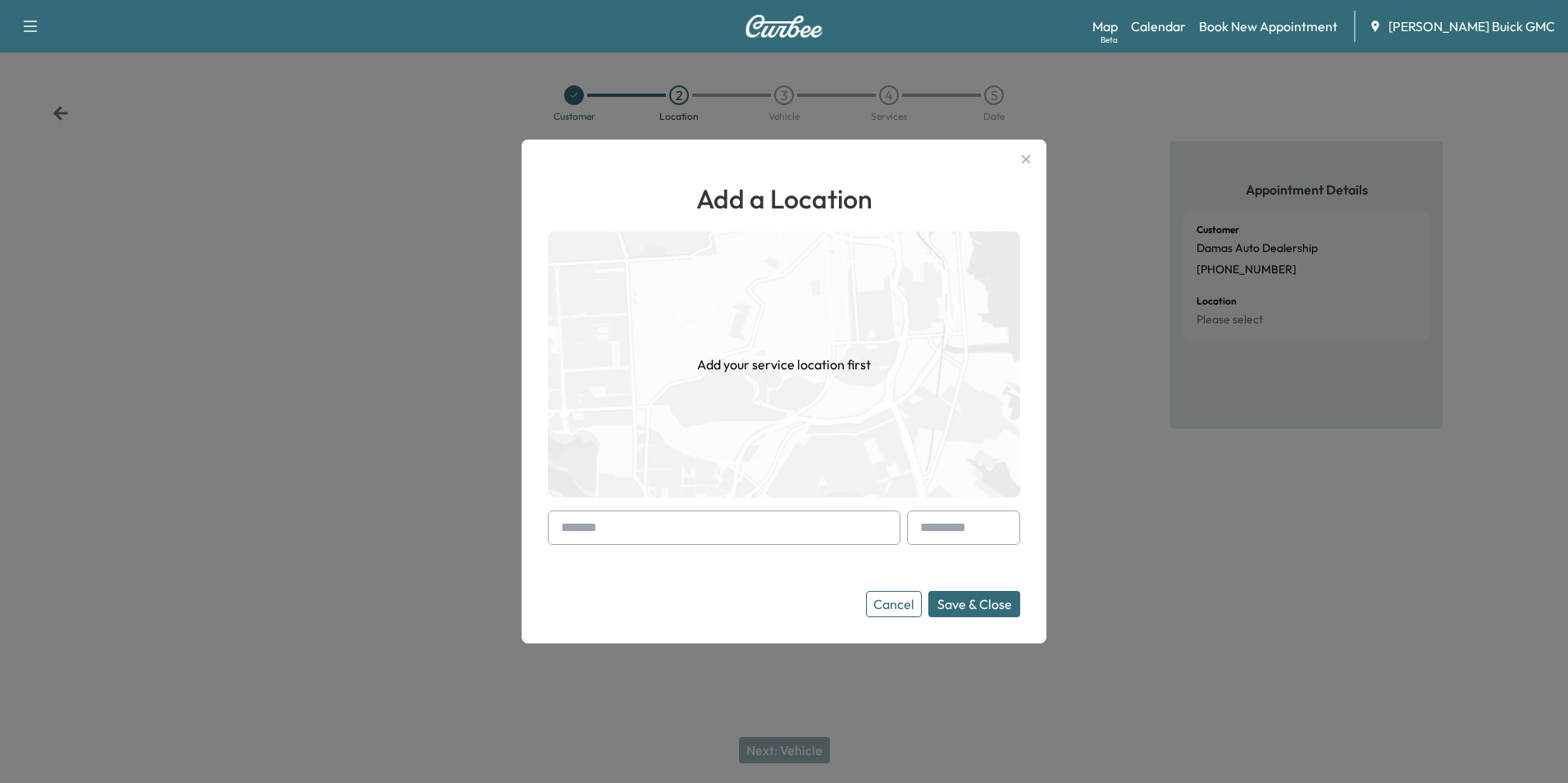
click at [749, 530] on input "text" at bounding box center [723, 528] width 353 height 34
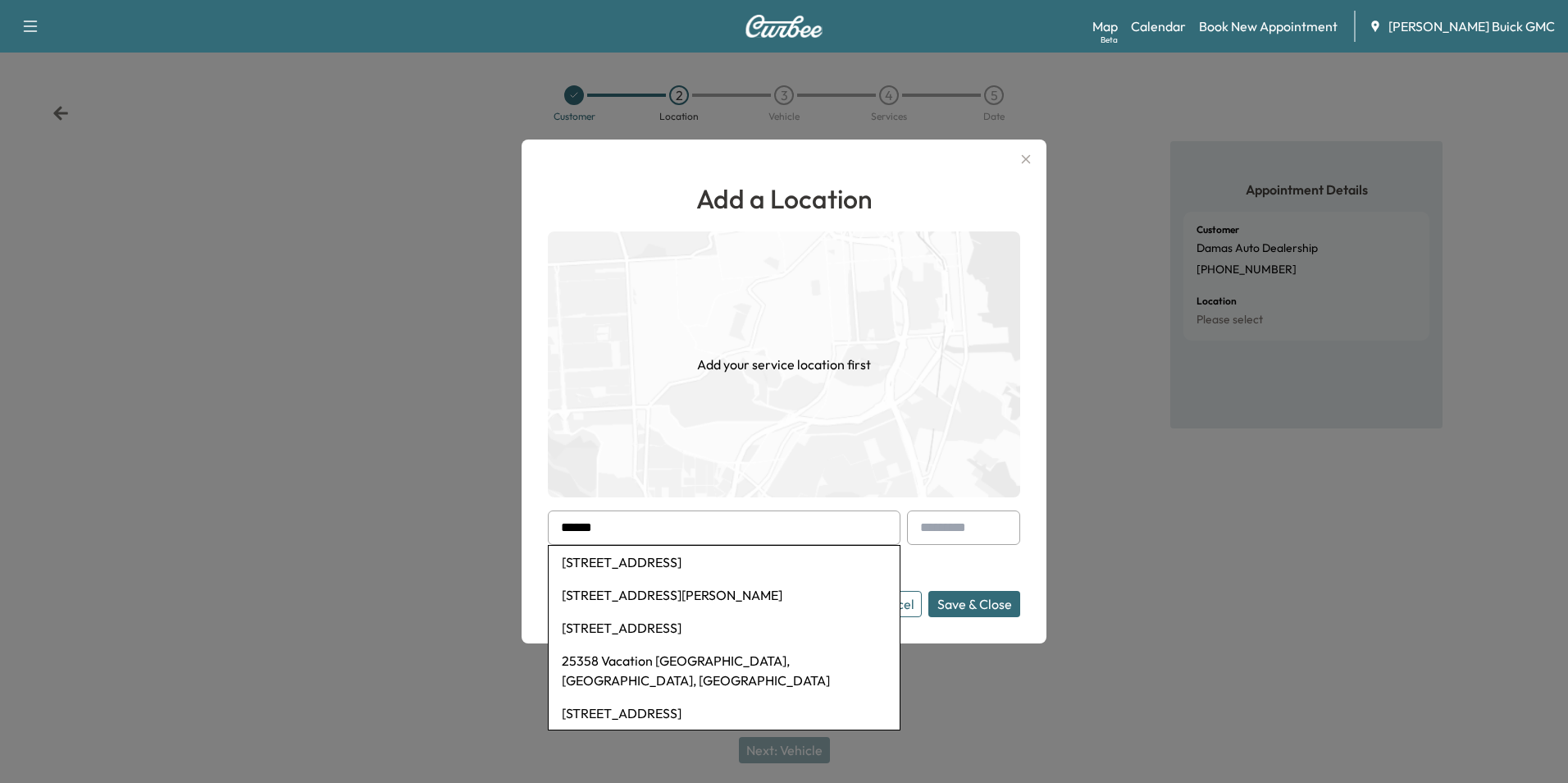
click at [711, 561] on li "[STREET_ADDRESS]" at bounding box center [723, 562] width 351 height 33
type input "**********"
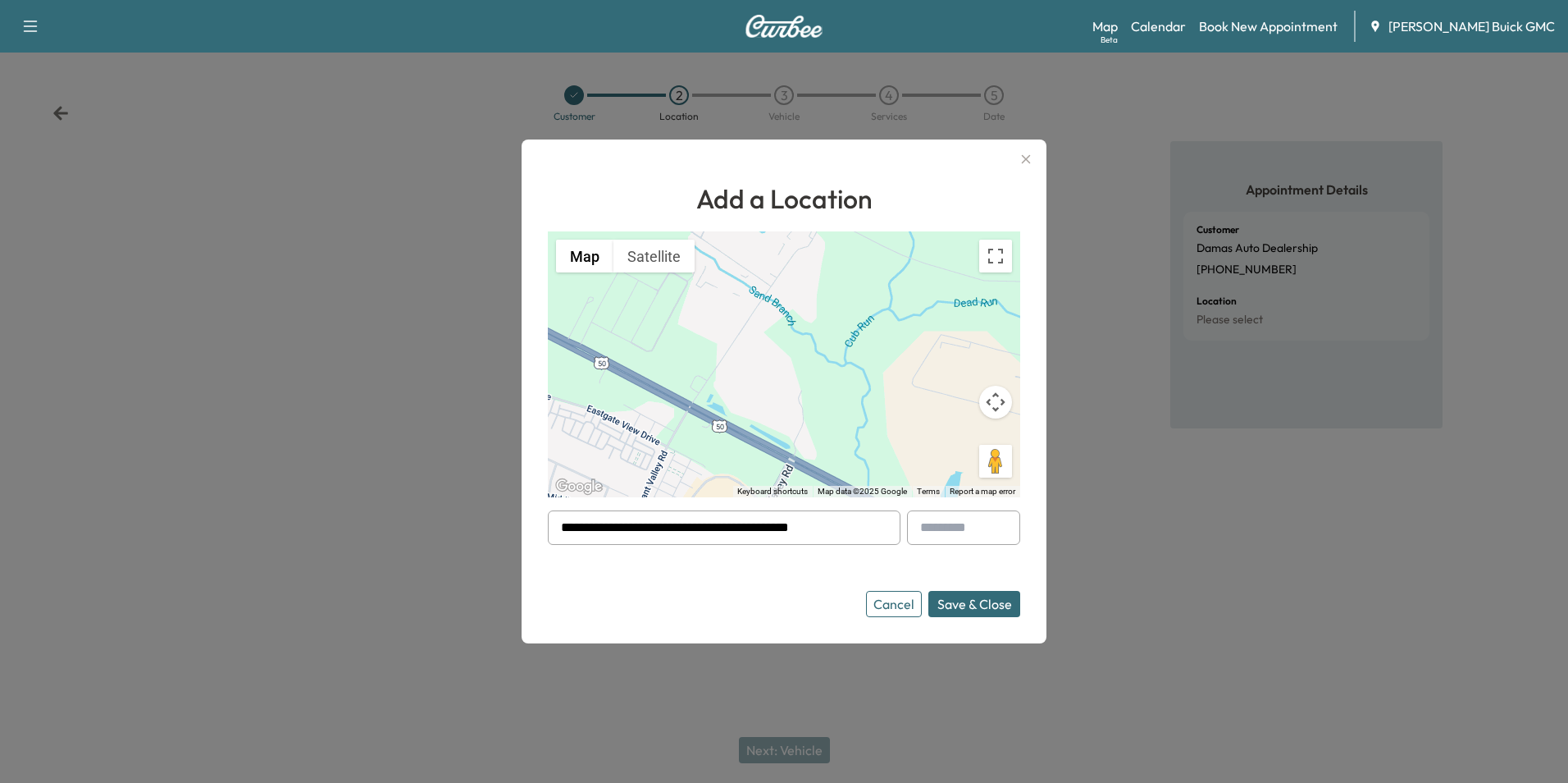
click at [967, 602] on button "Save & Close" at bounding box center [975, 603] width 92 height 26
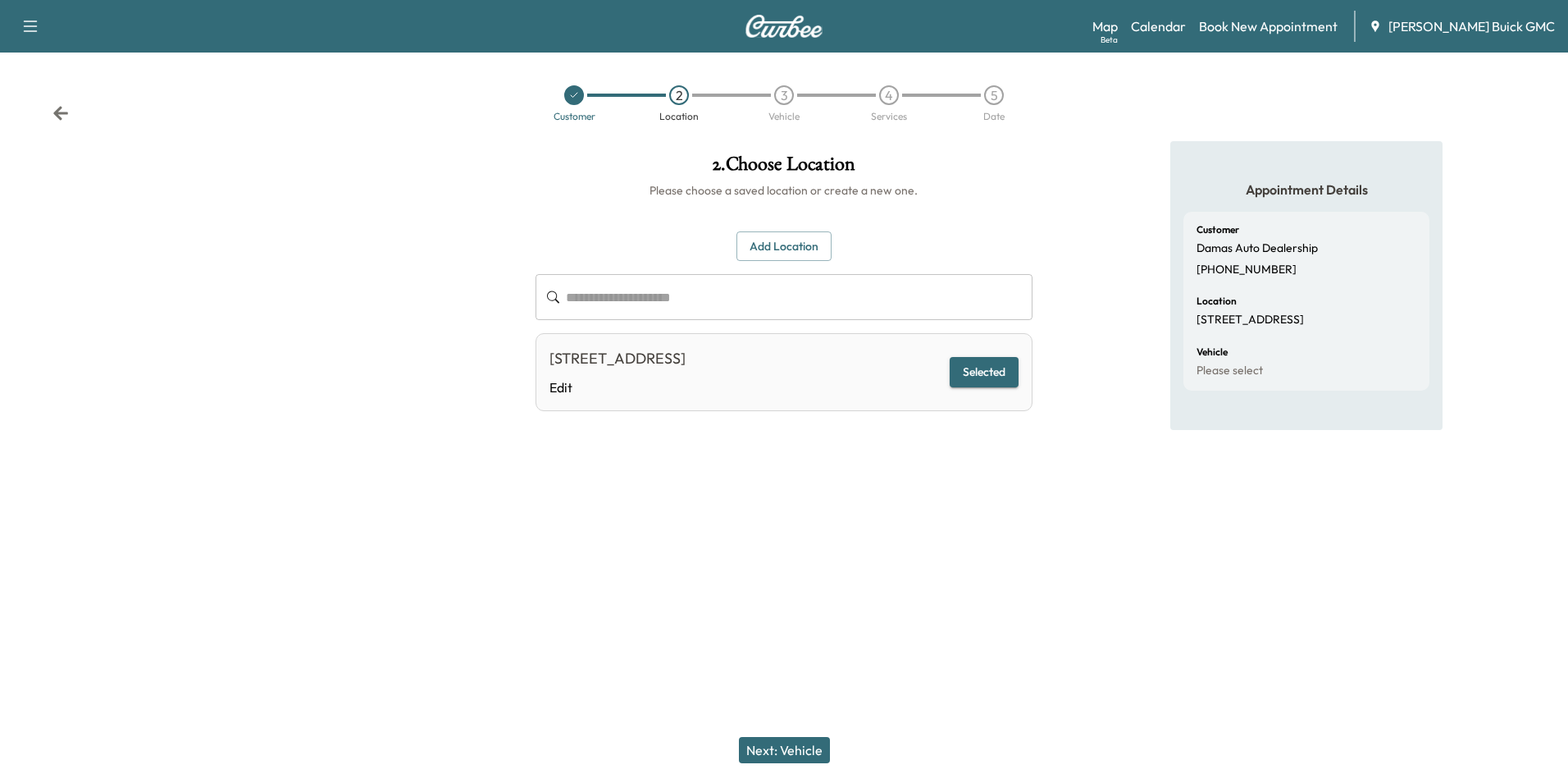
click at [805, 745] on button "Next: Vehicle" at bounding box center [784, 750] width 91 height 26
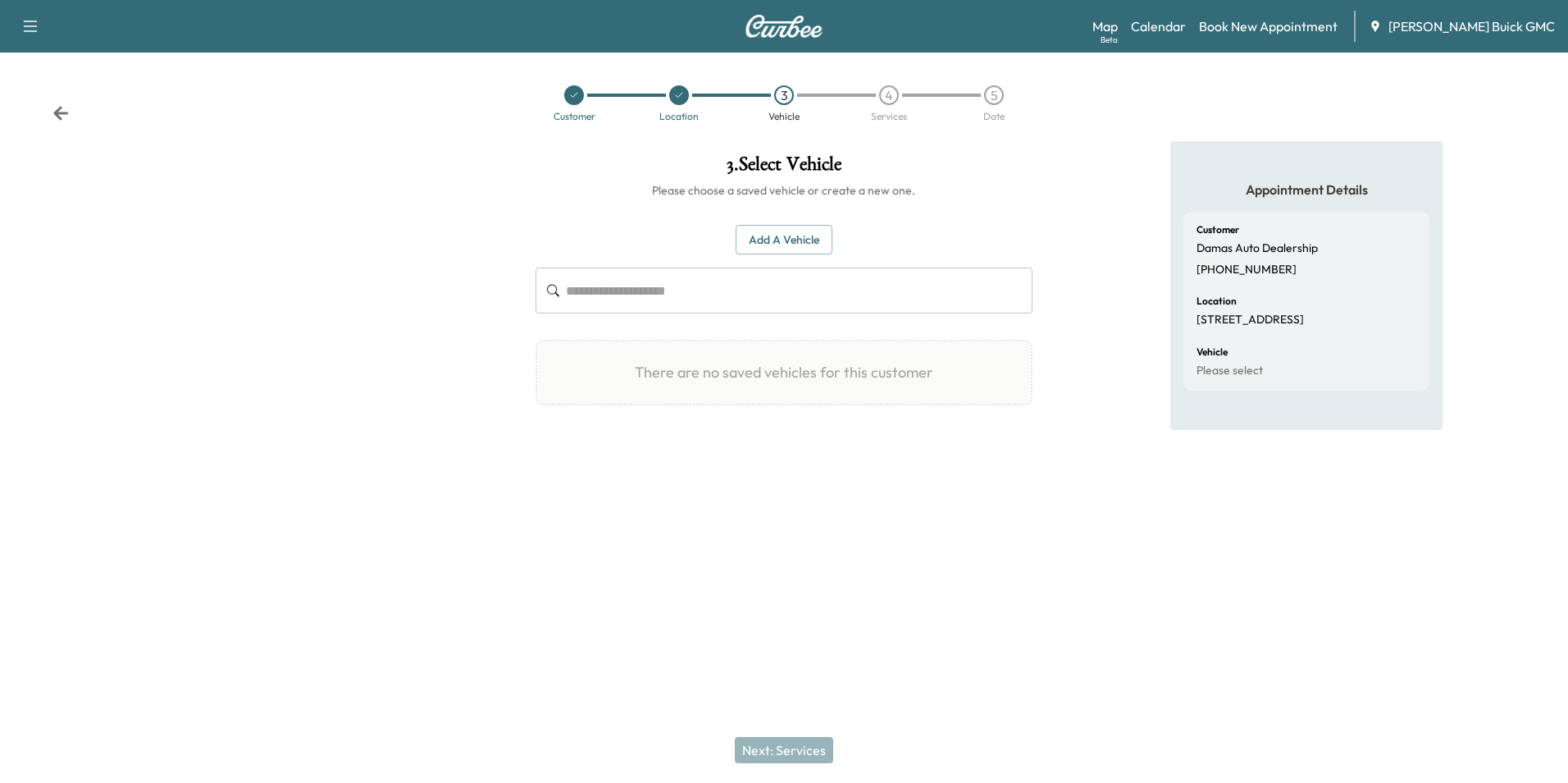
click at [799, 238] on button "Add a Vehicle" at bounding box center [784, 240] width 97 height 31
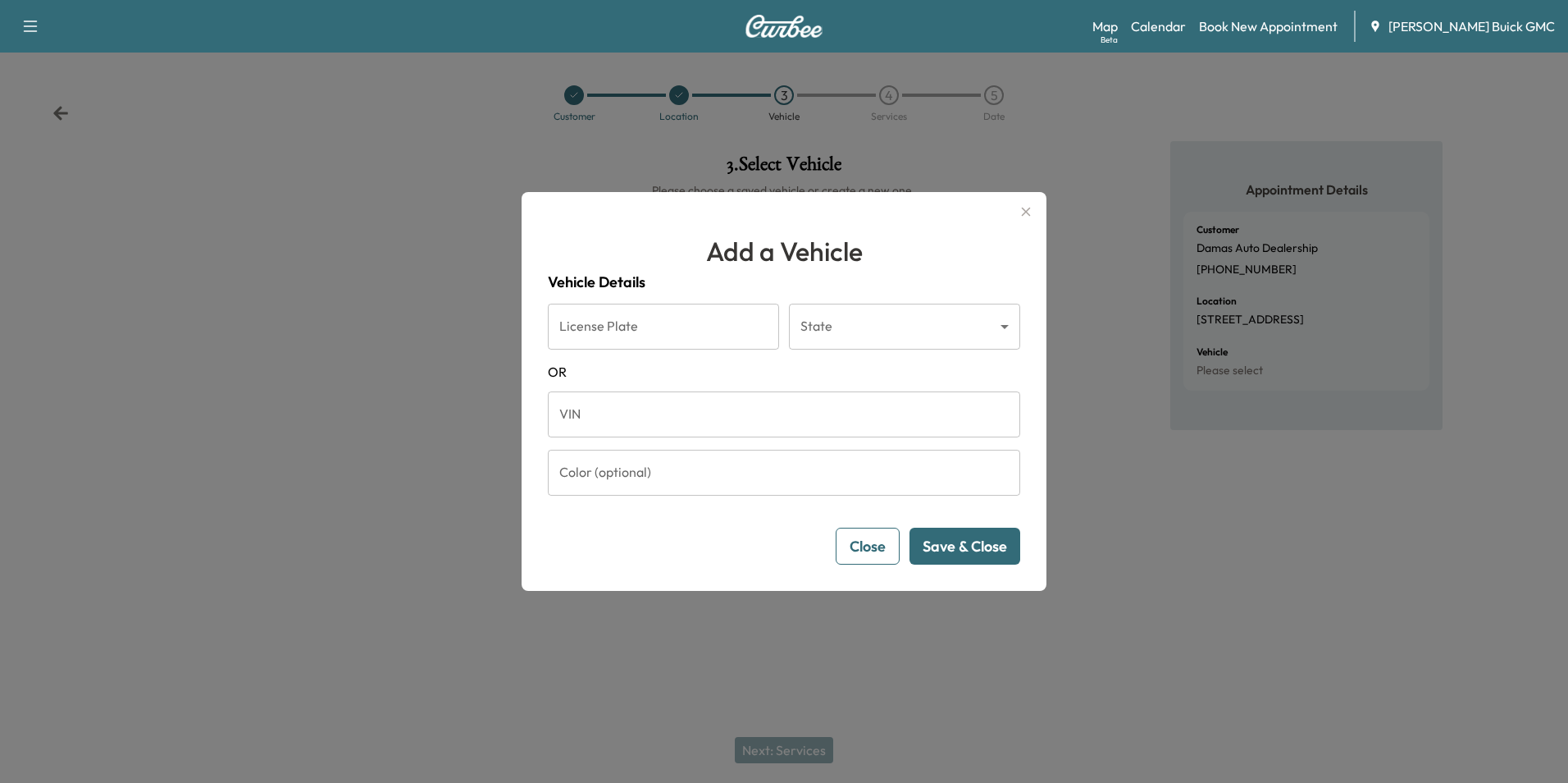
click at [719, 424] on input "VIN" at bounding box center [784, 414] width 472 height 46
type input "**********"
click at [956, 542] on button "Save & Close" at bounding box center [965, 546] width 111 height 37
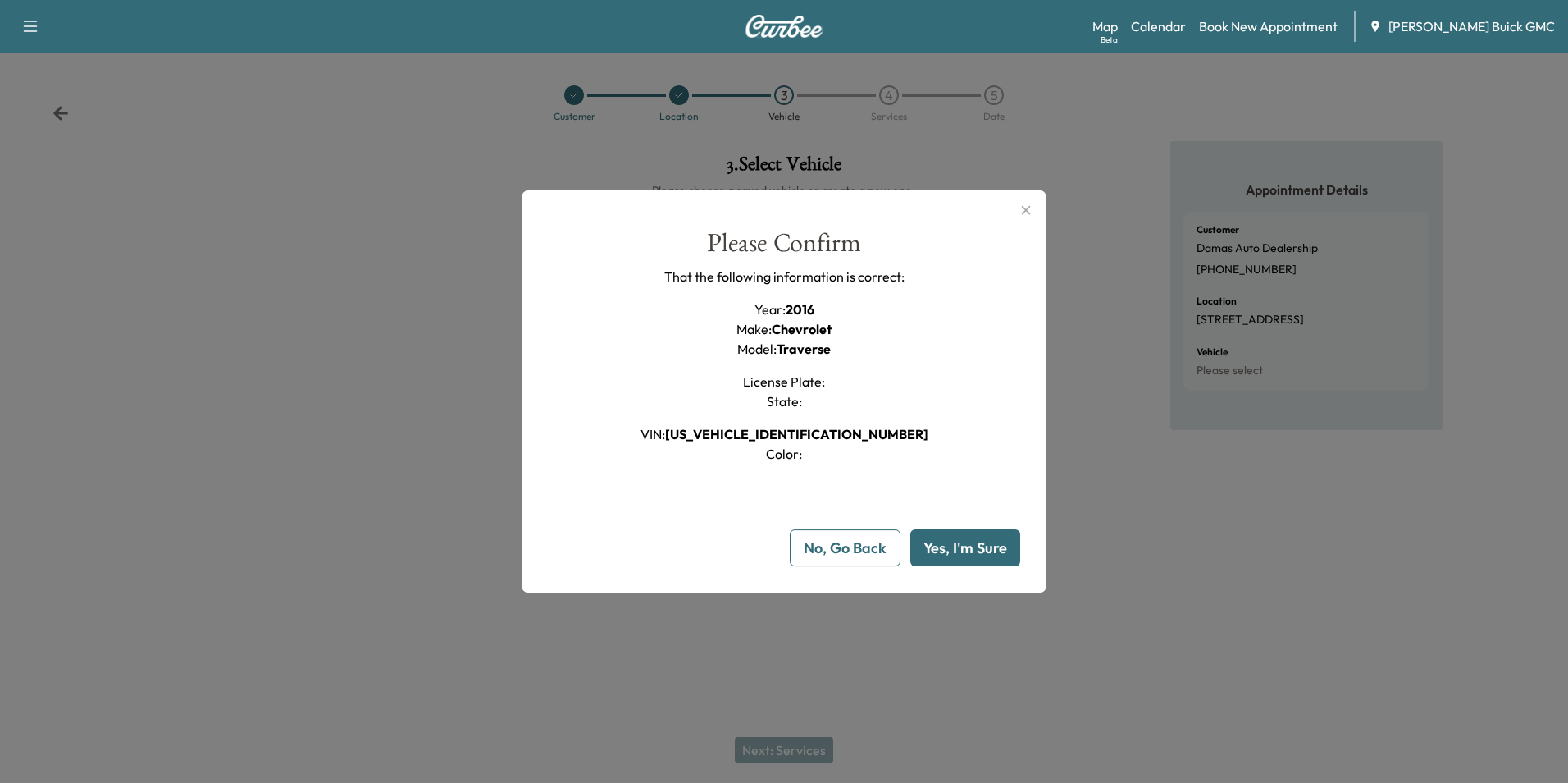
click at [956, 542] on button "Yes, I'm Sure" at bounding box center [965, 548] width 110 height 37
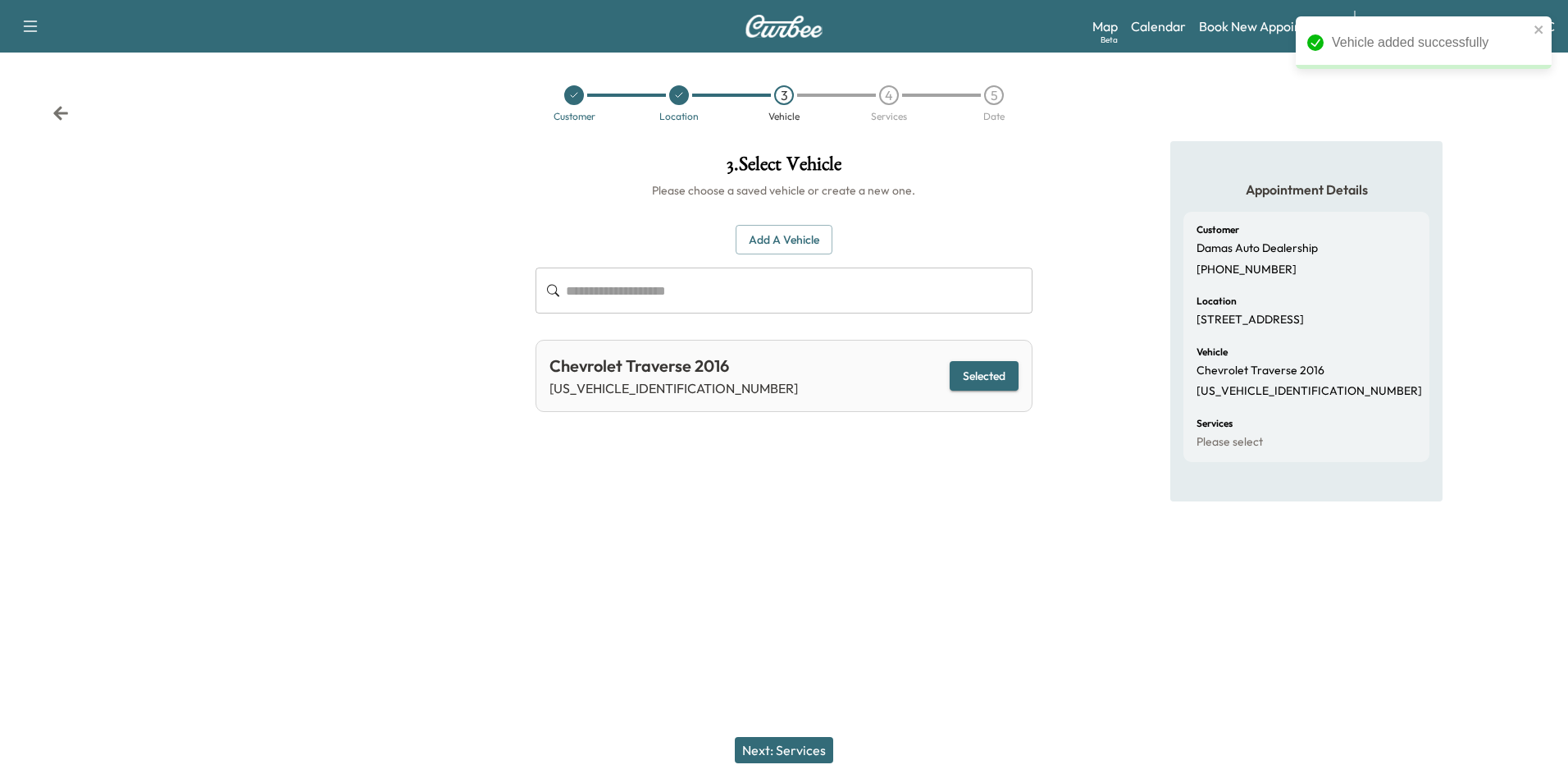
click at [793, 747] on button "Next: Services" at bounding box center [784, 750] width 98 height 26
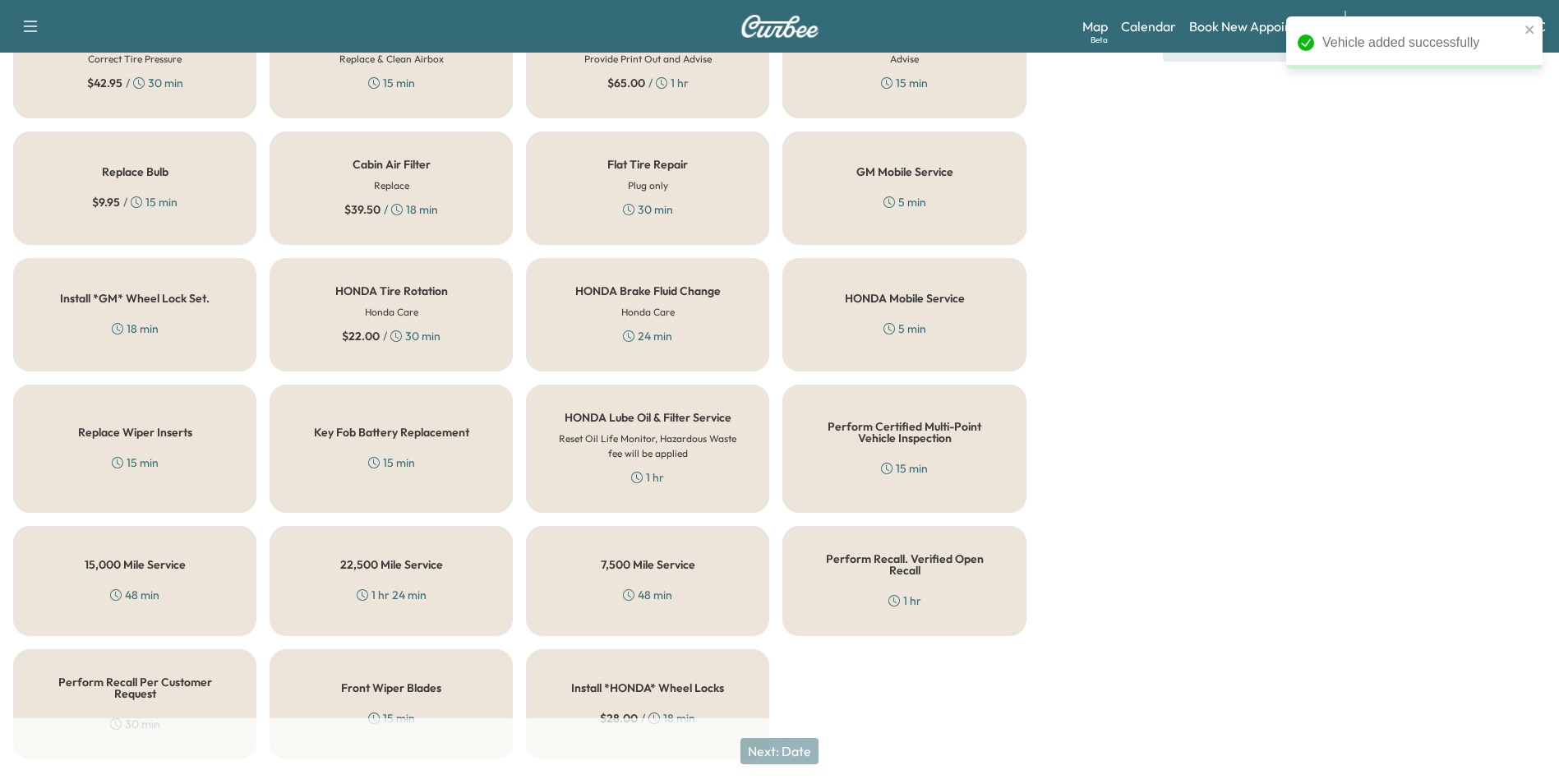
scroll to position [470, 0]
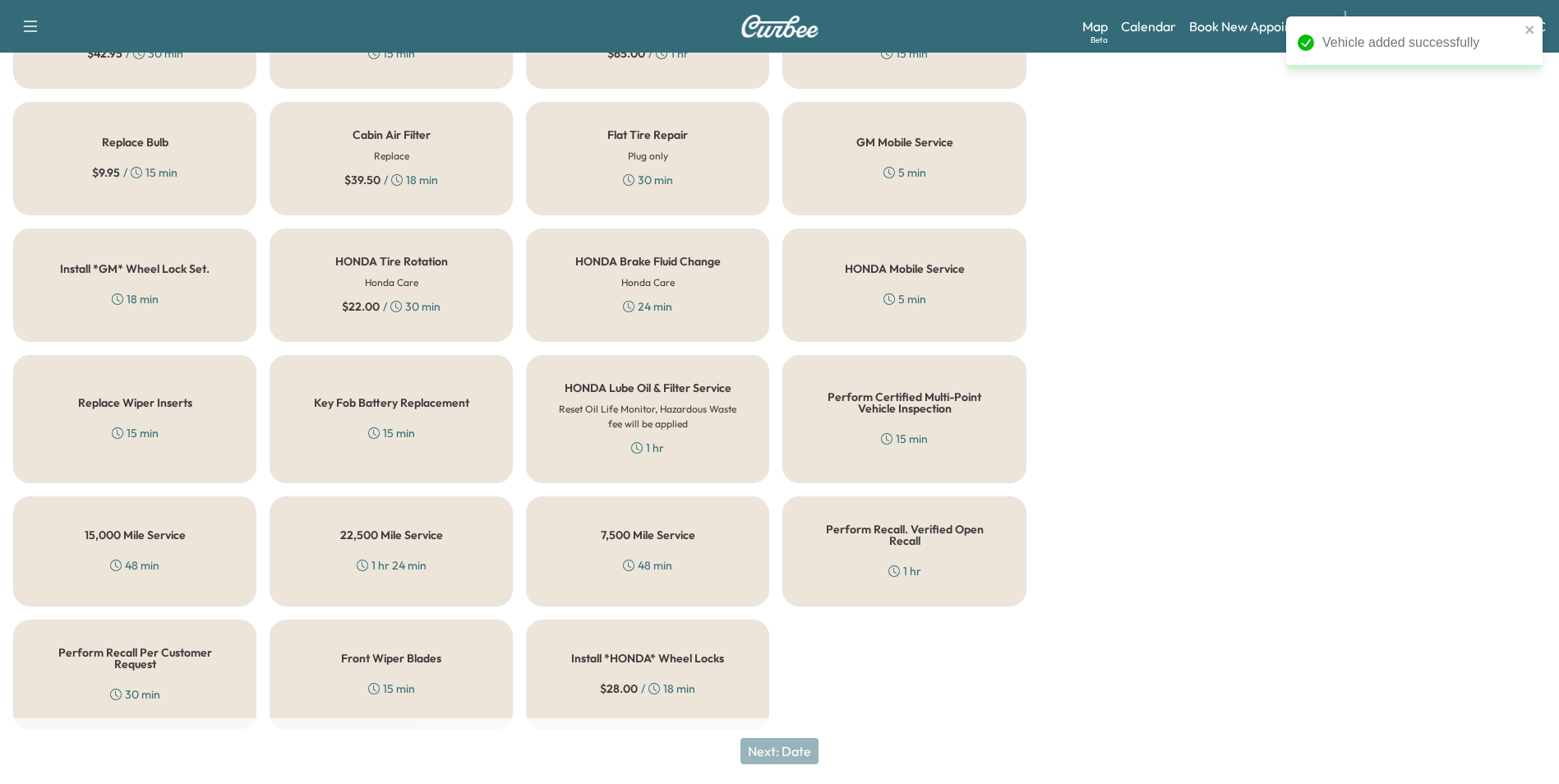
click at [150, 649] on h5 "Perform Recall Per Customer Request" at bounding box center [134, 658] width 189 height 23
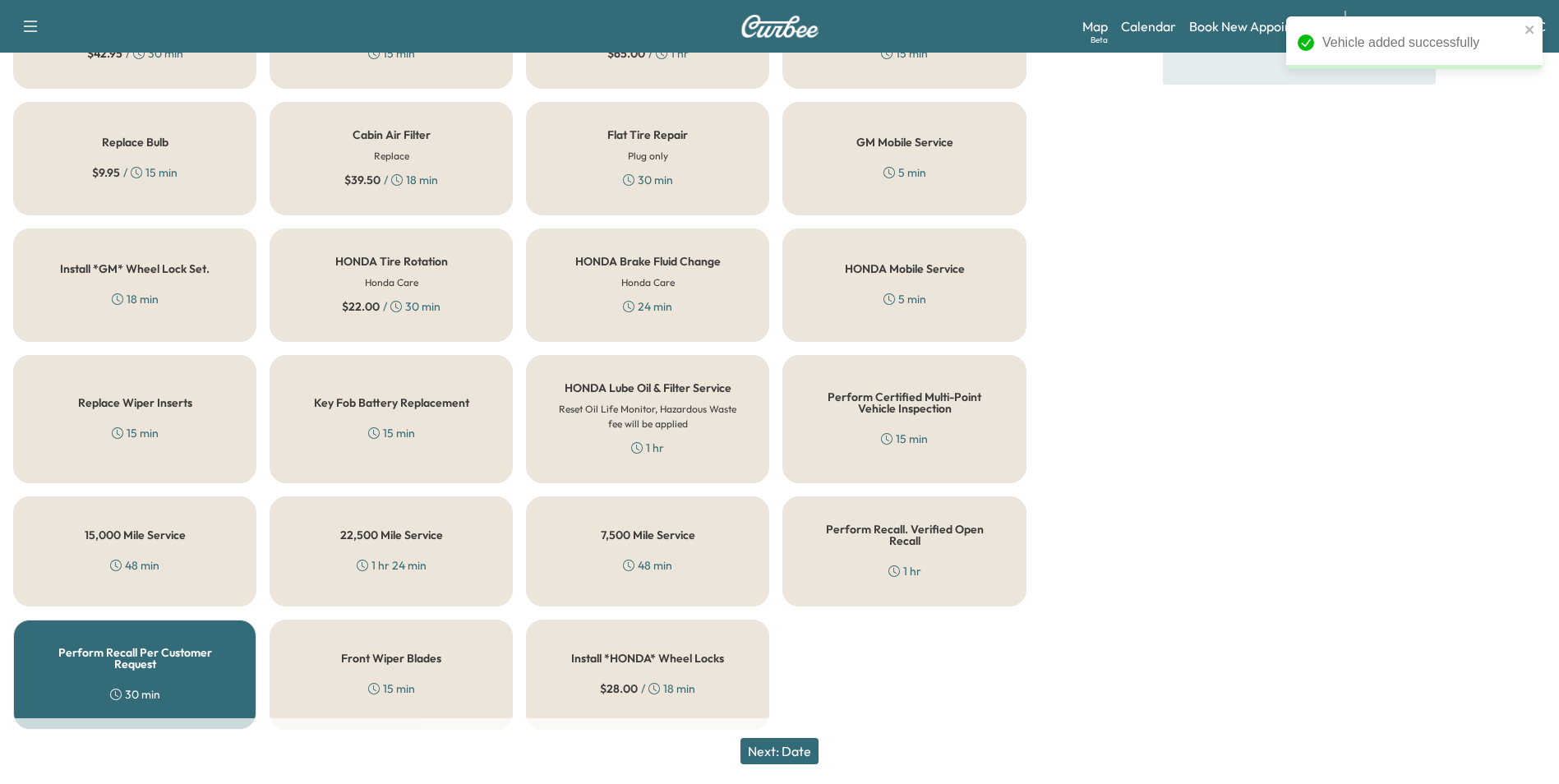
click at [792, 744] on button "Next: Date" at bounding box center [780, 750] width 79 height 26
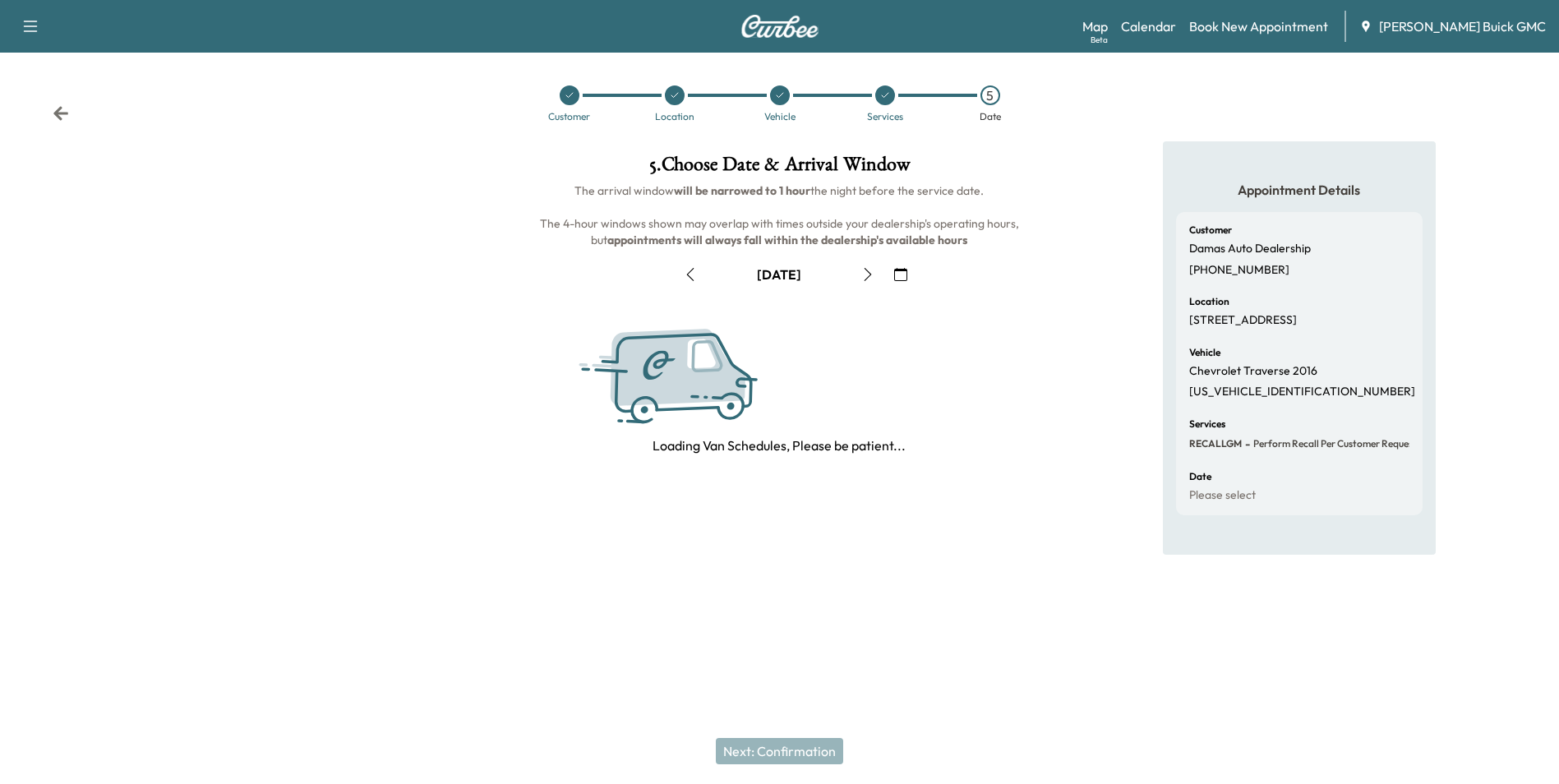
scroll to position [0, 0]
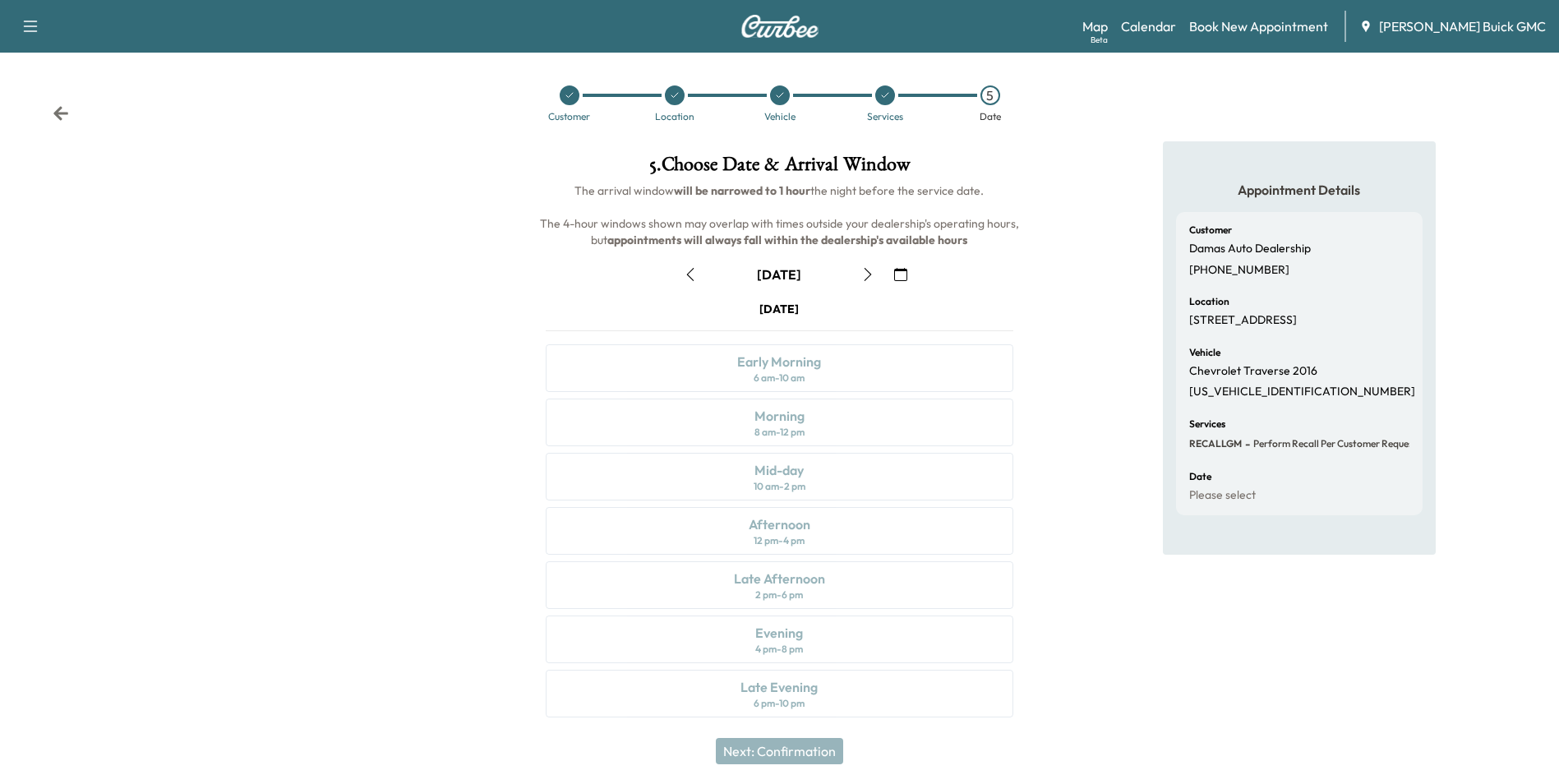
click at [902, 268] on icon "button" at bounding box center [901, 275] width 13 height 13
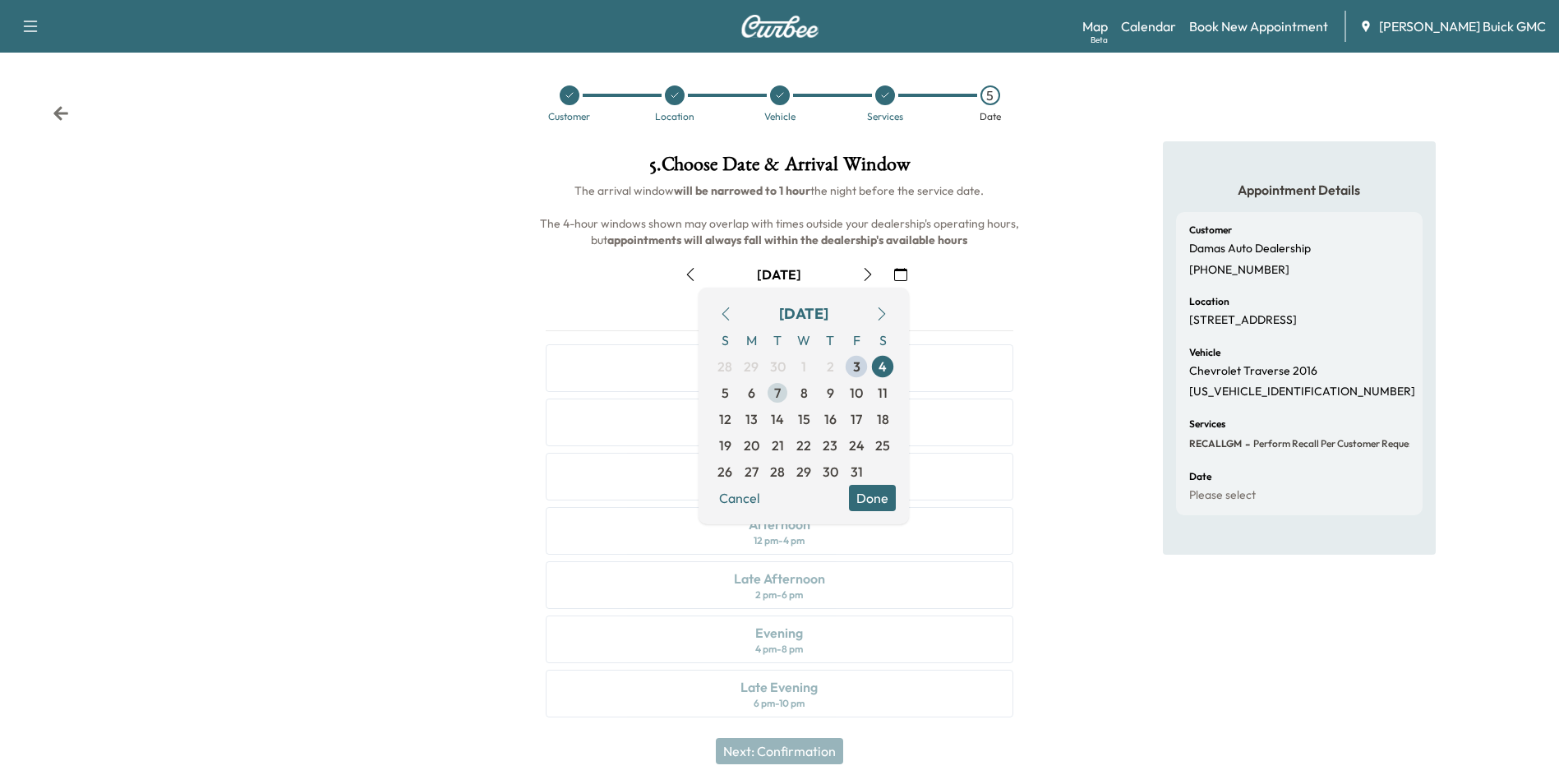
click at [776, 392] on span "7" at bounding box center [778, 392] width 7 height 20
click at [877, 493] on button "Done" at bounding box center [872, 497] width 47 height 26
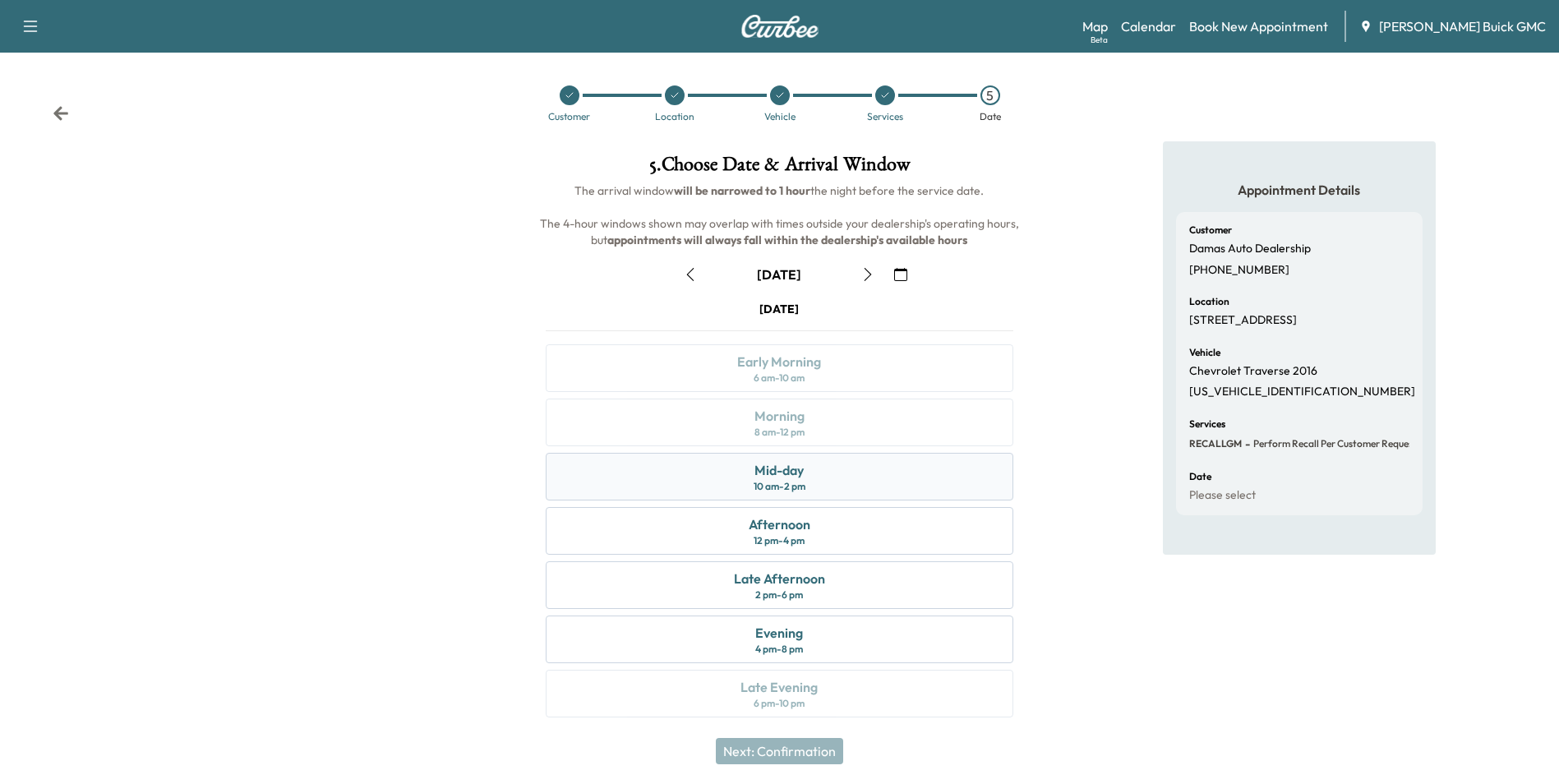
click at [832, 469] on div "Mid-day 10 am - 2 pm" at bounding box center [780, 477] width 467 height 48
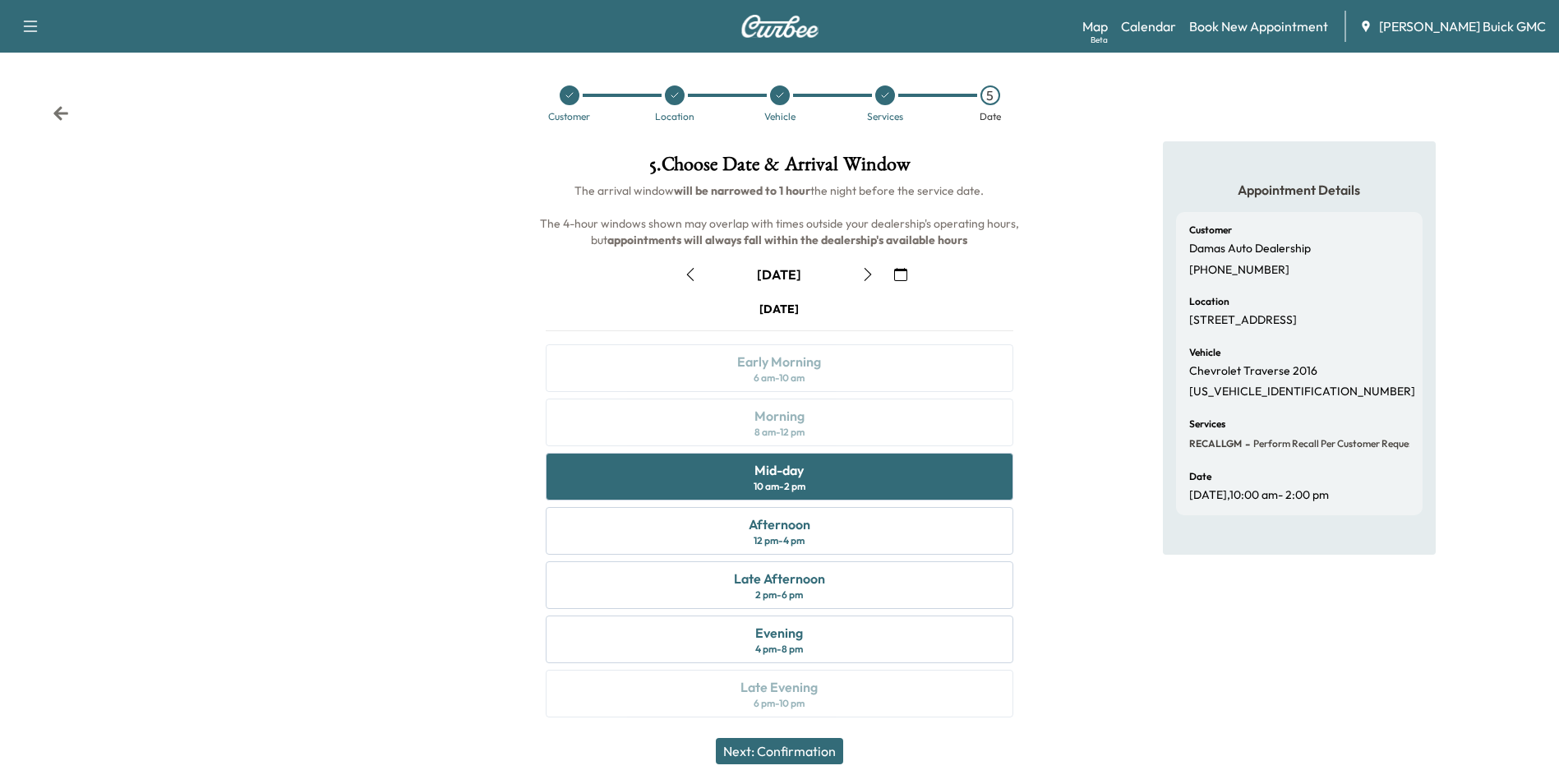
click at [819, 751] on button "Next: Confirmation" at bounding box center [780, 750] width 127 height 26
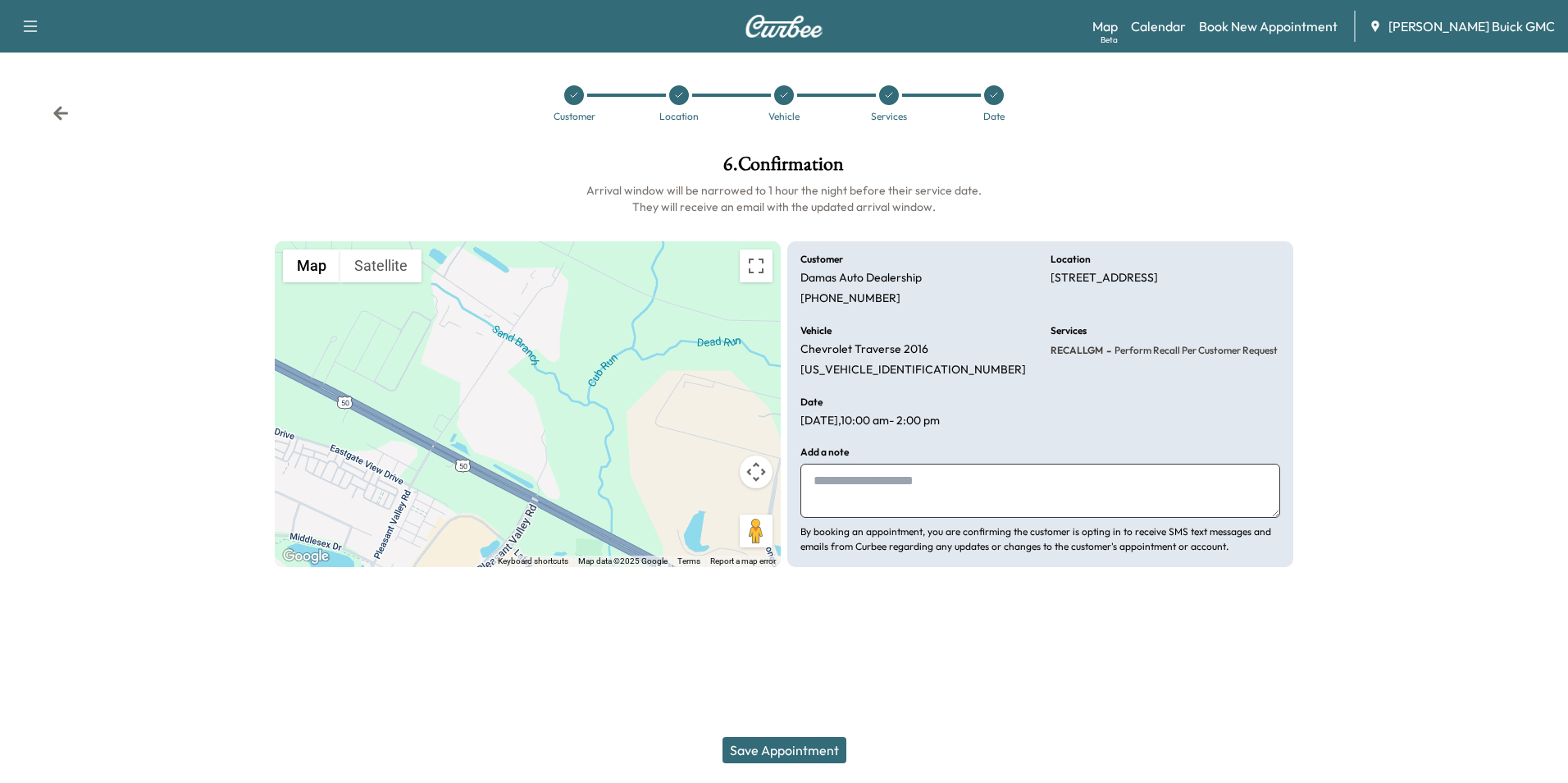
click at [907, 497] on textarea at bounding box center [1041, 490] width 480 height 54
type textarea "**********"
click at [816, 747] on button "Save Appointment" at bounding box center [784, 750] width 124 height 26
